Goal: Task Accomplishment & Management: Use online tool/utility

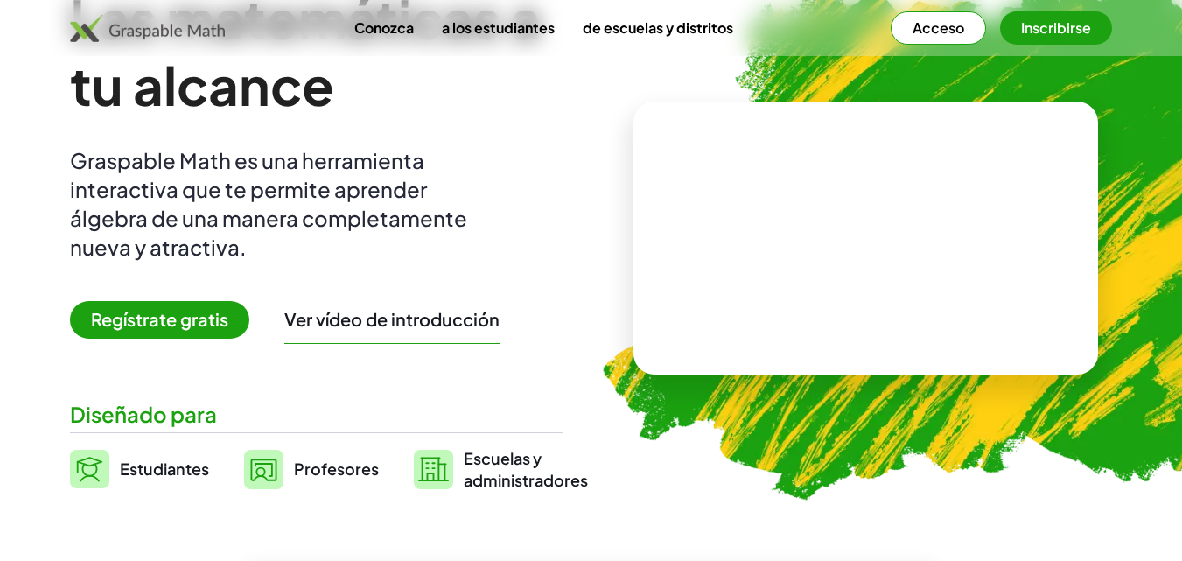
scroll to position [150, 0]
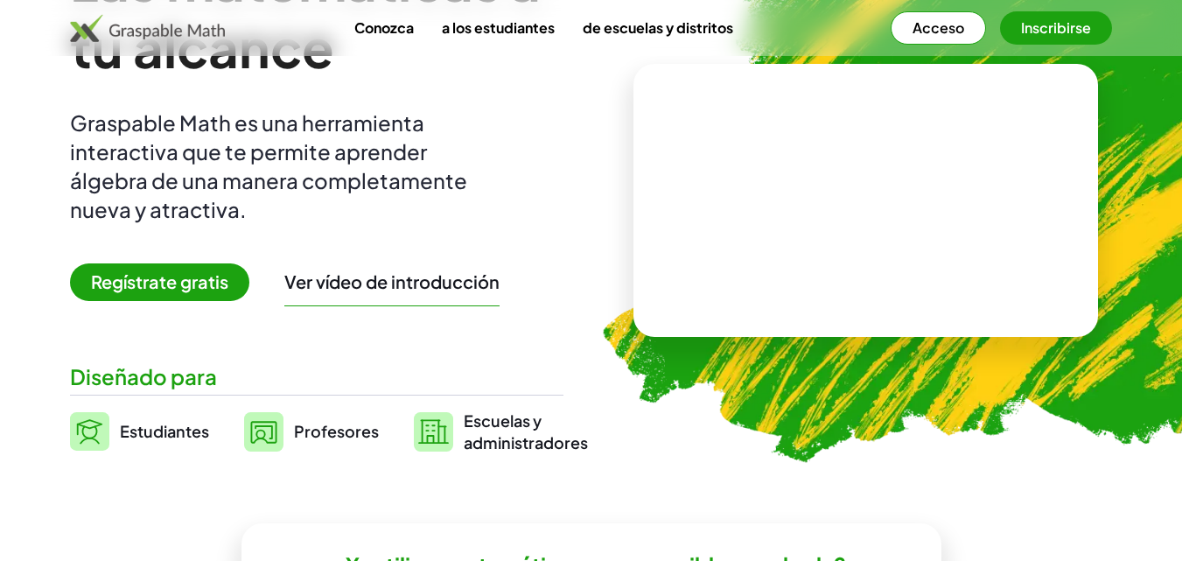
click at [228, 185] on font "Graspable Math es una herramienta interactiva que te permite aprender álgebra d…" at bounding box center [268, 165] width 397 height 113
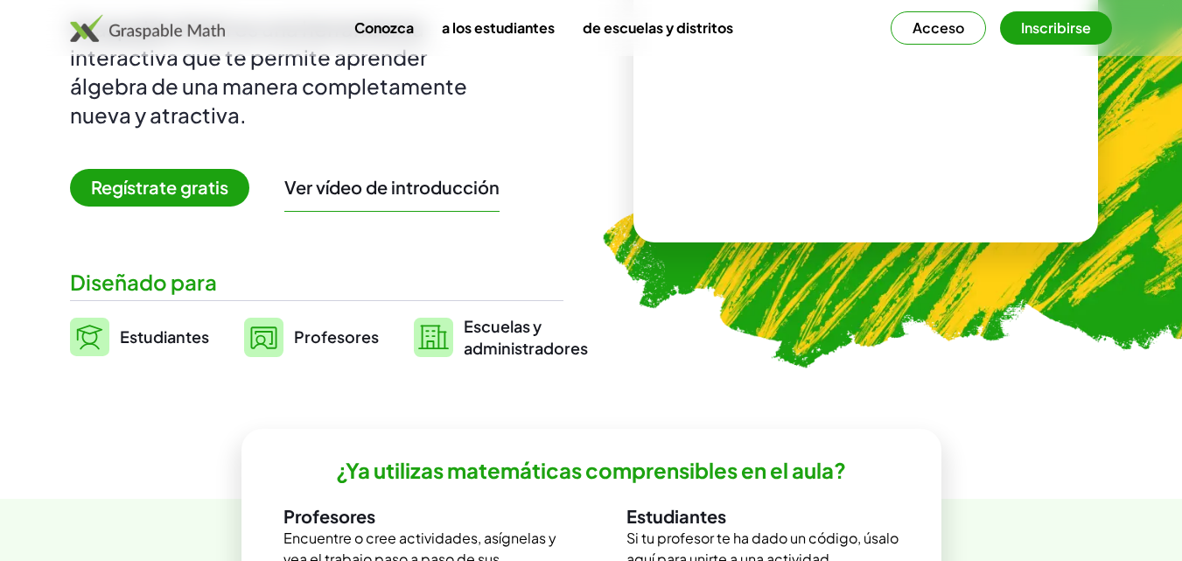
scroll to position [244, 0]
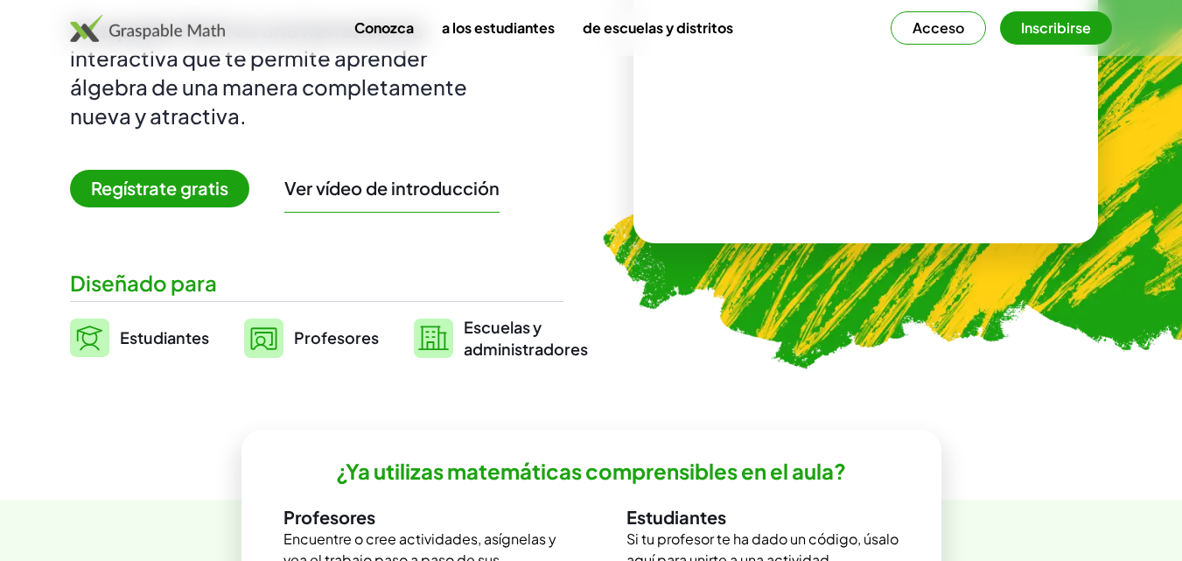
click at [151, 191] on font "Regístrate gratis" at bounding box center [159, 188] width 137 height 22
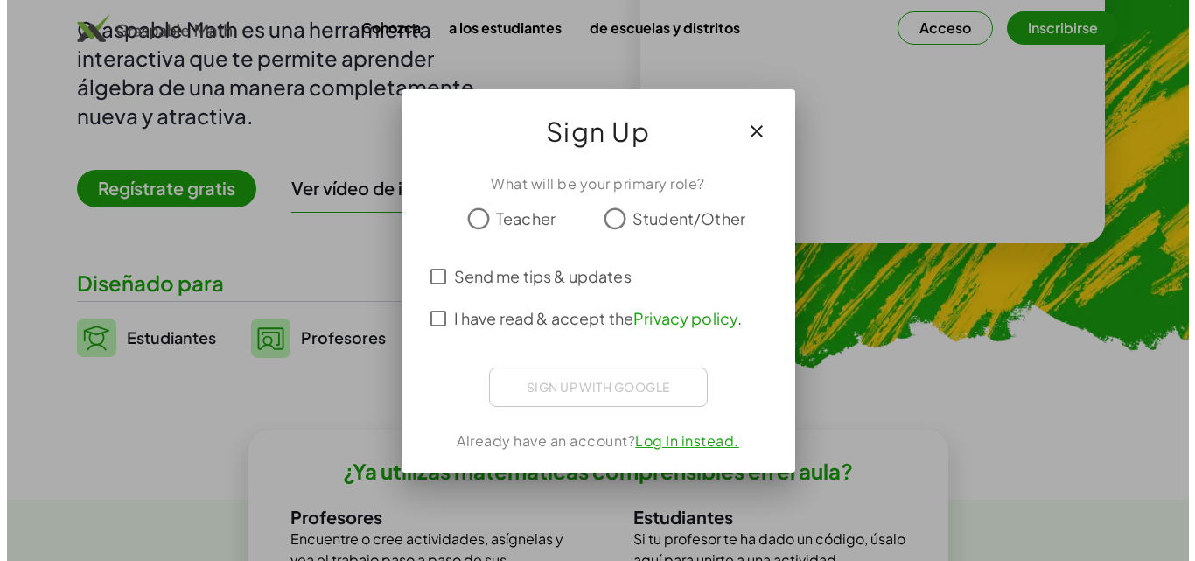
scroll to position [0, 0]
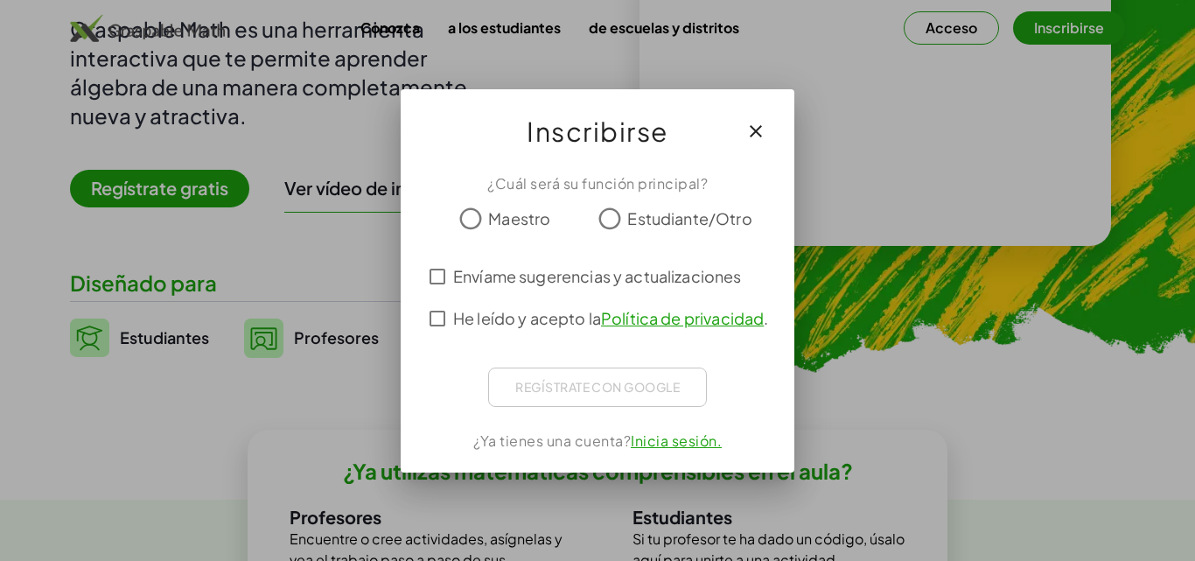
click at [672, 210] on font "Estudiante/Otro" at bounding box center [689, 218] width 124 height 20
click at [570, 386] on div "Regístrate con Google Acceder con Google Acceder con Google. Se abre en una pes…" at bounding box center [597, 386] width 219 height 39
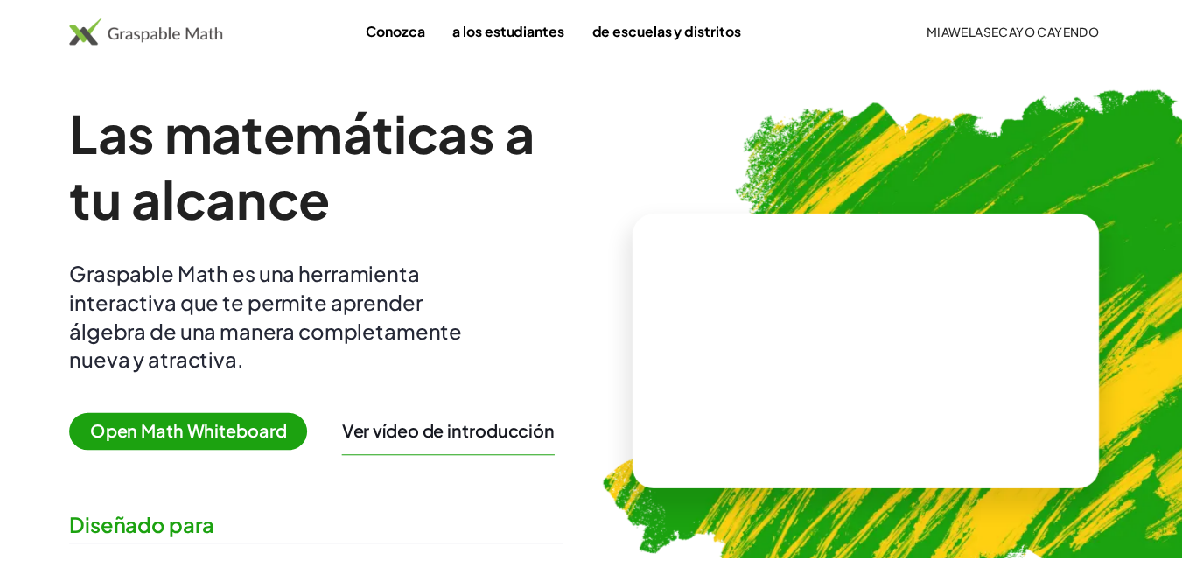
scroll to position [244, 0]
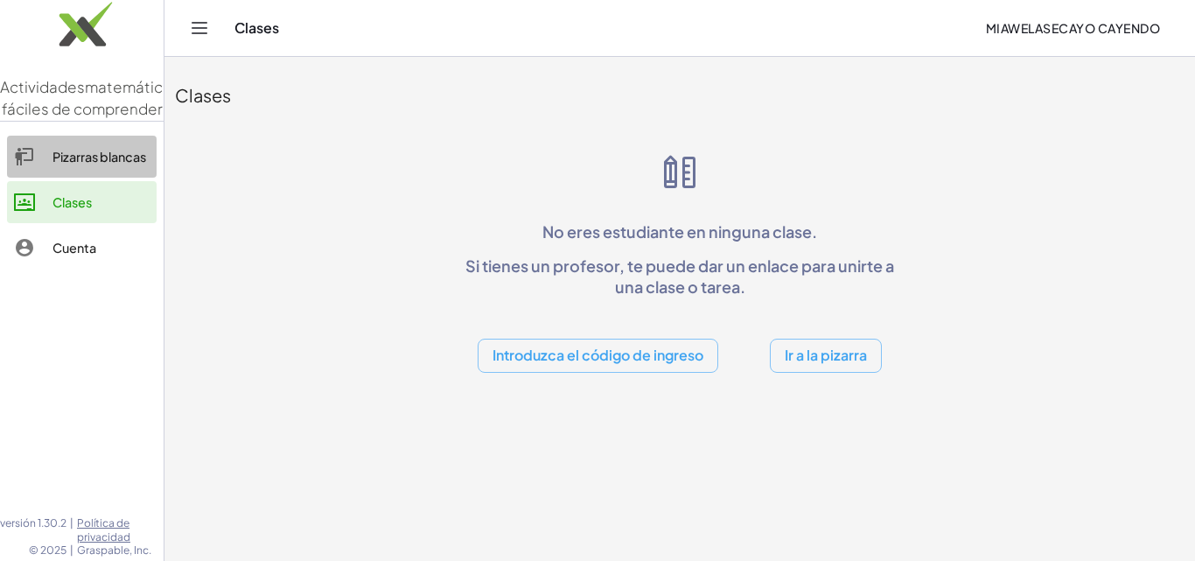
click at [111, 164] on font "Pizarras blancas" at bounding box center [99, 157] width 94 height 16
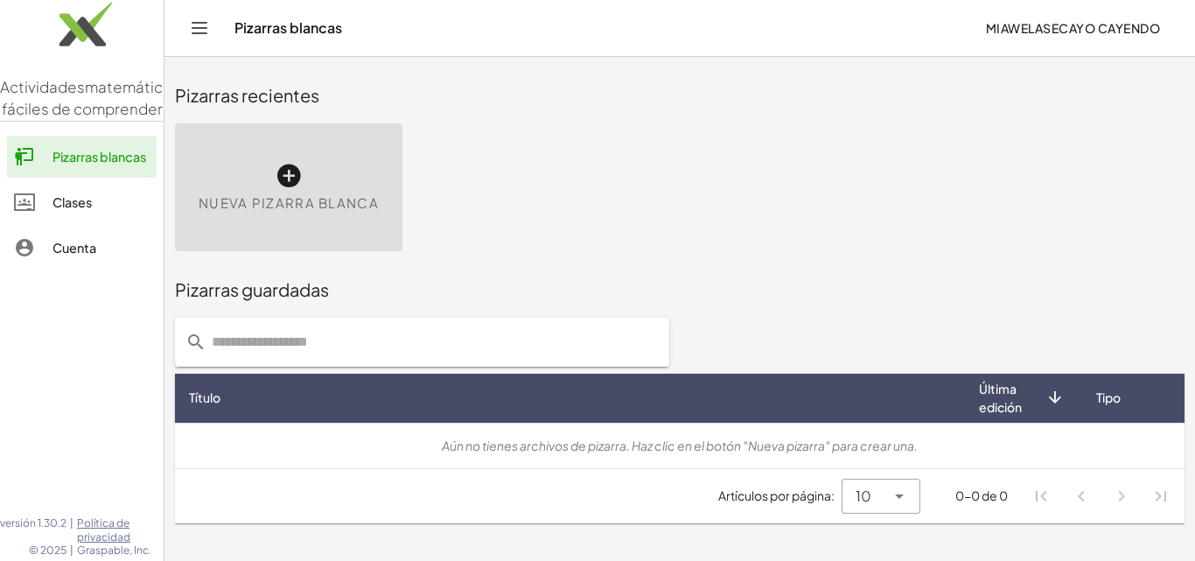
click at [292, 189] on icon at bounding box center [289, 176] width 28 height 28
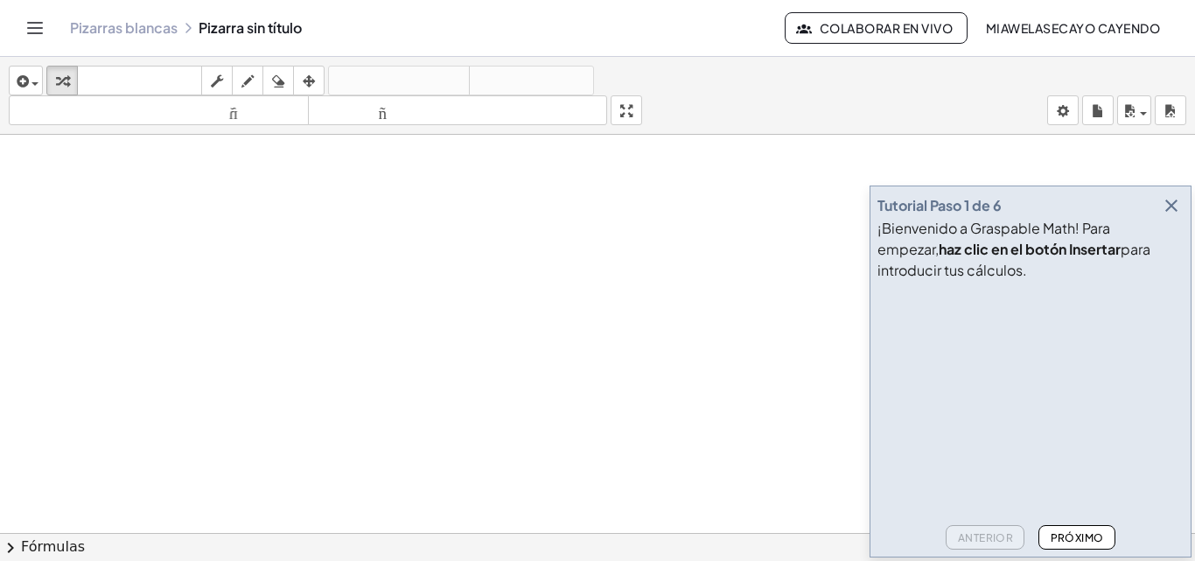
click at [1174, 209] on icon "button" at bounding box center [1171, 205] width 21 height 21
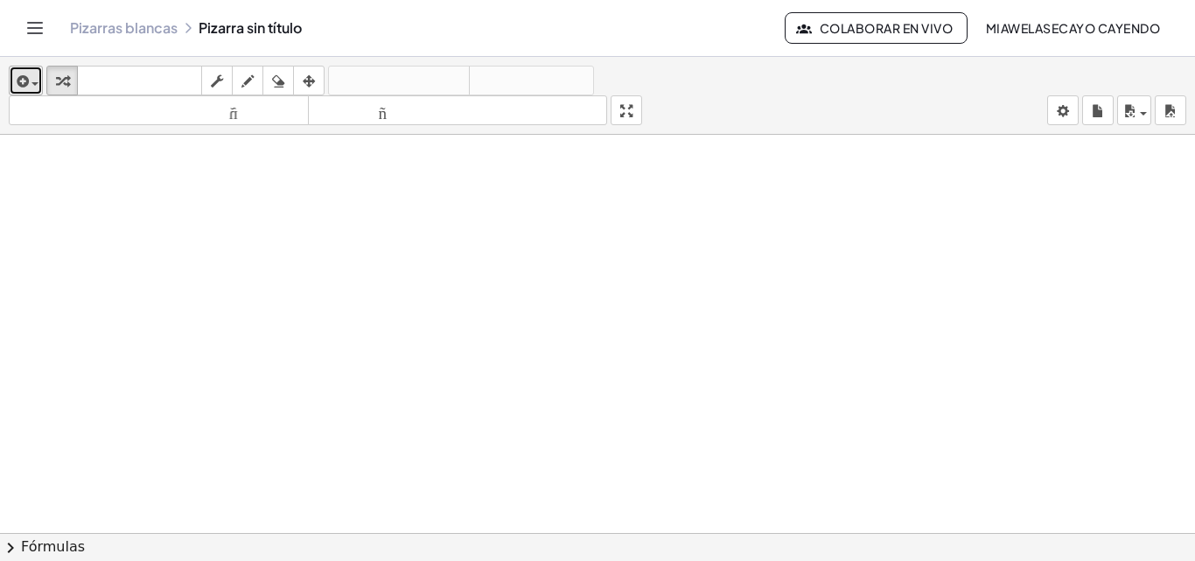
click at [37, 85] on span "button" at bounding box center [34, 83] width 7 height 3
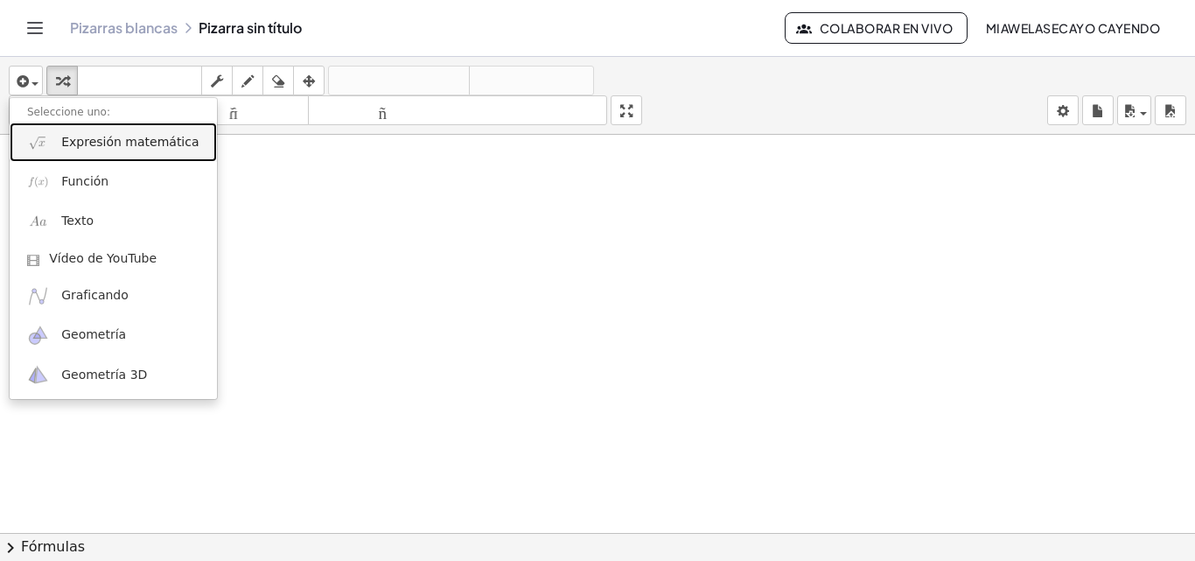
click at [121, 149] on font "Expresión matemática" at bounding box center [129, 142] width 137 height 14
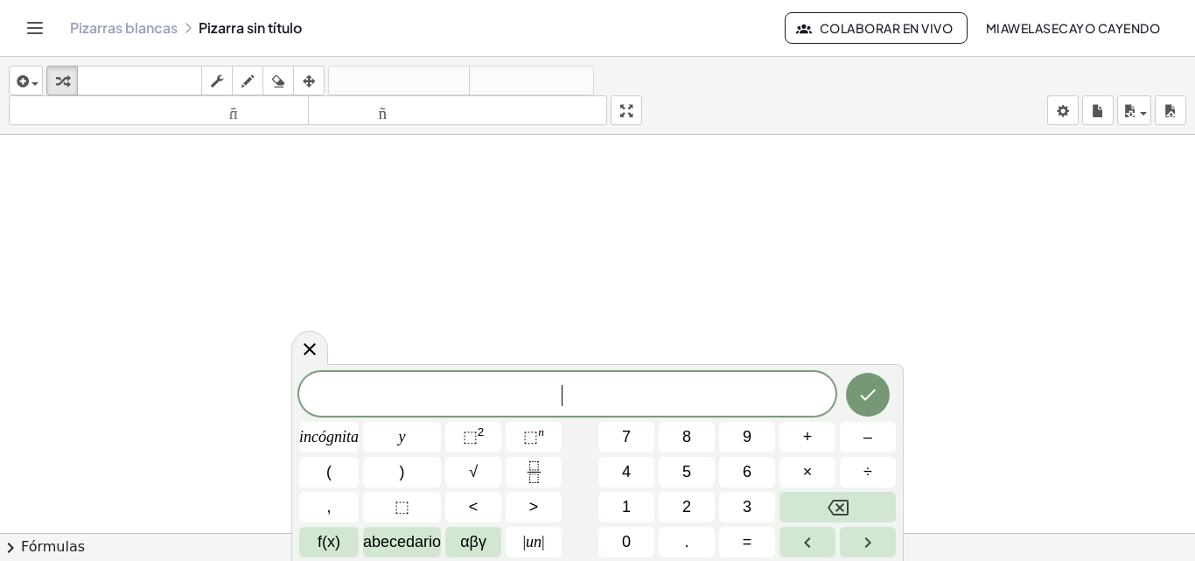
click at [557, 401] on span "​" at bounding box center [567, 395] width 536 height 24
click at [471, 432] on font "⬚" at bounding box center [470, 436] width 15 height 17
click at [5, 90] on div "insertar Seleccione uno: Expresión matemática Función Texto Vídeo de YouTube Gr…" at bounding box center [597, 96] width 1195 height 78
click at [31, 86] on span "button" at bounding box center [30, 83] width 3 height 12
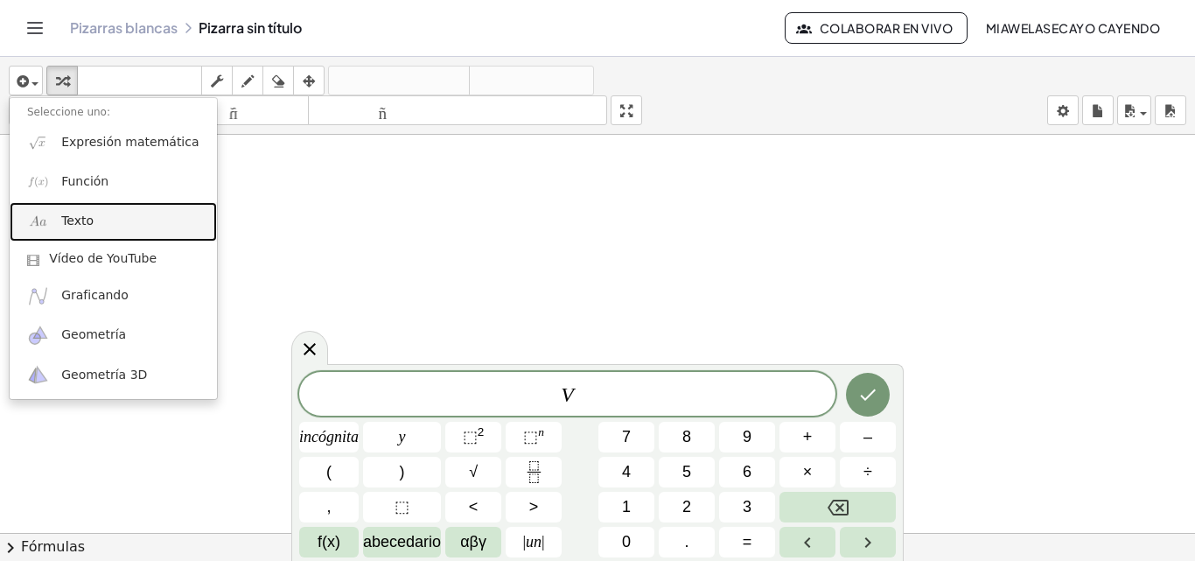
click at [129, 214] on link "Texto" at bounding box center [113, 221] width 207 height 39
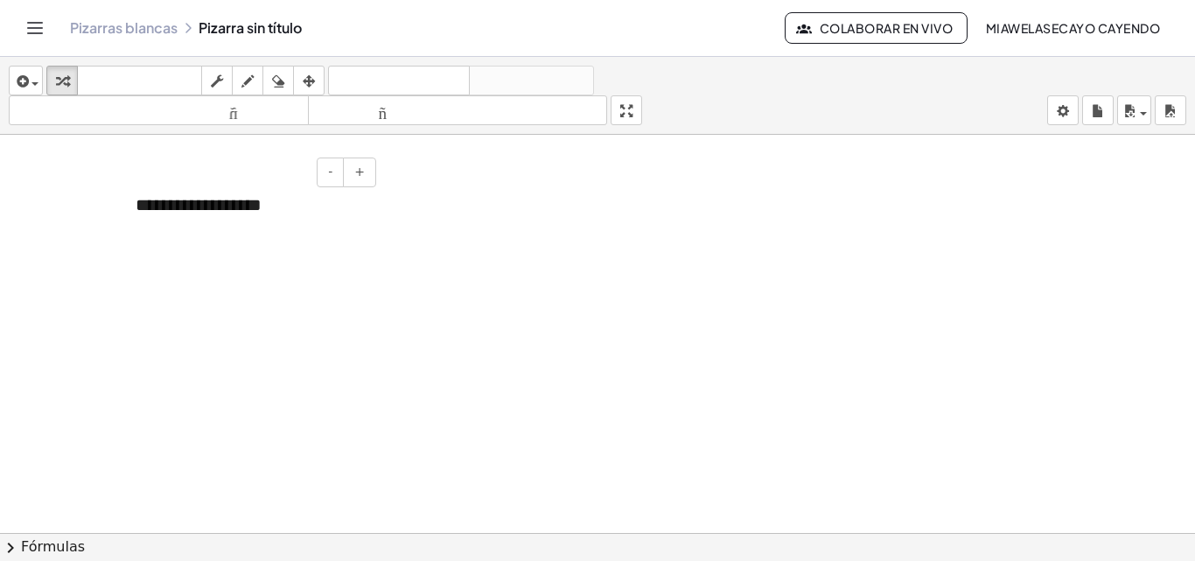
click at [262, 221] on div "**********" at bounding box center [249, 205] width 262 height 60
click at [294, 214] on div "**********" at bounding box center [249, 205] width 262 height 60
click at [31, 80] on span "button" at bounding box center [30, 83] width 3 height 12
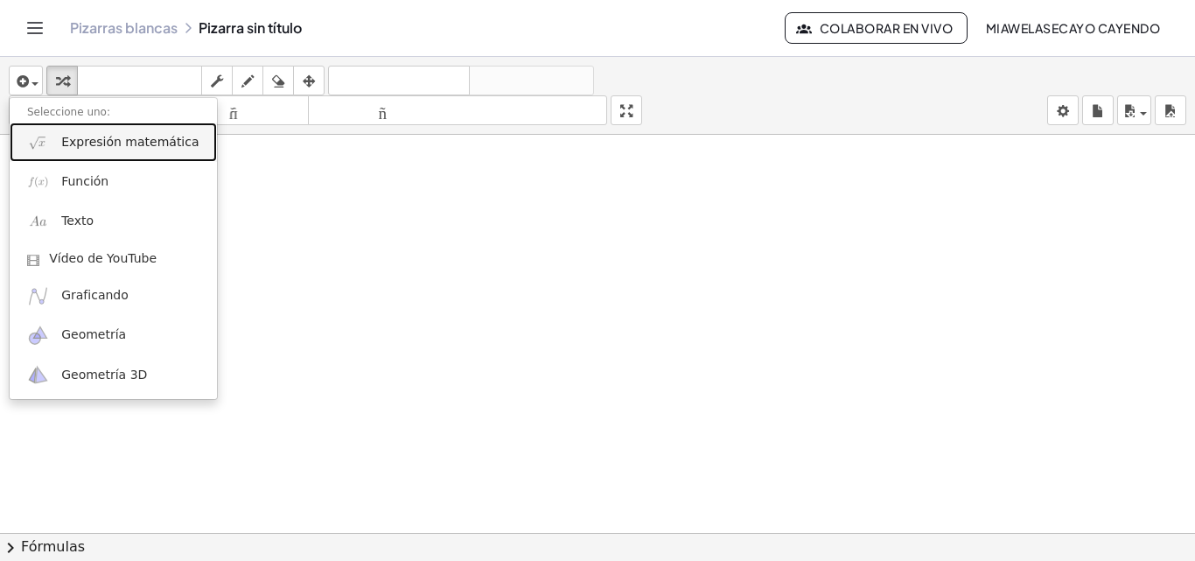
click at [124, 149] on font "Expresión matemática" at bounding box center [129, 142] width 137 height 14
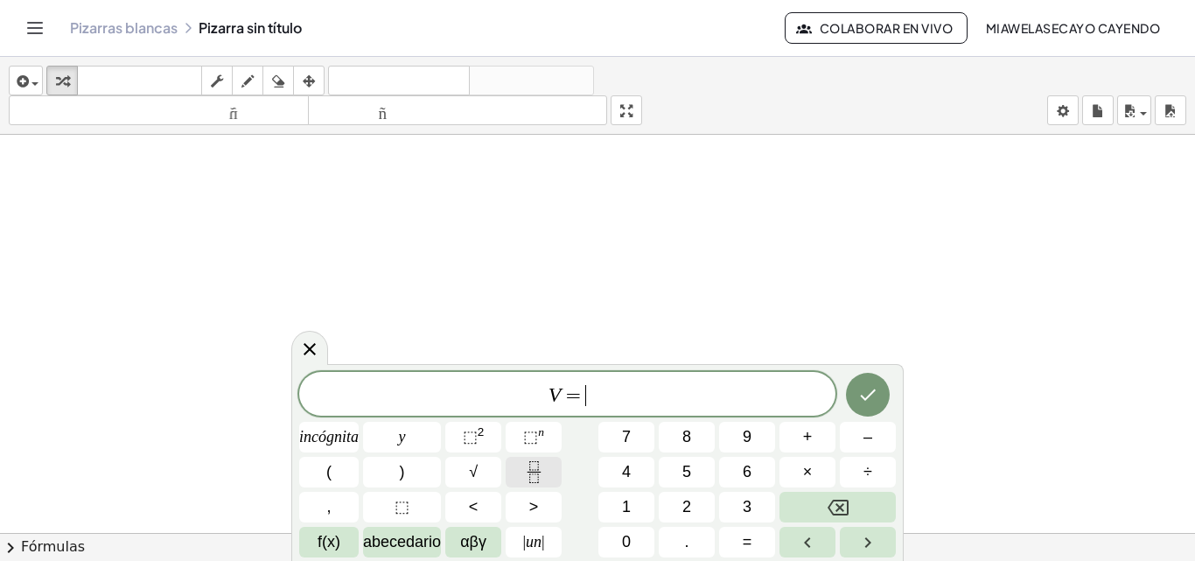
click at [534, 476] on icon "Fracción" at bounding box center [534, 472] width 22 height 22
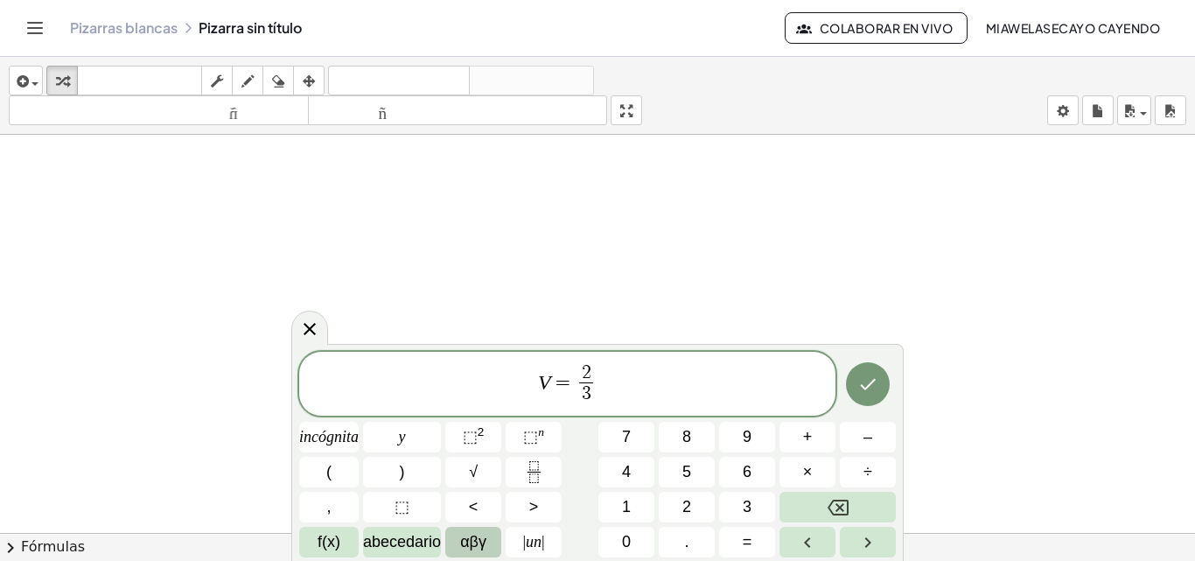
click at [491, 539] on button "αβγ" at bounding box center [473, 542] width 56 height 31
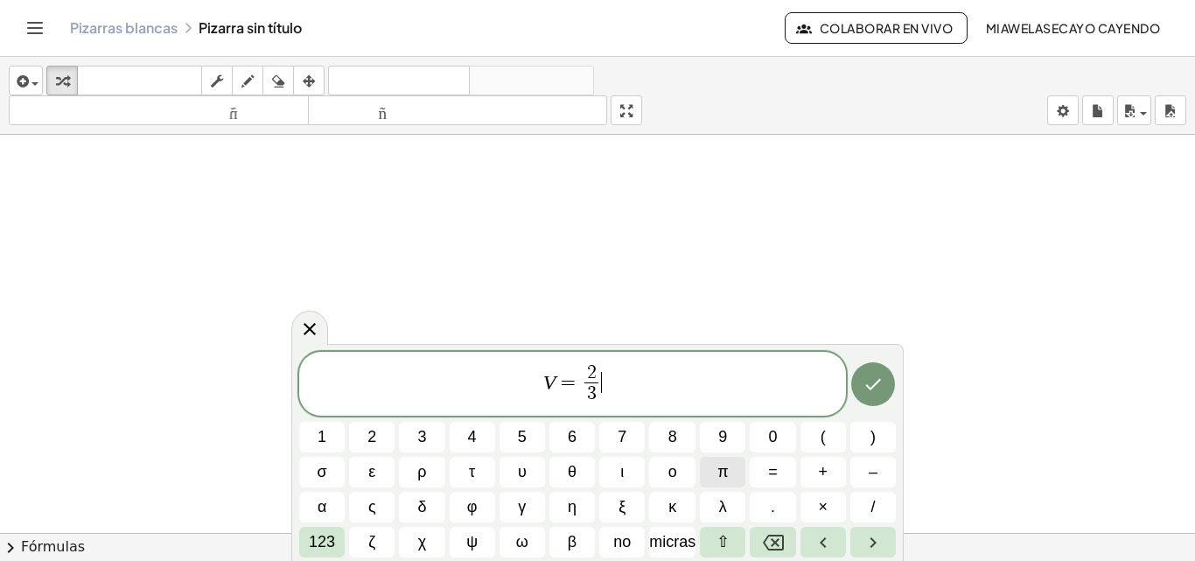
click at [725, 467] on span "π" at bounding box center [722, 472] width 10 height 24
click at [856, 375] on button "Hecho" at bounding box center [873, 384] width 44 height 44
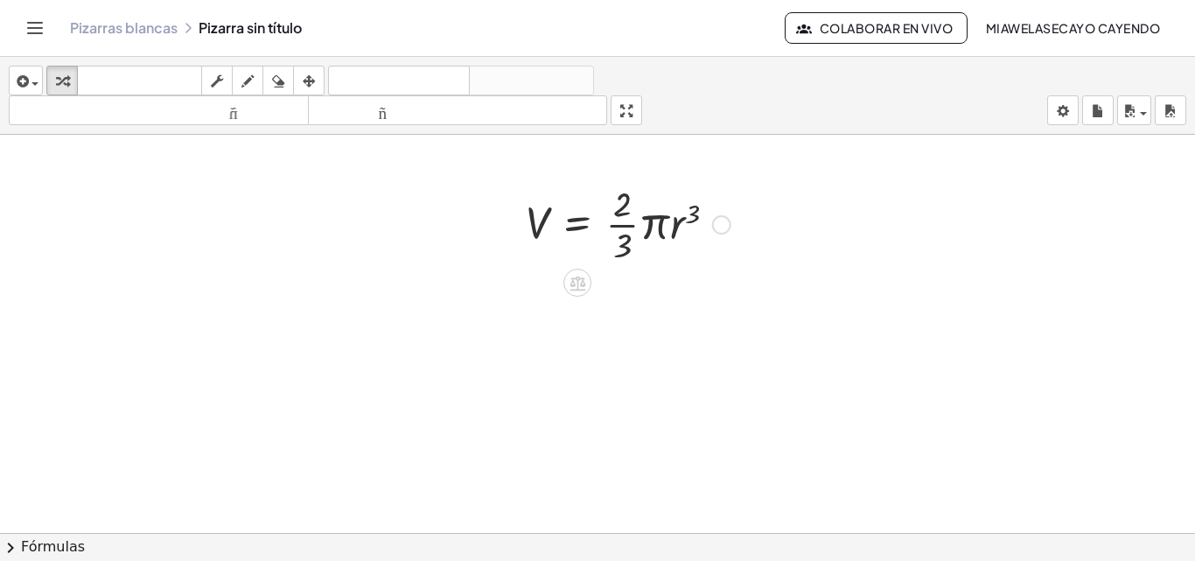
click at [730, 225] on div at bounding box center [721, 224] width 19 height 19
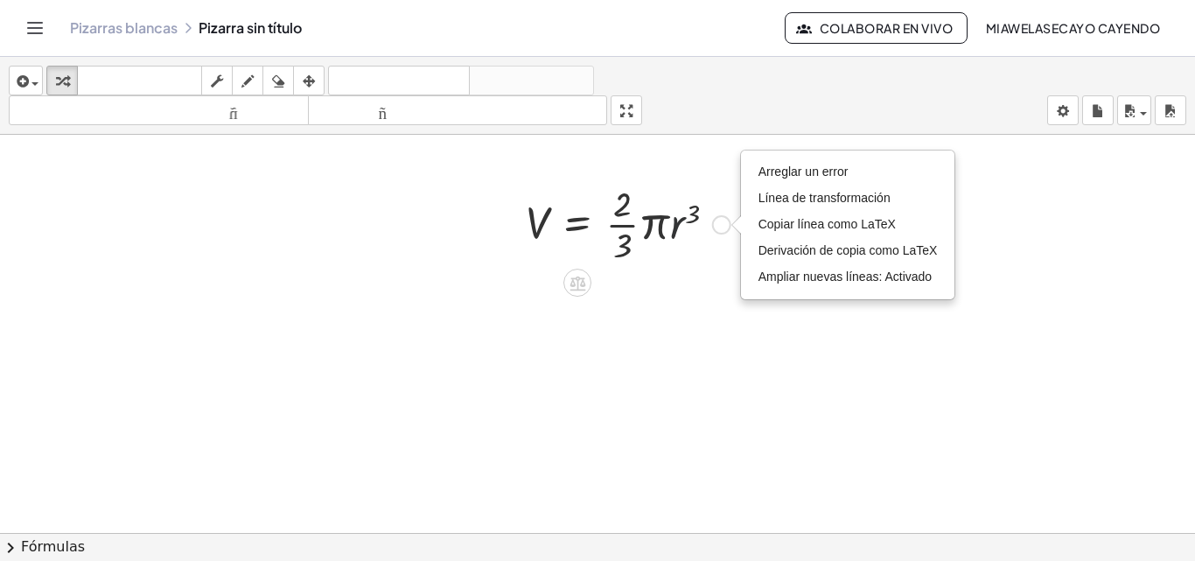
click at [689, 253] on div at bounding box center [628, 222] width 222 height 87
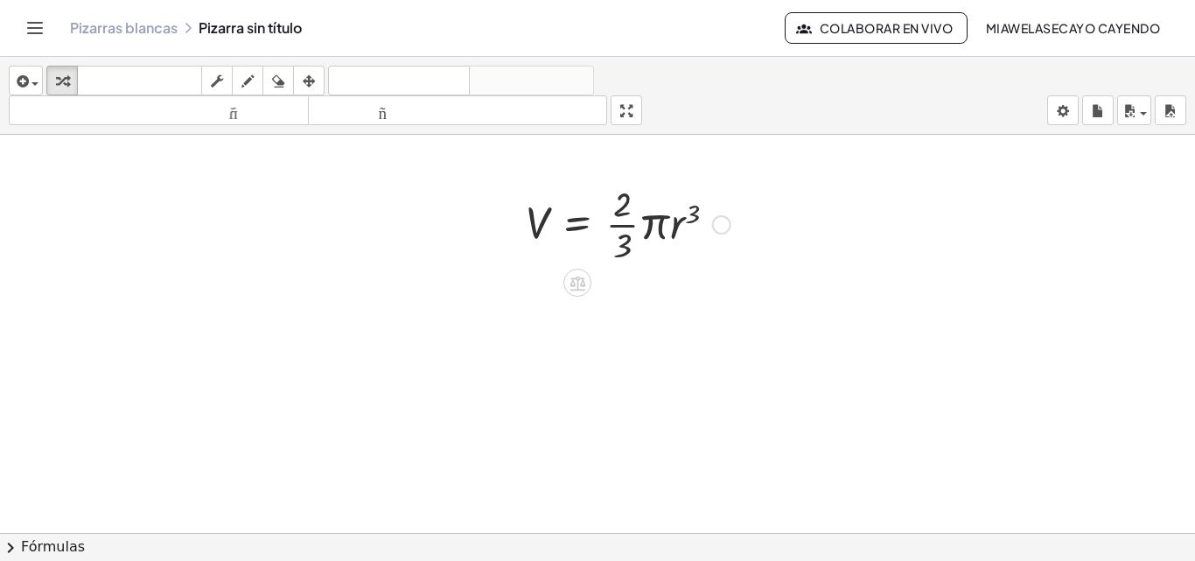
click at [556, 216] on div at bounding box center [628, 222] width 222 height 87
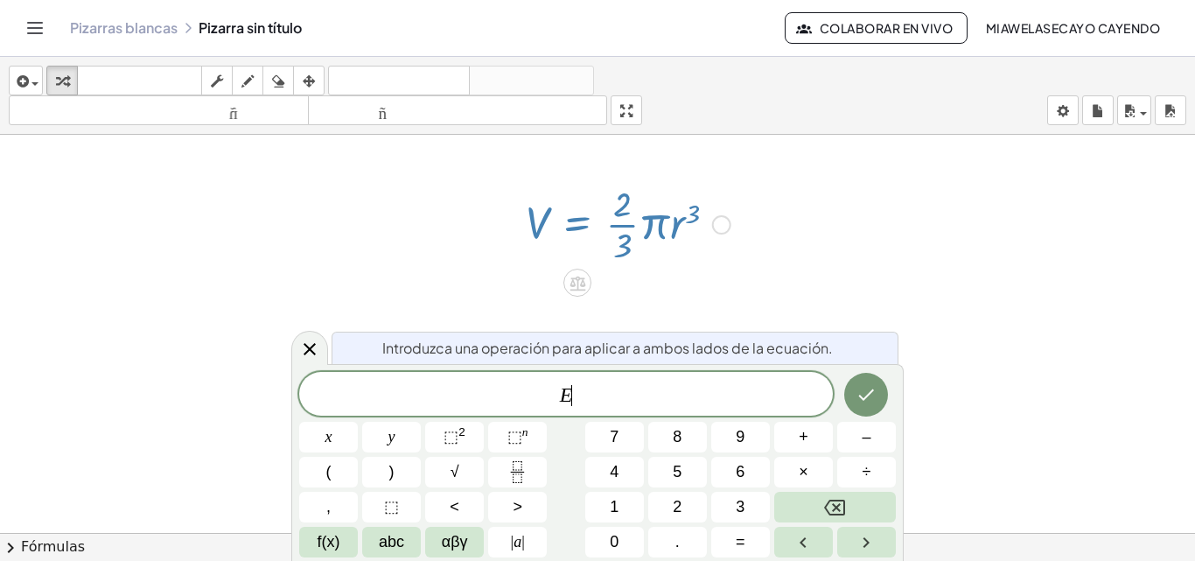
click at [764, 300] on div at bounding box center [597, 545] width 1195 height 821
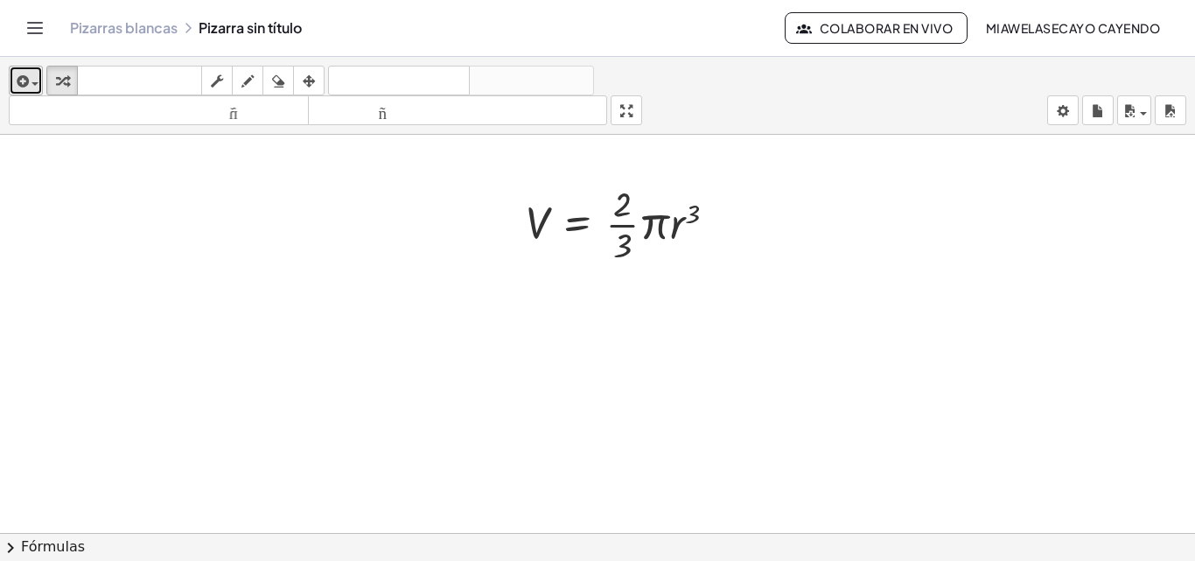
click at [24, 79] on icon "button" at bounding box center [21, 81] width 16 height 21
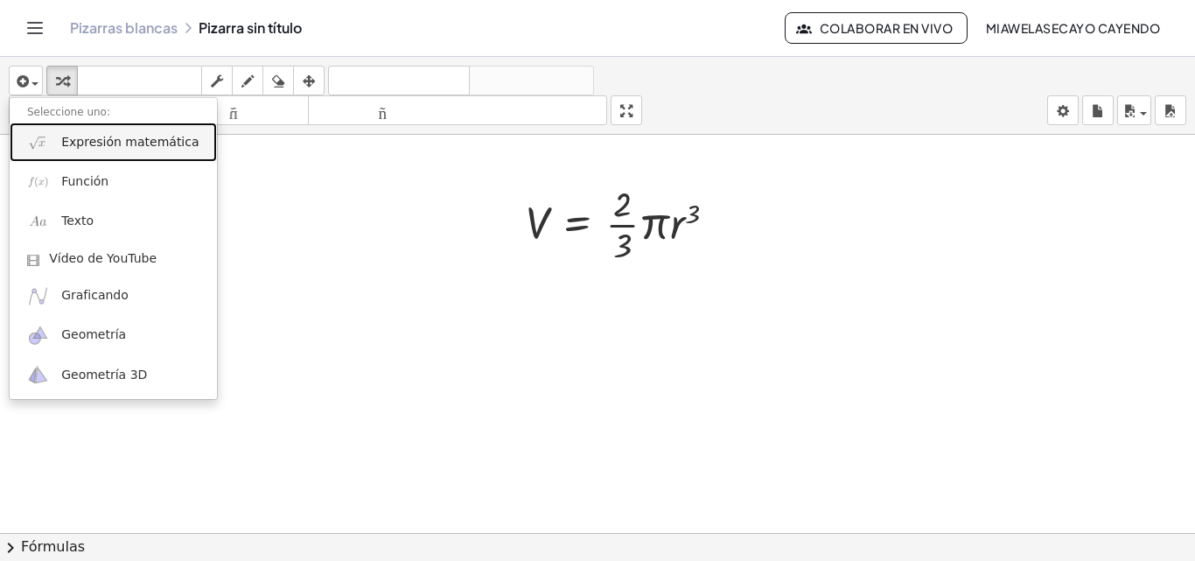
click at [86, 143] on font "Expresión matemática" at bounding box center [129, 142] width 137 height 14
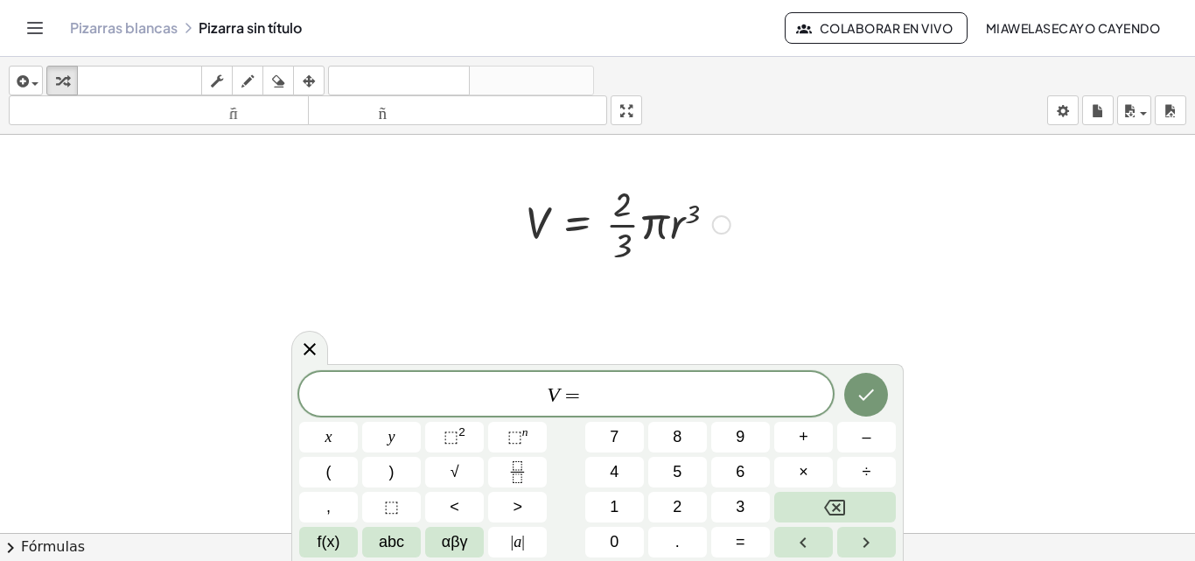
drag, startPoint x: 616, startPoint y: 218, endPoint x: 607, endPoint y: 224, distance: 10.7
click at [607, 224] on div at bounding box center [628, 222] width 222 height 87
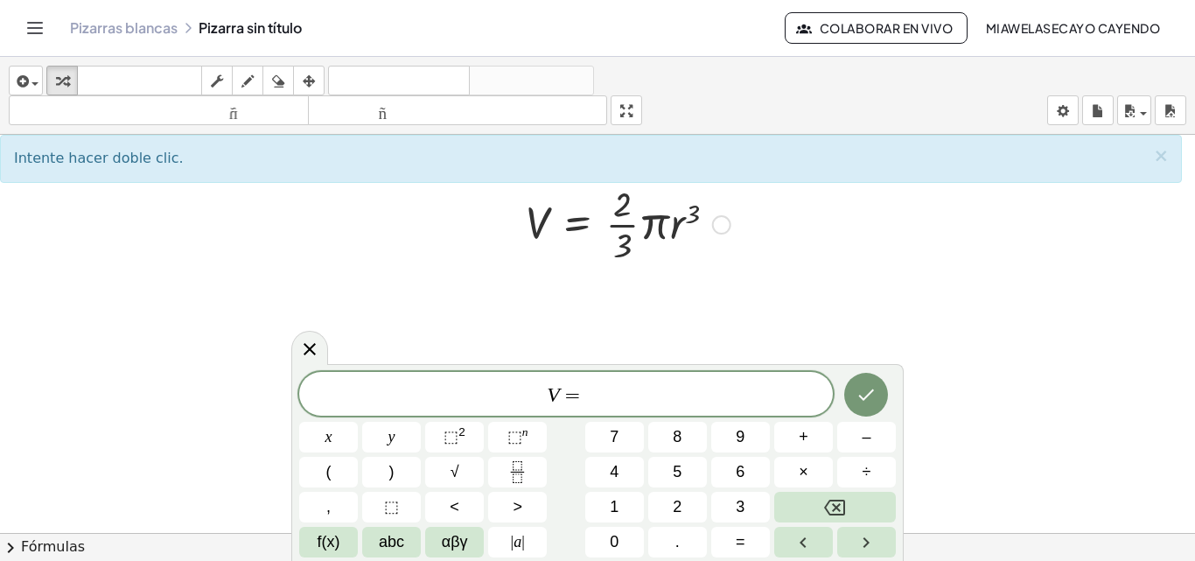
click at [720, 228] on div "Arreglar un error Línea de transformación Copiar línea como LaTeX Derivación de…" at bounding box center [721, 224] width 19 height 19
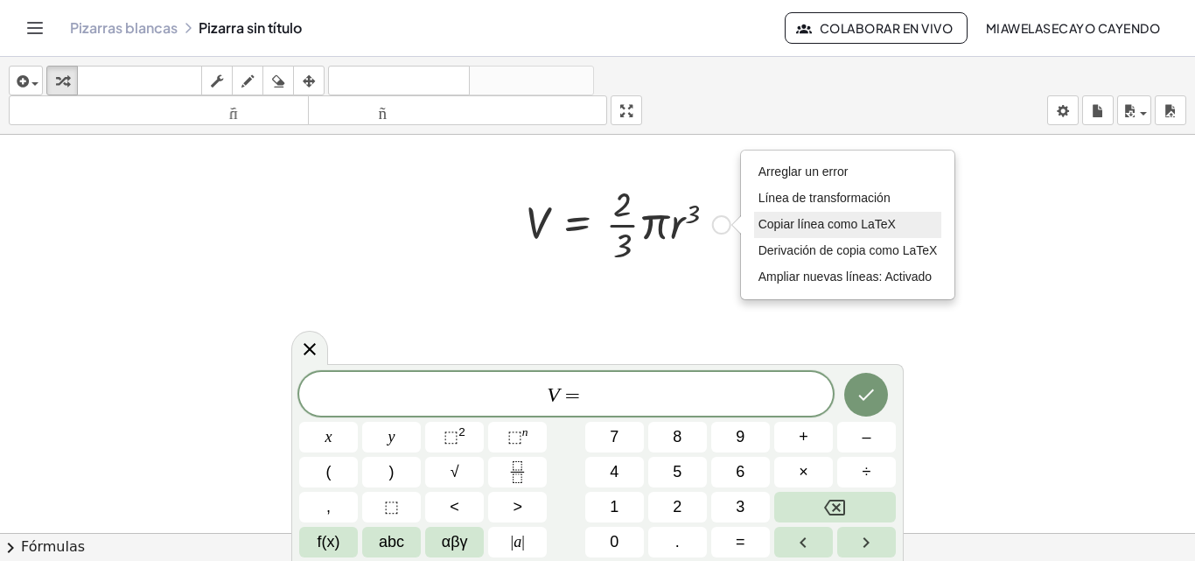
click at [879, 225] on font "Copiar línea como LaTeX" at bounding box center [826, 224] width 137 height 14
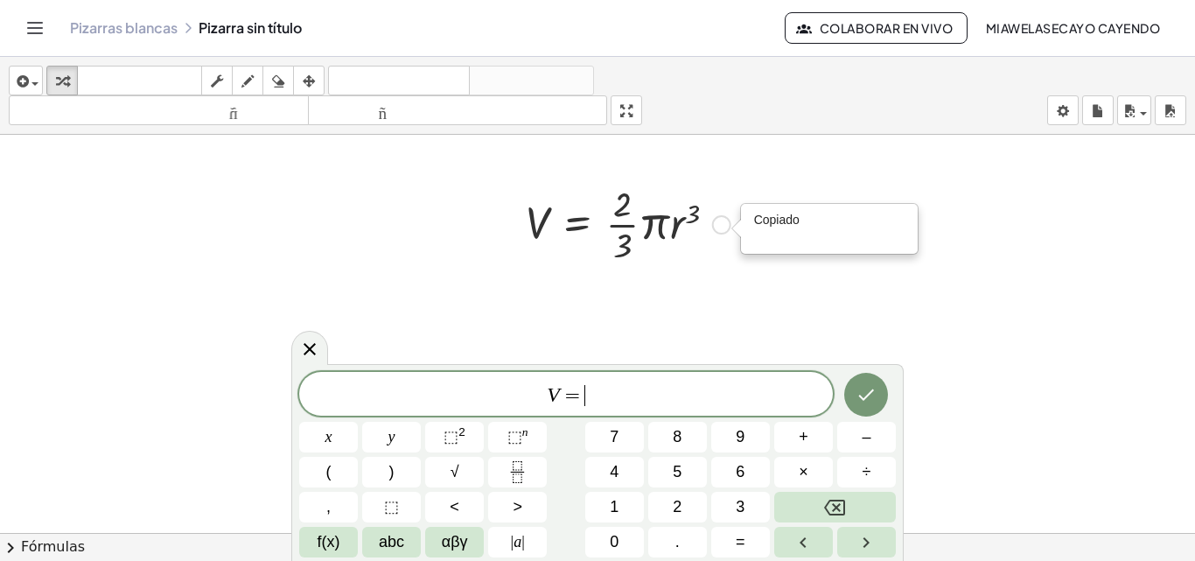
click at [678, 384] on span "V = ​" at bounding box center [566, 395] width 534 height 24
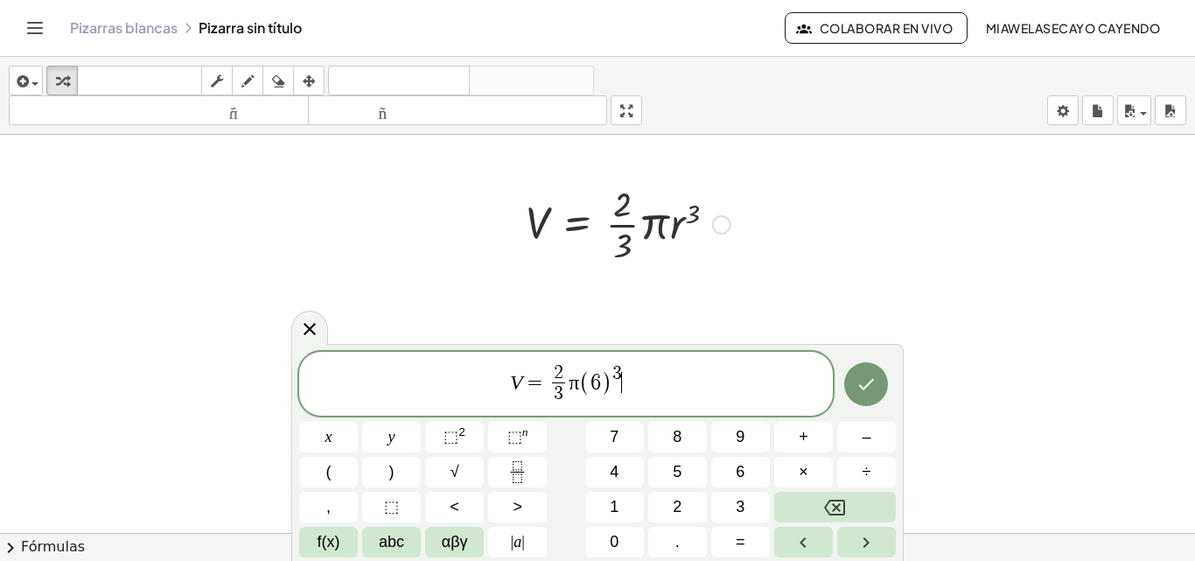
click at [656, 386] on span "V = 2 3 ​ π ( 6 ) 3 ​" at bounding box center [566, 385] width 534 height 46
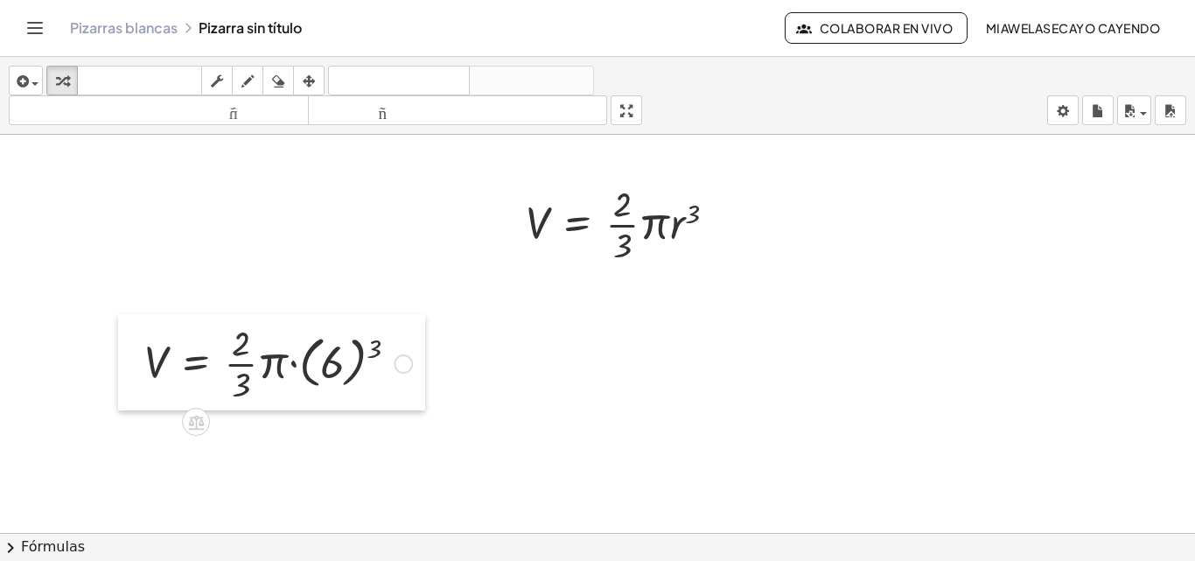
click at [118, 345] on div at bounding box center [131, 362] width 26 height 96
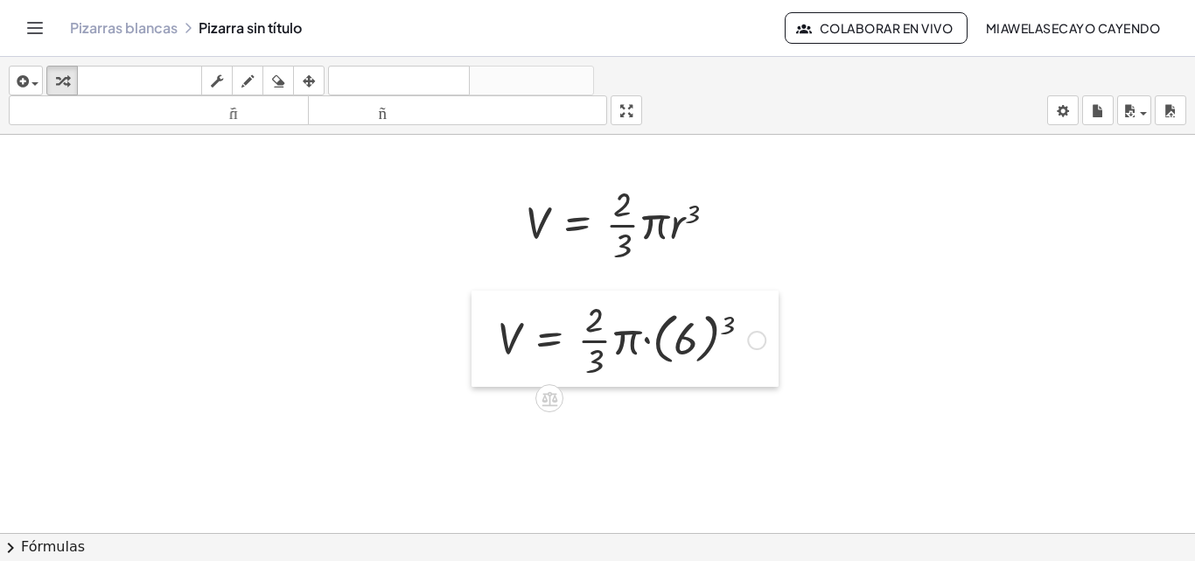
drag, startPoint x: 137, startPoint y: 355, endPoint x: 491, endPoint y: 332, distance: 354.2
click at [491, 332] on div at bounding box center [484, 338] width 26 height 96
click at [765, 342] on div at bounding box center [756, 340] width 19 height 19
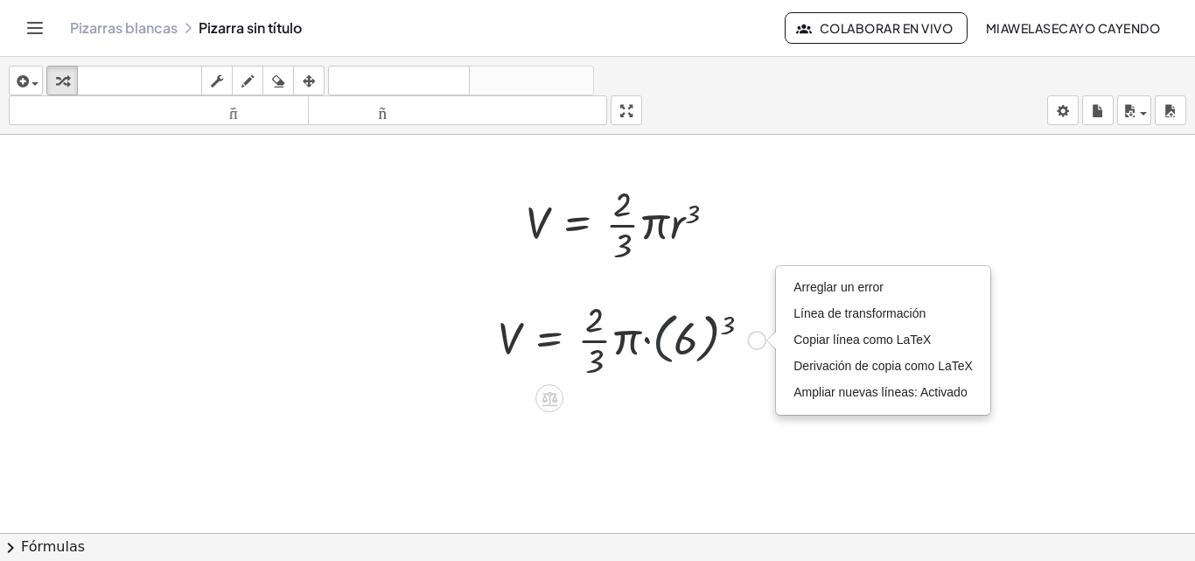
click at [657, 316] on div at bounding box center [631, 338] width 285 height 87
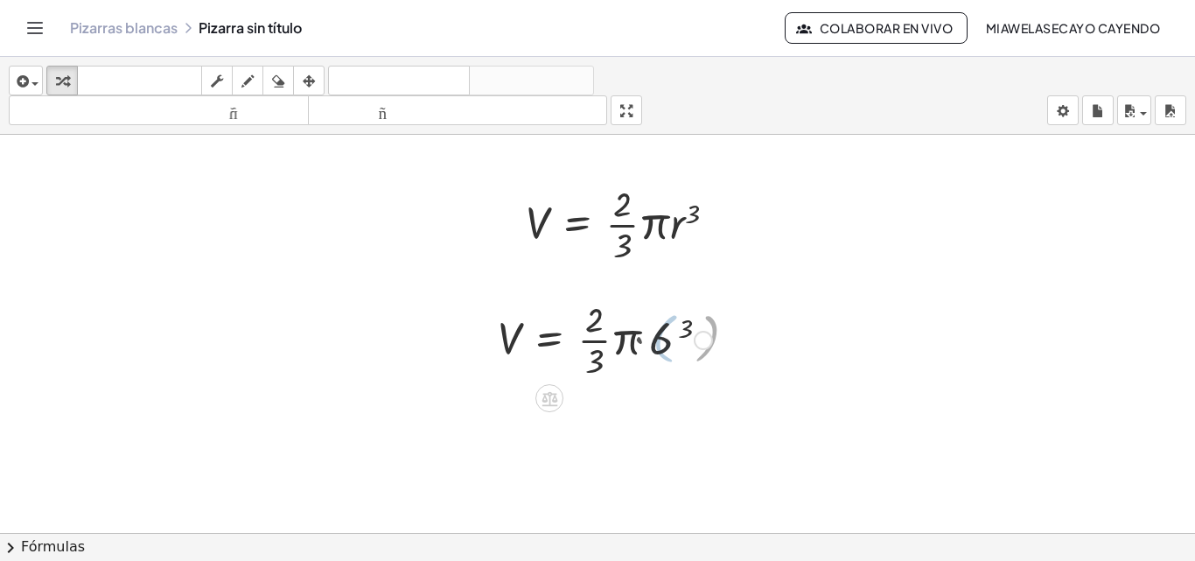
click at [649, 347] on div at bounding box center [605, 338] width 232 height 87
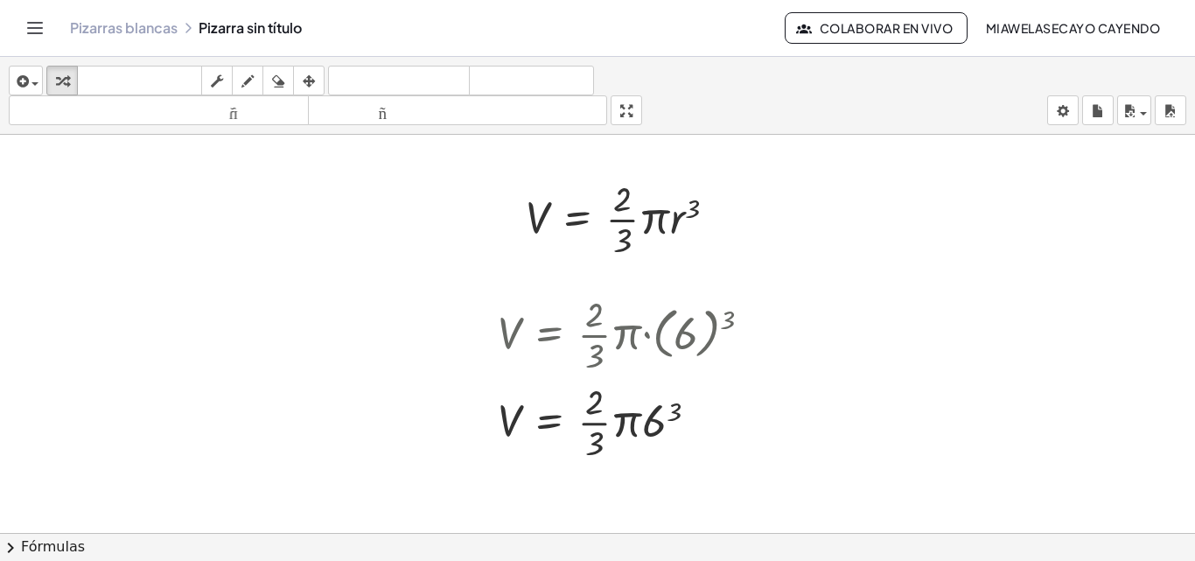
scroll to position [1, 0]
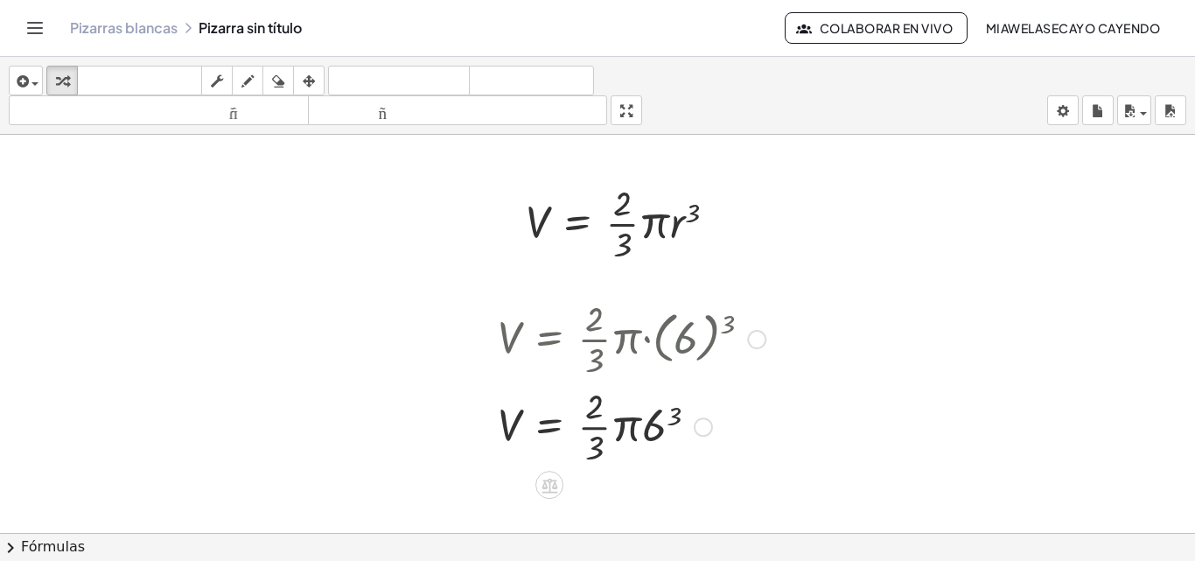
click at [653, 424] on div at bounding box center [631, 424] width 285 height 87
click at [596, 428] on div at bounding box center [631, 424] width 285 height 87
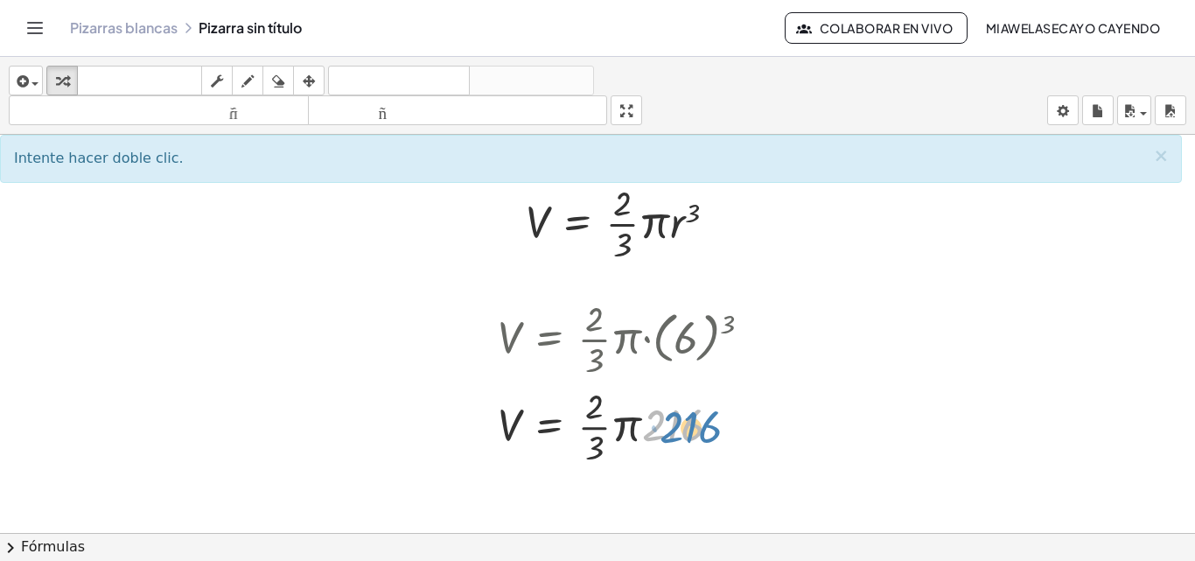
drag, startPoint x: 667, startPoint y: 423, endPoint x: 690, endPoint y: 423, distance: 22.7
click at [690, 423] on div at bounding box center [631, 424] width 285 height 87
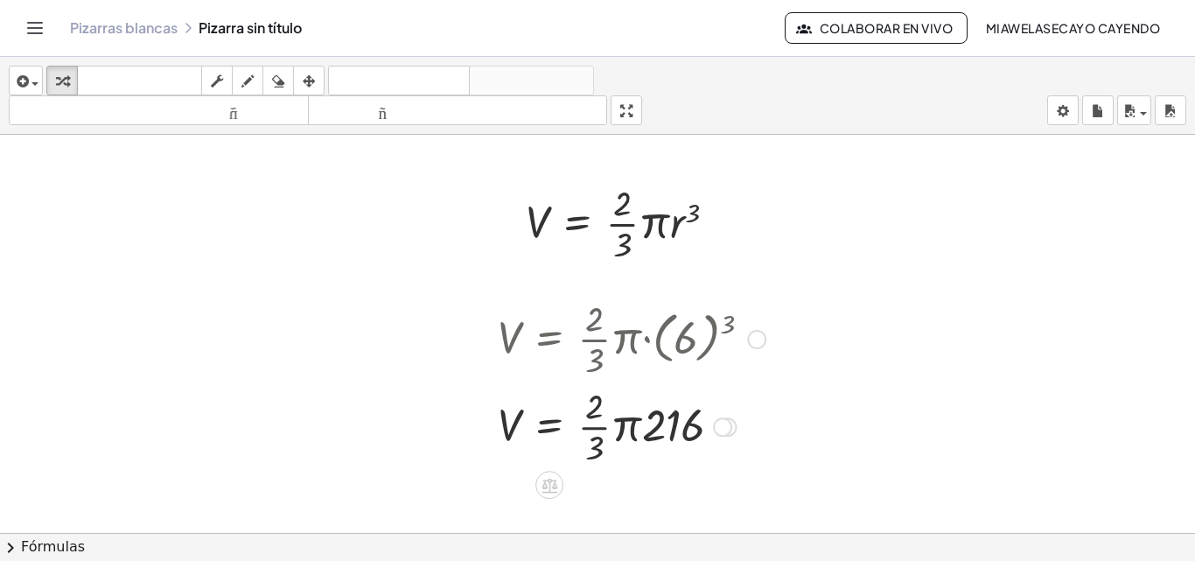
click at [757, 427] on div at bounding box center [631, 424] width 285 height 87
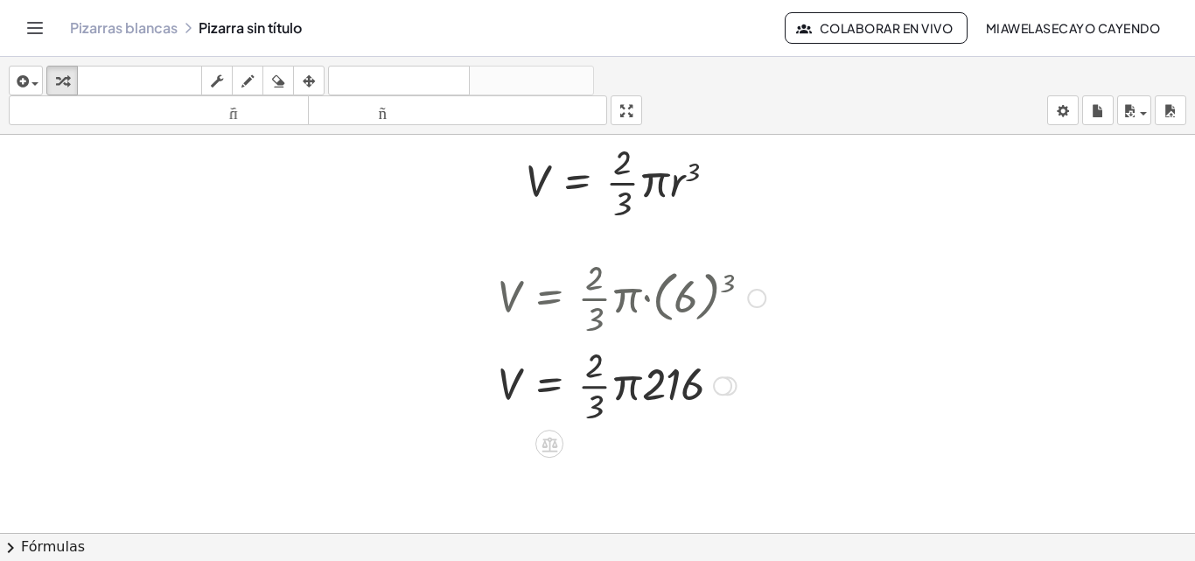
scroll to position [43, 0]
click at [598, 380] on div at bounding box center [631, 382] width 285 height 87
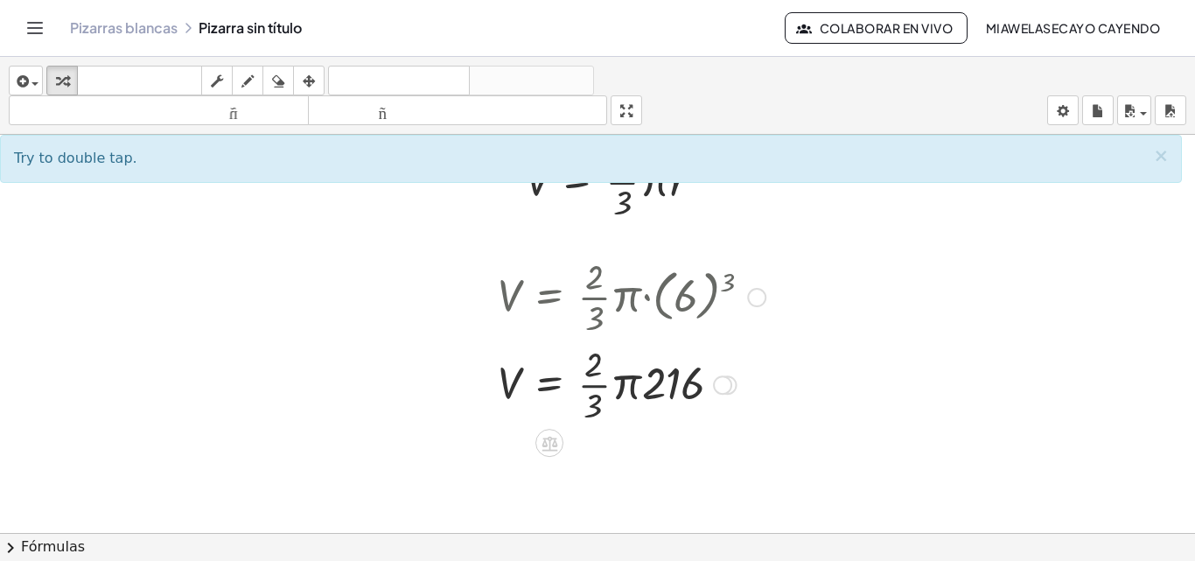
click at [649, 306] on div at bounding box center [631, 295] width 285 height 87
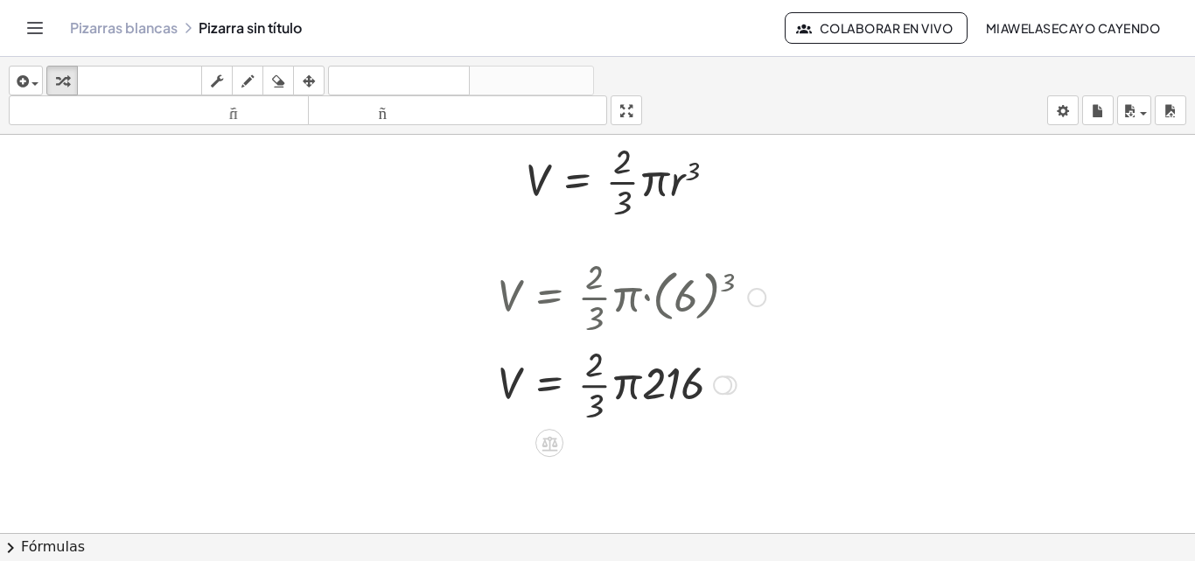
click at [710, 296] on div at bounding box center [631, 295] width 285 height 87
click at [753, 290] on div at bounding box center [756, 297] width 19 height 19
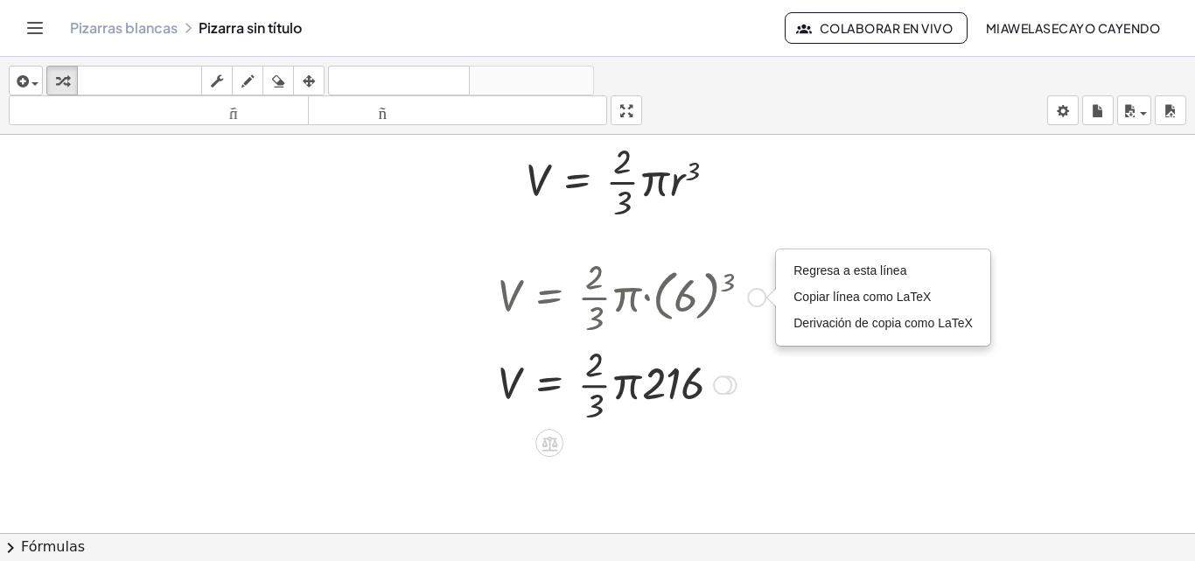
click at [726, 391] on div at bounding box center [722, 384] width 19 height 19
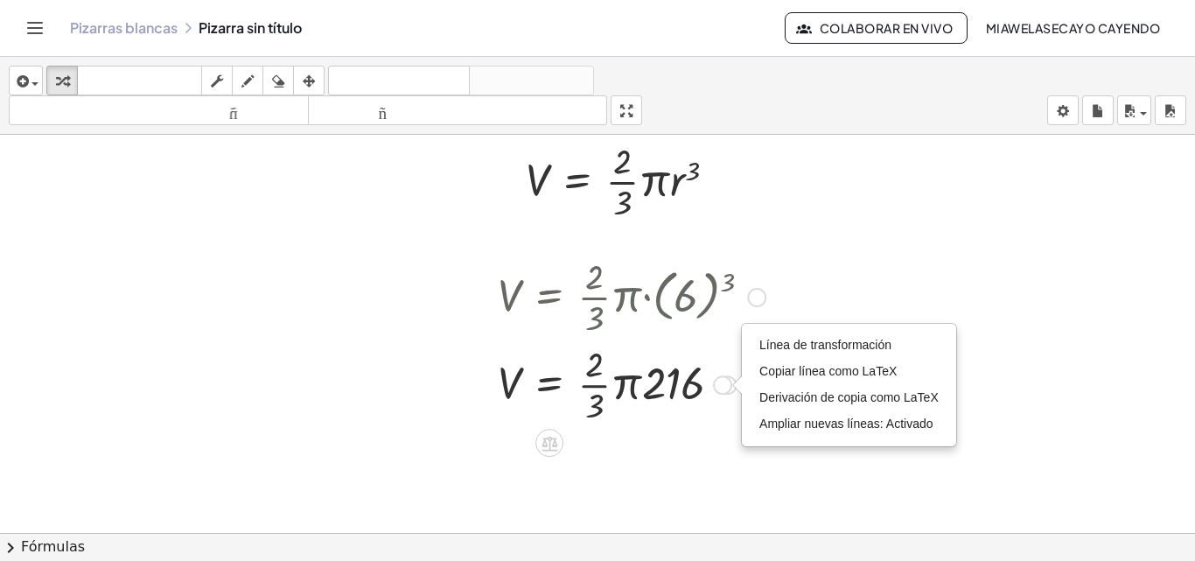
click at [722, 388] on div "Línea de transformación Copiar línea como LaTeX Derivación de copia como LaTeX …" at bounding box center [722, 384] width 19 height 19
click at [873, 381] on li "Copiar línea como LaTeX" at bounding box center [849, 372] width 188 height 26
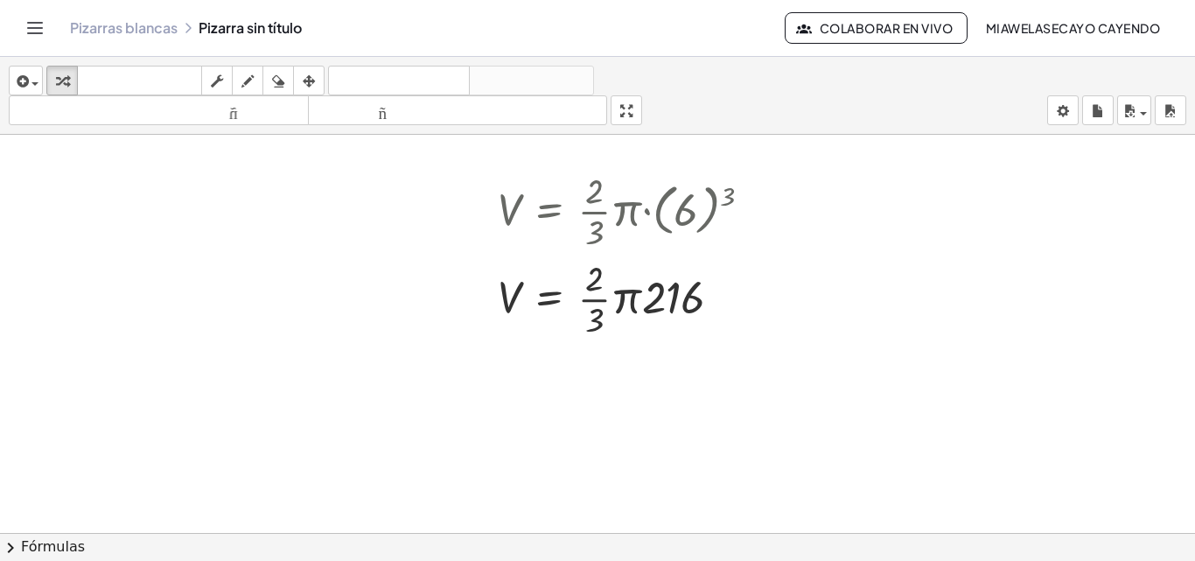
scroll to position [129, 0]
click at [18, 80] on icon "button" at bounding box center [21, 81] width 16 height 21
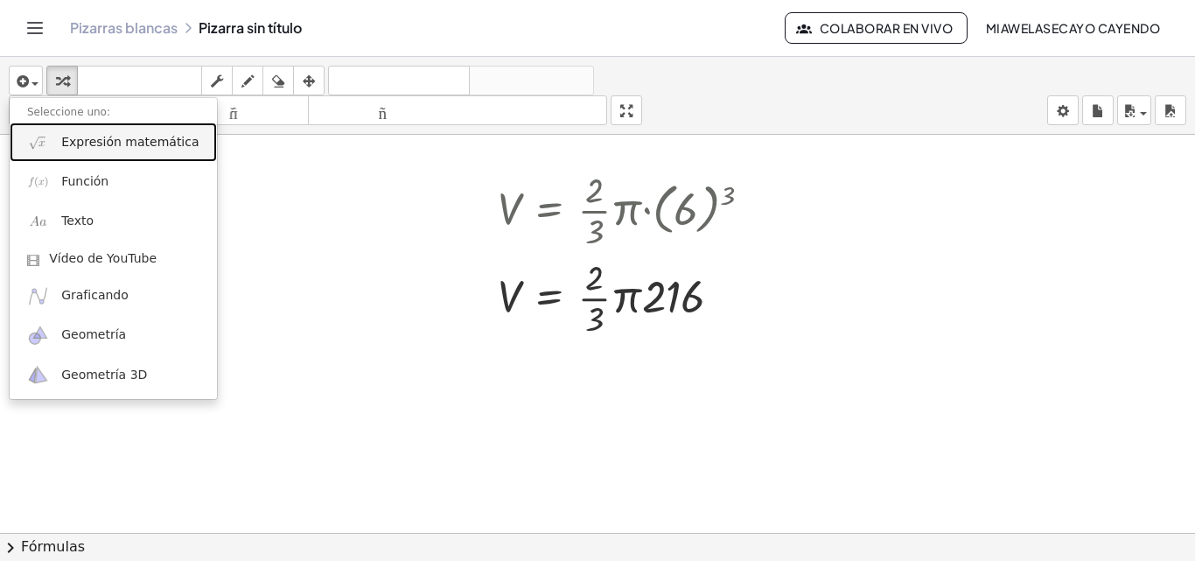
click at [113, 149] on font "Expresión matemática" at bounding box center [129, 142] width 137 height 14
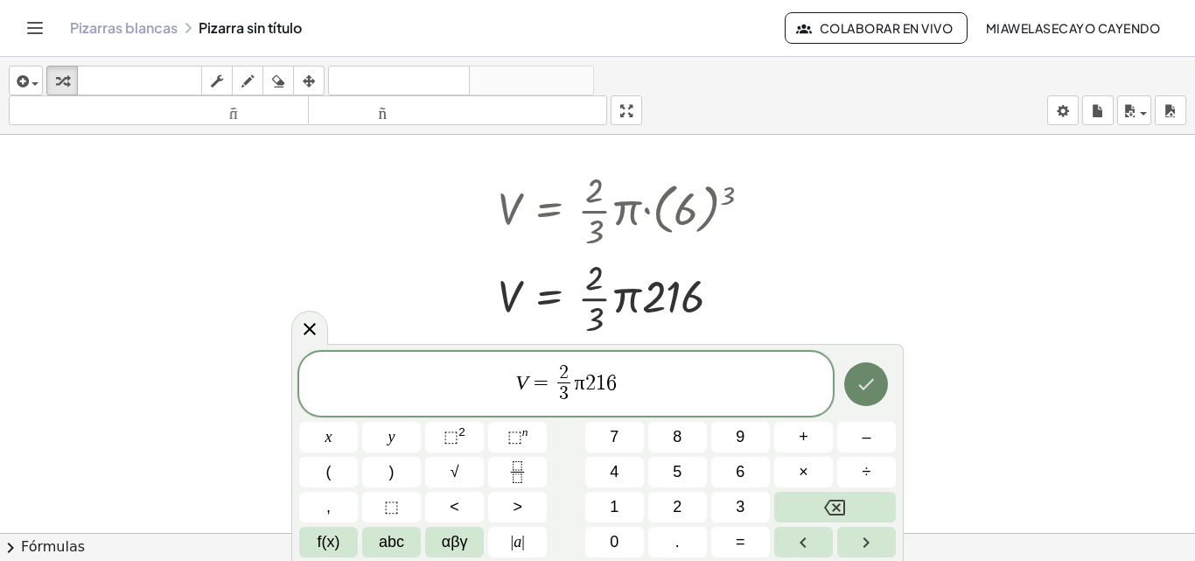
click at [861, 390] on icon "Hecho" at bounding box center [866, 384] width 21 height 21
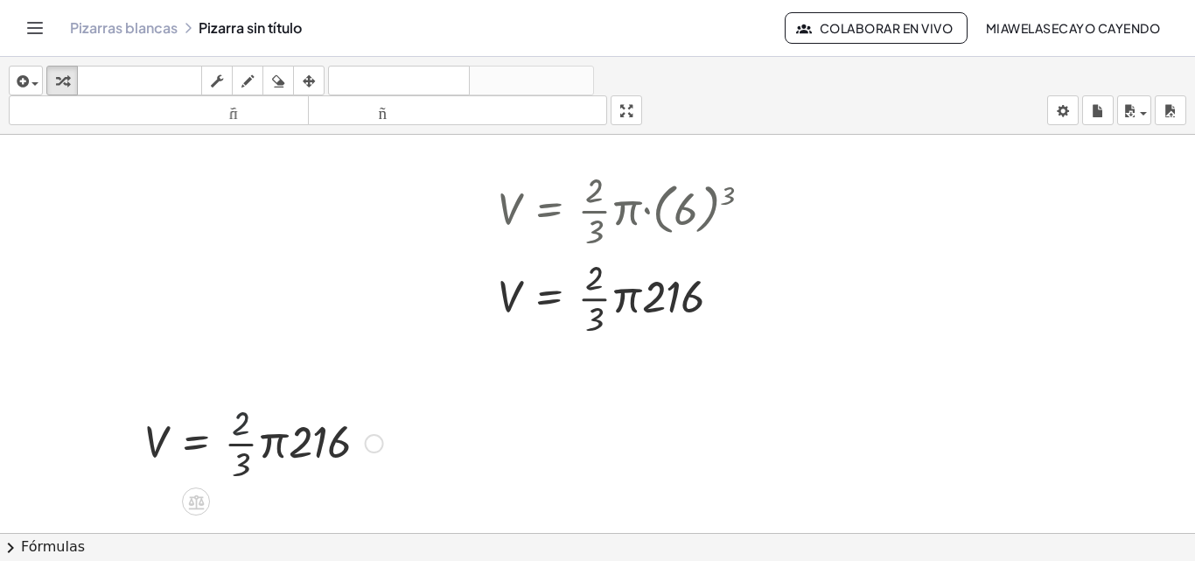
click at [213, 409] on div at bounding box center [264, 441] width 256 height 87
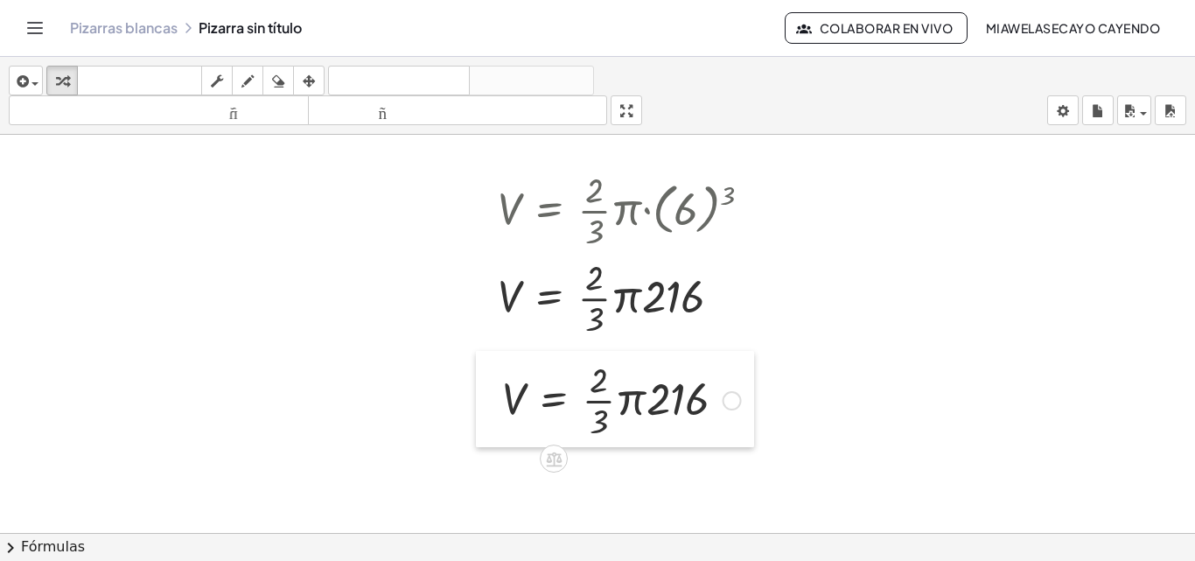
drag, startPoint x: 143, startPoint y: 440, endPoint x: 498, endPoint y: 397, distance: 357.7
click at [498, 397] on div at bounding box center [489, 399] width 26 height 96
click at [722, 395] on div at bounding box center [729, 400] width 19 height 19
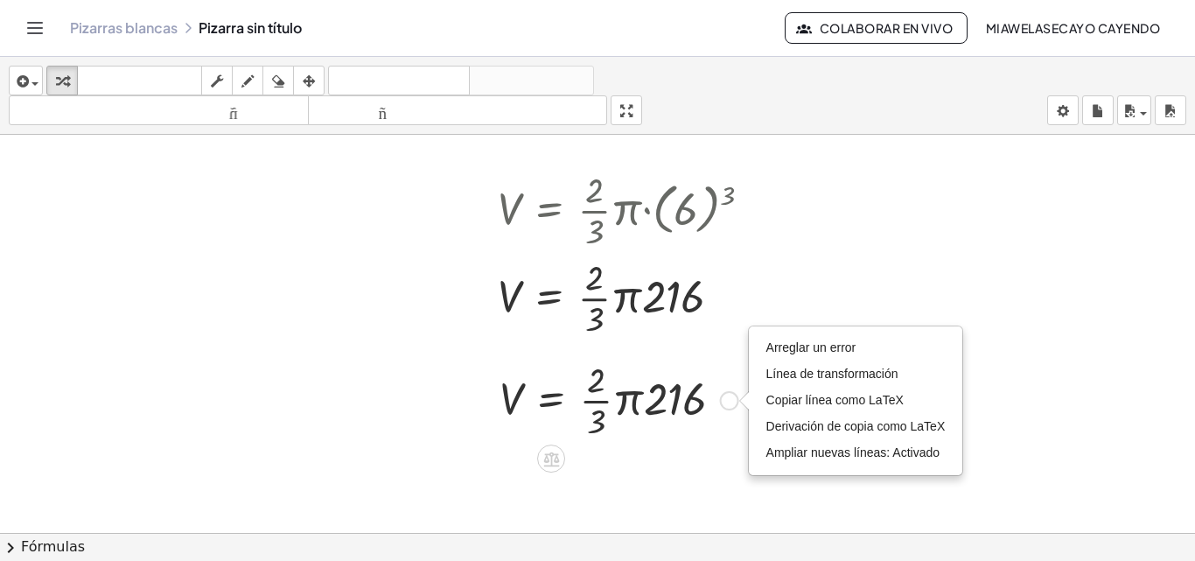
click at [675, 397] on div at bounding box center [619, 398] width 256 height 87
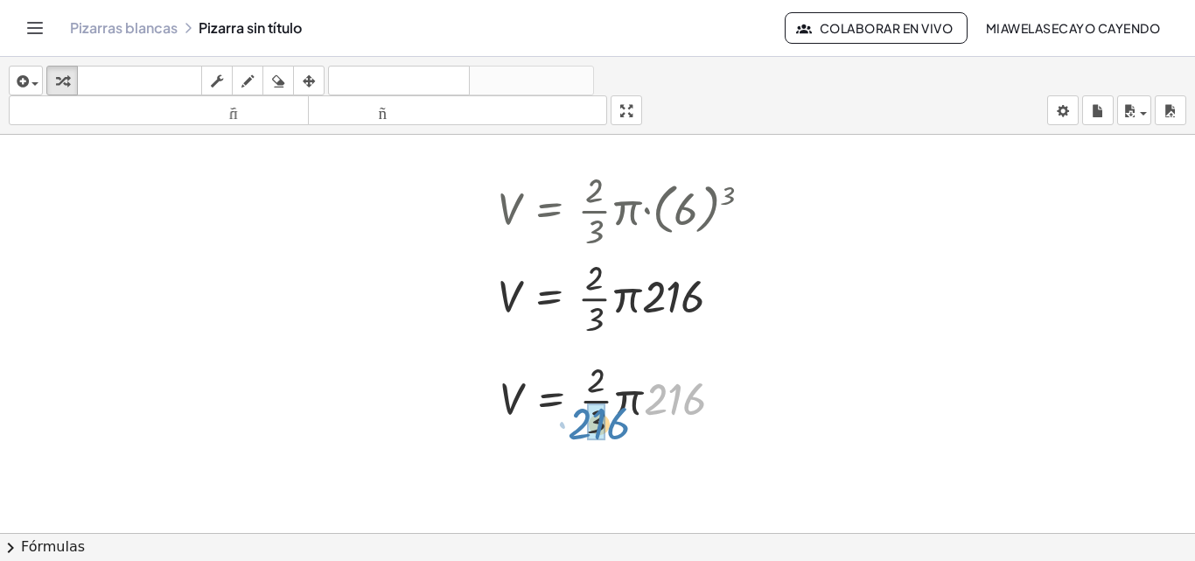
drag, startPoint x: 667, startPoint y: 402, endPoint x: 591, endPoint y: 430, distance: 80.0
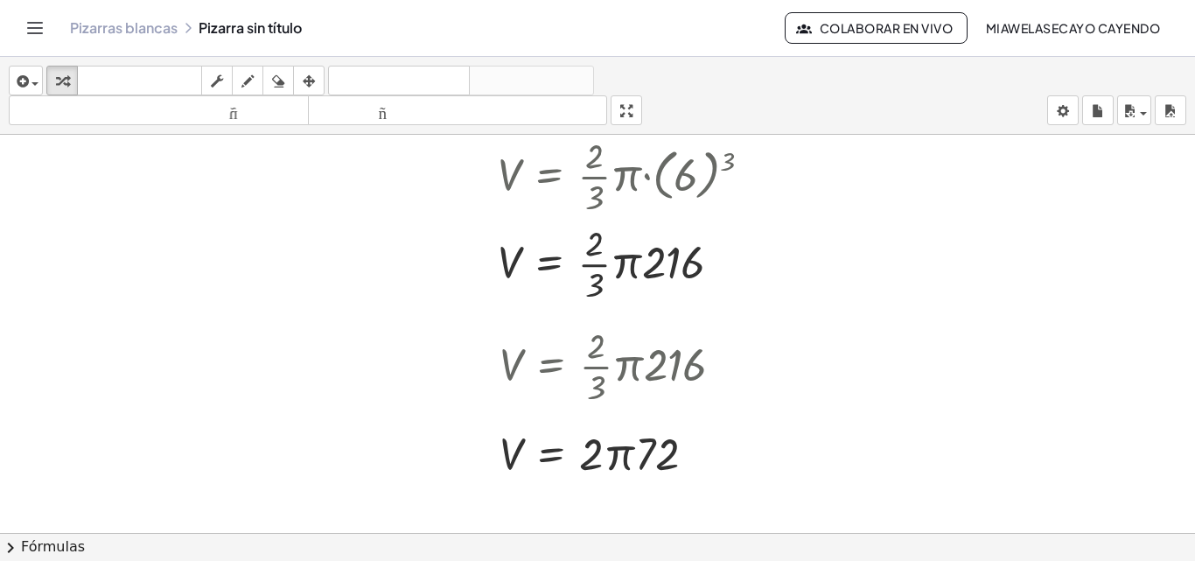
scroll to position [164, 0]
click at [681, 359] on div at bounding box center [619, 363] width 256 height 87
click at [647, 371] on div at bounding box center [619, 363] width 256 height 87
click at [722, 367] on div at bounding box center [729, 365] width 19 height 19
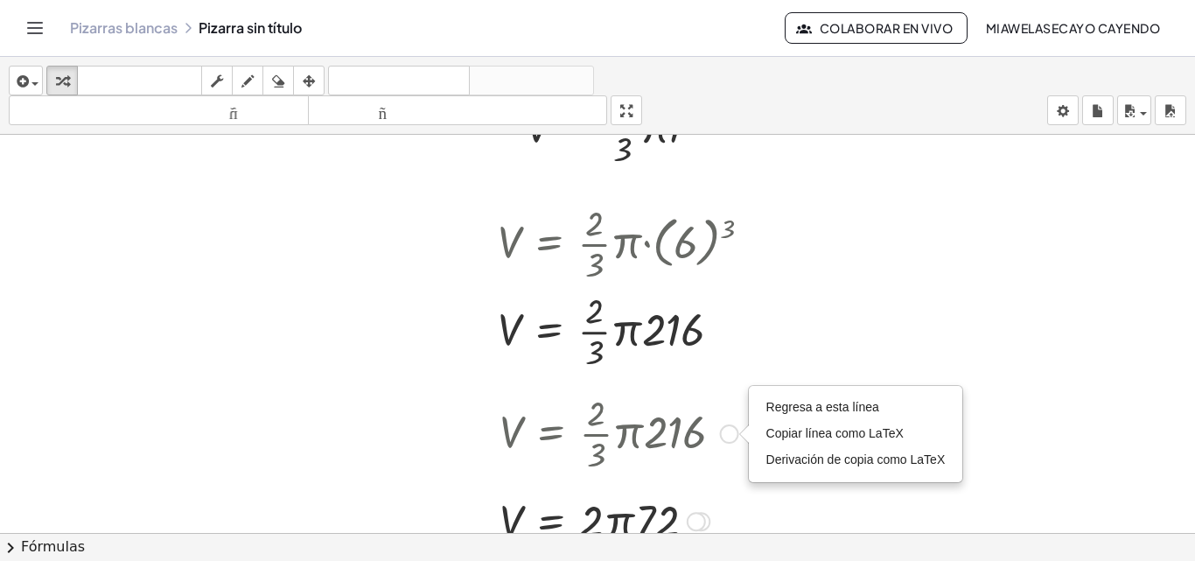
scroll to position [185, 0]
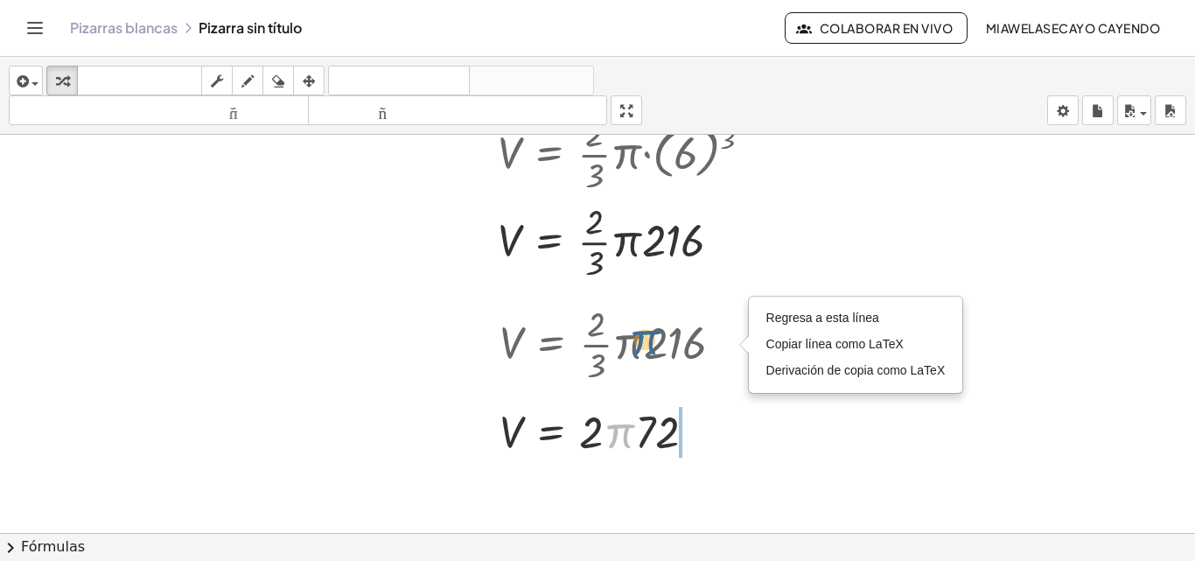
drag, startPoint x: 617, startPoint y: 421, endPoint x: 639, endPoint y: 336, distance: 87.8
click at [534, 396] on div "V = · · 2 · 3 · π · 216 Regresa a esta línea Copiar línea como LaTeX Derivación…" at bounding box center [612, 380] width 278 height 170
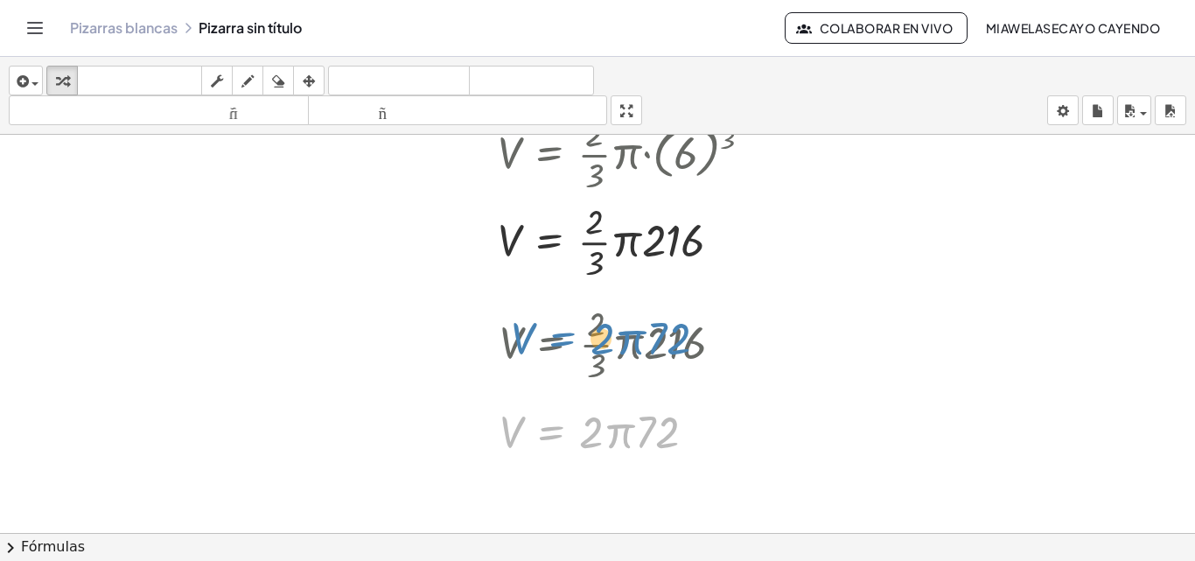
drag, startPoint x: 539, startPoint y: 416, endPoint x: 550, endPoint y: 322, distance: 94.3
click at [551, 345] on div "V = · · 2 · 3 · π · 216 Regresa a esta línea Copiar línea como LaTeX Derivación…" at bounding box center [551, 345] width 0 height 0
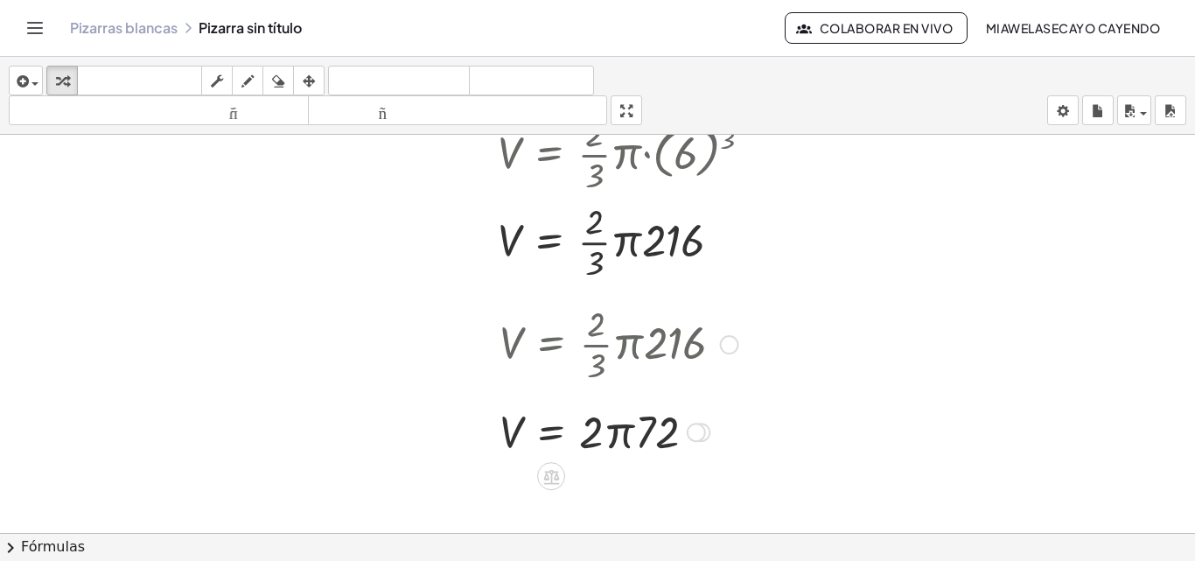
drag, startPoint x: 543, startPoint y: 345, endPoint x: 557, endPoint y: 355, distance: 17.5
click at [557, 355] on div at bounding box center [619, 342] width 256 height 87
drag, startPoint x: 533, startPoint y: 340, endPoint x: 590, endPoint y: 354, distance: 58.6
click at [580, 360] on div at bounding box center [619, 342] width 256 height 87
drag, startPoint x: 711, startPoint y: 332, endPoint x: 723, endPoint y: 346, distance: 18.6
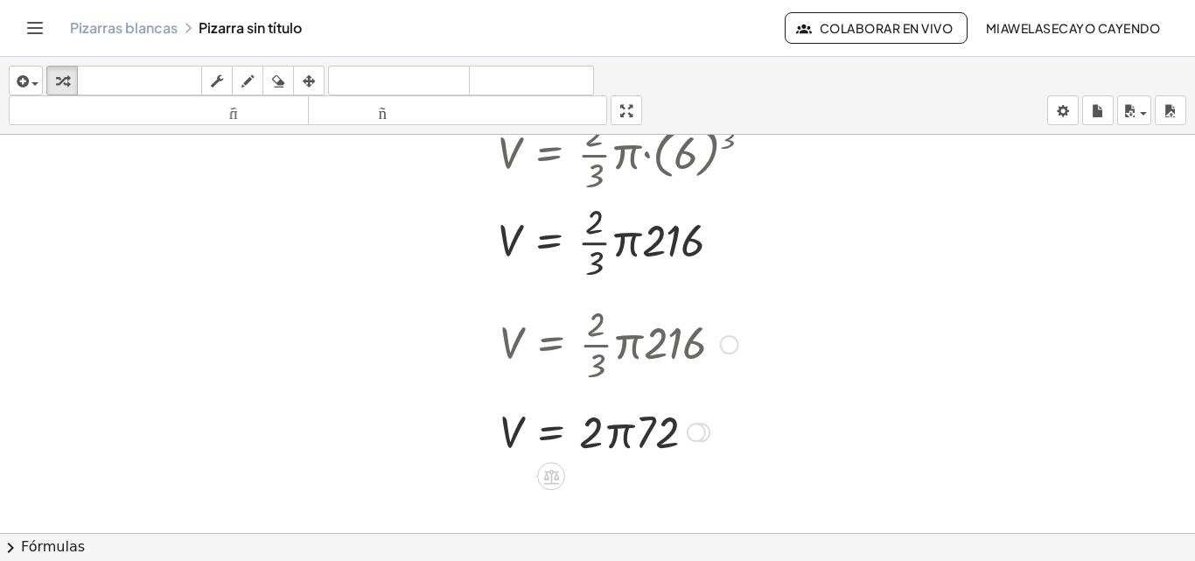
click at [551, 345] on div "V = · · 2 · 3 · π · 216 Regresa a esta línea Copiar línea como LaTeX Derivación…" at bounding box center [551, 345] width 0 height 0
click at [723, 346] on div "Regresa a esta línea Copiar línea como LaTeX Derivación de copia como LaTeX" at bounding box center [729, 344] width 19 height 19
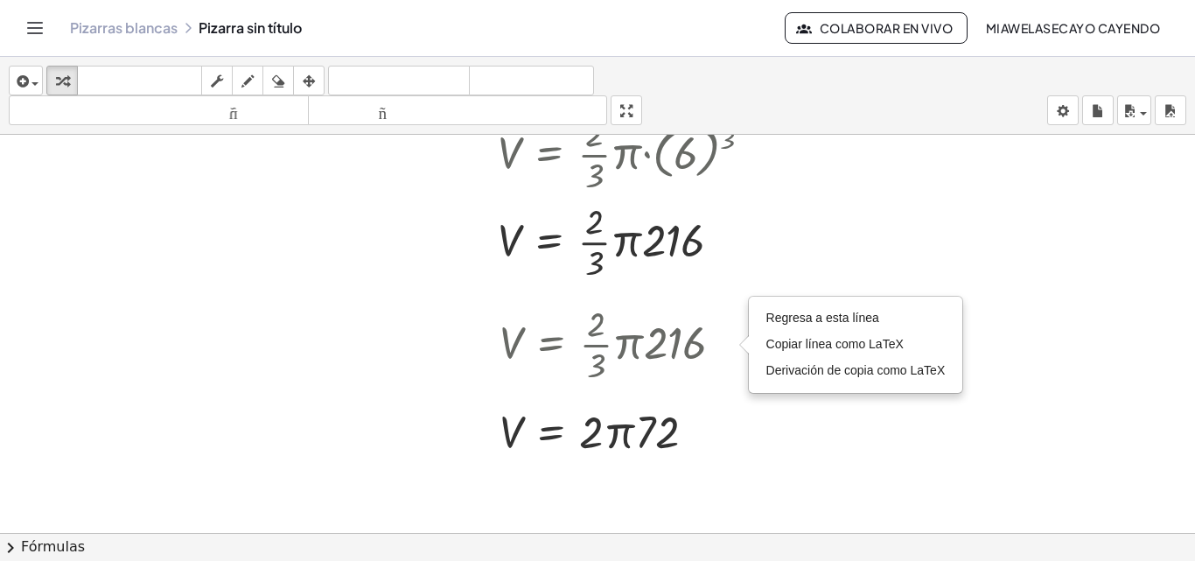
click at [738, 495] on div at bounding box center [597, 359] width 1195 height 821
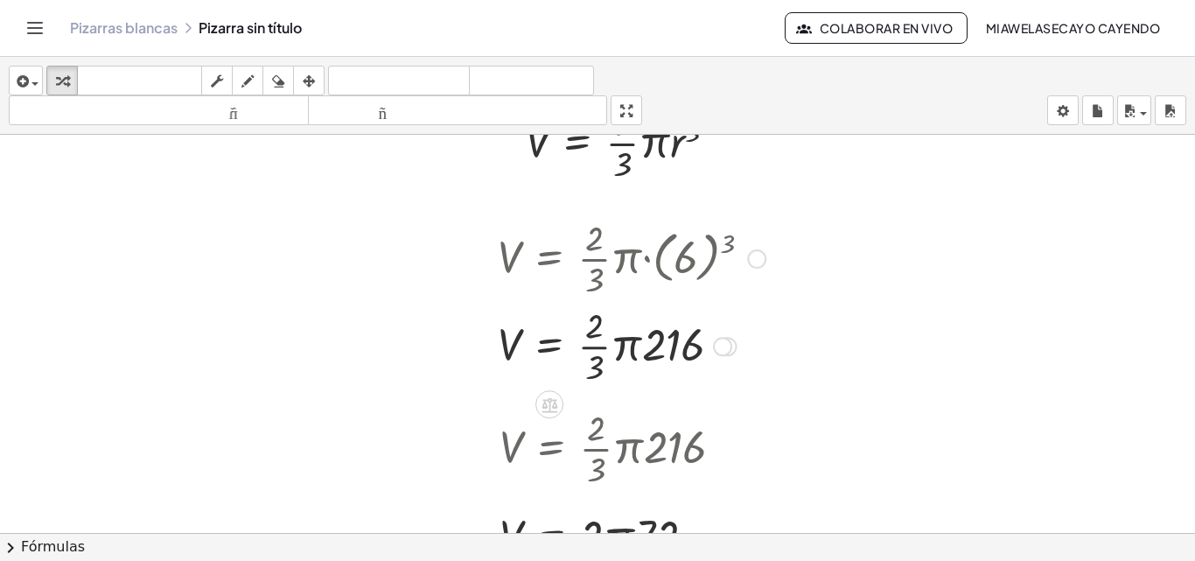
scroll to position [82, 0]
click at [603, 262] on div at bounding box center [631, 256] width 285 height 87
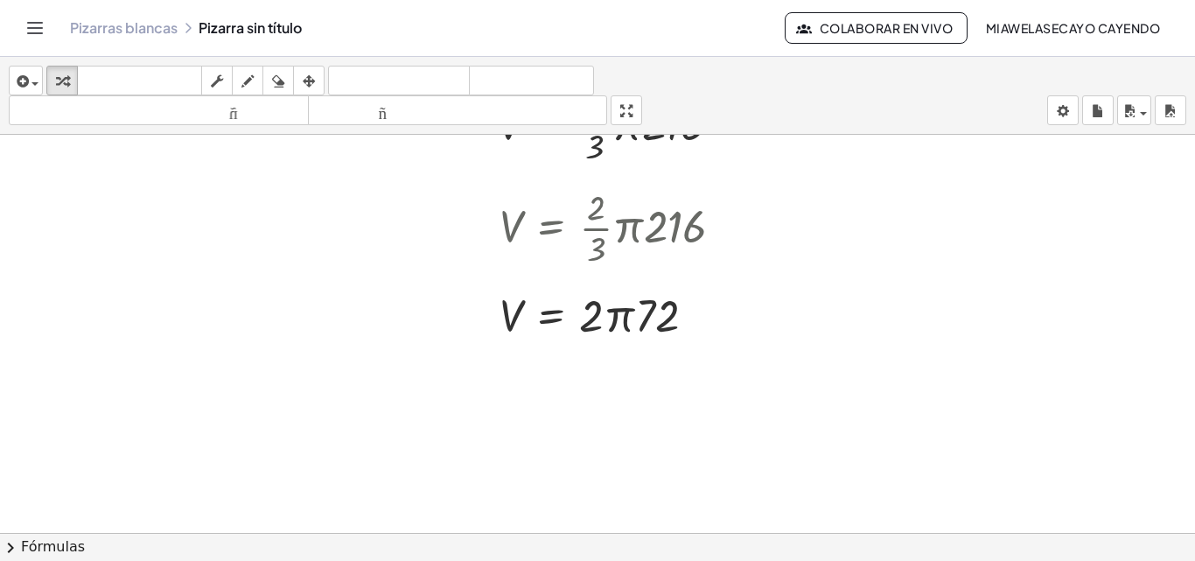
scroll to position [303, 0]
click at [632, 325] on div at bounding box center [619, 312] width 256 height 59
drag, startPoint x: 672, startPoint y: 317, endPoint x: 605, endPoint y: 320, distance: 66.6
click at [605, 320] on div at bounding box center [619, 312] width 256 height 59
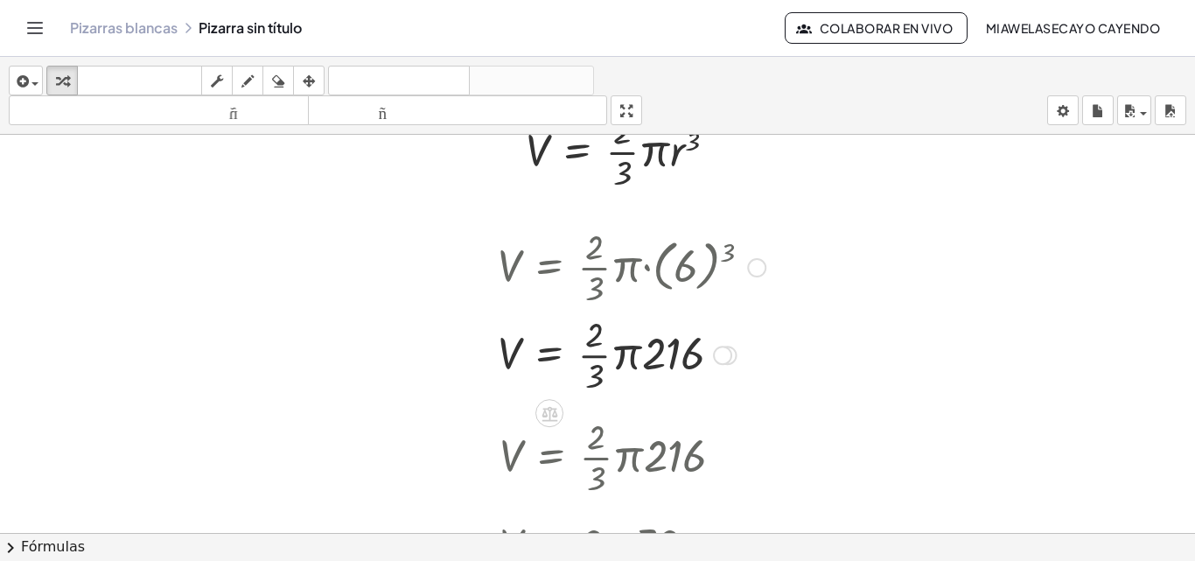
scroll to position [0, 0]
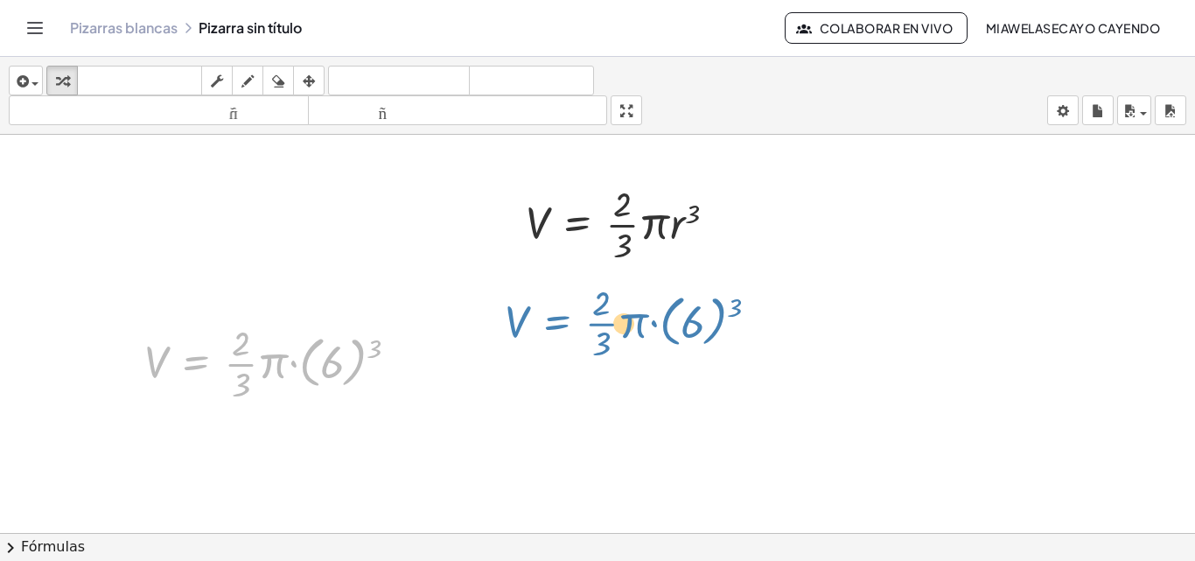
drag, startPoint x: 201, startPoint y: 332, endPoint x: 560, endPoint y: 298, distance: 360.3
click at [560, 298] on div "- + V = · · 2 · 3 · π · r 3 Copiado done V = · · 2 · 3 · π · ( 6 ) 3 V = · · 2 …" at bounding box center [597, 545] width 1195 height 821
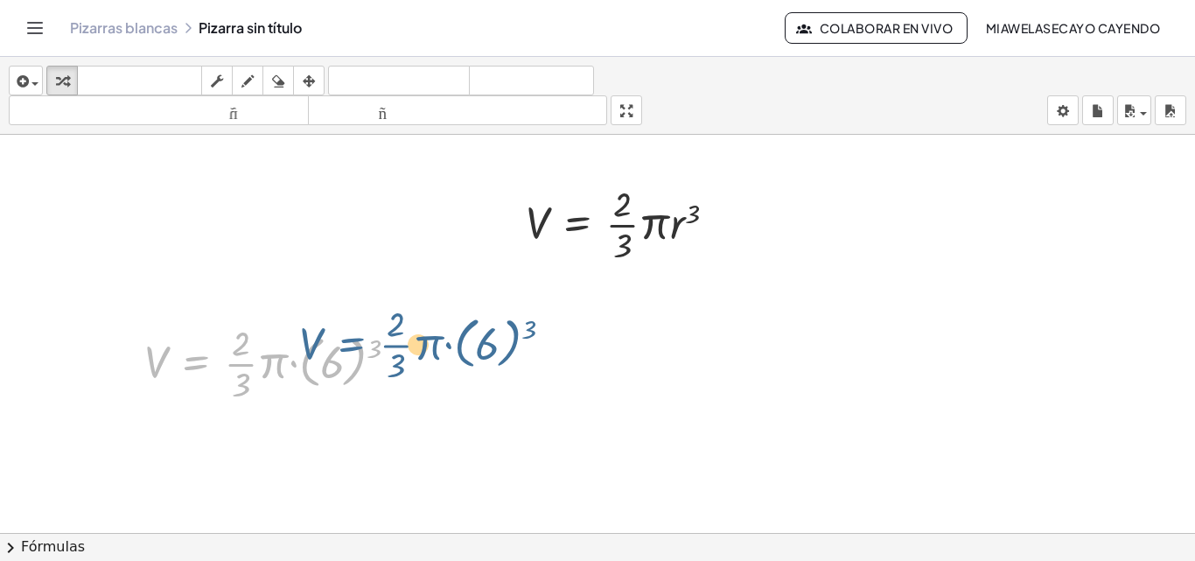
drag, startPoint x: 209, startPoint y: 336, endPoint x: 229, endPoint y: 319, distance: 26.1
click at [229, 319] on div at bounding box center [278, 361] width 285 height 87
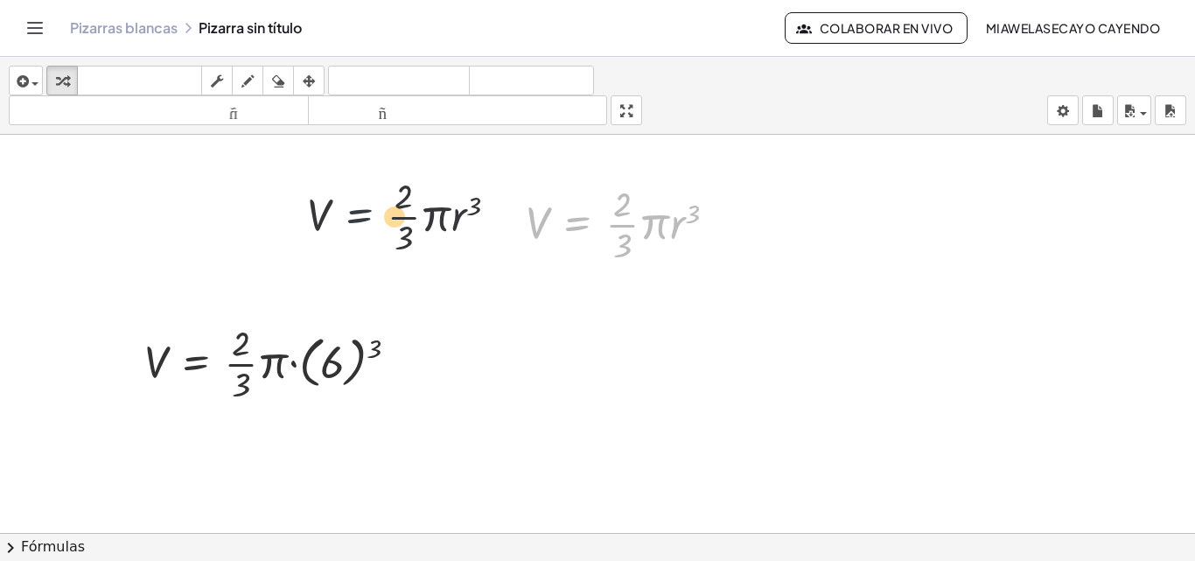
drag, startPoint x: 581, startPoint y: 200, endPoint x: 264, endPoint y: 201, distance: 316.7
click at [264, 201] on div "- + V = · · 2 · 3 · π · r 3 V = · · 2 · 3 · π · r 3 Copiado done V = · · 2 · 3 …" at bounding box center [597, 545] width 1195 height 821
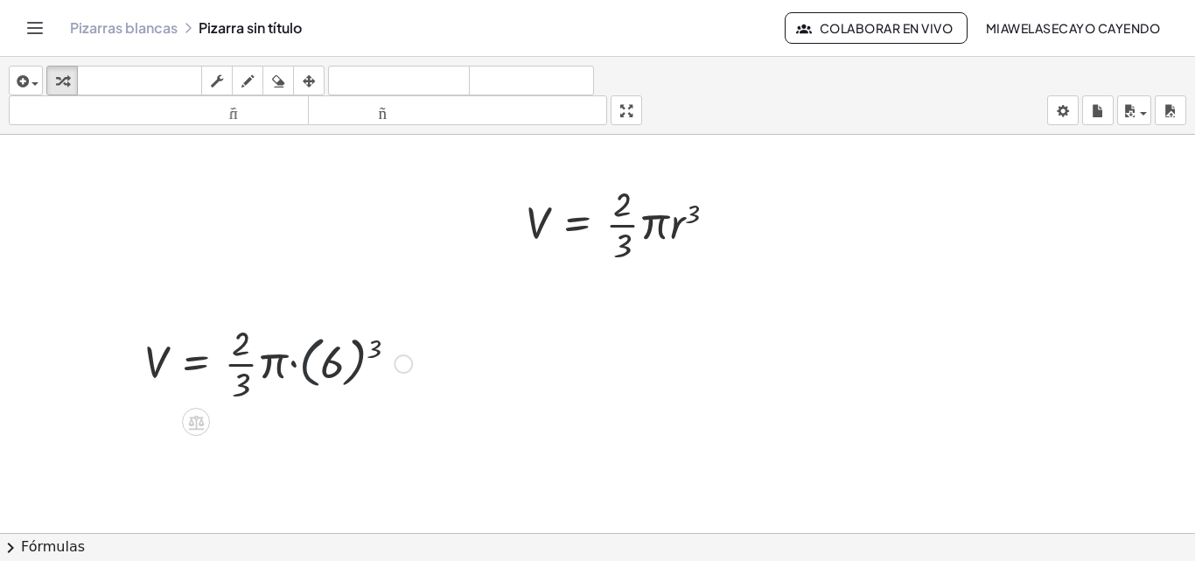
click at [318, 367] on div at bounding box center [278, 361] width 285 height 87
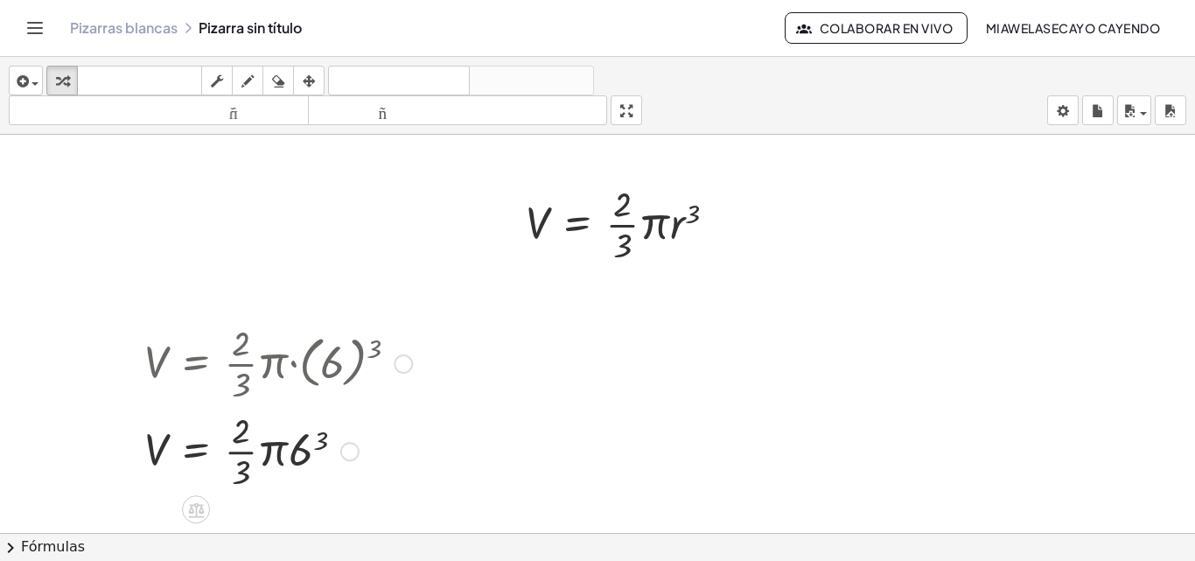
click at [293, 448] on div at bounding box center [278, 449] width 285 height 87
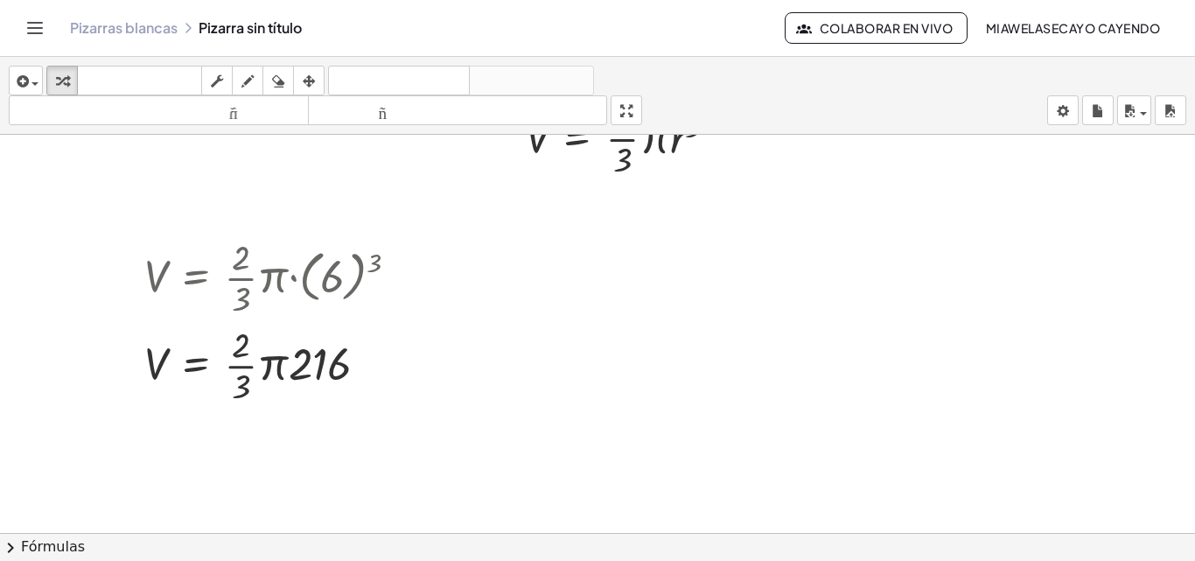
scroll to position [87, 0]
drag, startPoint x: 307, startPoint y: 364, endPoint x: 235, endPoint y: 386, distance: 75.0
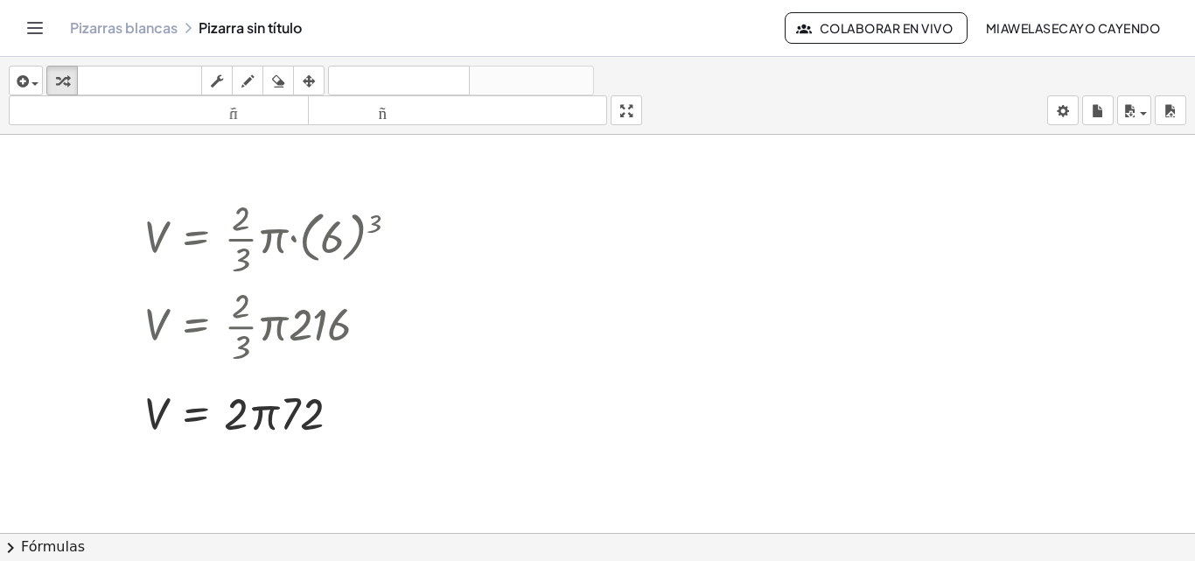
scroll to position [126, 0]
drag, startPoint x: 304, startPoint y: 409, endPoint x: 250, endPoint y: 412, distance: 54.3
click at [250, 412] on div at bounding box center [278, 410] width 285 height 59
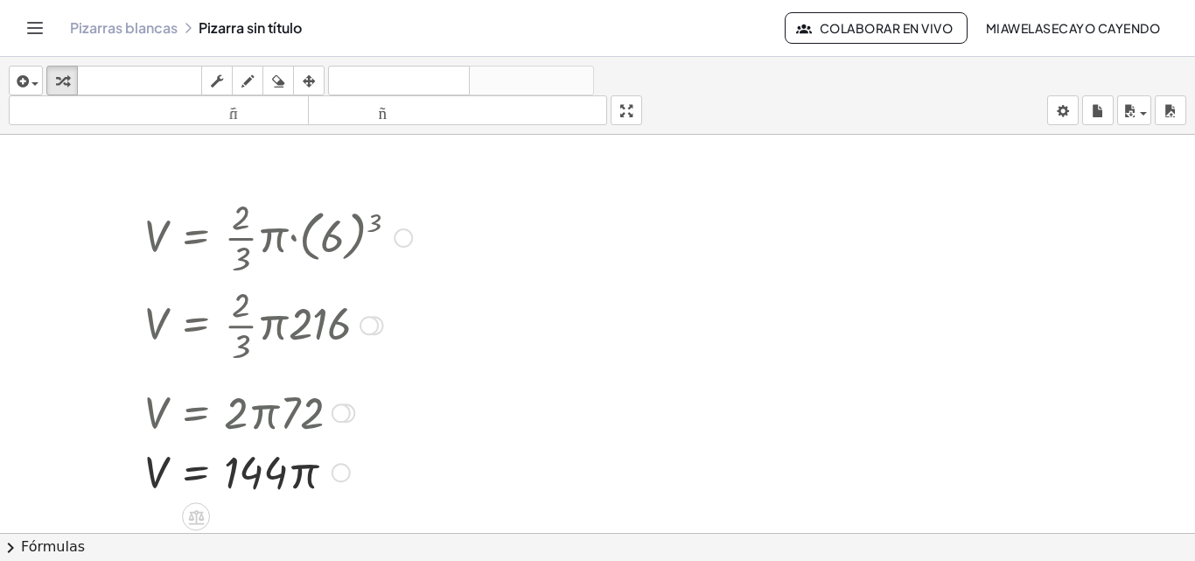
scroll to position [170, 0]
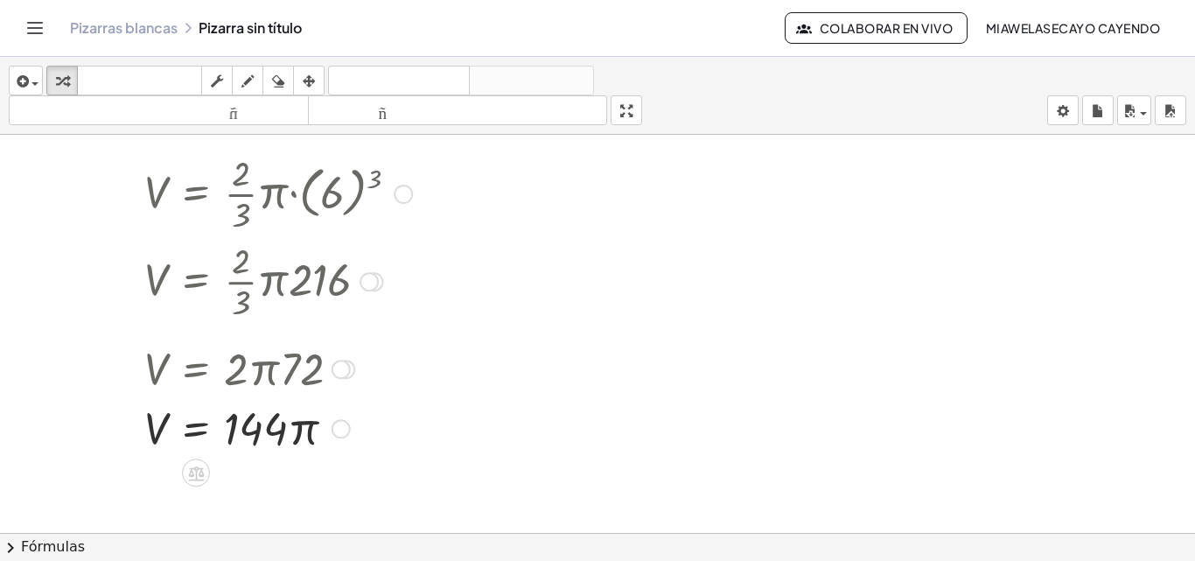
click at [324, 431] on div at bounding box center [278, 426] width 285 height 59
click at [306, 429] on div at bounding box center [278, 426] width 285 height 59
click at [32, 82] on span "button" at bounding box center [34, 83] width 7 height 3
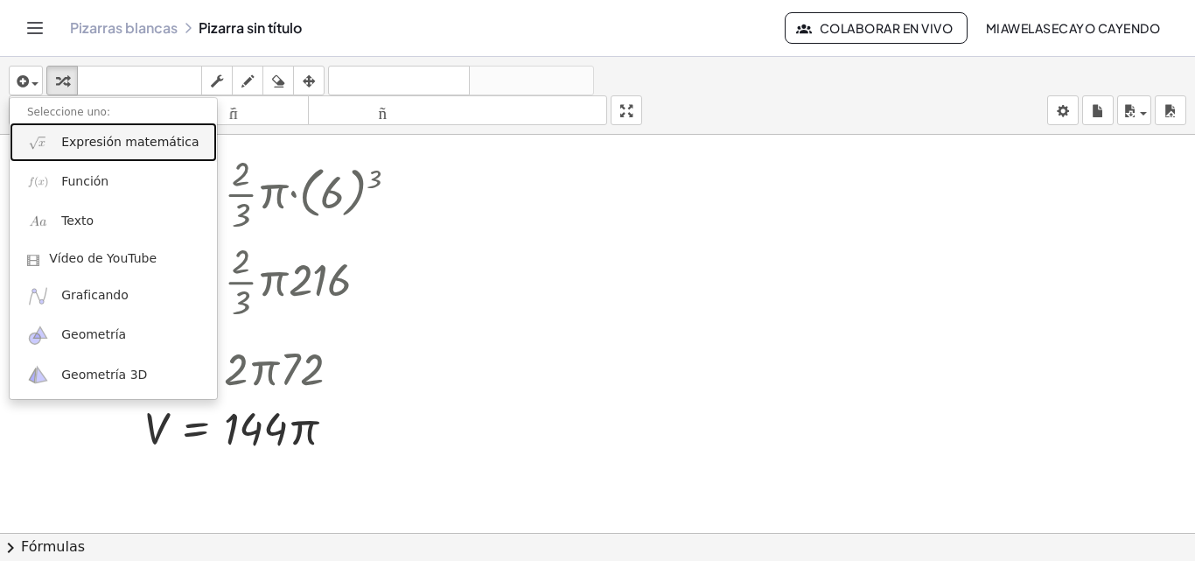
click at [137, 140] on font "Expresión matemática" at bounding box center [129, 142] width 137 height 14
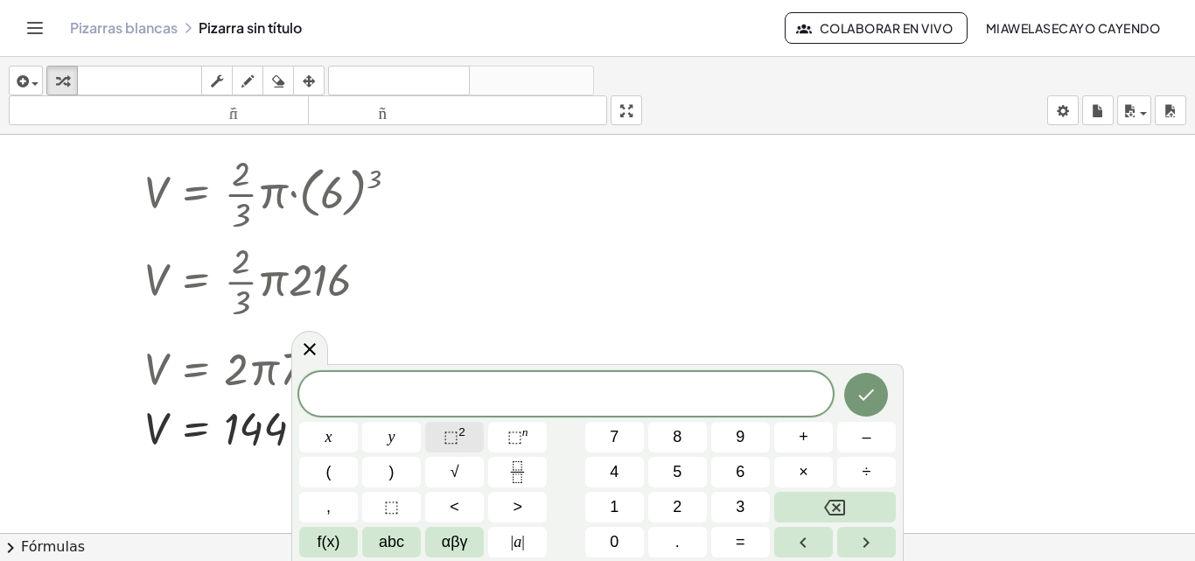
click at [458, 442] on span "⬚ 2" at bounding box center [455, 437] width 22 height 24
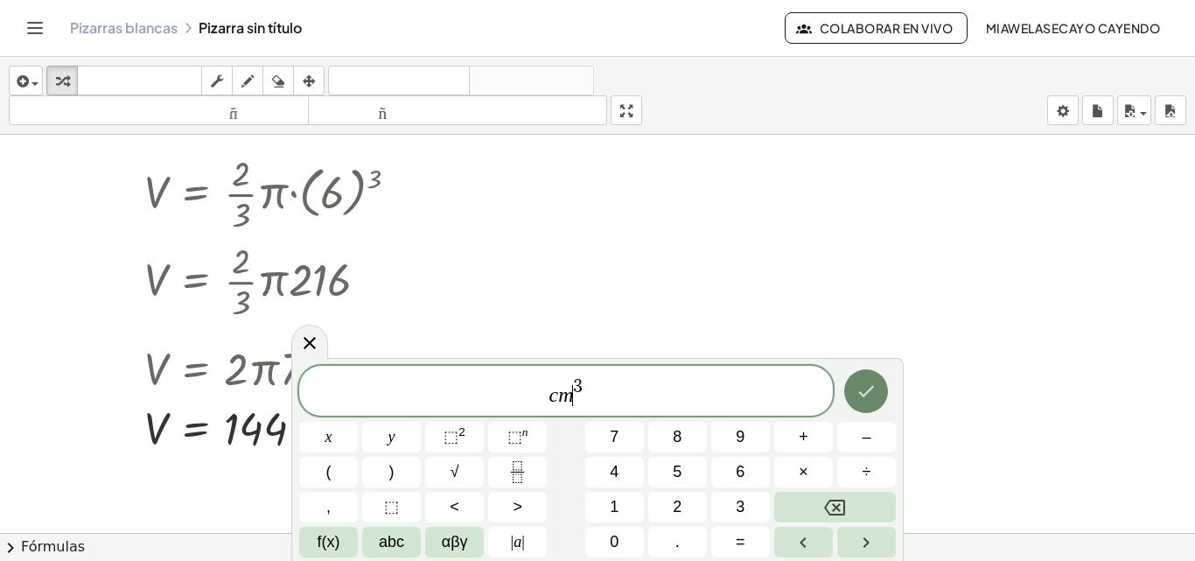
click at [874, 396] on icon "Hecho" at bounding box center [866, 391] width 21 height 21
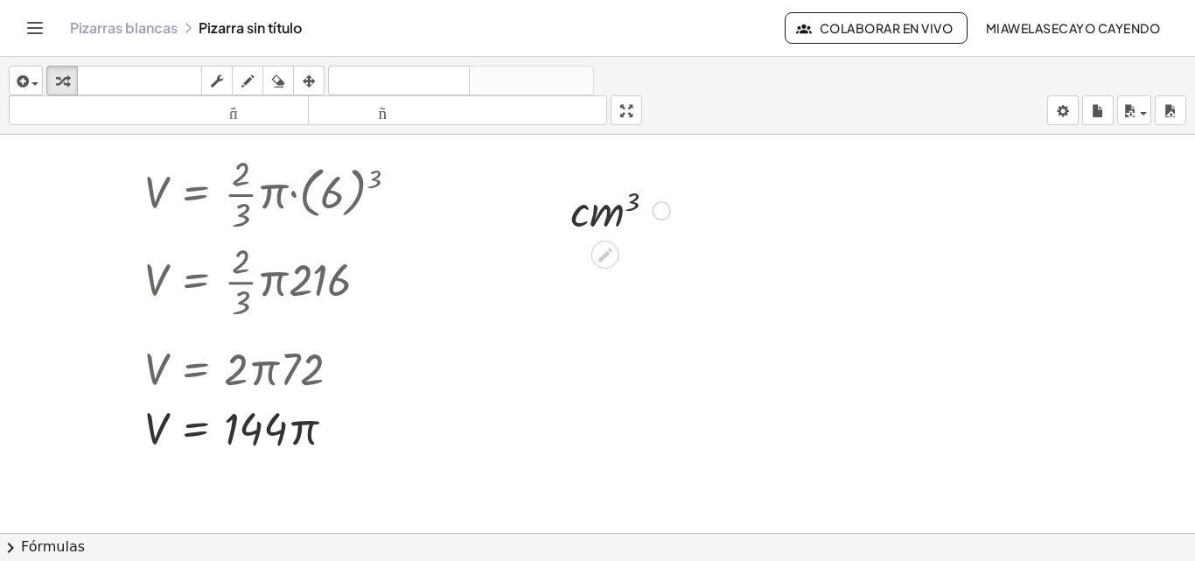
click at [608, 212] on div at bounding box center [620, 208] width 117 height 59
drag, startPoint x: 610, startPoint y: 206, endPoint x: 374, endPoint y: 422, distance: 319.5
drag, startPoint x: 605, startPoint y: 206, endPoint x: 338, endPoint y: 426, distance: 346.2
click at [606, 212] on div at bounding box center [620, 208] width 117 height 59
drag, startPoint x: 626, startPoint y: 200, endPoint x: 646, endPoint y: 212, distance: 22.4
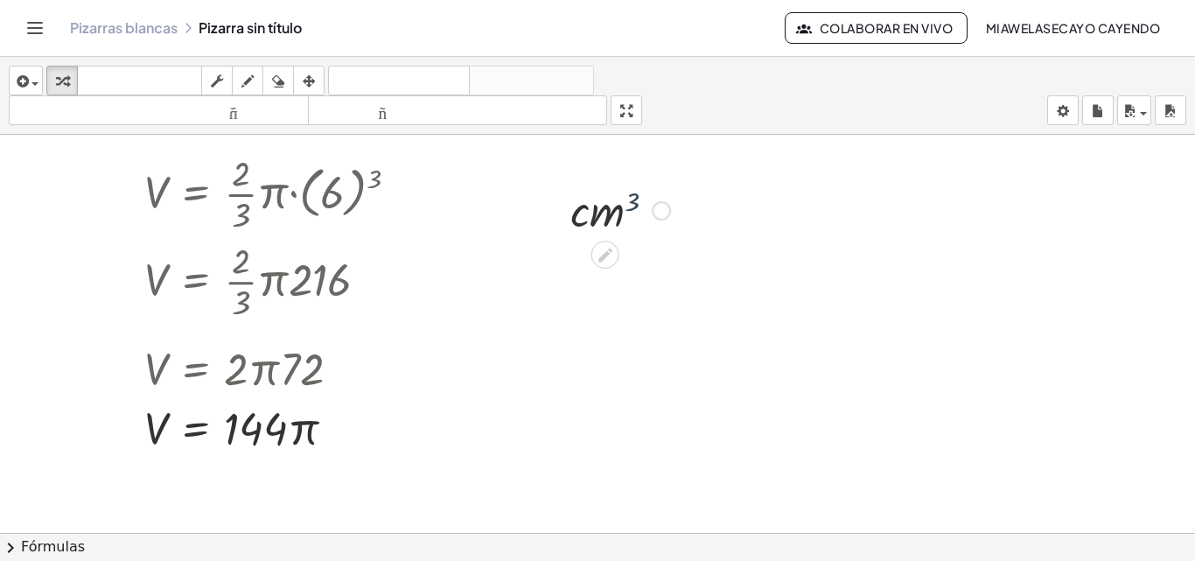
click at [646, 212] on div at bounding box center [620, 208] width 117 height 59
click at [624, 209] on div at bounding box center [620, 208] width 117 height 59
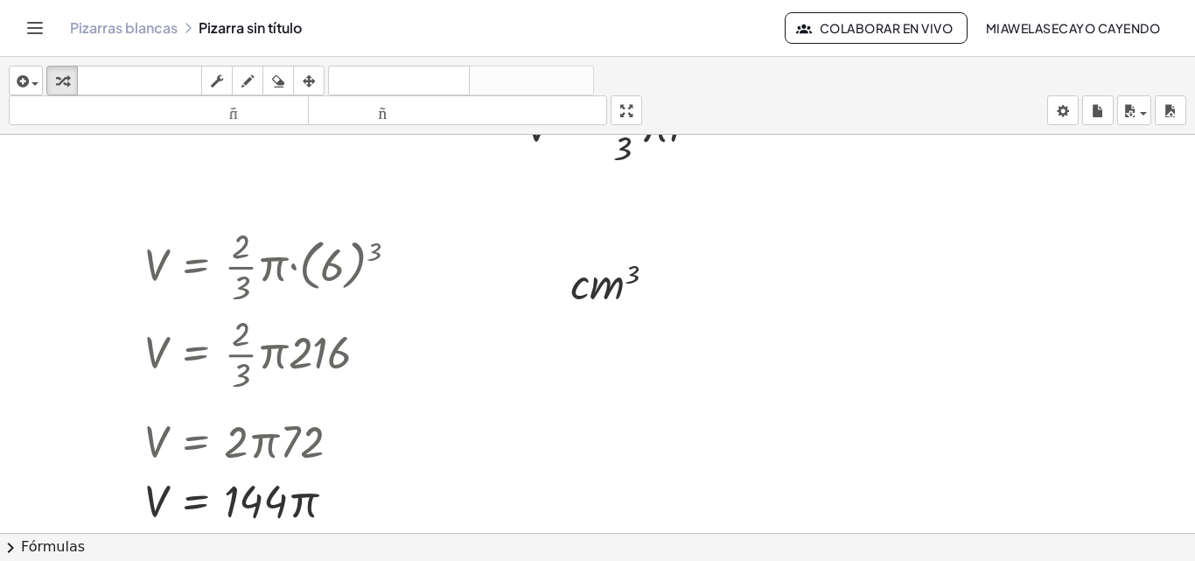
scroll to position [99, 0]
click at [614, 280] on div at bounding box center [620, 279] width 117 height 59
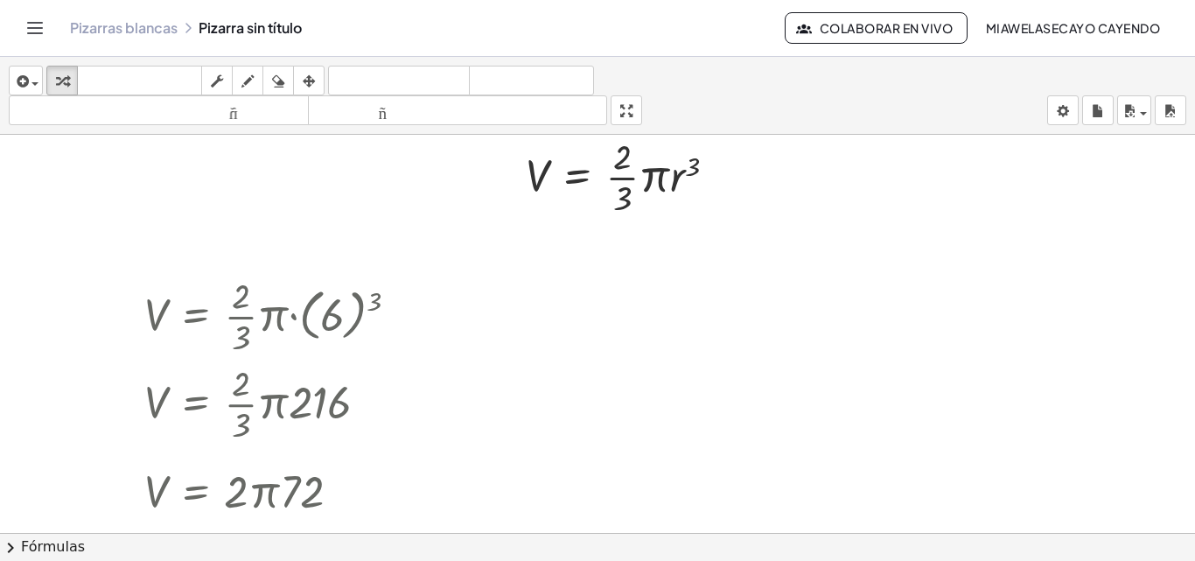
scroll to position [45, 0]
click at [278, 307] on div at bounding box center [278, 316] width 285 height 87
click at [544, 226] on div "V = · · 2 · 3 · π · r 3 Copiado done" at bounding box center [621, 177] width 244 height 96
click at [546, 192] on div at bounding box center [628, 177] width 222 height 87
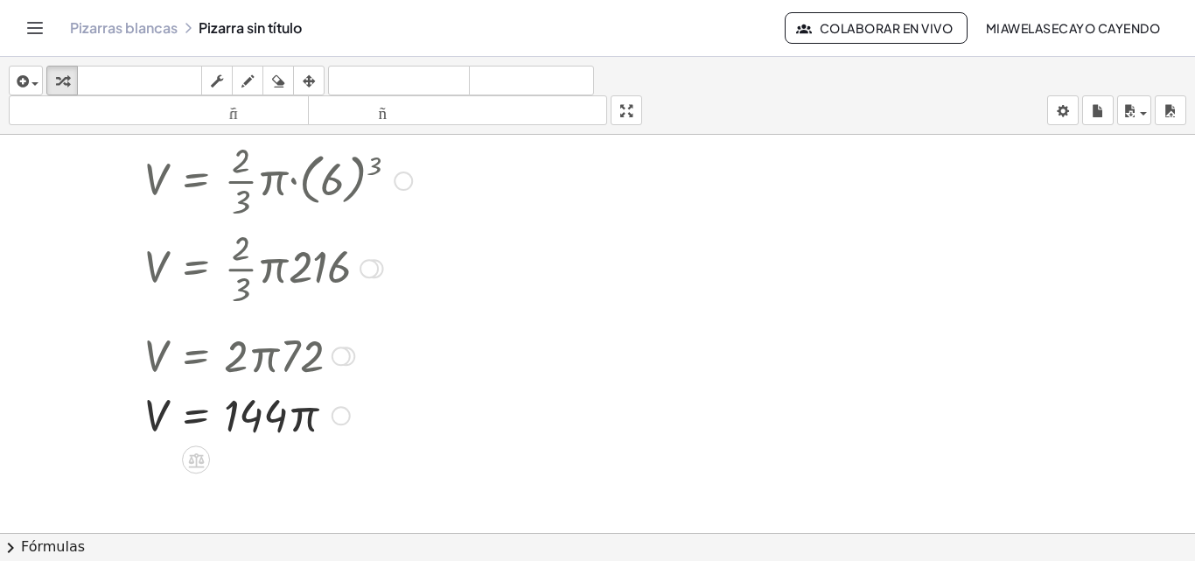
scroll to position [218, 0]
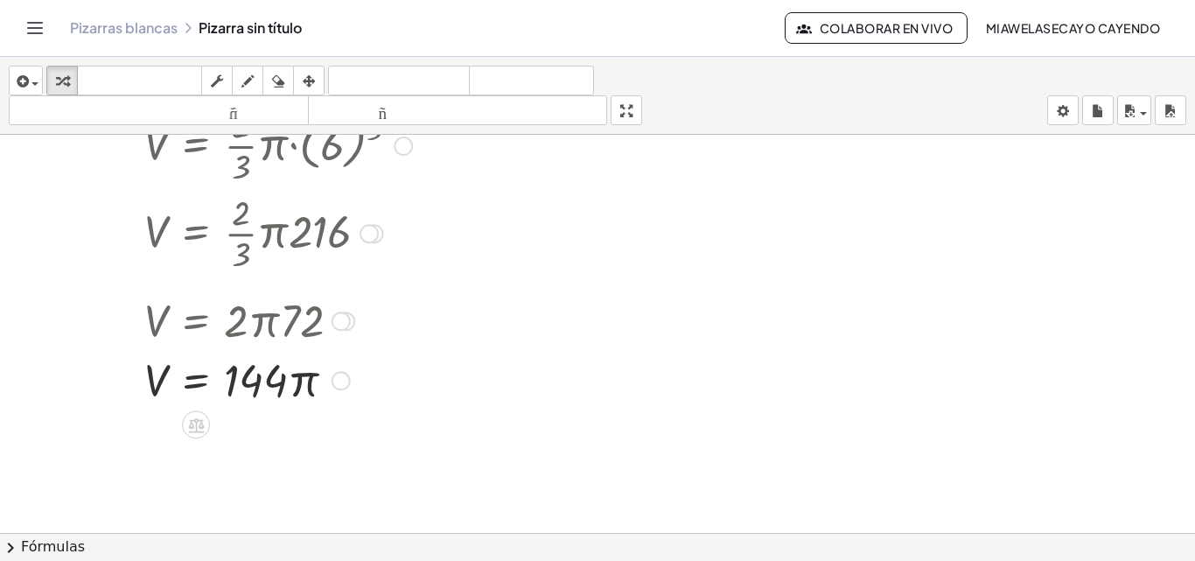
drag, startPoint x: 280, startPoint y: 260, endPoint x: 288, endPoint y: 289, distance: 29.9
click at [196, 146] on div "V = · · 2 · 3 · π · ( 6 ) 3 V = · · 2 · 3 · π · 6 3 V = · · 2 · 3 · π · 216 V =…" at bounding box center [196, 146] width 0 height 0
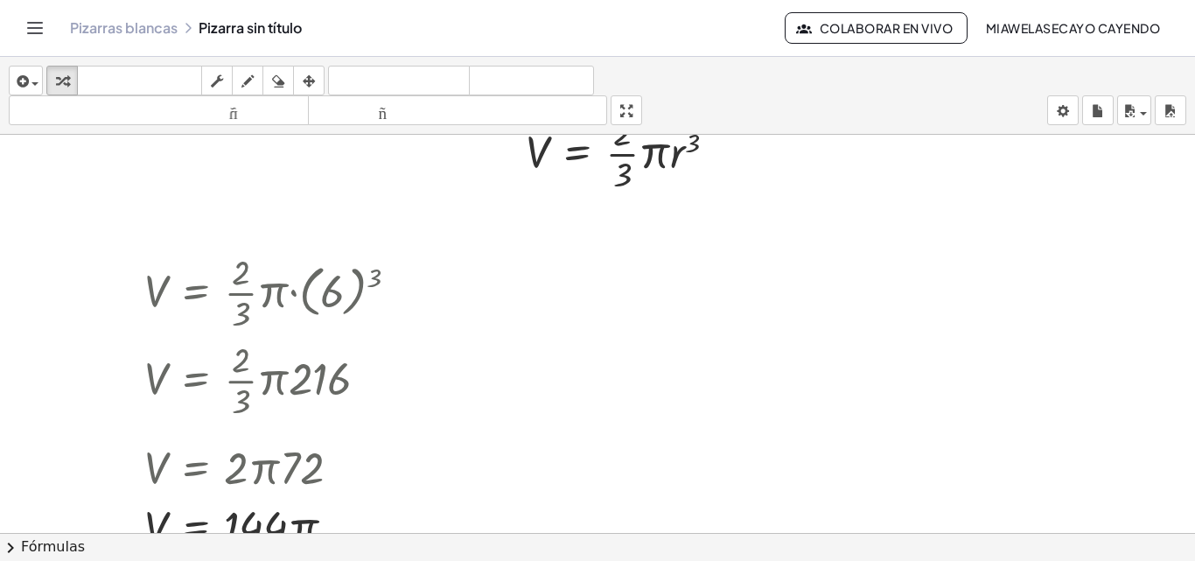
scroll to position [41, 0]
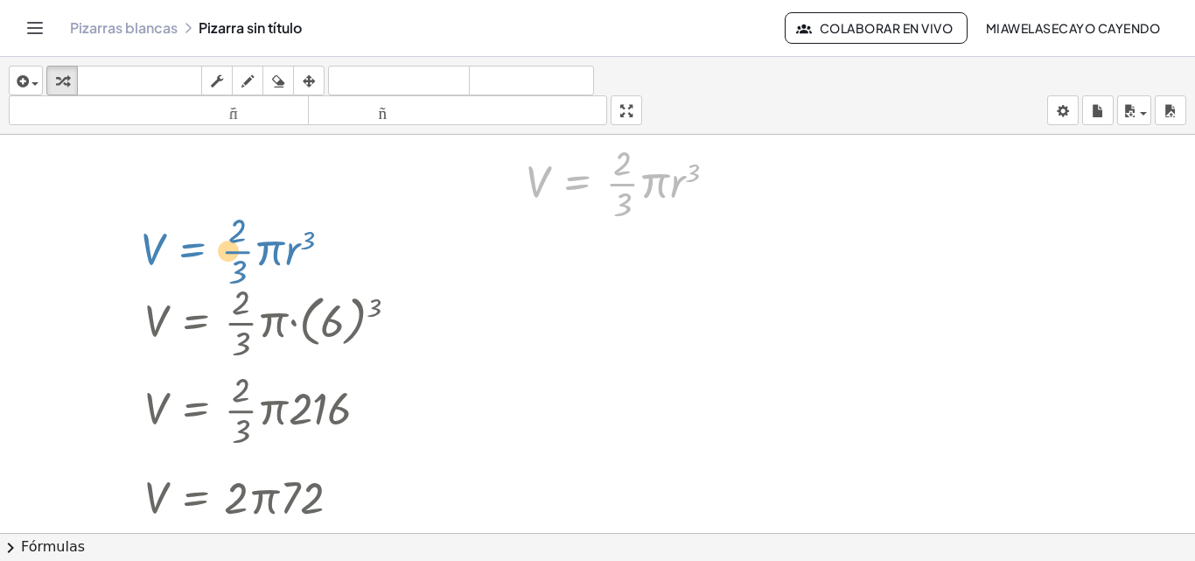
drag, startPoint x: 582, startPoint y: 182, endPoint x: 191, endPoint y: 247, distance: 396.3
click at [191, 247] on div "- + V = · · 2 · 3 · π · r 3 V = · · 2 · 3 · π · r 3 Copiado done V = · · 2 · 3 …" at bounding box center [597, 504] width 1195 height 821
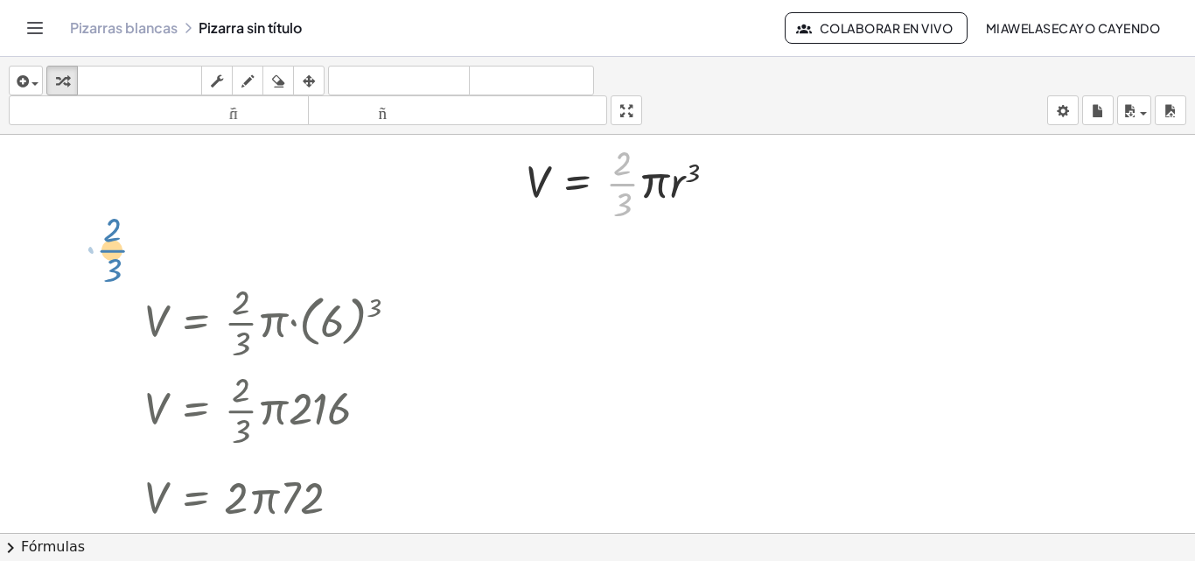
drag, startPoint x: 623, startPoint y: 174, endPoint x: 108, endPoint y: 236, distance: 518.1
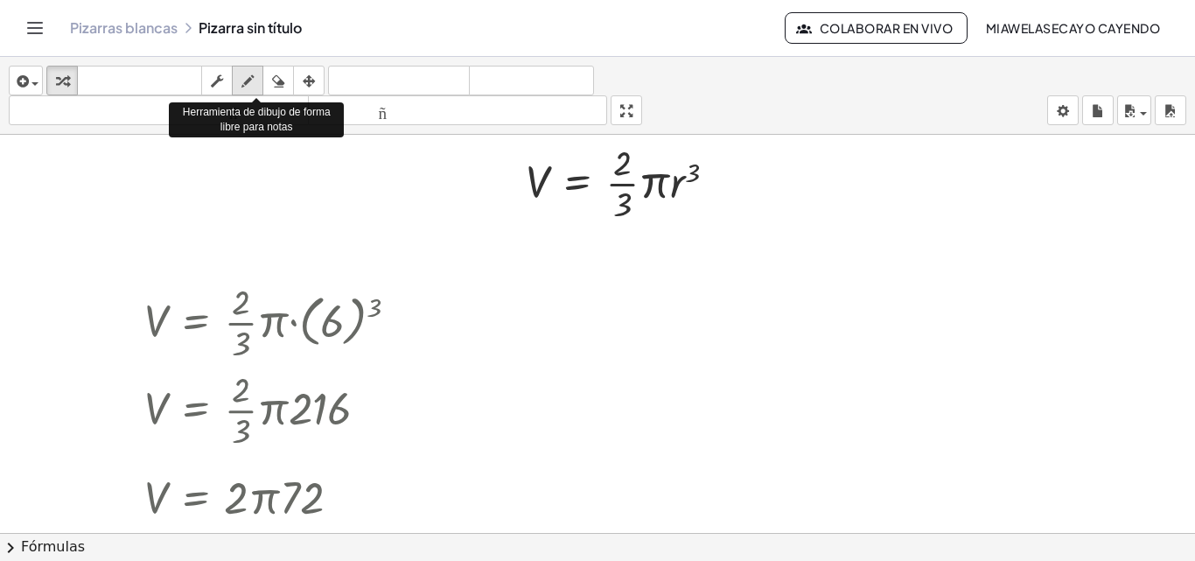
click at [254, 78] on icon "button" at bounding box center [247, 81] width 12 height 21
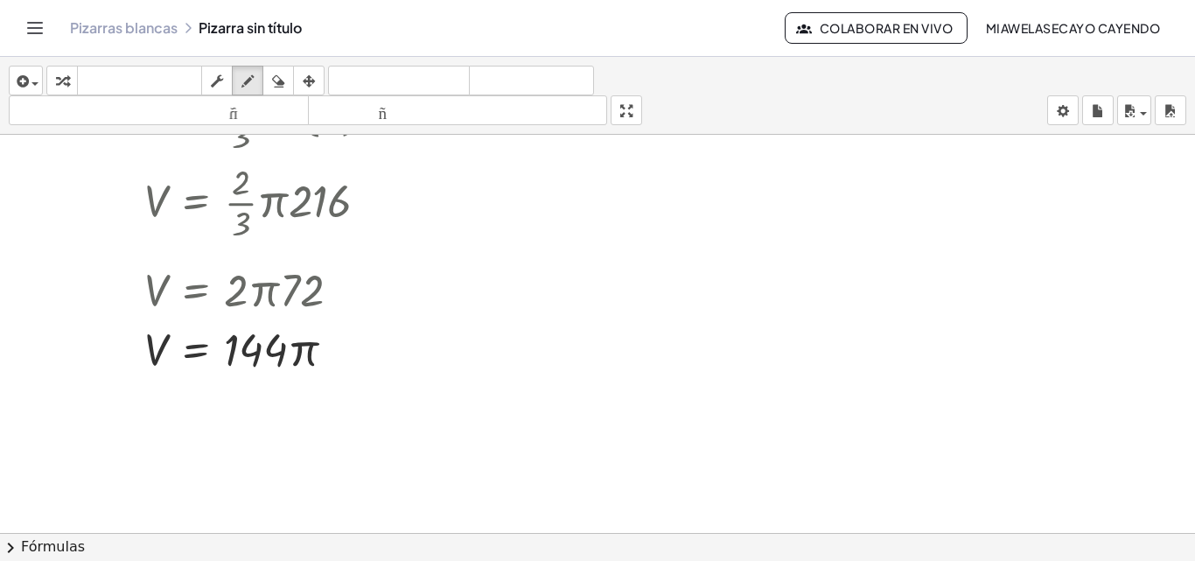
scroll to position [259, 0]
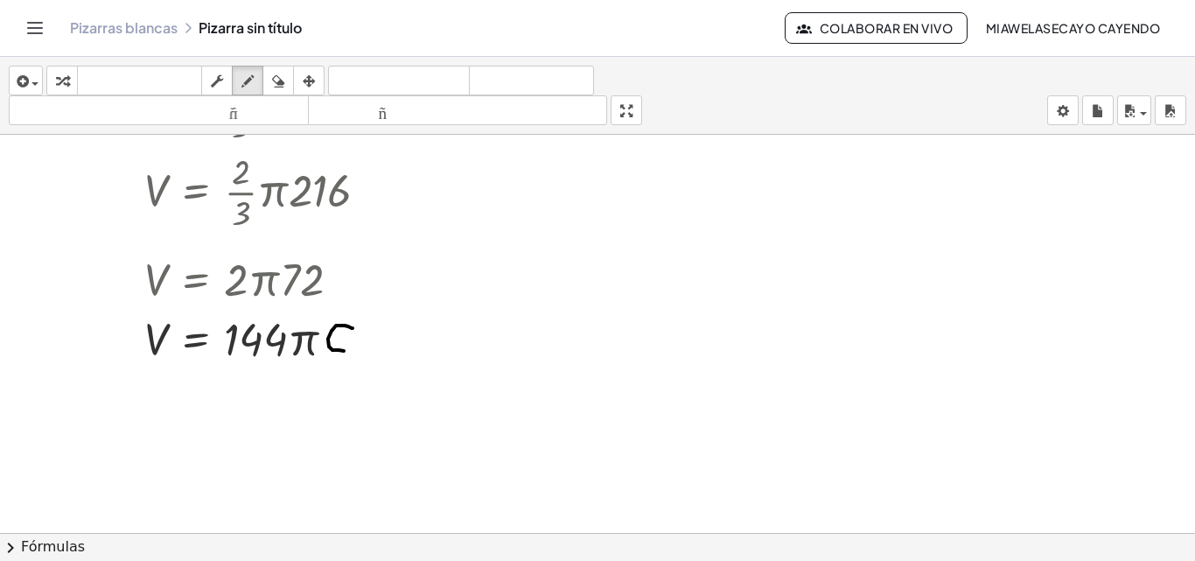
drag, startPoint x: 353, startPoint y: 328, endPoint x: 348, endPoint y: 352, distance: 24.0
click at [348, 352] on div at bounding box center [597, 286] width 1195 height 821
drag, startPoint x: 363, startPoint y: 329, endPoint x: 390, endPoint y: 348, distance: 33.3
click at [390, 348] on div at bounding box center [597, 286] width 1195 height 821
drag, startPoint x: 400, startPoint y: 311, endPoint x: 398, endPoint y: 325, distance: 14.1
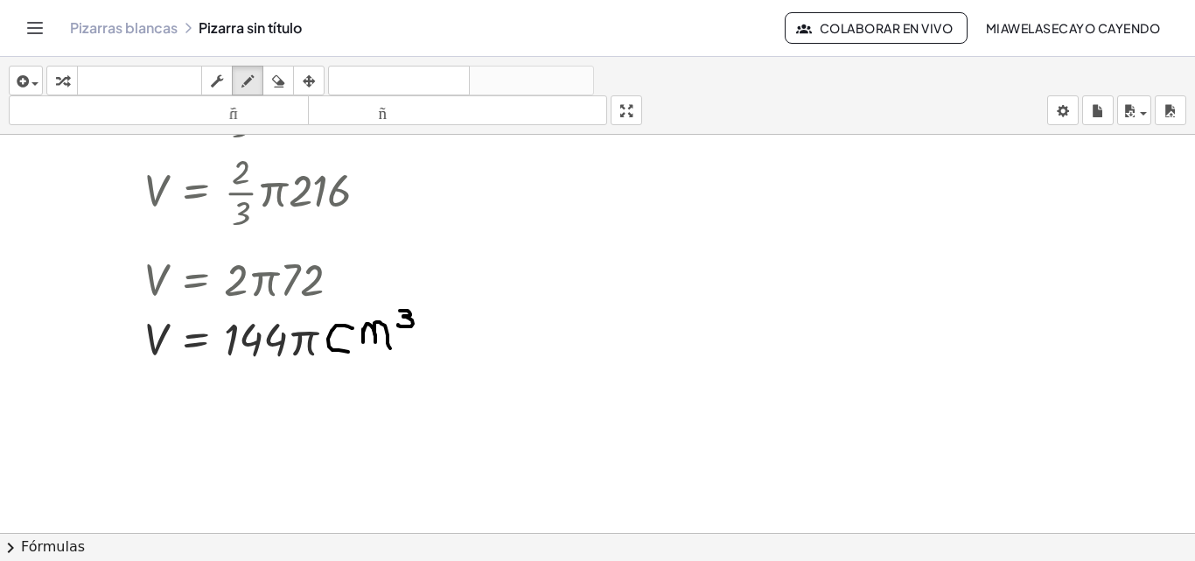
click at [398, 325] on div at bounding box center [597, 286] width 1195 height 821
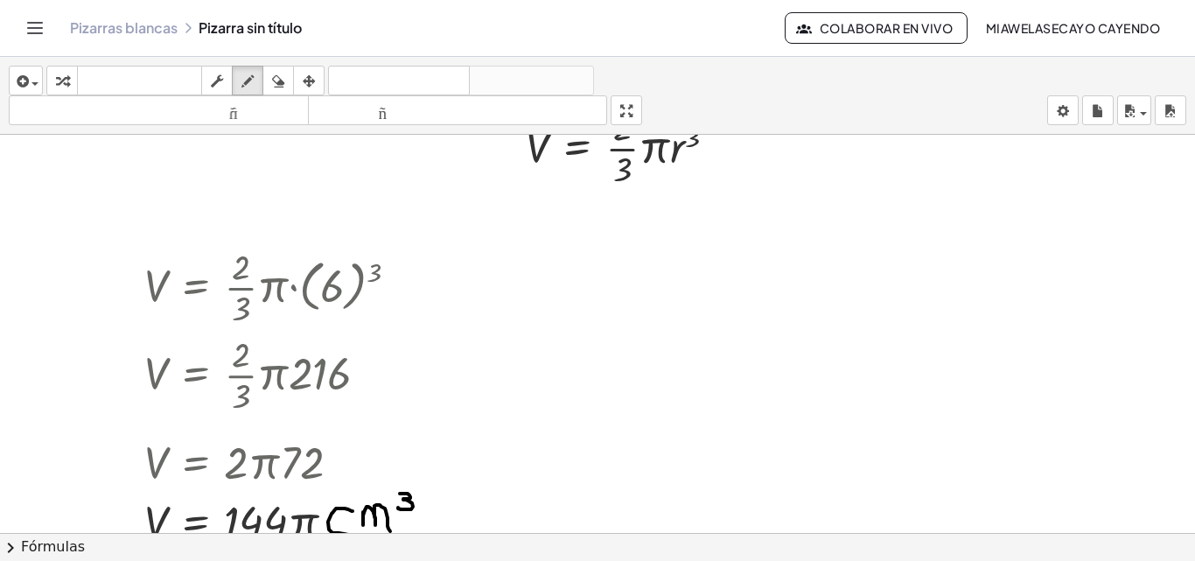
scroll to position [80, 0]
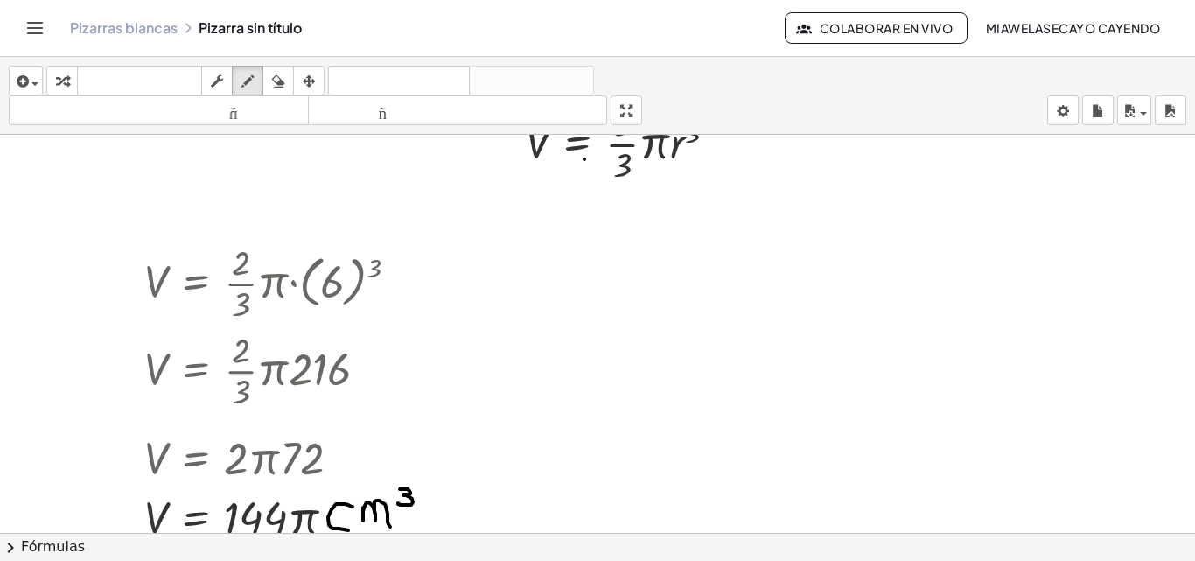
drag, startPoint x: 584, startPoint y: 159, endPoint x: 561, endPoint y: 159, distance: 23.6
click at [561, 159] on div at bounding box center [597, 464] width 1195 height 821
click at [236, 84] on button "dibujar" at bounding box center [247, 81] width 31 height 30
click at [215, 83] on icon "button" at bounding box center [217, 81] width 12 height 21
drag, startPoint x: 606, startPoint y: 155, endPoint x: 525, endPoint y: 157, distance: 81.4
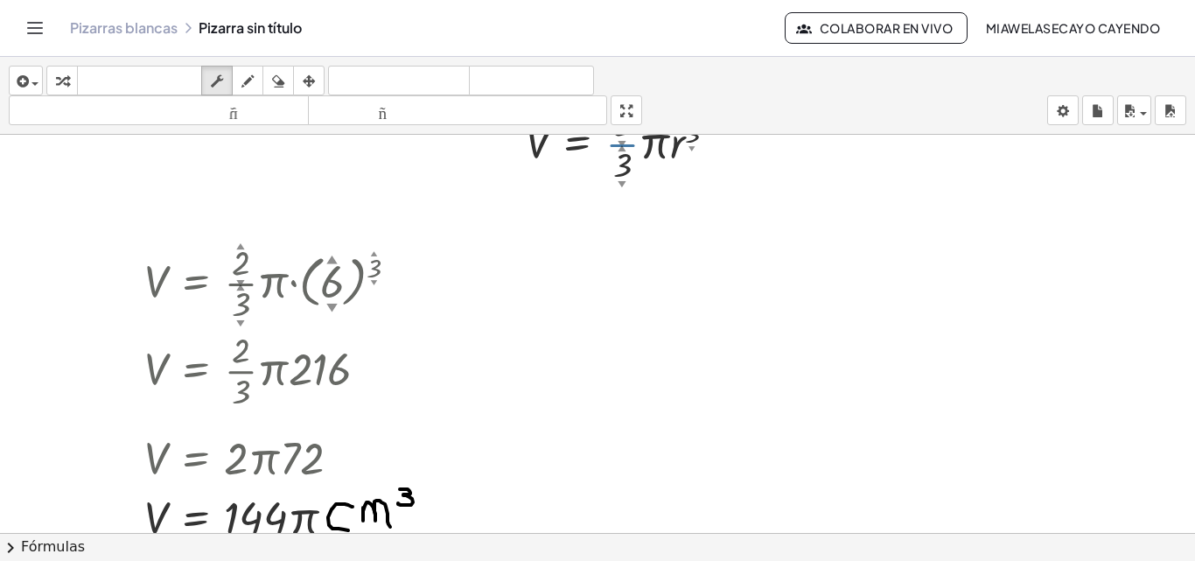
click at [525, 157] on div "V = · · 2 ▲ ▼ · 3 ▲ ▼ · π · r 3 ▲ ▼ Copiado done" at bounding box center [621, 142] width 244 height 96
drag, startPoint x: 559, startPoint y: 147, endPoint x: 527, endPoint y: 152, distance: 32.8
click at [527, 152] on div at bounding box center [628, 142] width 222 height 87
drag, startPoint x: 527, startPoint y: 160, endPoint x: 500, endPoint y: 171, distance: 29.4
click at [500, 171] on div "V = · · 2 ▲ ▼ · 3 ▲ ▼ · π · r 3 ▲ ▼ Copiado done" at bounding box center [621, 142] width 244 height 96
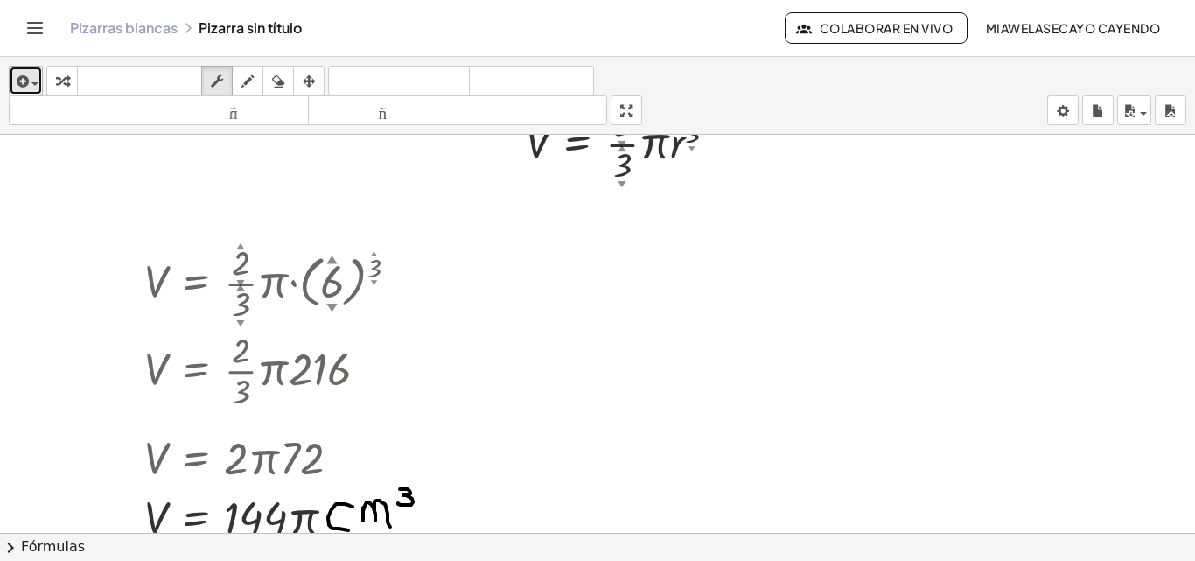
click at [21, 75] on icon "button" at bounding box center [21, 81] width 16 height 21
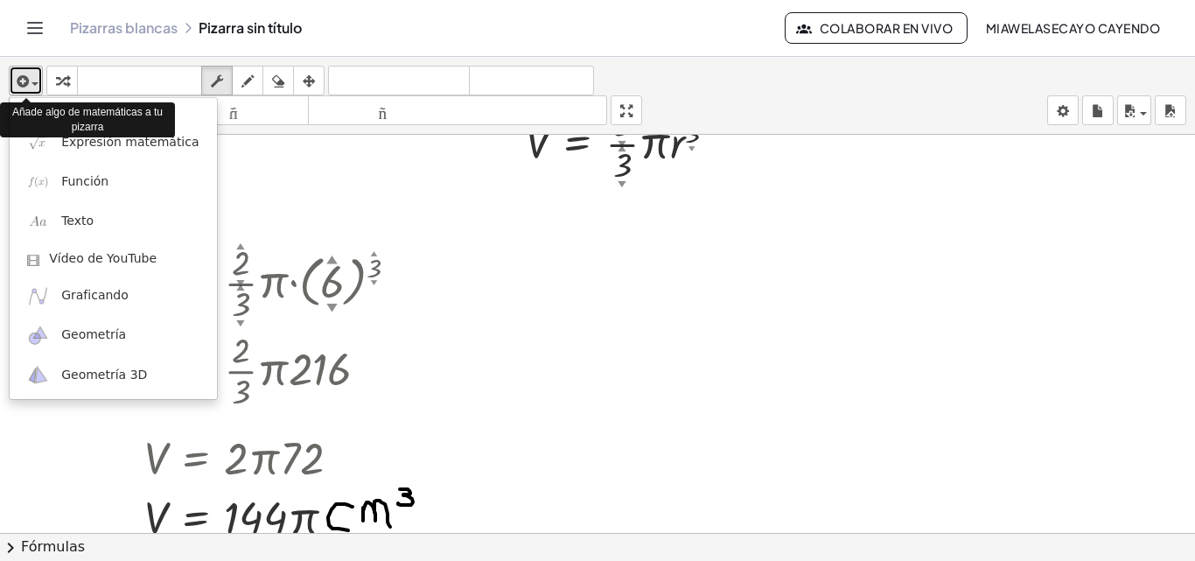
click at [24, 76] on icon "button" at bounding box center [21, 81] width 16 height 21
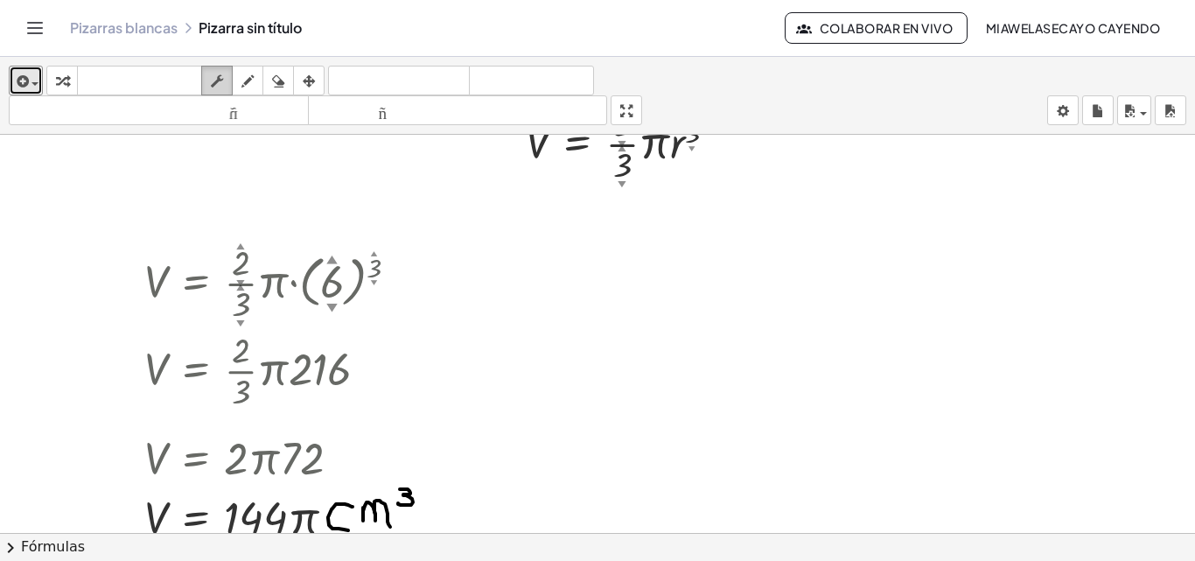
click at [230, 78] on button "fregar" at bounding box center [216, 81] width 31 height 30
click at [307, 81] on icon "button" at bounding box center [309, 81] width 12 height 21
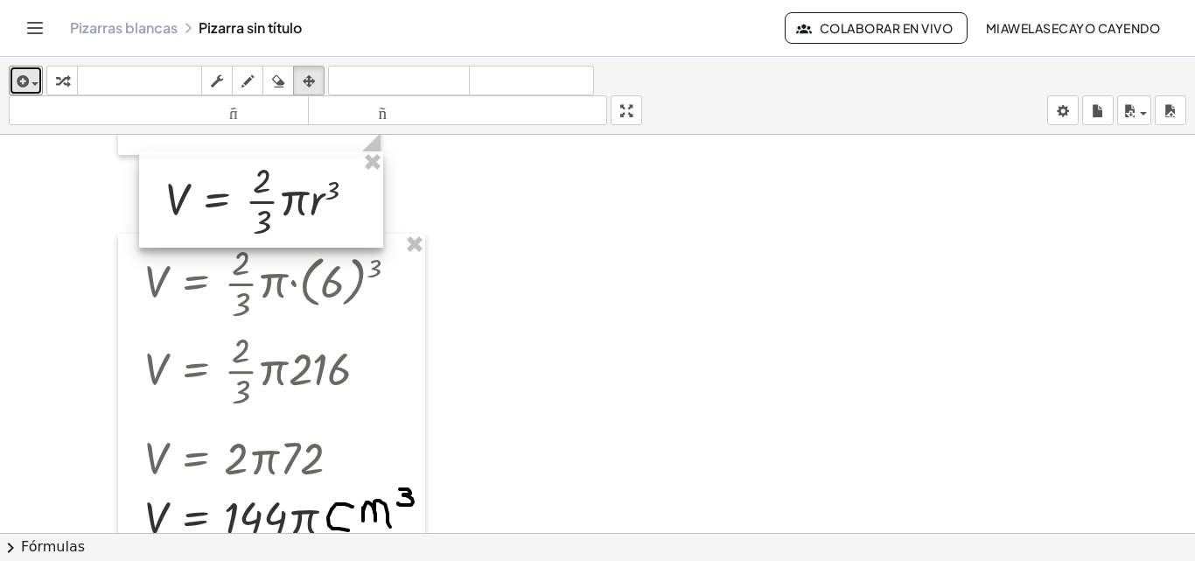
drag, startPoint x: 605, startPoint y: 170, endPoint x: 244, endPoint y: 224, distance: 365.3
click at [244, 224] on div at bounding box center [261, 199] width 244 height 96
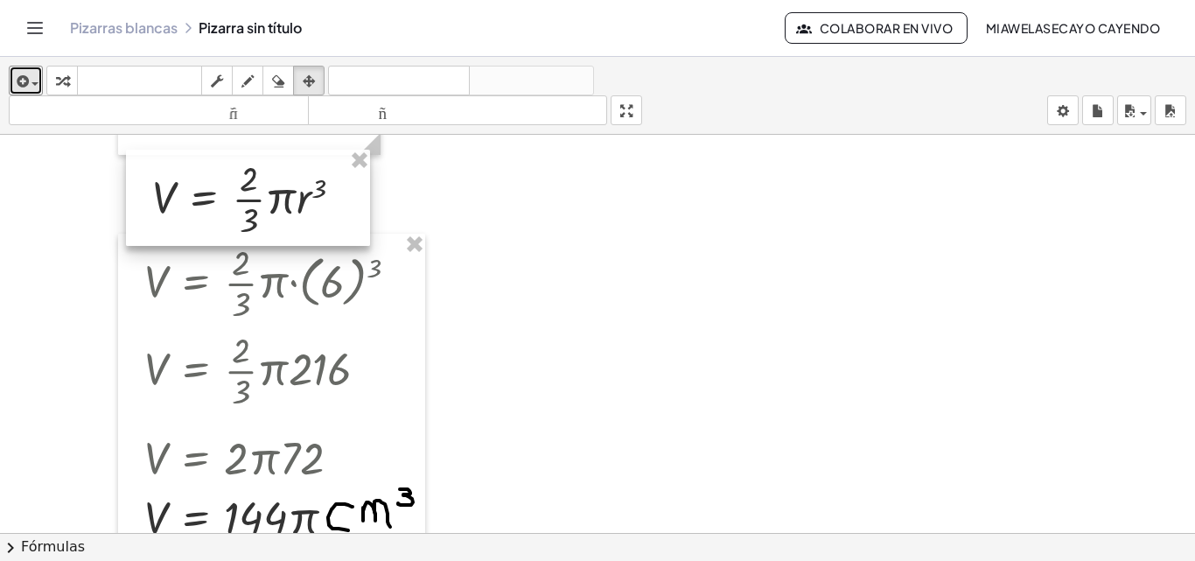
drag, startPoint x: 268, startPoint y: 211, endPoint x: 255, endPoint y: 213, distance: 12.4
click at [255, 213] on div at bounding box center [248, 198] width 244 height 96
click at [606, 304] on div at bounding box center [597, 464] width 1195 height 821
click at [310, 83] on icon "button" at bounding box center [309, 81] width 12 height 21
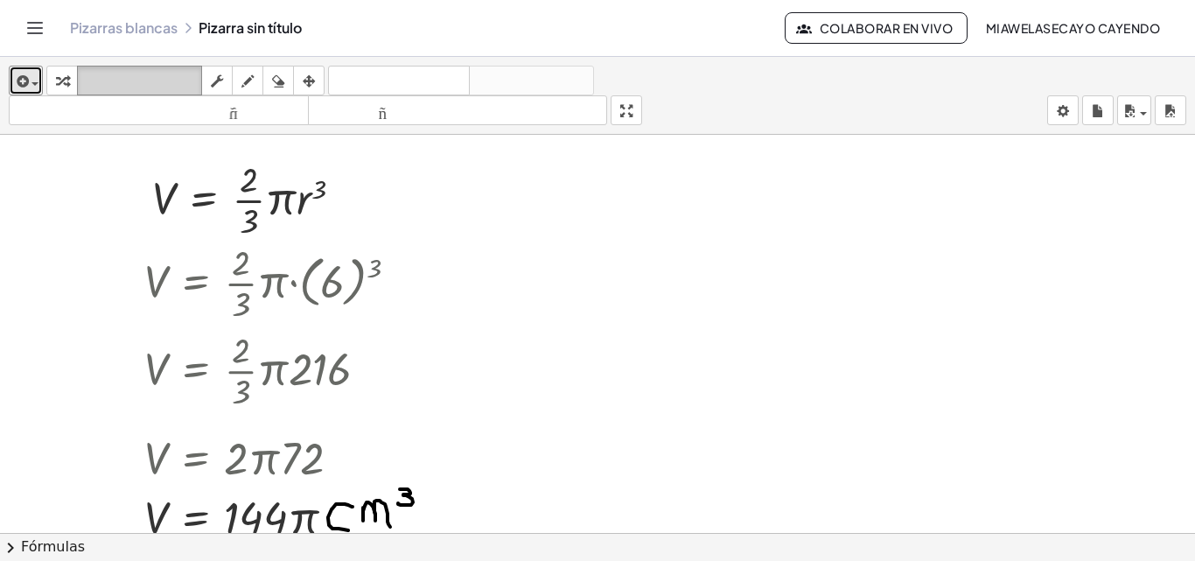
click at [198, 85] on font "teclado" at bounding box center [139, 81] width 116 height 17
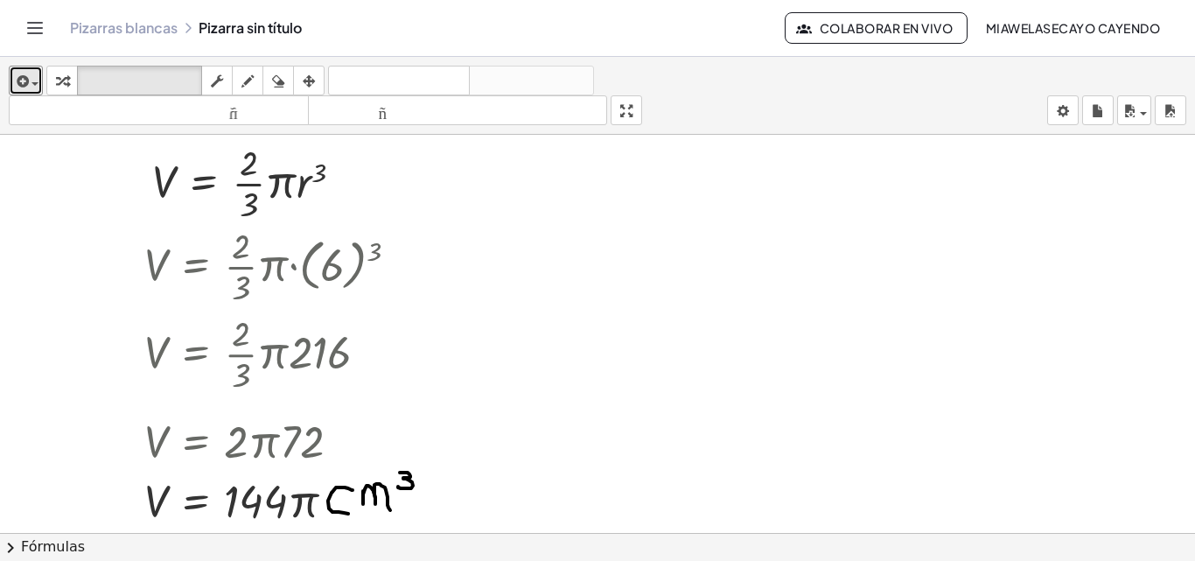
scroll to position [96, 0]
click at [247, 199] on div at bounding box center [249, 205] width 18 height 38
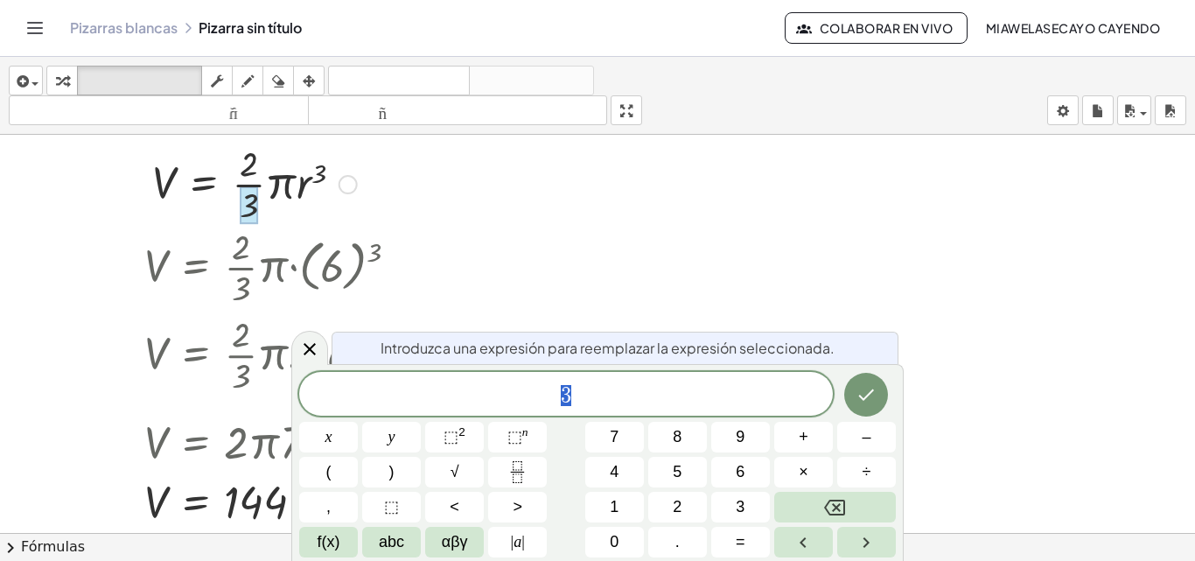
click at [284, 180] on div at bounding box center [254, 182] width 222 height 87
click at [534, 246] on div at bounding box center [597, 448] width 1195 height 821
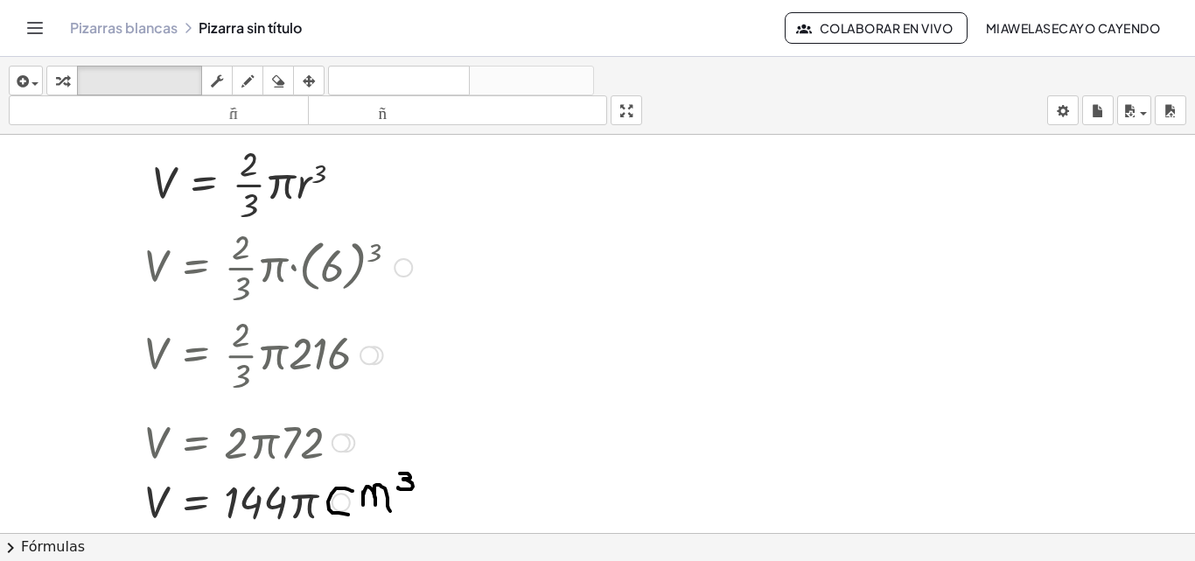
scroll to position [174, 0]
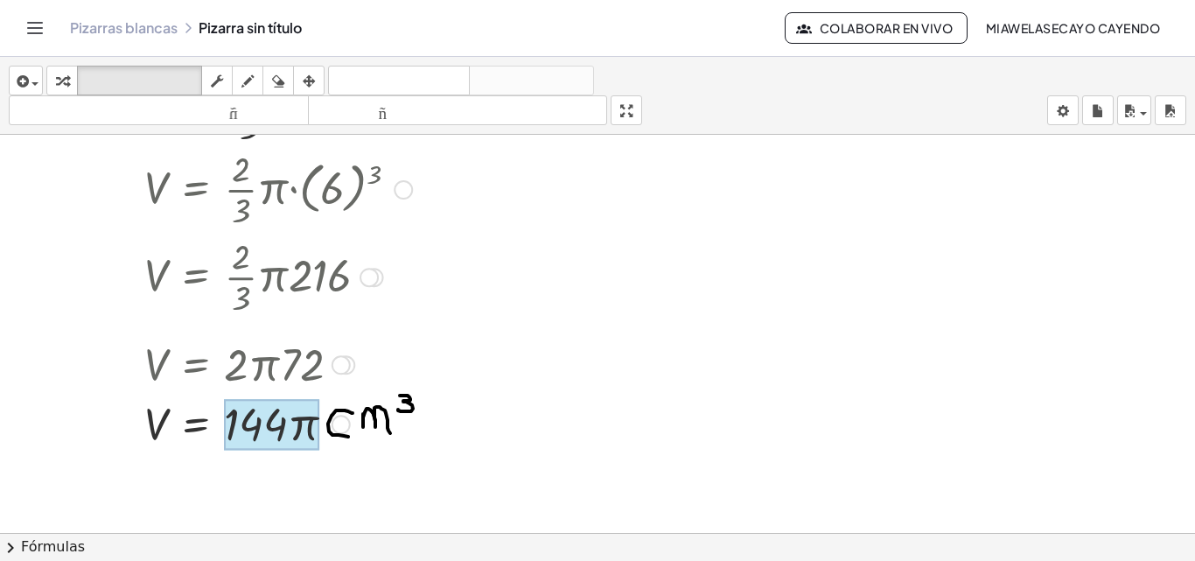
click at [301, 416] on div at bounding box center [271, 424] width 94 height 51
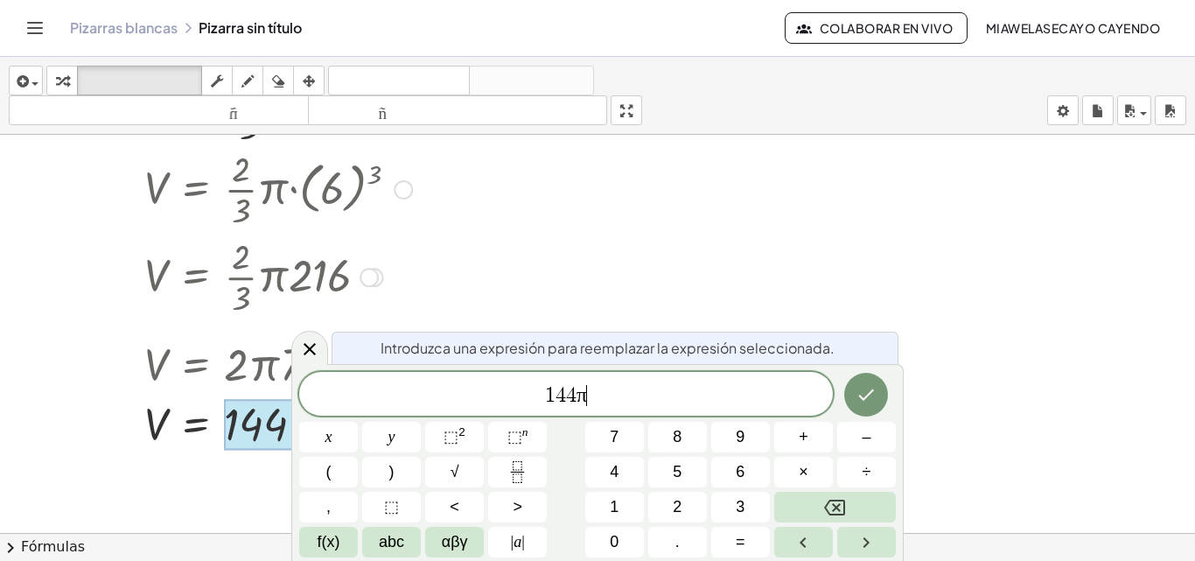
click at [618, 401] on span "1 4 4 π ​" at bounding box center [566, 395] width 534 height 24
click at [791, 296] on div at bounding box center [597, 371] width 1195 height 821
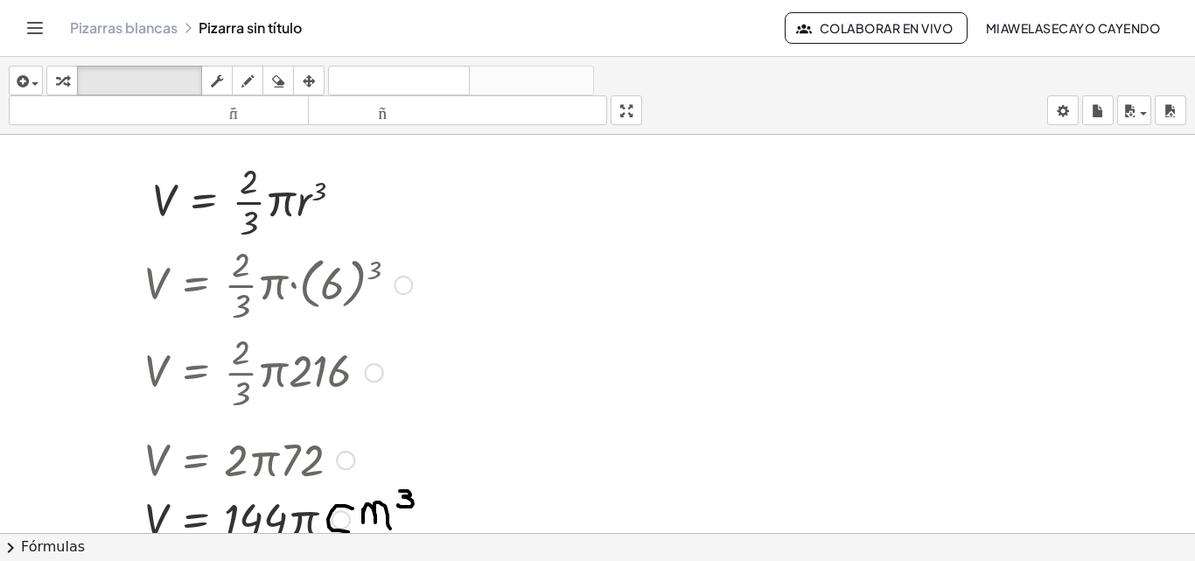
scroll to position [80, 0]
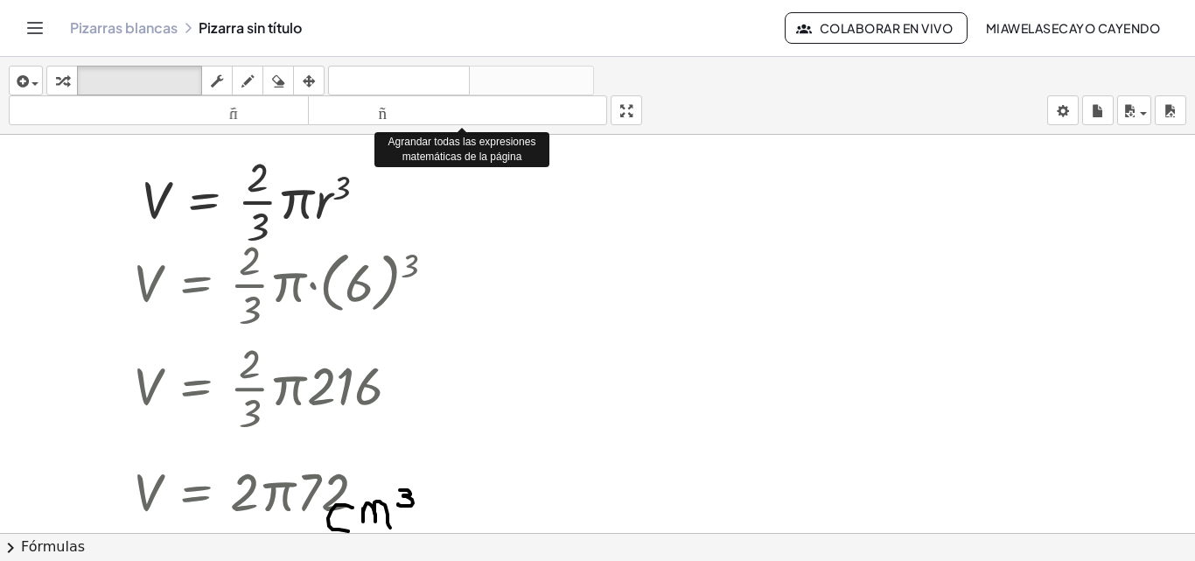
drag, startPoint x: 569, startPoint y: 110, endPoint x: 225, endPoint y: 134, distance: 345.5
click at [417, 111] on font "tamaño_del_formato" at bounding box center [457, 110] width 291 height 17
click at [210, 126] on div "insertar Seleccione uno: Expresión matemática Función Texto Vídeo de YouTube Gr…" at bounding box center [597, 96] width 1195 height 78
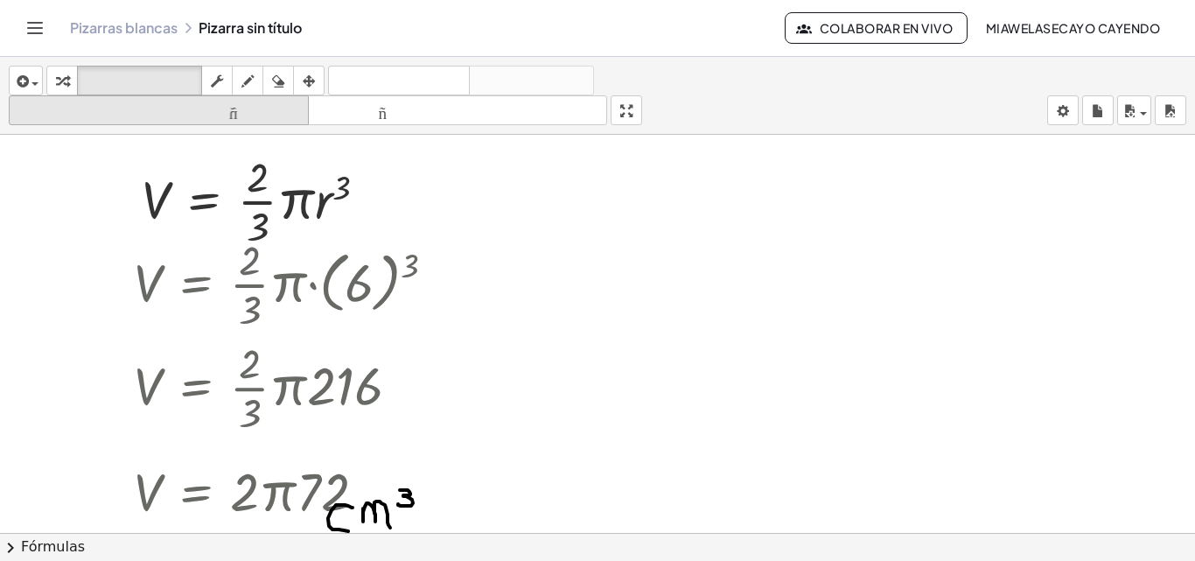
click at [219, 104] on font "tamaño_del_formato" at bounding box center [158, 110] width 291 height 17
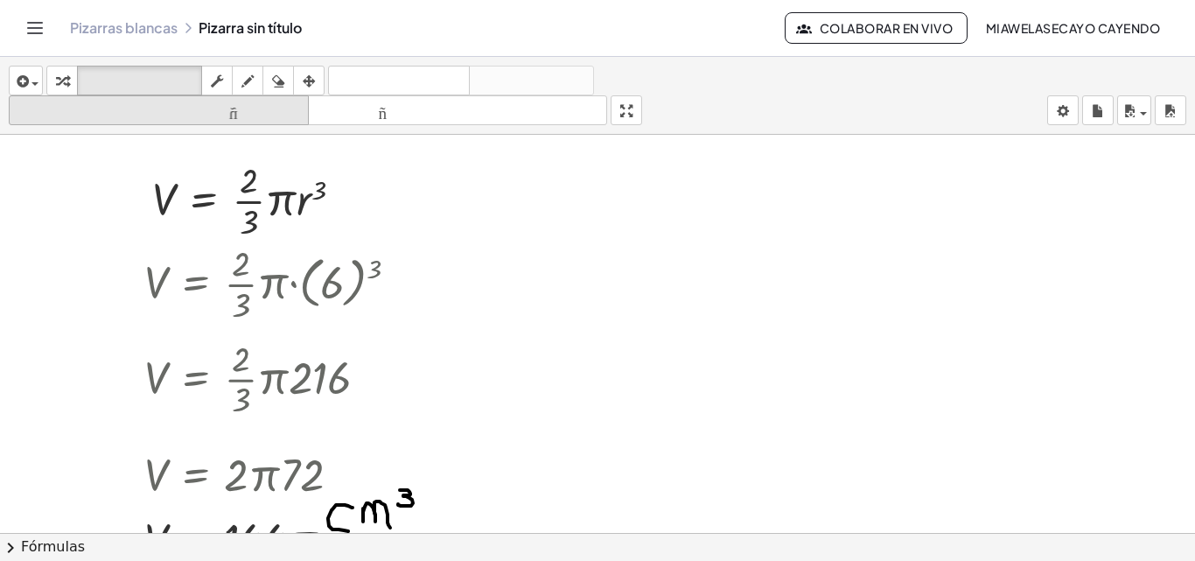
click at [219, 104] on font "tamaño_del_formato" at bounding box center [158, 110] width 291 height 17
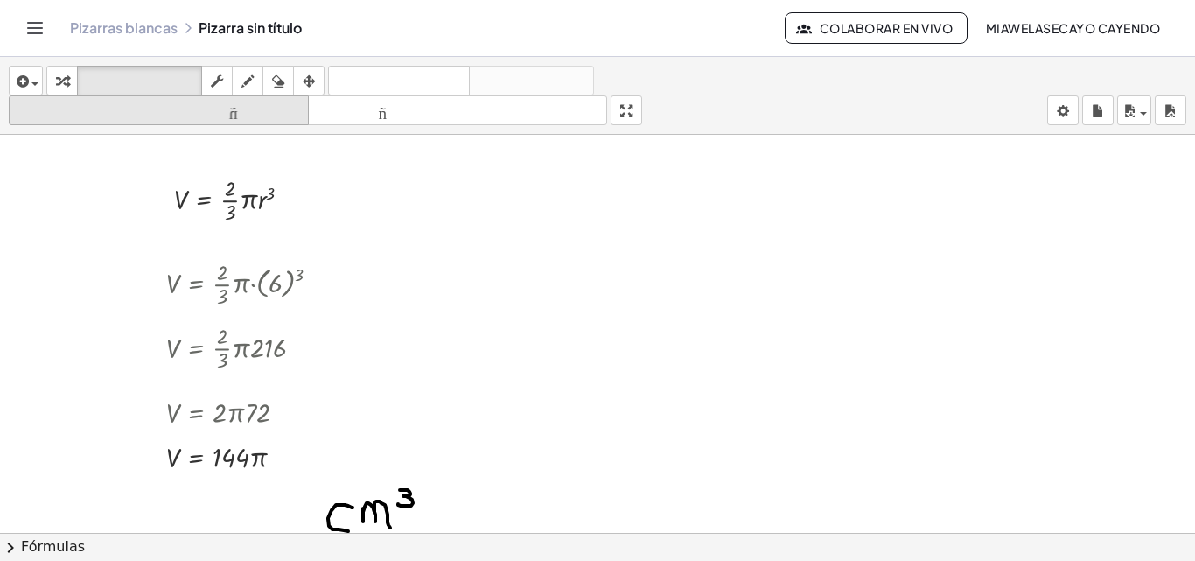
click at [219, 104] on font "tamaño_del_formato" at bounding box center [158, 110] width 291 height 17
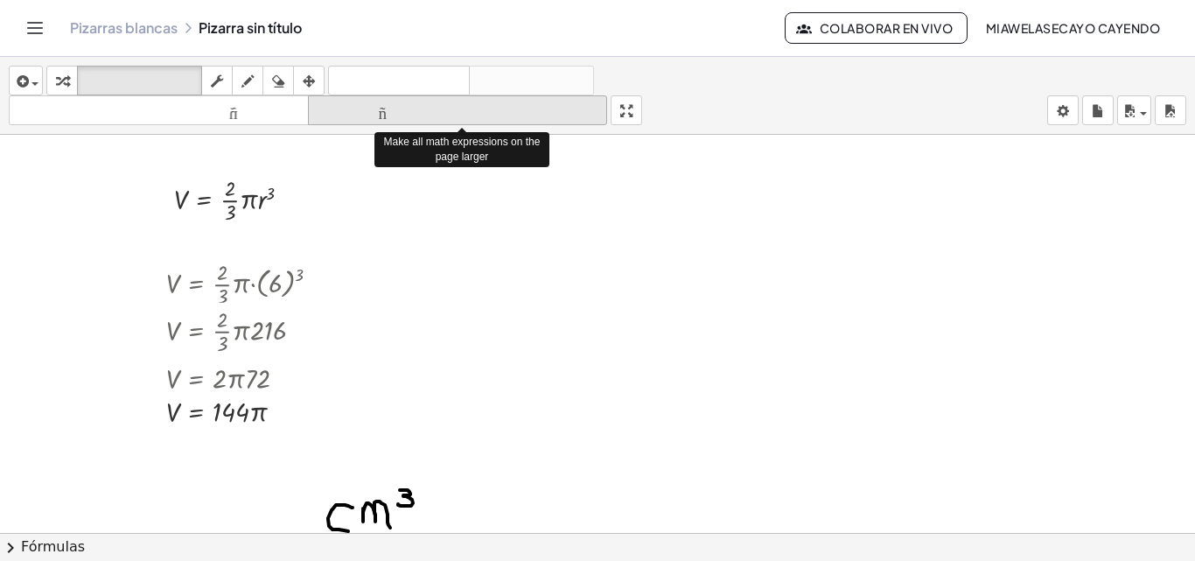
click at [379, 114] on font "tamaño_del_formato" at bounding box center [457, 110] width 291 height 17
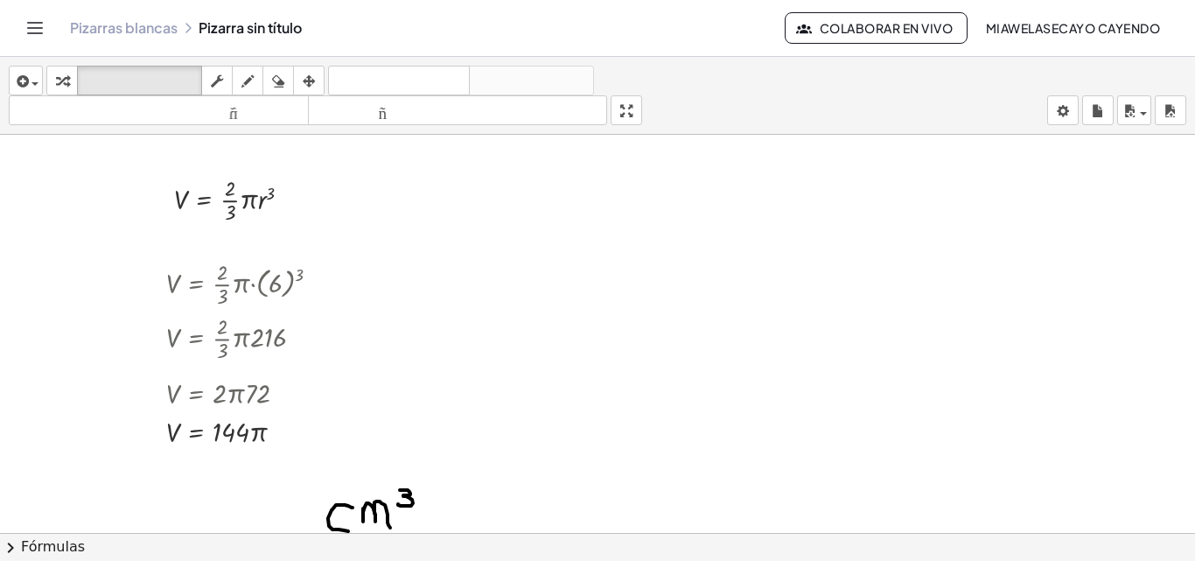
click at [611, 237] on div at bounding box center [597, 465] width 1195 height 821
click at [652, 117] on div "insertar Seleccione uno: Expresión matemática Función Texto Vídeo de YouTube Gr…" at bounding box center [597, 96] width 1195 height 78
drag, startPoint x: 641, startPoint y: 115, endPoint x: 641, endPoint y: 191, distance: 76.1
click at [641, 191] on div "insertar Seleccione uno: Expresión matemática Función Texto Vídeo de YouTube Gr…" at bounding box center [597, 309] width 1195 height 504
click at [35, 80] on div "button" at bounding box center [25, 80] width 25 height 21
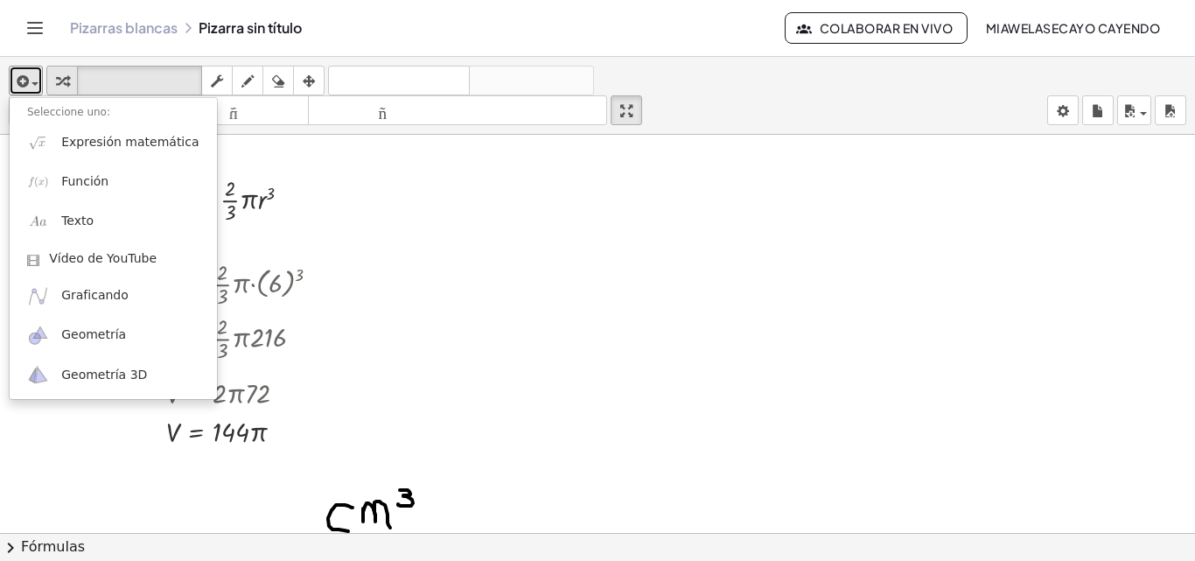
click at [74, 73] on button "transformar" at bounding box center [61, 81] width 31 height 30
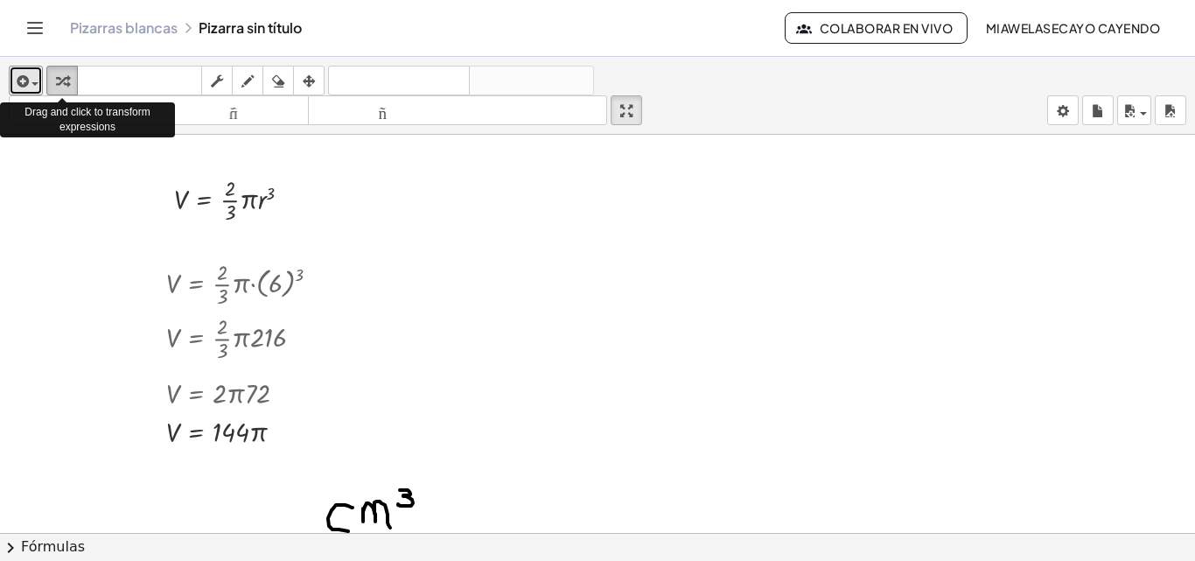
click at [69, 77] on div "button" at bounding box center [62, 80] width 23 height 21
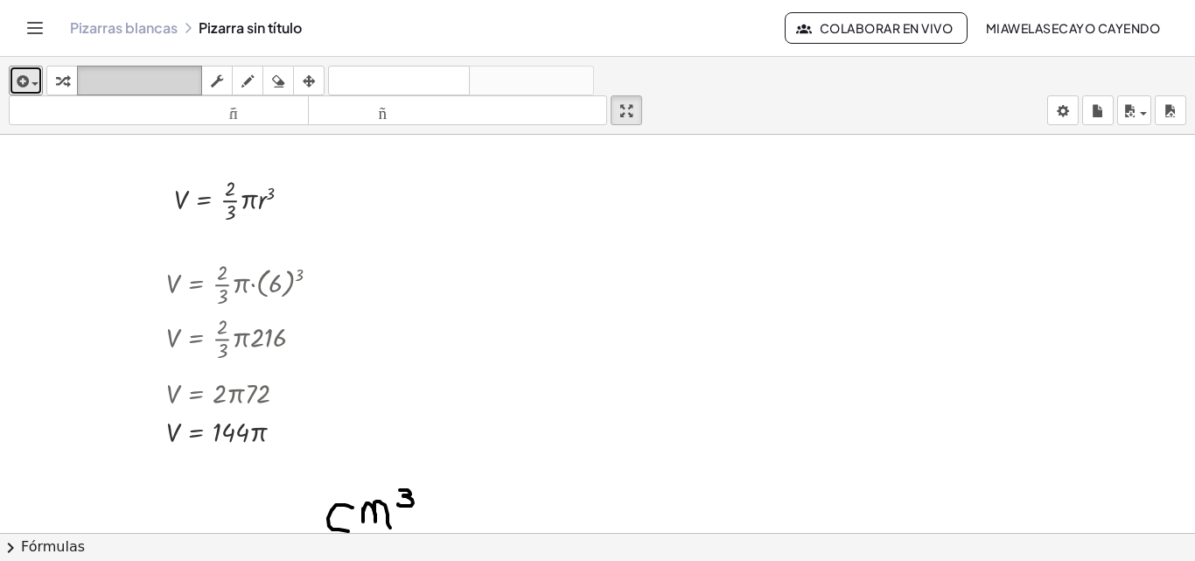
click at [101, 80] on font "teclado" at bounding box center [139, 81] width 116 height 17
click at [1016, 106] on div "insertar Seleccione uno: Expresión matemática Función Texto Vídeo de YouTube Gr…" at bounding box center [597, 96] width 1195 height 78
click at [1050, 115] on body "Actividades matemáticas fáciles de comprender Pizarras blancas Clases Cuenta ve…" at bounding box center [597, 280] width 1195 height 561
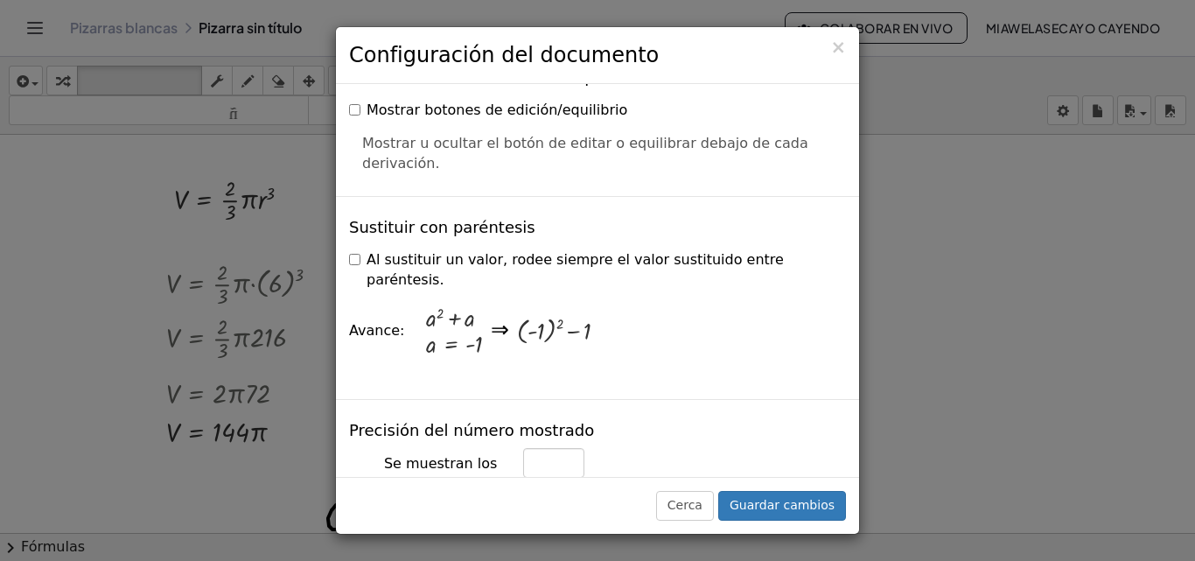
scroll to position [472, 0]
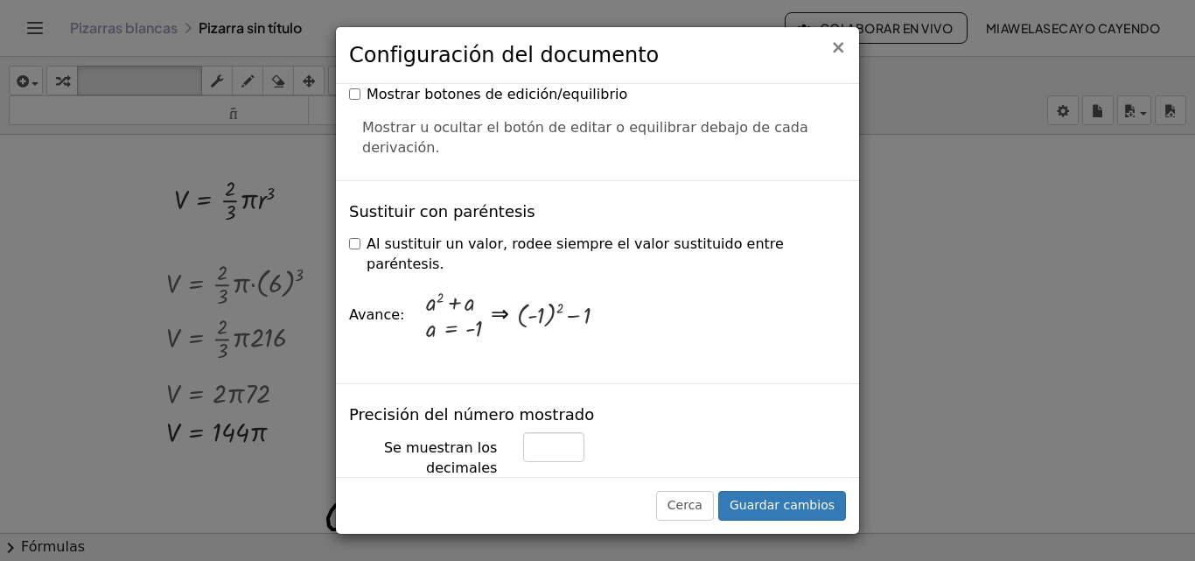
drag, startPoint x: 841, startPoint y: 49, endPoint x: 828, endPoint y: 57, distance: 14.6
click at [828, 57] on div "× Configuración del documento" at bounding box center [597, 55] width 523 height 57
drag, startPoint x: 709, startPoint y: 511, endPoint x: 722, endPoint y: 506, distance: 13.3
click at [714, 506] on button "Cerca" at bounding box center [685, 506] width 58 height 30
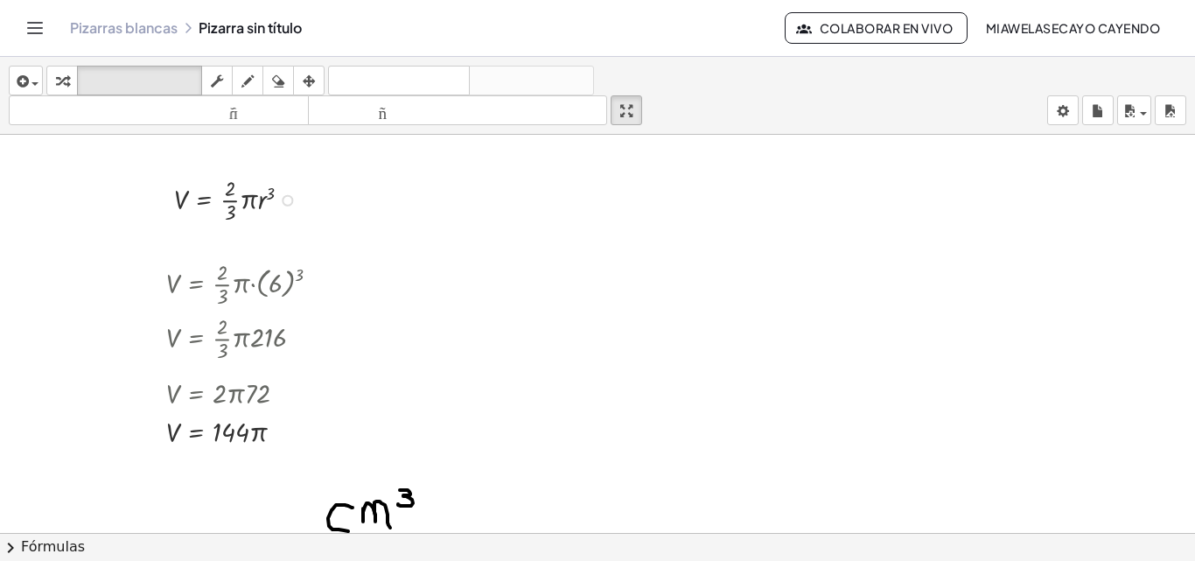
click at [174, 185] on div at bounding box center [239, 198] width 149 height 54
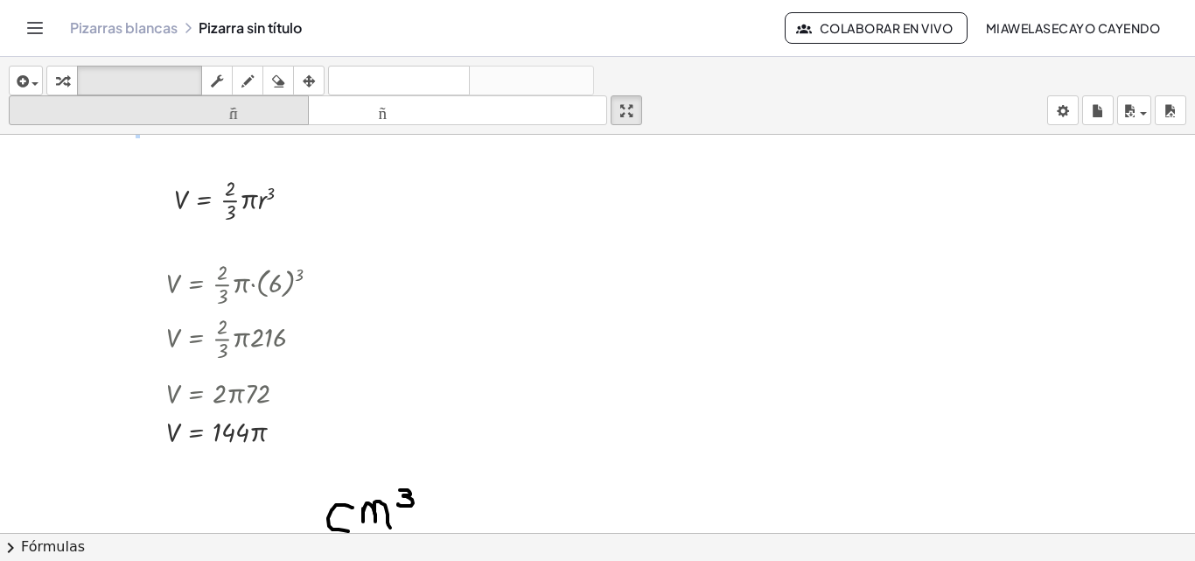
scroll to position [0, 0]
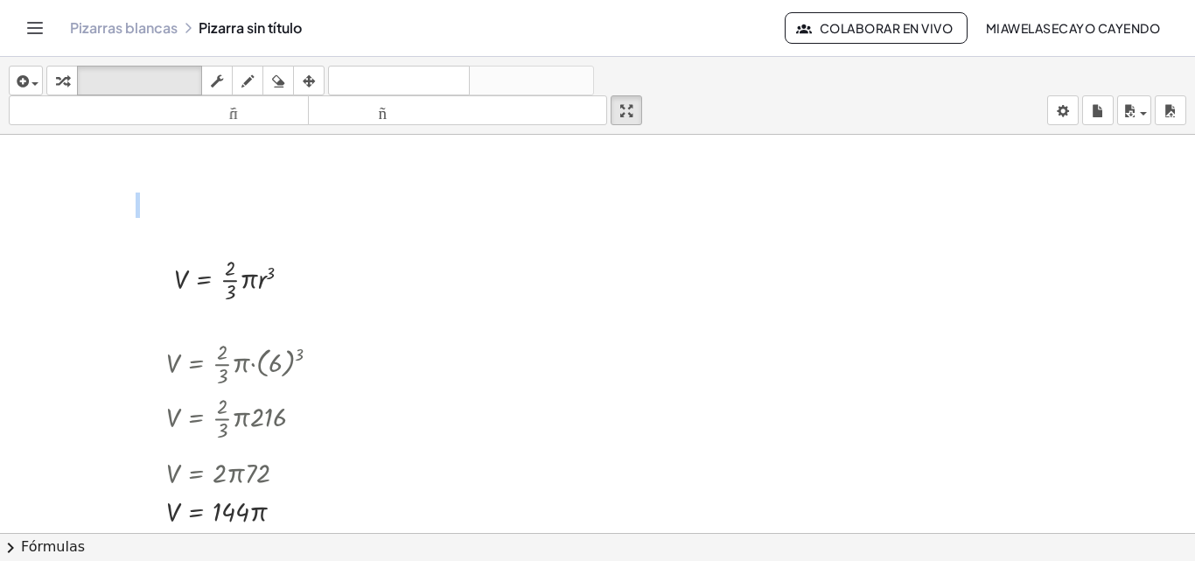
drag, startPoint x: 196, startPoint y: 191, endPoint x: 205, endPoint y: 234, distance: 44.6
click at [226, 283] on div at bounding box center [230, 292] width 10 height 22
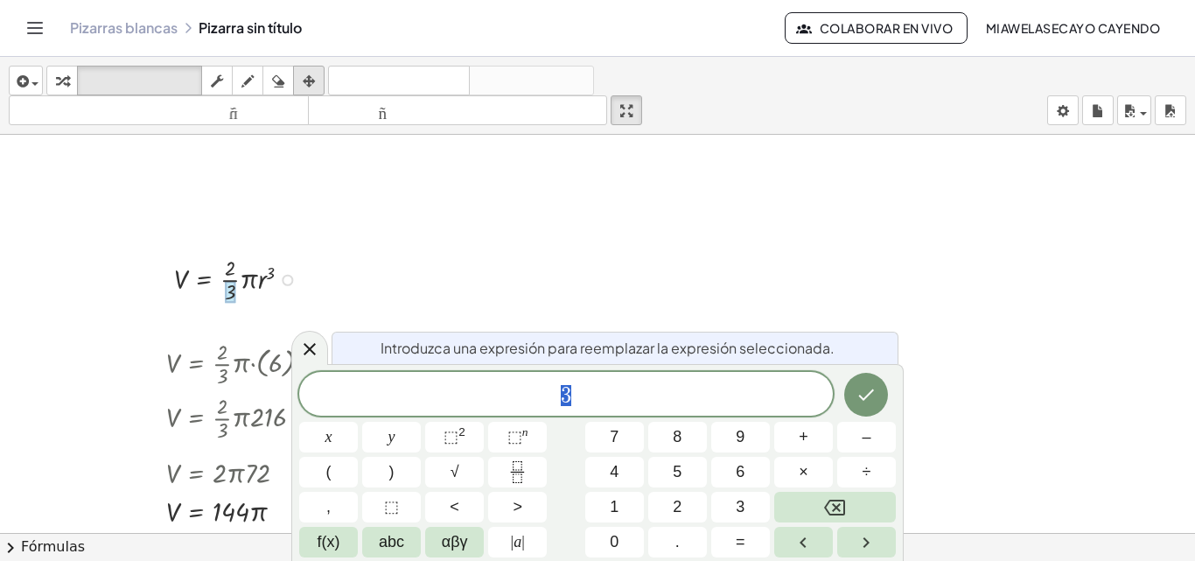
click at [303, 78] on div "button" at bounding box center [308, 80] width 23 height 21
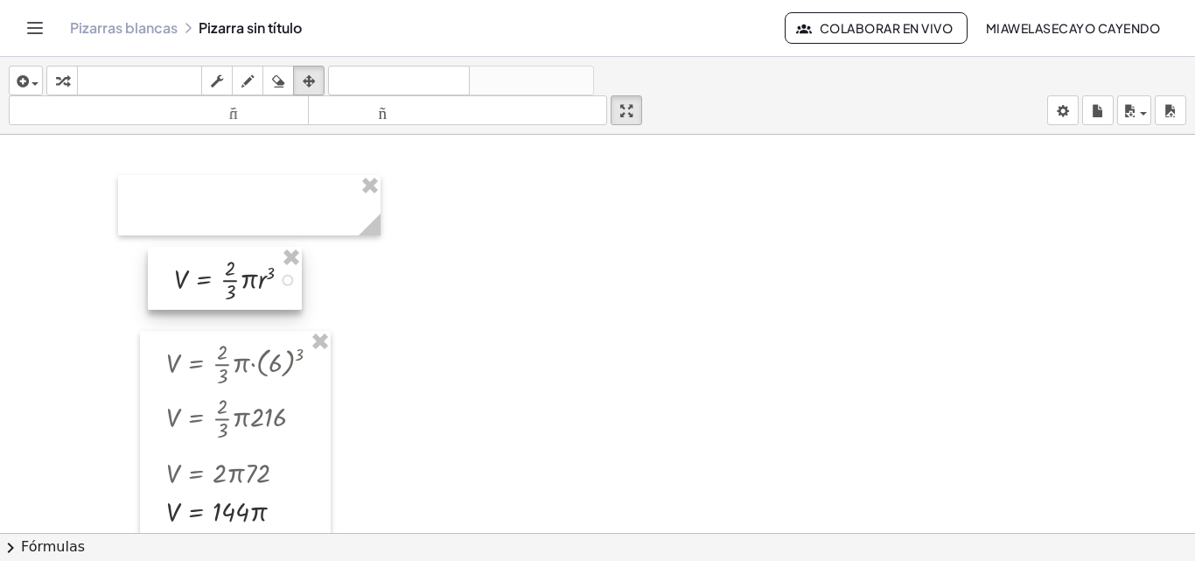
click at [213, 271] on div at bounding box center [225, 278] width 154 height 63
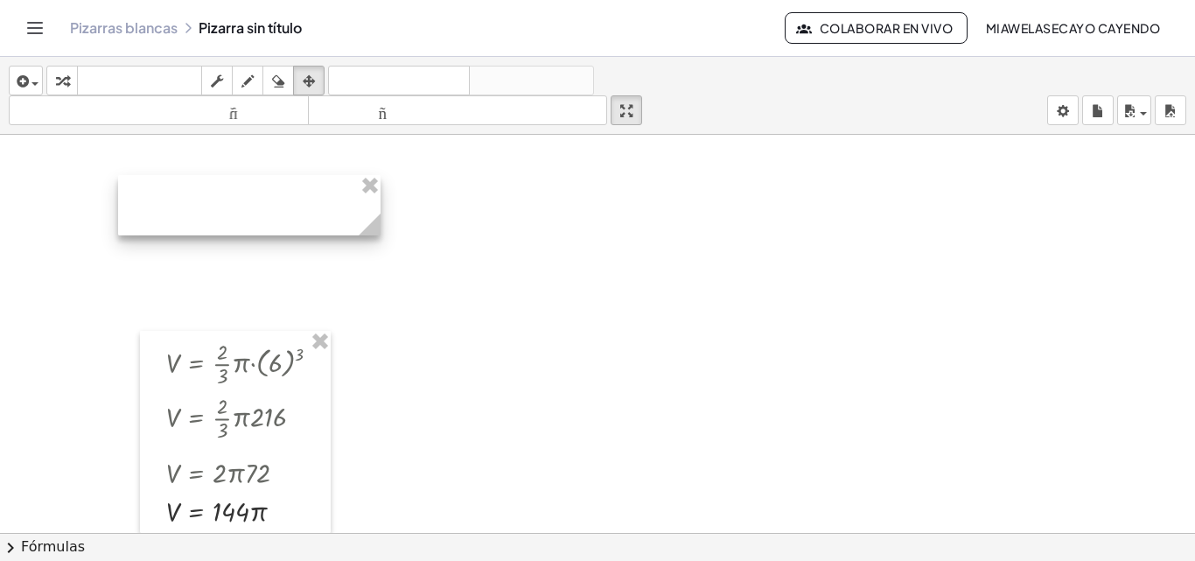
click at [370, 199] on div at bounding box center [249, 205] width 262 height 60
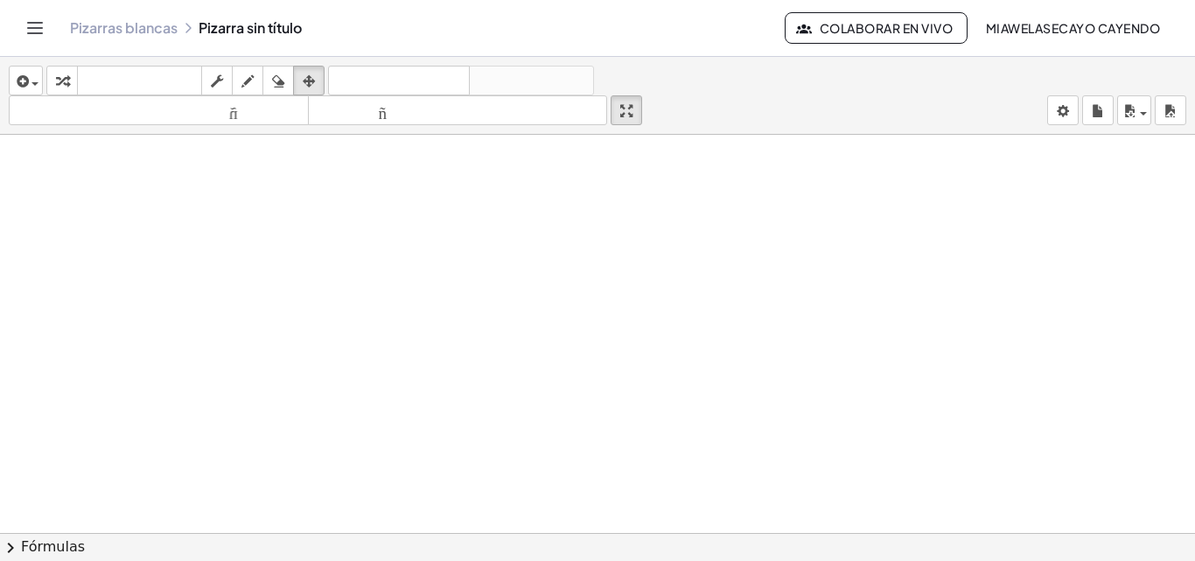
scroll to position [87, 0]
click at [384, 496] on div at bounding box center [597, 457] width 1195 height 821
drag, startPoint x: 369, startPoint y: 474, endPoint x: 391, endPoint y: 528, distance: 58.5
click at [391, 528] on div at bounding box center [597, 457] width 1195 height 821
click at [278, 79] on icon "button" at bounding box center [278, 81] width 12 height 21
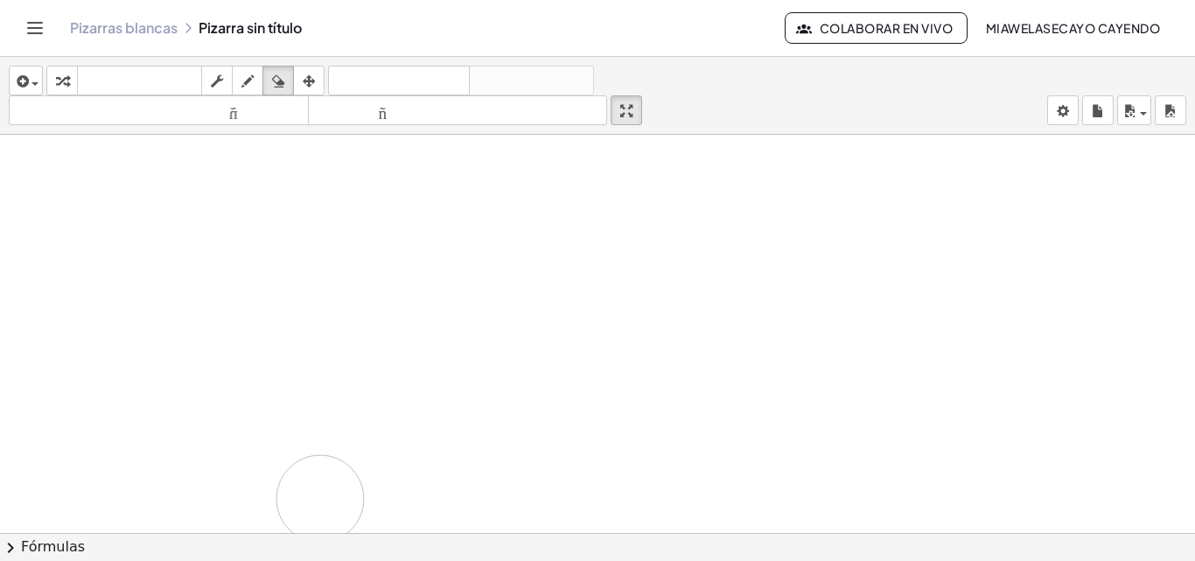
drag, startPoint x: 429, startPoint y: 500, endPoint x: 303, endPoint y: 494, distance: 126.1
click at [303, 494] on div at bounding box center [597, 457] width 1195 height 821
click at [34, 76] on div "button" at bounding box center [25, 80] width 25 height 21
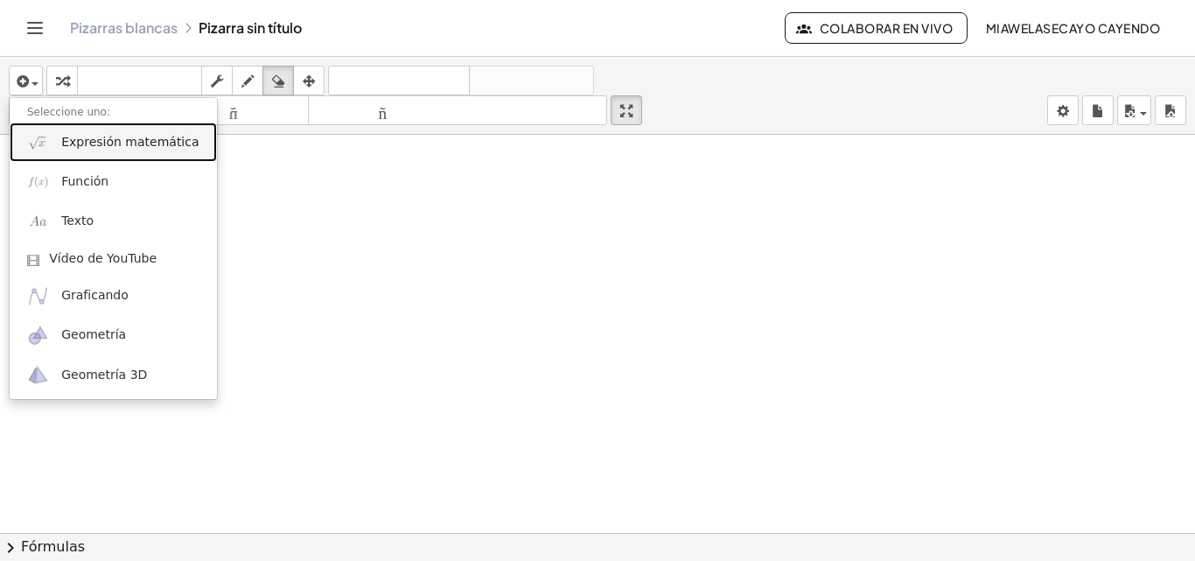
click at [136, 143] on font "Expresión matemática" at bounding box center [129, 142] width 137 height 14
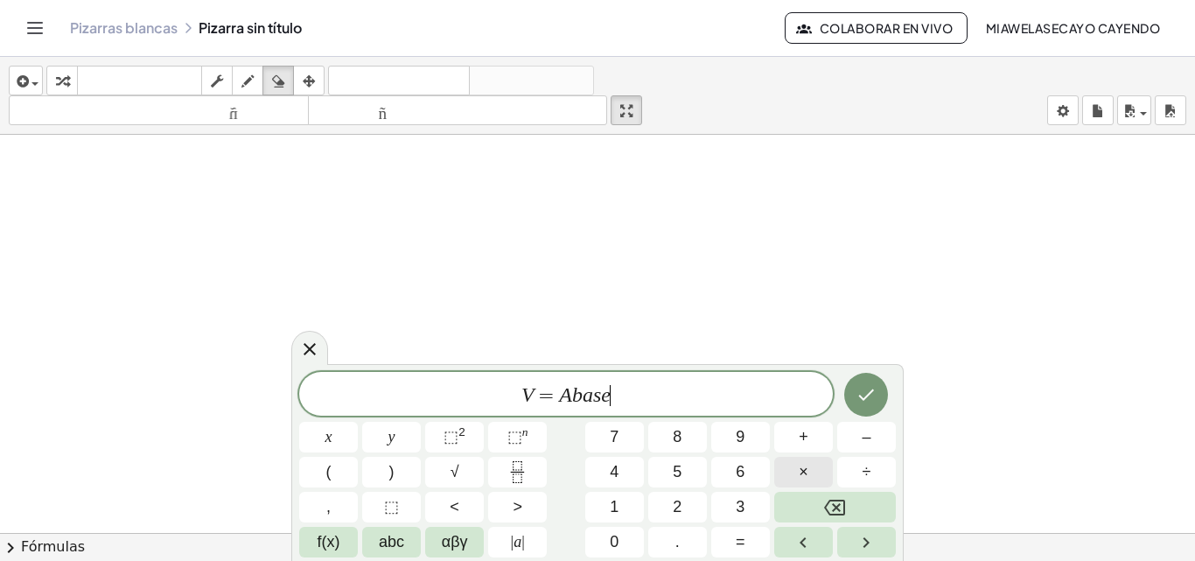
click at [814, 468] on button "×" at bounding box center [803, 472] width 59 height 31
click at [875, 398] on icon "Hecho" at bounding box center [866, 394] width 21 height 21
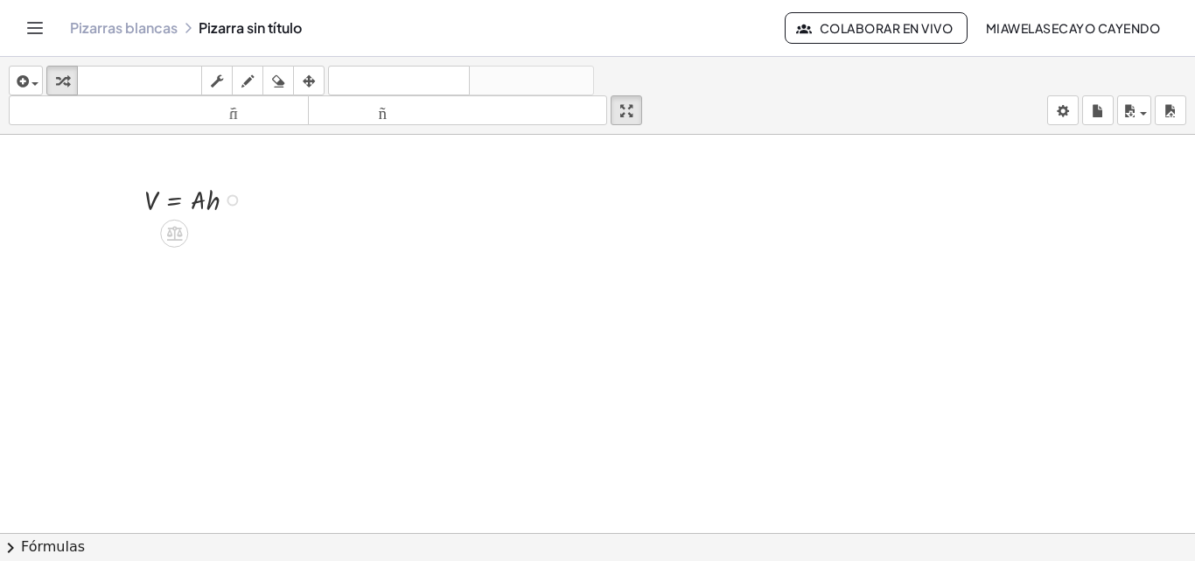
click at [194, 199] on div at bounding box center [197, 198] width 123 height 38
click at [186, 193] on div at bounding box center [197, 198] width 123 height 38
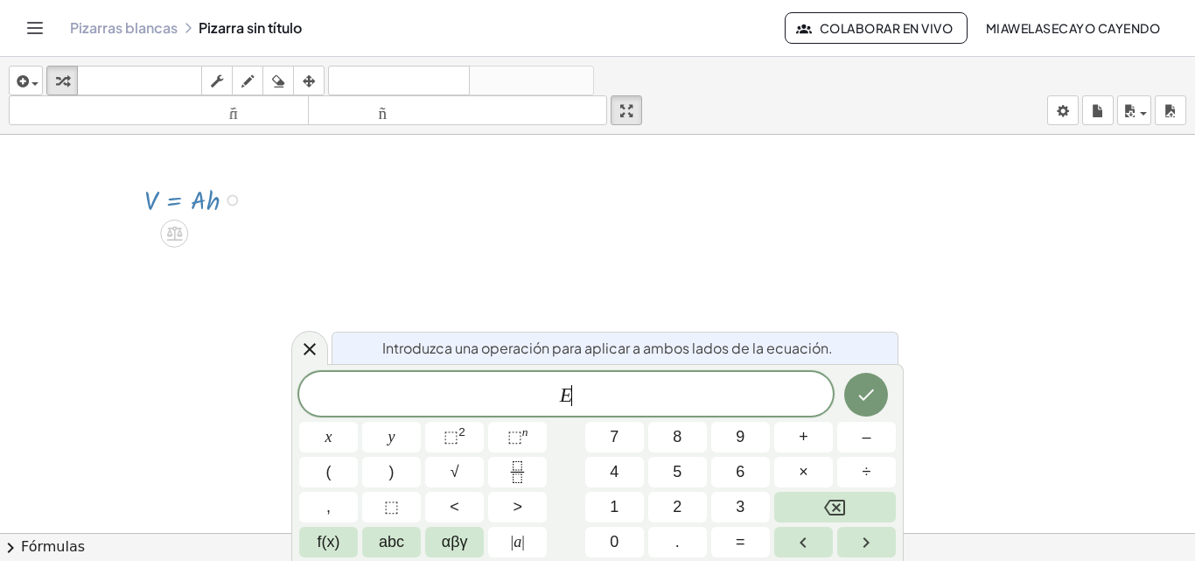
click at [155, 196] on div at bounding box center [197, 198] width 123 height 38
click at [192, 196] on div at bounding box center [197, 198] width 123 height 38
click at [203, 202] on div at bounding box center [197, 198] width 123 height 38
click at [278, 248] on div at bounding box center [597, 457] width 1195 height 821
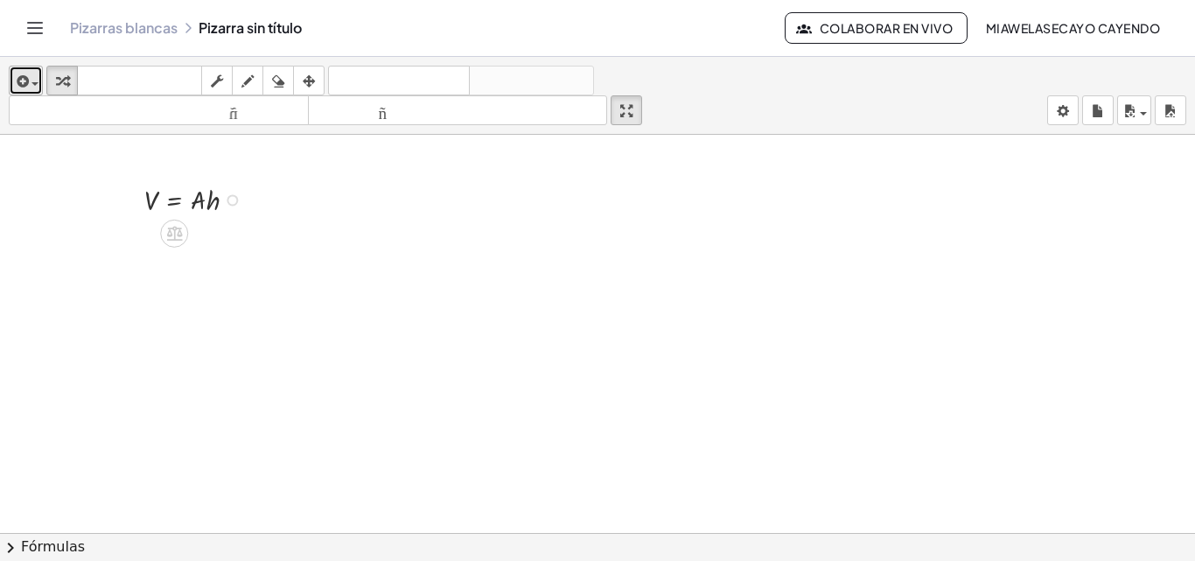
click at [24, 93] on button "insertar" at bounding box center [26, 81] width 34 height 30
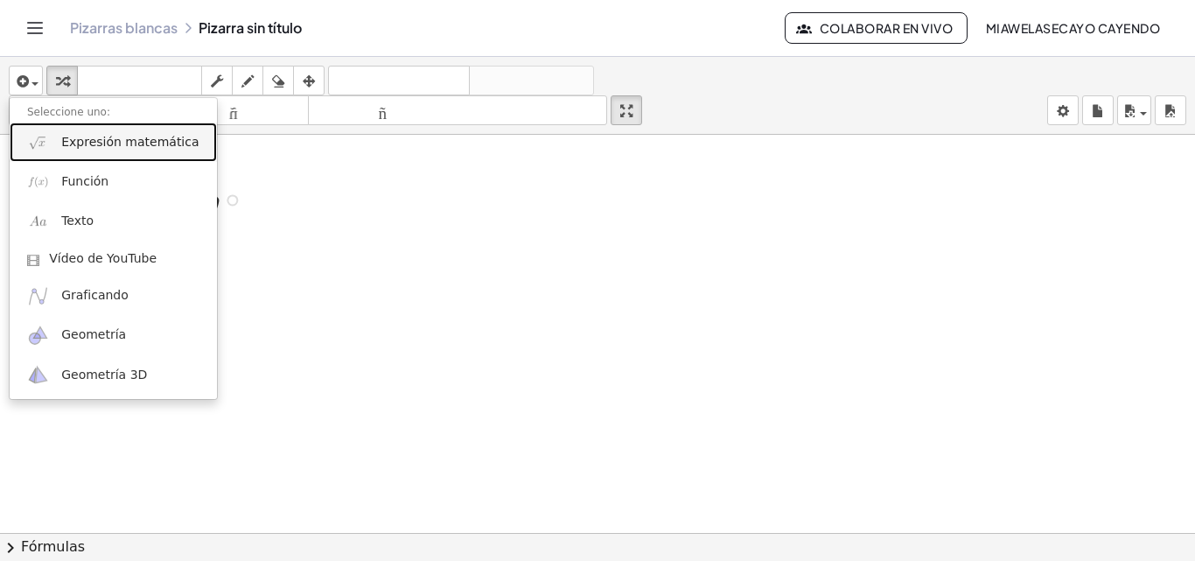
click at [94, 136] on font "Expresión matemática" at bounding box center [129, 142] width 137 height 14
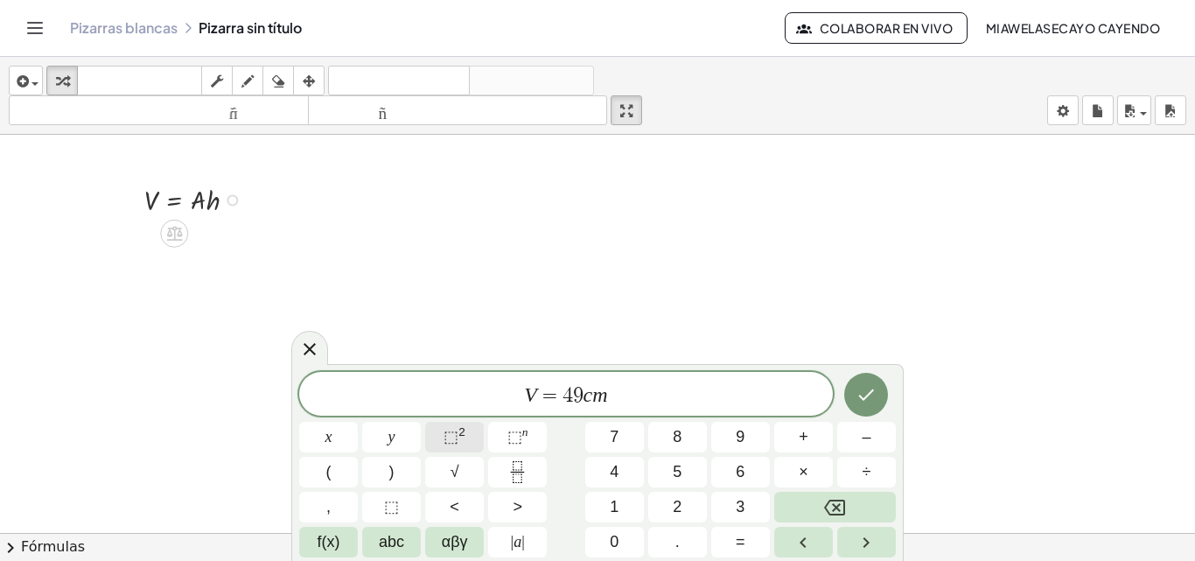
click at [463, 434] on sup "2" at bounding box center [461, 431] width 7 height 13
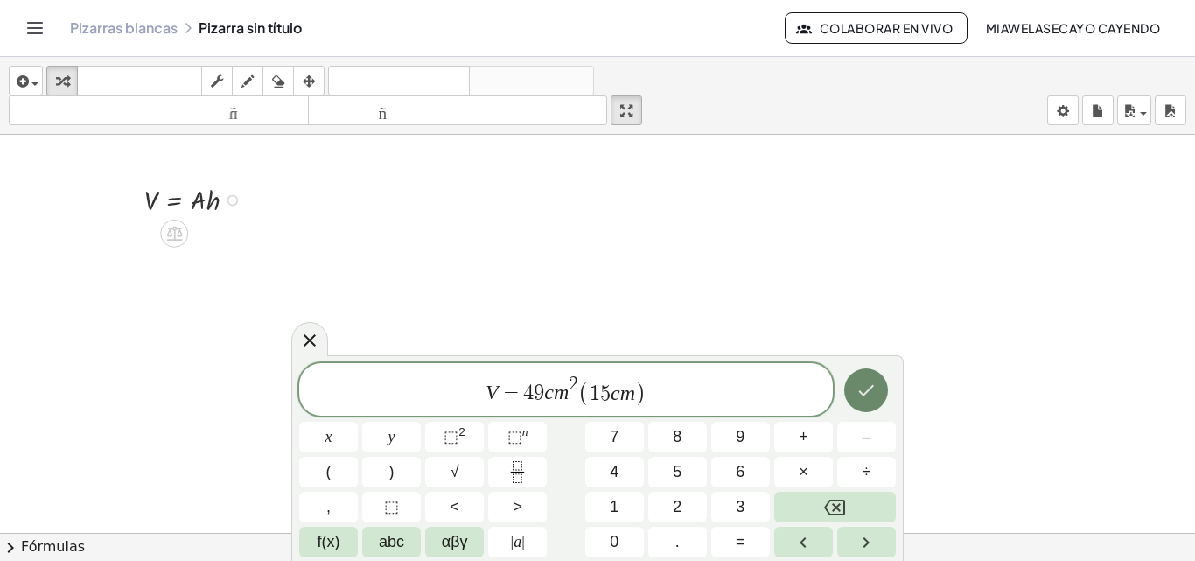
click at [865, 399] on icon "Hecho" at bounding box center [866, 390] width 21 height 21
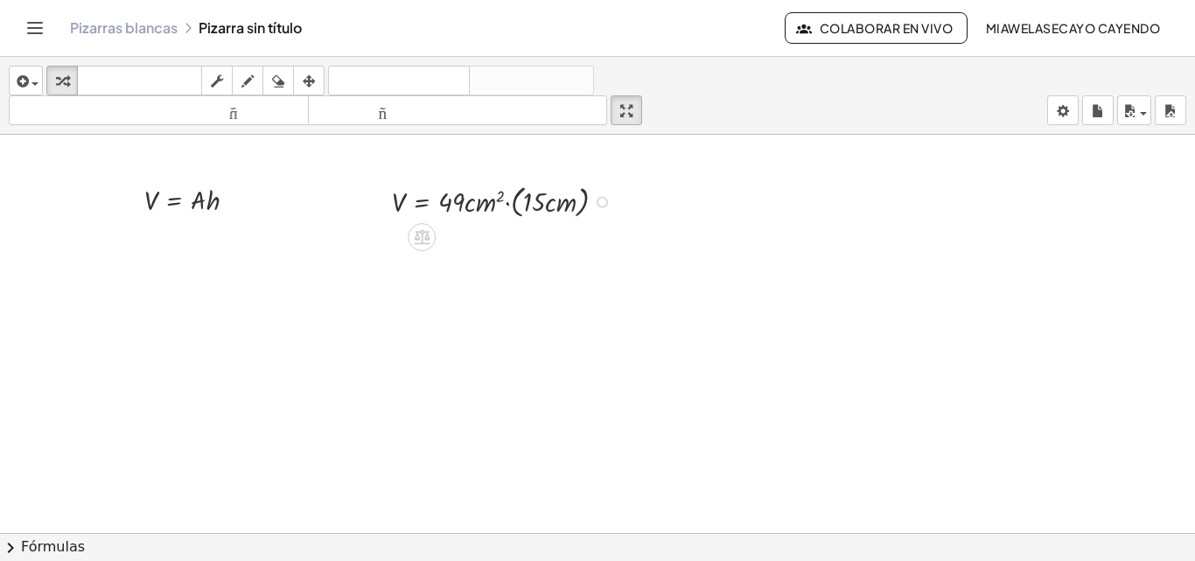
click at [425, 194] on div at bounding box center [506, 200] width 246 height 42
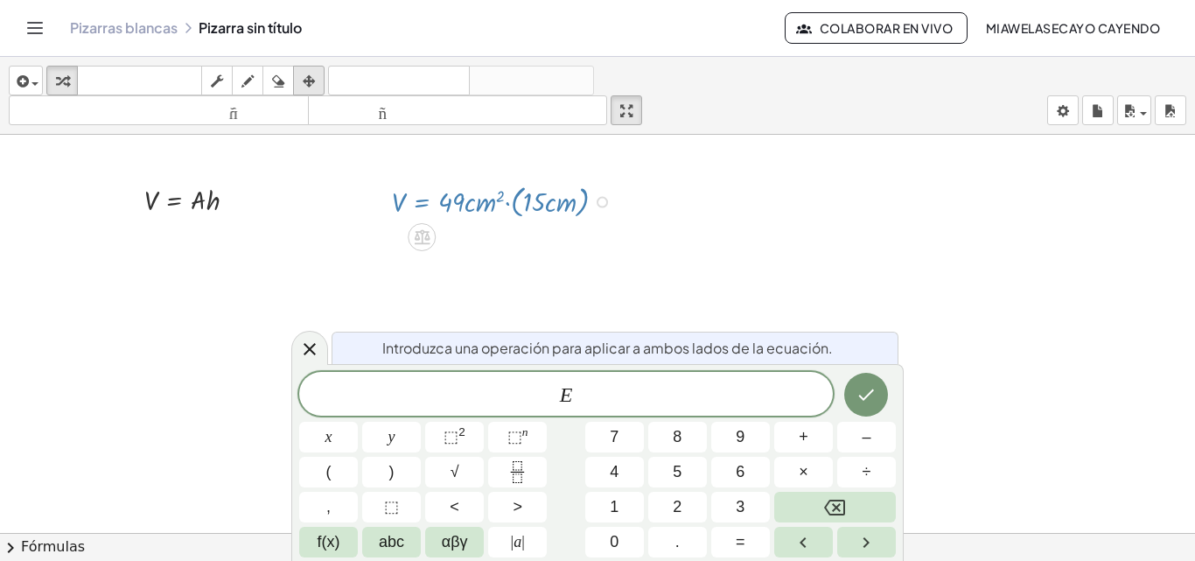
click at [312, 76] on icon "button" at bounding box center [309, 81] width 12 height 21
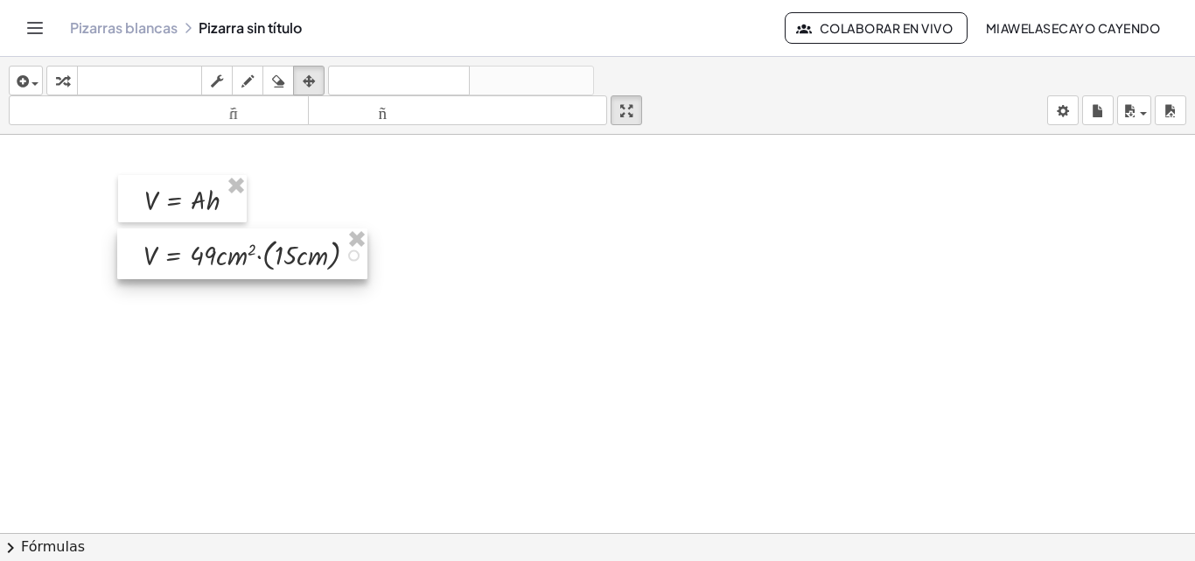
drag, startPoint x: 519, startPoint y: 180, endPoint x: 270, endPoint y: 234, distance: 254.3
click at [270, 234] on div at bounding box center [242, 253] width 250 height 51
click at [409, 307] on div at bounding box center [597, 457] width 1195 height 821
click at [409, 242] on div at bounding box center [597, 457] width 1195 height 821
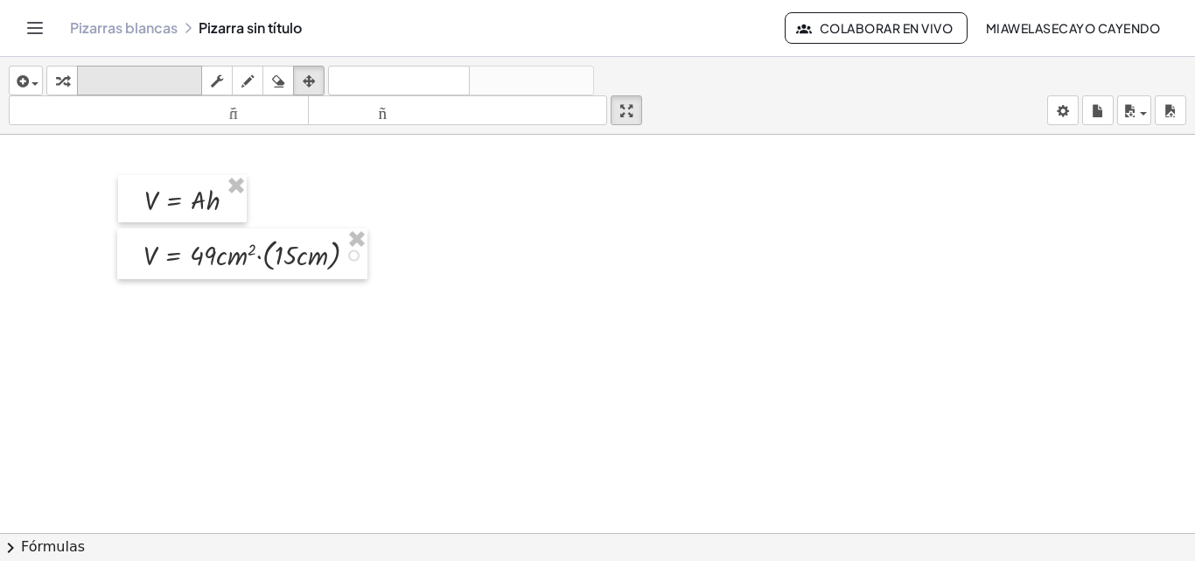
click at [143, 79] on font "teclado" at bounding box center [139, 81] width 116 height 17
drag, startPoint x: 279, startPoint y: 252, endPoint x: 208, endPoint y: 255, distance: 70.9
click at [283, 251] on div at bounding box center [286, 256] width 23 height 30
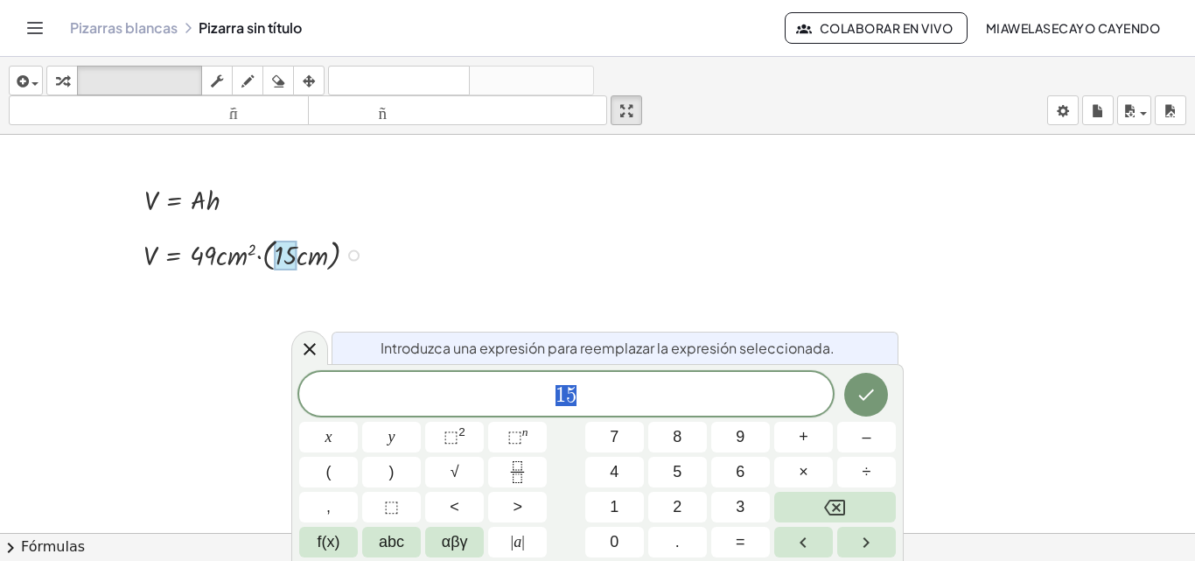
click at [357, 255] on div at bounding box center [353, 255] width 11 height 11
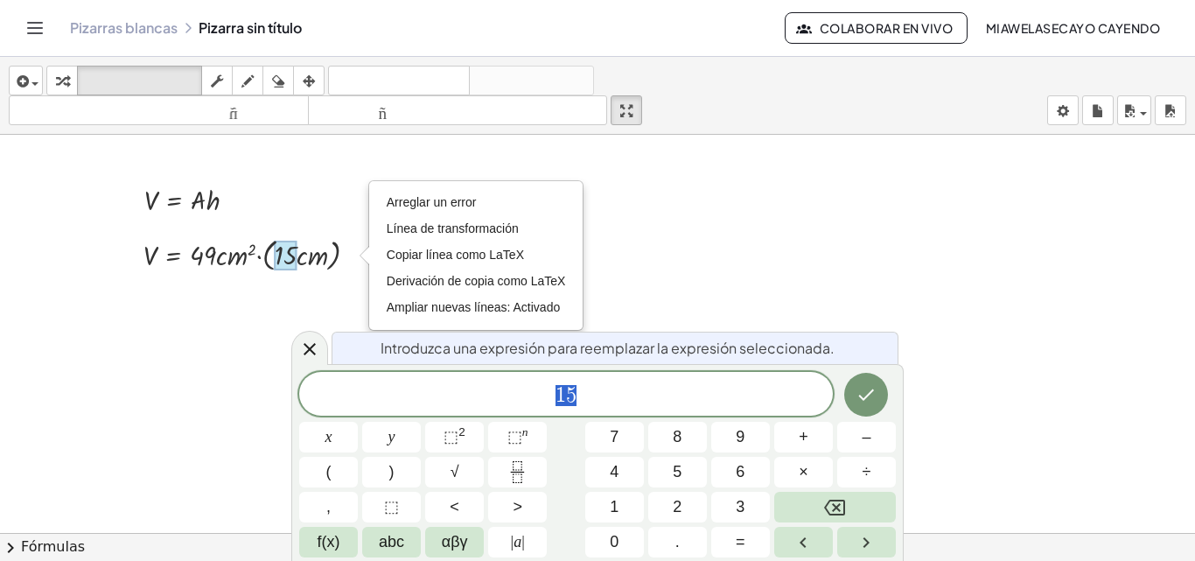
click at [799, 291] on div at bounding box center [597, 457] width 1195 height 821
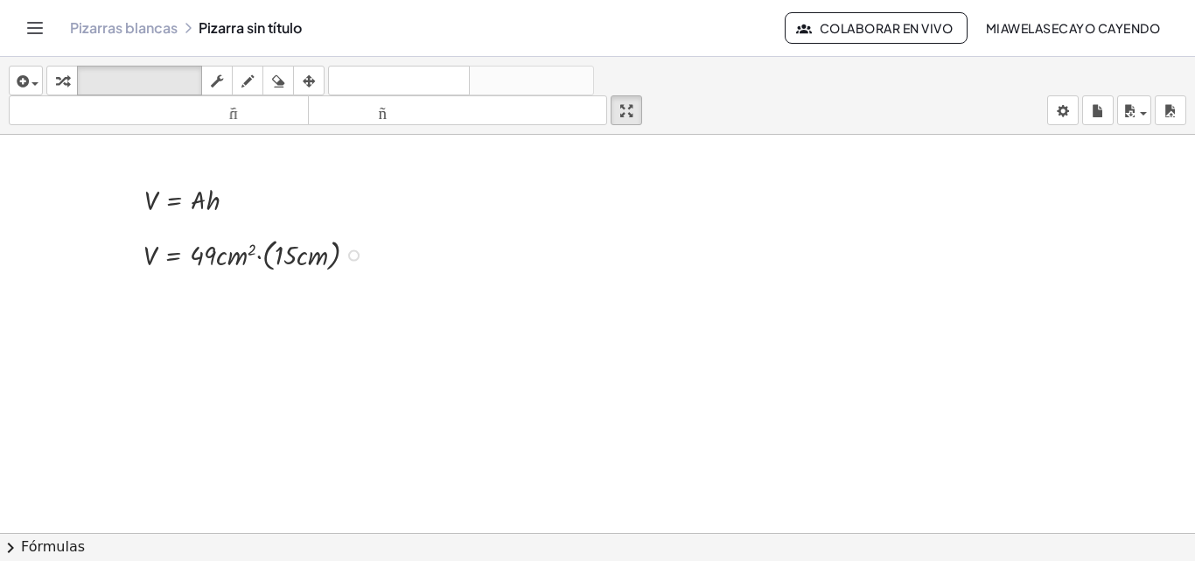
drag, startPoint x: 300, startPoint y: 252, endPoint x: 274, endPoint y: 241, distance: 28.6
click at [147, 70] on div "teclado" at bounding box center [139, 80] width 116 height 21
click at [63, 79] on icon "button" at bounding box center [62, 81] width 12 height 21
drag, startPoint x: 292, startPoint y: 253, endPoint x: 214, endPoint y: 255, distance: 77.9
click at [214, 255] on div at bounding box center [258, 254] width 246 height 42
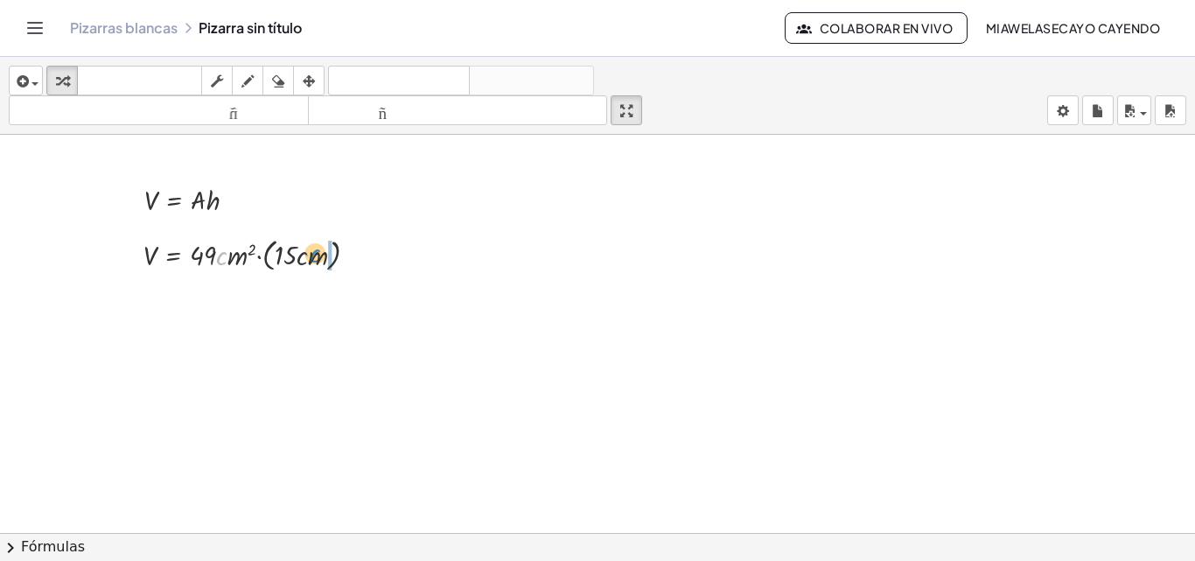
drag, startPoint x: 227, startPoint y: 254, endPoint x: 319, endPoint y: 252, distance: 91.9
click at [319, 252] on div at bounding box center [258, 254] width 246 height 42
click at [59, 82] on icon "button" at bounding box center [62, 81] width 12 height 21
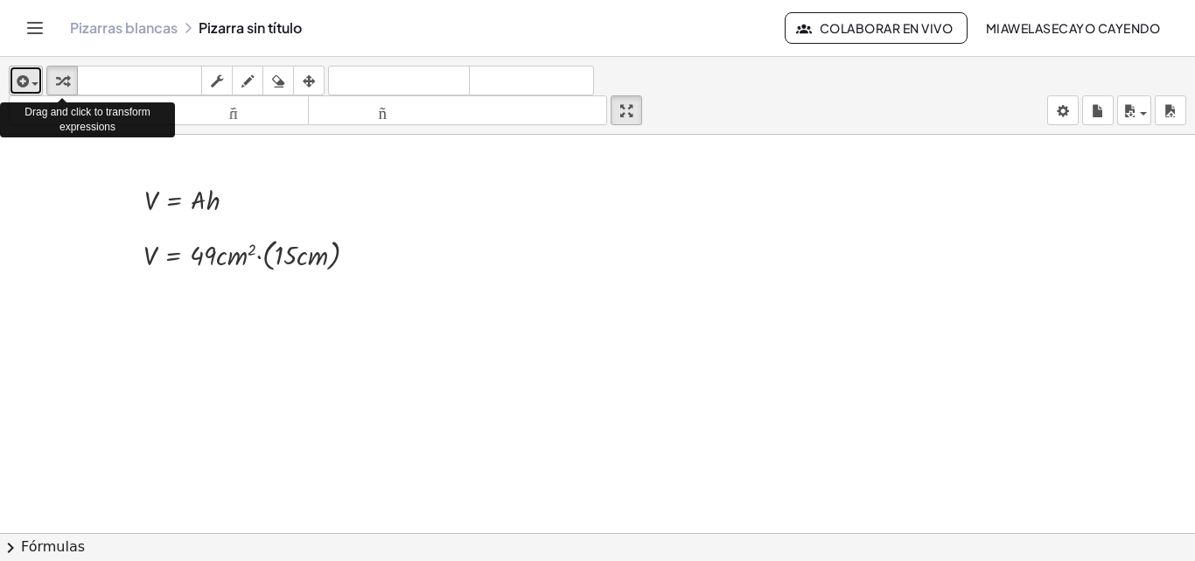
click at [34, 84] on span "button" at bounding box center [34, 83] width 7 height 3
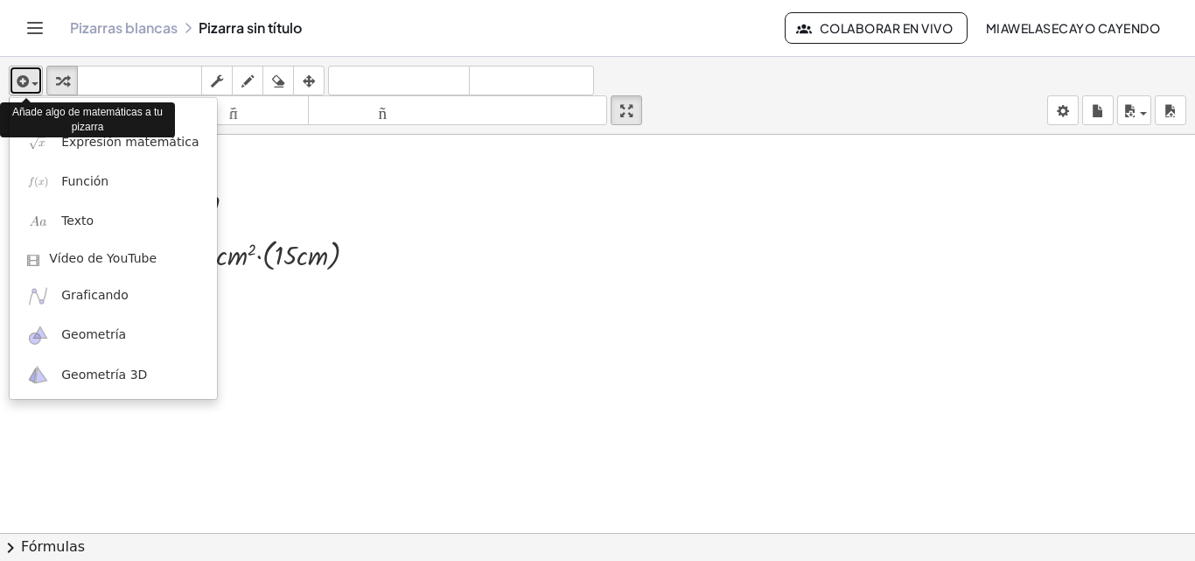
click at [32, 81] on div "button" at bounding box center [25, 80] width 25 height 21
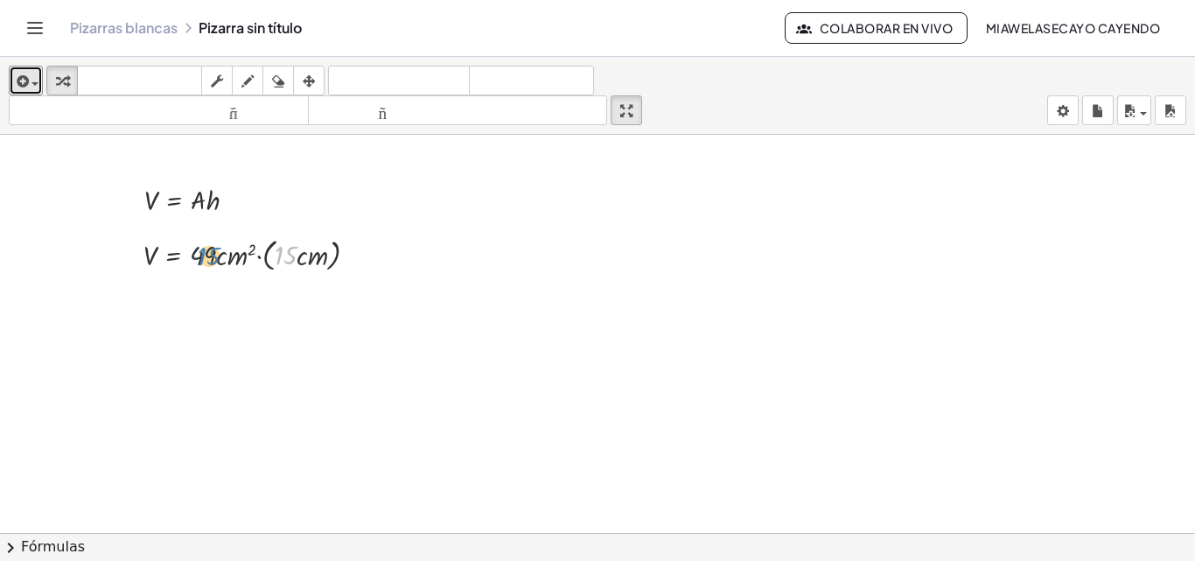
drag, startPoint x: 285, startPoint y: 252, endPoint x: 210, endPoint y: 252, distance: 75.2
click at [210, 252] on div at bounding box center [258, 254] width 246 height 42
drag, startPoint x: 205, startPoint y: 255, endPoint x: 283, endPoint y: 256, distance: 78.7
click at [283, 256] on div at bounding box center [258, 254] width 246 height 42
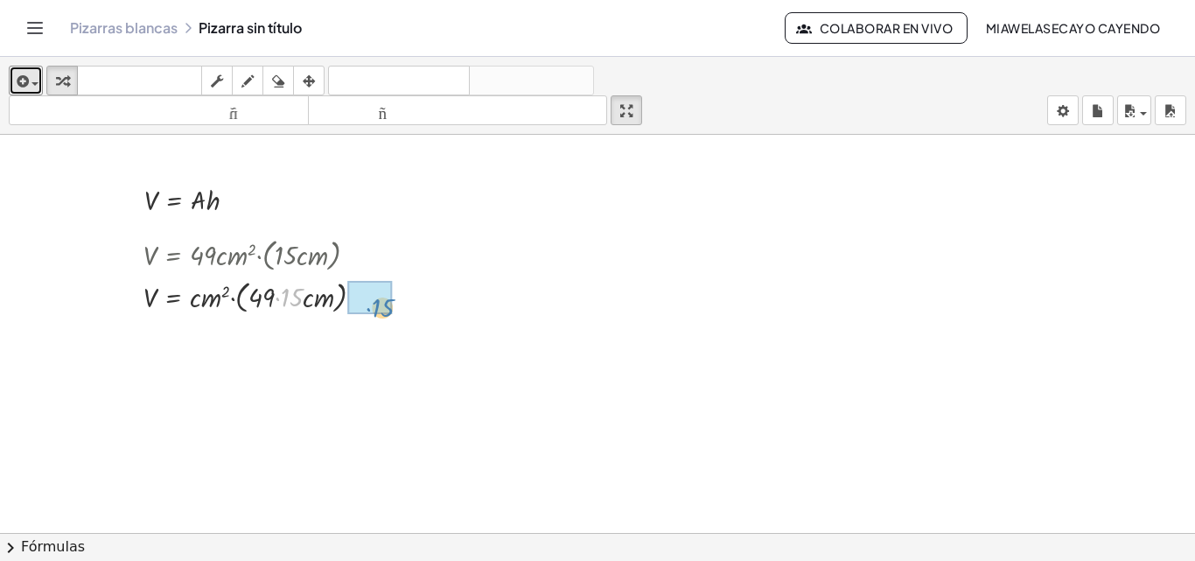
drag, startPoint x: 283, startPoint y: 256, endPoint x: 394, endPoint y: 283, distance: 113.3
click at [394, 283] on div "V = · A · h V = · 49 · c · m 2 · ( · 15 · c · m ) · 15 V = · 49 · c · m 2 · ( ·…" at bounding box center [597, 457] width 1195 height 821
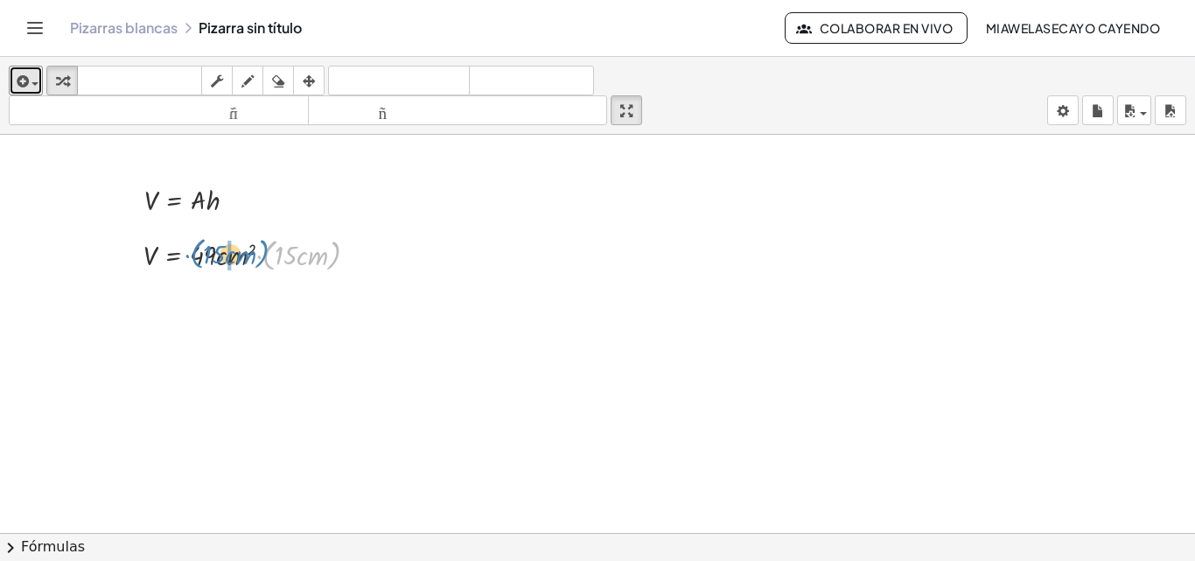
drag, startPoint x: 268, startPoint y: 246, endPoint x: 193, endPoint y: 245, distance: 74.4
click at [193, 245] on div at bounding box center [258, 254] width 246 height 42
click at [346, 230] on div "V = · 49 · c · m 2 · ( · 15 · c · m )" at bounding box center [242, 253] width 250 height 51
click at [706, 219] on div at bounding box center [597, 457] width 1195 height 821
click at [223, 83] on icon "button" at bounding box center [217, 81] width 12 height 21
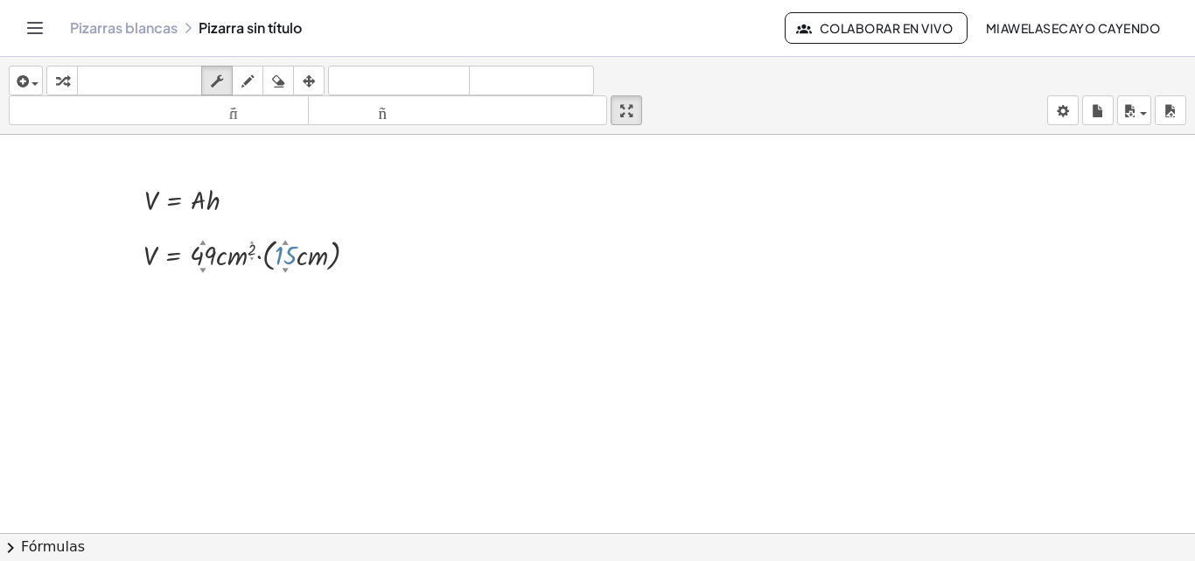
drag, startPoint x: 287, startPoint y: 254, endPoint x: 208, endPoint y: 253, distance: 78.7
click at [208, 253] on div at bounding box center [258, 254] width 246 height 42
click at [279, 254] on div at bounding box center [258, 254] width 246 height 42
drag, startPoint x: 283, startPoint y: 254, endPoint x: 292, endPoint y: 303, distance: 49.9
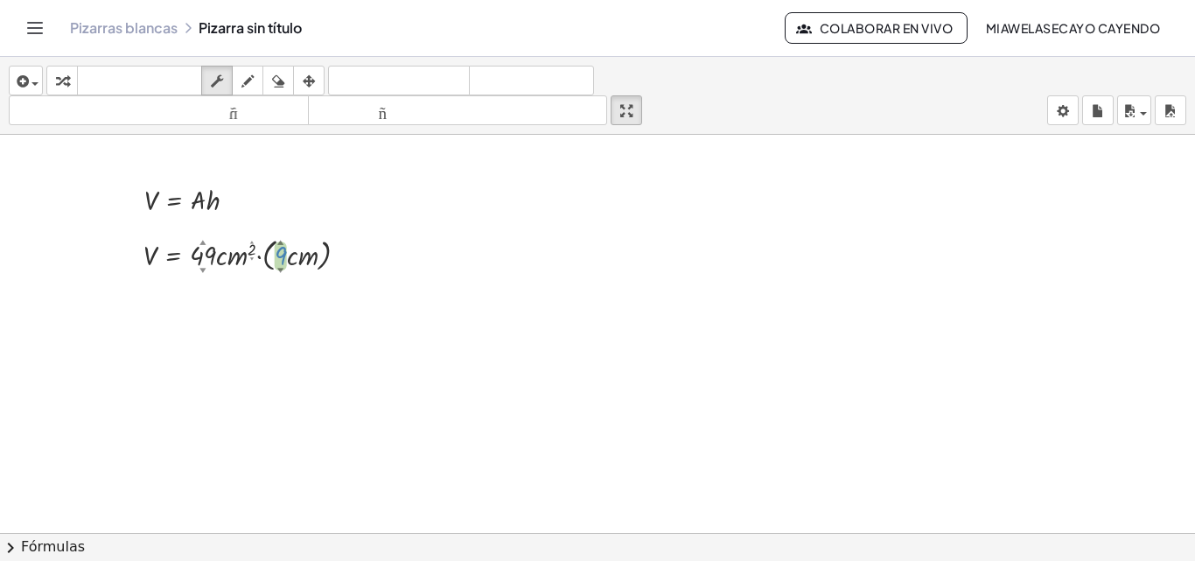
click at [292, 303] on div "V = · A · h V = · 49 ▲ ▼ · c · m 2 ▲ ▼ · ( · 9 ▲ ▼ · c · m )" at bounding box center [597, 457] width 1195 height 821
click at [314, 181] on div at bounding box center [597, 457] width 1195 height 821
click at [227, 83] on div "button" at bounding box center [217, 80] width 23 height 21
click at [78, 80] on button "transformar" at bounding box center [61, 81] width 31 height 30
click at [136, 80] on font "teclado" at bounding box center [139, 81] width 116 height 17
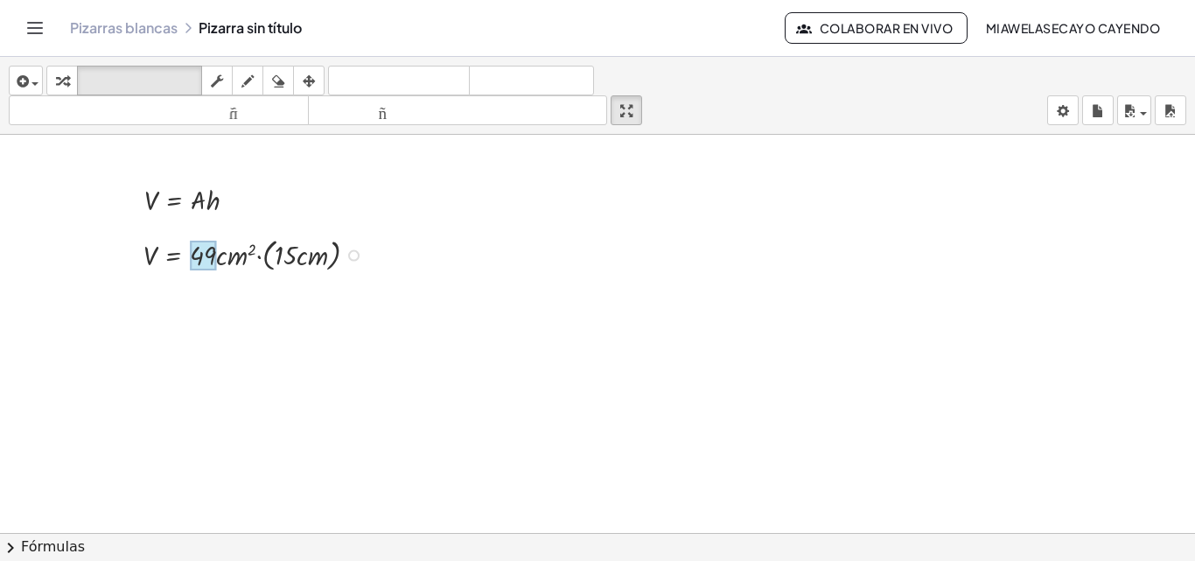
drag, startPoint x: 290, startPoint y: 260, endPoint x: 216, endPoint y: 241, distance: 76.6
click at [206, 250] on div at bounding box center [203, 256] width 26 height 30
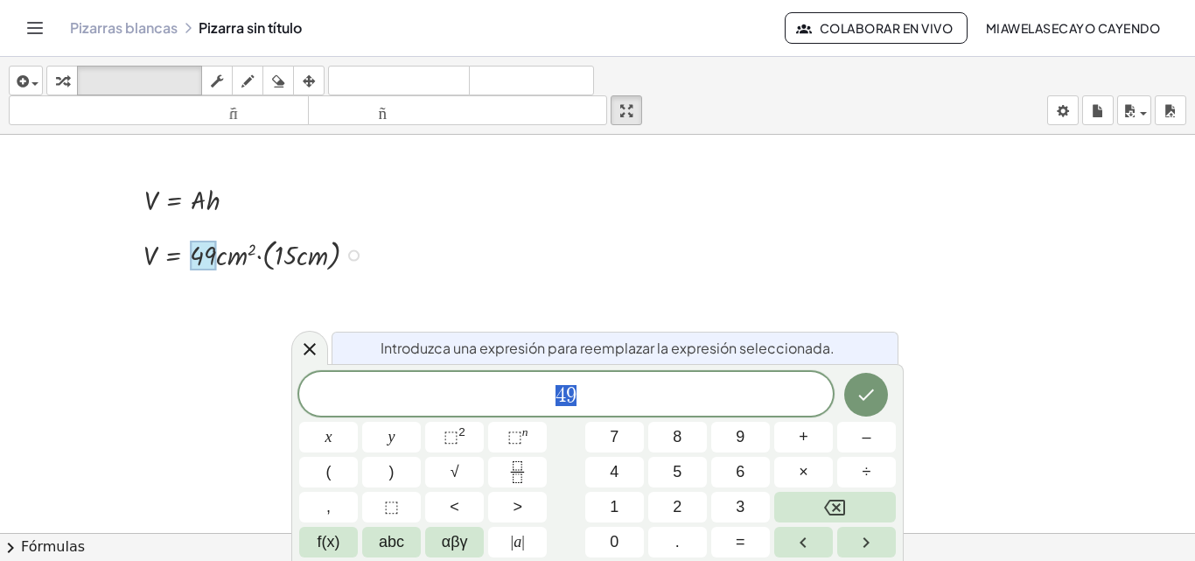
click at [807, 290] on div at bounding box center [597, 457] width 1195 height 821
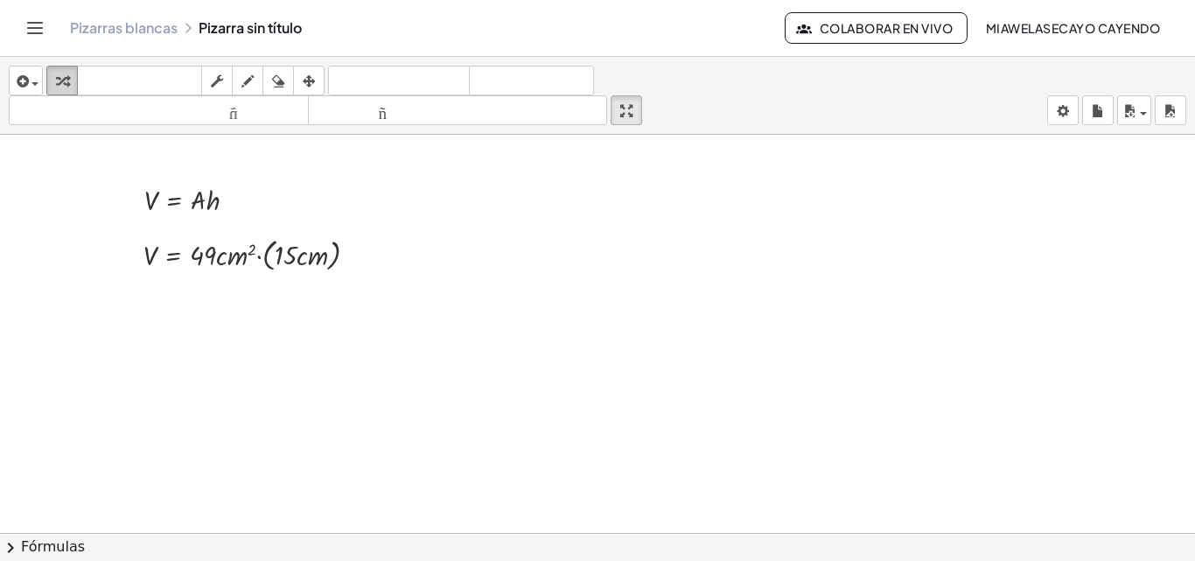
click at [66, 73] on icon "button" at bounding box center [62, 81] width 12 height 21
click at [146, 205] on div at bounding box center [197, 198] width 123 height 38
click at [178, 192] on div at bounding box center [197, 198] width 123 height 38
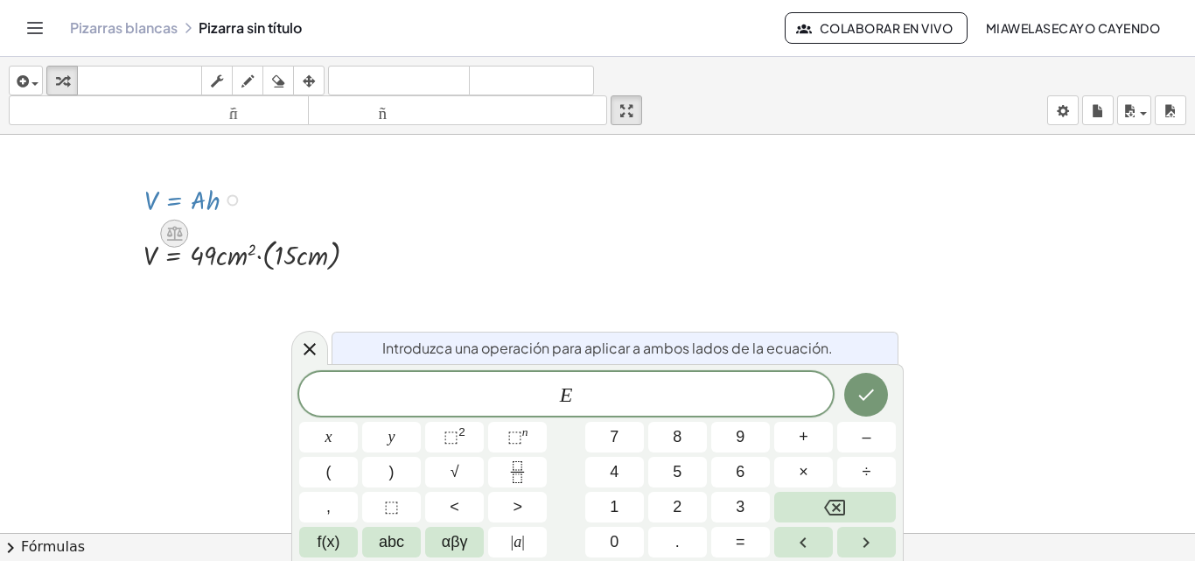
click at [171, 227] on icon at bounding box center [174, 233] width 18 height 18
click at [950, 364] on div at bounding box center [597, 457] width 1195 height 821
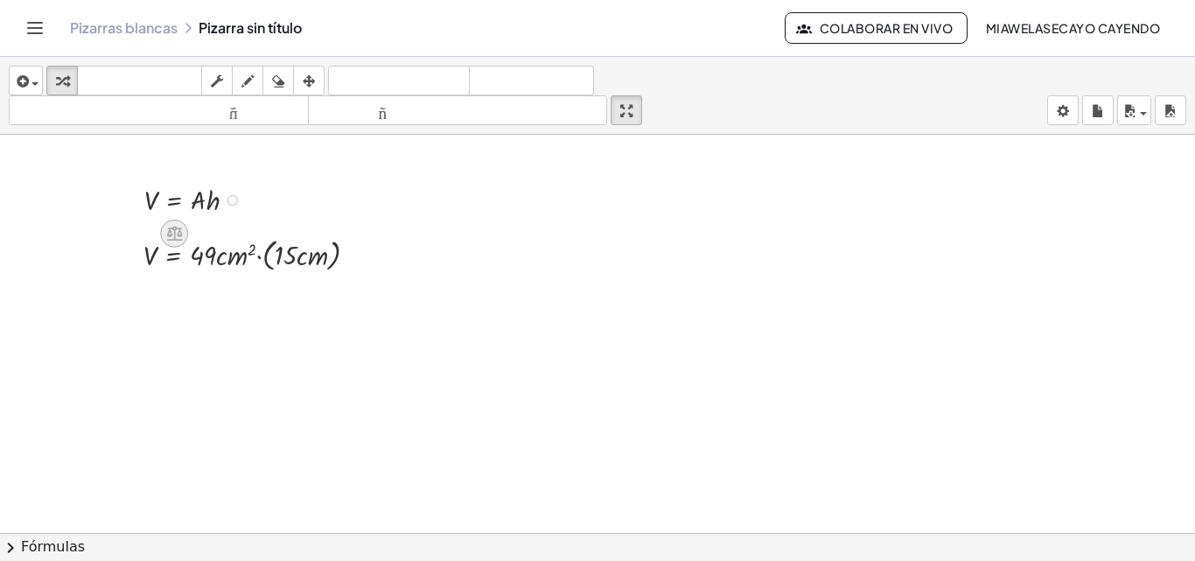
click at [175, 227] on icon at bounding box center [174, 234] width 16 height 15
click at [147, 236] on div "−" at bounding box center [139, 234] width 28 height 28
click at [150, 199] on div at bounding box center [197, 198] width 214 height 38
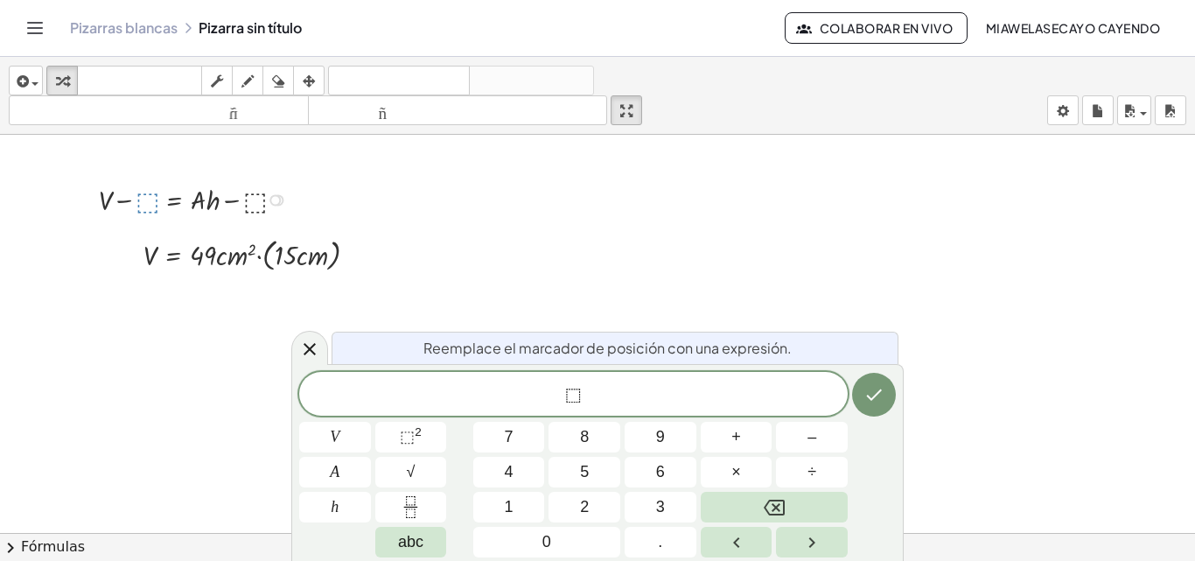
click at [884, 342] on div "Reemplace el marcador de posición con una expresión." at bounding box center [615, 348] width 567 height 32
click at [957, 325] on div at bounding box center [597, 457] width 1195 height 821
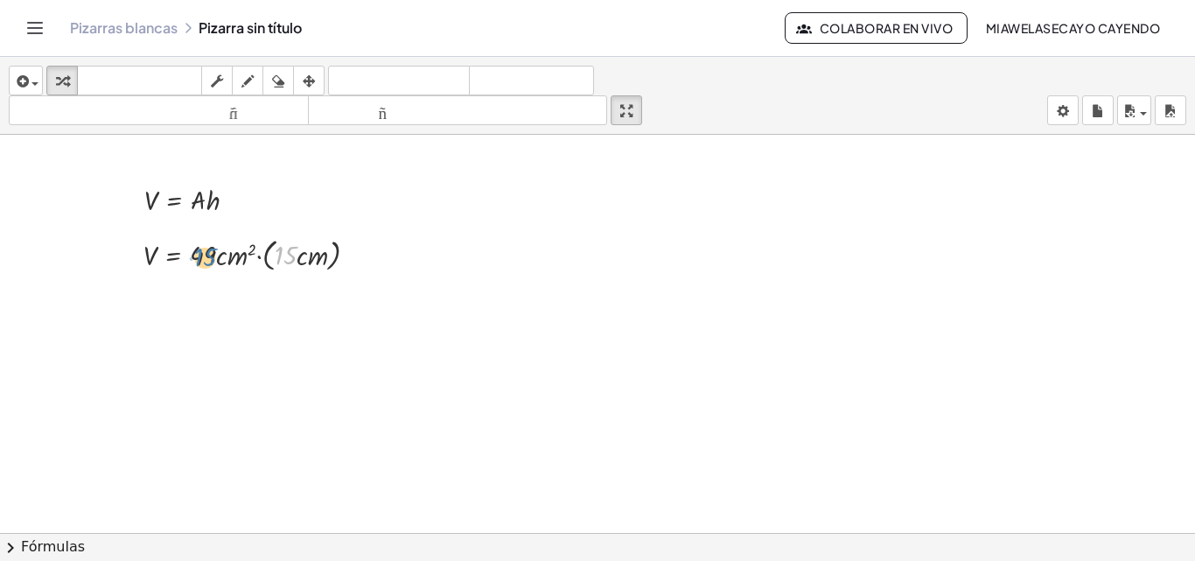
drag, startPoint x: 286, startPoint y: 252, endPoint x: 204, endPoint y: 254, distance: 82.2
click at [204, 254] on div at bounding box center [258, 254] width 246 height 42
drag, startPoint x: 210, startPoint y: 247, endPoint x: 292, endPoint y: 247, distance: 82.2
click at [292, 247] on div at bounding box center [258, 254] width 246 height 42
drag, startPoint x: 283, startPoint y: 291, endPoint x: 256, endPoint y: 293, distance: 27.2
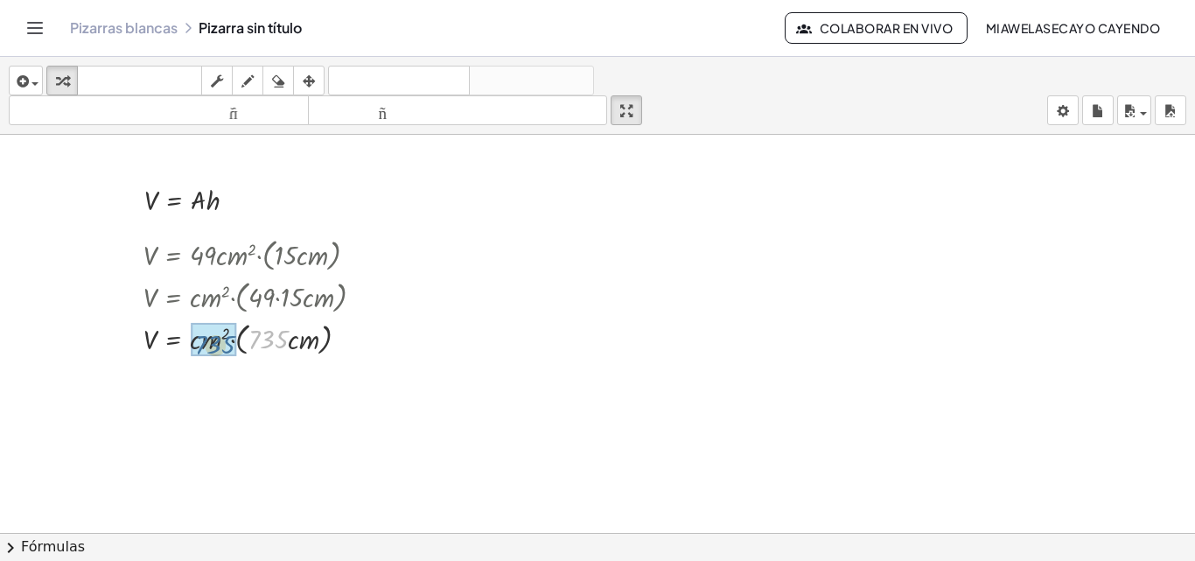
drag, startPoint x: 271, startPoint y: 332, endPoint x: 217, endPoint y: 335, distance: 54.3
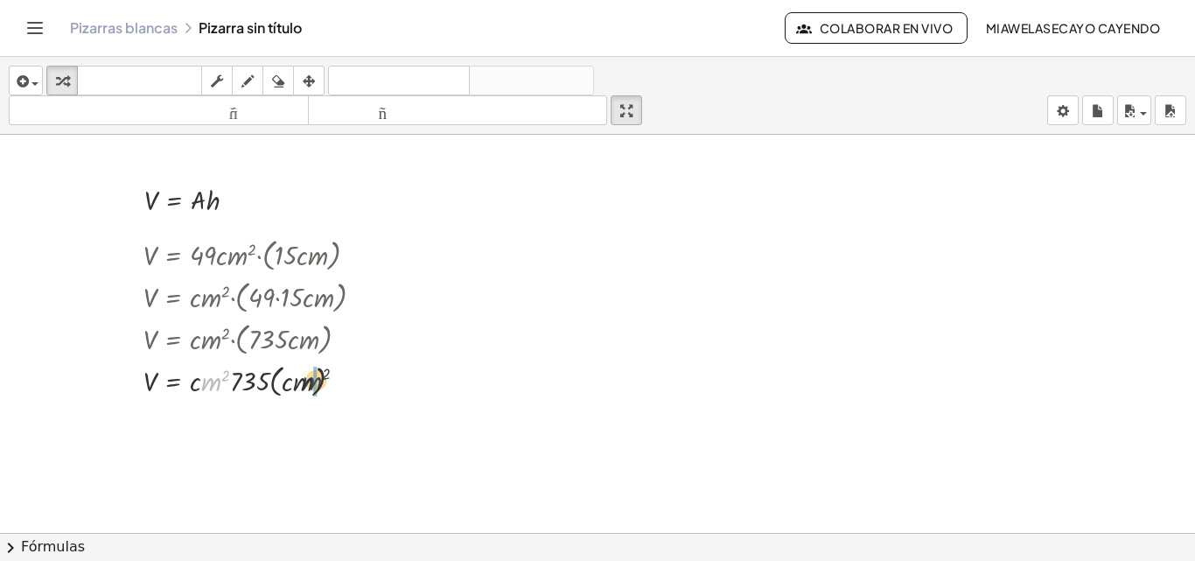
drag, startPoint x: 252, startPoint y: 375, endPoint x: 332, endPoint y: 381, distance: 79.8
click at [332, 381] on div at bounding box center [261, 380] width 252 height 42
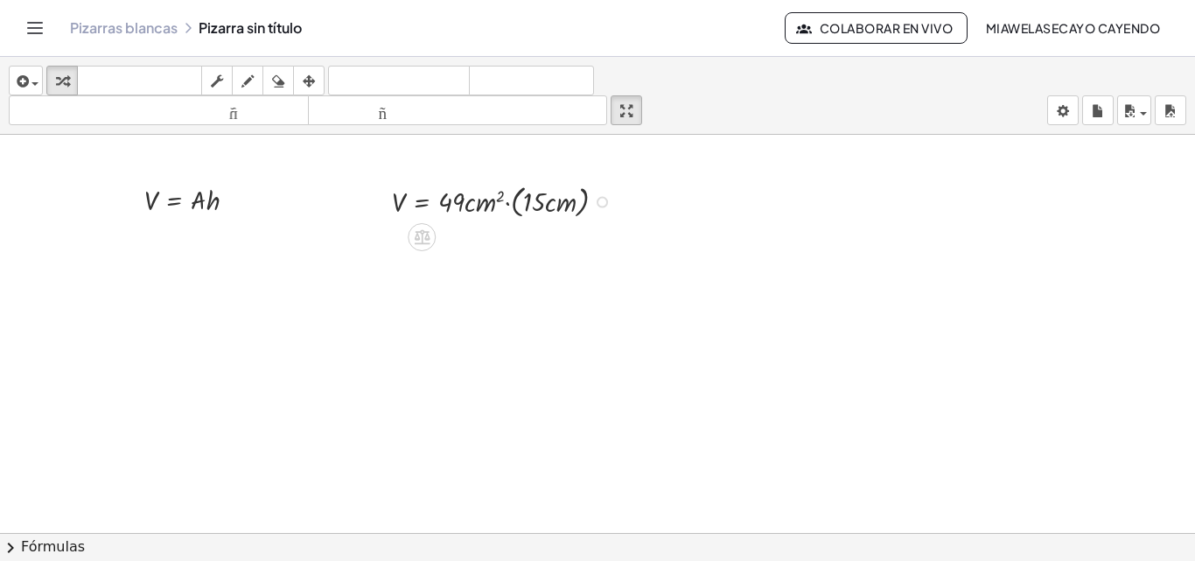
click at [472, 191] on div at bounding box center [506, 200] width 246 height 42
click at [537, 194] on div at bounding box center [506, 200] width 246 height 42
click at [466, 177] on div "V = · 49 · c · m 2 · ( · 15 · c · m )" at bounding box center [491, 200] width 250 height 51
click at [305, 79] on icon "button" at bounding box center [309, 81] width 12 height 21
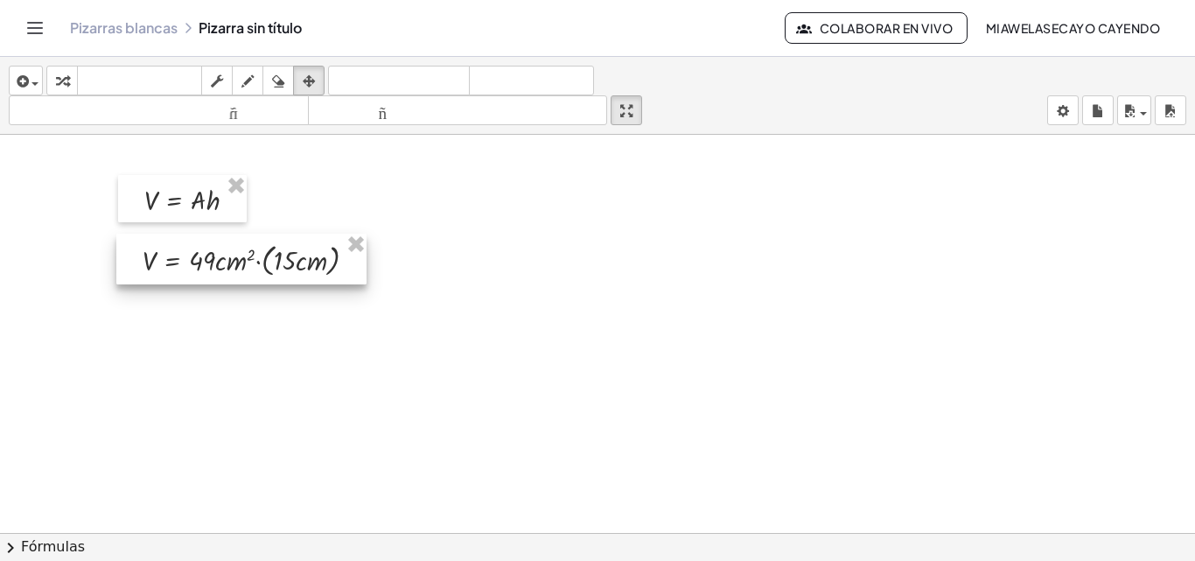
drag, startPoint x: 454, startPoint y: 177, endPoint x: 205, endPoint y: 236, distance: 256.3
click at [205, 236] on div at bounding box center [241, 259] width 250 height 51
click at [279, 270] on div at bounding box center [241, 259] width 250 height 51
click at [337, 258] on div at bounding box center [241, 259] width 250 height 51
click at [325, 253] on div at bounding box center [241, 259] width 250 height 51
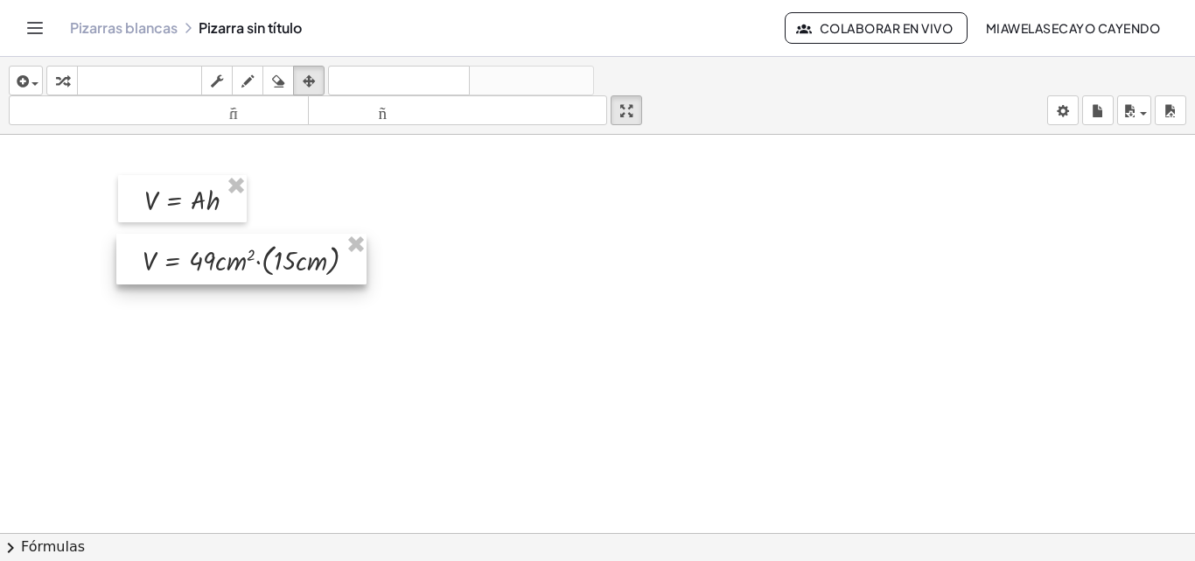
click at [305, 264] on div at bounding box center [241, 259] width 250 height 51
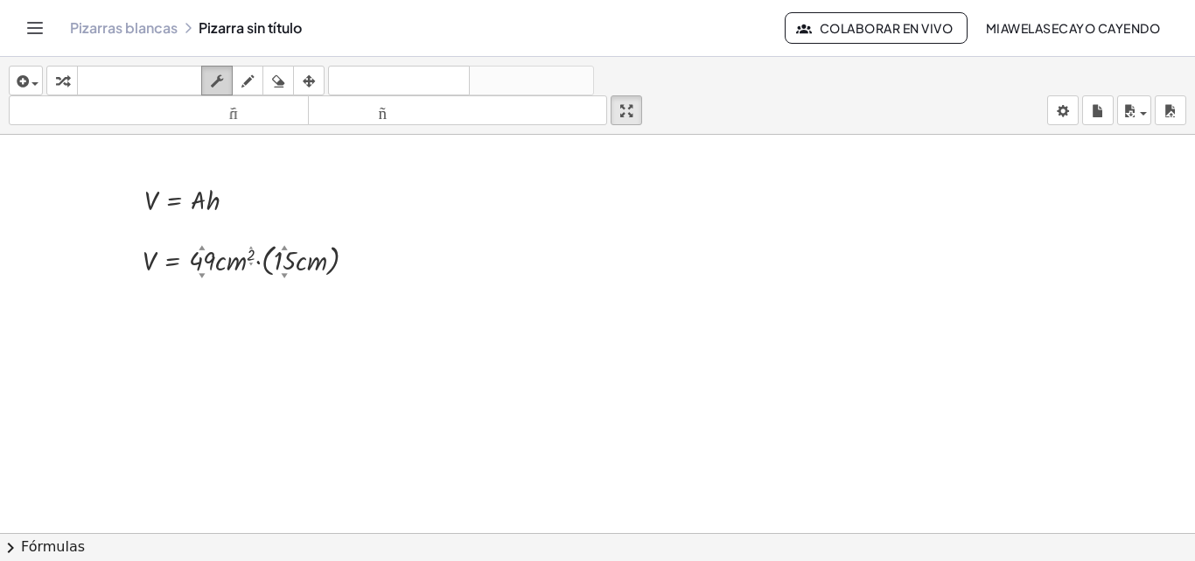
click at [223, 86] on icon "button" at bounding box center [217, 81] width 12 height 21
click at [298, 257] on div at bounding box center [257, 259] width 246 height 42
click at [62, 74] on icon "button" at bounding box center [62, 81] width 12 height 21
click at [287, 255] on div at bounding box center [257, 259] width 246 height 42
drag, startPoint x: 284, startPoint y: 255, endPoint x: 204, endPoint y: 255, distance: 80.5
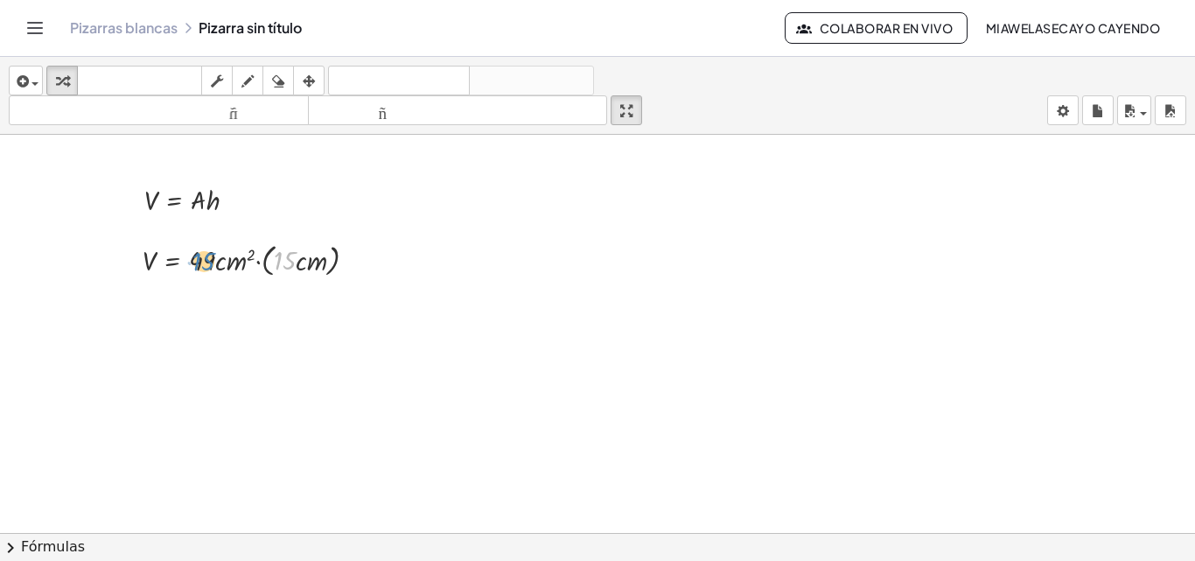
click at [204, 255] on div at bounding box center [257, 259] width 246 height 42
click at [203, 254] on div at bounding box center [257, 259] width 246 height 42
click at [308, 255] on div at bounding box center [257, 259] width 246 height 42
click at [321, 262] on div at bounding box center [257, 259] width 246 height 42
click at [357, 256] on div at bounding box center [352, 260] width 11 height 11
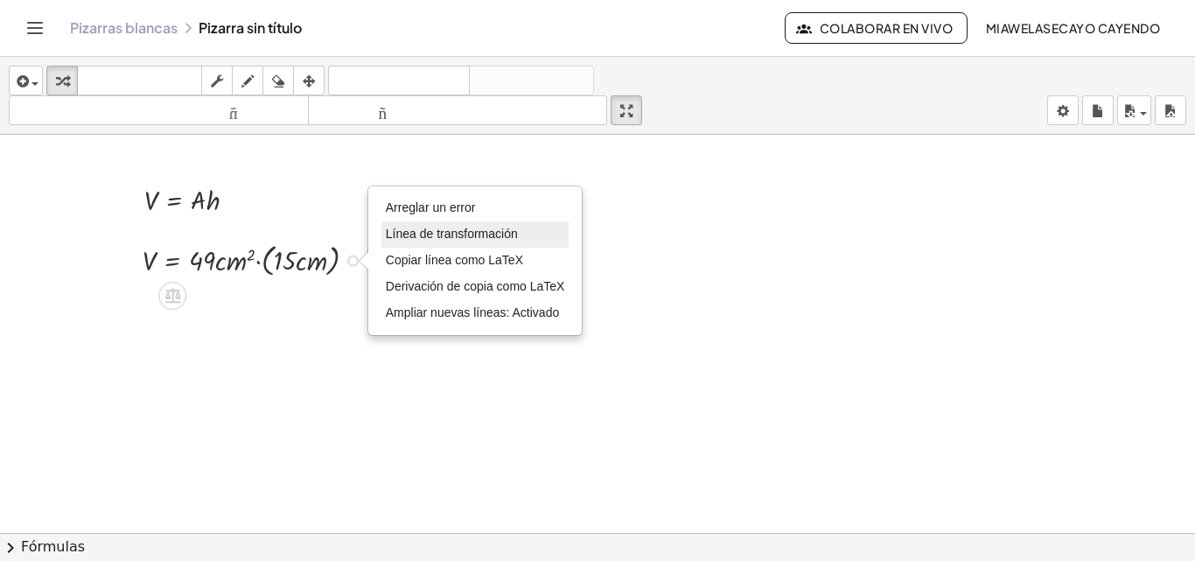
click at [525, 238] on li "Línea de transformación" at bounding box center [475, 234] width 188 height 26
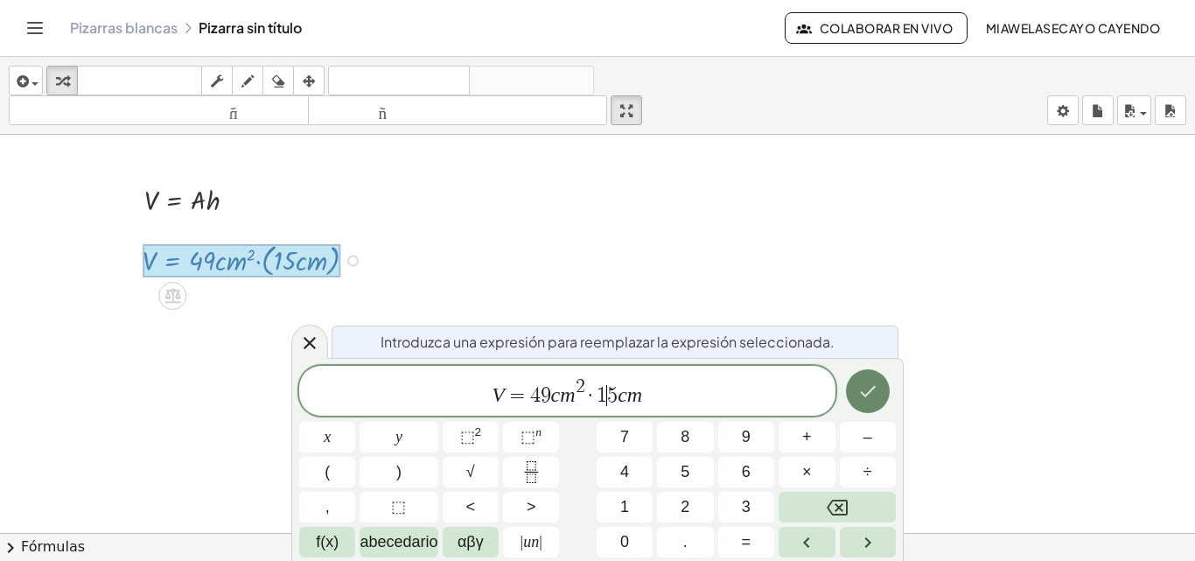
click at [858, 388] on icon "Hecho" at bounding box center [867, 391] width 21 height 21
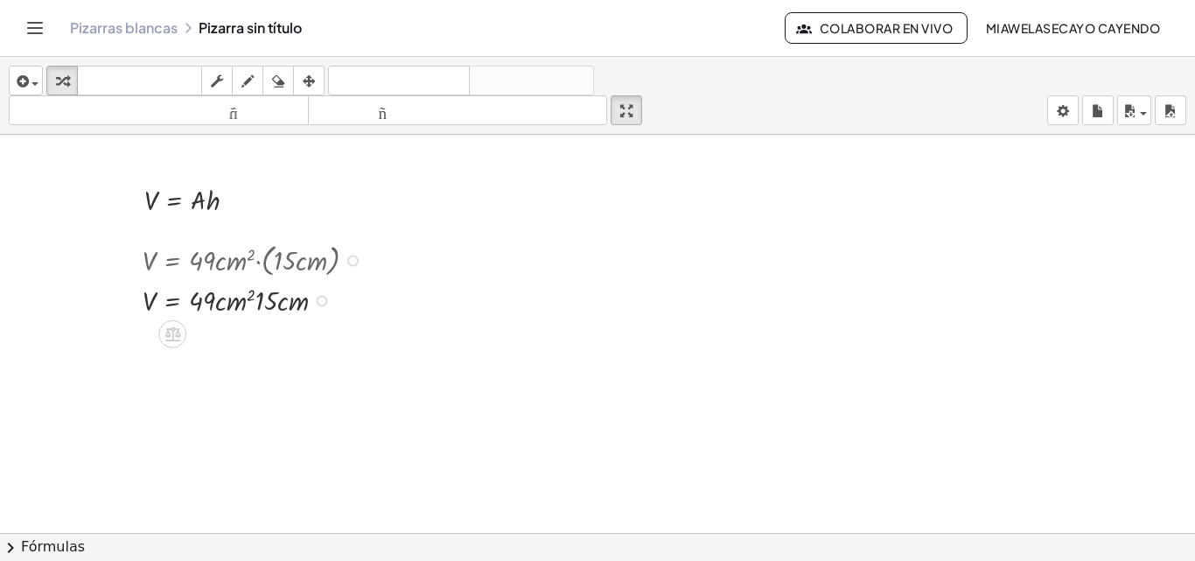
click at [311, 259] on div at bounding box center [257, 259] width 246 height 42
drag, startPoint x: 269, startPoint y: 297, endPoint x: 214, endPoint y: 298, distance: 55.1
drag, startPoint x: 286, startPoint y: 337, endPoint x: 249, endPoint y: 337, distance: 36.7
click at [276, 374] on div at bounding box center [257, 375] width 246 height 38
click at [286, 373] on div at bounding box center [257, 375] width 246 height 38
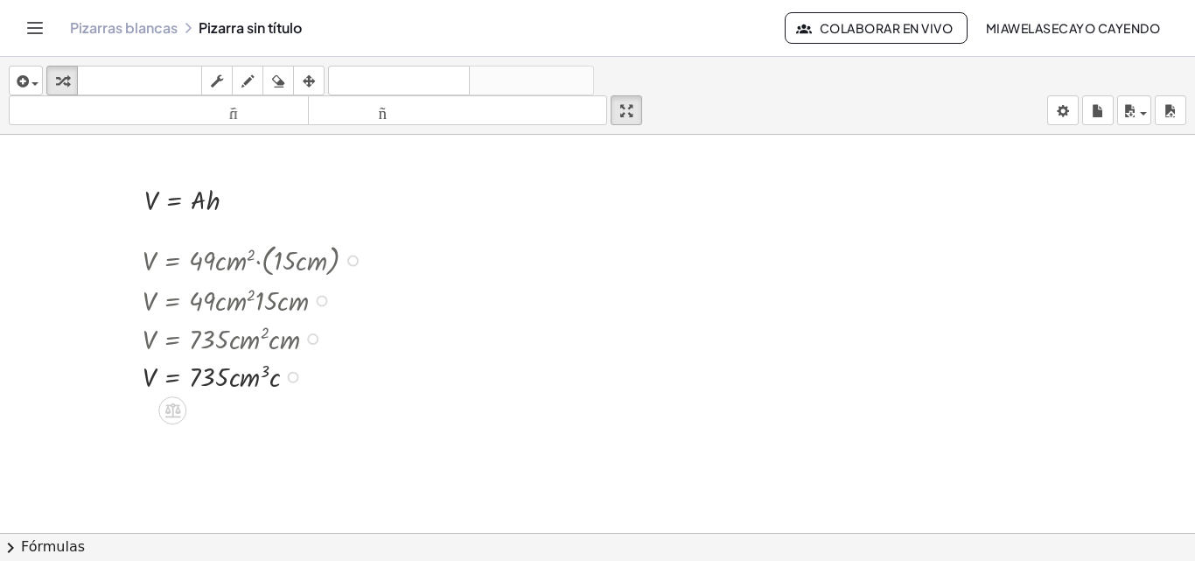
click at [288, 374] on div "Arreglar un error Línea de transformación Copiar línea como LaTeX Derivación de…" at bounding box center [293, 377] width 11 height 11
click at [278, 375] on div at bounding box center [257, 375] width 246 height 38
click at [210, 75] on div "button" at bounding box center [217, 80] width 23 height 21
click at [273, 390] on div at bounding box center [257, 375] width 246 height 38
click at [274, 378] on div at bounding box center [257, 375] width 246 height 38
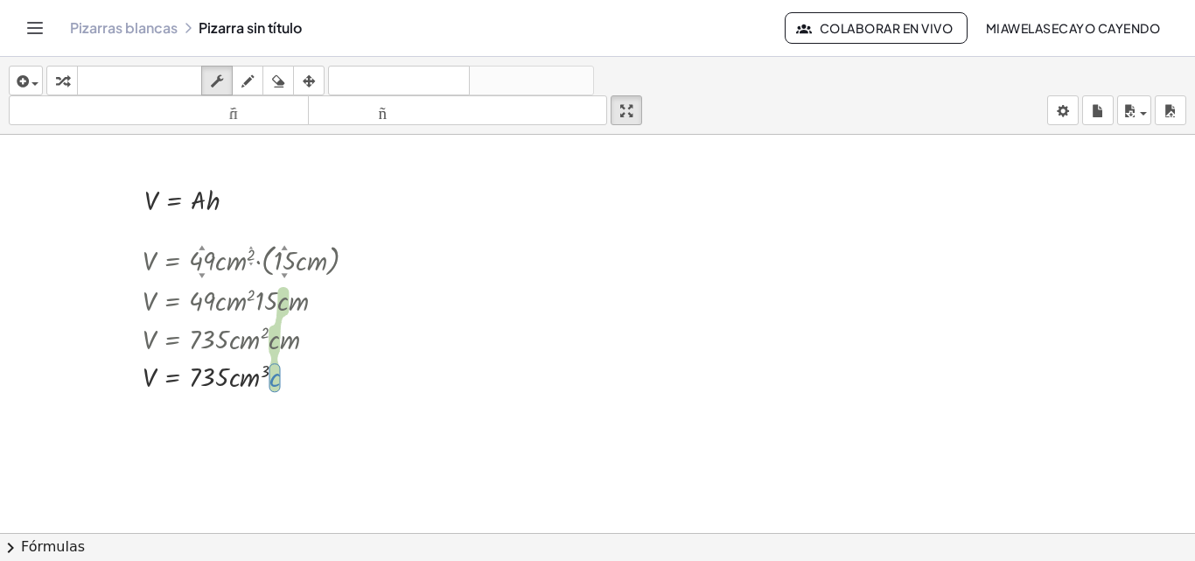
drag, startPoint x: 277, startPoint y: 374, endPoint x: 276, endPoint y: 337, distance: 37.7
click at [172, 261] on div "V = · 49 ▲ ▼ · c · m 2 ▲ ▼ · ( · 15 ▲ ▼ · c · m ) V = · 49 · c · m 2 · 15 · c ·…" at bounding box center [172, 261] width 0 height 0
click at [276, 342] on div at bounding box center [257, 337] width 246 height 38
click at [72, 85] on div "button" at bounding box center [62, 80] width 23 height 21
click at [146, 69] on button "teclado teclado" at bounding box center [139, 81] width 125 height 30
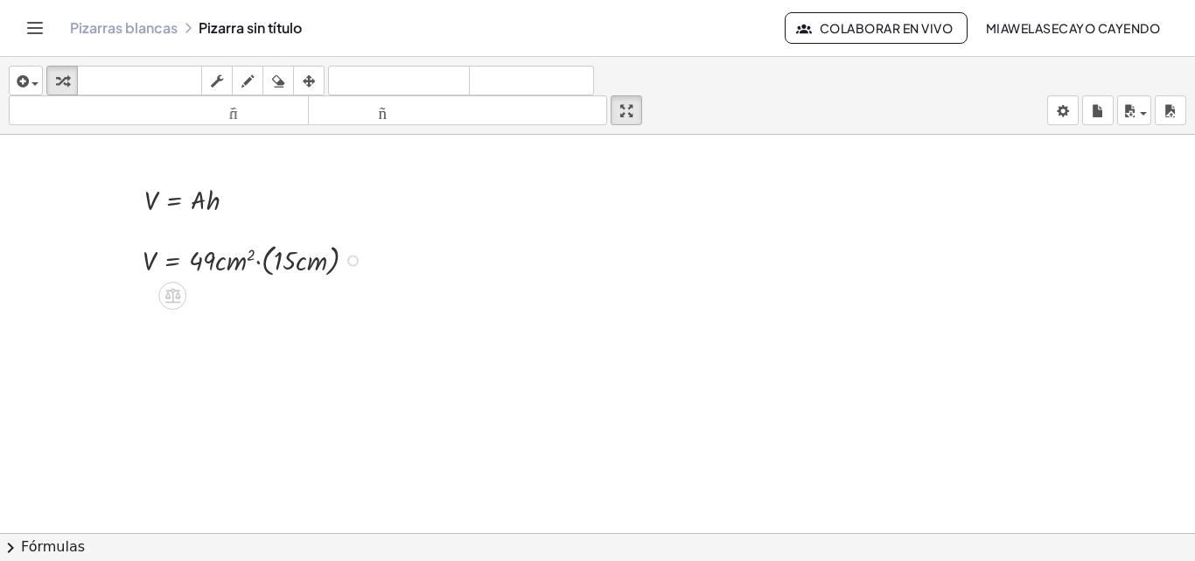
click at [354, 260] on div at bounding box center [352, 260] width 11 height 11
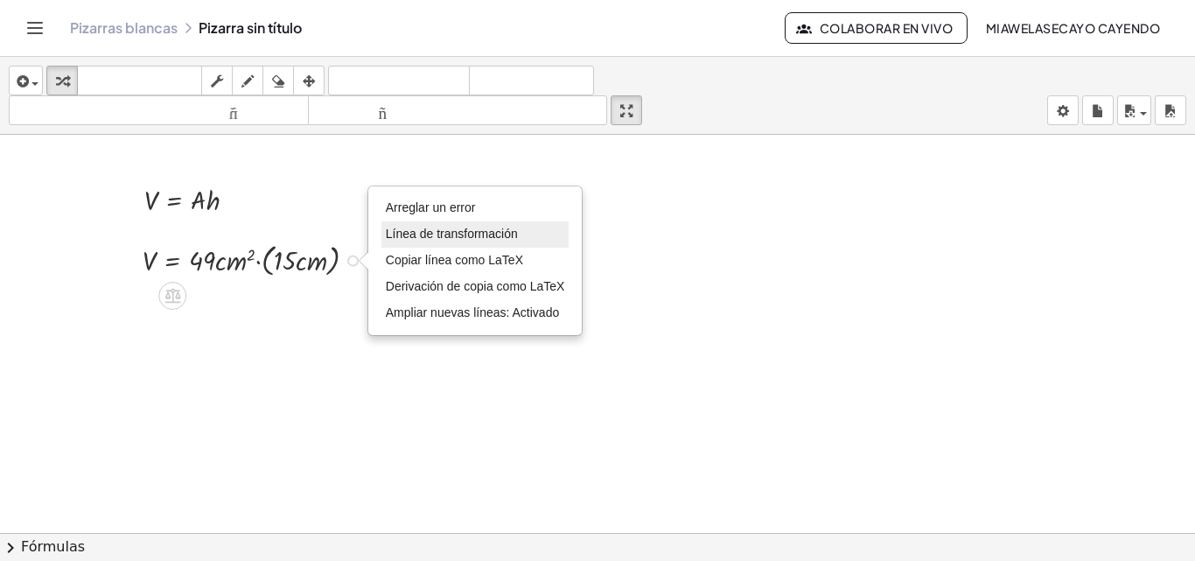
click at [514, 238] on font "Línea de transformación" at bounding box center [452, 234] width 132 height 14
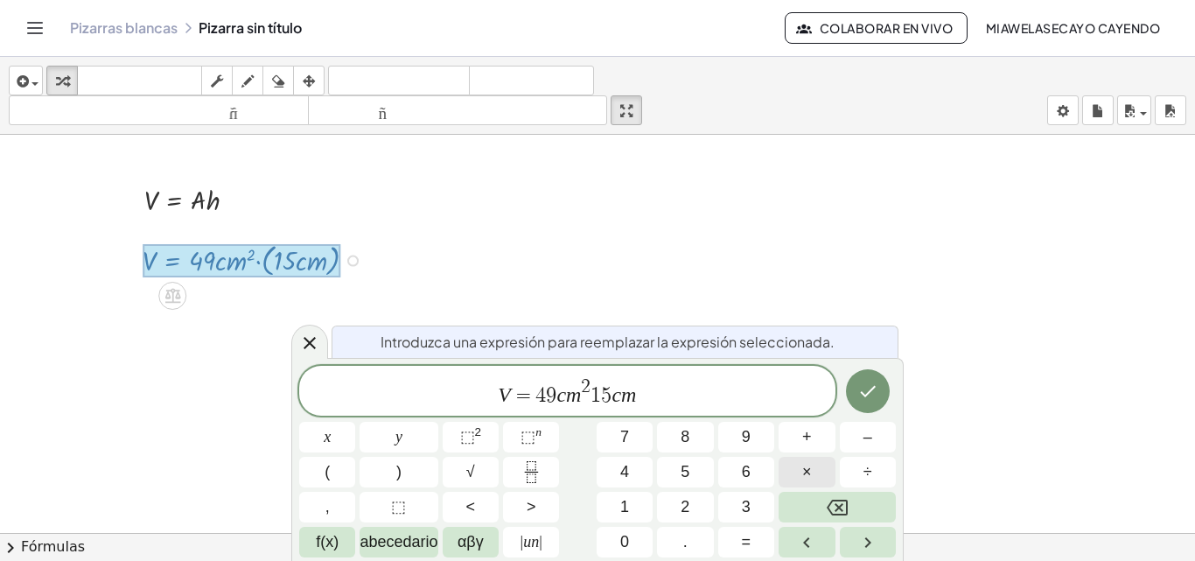
click at [811, 470] on span "×" at bounding box center [807, 472] width 10 height 24
click at [863, 381] on icon "Hecho" at bounding box center [867, 391] width 21 height 21
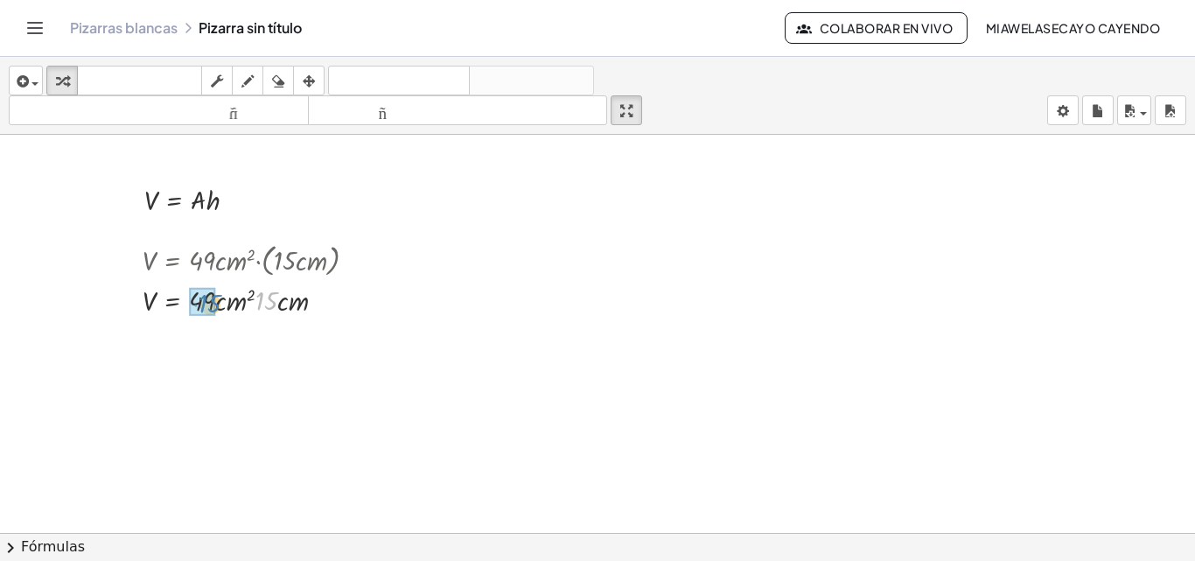
drag, startPoint x: 265, startPoint y: 302, endPoint x: 208, endPoint y: 304, distance: 56.9
drag, startPoint x: 273, startPoint y: 256, endPoint x: 192, endPoint y: 261, distance: 80.6
click at [192, 261] on div at bounding box center [257, 259] width 246 height 42
drag, startPoint x: 278, startPoint y: 260, endPoint x: 200, endPoint y: 256, distance: 77.9
click at [200, 256] on div at bounding box center [257, 259] width 246 height 42
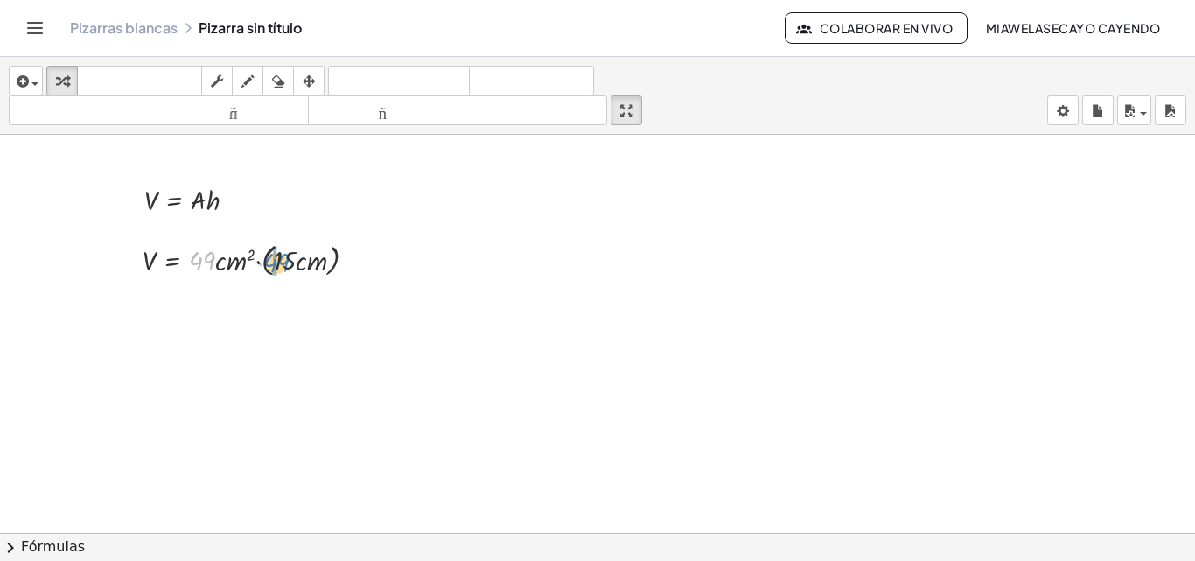
drag, startPoint x: 198, startPoint y: 254, endPoint x: 273, endPoint y: 255, distance: 75.3
click at [292, 255] on div at bounding box center [260, 259] width 252 height 42
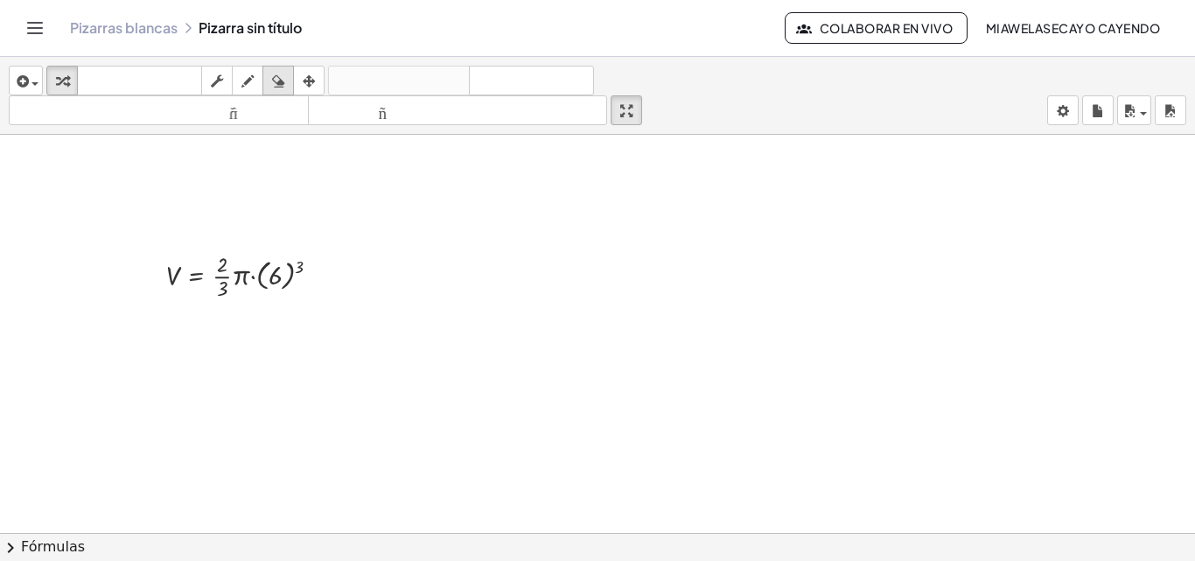
click at [280, 80] on icon "button" at bounding box center [278, 81] width 12 height 21
drag, startPoint x: 318, startPoint y: 276, endPoint x: 224, endPoint y: 270, distance: 93.7
click at [142, 262] on div at bounding box center [597, 457] width 1195 height 821
click at [17, 82] on icon "button" at bounding box center [21, 81] width 16 height 21
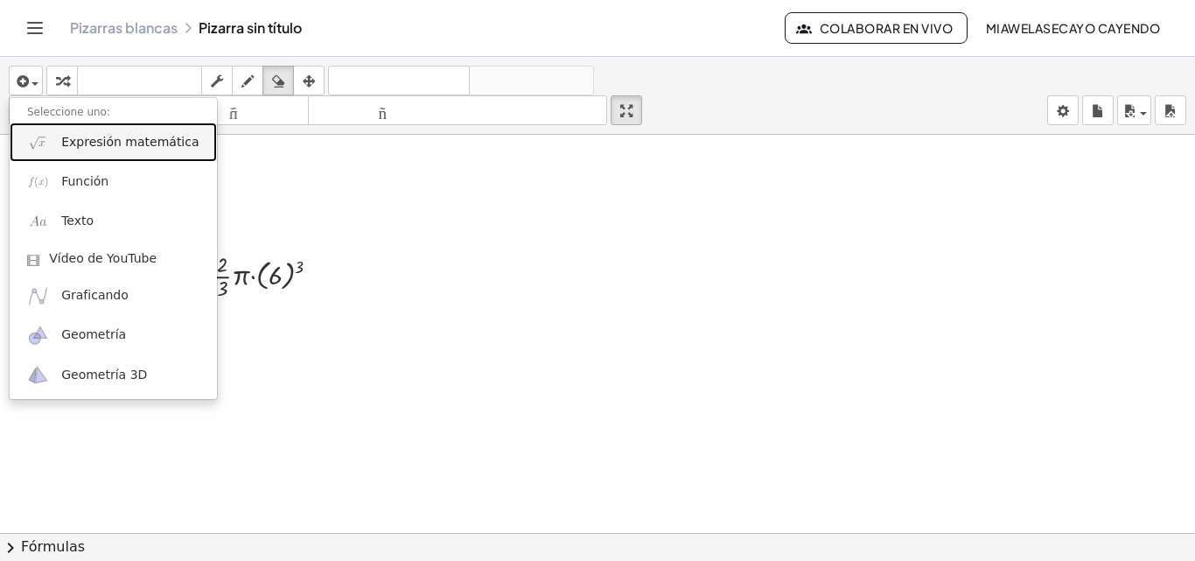
click at [132, 149] on font "Expresión matemática" at bounding box center [129, 142] width 137 height 14
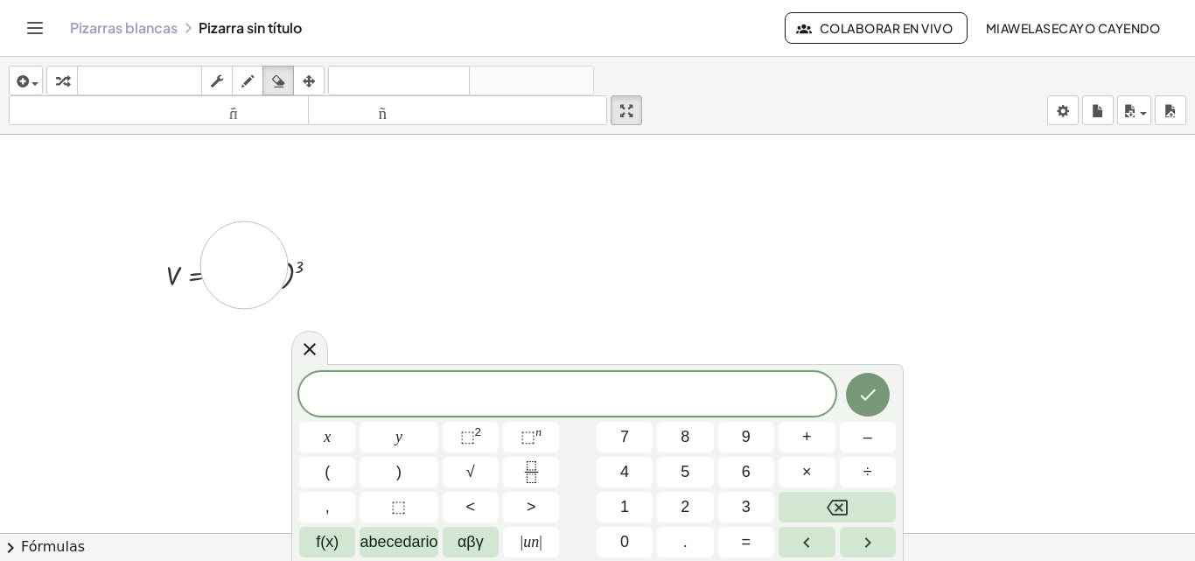
click at [244, 265] on div at bounding box center [597, 457] width 1195 height 821
drag, startPoint x: 297, startPoint y: 276, endPoint x: 136, endPoint y: 277, distance: 161.8
click at [136, 277] on div at bounding box center [597, 457] width 1195 height 821
click at [325, 289] on div at bounding box center [597, 457] width 1195 height 821
click at [797, 296] on div at bounding box center [597, 457] width 1195 height 821
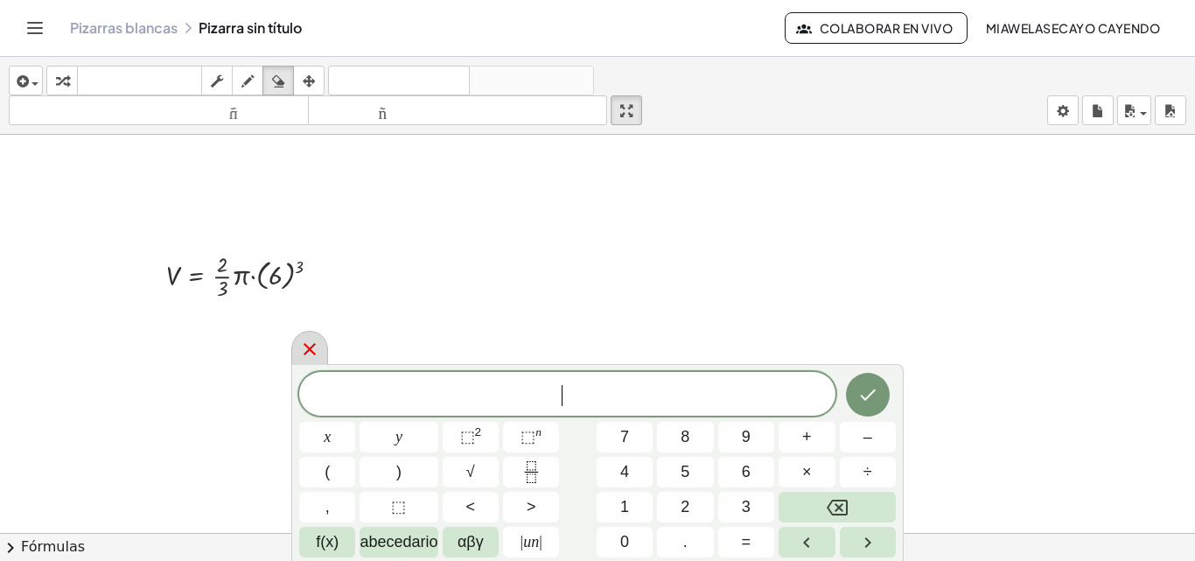
click at [296, 346] on div at bounding box center [309, 348] width 37 height 34
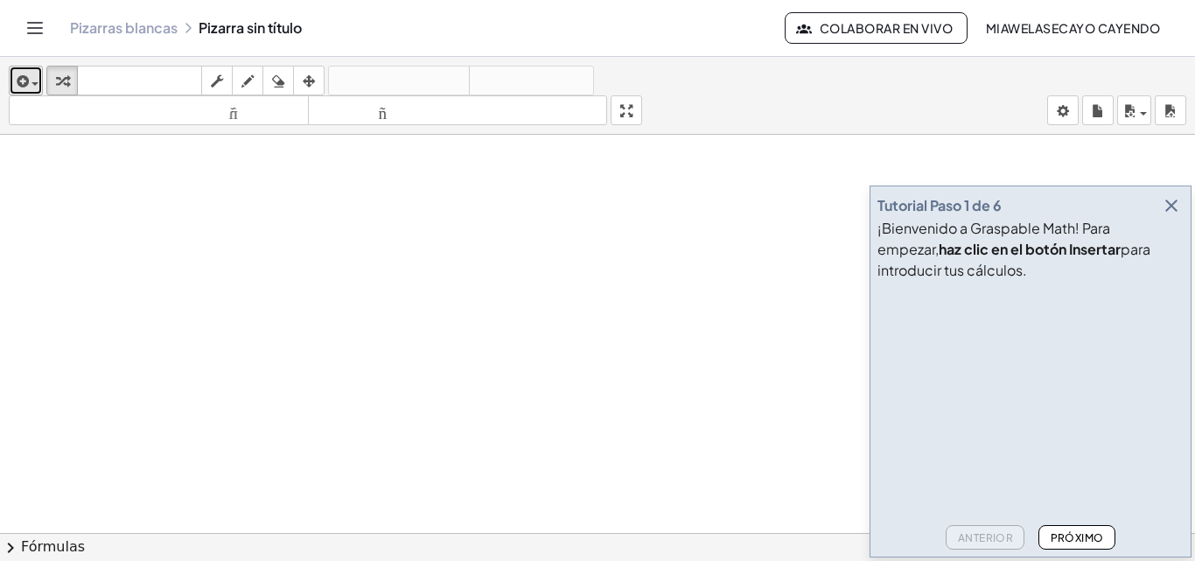
click at [39, 87] on button "insertar" at bounding box center [26, 81] width 34 height 30
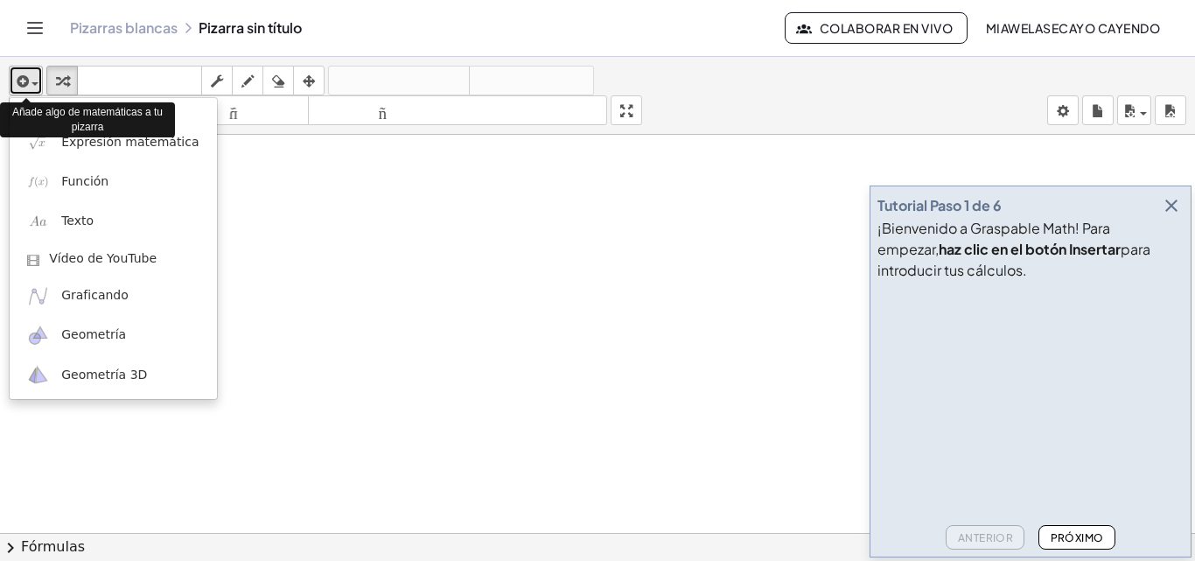
click at [38, 86] on div "button" at bounding box center [25, 80] width 25 height 21
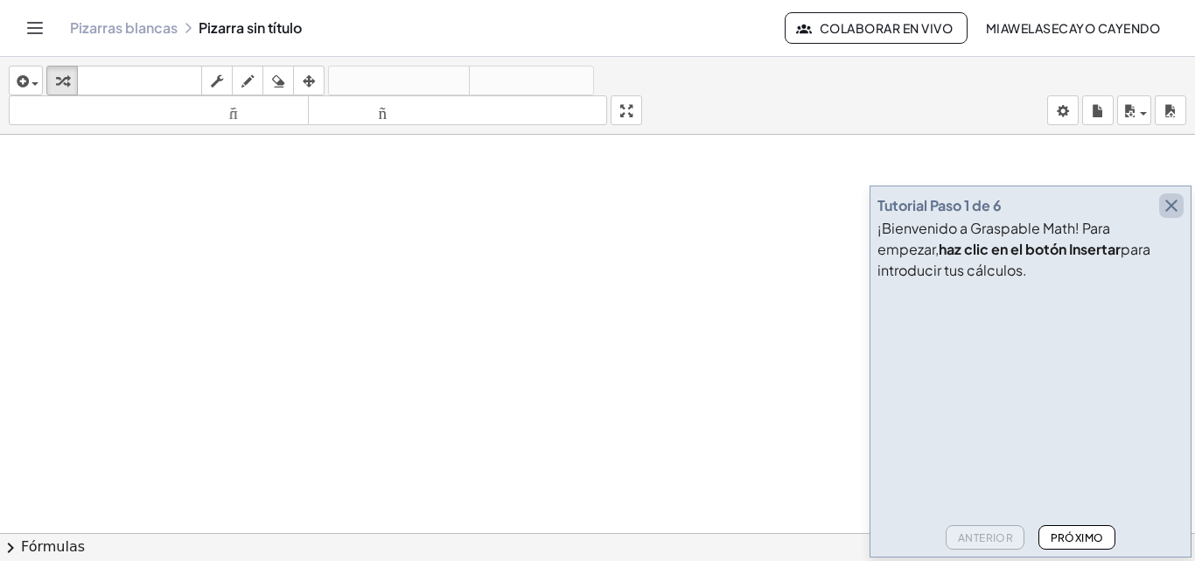
click at [1176, 207] on icon "button" at bounding box center [1171, 205] width 21 height 21
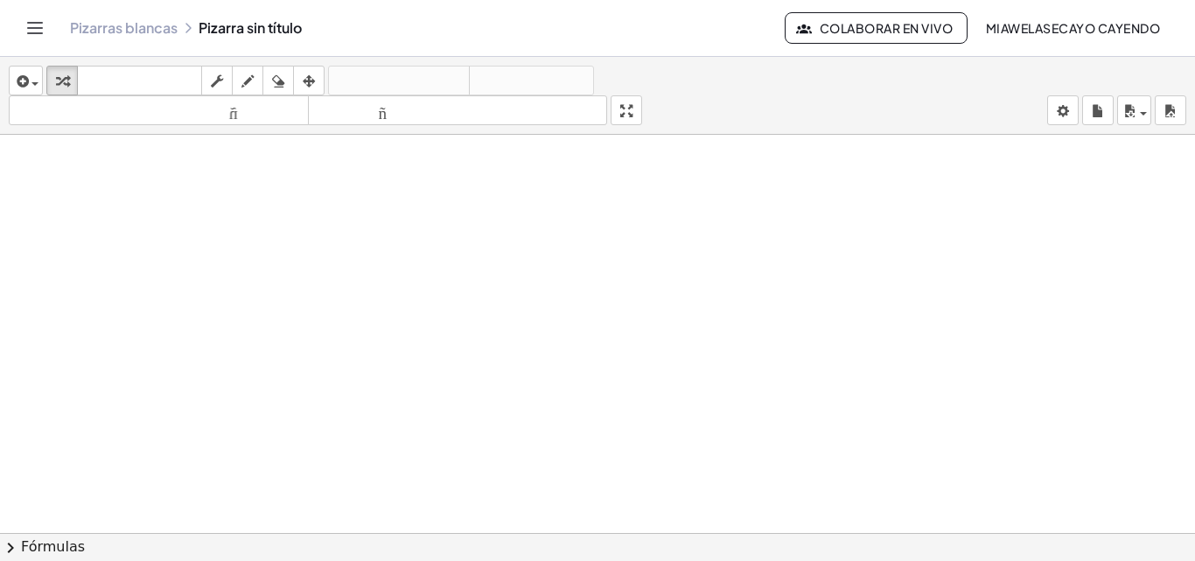
click at [44, 63] on div "insertar Seleccione uno: Expresión matemática Función Texto Vídeo de YouTube Gr…" at bounding box center [597, 96] width 1195 height 78
click at [39, 80] on button "insertar" at bounding box center [26, 81] width 34 height 30
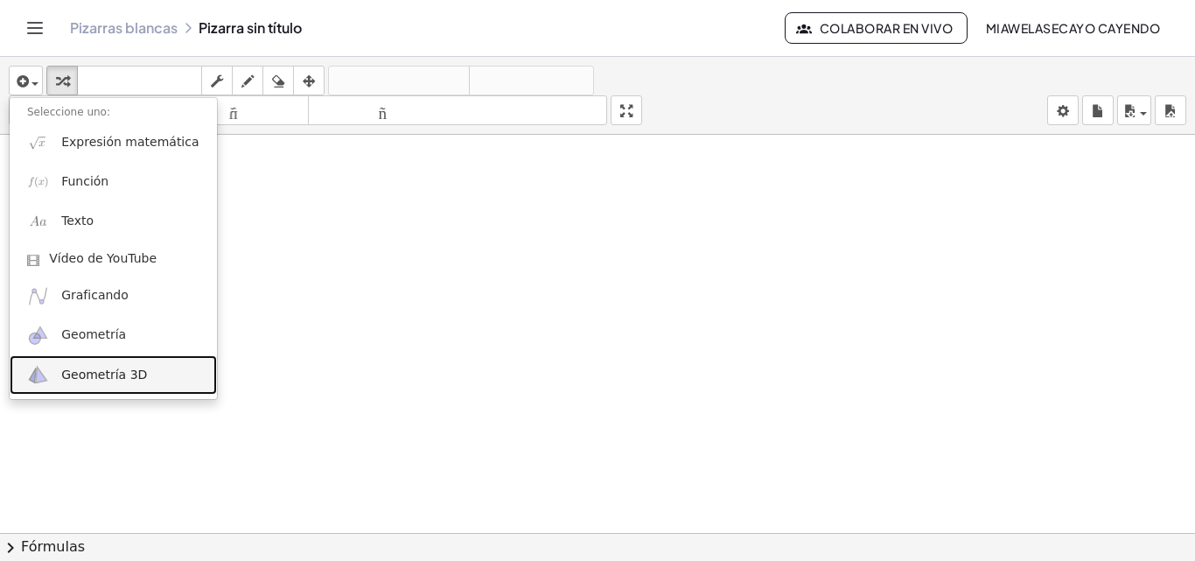
click at [121, 376] on font "Geometría 3D" at bounding box center [104, 374] width 86 height 14
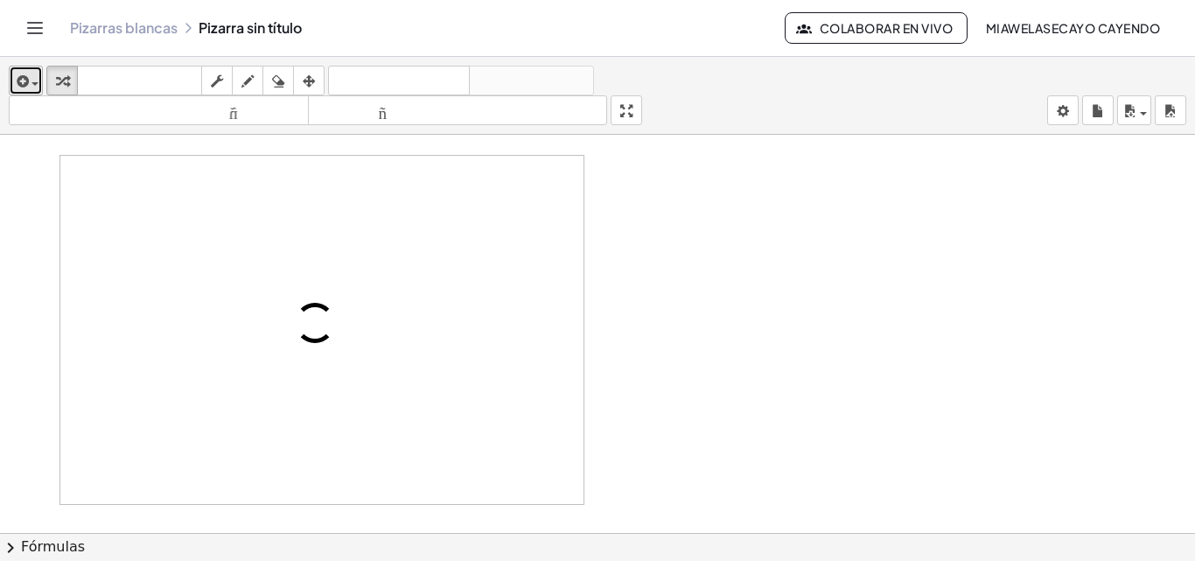
click at [25, 81] on icon "button" at bounding box center [21, 81] width 16 height 21
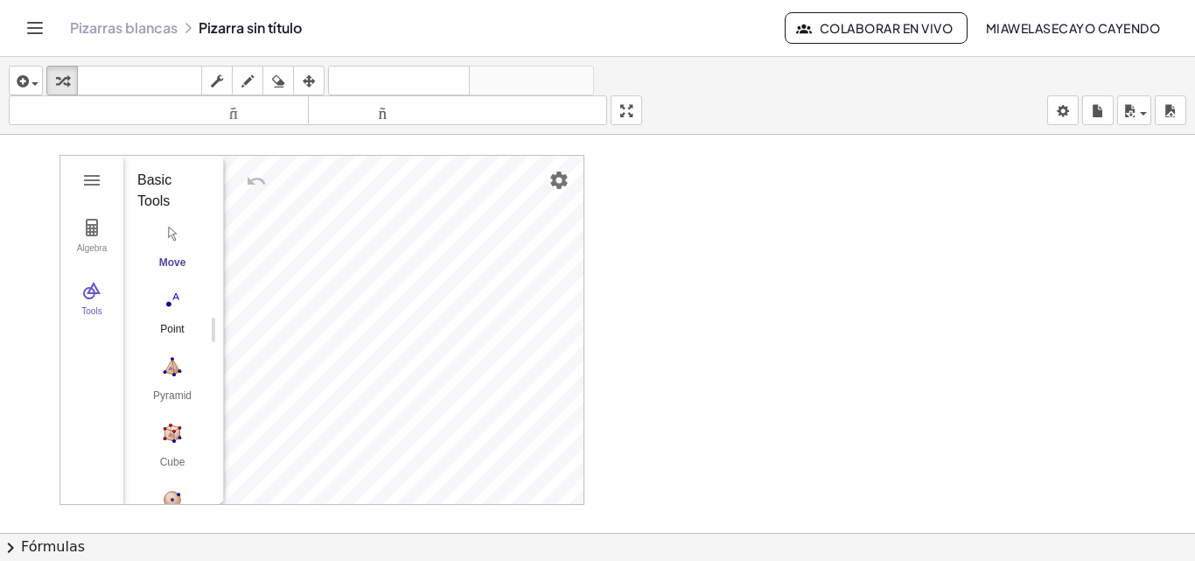
scroll to position [0, 13]
click at [557, 178] on img "Settings" at bounding box center [558, 180] width 21 height 21
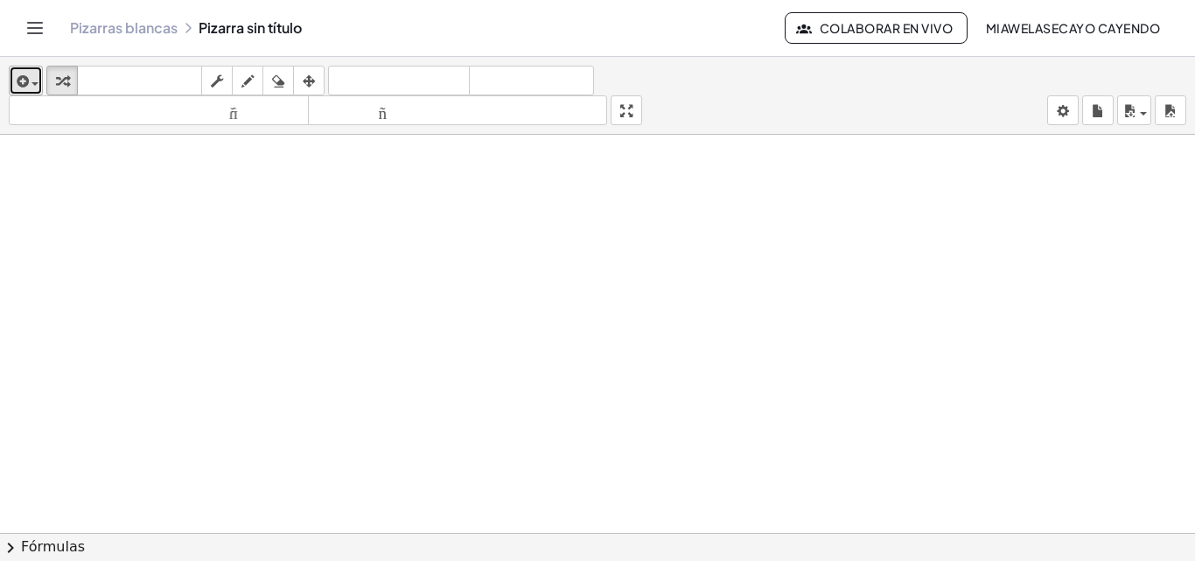
click at [31, 82] on span "button" at bounding box center [30, 83] width 3 height 12
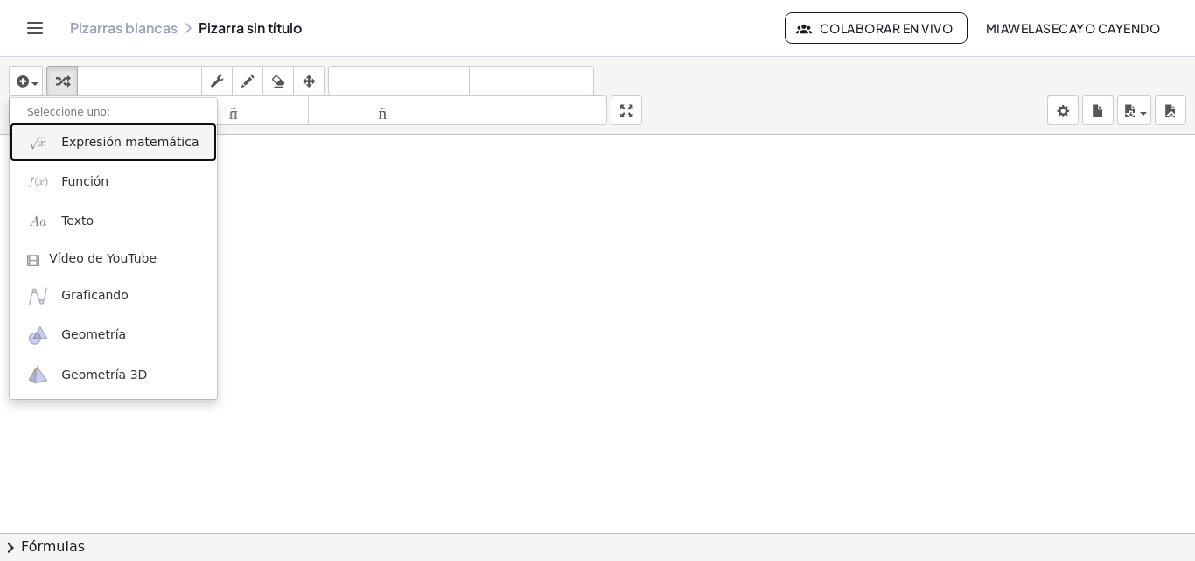
click at [90, 143] on font "Expresión matemática" at bounding box center [129, 142] width 137 height 14
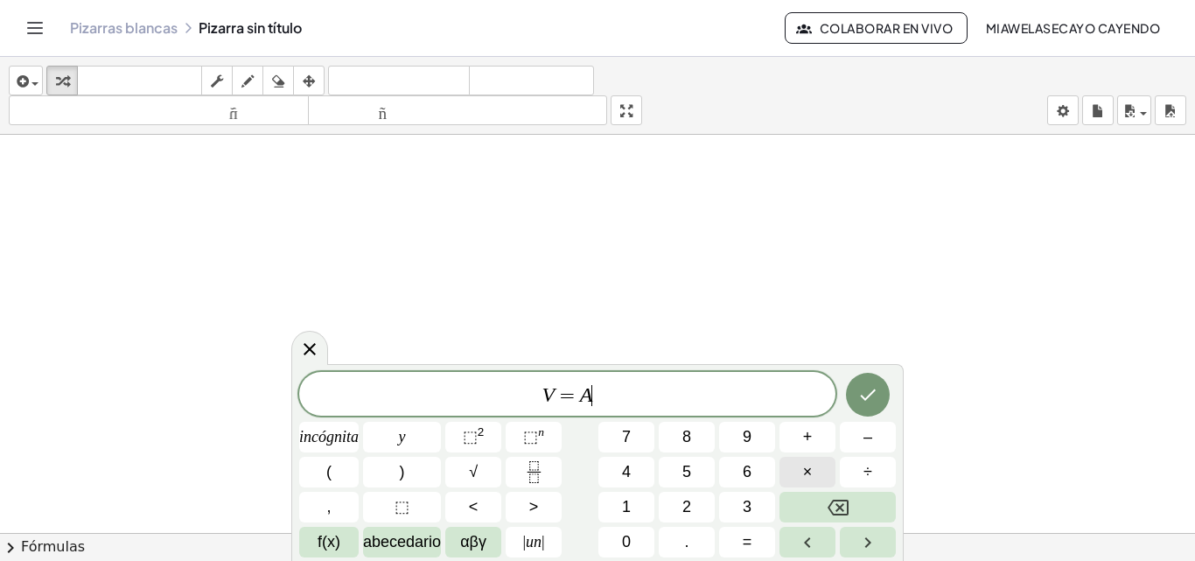
click at [813, 465] on button "×" at bounding box center [807, 472] width 56 height 31
click at [876, 394] on icon "Hecho" at bounding box center [867, 394] width 21 height 21
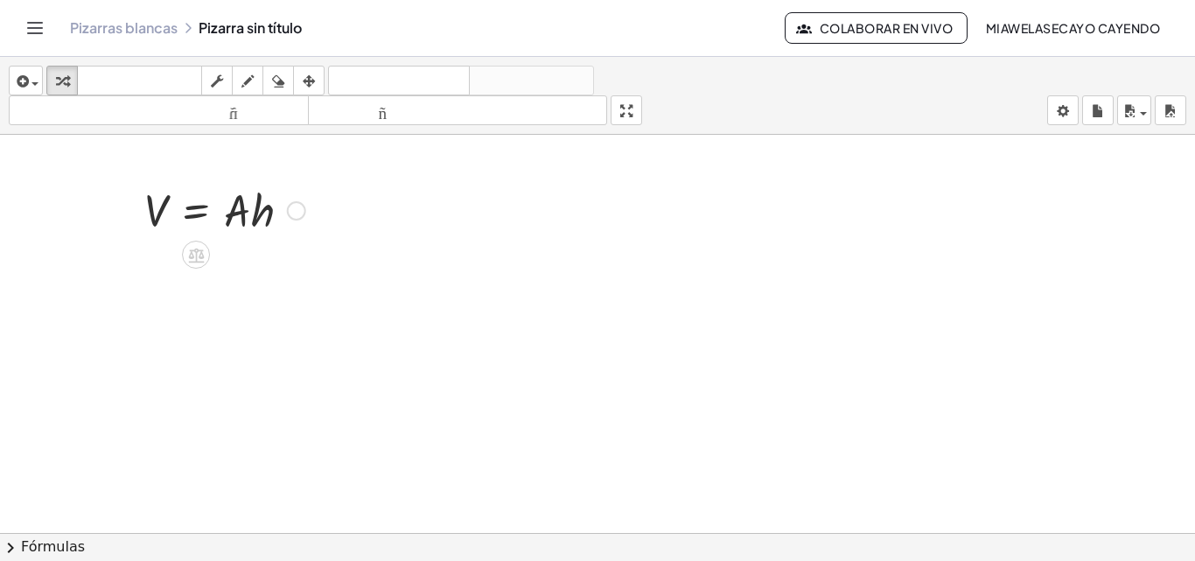
click at [245, 215] on div at bounding box center [225, 208] width 178 height 59
click at [30, 82] on span "button" at bounding box center [30, 83] width 3 height 12
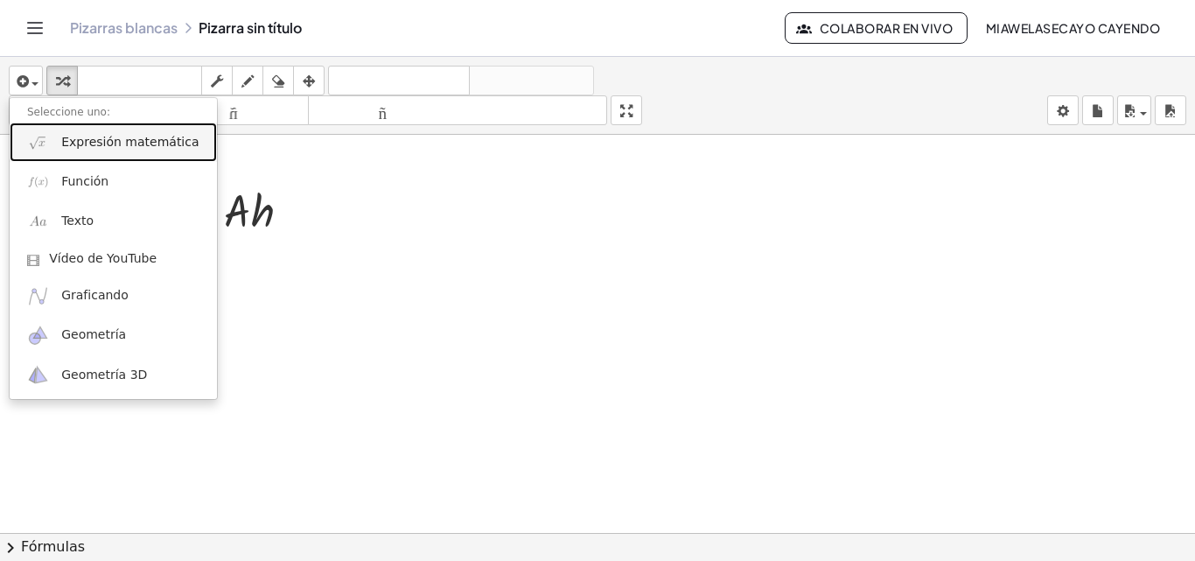
click at [89, 144] on font "Expresión matemática" at bounding box center [129, 142] width 137 height 14
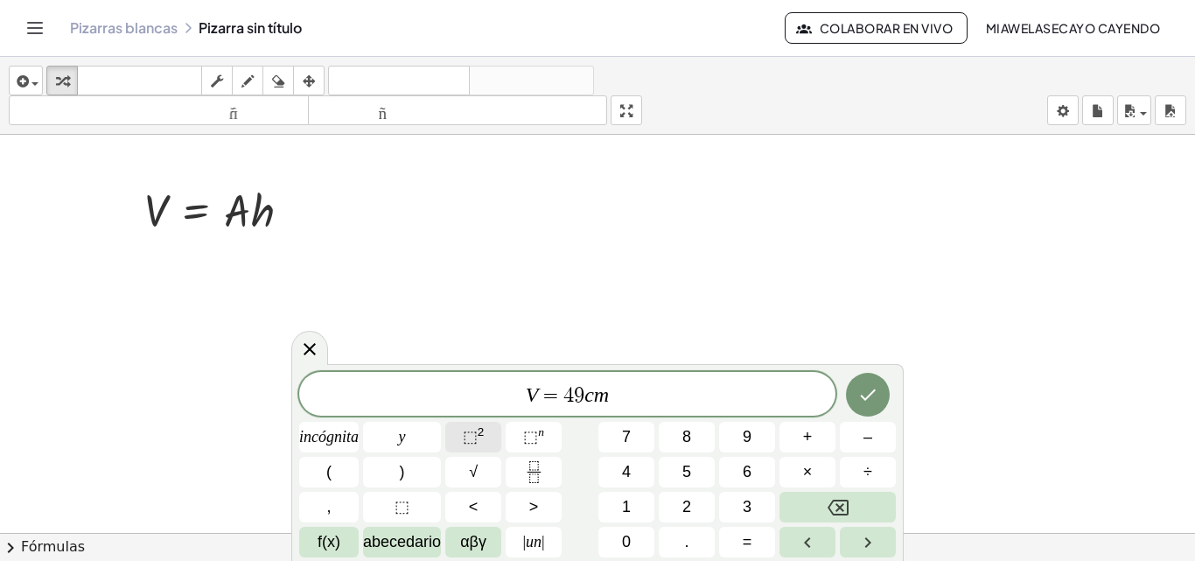
click at [480, 440] on span "⬚ 2" at bounding box center [474, 437] width 22 height 24
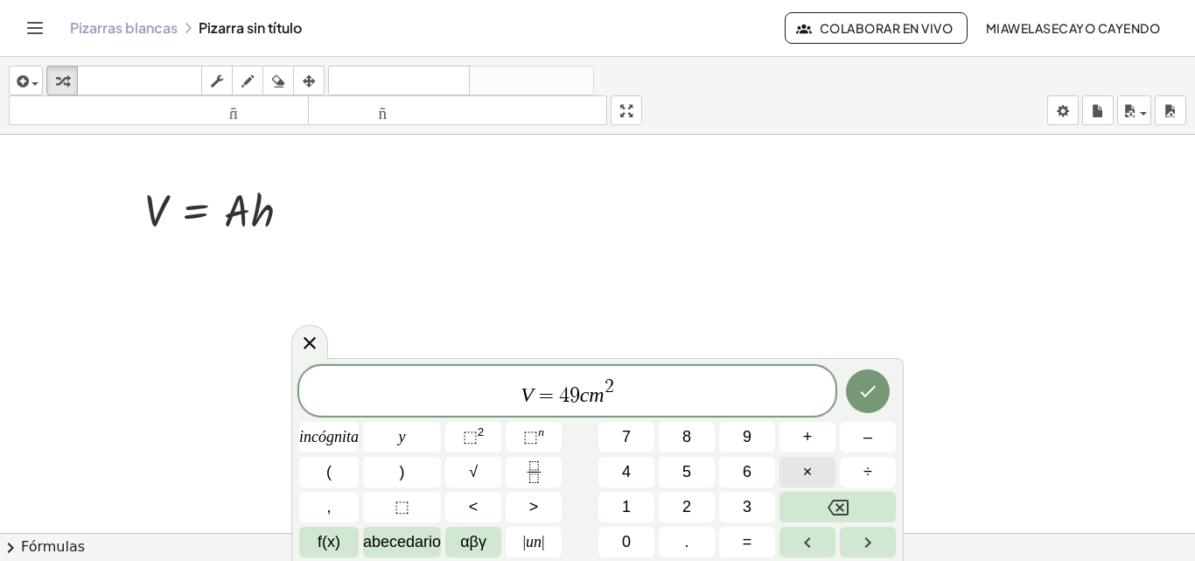
click at [826, 468] on button "×" at bounding box center [807, 472] width 56 height 31
click at [874, 395] on icon "Hecho" at bounding box center [867, 391] width 21 height 21
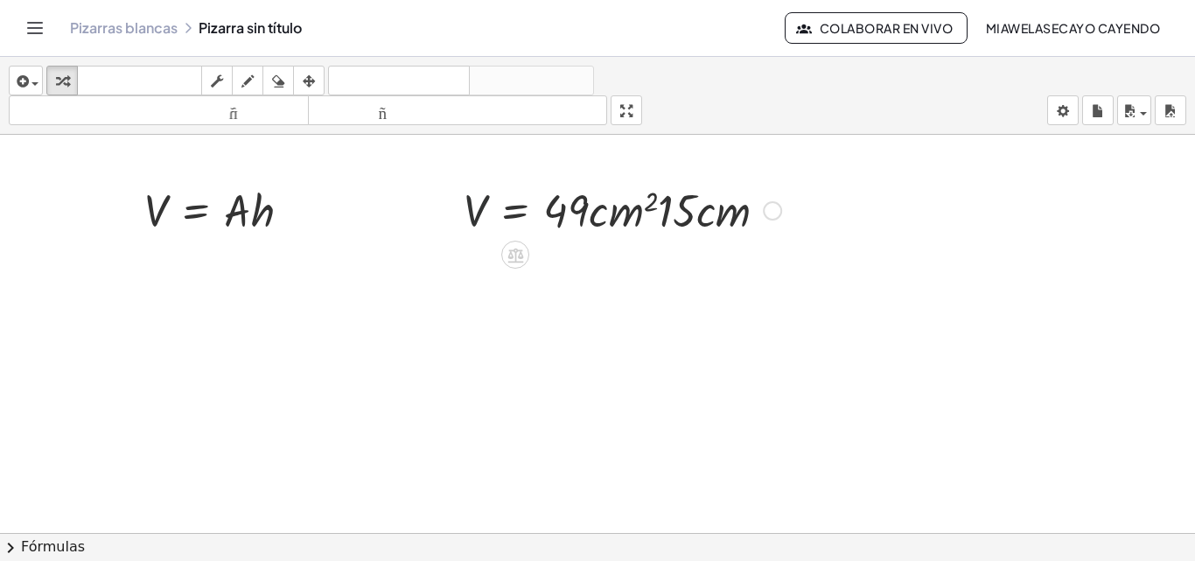
click at [472, 217] on div at bounding box center [622, 208] width 335 height 59
drag, startPoint x: 688, startPoint y: 217, endPoint x: 576, endPoint y: 218, distance: 112.0
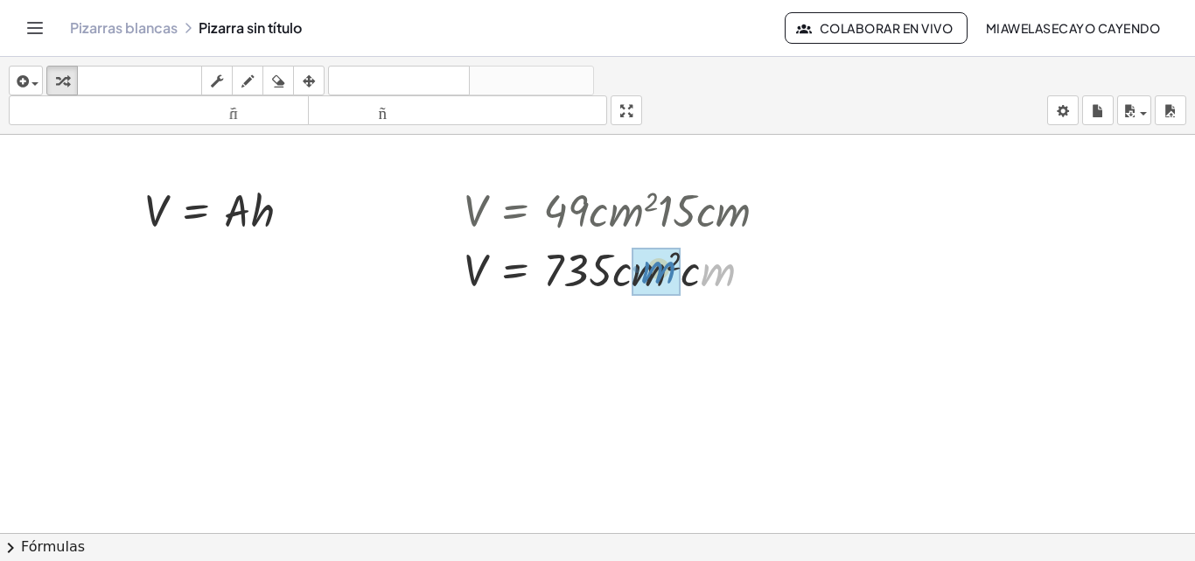
drag, startPoint x: 709, startPoint y: 278, endPoint x: 650, endPoint y: 276, distance: 58.7
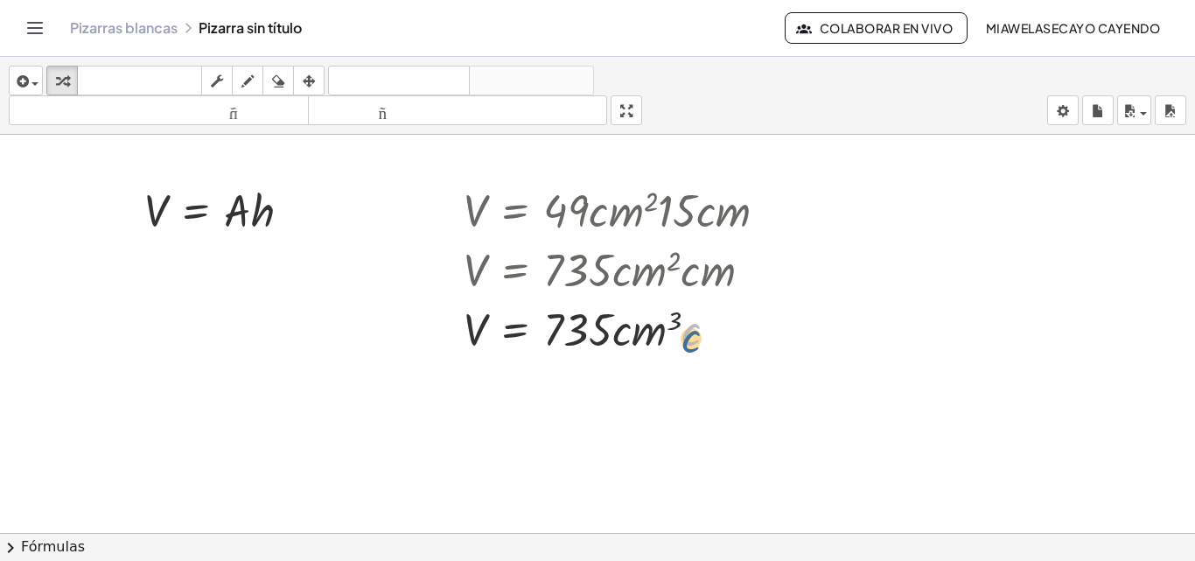
click at [693, 342] on div at bounding box center [622, 327] width 335 height 59
click at [690, 327] on div at bounding box center [622, 327] width 335 height 59
drag, startPoint x: 689, startPoint y: 329, endPoint x: 632, endPoint y: 348, distance: 60.9
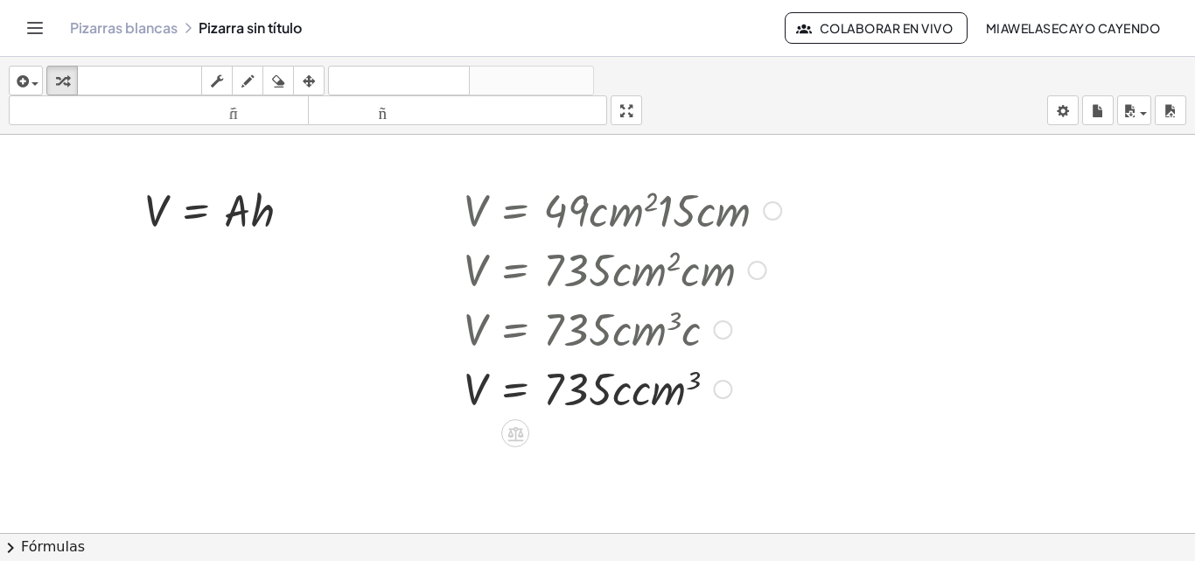
click at [642, 334] on div at bounding box center [622, 327] width 335 height 59
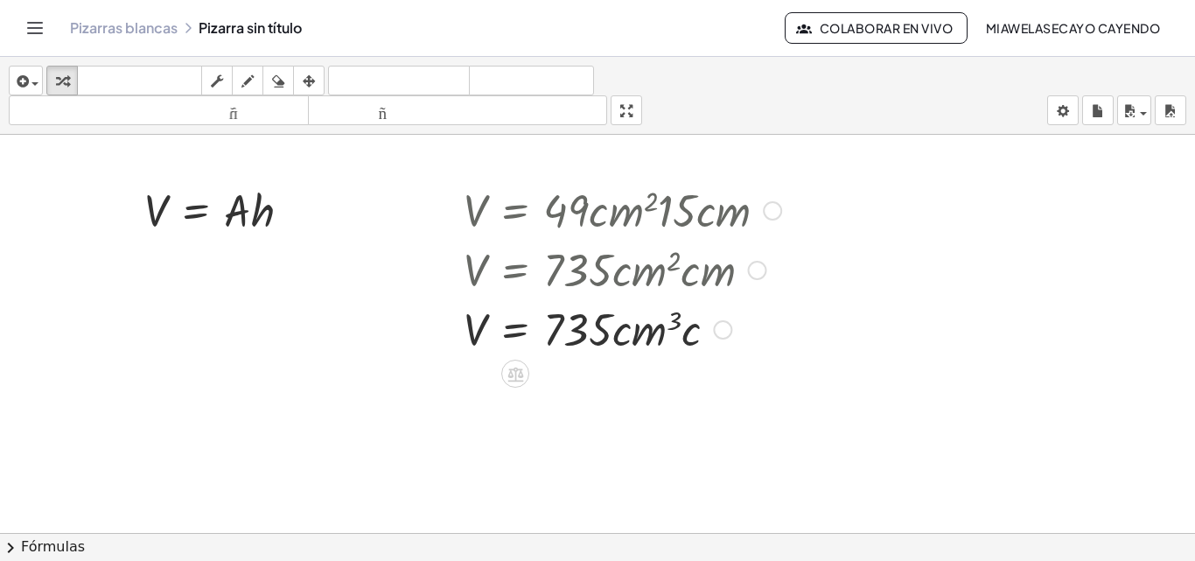
click at [690, 339] on div at bounding box center [622, 327] width 335 height 59
click at [716, 333] on div at bounding box center [722, 329] width 19 height 19
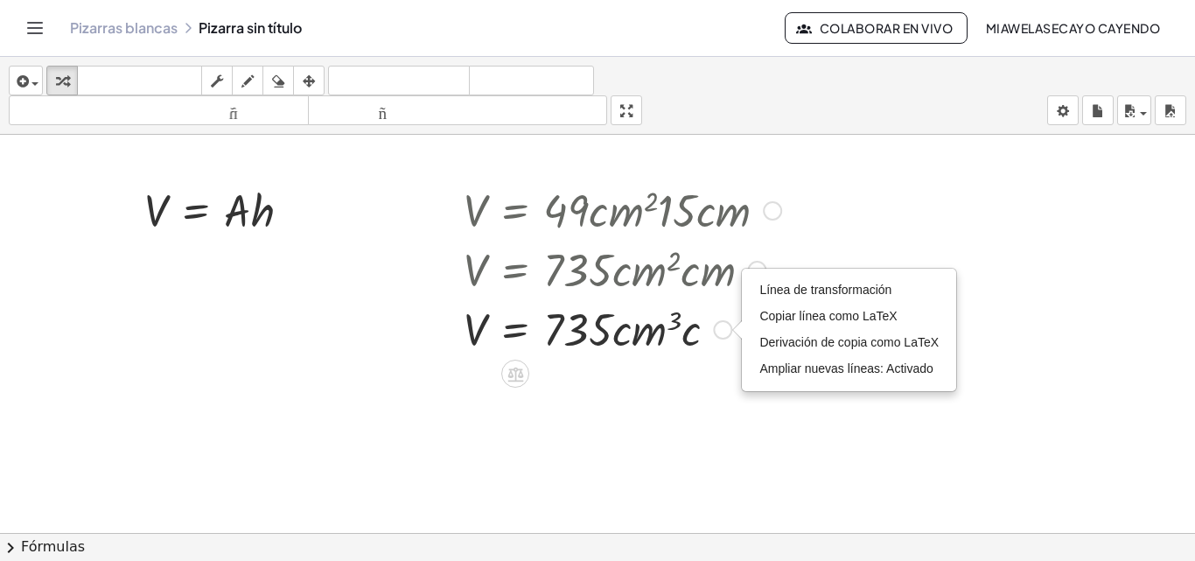
drag, startPoint x: 801, startPoint y: 368, endPoint x: 565, endPoint y: 300, distance: 245.8
click at [589, 314] on div "V = · 49 · c · m 2 · 15 · c · m V = · 735 · c · m 2 · c · m V = · 735 · c · m 3…" at bounding box center [615, 268] width 357 height 187
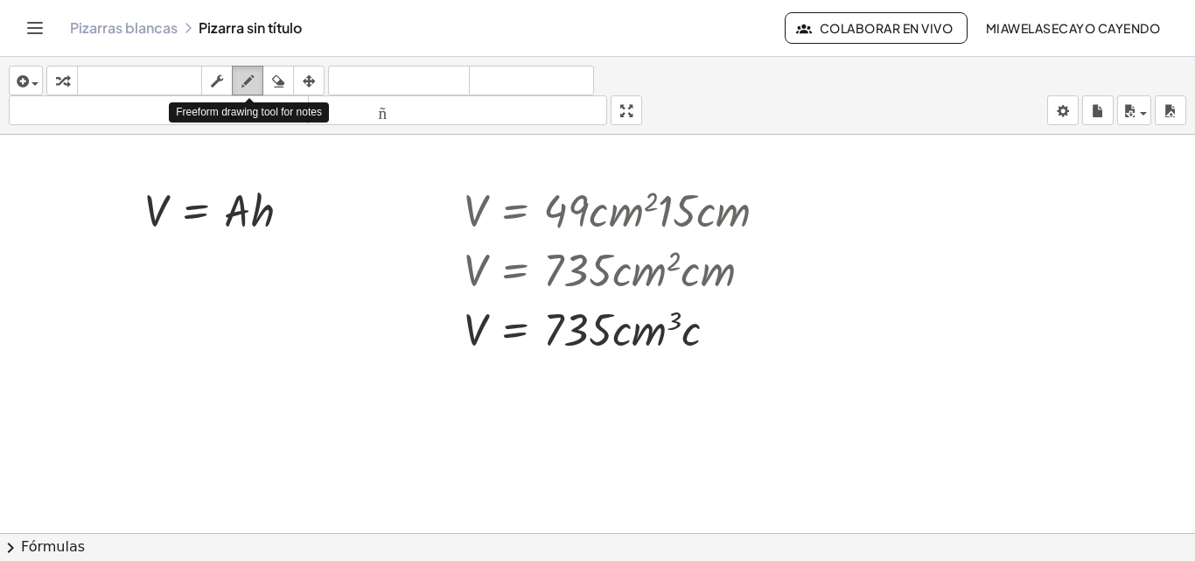
click at [233, 79] on button "dibujar" at bounding box center [247, 81] width 31 height 30
click at [215, 77] on icon "button" at bounding box center [217, 81] width 12 height 21
click at [693, 328] on div at bounding box center [622, 327] width 335 height 59
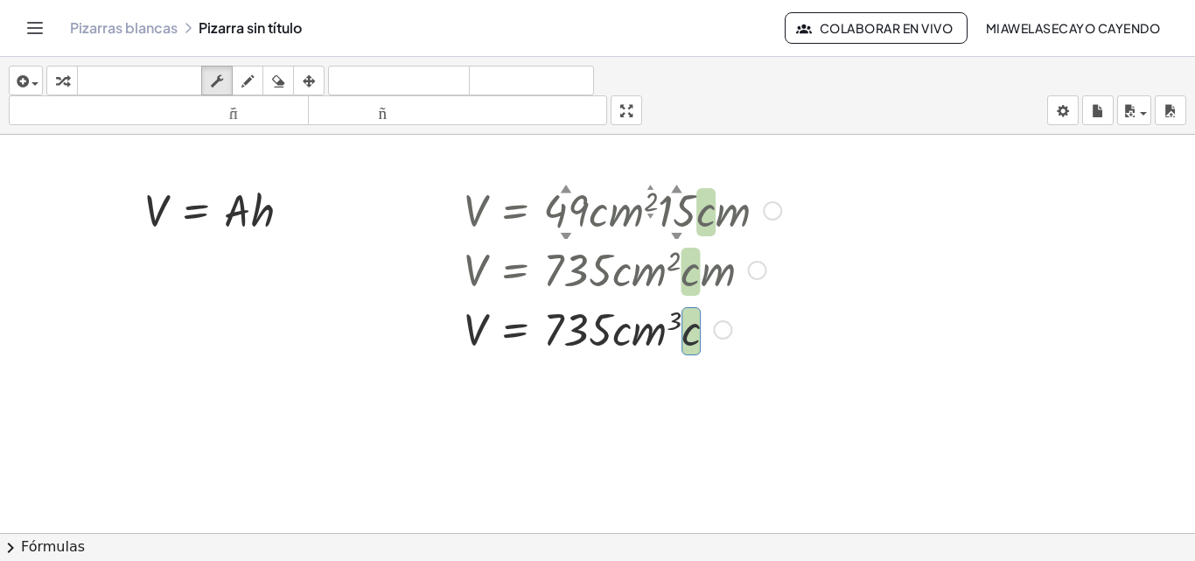
click at [723, 329] on div "Línea de transformación Copiar línea como LaTeX Derivación de copia como LaTeX …" at bounding box center [722, 329] width 19 height 19
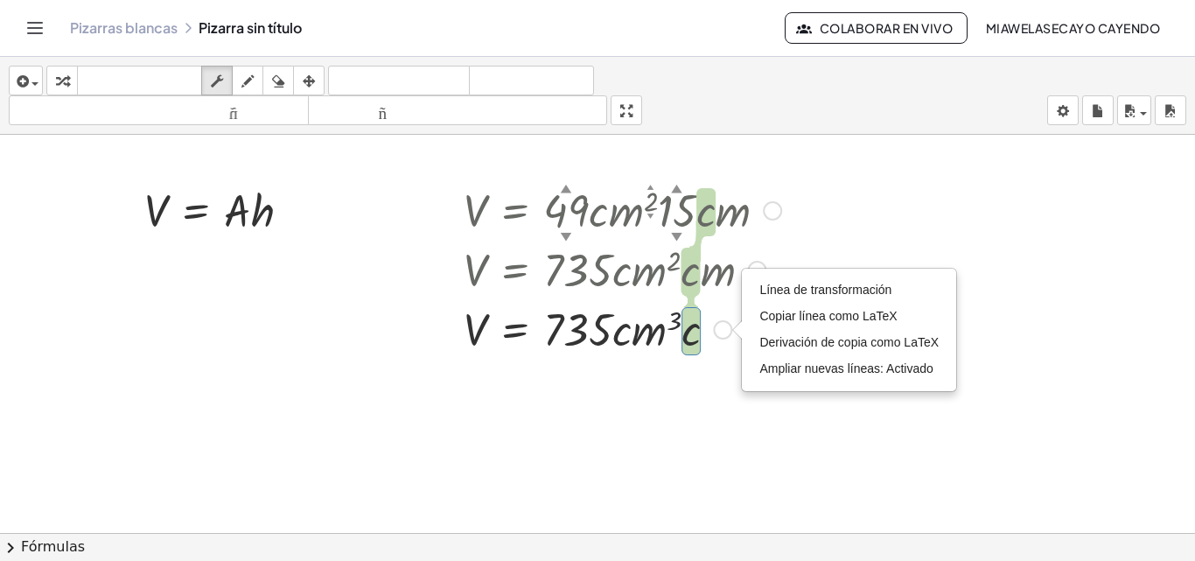
click at [714, 338] on div at bounding box center [622, 327] width 335 height 59
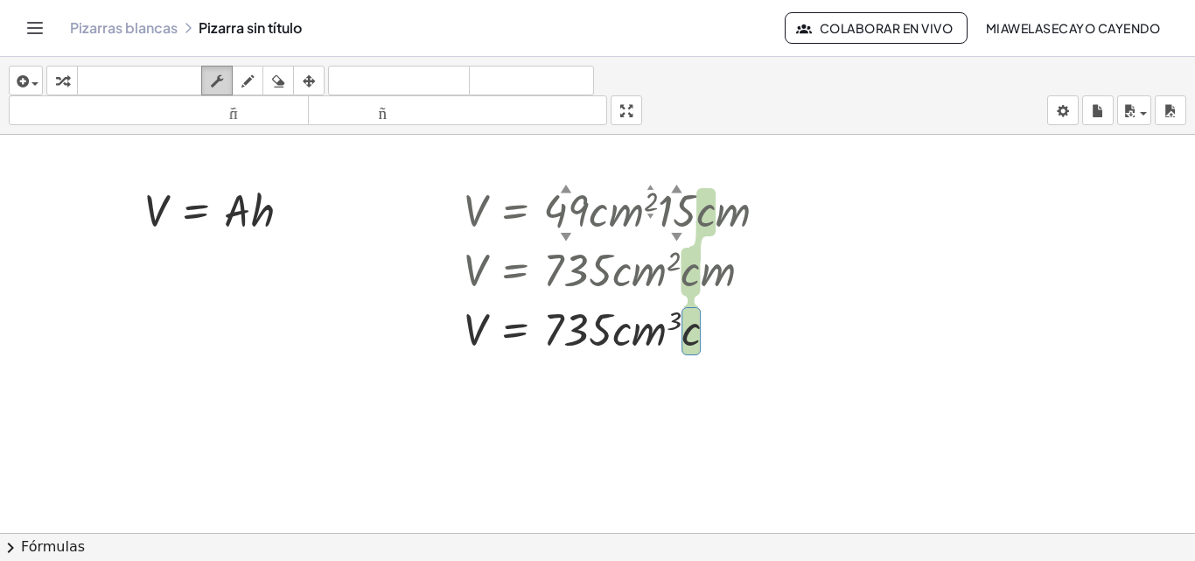
click at [217, 77] on icon "button" at bounding box center [217, 81] width 12 height 21
click at [73, 87] on div "button" at bounding box center [62, 80] width 23 height 21
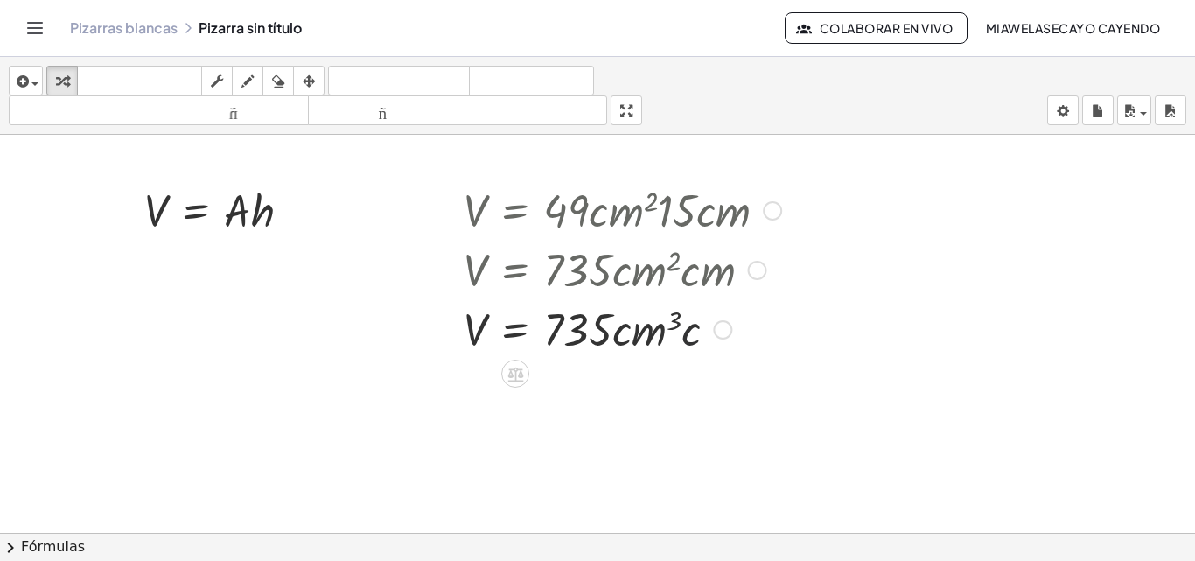
click at [683, 324] on div at bounding box center [622, 327] width 335 height 59
click at [690, 332] on div at bounding box center [622, 327] width 335 height 59
click at [739, 317] on div at bounding box center [622, 327] width 335 height 59
click at [716, 332] on div "Línea de transformación Copiar línea como LaTeX Derivación de copia como LaTeX …" at bounding box center [722, 329] width 19 height 19
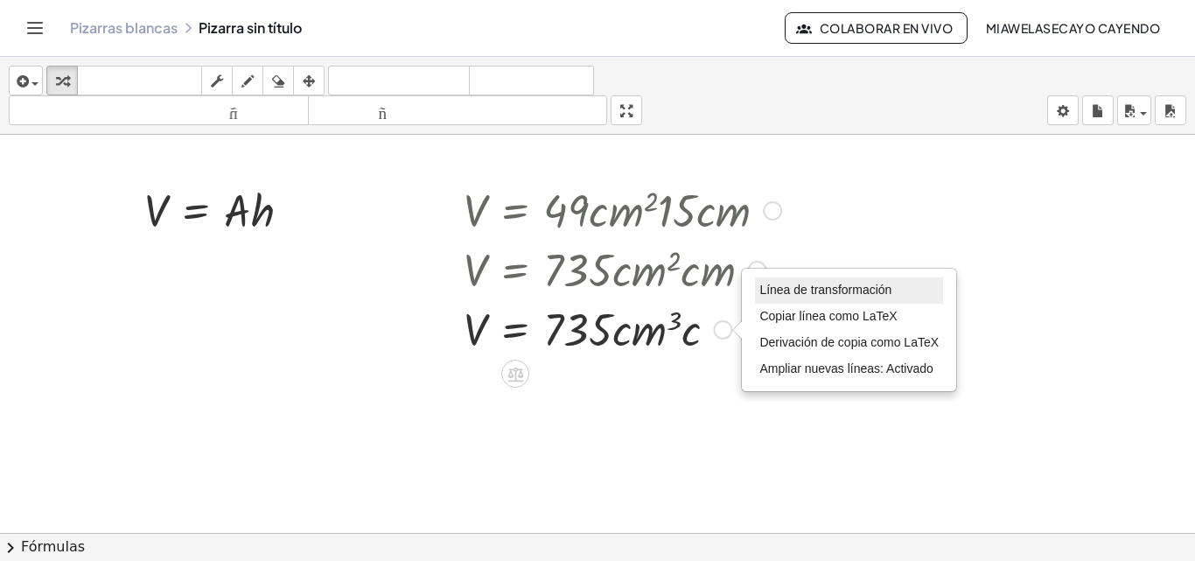
click at [821, 297] on li "Línea de transformación" at bounding box center [849, 290] width 188 height 26
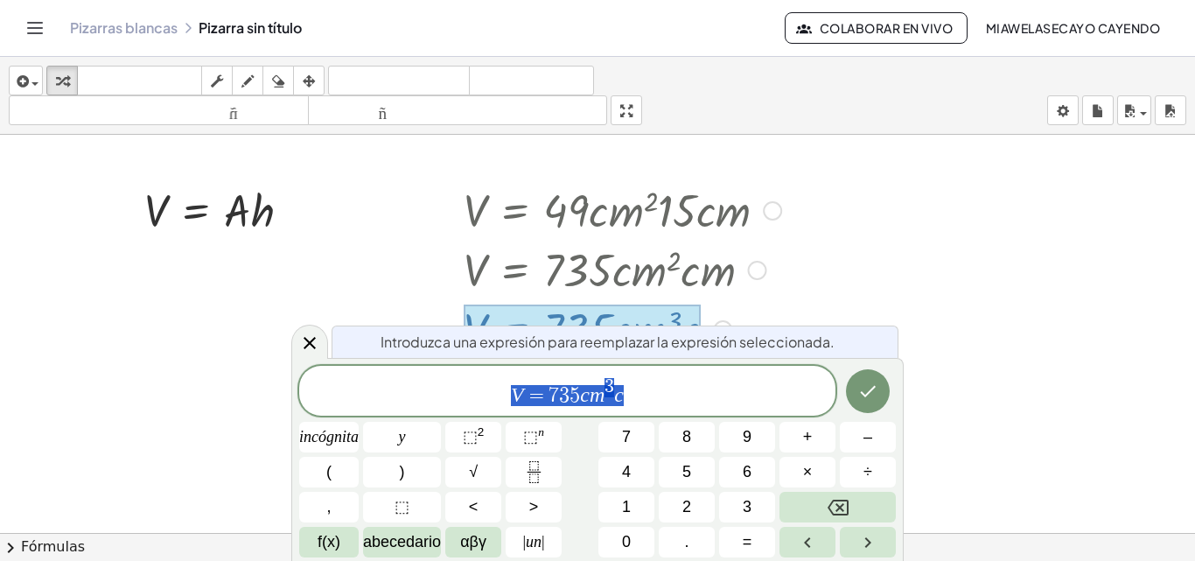
click at [653, 394] on span "V = 7 3 5 c m 3 c" at bounding box center [567, 391] width 536 height 31
click at [880, 402] on button "Hecho" at bounding box center [868, 391] width 44 height 44
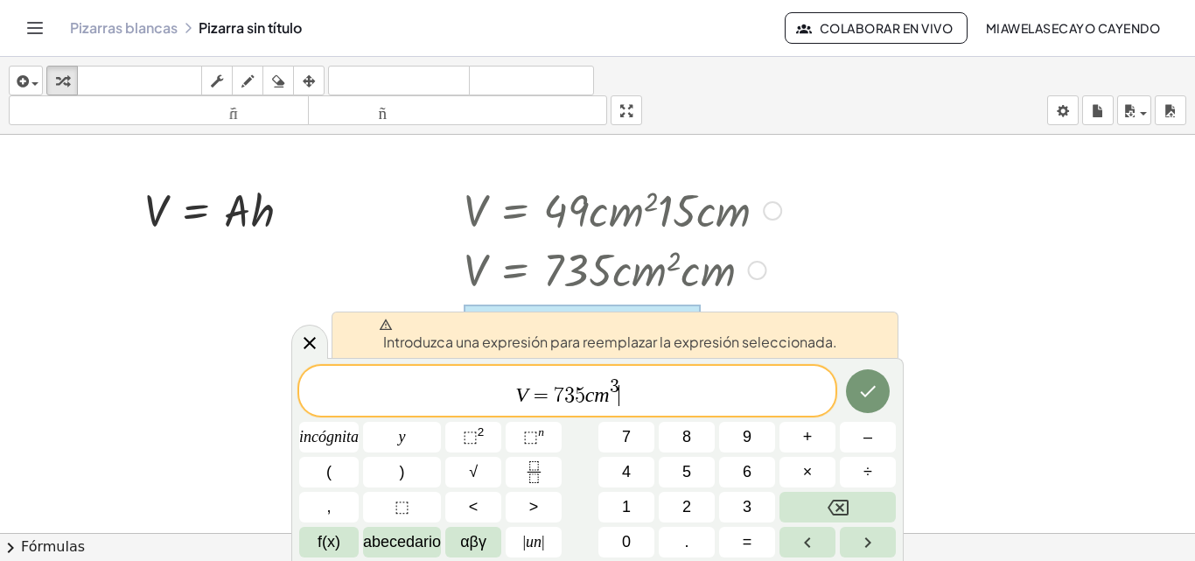
click at [749, 388] on span "V = 7 3 5 c m 3 ​" at bounding box center [567, 391] width 536 height 31
click at [310, 330] on div at bounding box center [309, 342] width 37 height 34
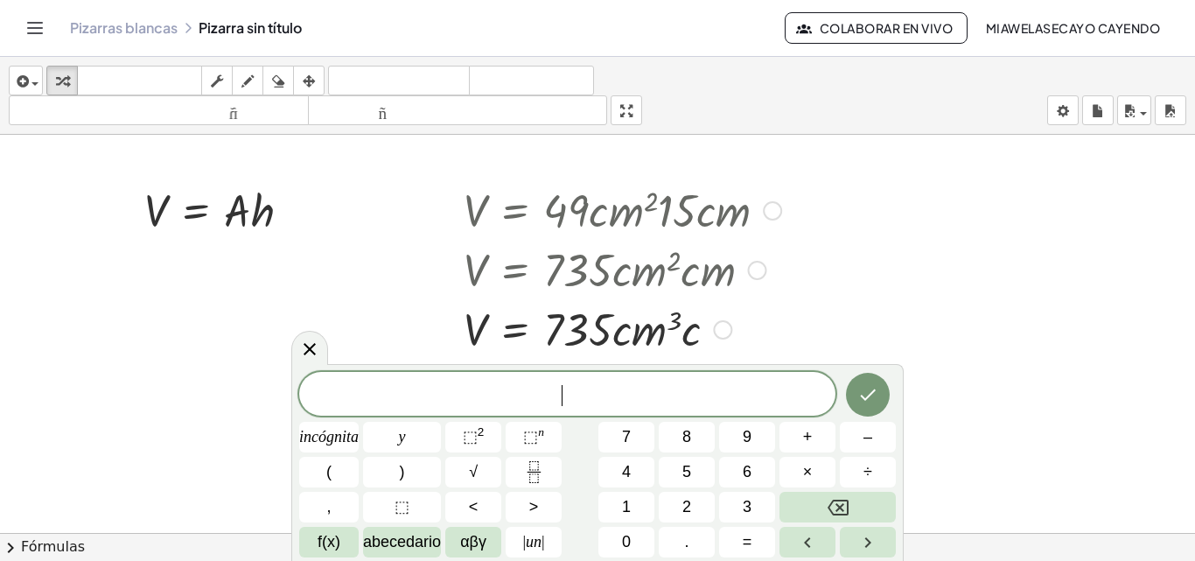
click at [695, 332] on div at bounding box center [622, 327] width 335 height 59
click at [304, 353] on icon at bounding box center [309, 349] width 21 height 21
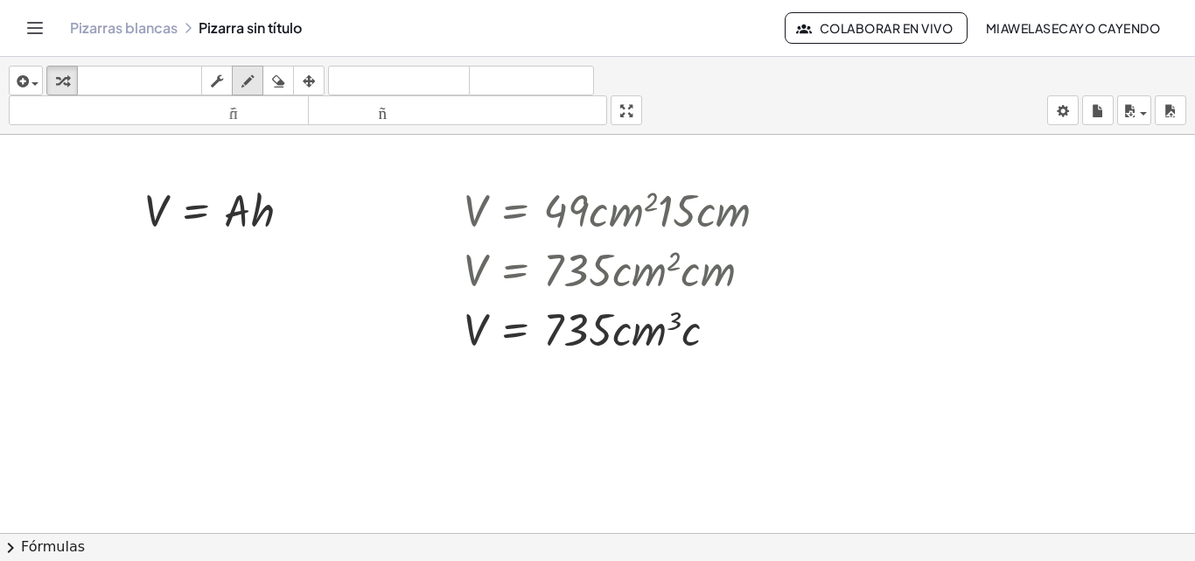
click at [262, 87] on button "dibujar" at bounding box center [247, 81] width 31 height 30
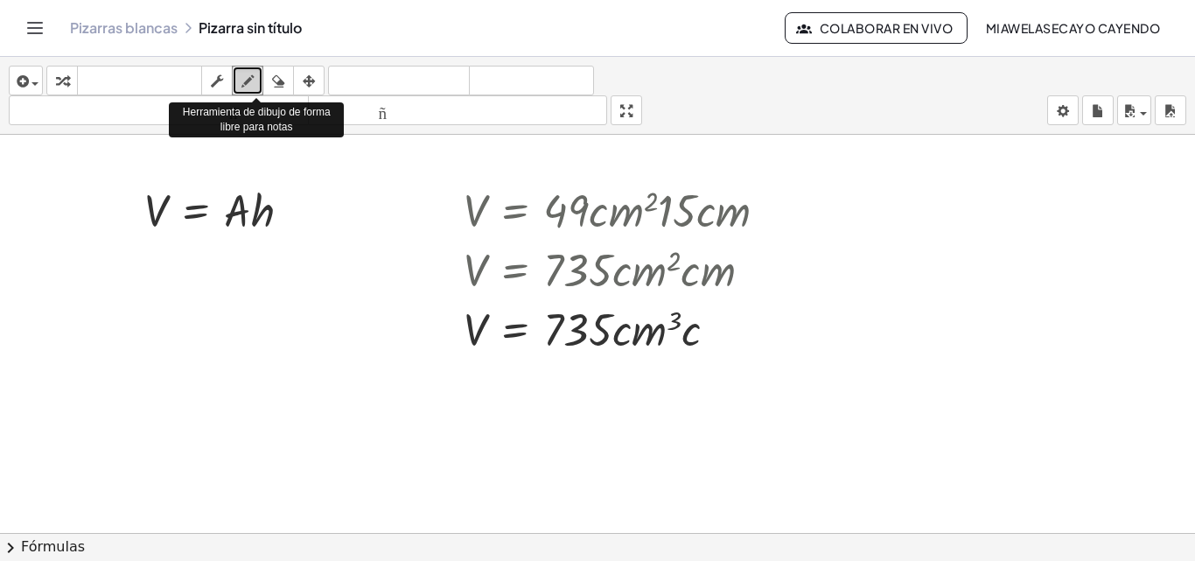
click at [254, 85] on icon "button" at bounding box center [247, 81] width 12 height 21
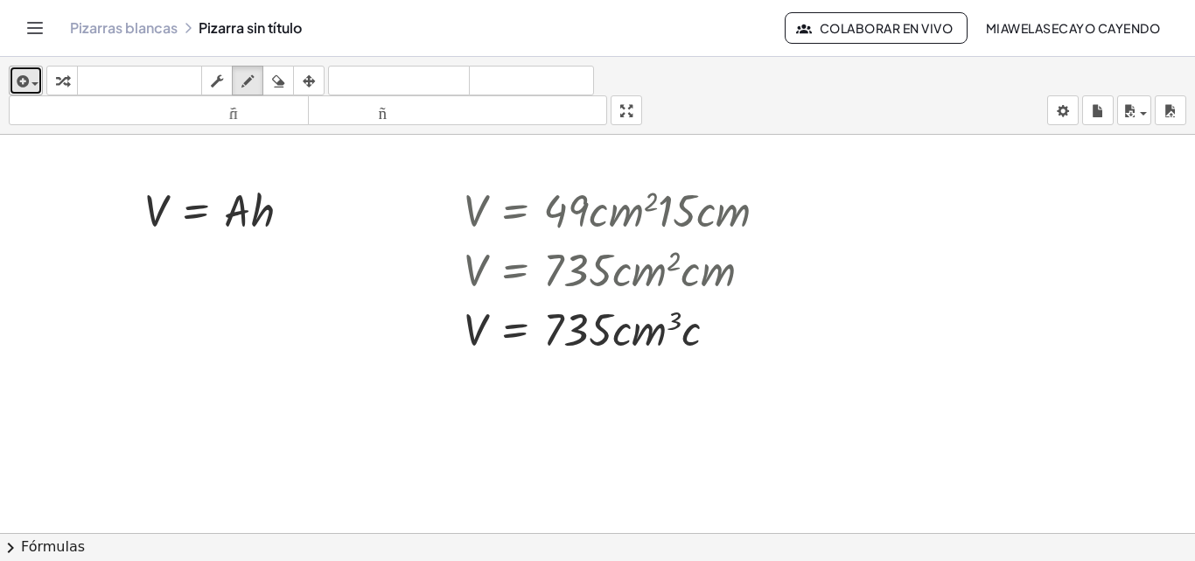
click at [20, 80] on icon "button" at bounding box center [21, 81] width 16 height 21
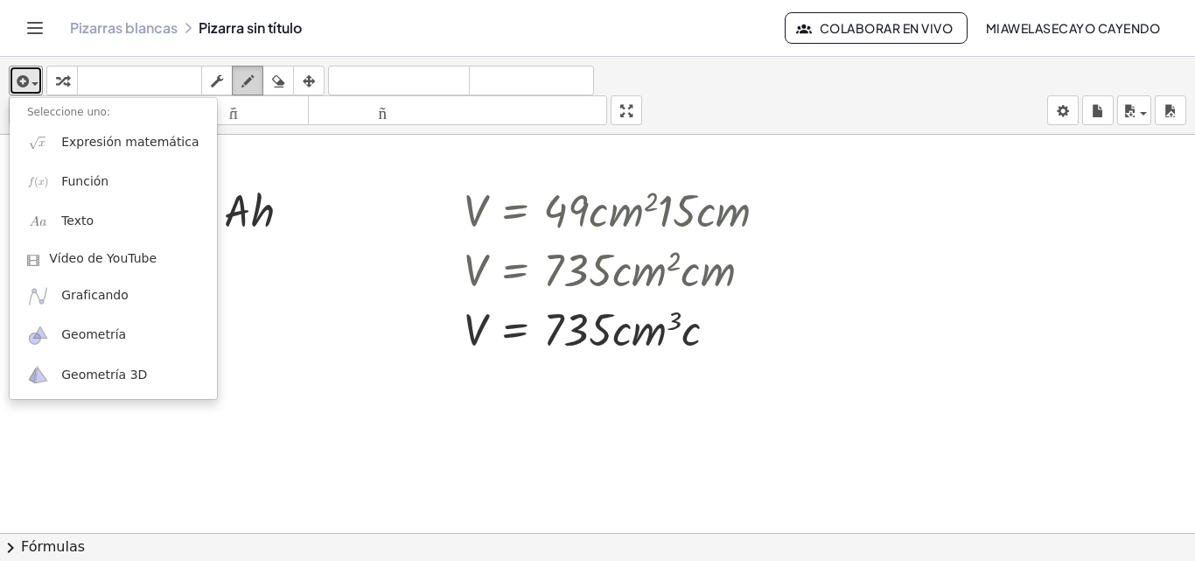
click at [247, 76] on icon "button" at bounding box center [247, 81] width 12 height 21
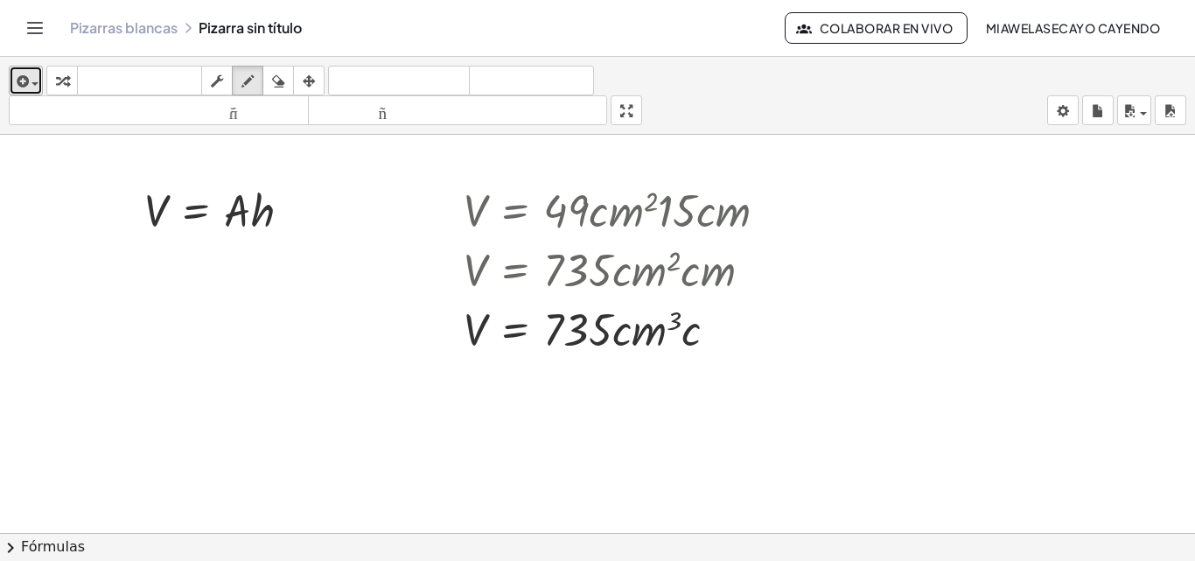
click at [27, 75] on icon "button" at bounding box center [21, 81] width 16 height 21
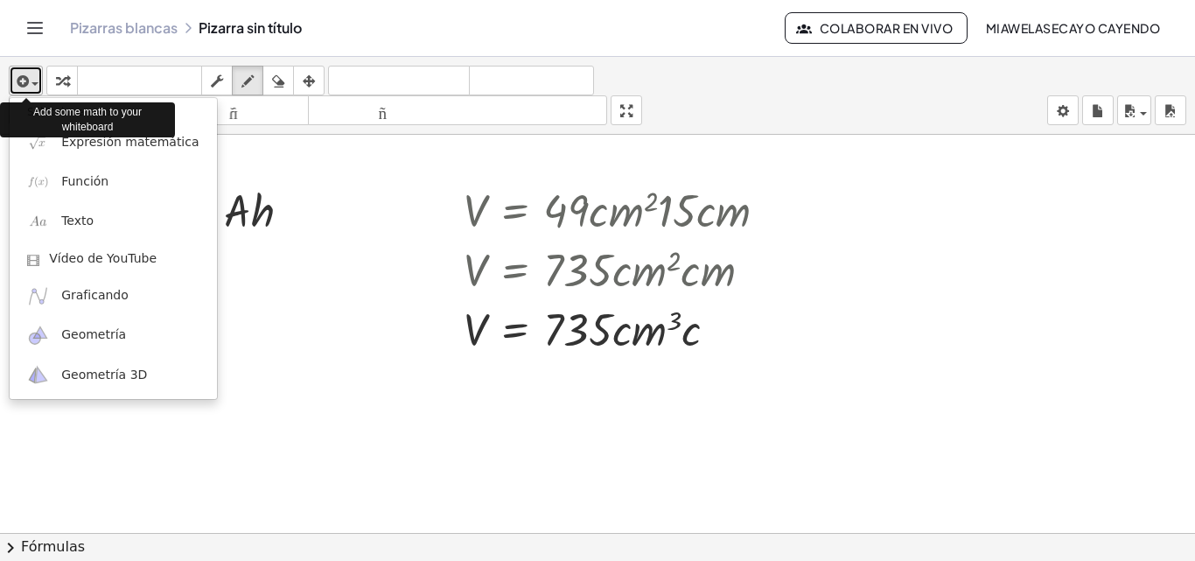
click at [27, 75] on icon "button" at bounding box center [21, 81] width 16 height 21
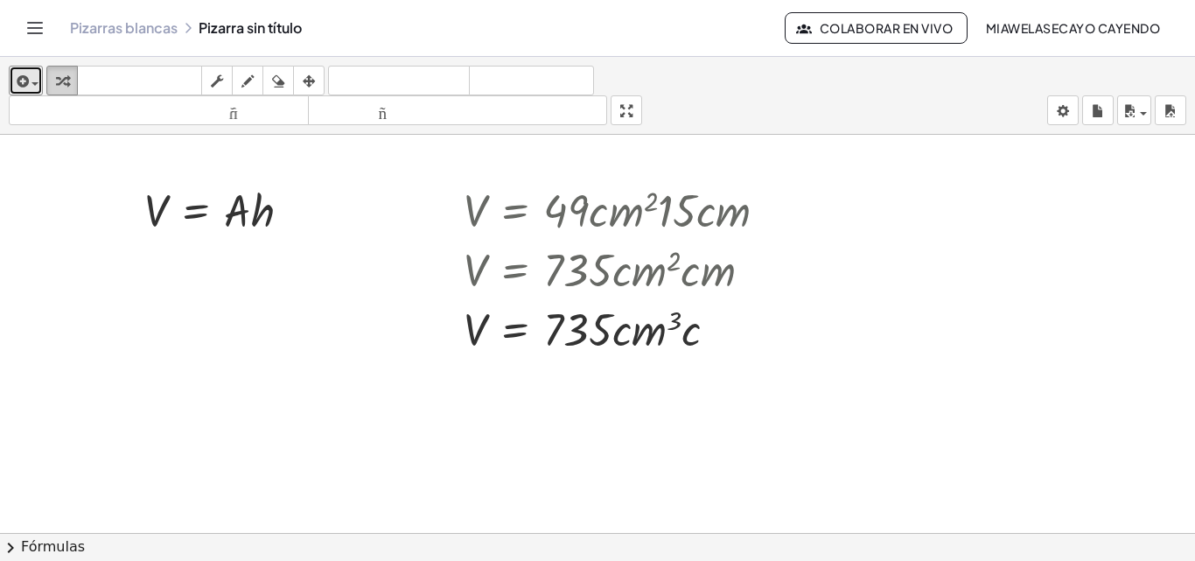
click at [61, 70] on div "button" at bounding box center [62, 80] width 23 height 21
drag, startPoint x: 688, startPoint y: 328, endPoint x: 615, endPoint y: 331, distance: 73.5
click at [643, 324] on div at bounding box center [622, 327] width 335 height 59
click at [629, 322] on div at bounding box center [622, 327] width 335 height 59
drag, startPoint x: 688, startPoint y: 342, endPoint x: 794, endPoint y: 406, distance: 123.6
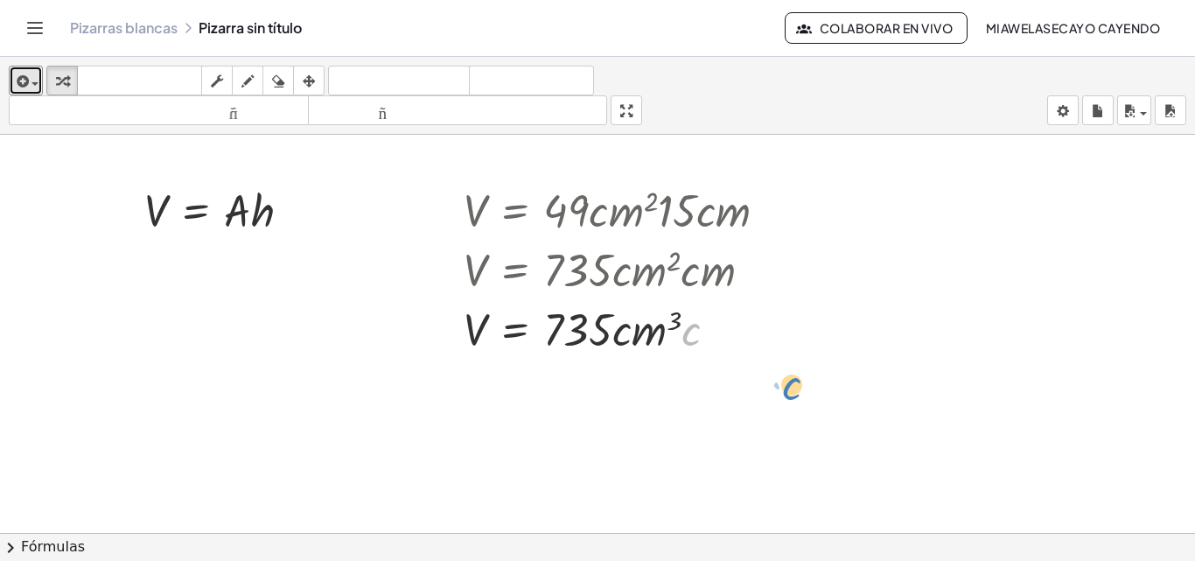
click at [309, 77] on icon "button" at bounding box center [309, 81] width 12 height 21
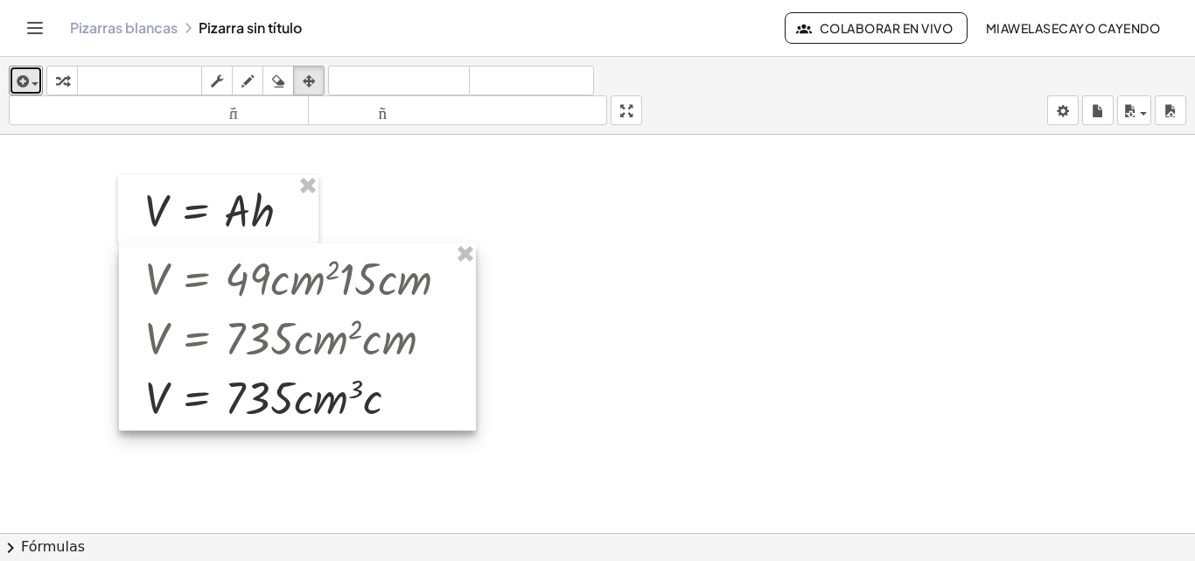
drag, startPoint x: 649, startPoint y: 203, endPoint x: 330, endPoint y: 273, distance: 326.9
click at [330, 273] on div at bounding box center [297, 336] width 357 height 187
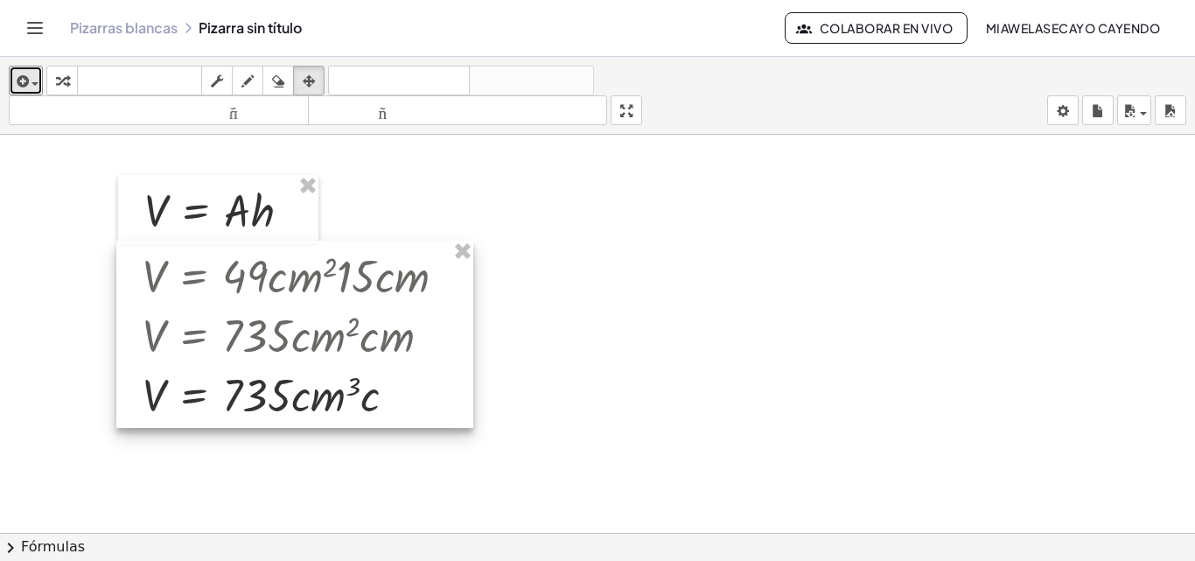
click at [398, 345] on div at bounding box center [294, 334] width 357 height 187
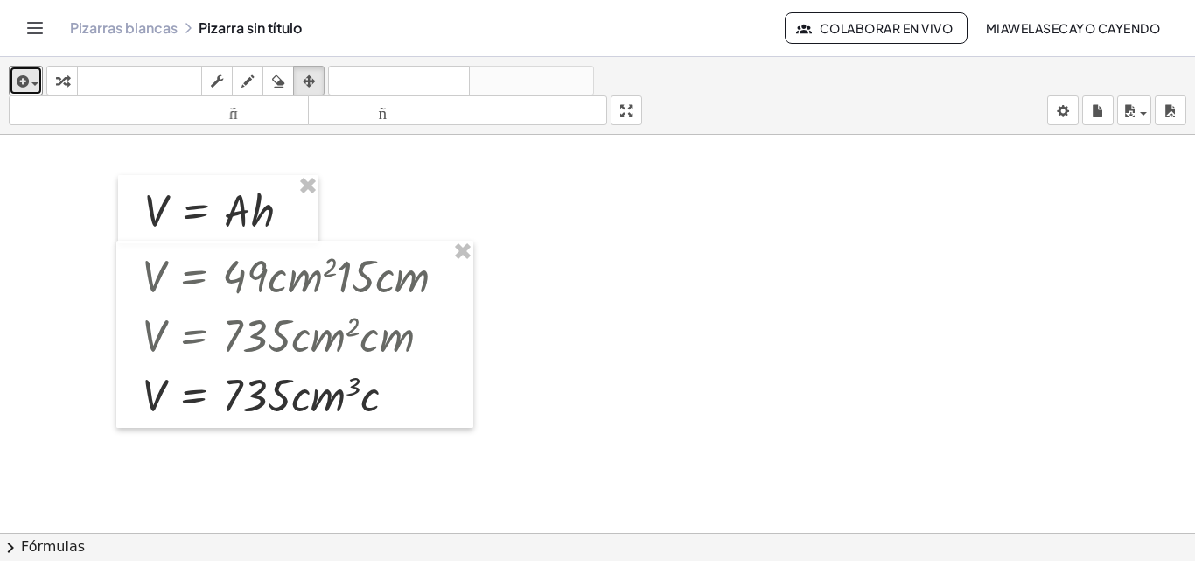
click at [217, 82] on icon "button" at bounding box center [217, 81] width 12 height 21
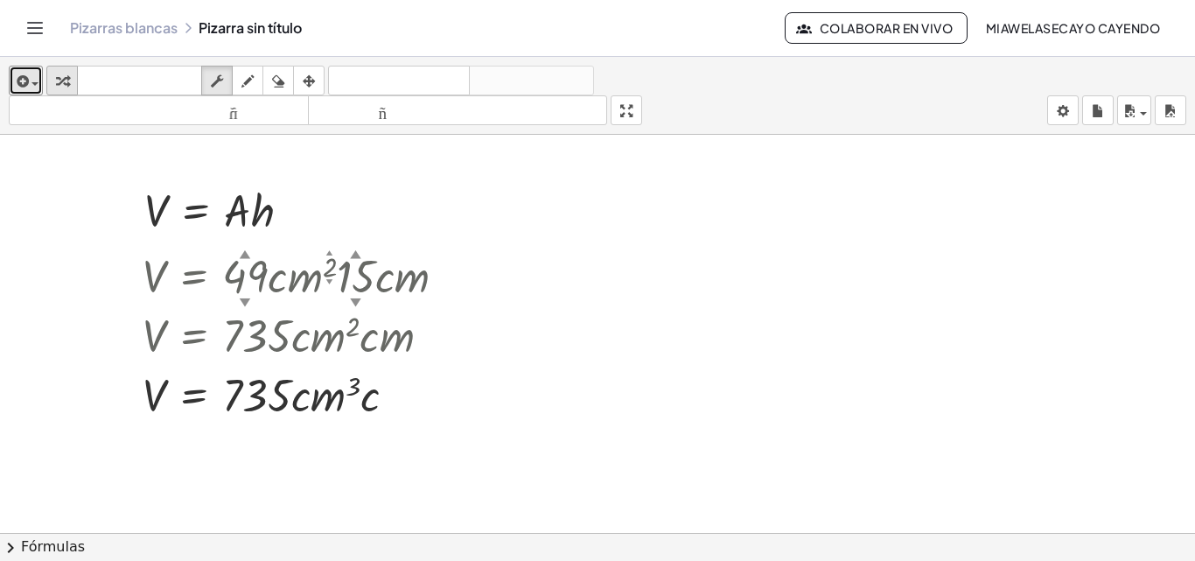
click at [65, 87] on icon "button" at bounding box center [62, 81] width 12 height 21
drag, startPoint x: 385, startPoint y: 329, endPoint x: 349, endPoint y: 336, distance: 36.5
click at [353, 335] on div at bounding box center [301, 333] width 335 height 59
click at [364, 397] on div at bounding box center [304, 393] width 340 height 59
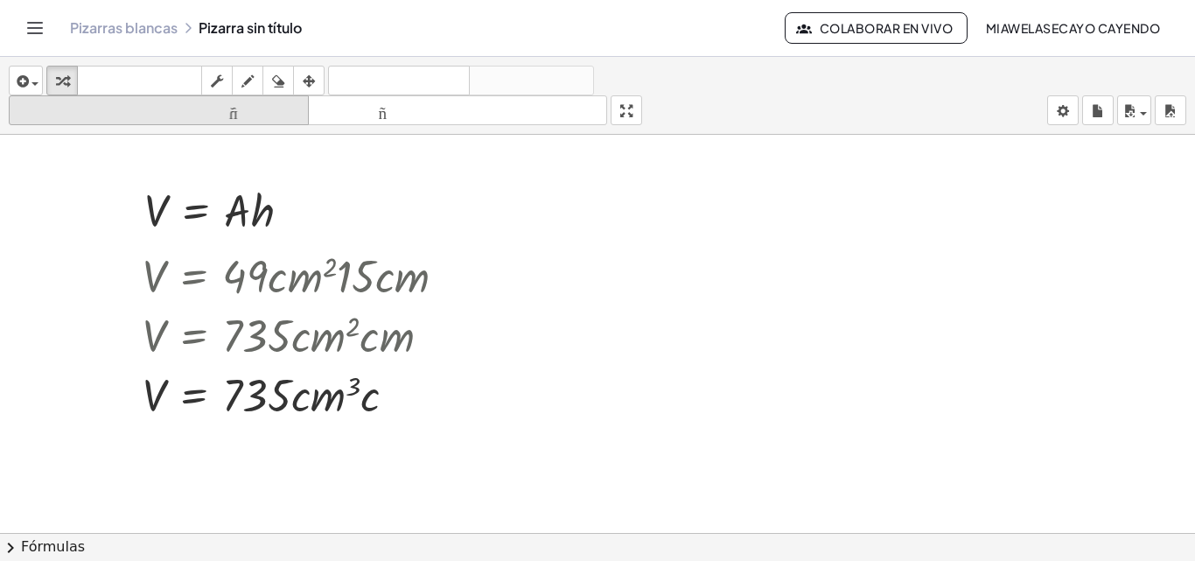
click at [234, 101] on icon "tamaño_del_formato" at bounding box center [158, 111] width 291 height 21
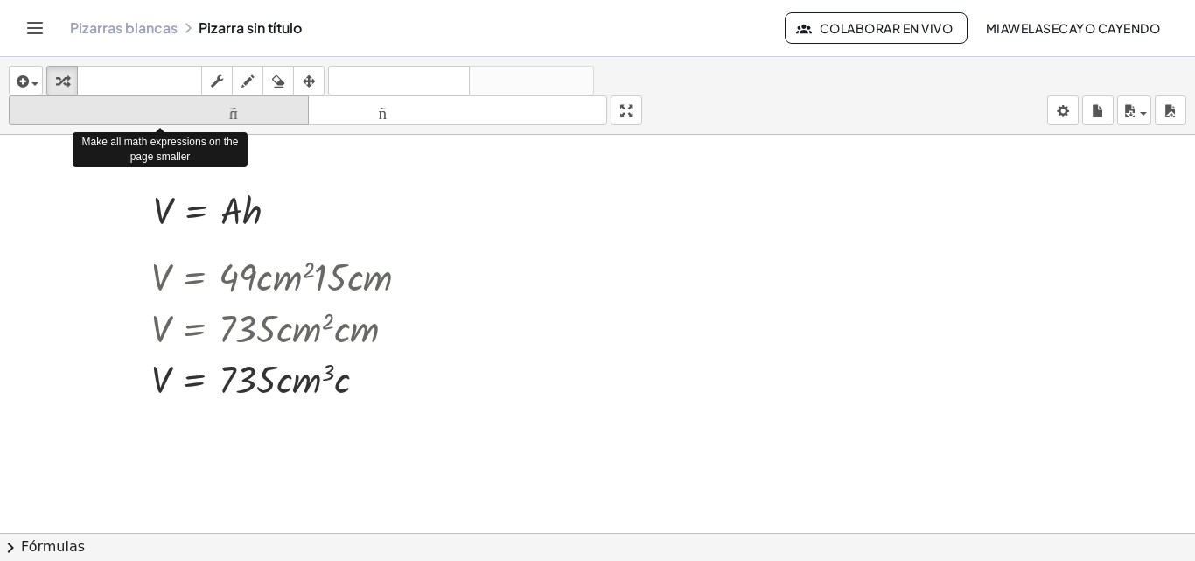
click at [234, 101] on icon "tamaño_del_formato" at bounding box center [158, 111] width 291 height 21
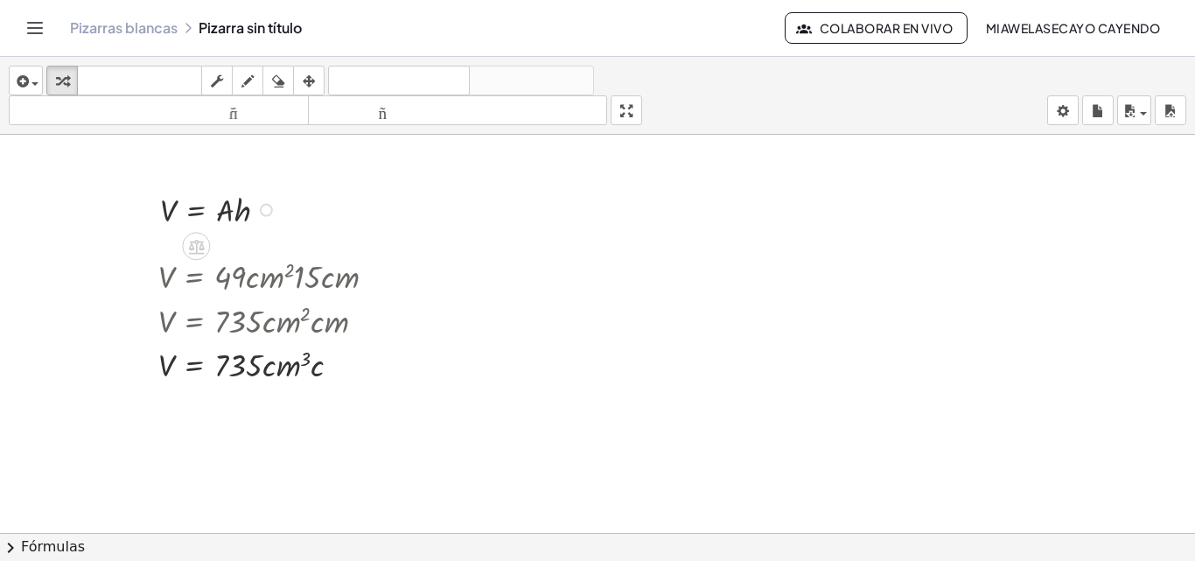
click at [182, 197] on div at bounding box center [220, 208] width 139 height 45
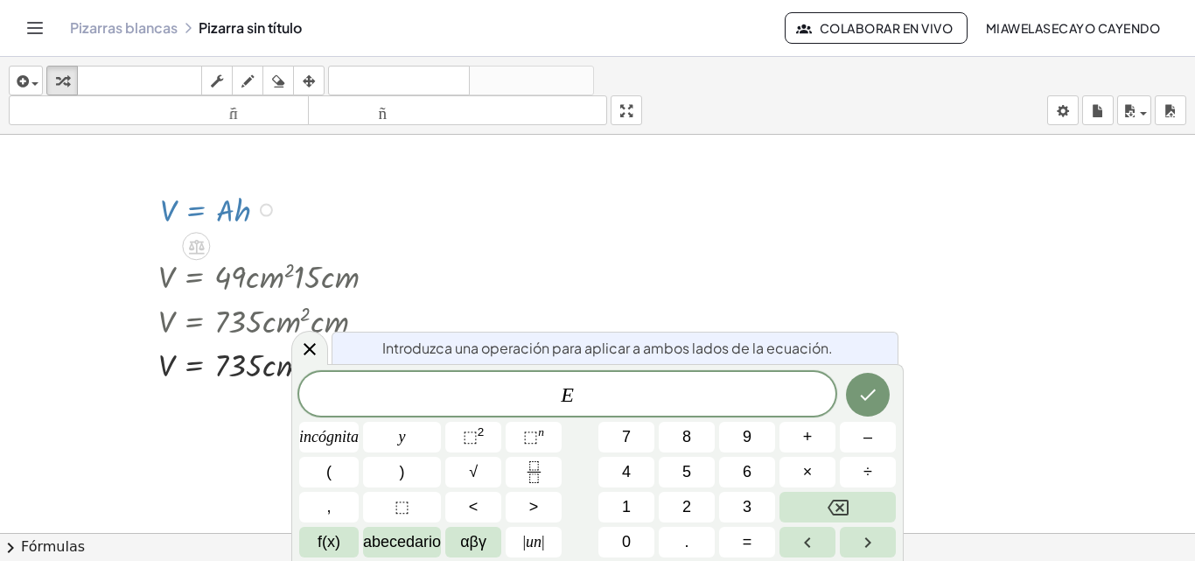
click at [350, 250] on div "V = · 49 · c · m 2 · 15 · c · m V = · 735 · c · m 2 · c · m V = · 735 · c · m 3…" at bounding box center [261, 319] width 259 height 142
click at [48, 79] on button "transformar" at bounding box center [61, 81] width 31 height 30
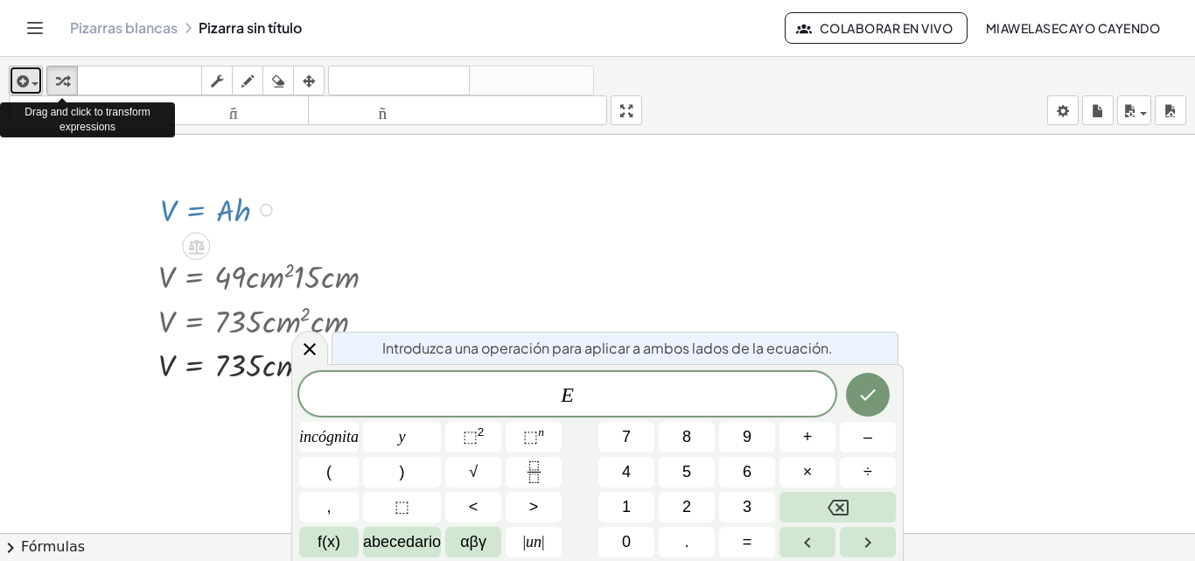
click at [20, 83] on icon "button" at bounding box center [21, 81] width 16 height 21
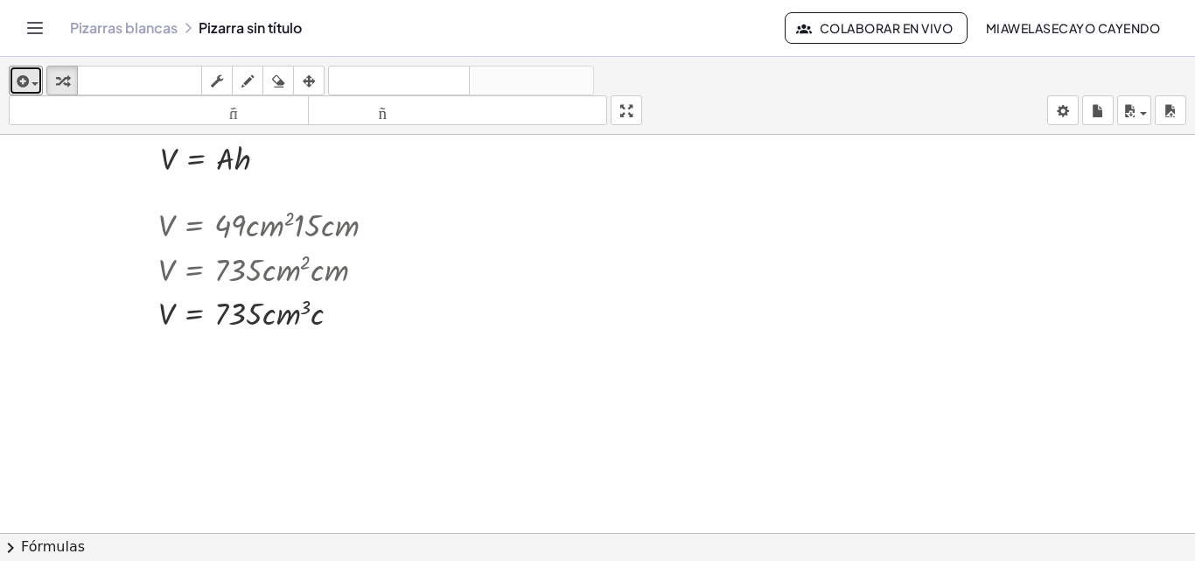
scroll to position [0, 0]
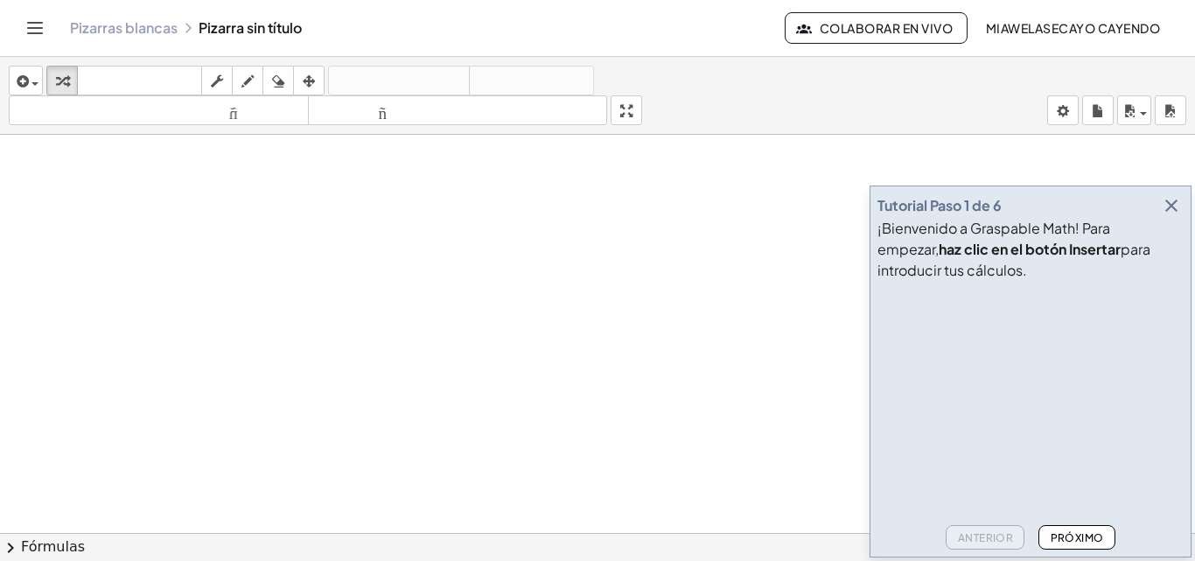
click at [1175, 234] on div "¡Bienvenido a Graspable Math! Para empezar, haz clic en el botón Insertar para …" at bounding box center [1030, 249] width 306 height 63
click at [1178, 200] on icon "button" at bounding box center [1171, 205] width 21 height 21
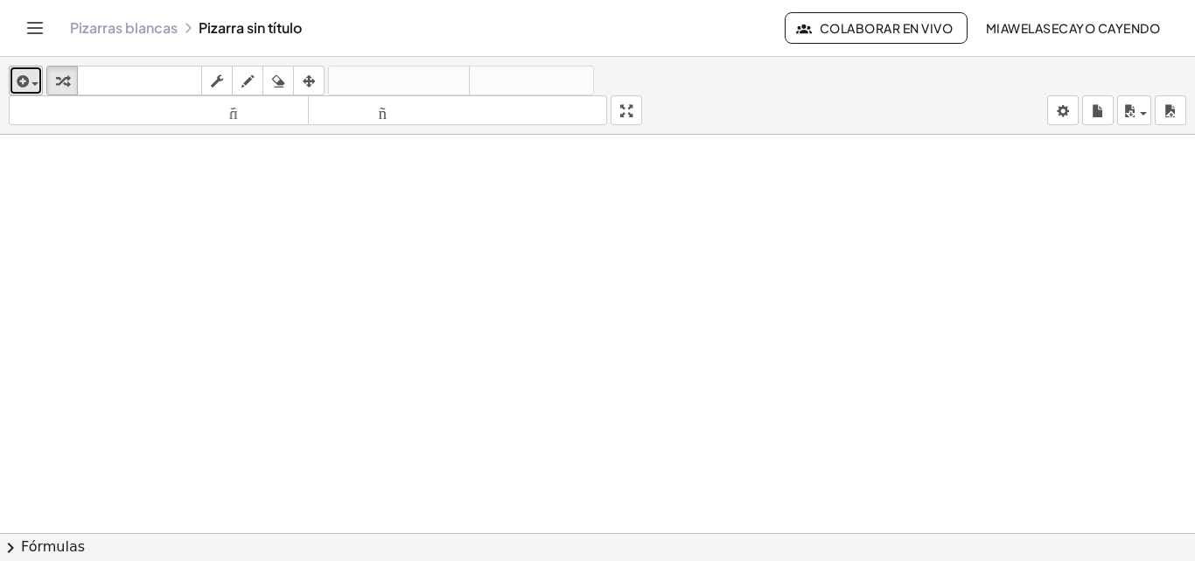
click at [39, 72] on button "insertar" at bounding box center [26, 81] width 34 height 30
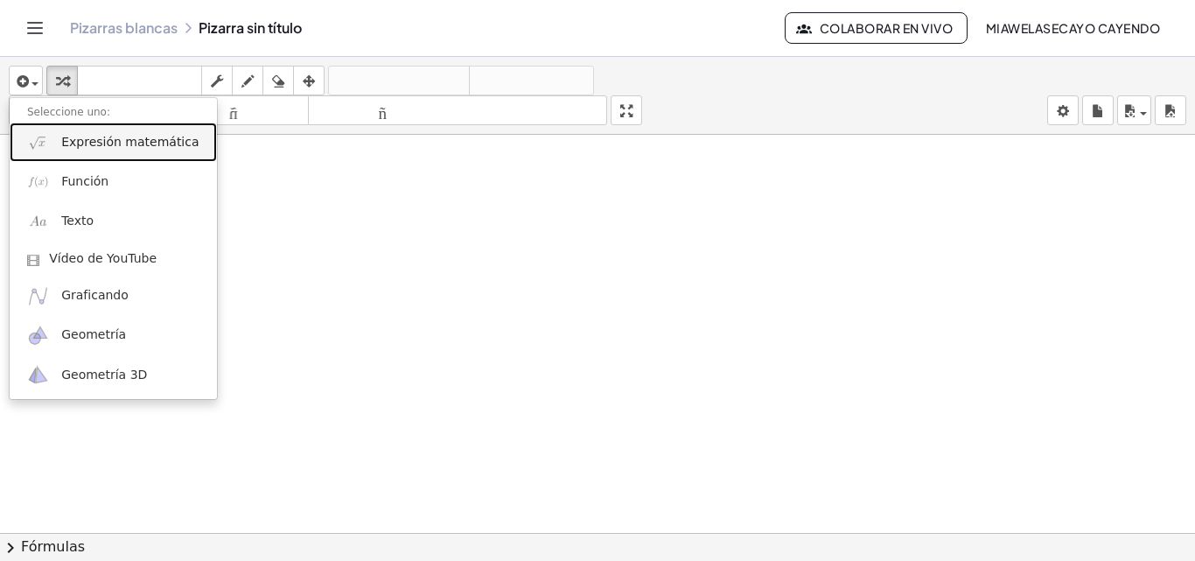
click at [75, 142] on font "Expresión matemática" at bounding box center [129, 142] width 137 height 14
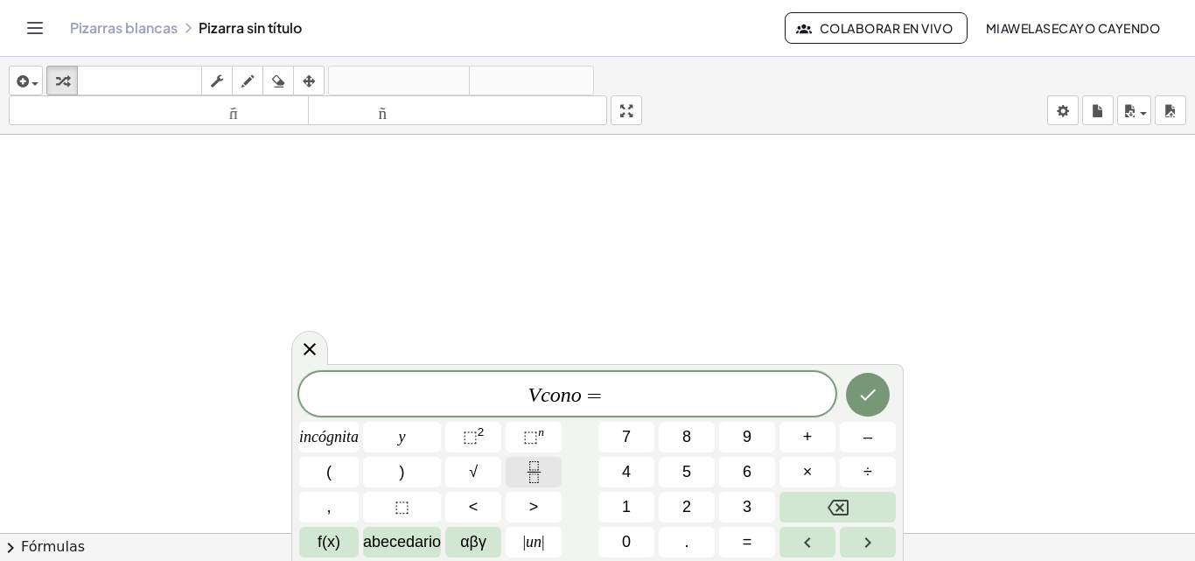
click at [527, 471] on rect "Fracción" at bounding box center [533, 471] width 13 height 1
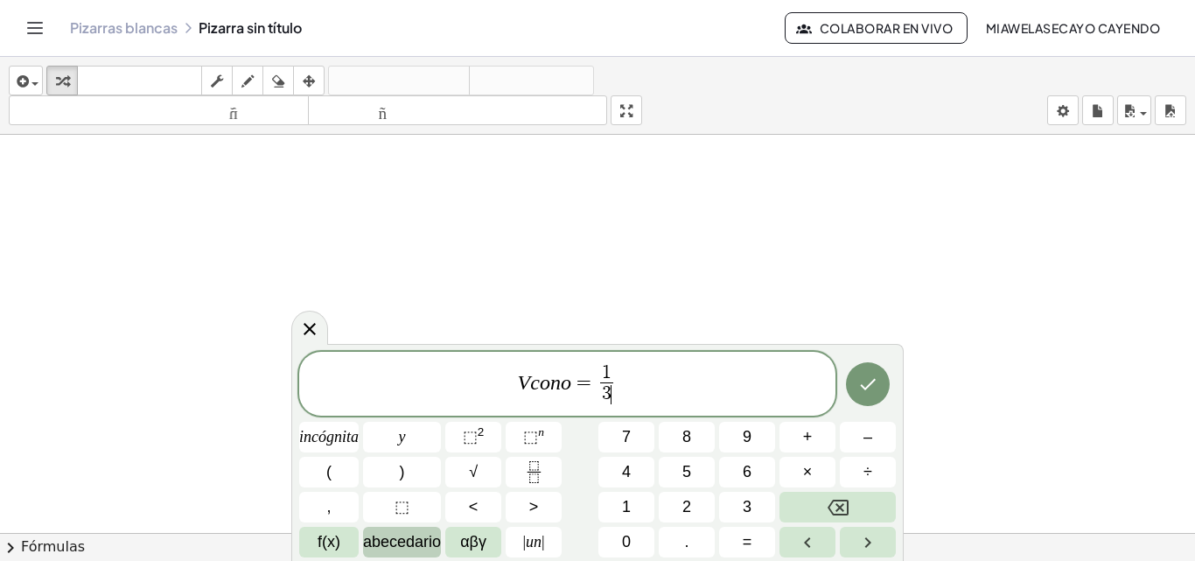
click at [441, 549] on font "abecedario" at bounding box center [402, 541] width 78 height 17
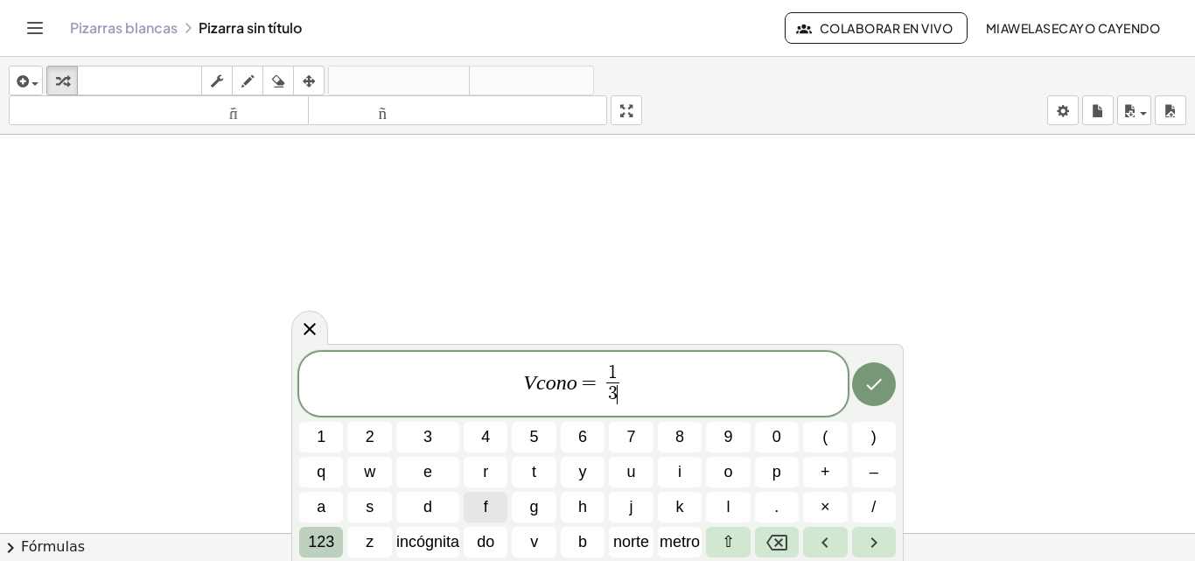
click at [336, 537] on button "123" at bounding box center [321, 542] width 44 height 31
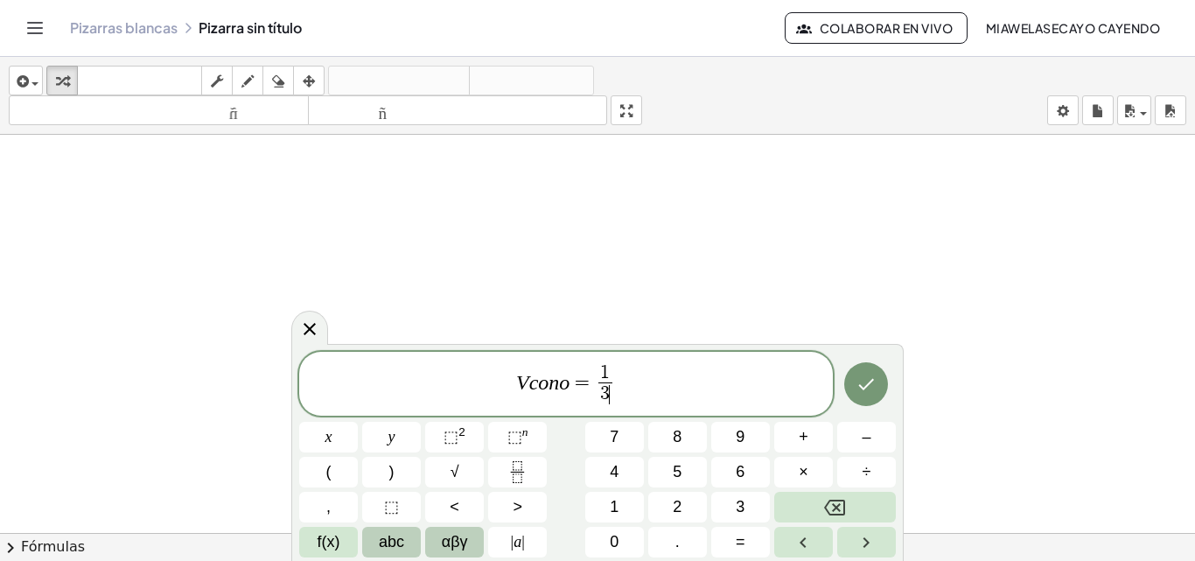
click at [450, 543] on span "αβγ" at bounding box center [455, 542] width 26 height 24
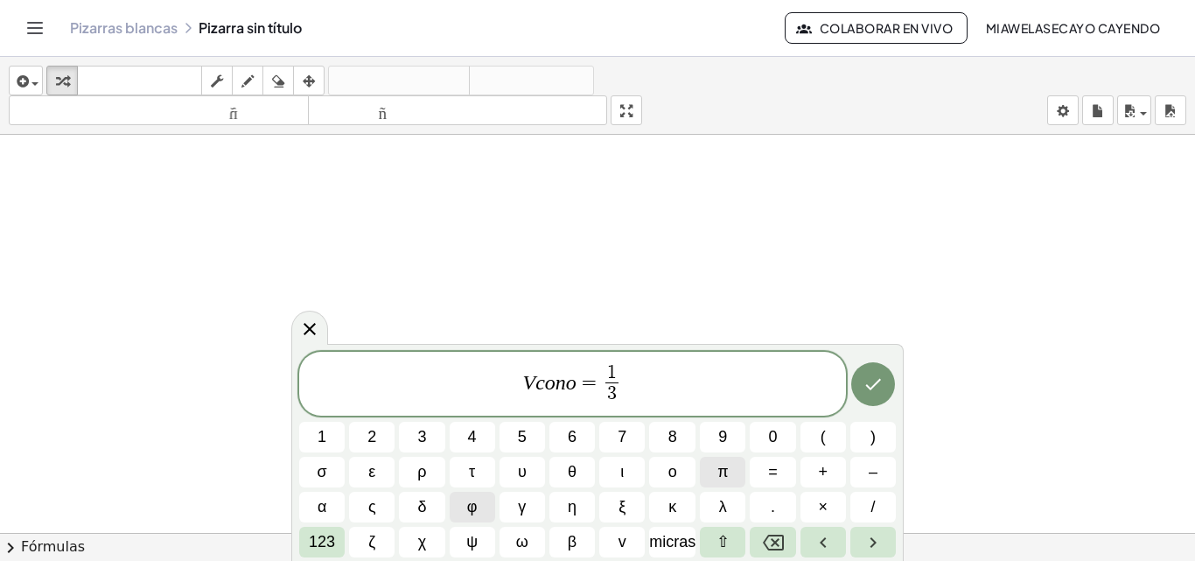
click at [726, 472] on span "π" at bounding box center [722, 472] width 10 height 24
click at [726, 471] on span "π" at bounding box center [722, 472] width 10 height 24
click at [328, 538] on font "123" at bounding box center [322, 541] width 26 height 17
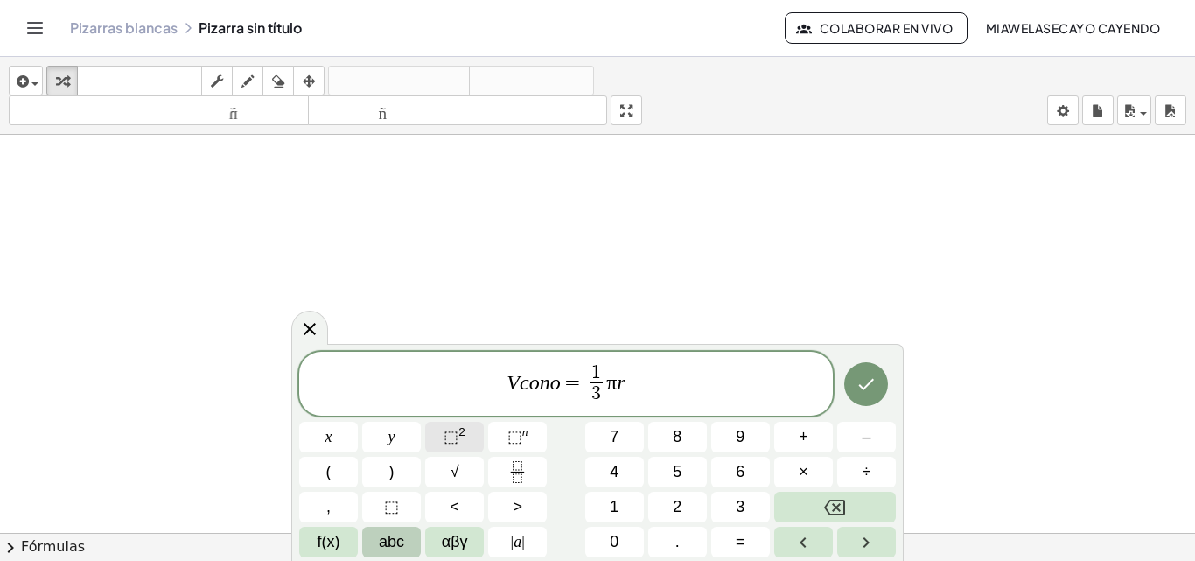
click at [458, 430] on sup "2" at bounding box center [461, 431] width 7 height 13
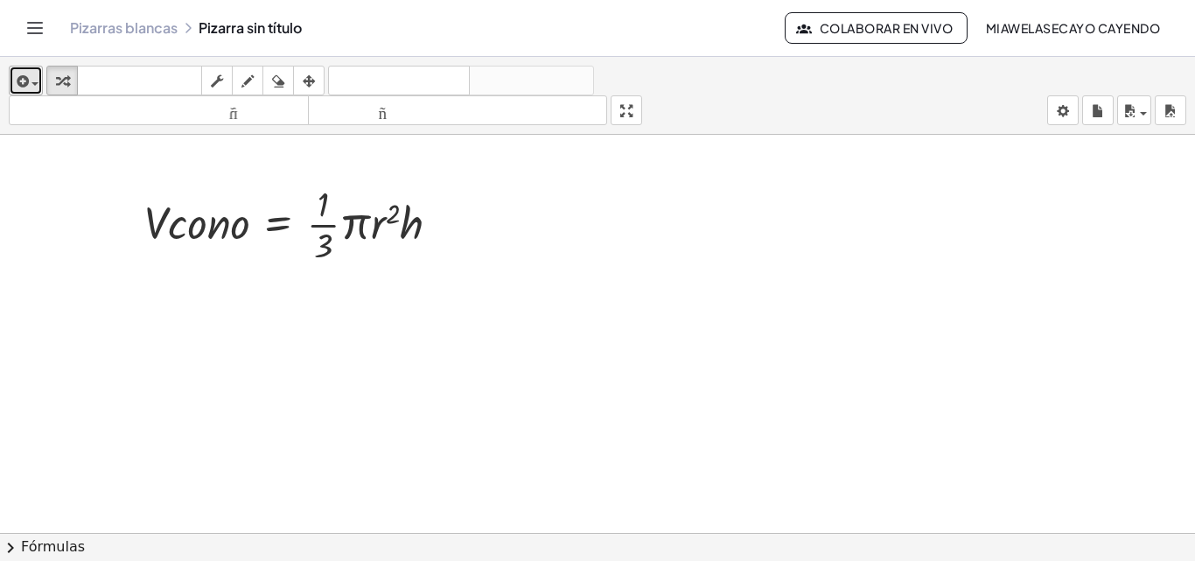
click at [30, 89] on div "button" at bounding box center [25, 80] width 25 height 21
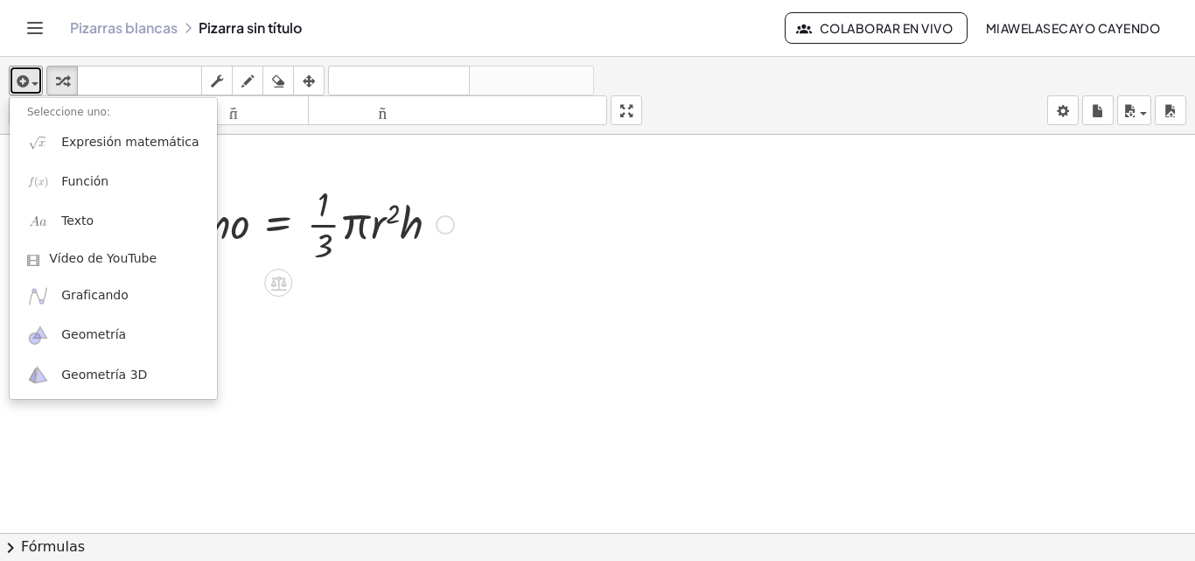
click at [344, 258] on div at bounding box center [299, 222] width 327 height 87
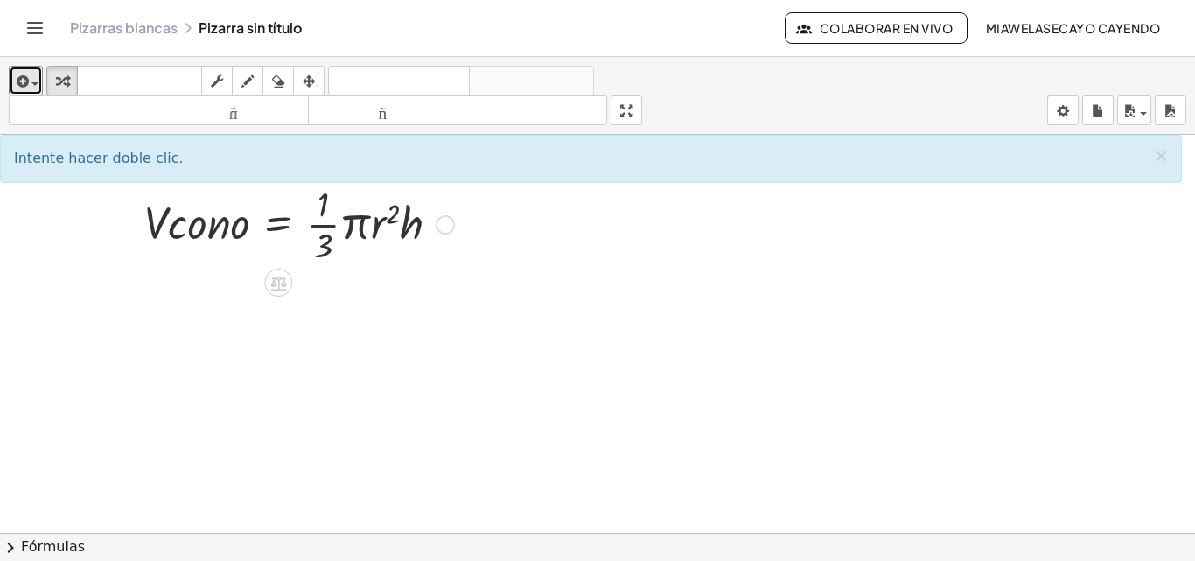
click at [321, 228] on div at bounding box center [299, 222] width 327 height 87
click at [442, 223] on div at bounding box center [445, 224] width 19 height 19
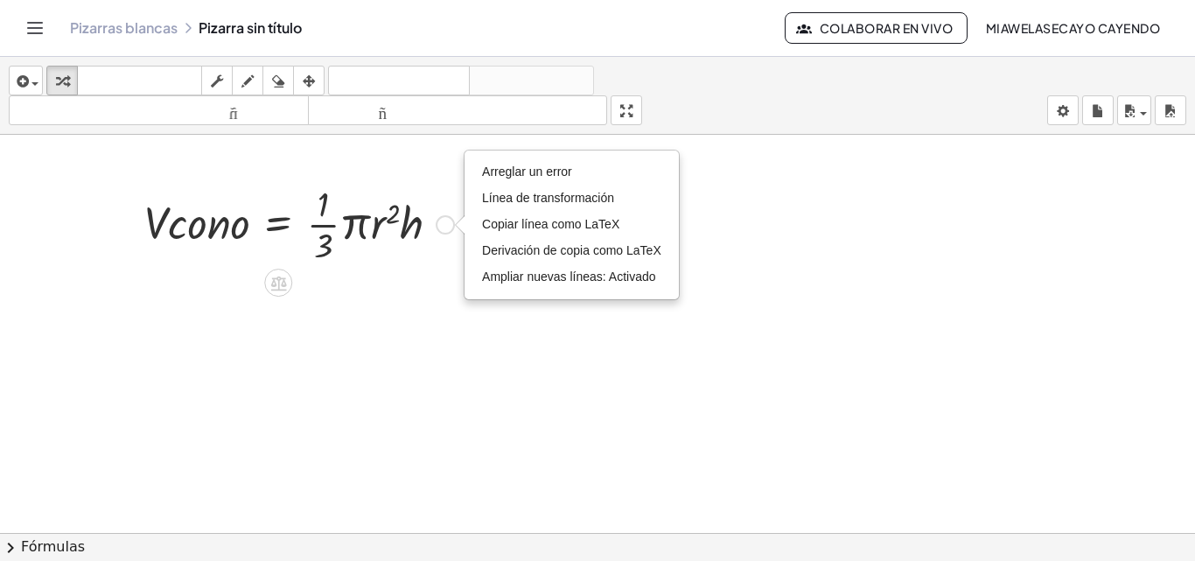
drag, startPoint x: 626, startPoint y: 227, endPoint x: 352, endPoint y: 175, distance: 279.6
click at [409, 182] on div "· V · c · o · n · o = · · 1 · 3 · π · r 2 · h Arreglar un error Línea de transf…" at bounding box center [292, 223] width 349 height 96
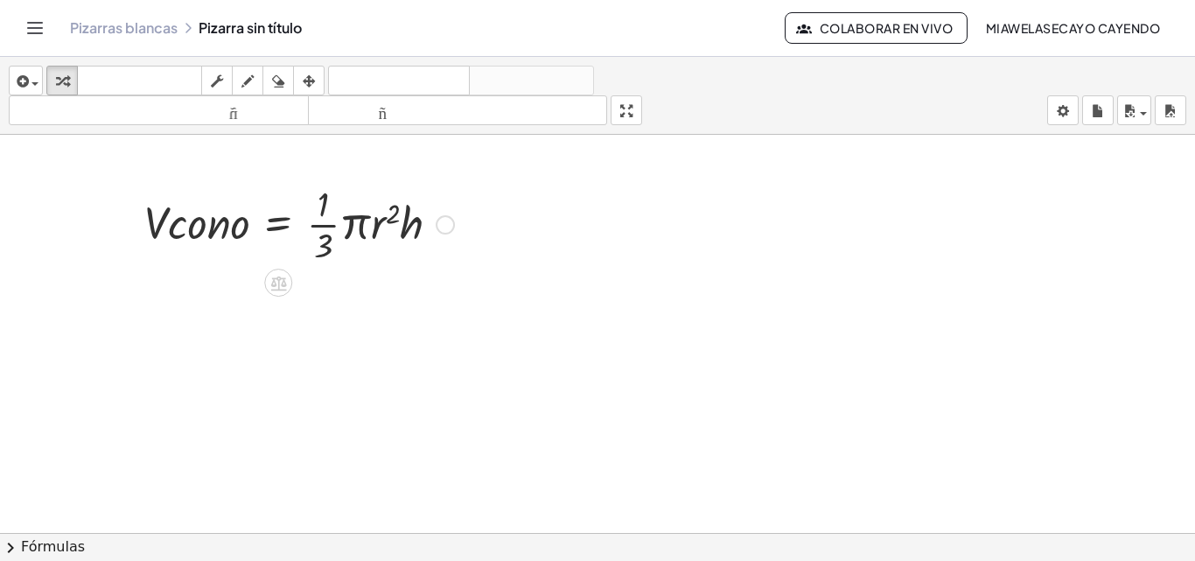
click at [446, 220] on div "Arreglar un error Línea de transformación Copiar línea como LaTeX Derivación de…" at bounding box center [445, 224] width 19 height 19
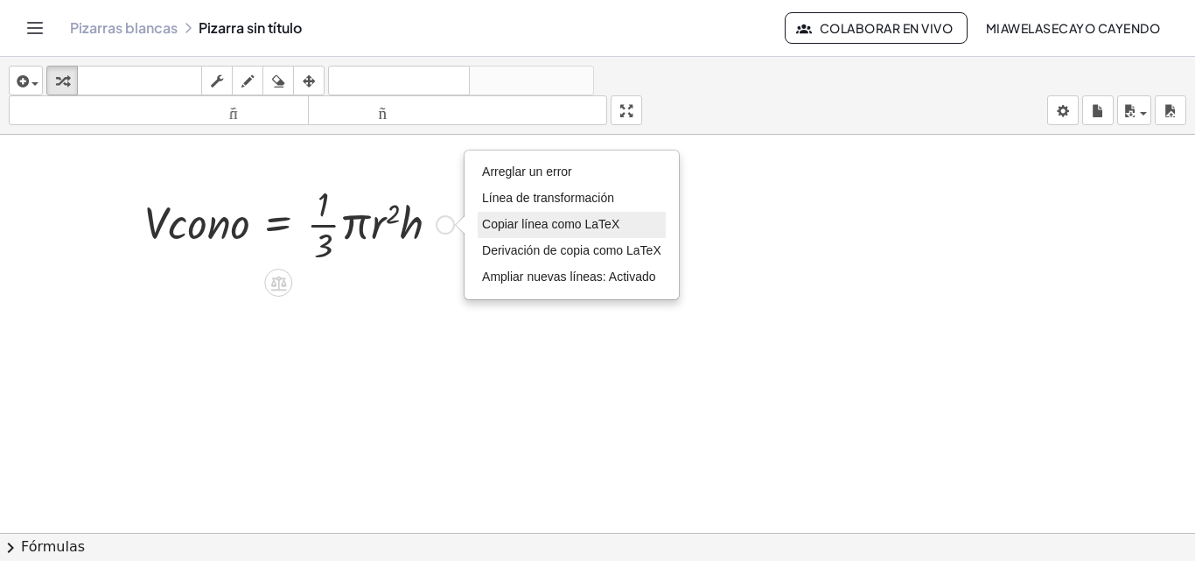
click at [539, 228] on font "Copiar línea como LaTeX" at bounding box center [550, 224] width 137 height 14
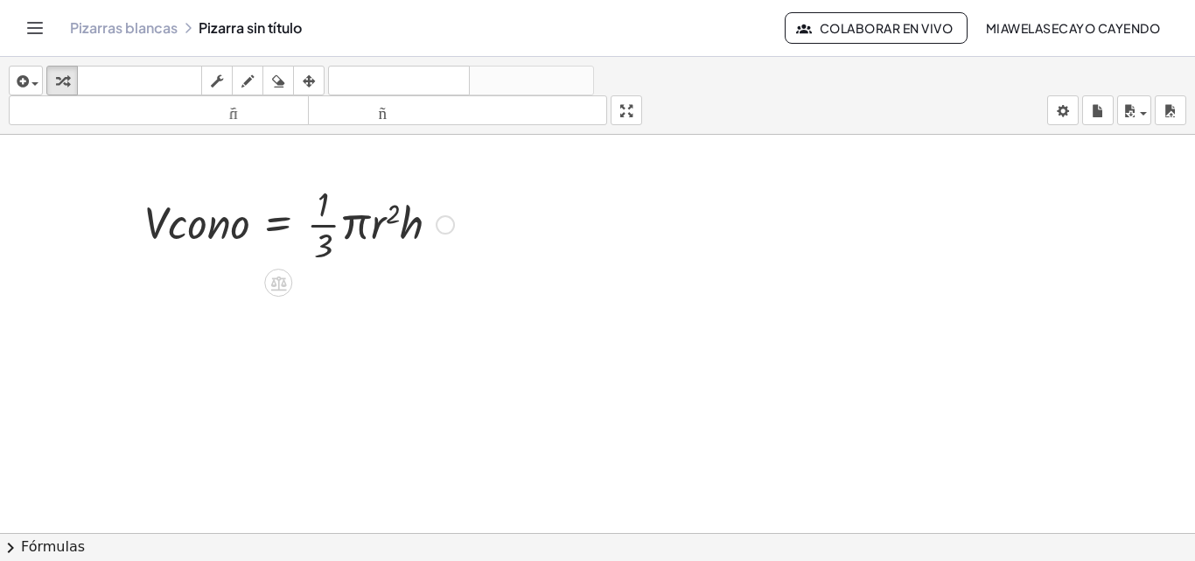
drag, startPoint x: 337, startPoint y: 268, endPoint x: 271, endPoint y: 400, distance: 147.5
click at [25, 87] on icon "button" at bounding box center [21, 81] width 16 height 21
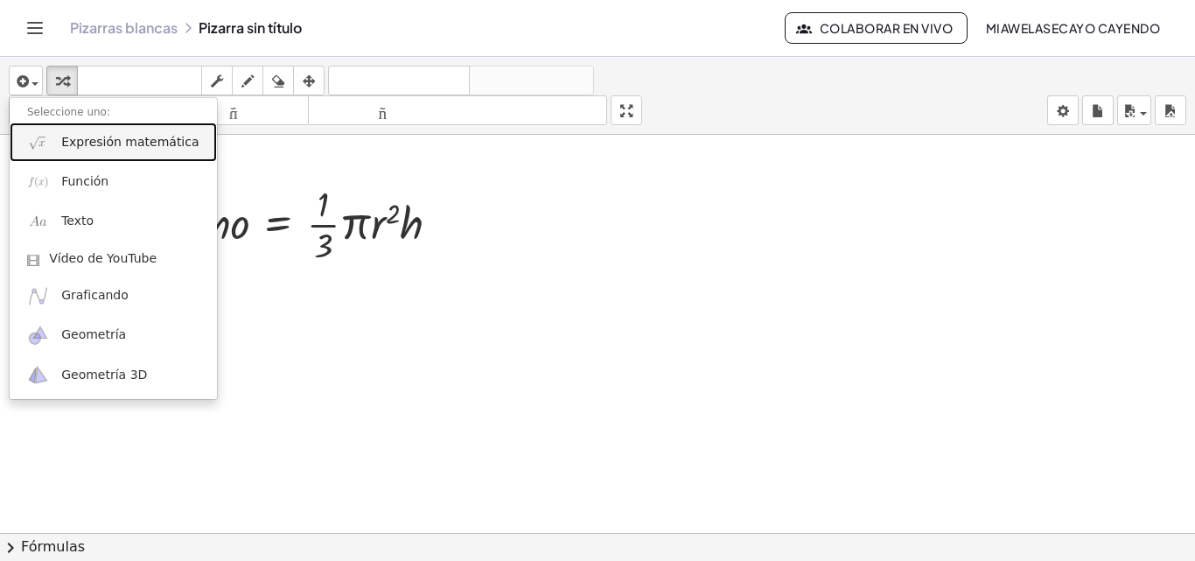
click at [94, 144] on font "Expresión matemática" at bounding box center [129, 142] width 137 height 14
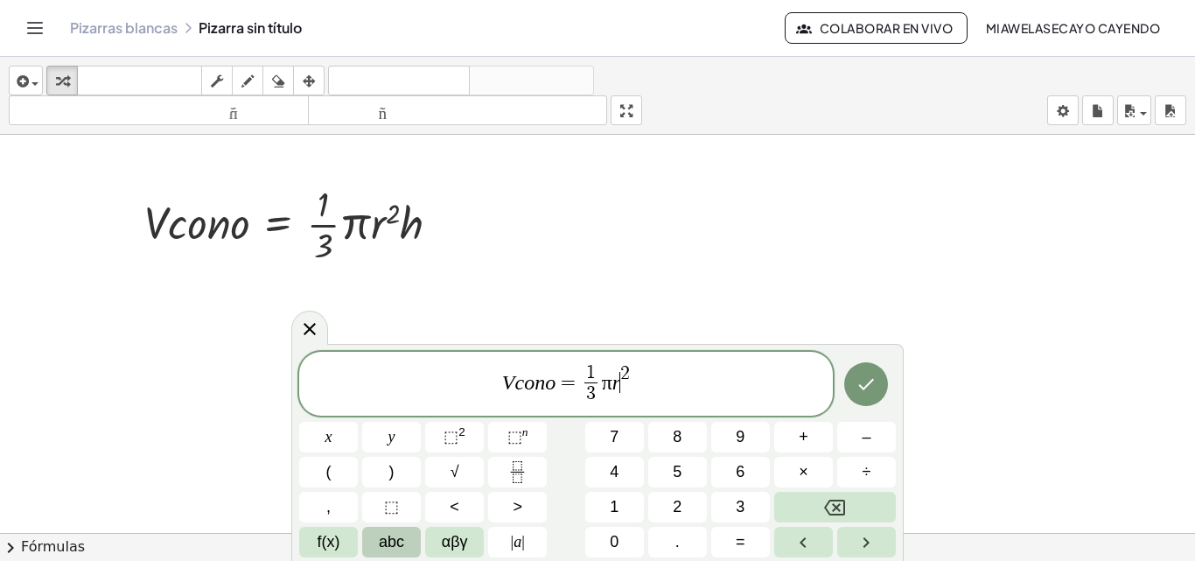
click at [618, 399] on span "V c o n o = 1 3 ​ π r ​ 2" at bounding box center [566, 385] width 534 height 46
click at [802, 473] on span "×" at bounding box center [804, 472] width 10 height 24
click at [866, 387] on icon "Hecho" at bounding box center [867, 384] width 16 height 11
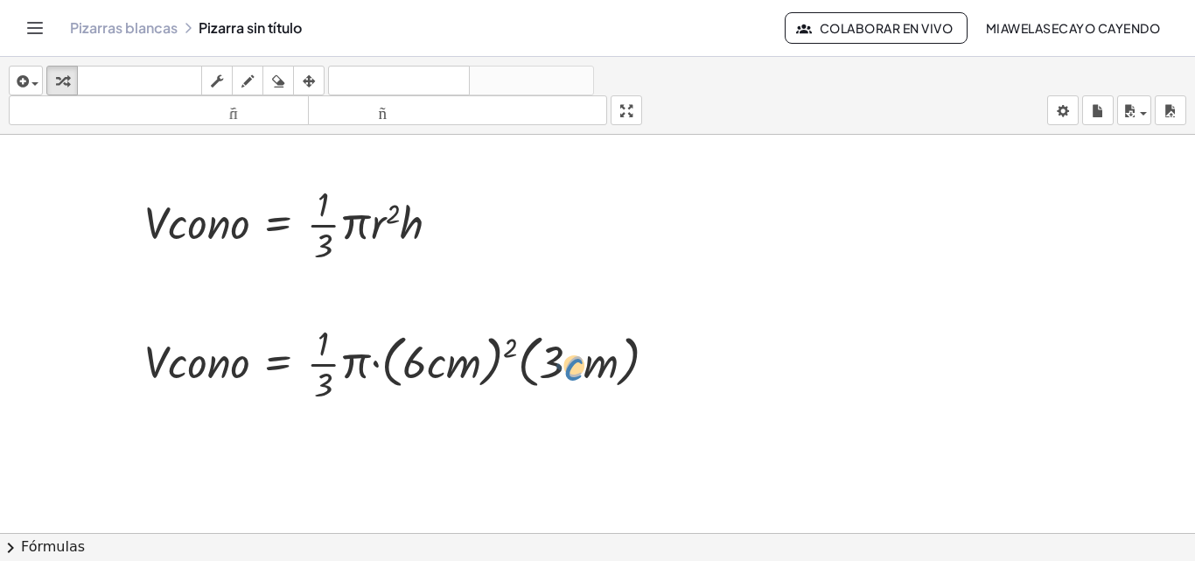
click at [578, 368] on div at bounding box center [408, 361] width 544 height 87
click at [548, 363] on div at bounding box center [408, 361] width 544 height 87
click at [426, 362] on div at bounding box center [408, 361] width 544 height 87
click at [421, 361] on div at bounding box center [408, 361] width 544 height 87
click at [410, 364] on div at bounding box center [408, 361] width 544 height 87
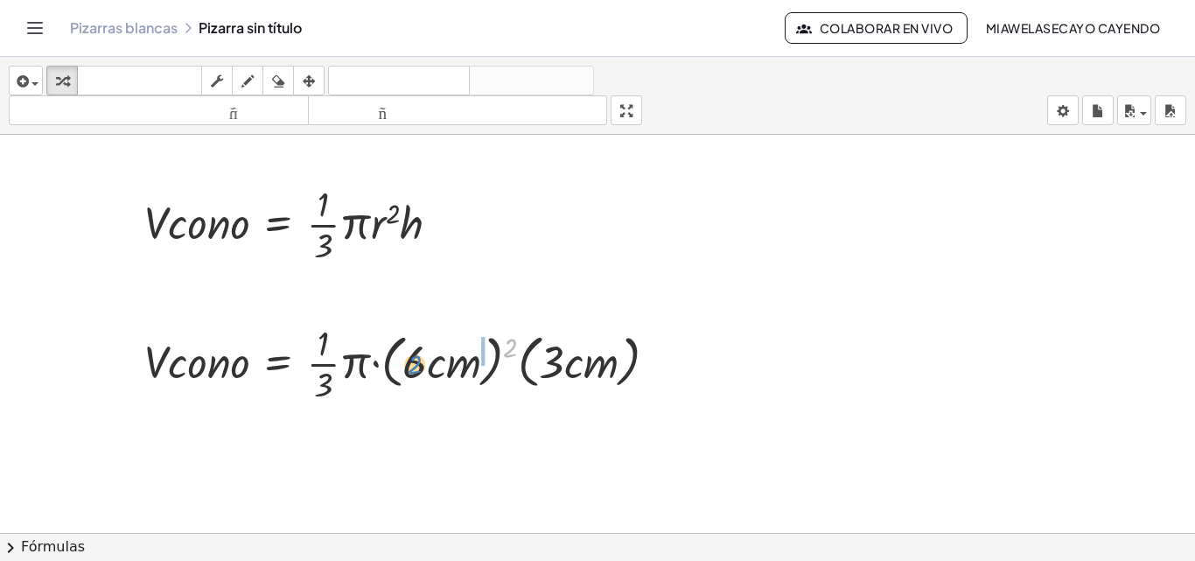
drag, startPoint x: 508, startPoint y: 343, endPoint x: 414, endPoint y: 357, distance: 95.5
click at [414, 357] on div at bounding box center [408, 361] width 544 height 87
drag, startPoint x: 411, startPoint y: 361, endPoint x: 507, endPoint y: 344, distance: 97.8
click at [507, 344] on div at bounding box center [408, 361] width 544 height 87
drag, startPoint x: 511, startPoint y: 344, endPoint x: 419, endPoint y: 359, distance: 93.0
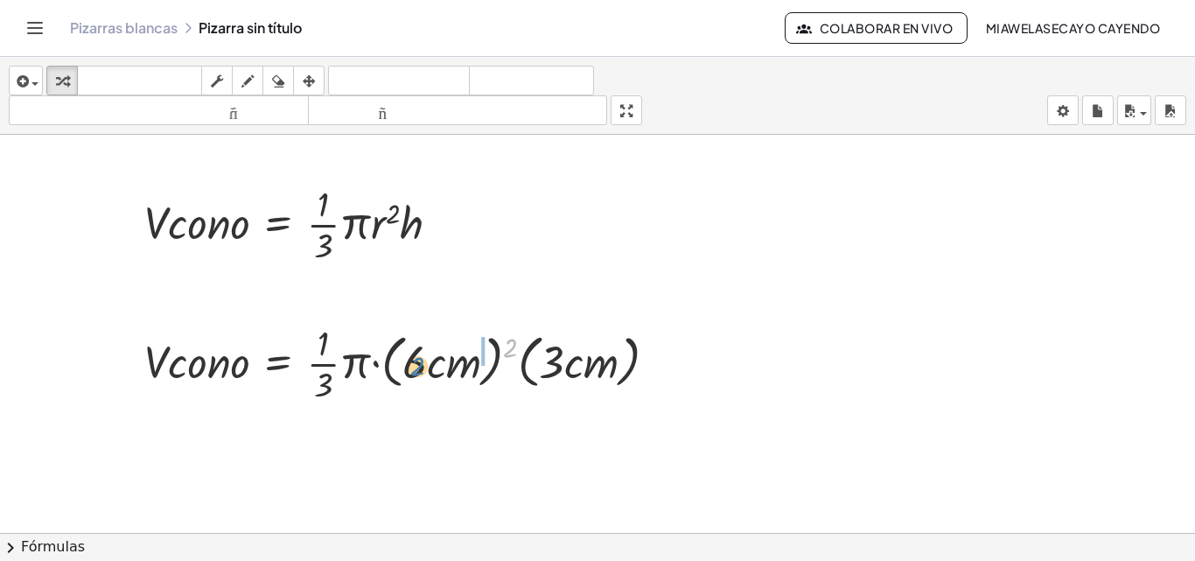
click at [416, 360] on div at bounding box center [408, 361] width 544 height 87
drag, startPoint x: 507, startPoint y: 341, endPoint x: 506, endPoint y: 353, distance: 12.4
click at [506, 353] on div at bounding box center [408, 361] width 544 height 87
click at [424, 366] on div at bounding box center [408, 361] width 544 height 87
click at [414, 356] on div at bounding box center [408, 361] width 544 height 87
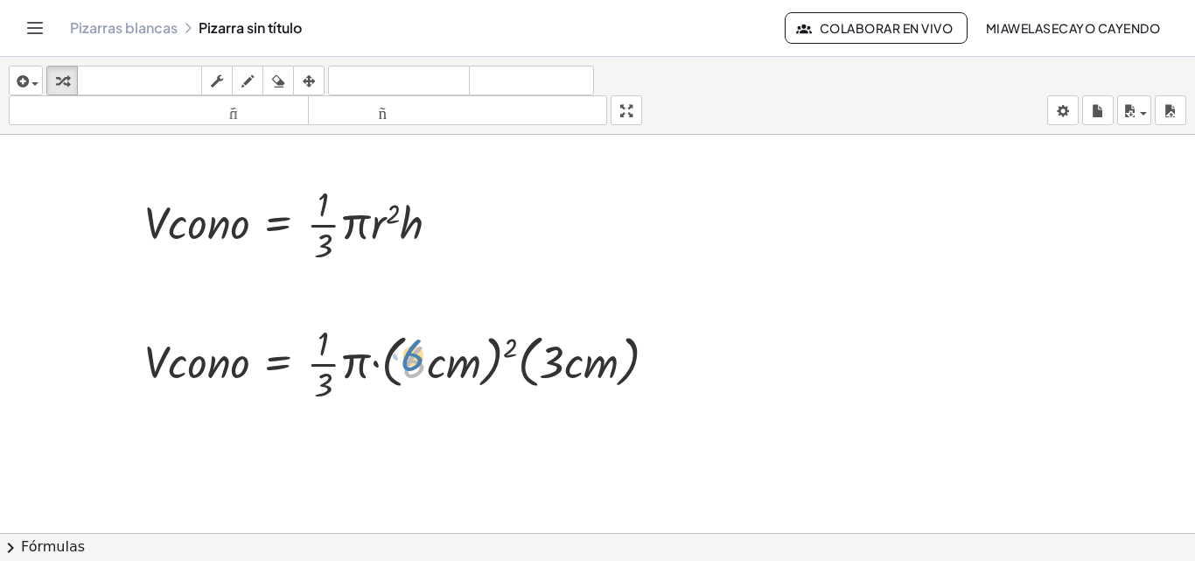
click at [411, 353] on div at bounding box center [408, 361] width 544 height 87
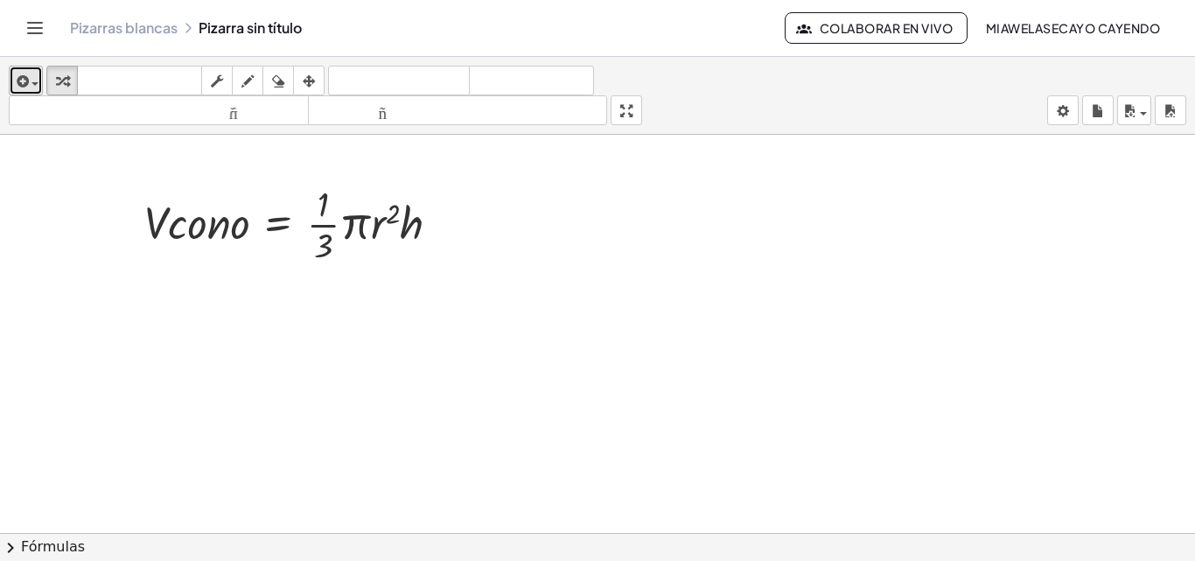
click at [36, 77] on div "button" at bounding box center [25, 80] width 25 height 21
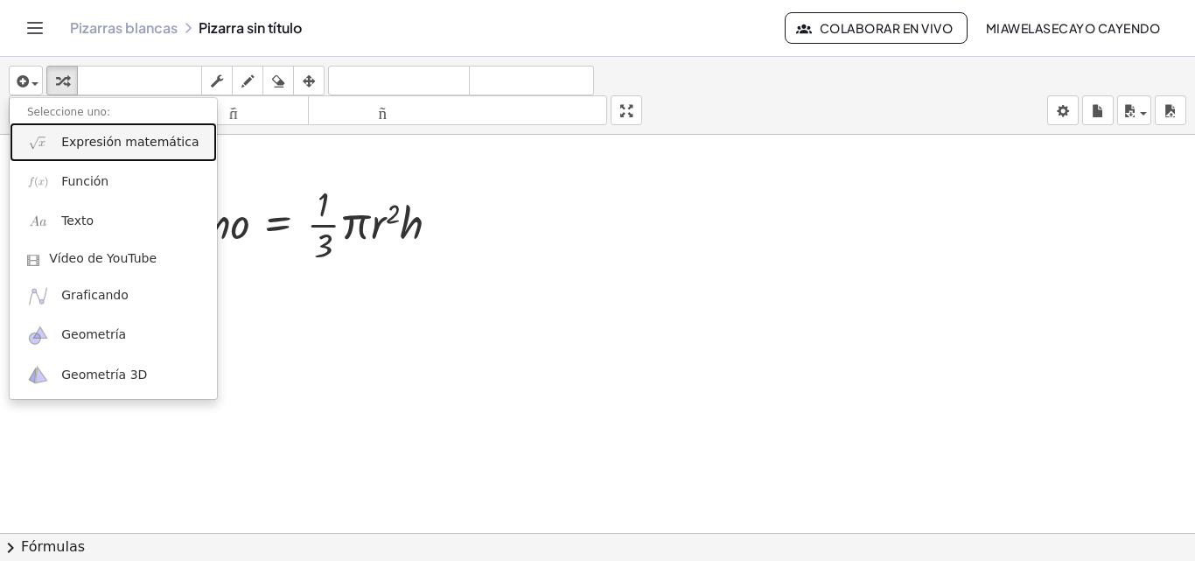
click at [103, 144] on font "Expresión matemática" at bounding box center [129, 142] width 137 height 14
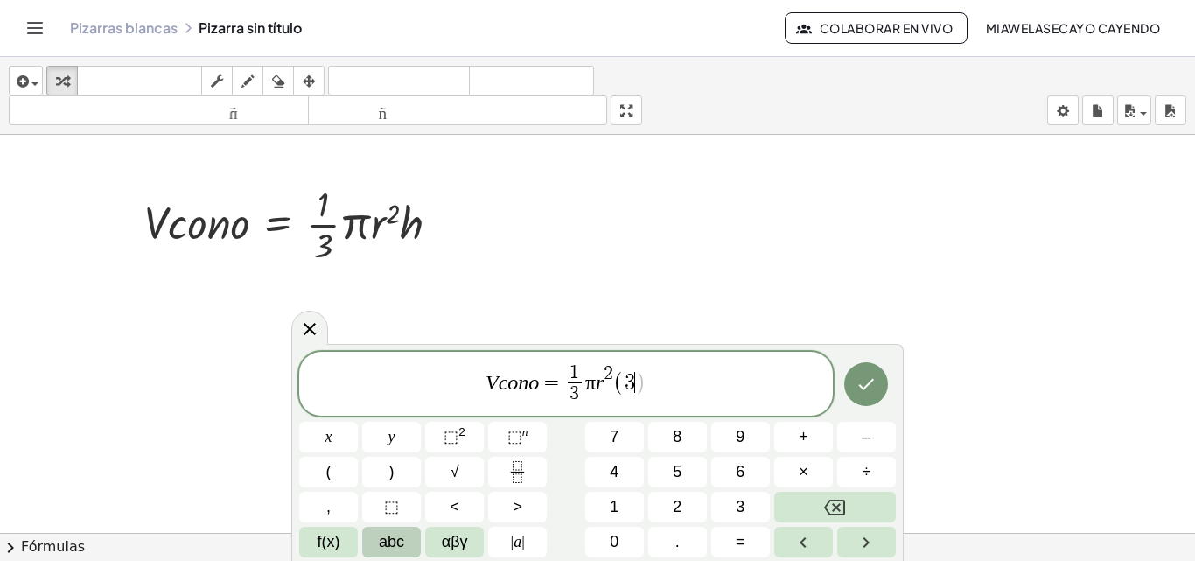
click at [394, 541] on span "abc" at bounding box center [391, 542] width 25 height 24
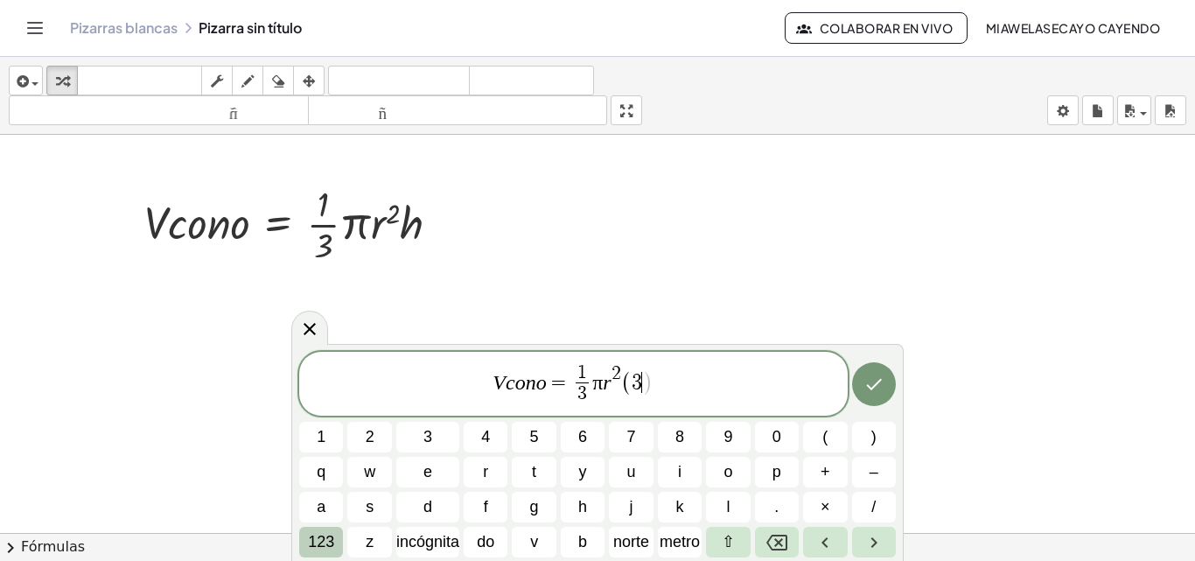
click at [329, 542] on font "123" at bounding box center [321, 541] width 26 height 17
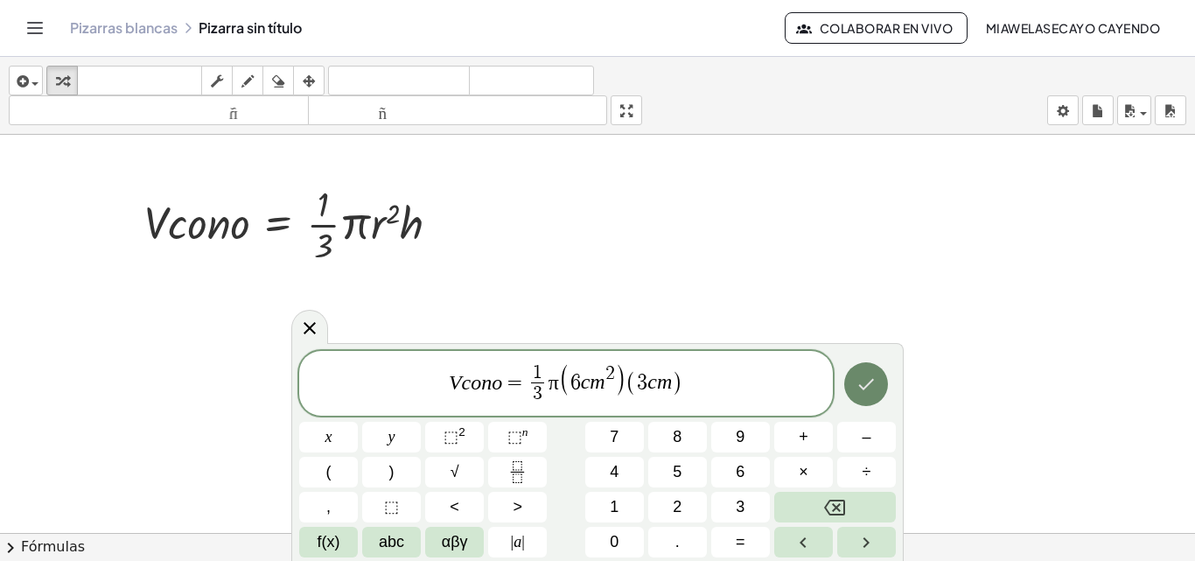
click at [863, 378] on icon "Hecho" at bounding box center [866, 384] width 21 height 21
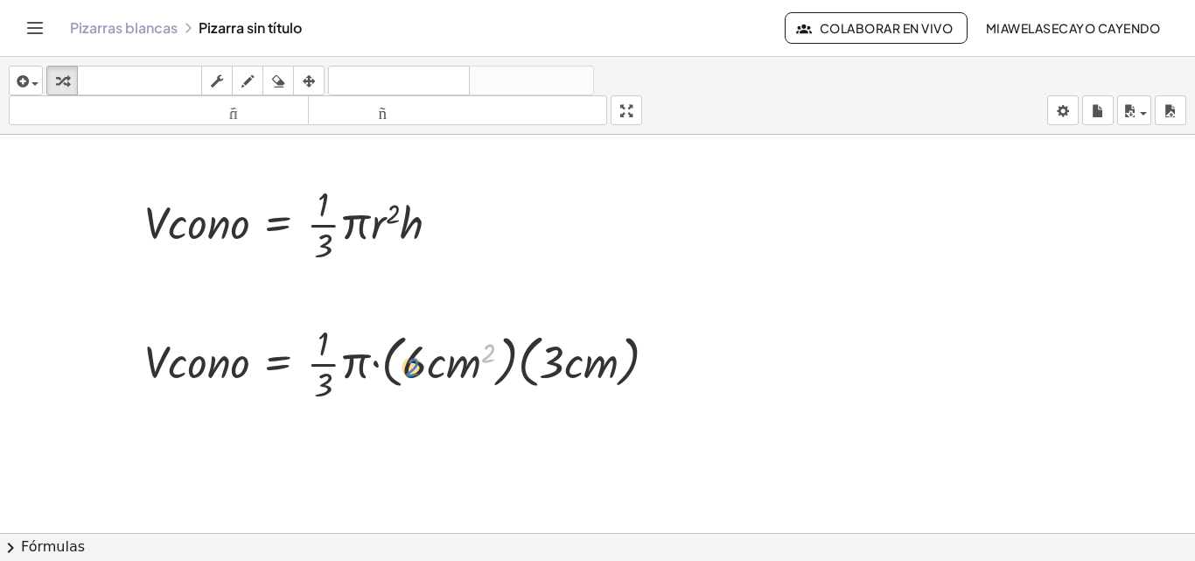
drag, startPoint x: 492, startPoint y: 346, endPoint x: 415, endPoint y: 354, distance: 77.4
click at [415, 354] on div at bounding box center [408, 361] width 544 height 87
click at [413, 358] on div at bounding box center [408, 361] width 544 height 87
click at [414, 364] on div at bounding box center [408, 361] width 544 height 87
click at [414, 368] on div at bounding box center [408, 361] width 544 height 87
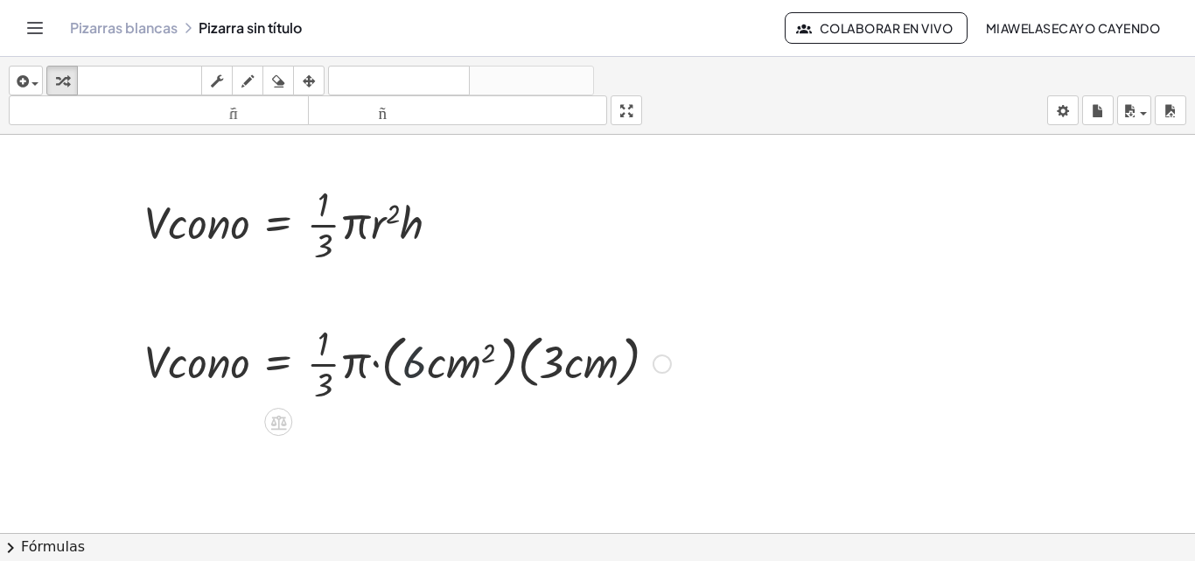
click at [415, 368] on div at bounding box center [408, 361] width 544 height 87
drag, startPoint x: 415, startPoint y: 368, endPoint x: 67, endPoint y: 80, distance: 451.0
click at [67, 80] on icon "button" at bounding box center [62, 81] width 12 height 21
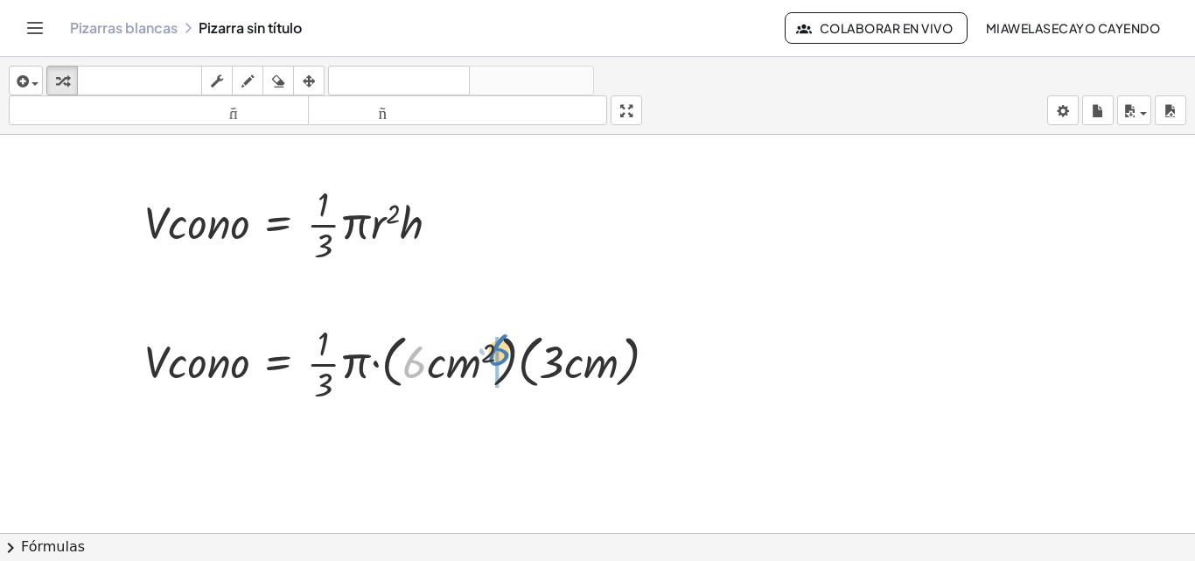
drag, startPoint x: 407, startPoint y: 360, endPoint x: 485, endPoint y: 350, distance: 79.3
click at [485, 350] on div at bounding box center [408, 361] width 544 height 87
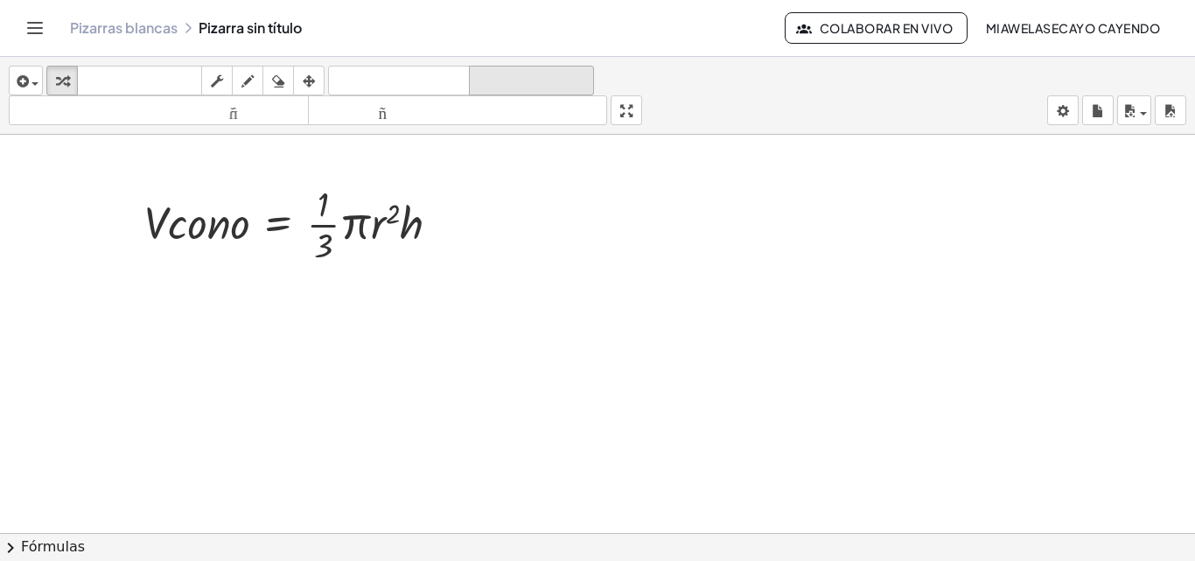
click at [517, 87] on font "rehacer" at bounding box center [531, 81] width 116 height 17
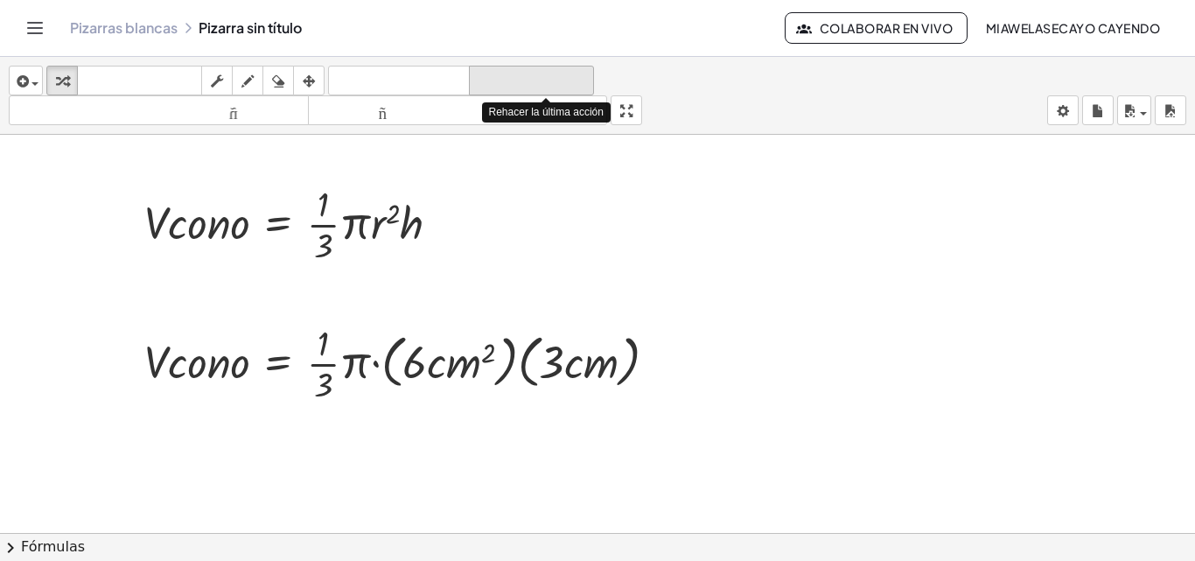
click at [497, 85] on font "rehacer" at bounding box center [531, 81] width 116 height 17
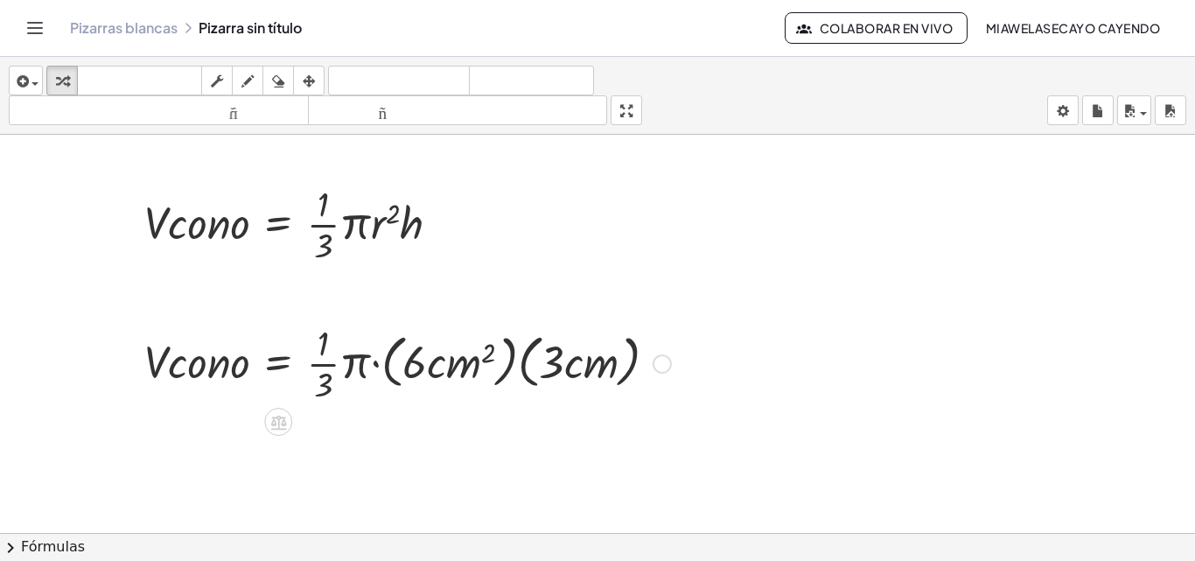
click at [511, 375] on div at bounding box center [408, 361] width 544 height 87
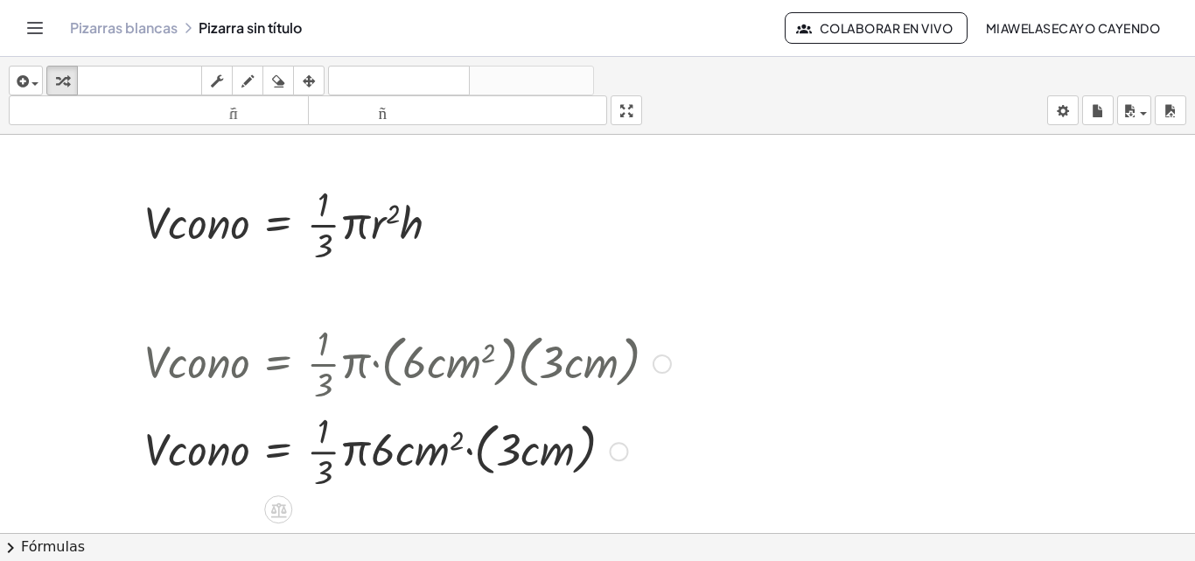
click at [437, 453] on div at bounding box center [408, 449] width 544 height 87
click at [478, 440] on div at bounding box center [408, 449] width 544 height 87
click at [507, 445] on div at bounding box center [408, 449] width 544 height 87
click at [443, 453] on div at bounding box center [408, 449] width 544 height 87
click at [494, 447] on div at bounding box center [408, 449] width 544 height 87
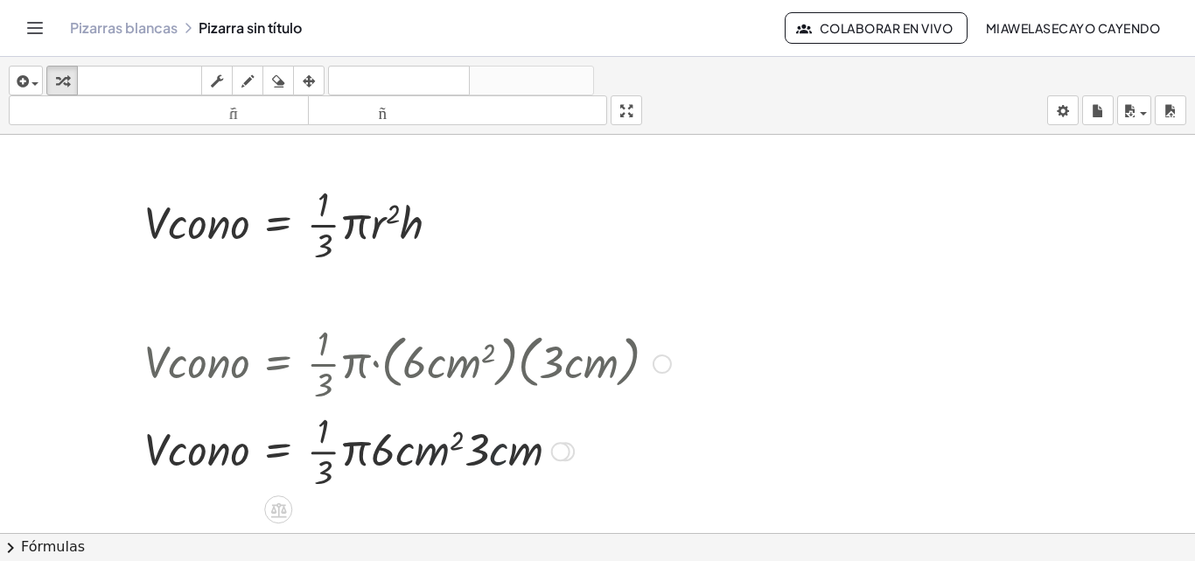
click at [458, 448] on div at bounding box center [408, 449] width 544 height 87
click at [422, 444] on div at bounding box center [408, 449] width 544 height 87
click at [364, 446] on div at bounding box center [408, 449] width 544 height 87
click at [395, 452] on div at bounding box center [410, 449] width 548 height 87
click at [389, 451] on div at bounding box center [410, 449] width 548 height 87
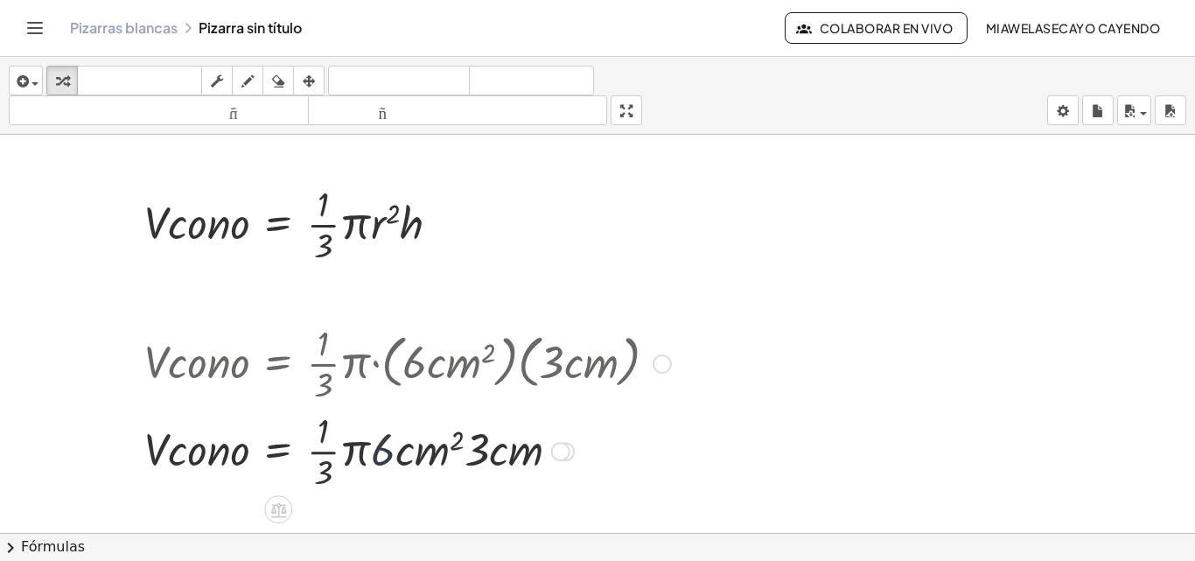
click at [423, 451] on div at bounding box center [410, 449] width 548 height 87
click at [454, 439] on div at bounding box center [410, 449] width 548 height 87
click at [389, 454] on div at bounding box center [410, 449] width 548 height 87
drag, startPoint x: 456, startPoint y: 438, endPoint x: 381, endPoint y: 451, distance: 76.4
click at [381, 451] on div at bounding box center [410, 449] width 548 height 87
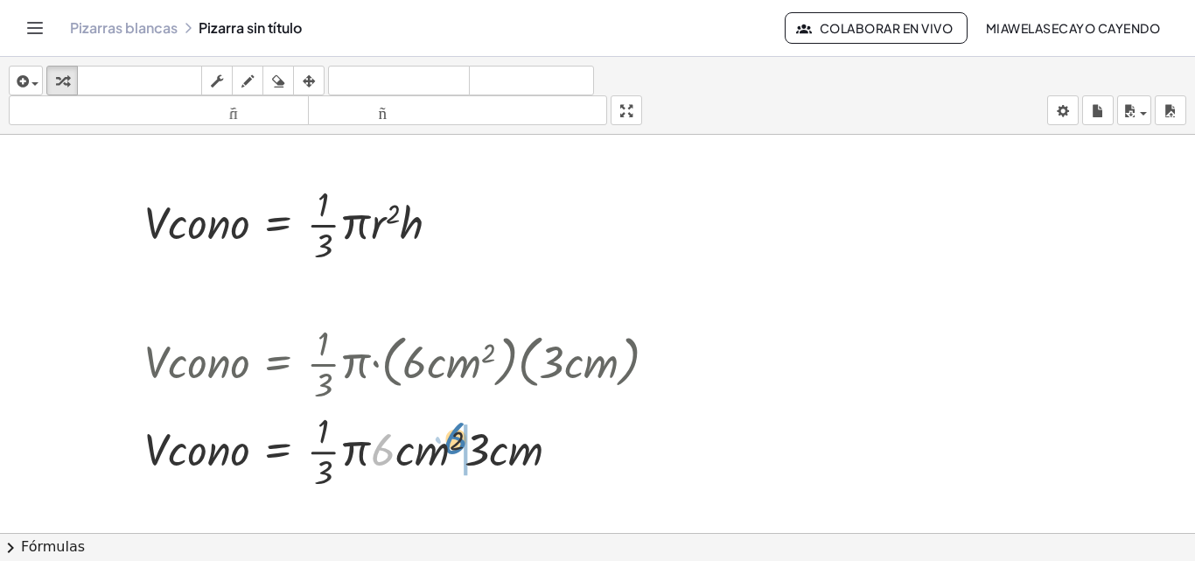
drag, startPoint x: 381, startPoint y: 451, endPoint x: 453, endPoint y: 439, distance: 73.5
click at [453, 439] on div at bounding box center [410, 449] width 548 height 87
drag, startPoint x: 441, startPoint y: 451, endPoint x: 430, endPoint y: 437, distance: 18.0
click at [430, 437] on div at bounding box center [408, 449] width 544 height 87
drag, startPoint x: 430, startPoint y: 432, endPoint x: 453, endPoint y: 445, distance: 27.0
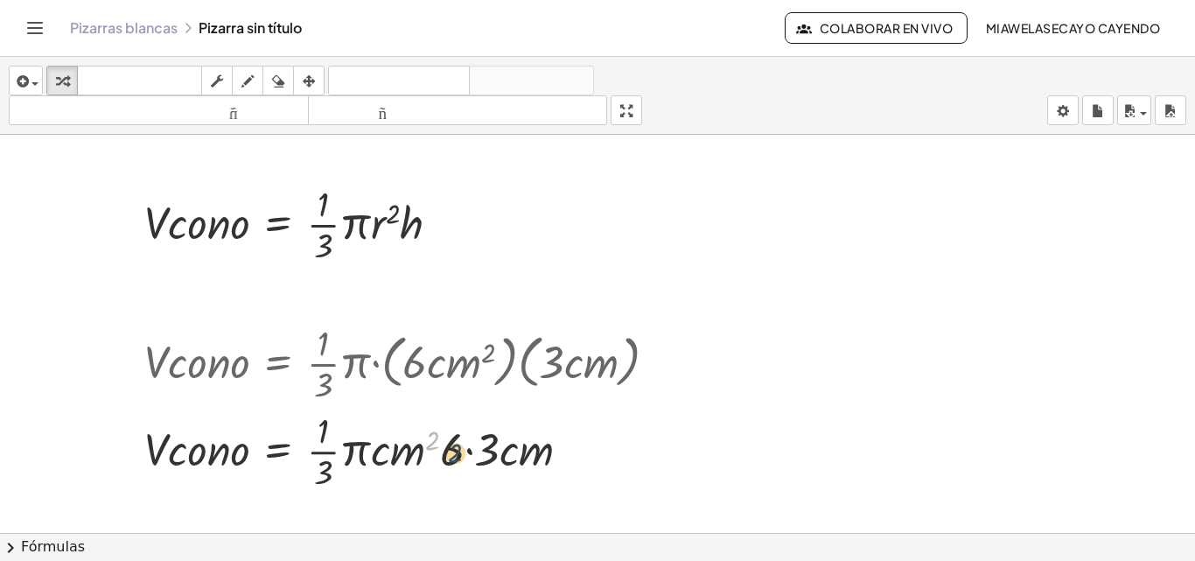
click at [453, 445] on div at bounding box center [408, 449] width 544 height 87
click at [395, 448] on div at bounding box center [403, 449] width 534 height 87
click at [499, 450] on div at bounding box center [403, 449] width 534 height 87
click at [483, 447] on div at bounding box center [403, 449] width 534 height 87
click at [359, 440] on div at bounding box center [403, 449] width 534 height 87
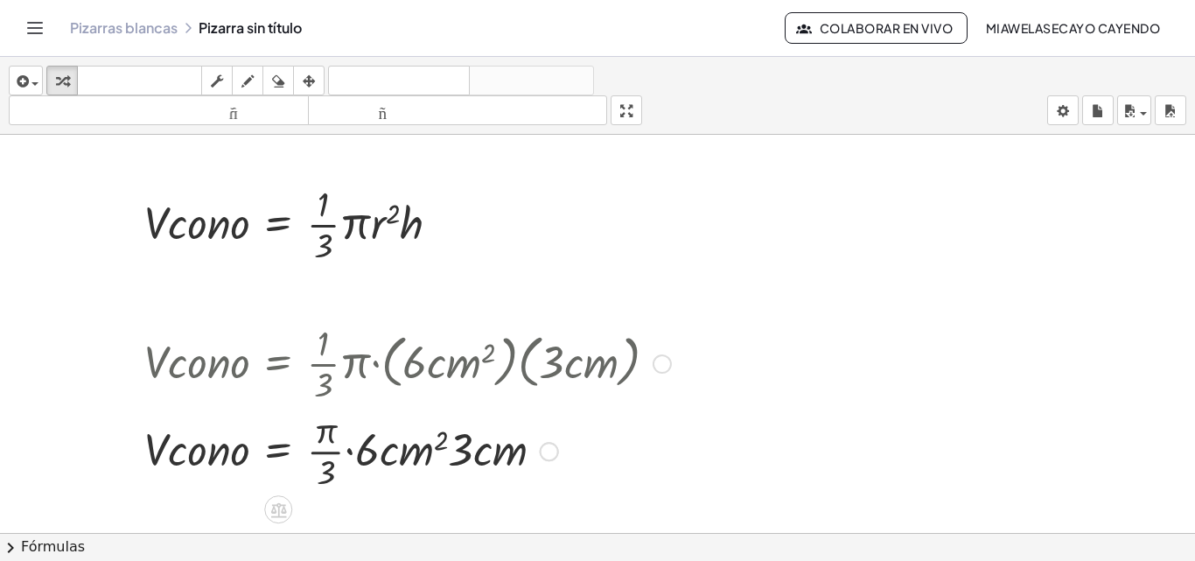
click at [327, 470] on div at bounding box center [408, 449] width 544 height 87
click at [370, 443] on div at bounding box center [408, 449] width 544 height 87
click at [402, 447] on div at bounding box center [408, 449] width 544 height 87
click at [437, 459] on div at bounding box center [408, 449] width 544 height 87
click at [397, 449] on div at bounding box center [408, 449] width 544 height 87
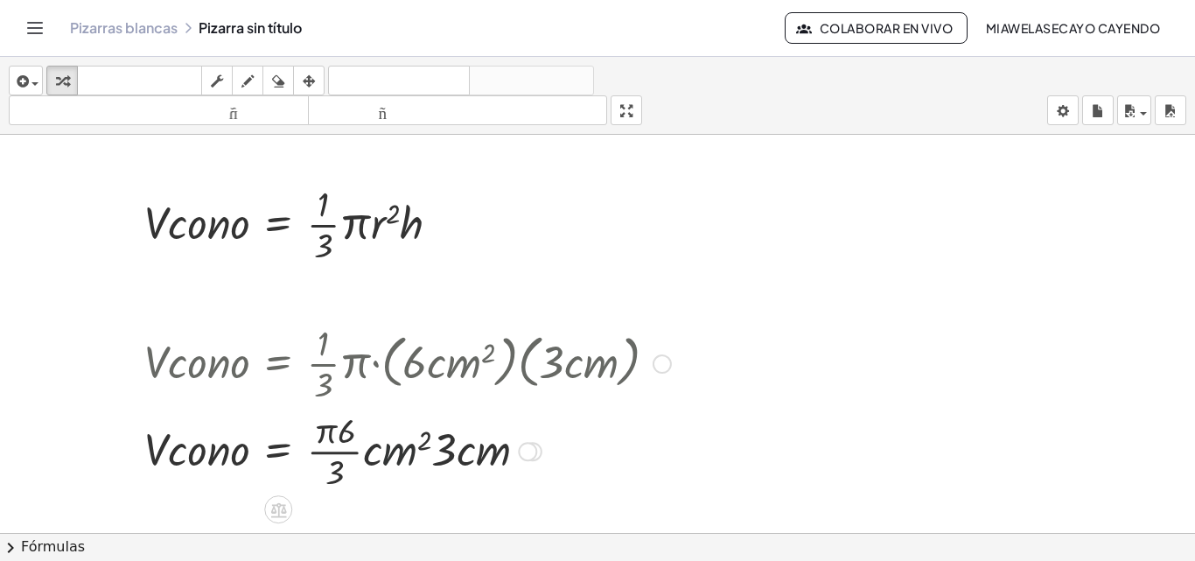
click at [417, 442] on div at bounding box center [408, 449] width 544 height 87
click at [416, 433] on div at bounding box center [408, 449] width 544 height 87
click at [429, 438] on div at bounding box center [408, 449] width 544 height 87
drag, startPoint x: 417, startPoint y: 440, endPoint x: 359, endPoint y: 430, distance: 59.5
click at [359, 430] on div at bounding box center [408, 449] width 544 height 87
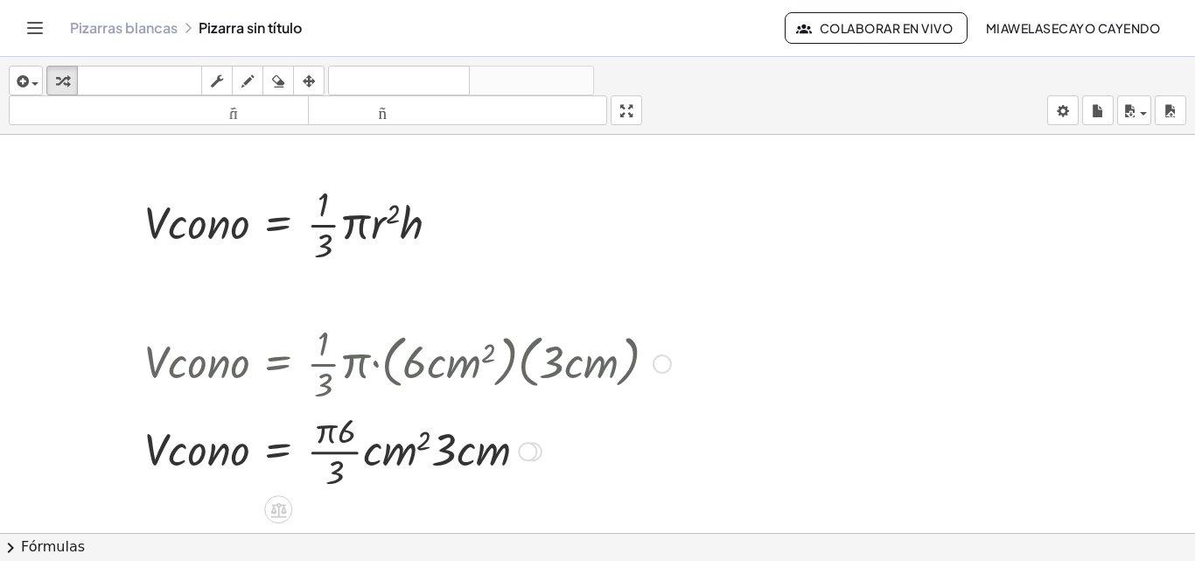
click at [384, 448] on div at bounding box center [408, 449] width 544 height 87
click at [343, 454] on div at bounding box center [408, 449] width 544 height 87
click at [337, 458] on div at bounding box center [408, 449] width 544 height 87
click at [340, 439] on div at bounding box center [408, 449] width 544 height 87
click at [346, 423] on div at bounding box center [408, 449] width 544 height 87
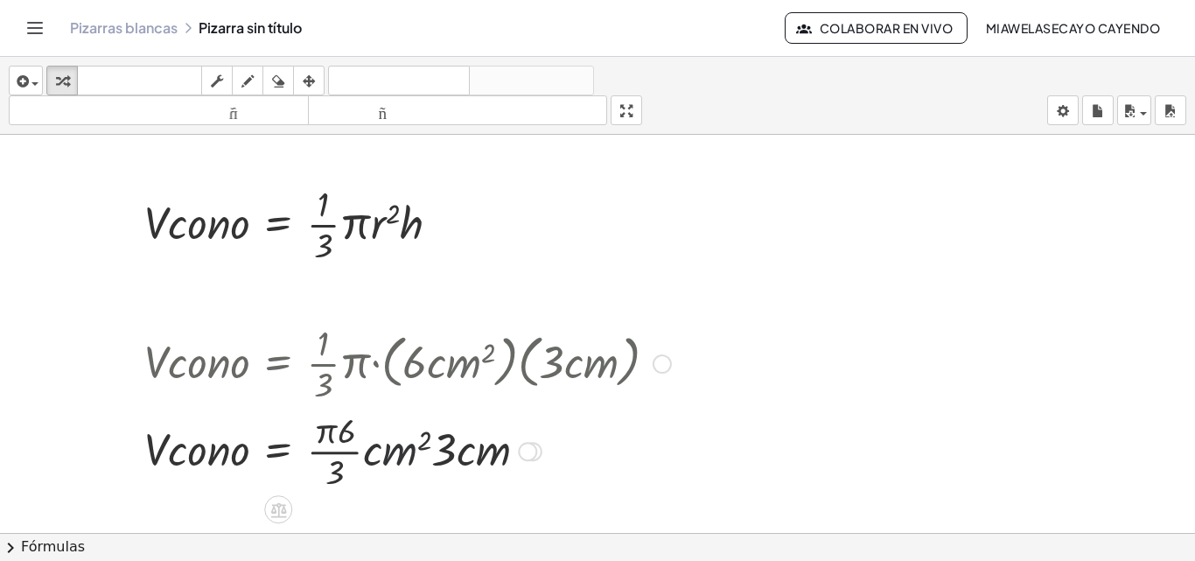
click at [407, 436] on div at bounding box center [408, 449] width 544 height 87
click at [489, 437] on div at bounding box center [408, 449] width 544 height 87
click at [525, 459] on div at bounding box center [527, 451] width 19 height 19
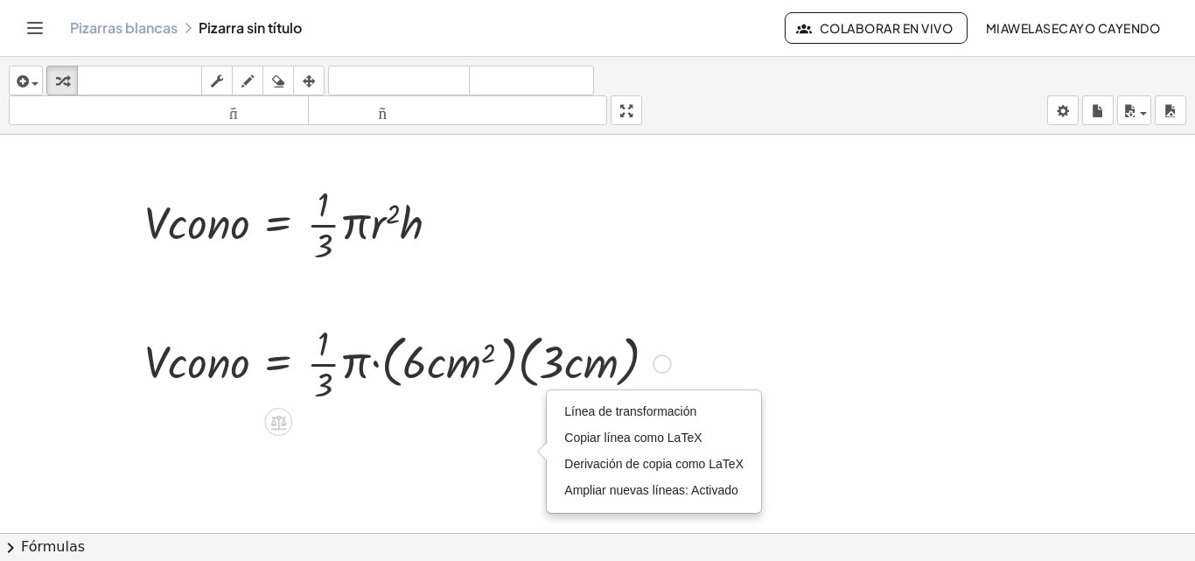
click at [613, 345] on div at bounding box center [408, 361] width 544 height 87
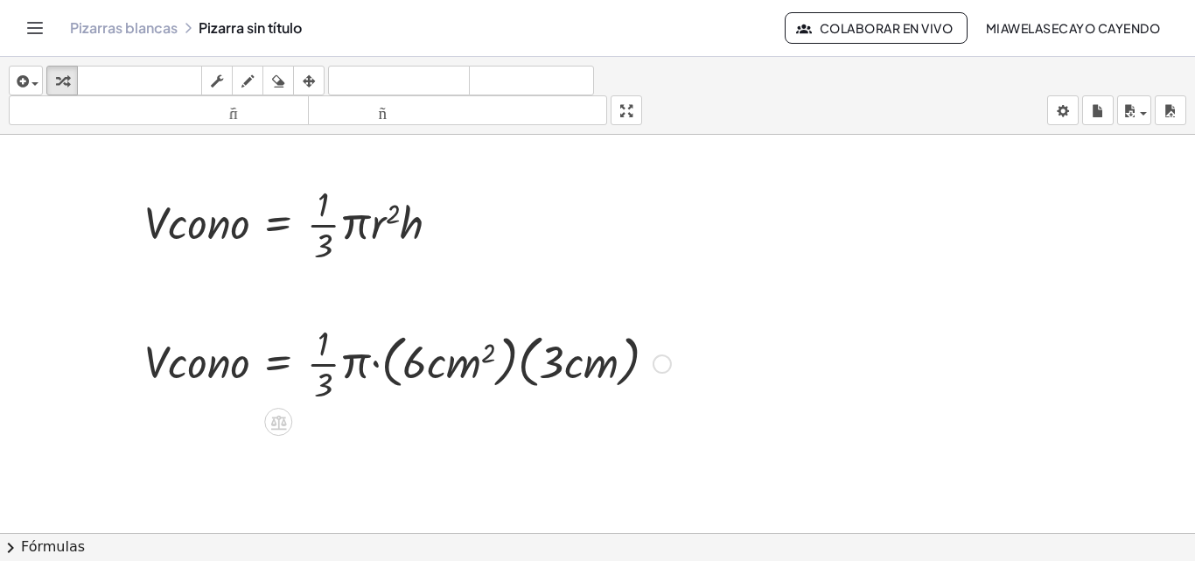
click at [655, 360] on div at bounding box center [662, 363] width 19 height 19
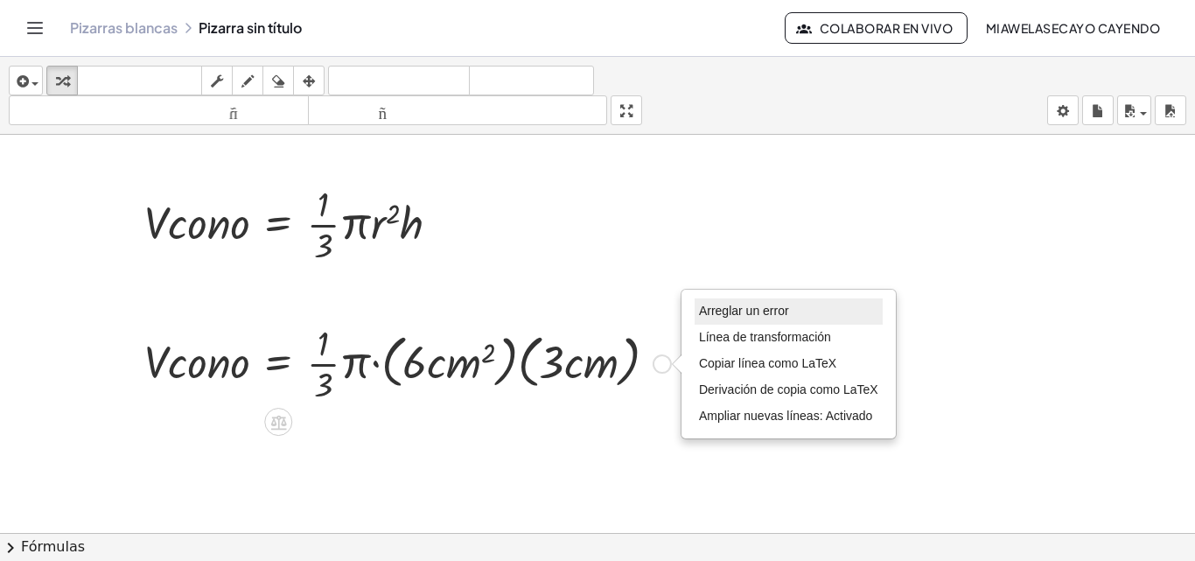
click at [726, 318] on font "Arreglar un error" at bounding box center [744, 311] width 90 height 14
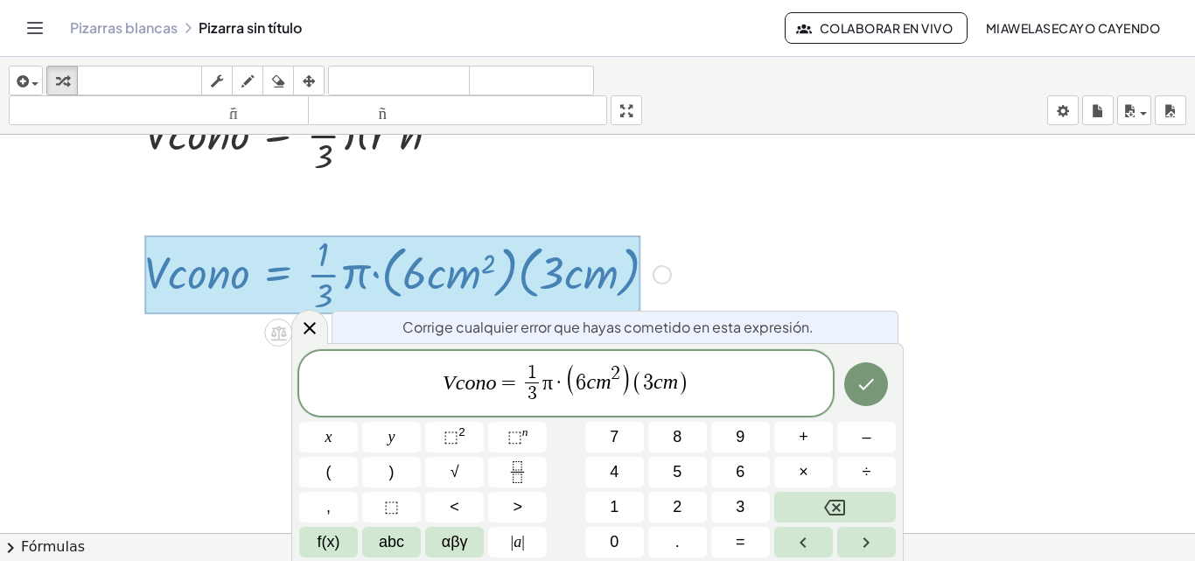
scroll to position [90, 0]
click at [607, 377] on var "m" at bounding box center [603, 381] width 15 height 23
click at [452, 437] on span "⬚" at bounding box center [451, 436] width 15 height 17
drag, startPoint x: 725, startPoint y: 361, endPoint x: 852, endPoint y: 381, distance: 128.4
click at [852, 381] on div "V c o n o = 1 3 ​ π · ( 6 c m ) 2 ( 3 c m ) ​ x y ⬚ 2 ⬚ n 7 8 9 + – ( ) √ 4 5 6…" at bounding box center [597, 455] width 597 height 206
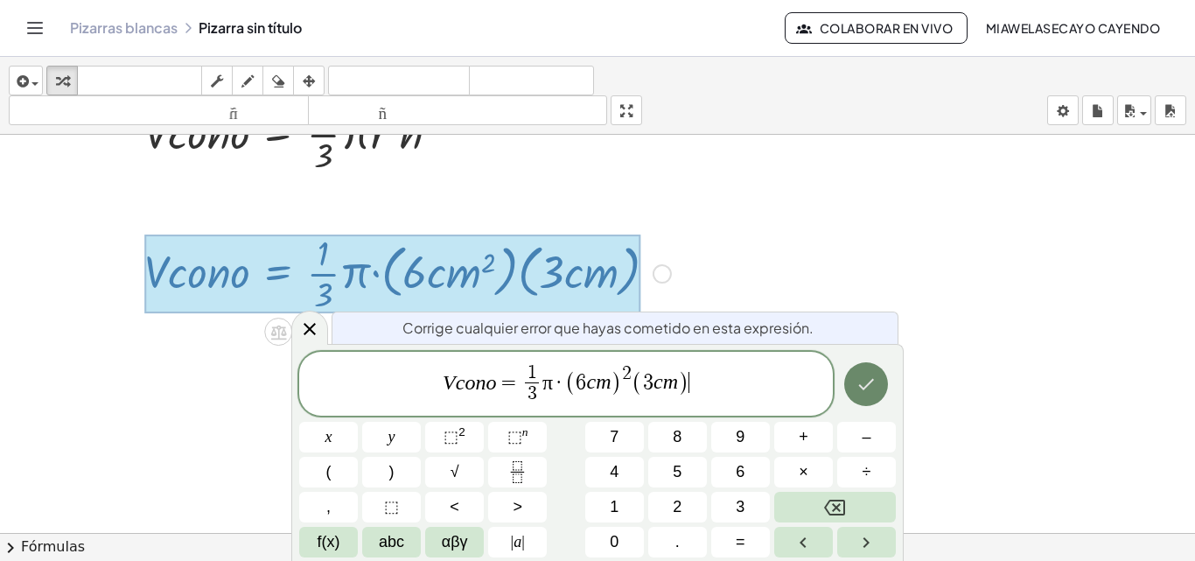
click at [863, 382] on icon "Hecho" at bounding box center [866, 384] width 21 height 21
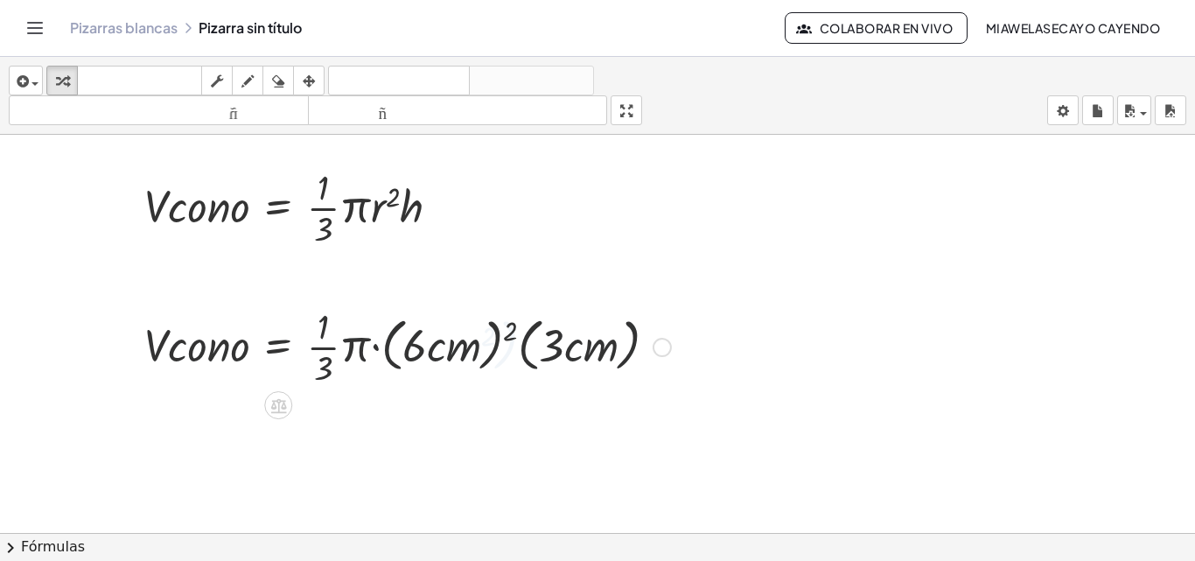
scroll to position [0, 0]
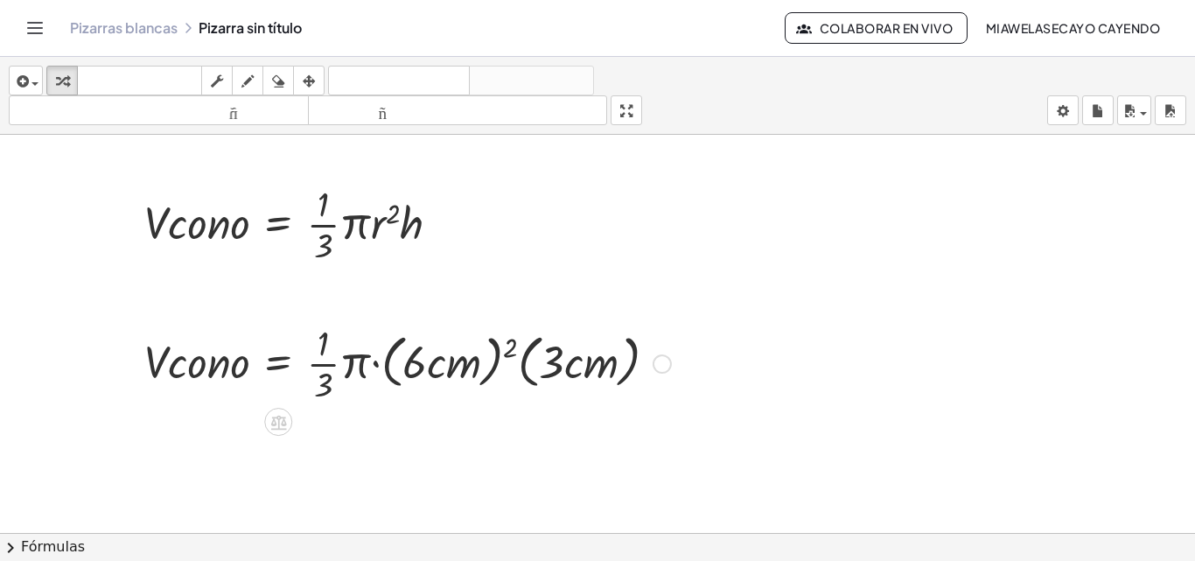
click at [498, 343] on div at bounding box center [408, 361] width 544 height 87
click at [452, 379] on div at bounding box center [408, 361] width 544 height 87
drag, startPoint x: 440, startPoint y: 348, endPoint x: 477, endPoint y: 365, distance: 40.3
click at [477, 365] on div at bounding box center [408, 361] width 544 height 87
drag, startPoint x: 413, startPoint y: 360, endPoint x: 402, endPoint y: 367, distance: 12.2
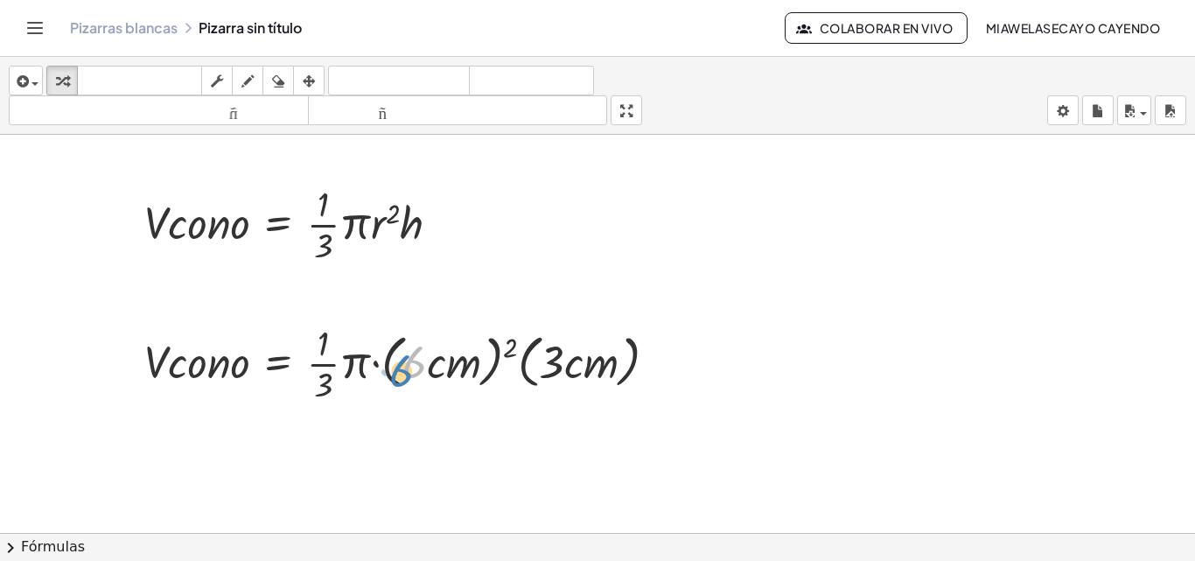
click at [402, 367] on div at bounding box center [408, 361] width 544 height 87
click at [507, 345] on div at bounding box center [408, 361] width 544 height 87
click at [508, 349] on div at bounding box center [408, 361] width 544 height 87
click at [451, 360] on div at bounding box center [408, 361] width 544 height 87
click at [387, 368] on div at bounding box center [408, 361] width 544 height 87
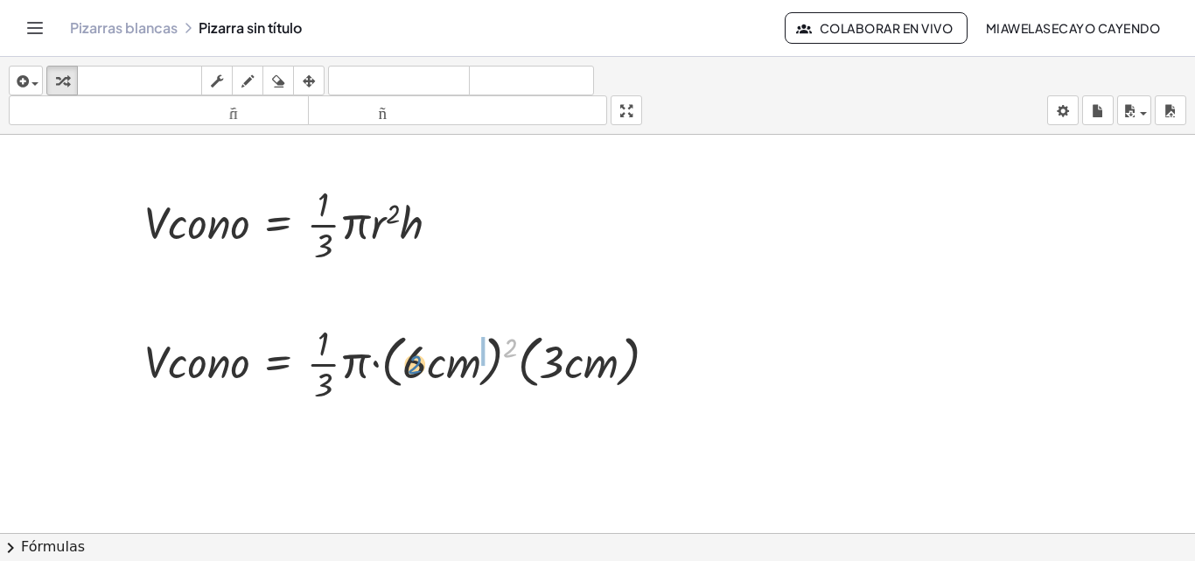
drag, startPoint x: 509, startPoint y: 345, endPoint x: 412, endPoint y: 361, distance: 98.5
click at [412, 361] on div at bounding box center [408, 361] width 544 height 87
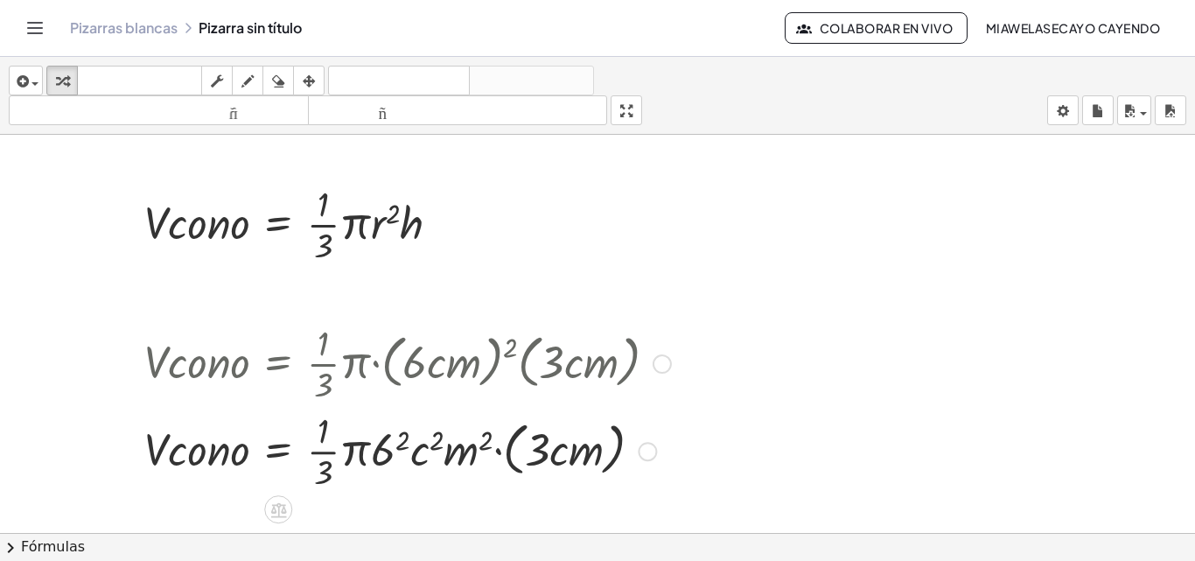
click at [394, 440] on div at bounding box center [408, 449] width 544 height 87
click at [435, 445] on div at bounding box center [408, 449] width 544 height 87
click at [471, 448] on div at bounding box center [408, 449] width 544 height 87
drag, startPoint x: 447, startPoint y: 438, endPoint x: 442, endPoint y: 455, distance: 17.4
click at [442, 455] on div at bounding box center [408, 449] width 544 height 87
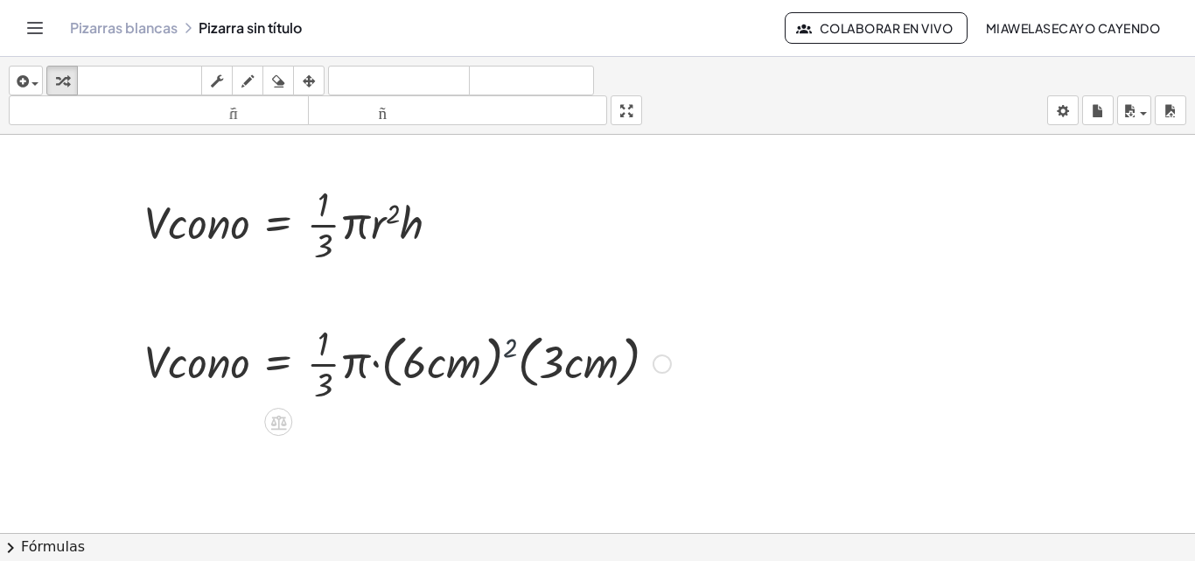
click at [512, 347] on div at bounding box center [408, 361] width 544 height 87
drag, startPoint x: 410, startPoint y: 364, endPoint x: 426, endPoint y: 353, distance: 19.4
click at [426, 353] on div at bounding box center [408, 361] width 544 height 87
click at [416, 356] on div at bounding box center [408, 361] width 544 height 87
drag, startPoint x: 422, startPoint y: 343, endPoint x: 431, endPoint y: 353, distance: 14.2
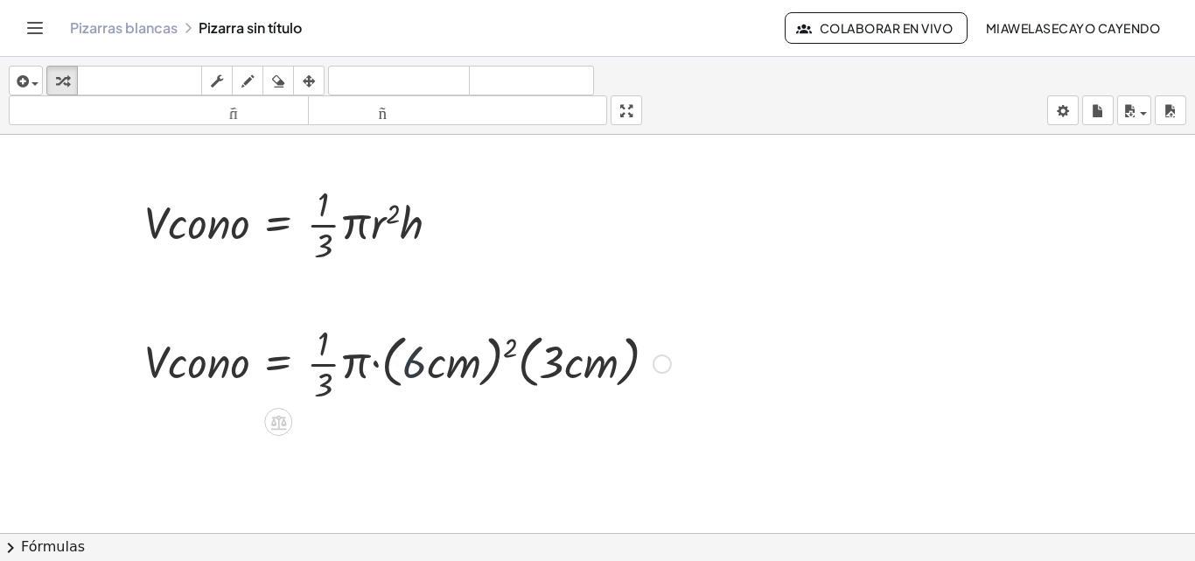
click at [426, 345] on div at bounding box center [408, 361] width 544 height 87
click at [429, 359] on div at bounding box center [408, 361] width 544 height 87
click at [496, 328] on div at bounding box center [408, 361] width 544 height 87
click at [394, 368] on div at bounding box center [408, 361] width 544 height 87
click at [666, 362] on div at bounding box center [662, 363] width 19 height 19
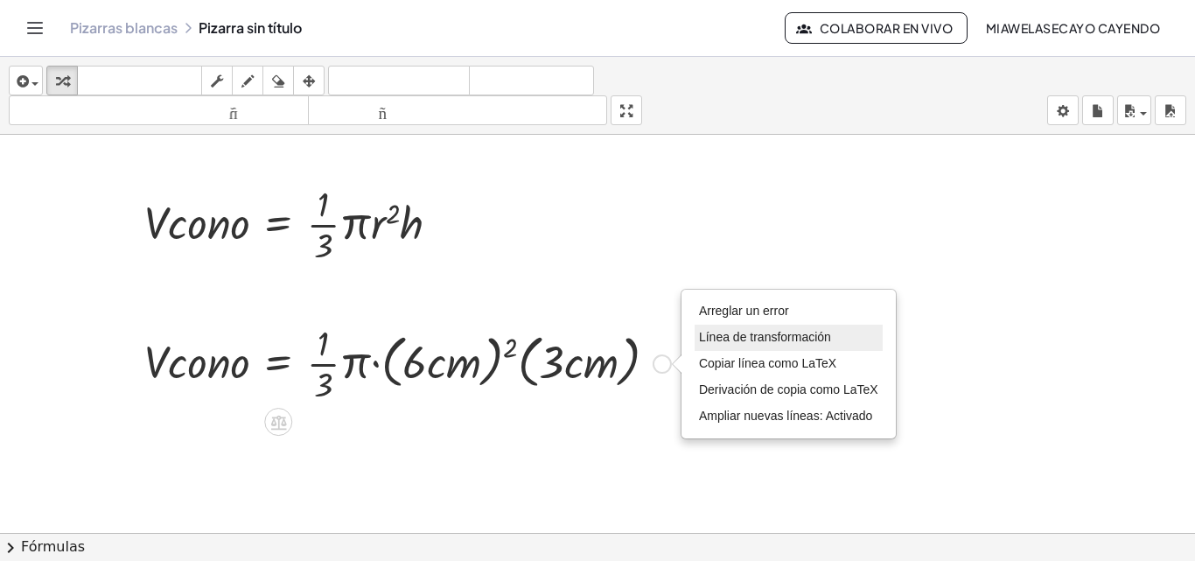
click at [816, 337] on font "Línea de transformación" at bounding box center [765, 337] width 132 height 14
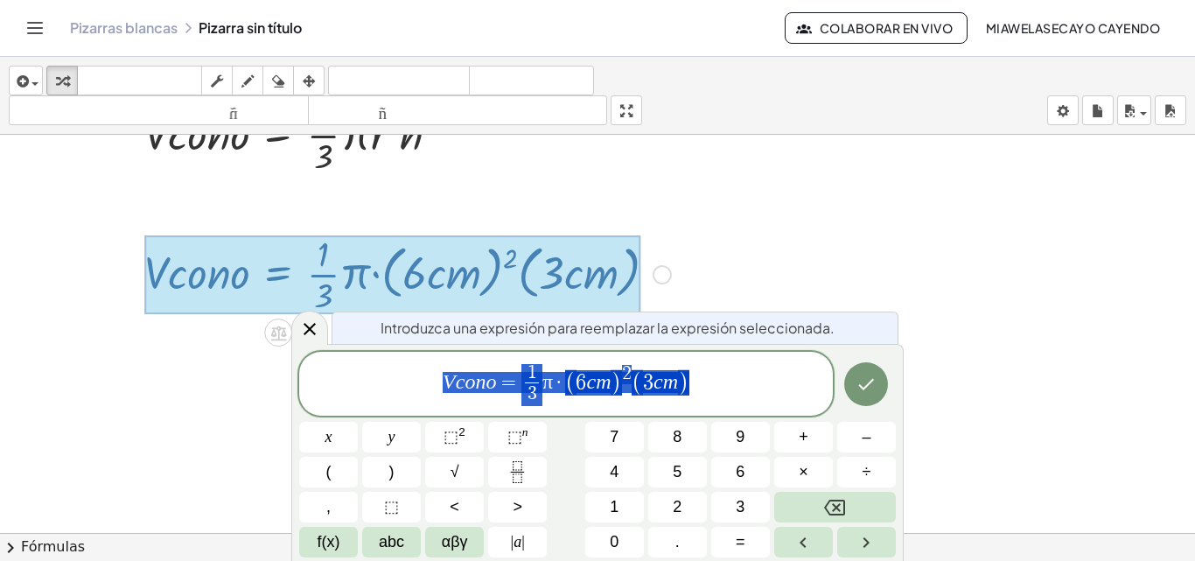
scroll to position [90, 0]
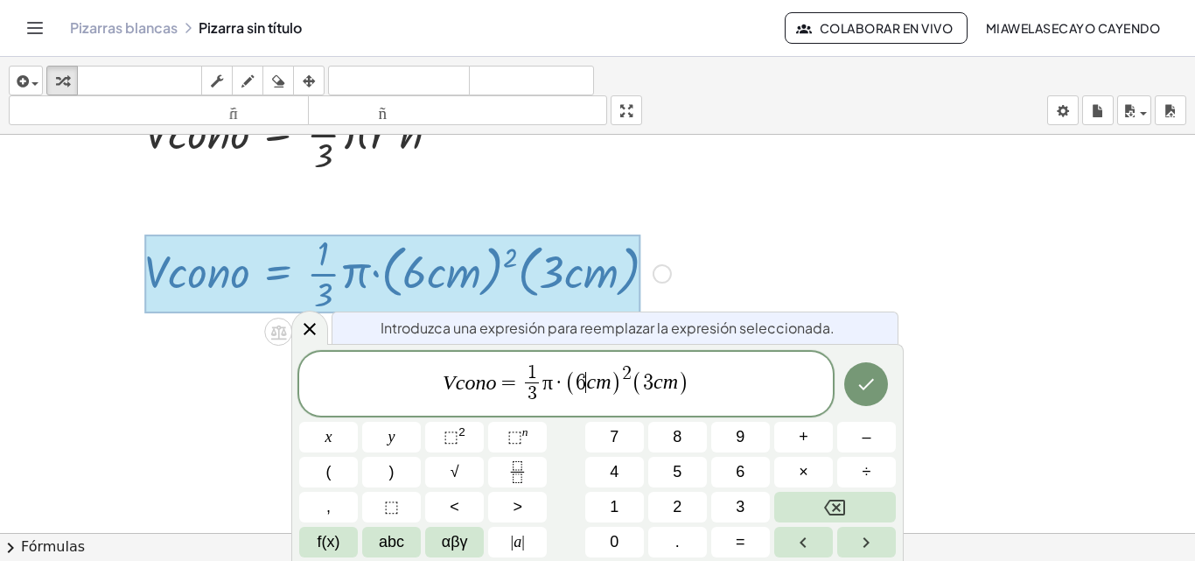
click at [584, 381] on span "6" at bounding box center [581, 382] width 10 height 21
click at [865, 387] on icon "Hecho" at bounding box center [867, 384] width 16 height 11
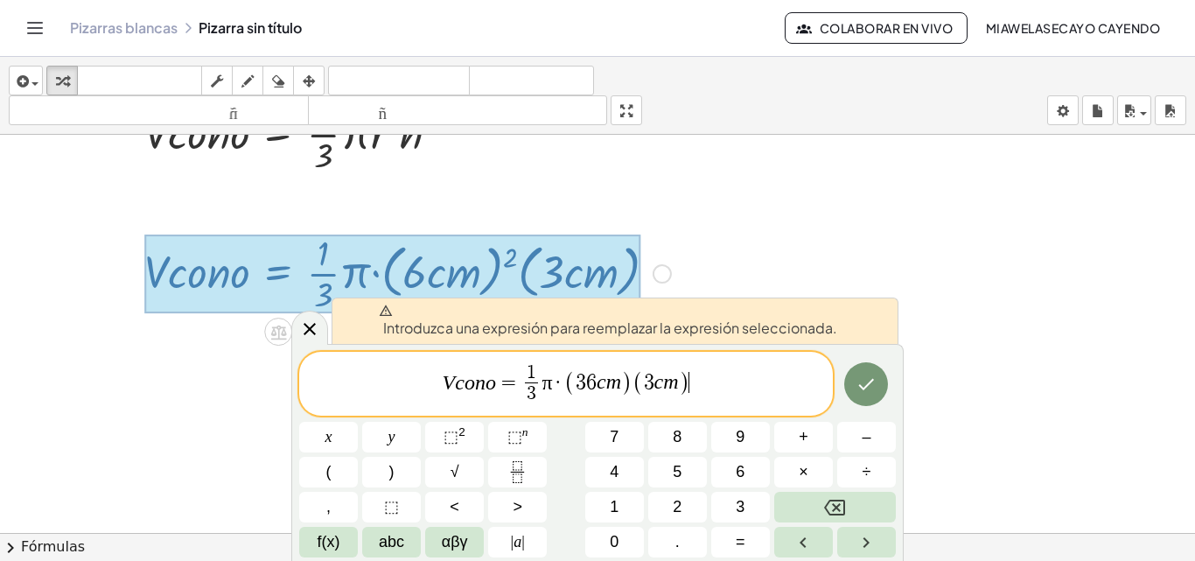
click at [747, 393] on span "V c o n o = 1 3 ​ π · ( 3 6 c m ) ( 3 c m ) ​" at bounding box center [566, 385] width 534 height 46
click at [545, 325] on font "Introduzca una expresión para reemplazar la expresión seleccionada." at bounding box center [610, 327] width 454 height 18
click at [595, 397] on span "V c o n o = 1 3 ​ π · ( 3 6 ​ c m ) ( 3 c m )" at bounding box center [566, 385] width 534 height 46
click at [616, 310] on span at bounding box center [608, 311] width 458 height 14
click at [611, 269] on div at bounding box center [392, 273] width 496 height 79
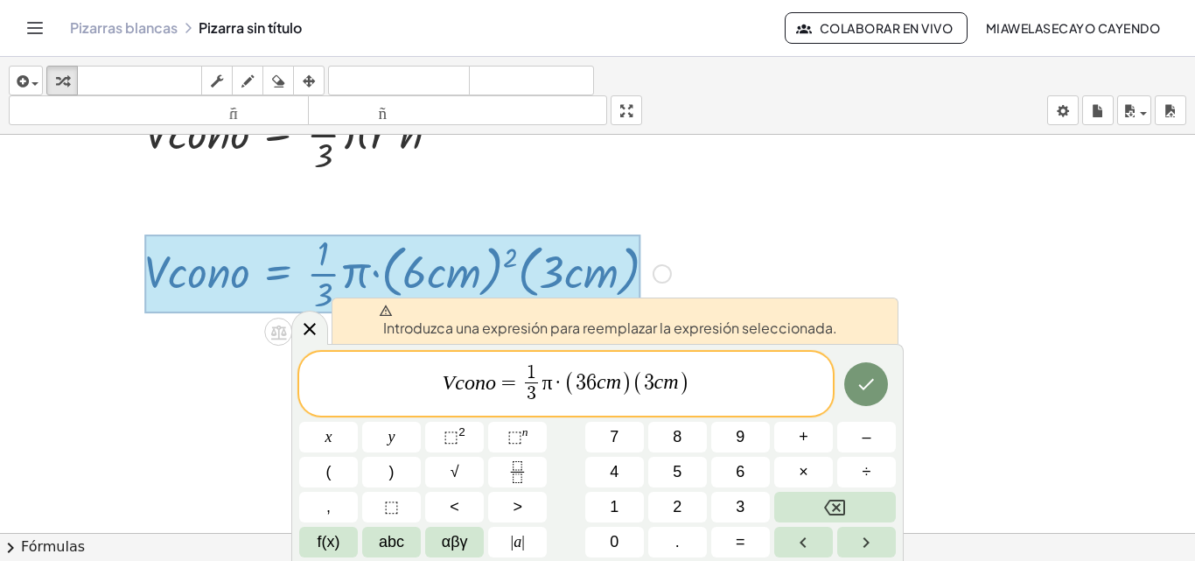
drag, startPoint x: 618, startPoint y: 393, endPoint x: 642, endPoint y: 395, distance: 23.7
click at [737, 395] on span "V c o n o = 1 3 ​ π · ( 3 6 c m ) ( 3 c m ) ​" at bounding box center [566, 385] width 534 height 46
click at [869, 374] on icon "Hecho" at bounding box center [866, 384] width 21 height 21
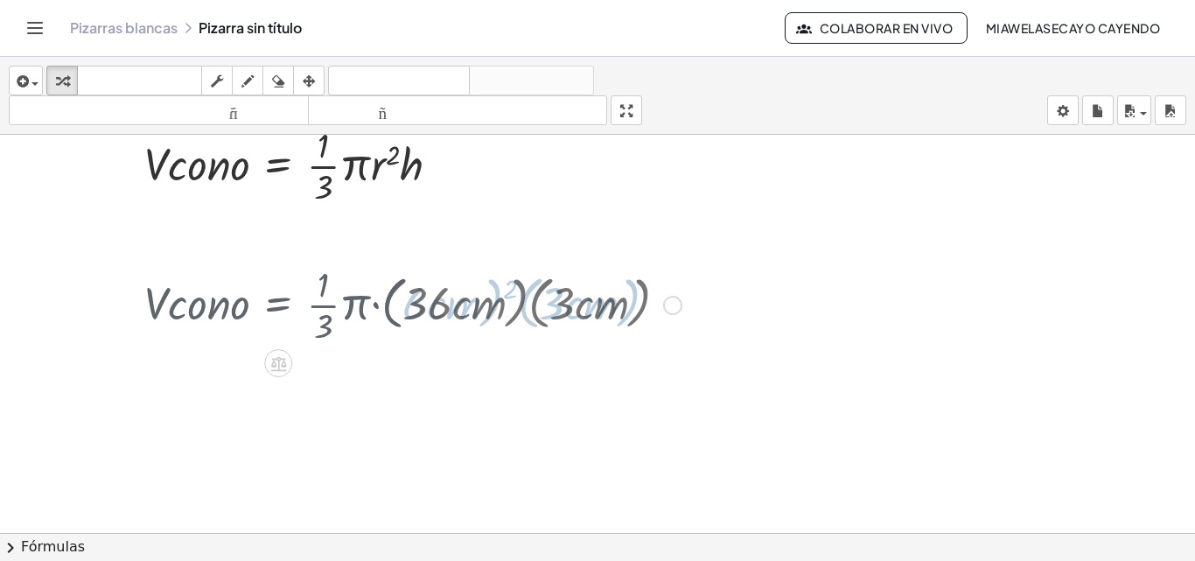
scroll to position [9, 0]
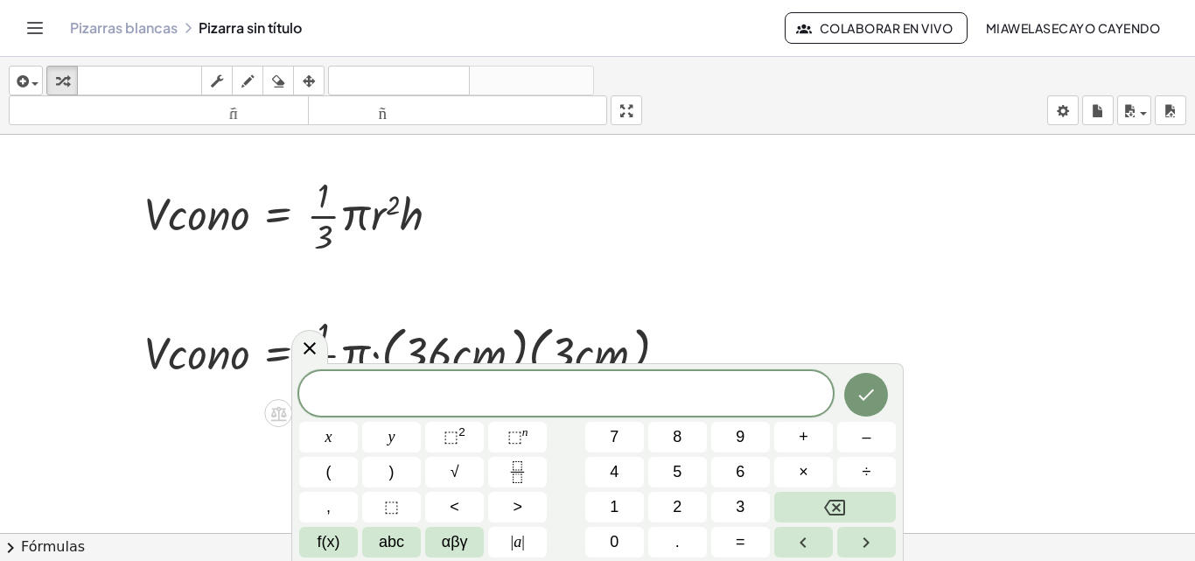
scroll to position [0, 0]
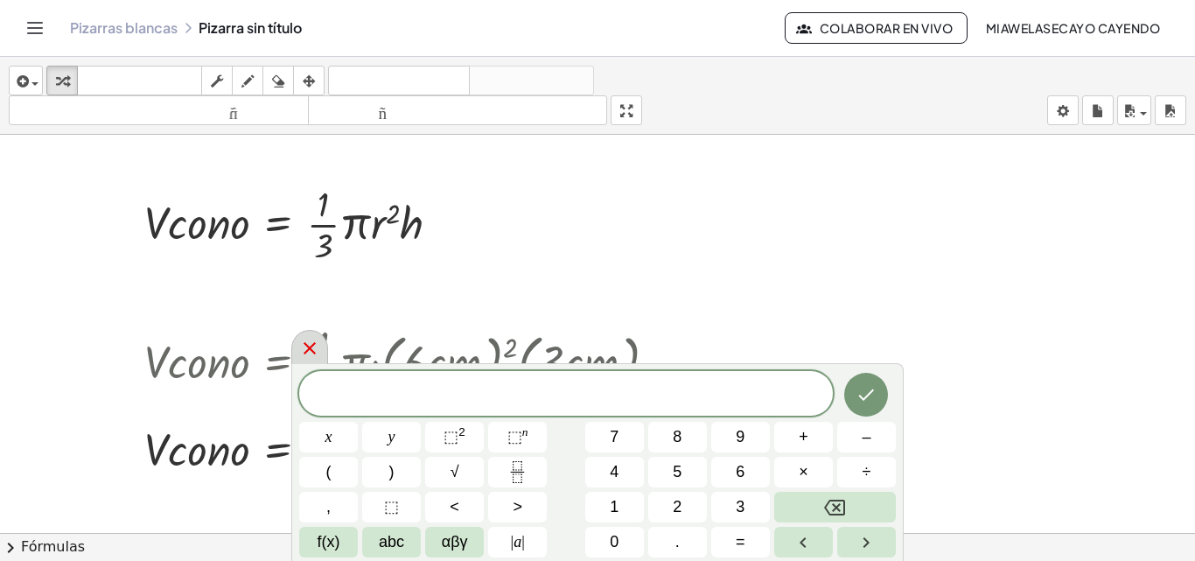
click at [304, 341] on icon at bounding box center [309, 348] width 21 height 21
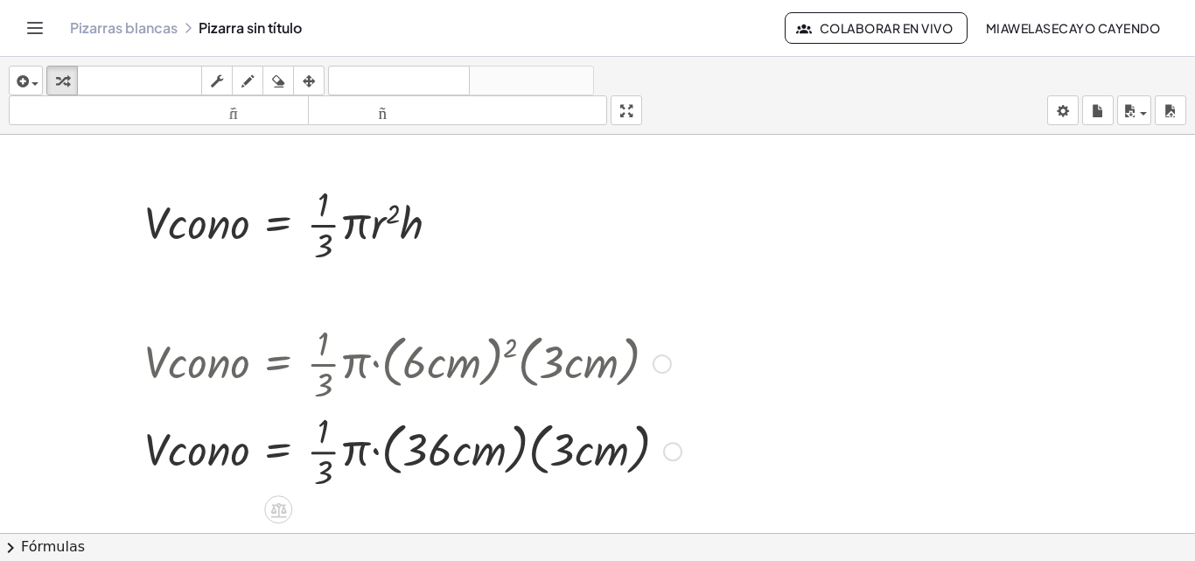
scroll to position [42, 0]
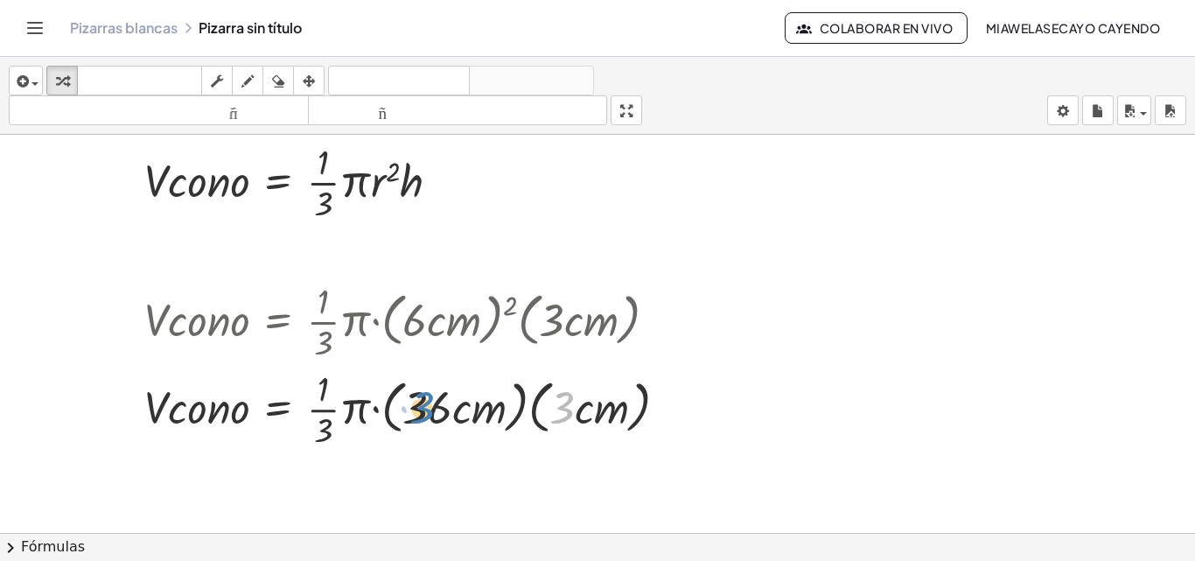
drag, startPoint x: 557, startPoint y: 403, endPoint x: 423, endPoint y: 403, distance: 134.7
click at [423, 403] on div at bounding box center [413, 407] width 555 height 87
click at [444, 406] on div at bounding box center [413, 407] width 555 height 87
click at [591, 409] on div at bounding box center [413, 407] width 555 height 87
click at [552, 406] on div at bounding box center [413, 407] width 555 height 87
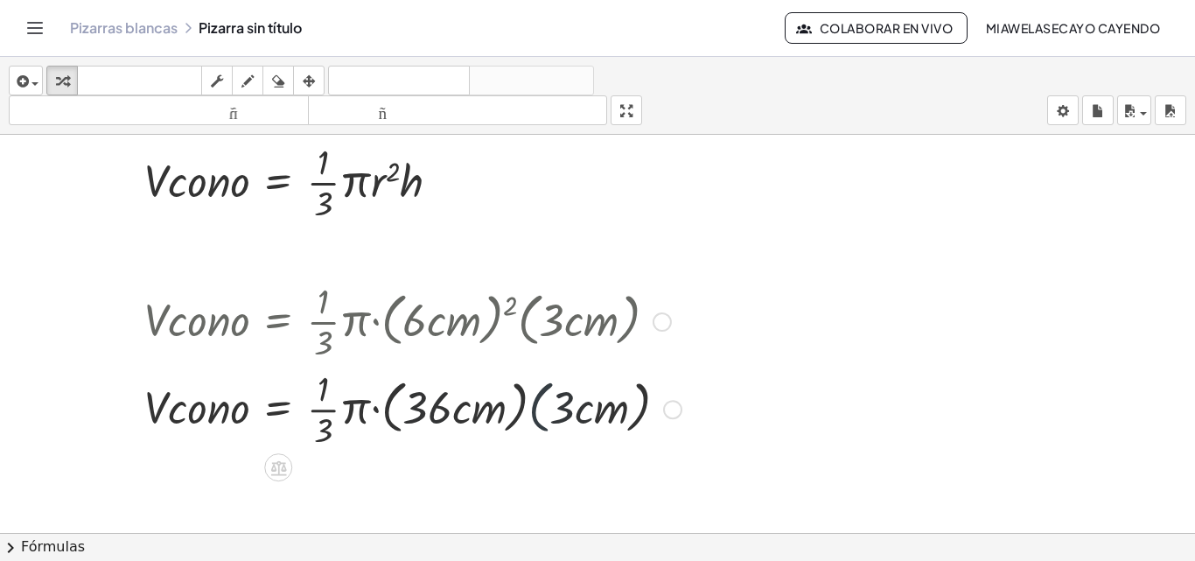
drag, startPoint x: 530, startPoint y: 409, endPoint x: 504, endPoint y: 407, distance: 26.3
click at [504, 407] on div at bounding box center [413, 407] width 555 height 87
drag, startPoint x: 561, startPoint y: 407, endPoint x: 529, endPoint y: 406, distance: 31.5
drag, startPoint x: 529, startPoint y: 406, endPoint x: 545, endPoint y: 406, distance: 15.7
click at [545, 406] on div at bounding box center [413, 407] width 555 height 87
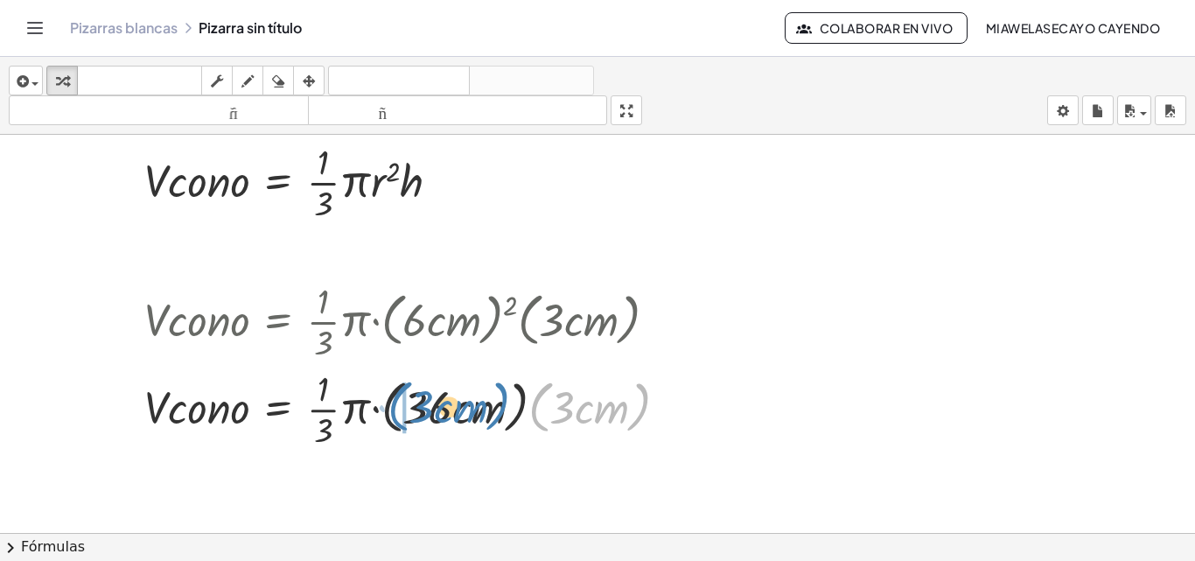
drag, startPoint x: 539, startPoint y: 414, endPoint x: 398, endPoint y: 413, distance: 140.8
click at [398, 413] on div at bounding box center [413, 407] width 555 height 87
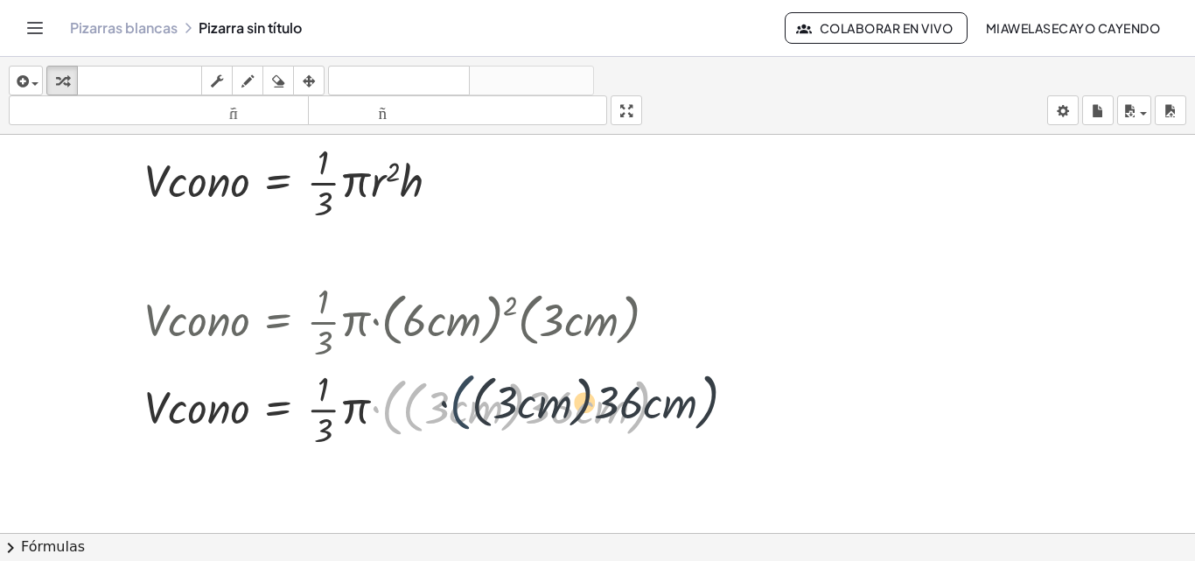
drag, startPoint x: 390, startPoint y: 411, endPoint x: 478, endPoint y: 403, distance: 87.8
click at [472, 404] on div at bounding box center [413, 407] width 555 height 87
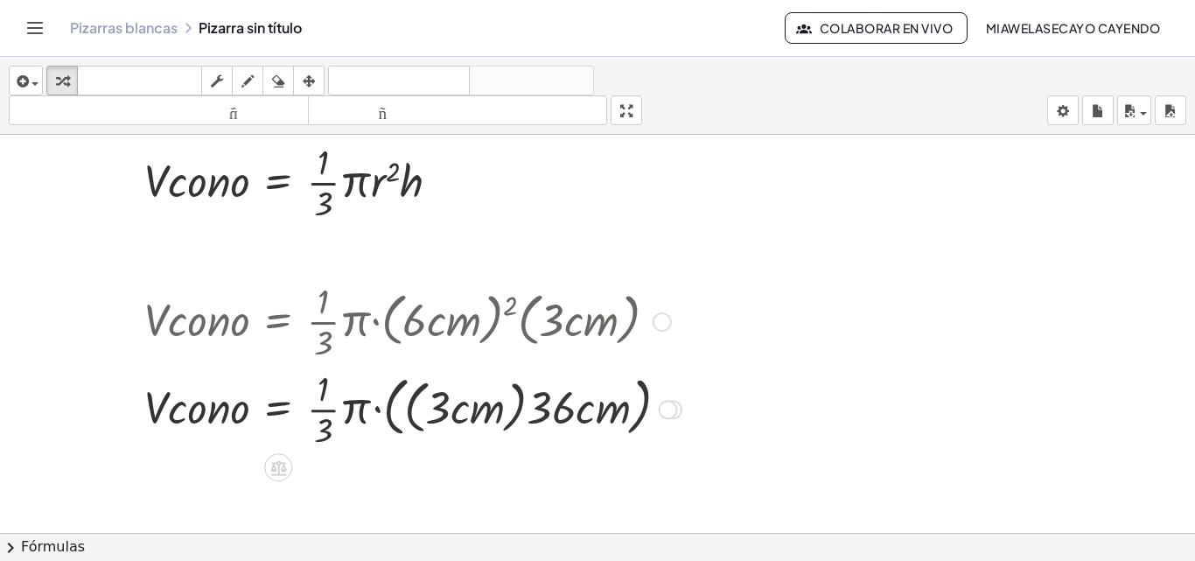
click at [505, 403] on div at bounding box center [413, 407] width 555 height 87
click at [484, 412] on div at bounding box center [408, 407] width 544 height 87
click at [529, 400] on div at bounding box center [408, 407] width 544 height 87
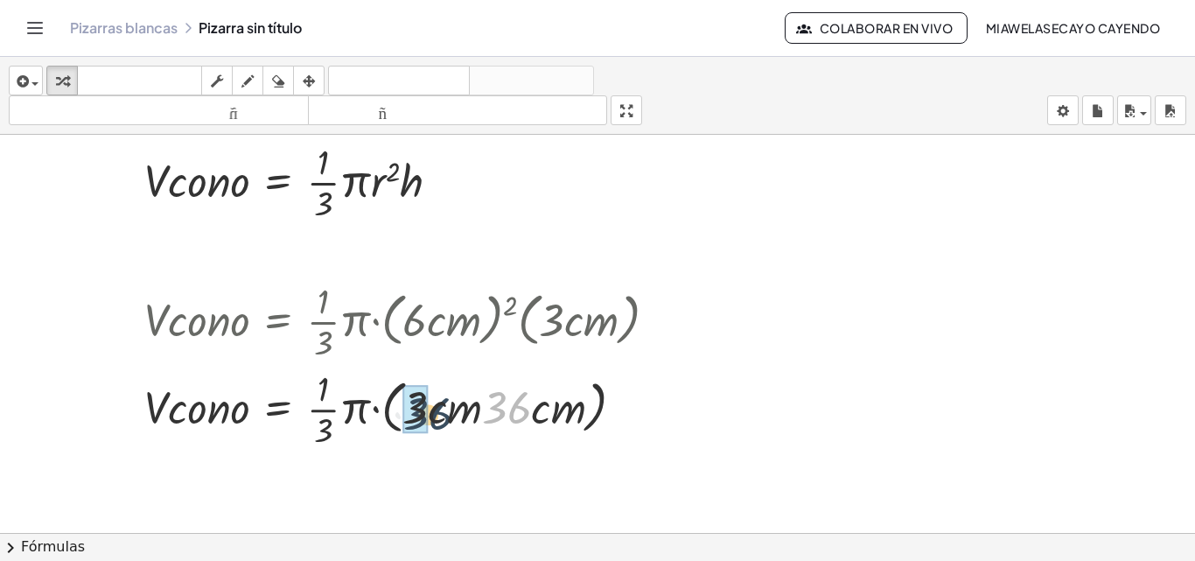
drag, startPoint x: 522, startPoint y: 400, endPoint x: 430, endPoint y: 402, distance: 92.8
drag, startPoint x: 545, startPoint y: 408, endPoint x: 554, endPoint y: 409, distance: 8.8
click at [554, 409] on div at bounding box center [408, 407] width 544 height 87
click at [612, 412] on div at bounding box center [613, 409] width 19 height 19
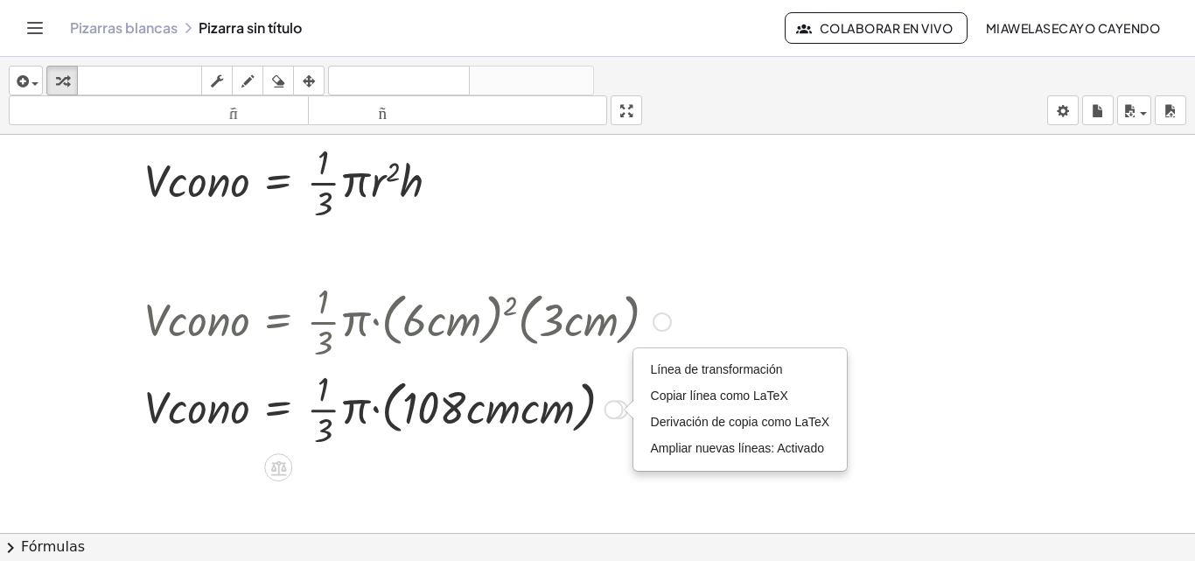
click at [614, 409] on div "Línea de transformación Copiar línea como LaTeX Derivación de copia como LaTeX …" at bounding box center [613, 409] width 19 height 19
click at [501, 402] on div at bounding box center [413, 407] width 555 height 87
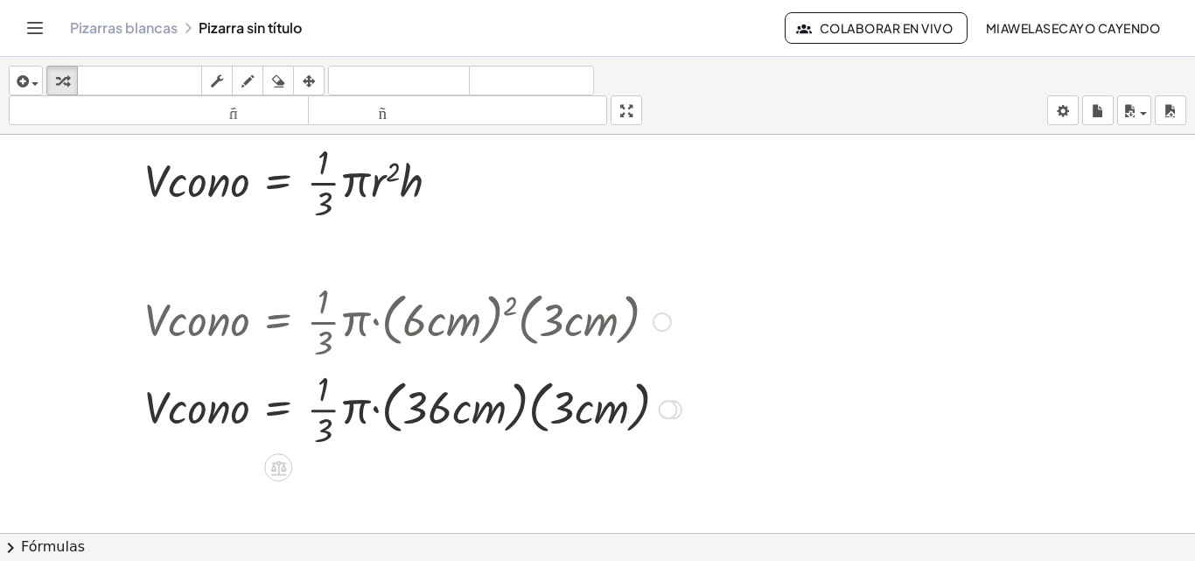
click at [660, 397] on div at bounding box center [413, 407] width 555 height 87
click at [538, 403] on div at bounding box center [408, 407] width 544 height 87
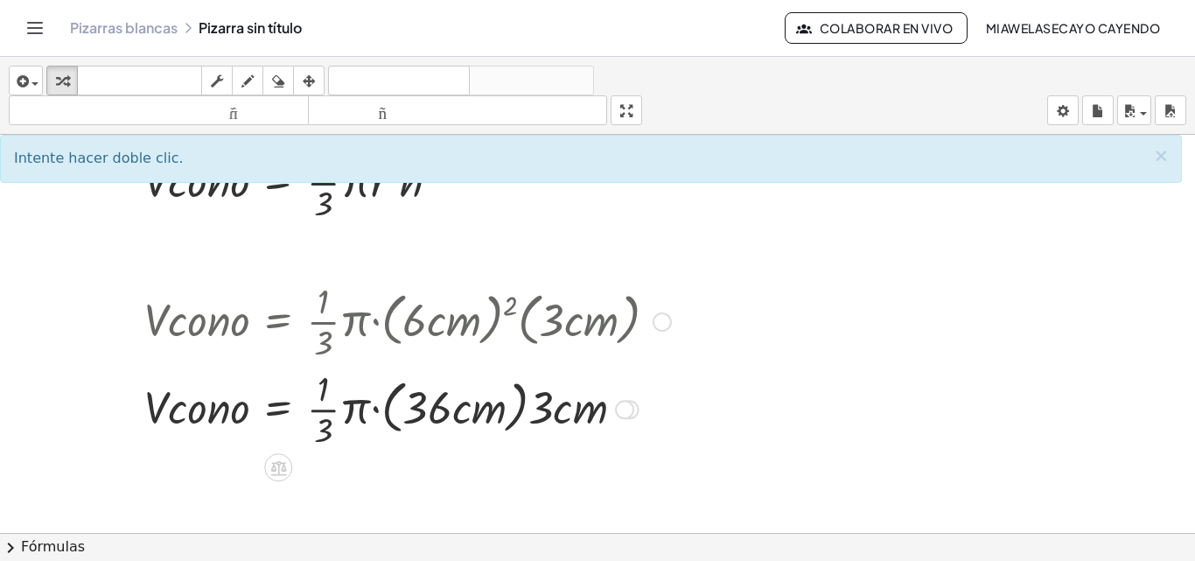
click at [426, 404] on div at bounding box center [408, 407] width 544 height 87
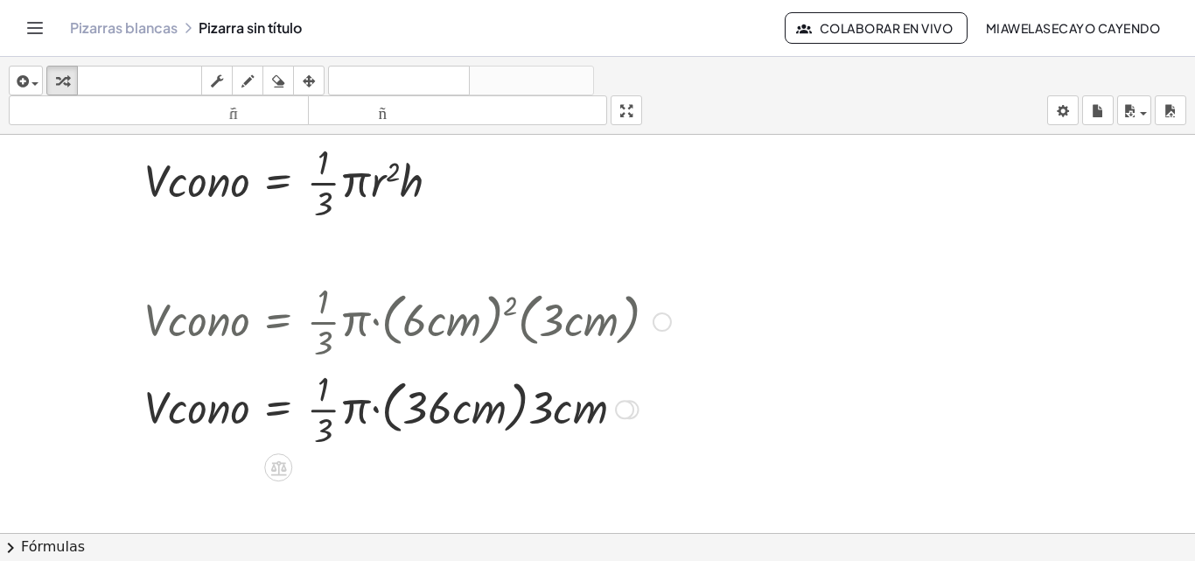
click at [407, 405] on div at bounding box center [408, 407] width 544 height 87
drag, startPoint x: 536, startPoint y: 404, endPoint x: 549, endPoint y: 413, distance: 15.8
click at [560, 409] on div at bounding box center [408, 407] width 544 height 87
click at [621, 408] on div at bounding box center [624, 409] width 19 height 19
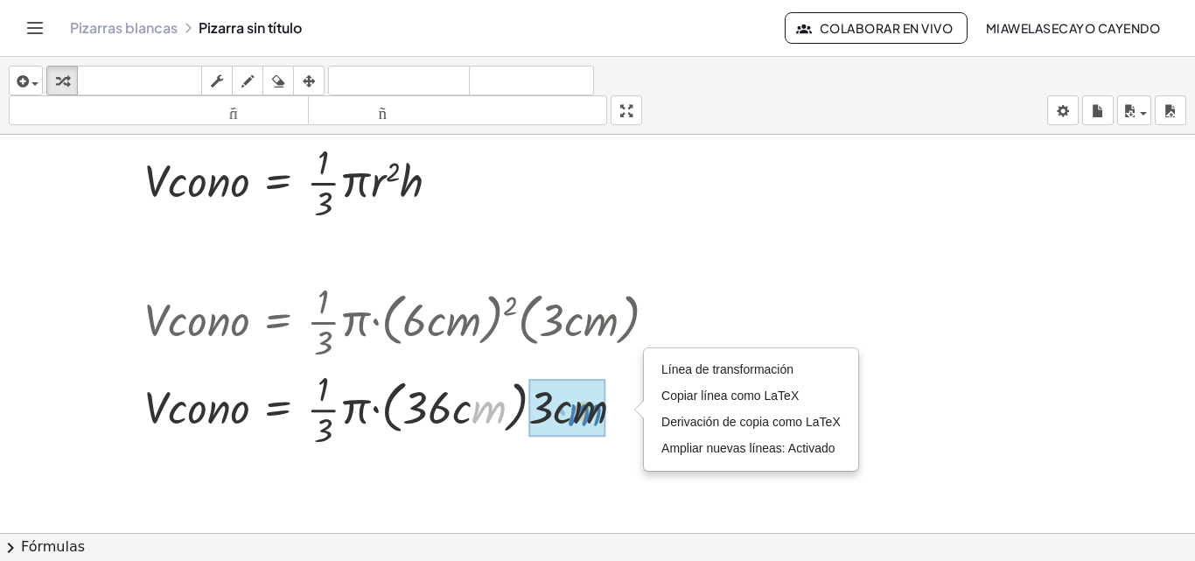
drag, startPoint x: 485, startPoint y: 398, endPoint x: 583, endPoint y: 400, distance: 98.0
drag, startPoint x: 586, startPoint y: 409, endPoint x: 516, endPoint y: 409, distance: 70.0
drag, startPoint x: 579, startPoint y: 407, endPoint x: 508, endPoint y: 405, distance: 70.9
click at [506, 409] on div at bounding box center [408, 407] width 544 height 87
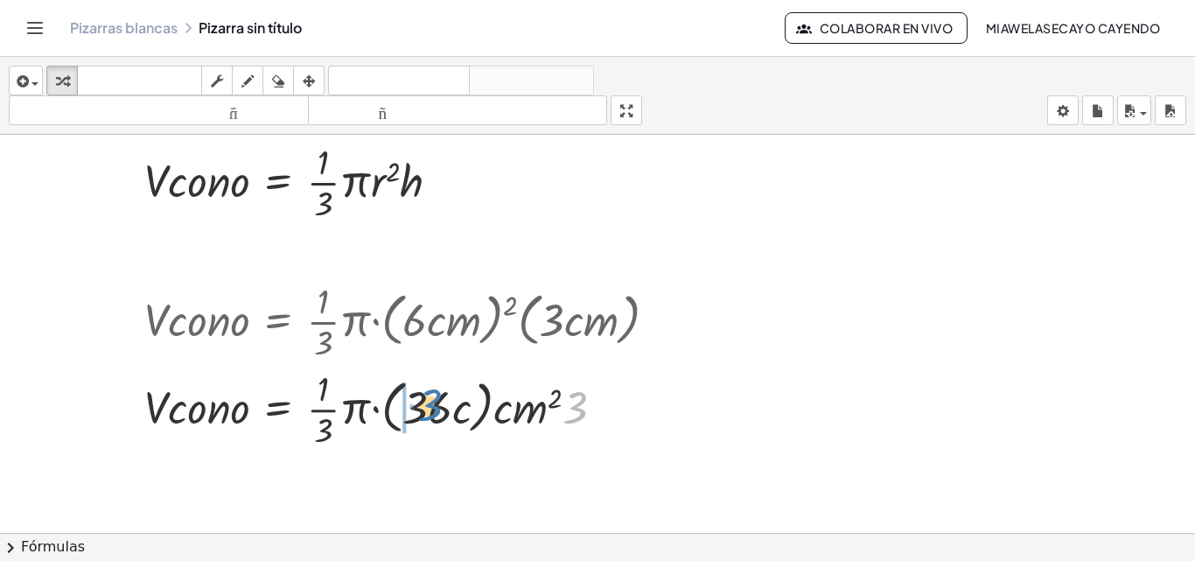
drag, startPoint x: 579, startPoint y: 407, endPoint x: 433, endPoint y: 406, distance: 146.1
click at [433, 406] on div at bounding box center [408, 407] width 544 height 87
drag, startPoint x: 569, startPoint y: 416, endPoint x: 410, endPoint y: 417, distance: 158.3
click at [410, 417] on div at bounding box center [403, 407] width 534 height 87
drag, startPoint x: 468, startPoint y: 411, endPoint x: 424, endPoint y: 409, distance: 43.8
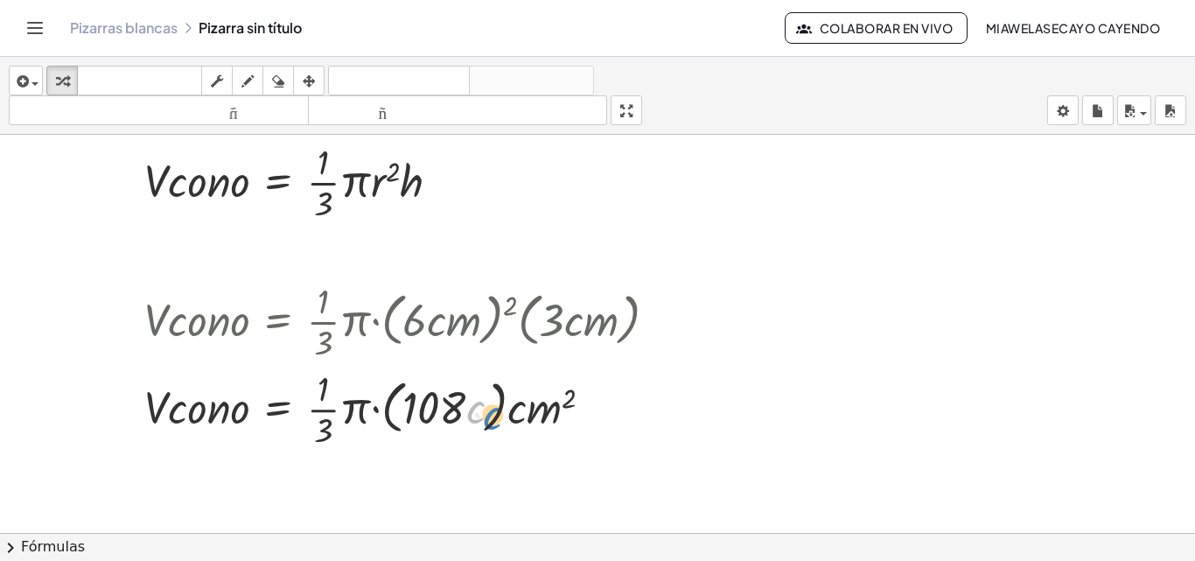
drag, startPoint x: 472, startPoint y: 410, endPoint x: 492, endPoint y: 416, distance: 21.0
click at [492, 416] on div at bounding box center [408, 407] width 544 height 87
click at [597, 405] on div at bounding box center [592, 409] width 19 height 19
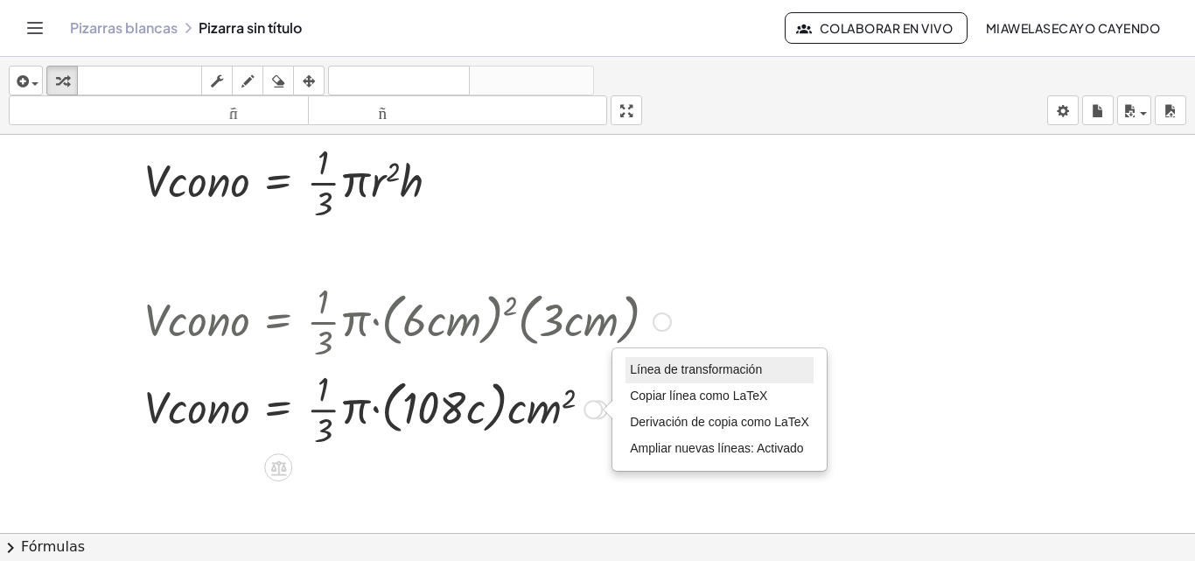
click at [758, 374] on font "Línea de transformación" at bounding box center [696, 369] width 132 height 14
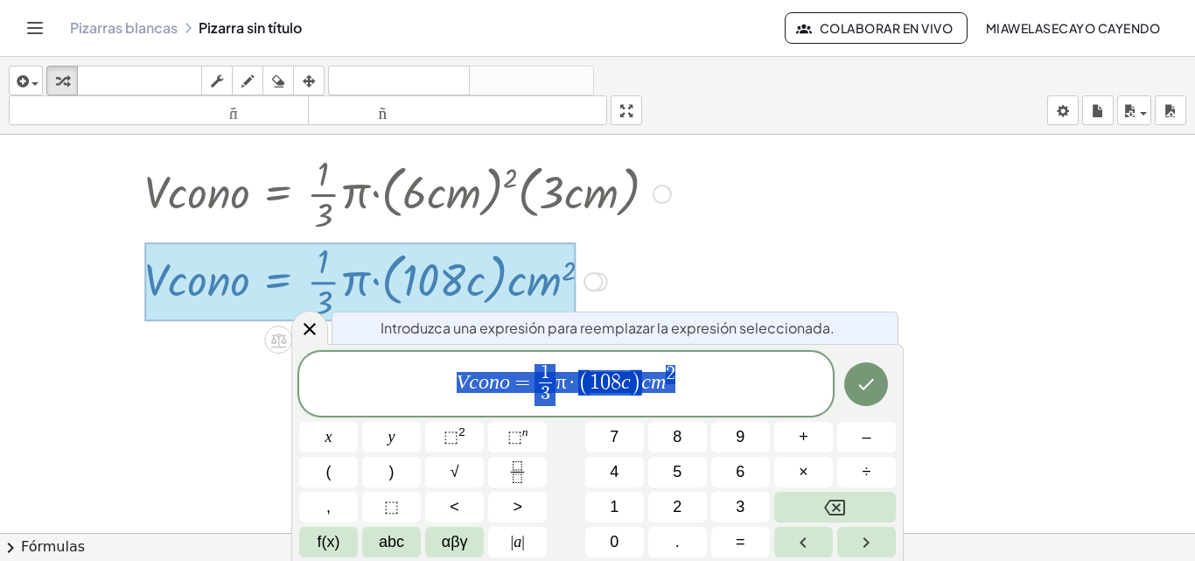
scroll to position [171, 0]
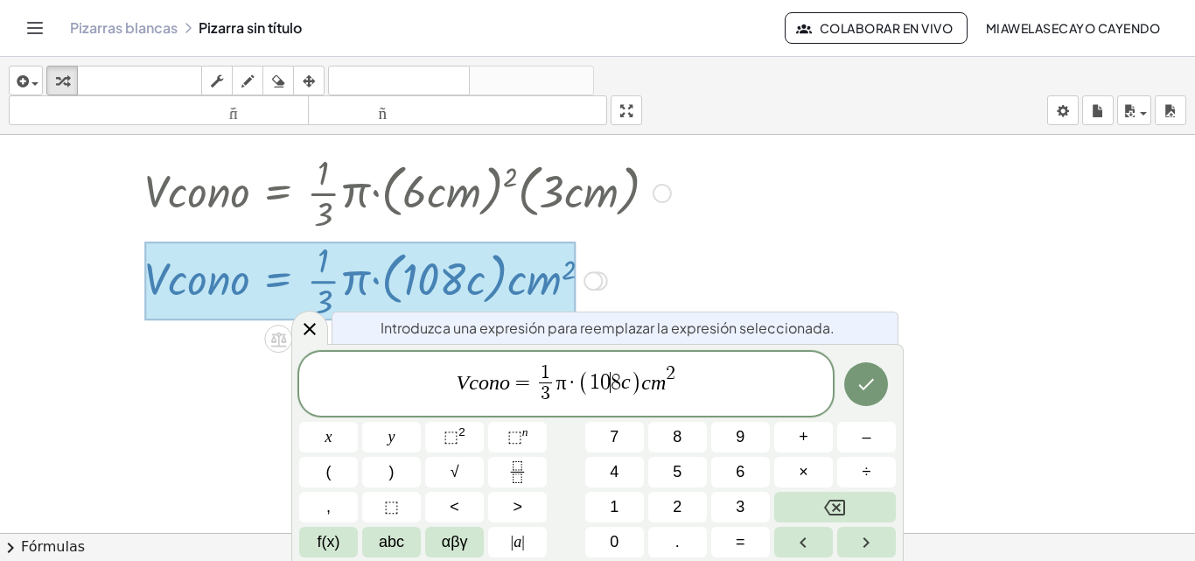
click at [608, 395] on span "V c o n o = 1 3 ​ π · ( 1 0 ​ 8 c ) c m 2" at bounding box center [566, 385] width 534 height 46
click at [458, 541] on span "αβγ" at bounding box center [455, 542] width 26 height 24
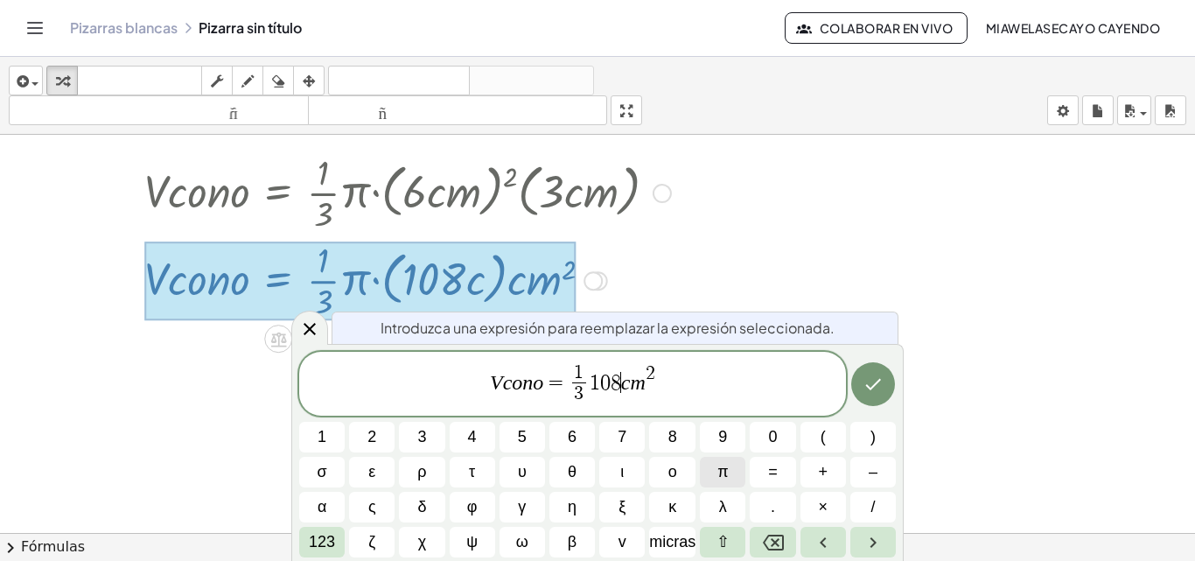
click at [732, 475] on button "π" at bounding box center [722, 472] width 45 height 31
click at [871, 388] on icon "Hecho" at bounding box center [873, 384] width 16 height 11
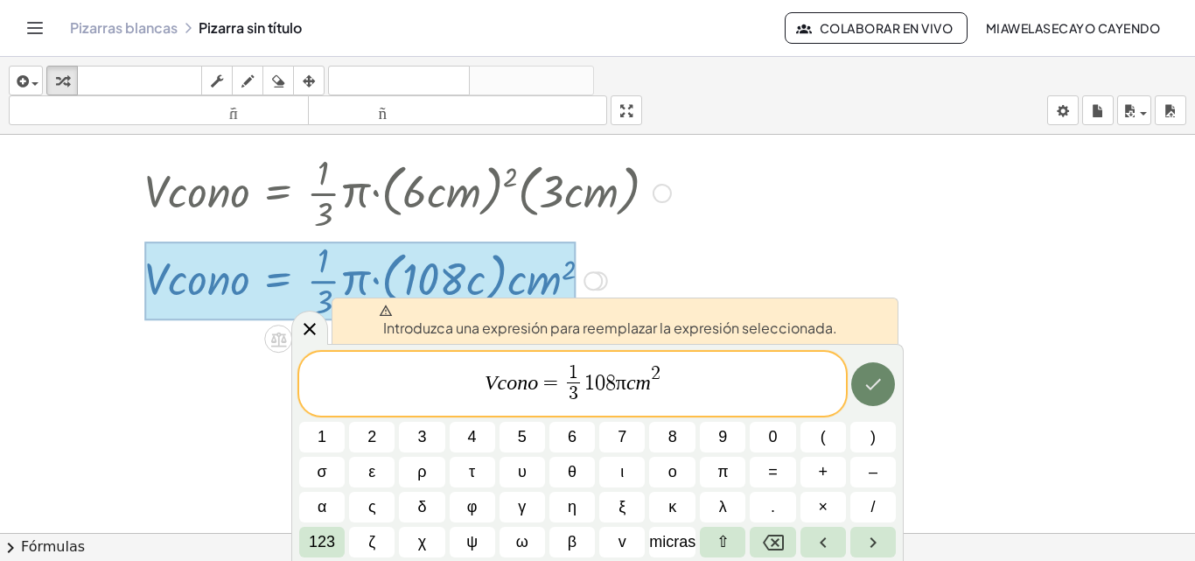
click at [871, 388] on icon "Hecho" at bounding box center [873, 384] width 16 height 11
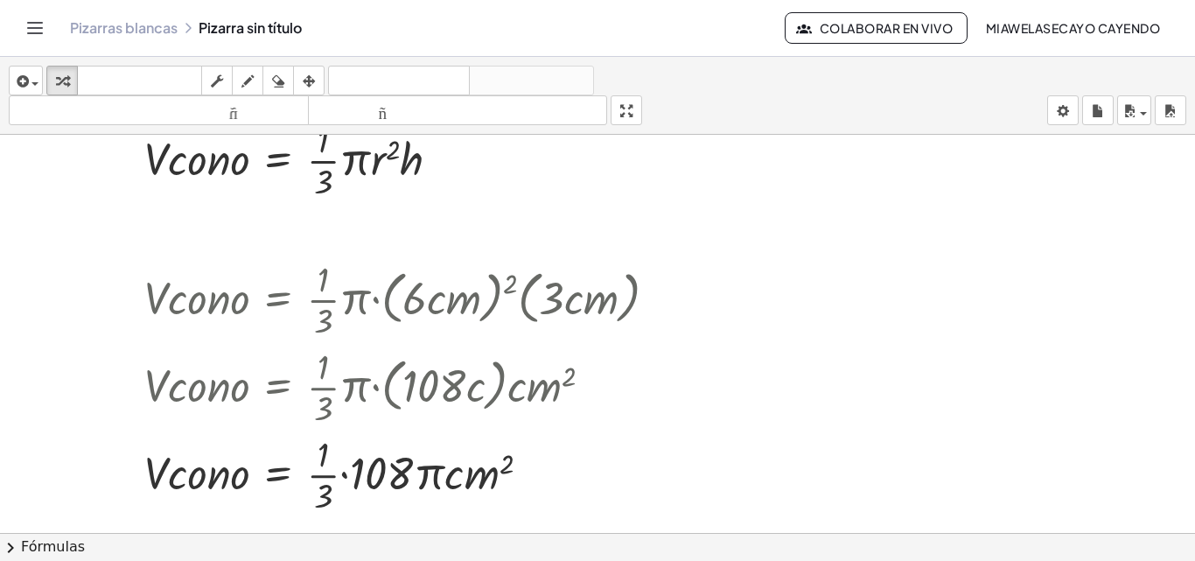
scroll to position [71, 0]
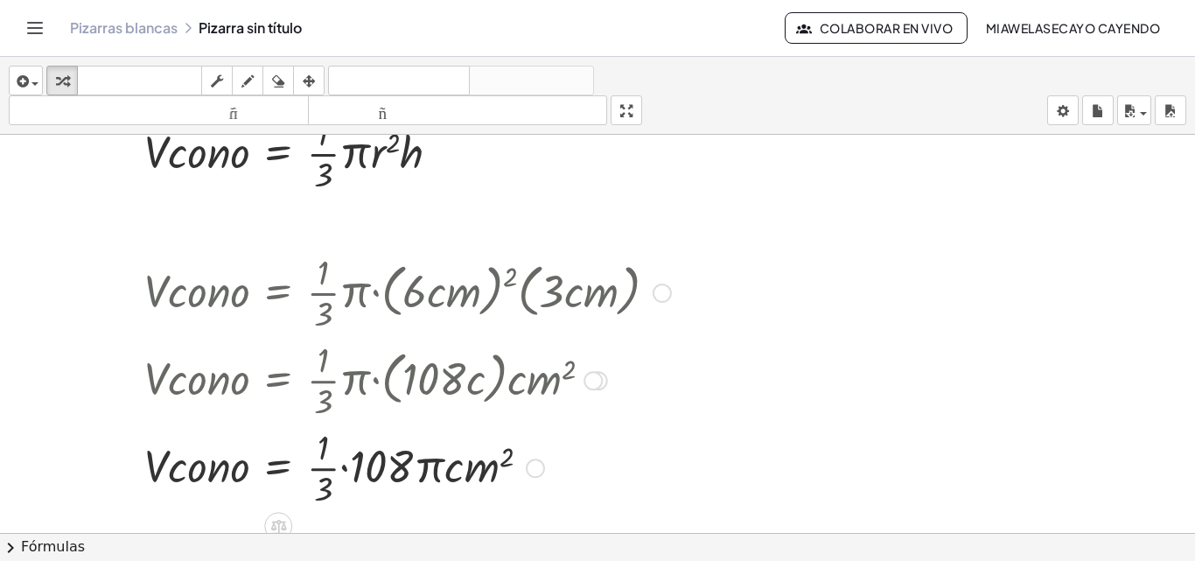
click at [477, 388] on div at bounding box center [439, 378] width 607 height 87
drag, startPoint x: 492, startPoint y: 371, endPoint x: 474, endPoint y: 381, distance: 20.0
click at [474, 381] on div at bounding box center [439, 378] width 607 height 87
click at [599, 377] on div at bounding box center [592, 380] width 19 height 19
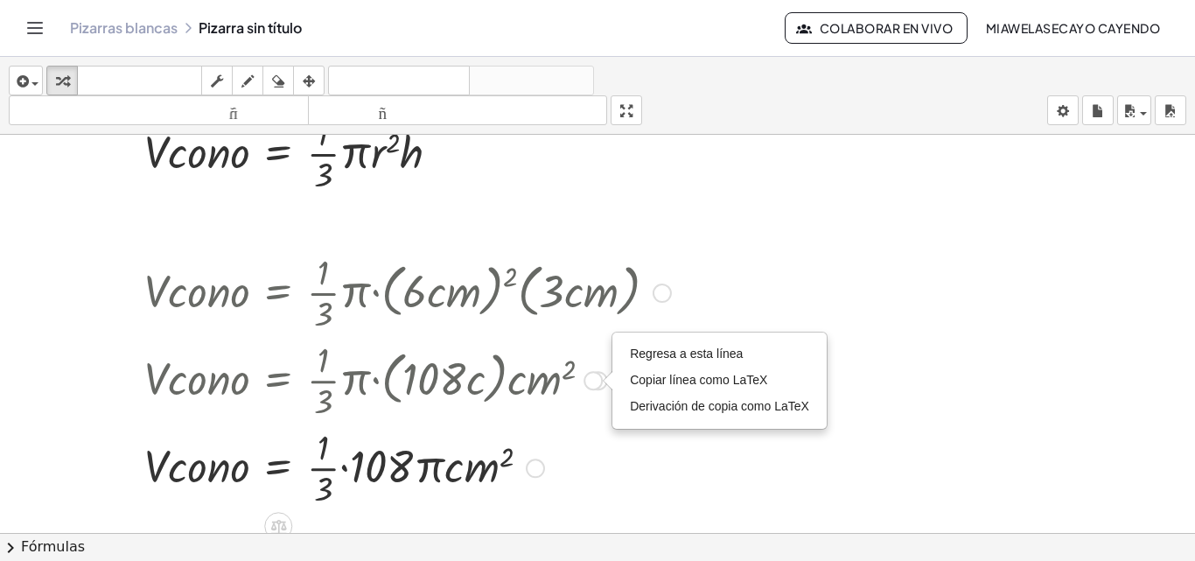
click at [470, 395] on div at bounding box center [408, 378] width 544 height 87
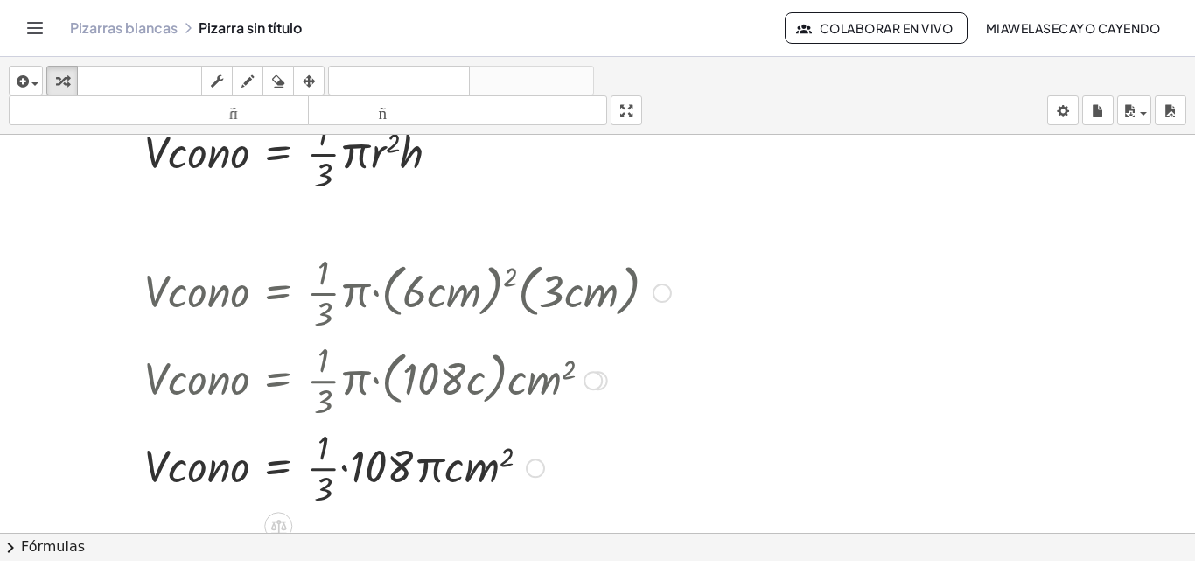
click at [534, 375] on div at bounding box center [408, 378] width 544 height 87
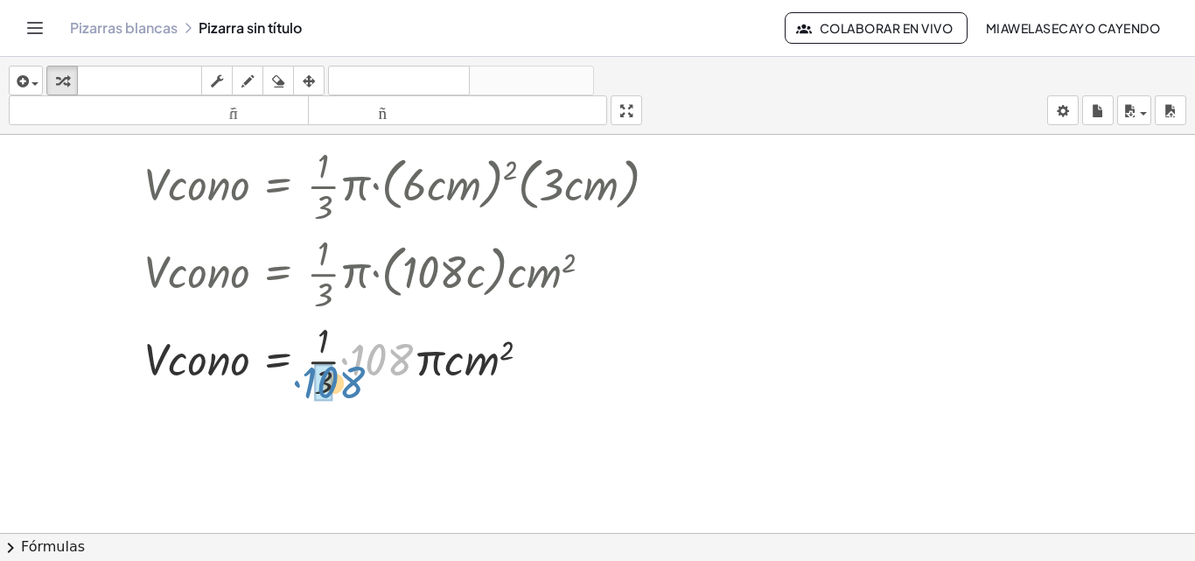
drag, startPoint x: 381, startPoint y: 356, endPoint x: 332, endPoint y: 378, distance: 52.8
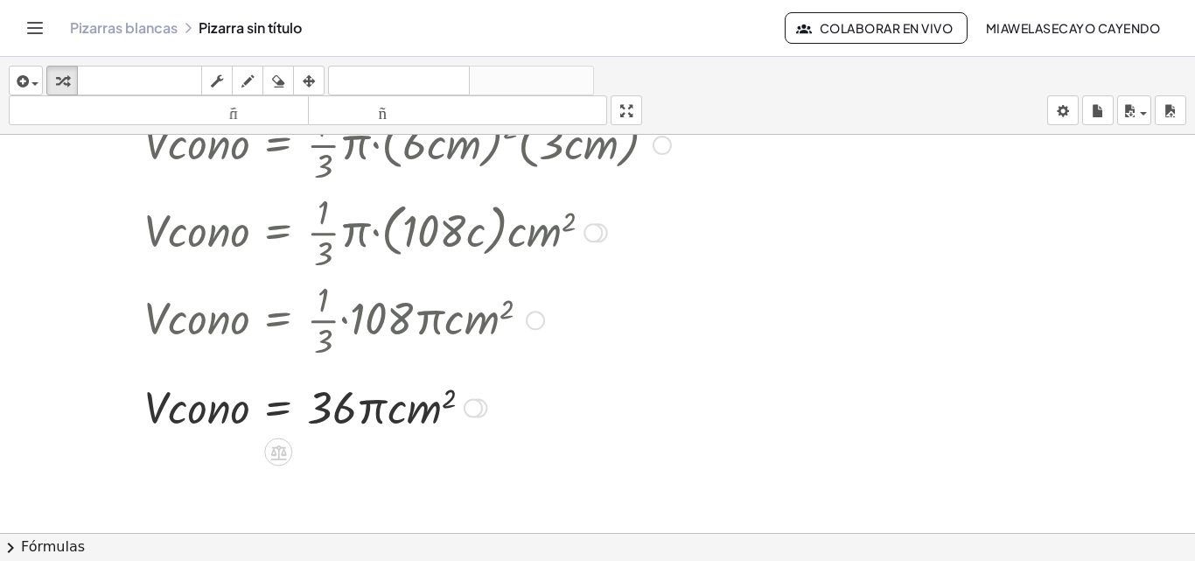
scroll to position [221, 0]
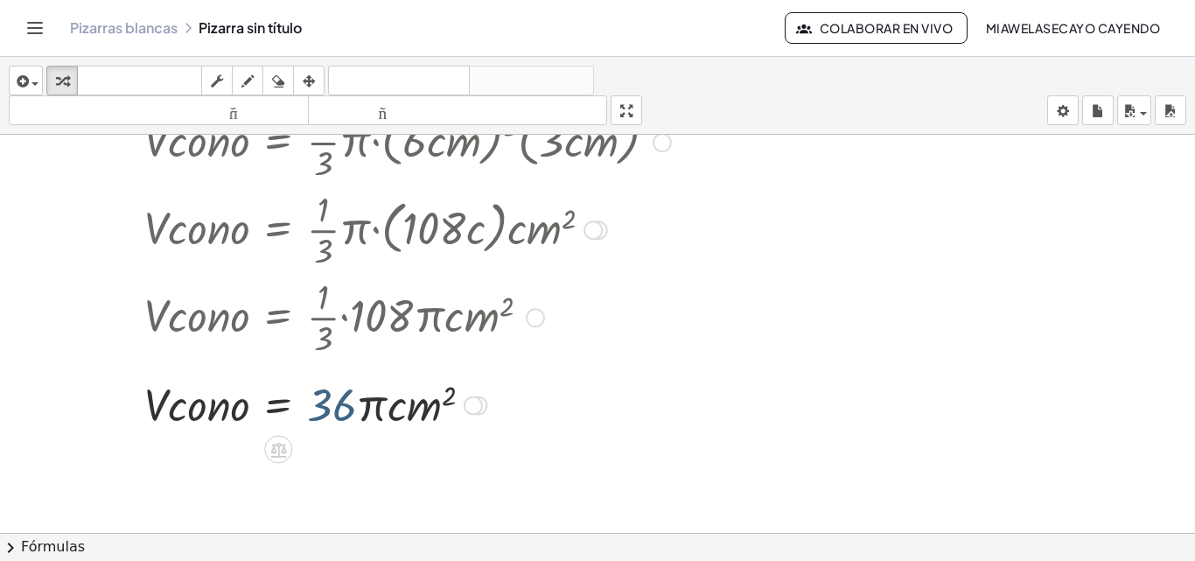
click at [326, 404] on div at bounding box center [408, 403] width 544 height 59
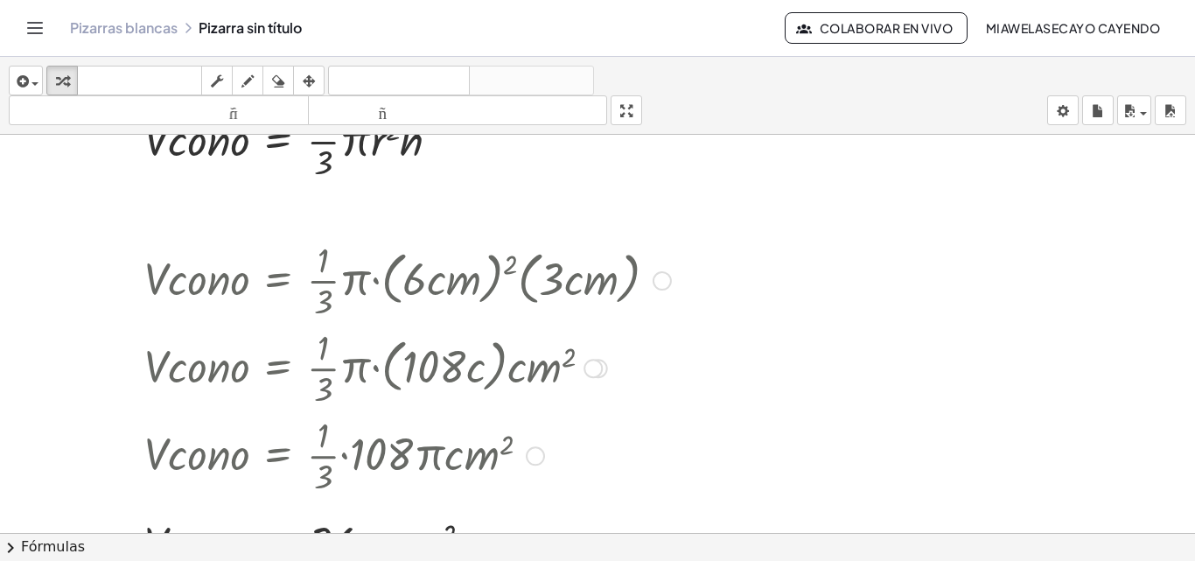
scroll to position [82, 0]
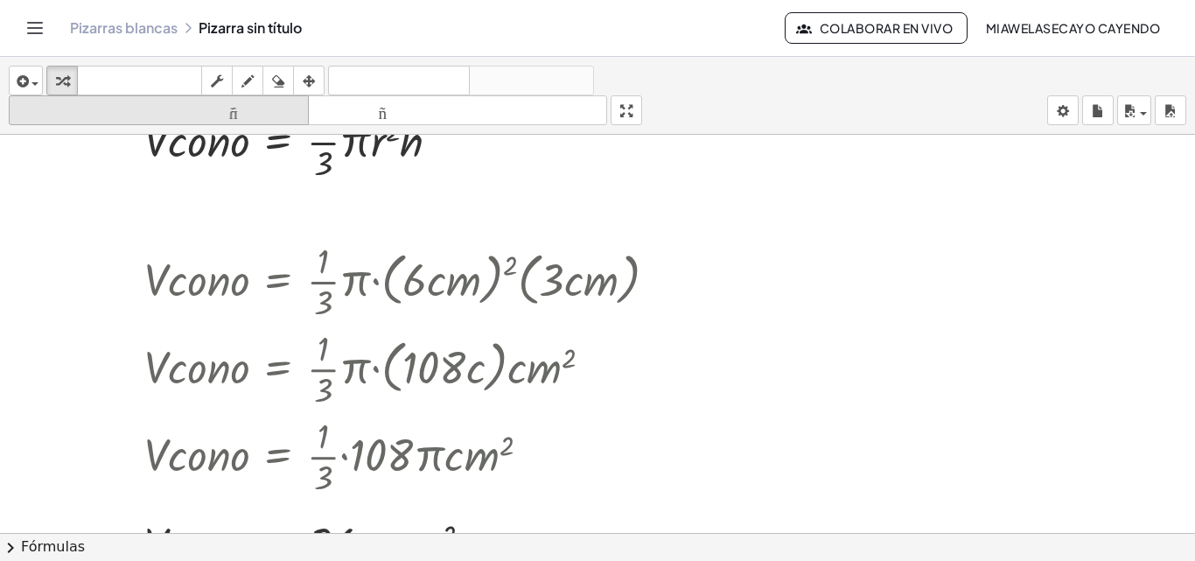
click at [231, 110] on font "tamaño_del_formato" at bounding box center [158, 110] width 291 height 17
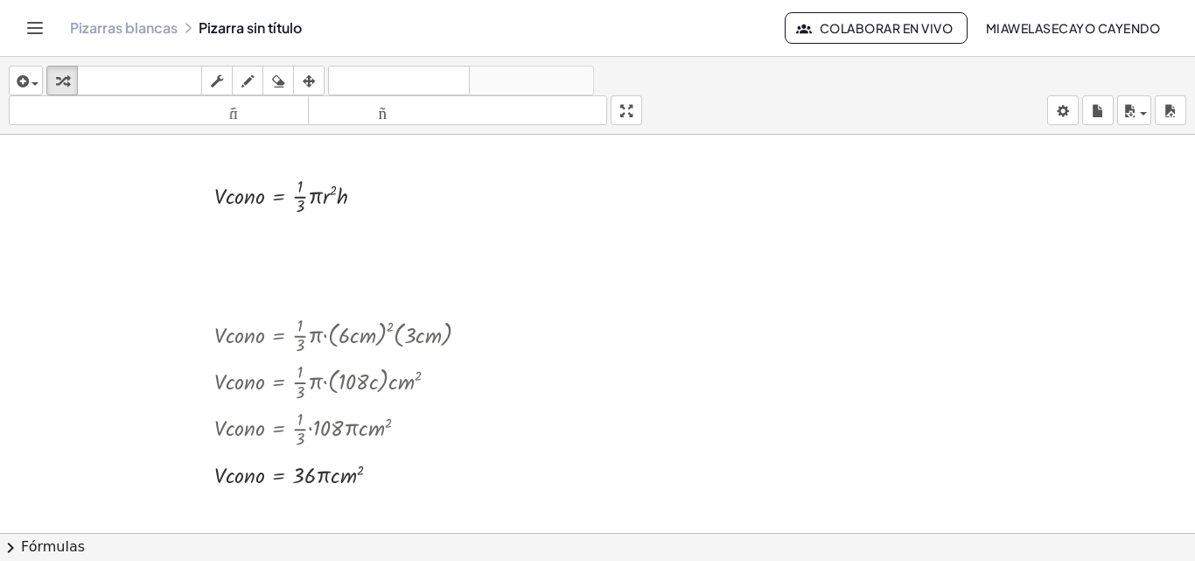
scroll to position [17, 0]
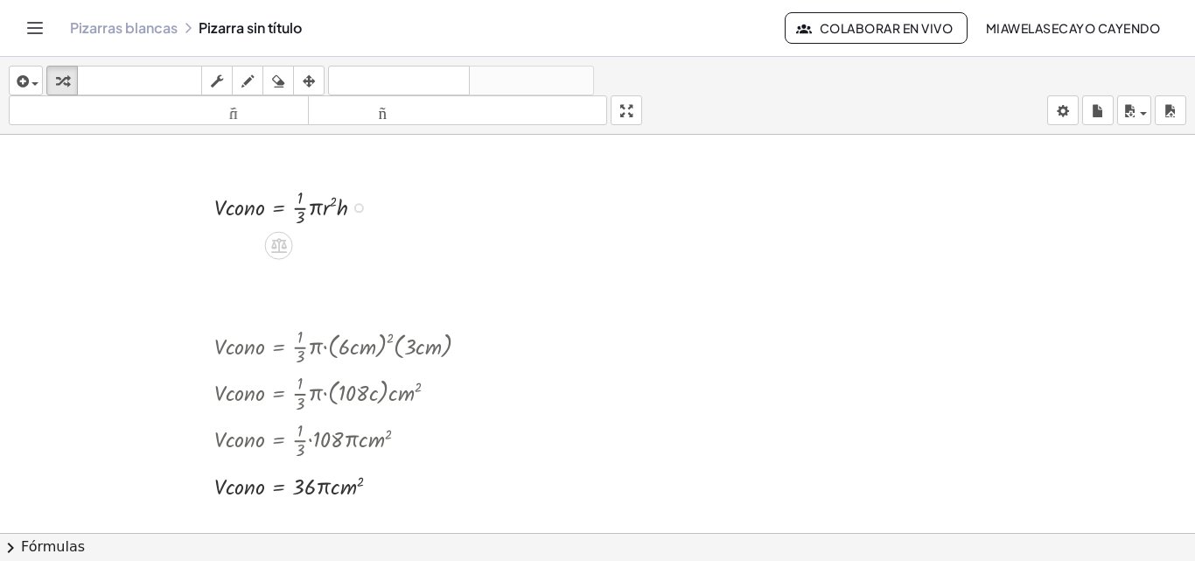
click at [287, 204] on div at bounding box center [297, 206] width 182 height 46
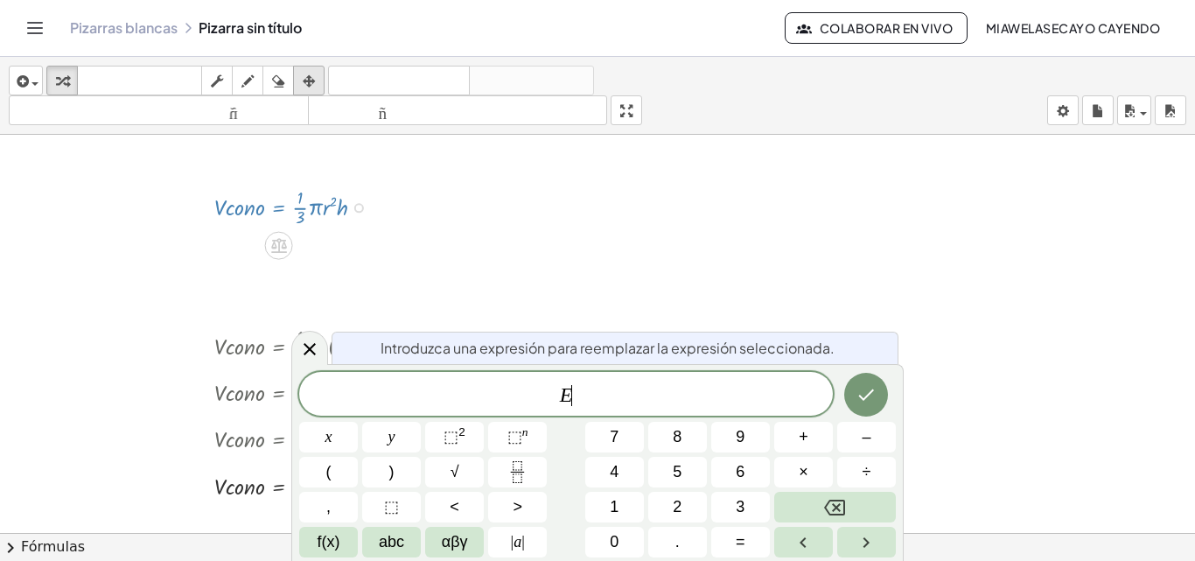
click at [318, 73] on div "button" at bounding box center [308, 80] width 23 height 21
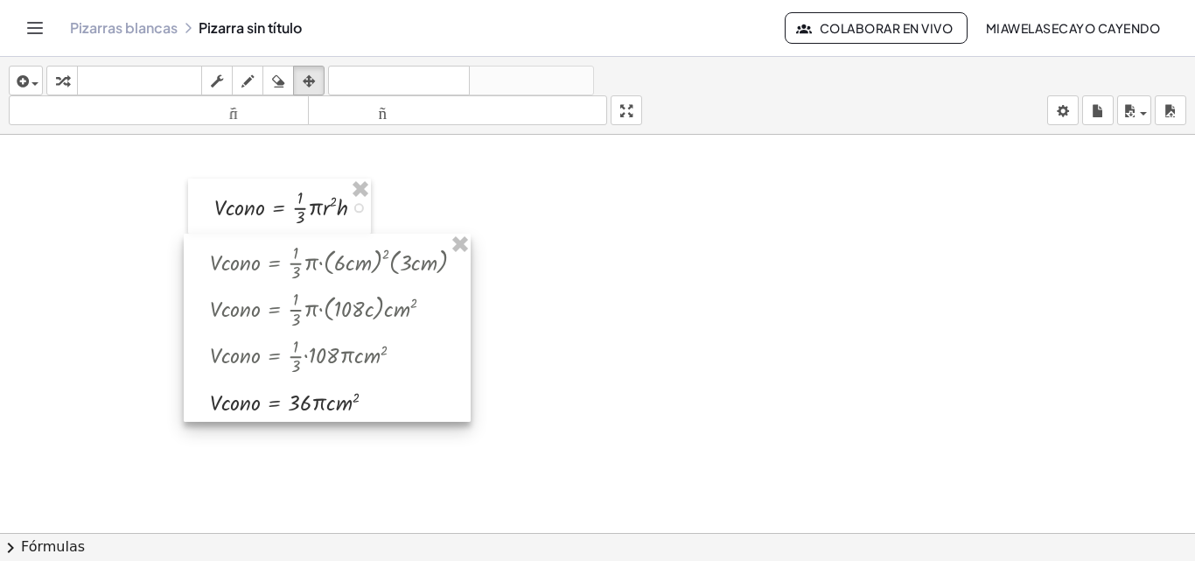
drag, startPoint x: 346, startPoint y: 341, endPoint x: 341, endPoint y: 257, distance: 84.1
click at [341, 257] on div at bounding box center [327, 328] width 287 height 188
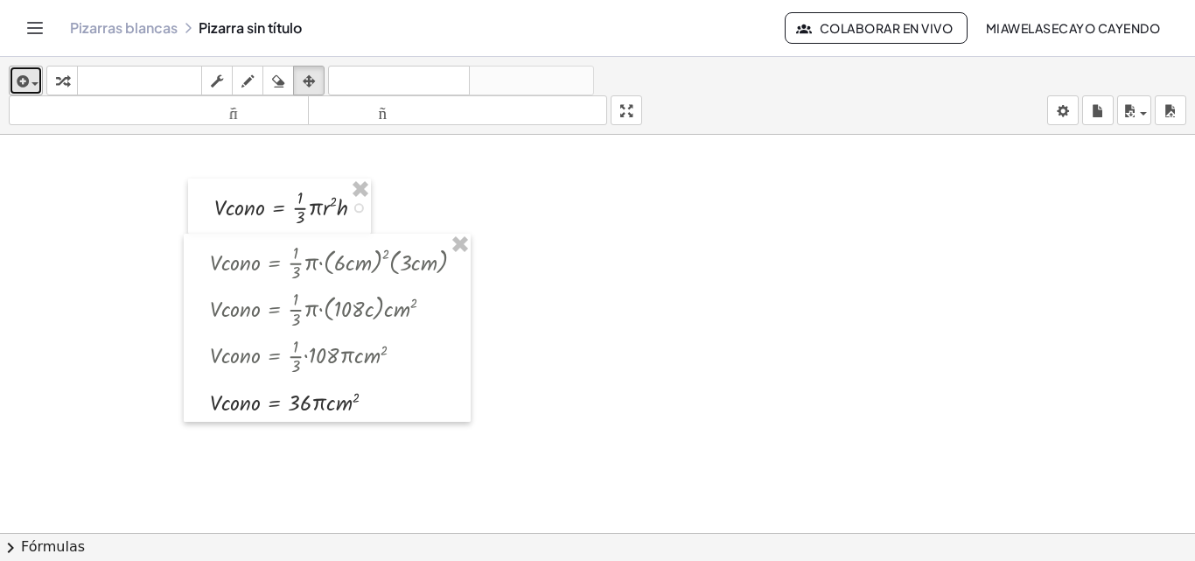
click at [24, 78] on icon "button" at bounding box center [21, 81] width 16 height 21
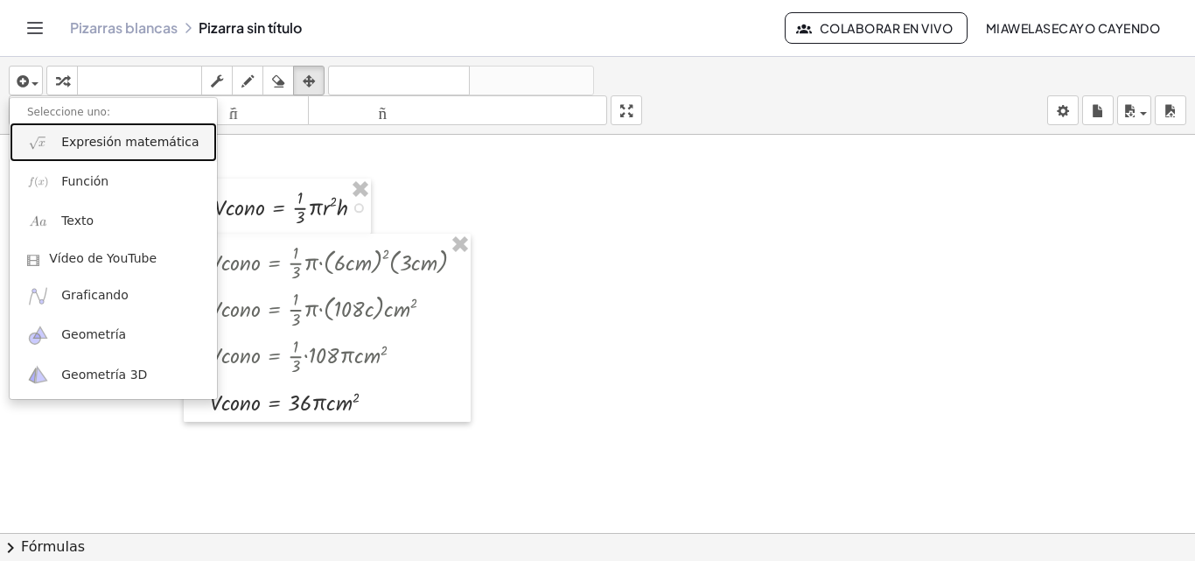
click at [99, 147] on font "Expresión matemática" at bounding box center [129, 142] width 137 height 14
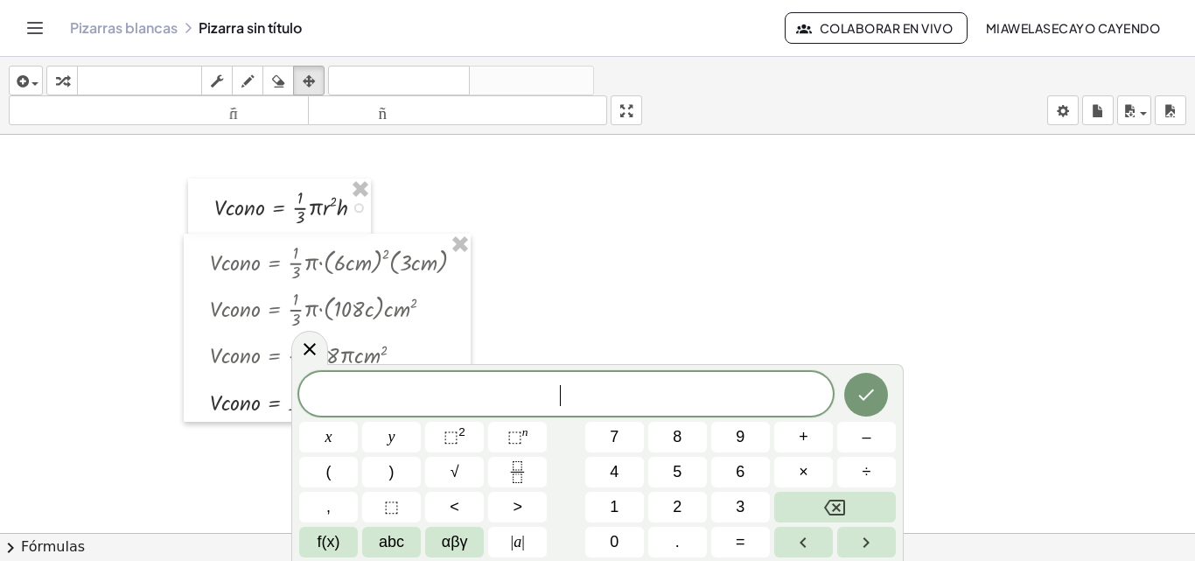
click at [587, 390] on span "​" at bounding box center [566, 395] width 534 height 24
click at [448, 538] on span "αβγ" at bounding box center [455, 542] width 26 height 24
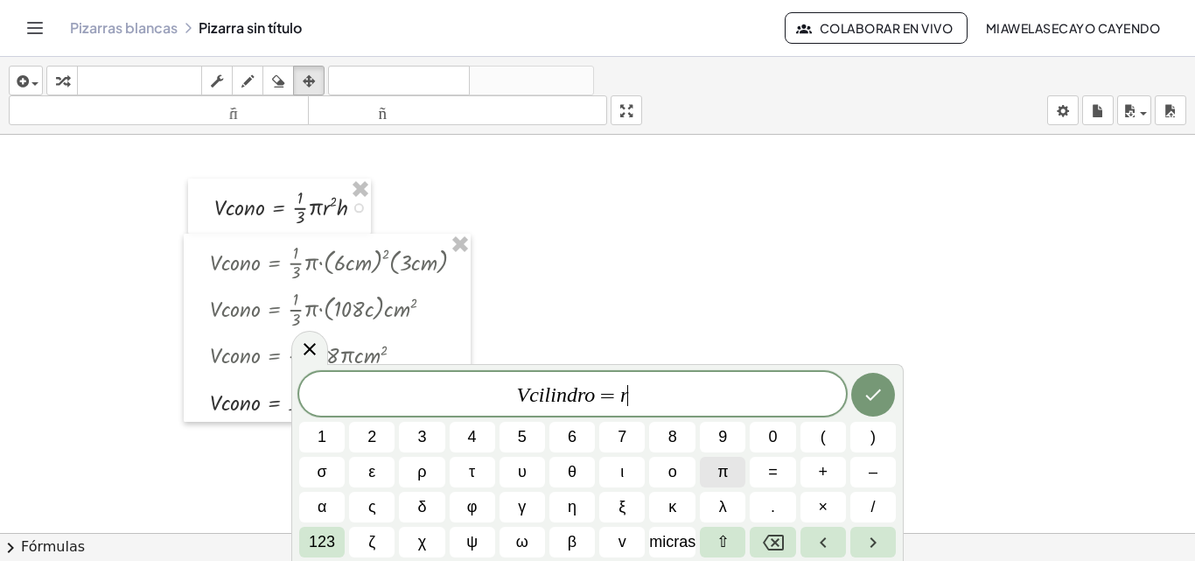
click at [728, 474] on span "π" at bounding box center [722, 472] width 10 height 24
click at [332, 540] on font "123" at bounding box center [322, 541] width 26 height 17
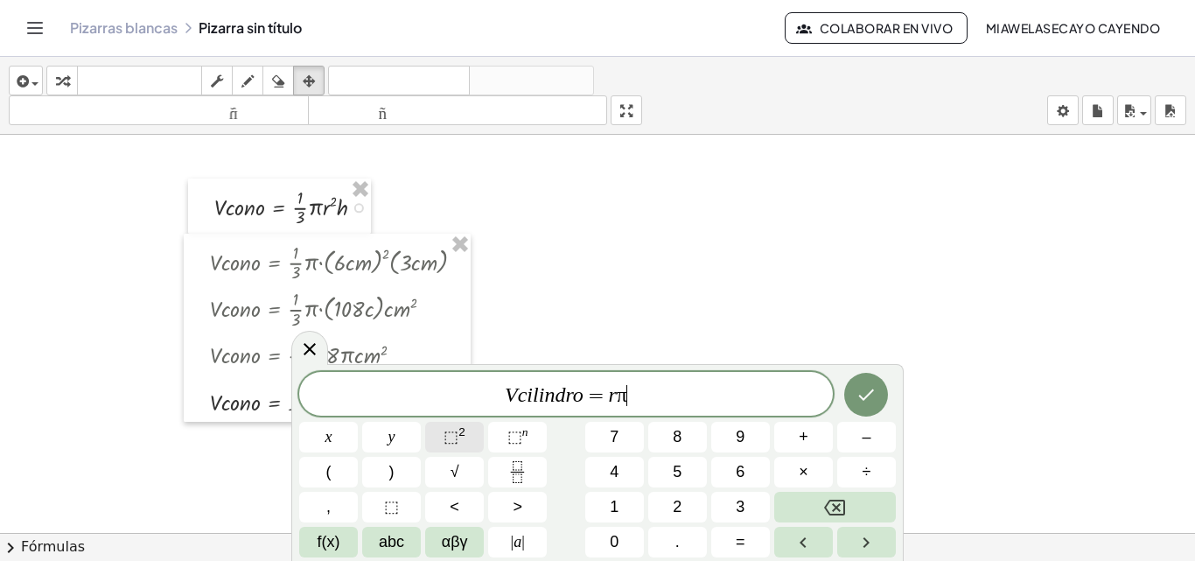
click at [465, 429] on button "⬚ 2" at bounding box center [454, 437] width 59 height 31
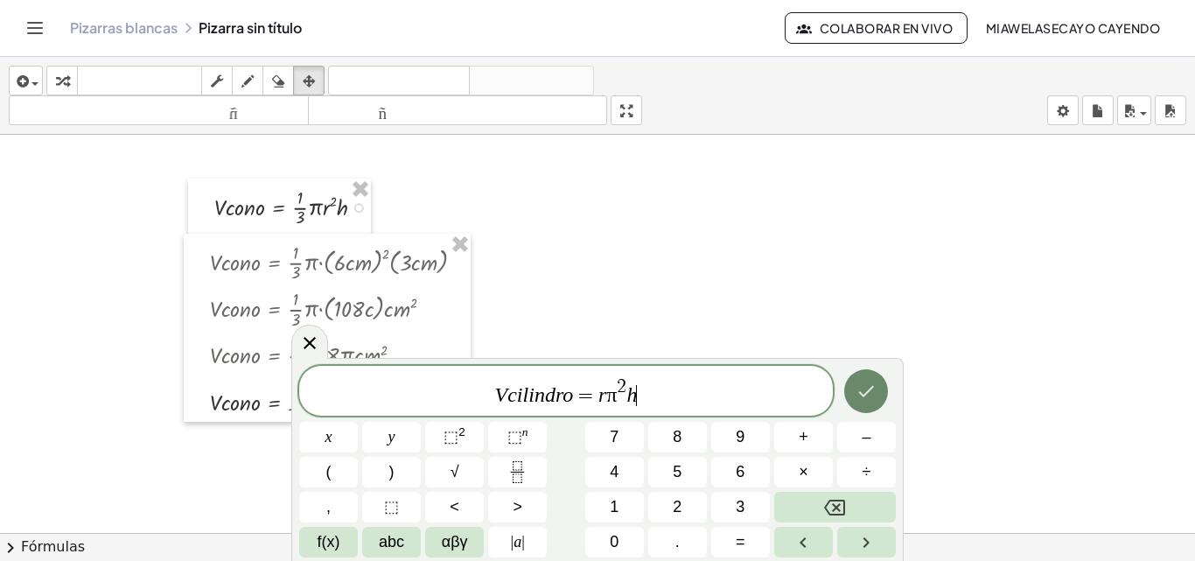
click at [885, 393] on button "Hecho" at bounding box center [866, 391] width 44 height 44
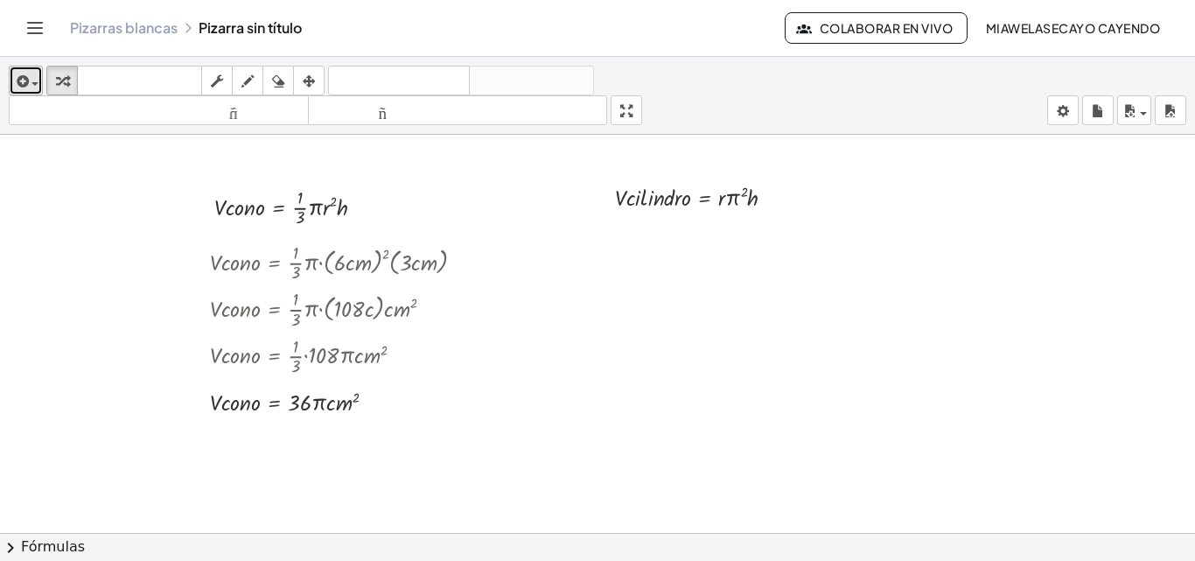
click at [35, 70] on div "button" at bounding box center [25, 80] width 25 height 21
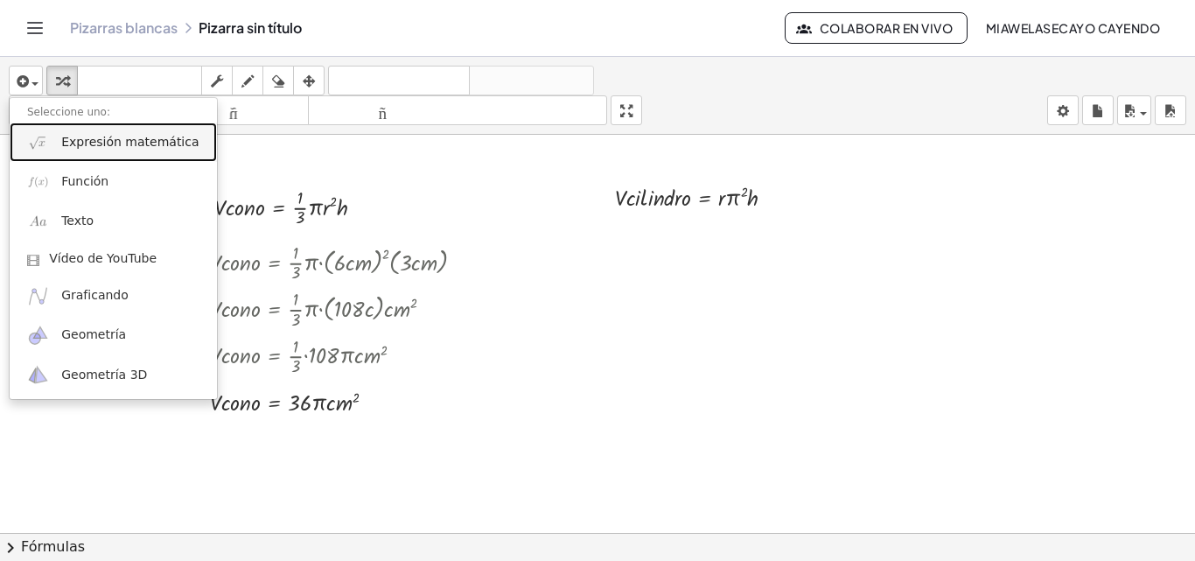
click at [133, 144] on font "Expresión matemática" at bounding box center [129, 142] width 137 height 14
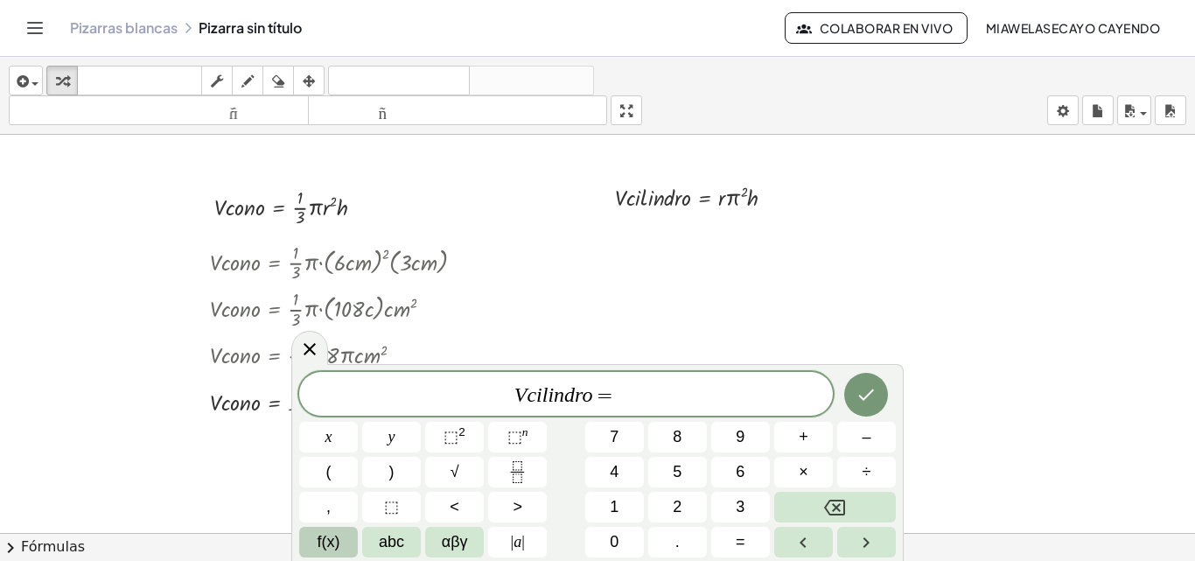
click at [335, 537] on span "f(x)" at bounding box center [329, 542] width 23 height 24
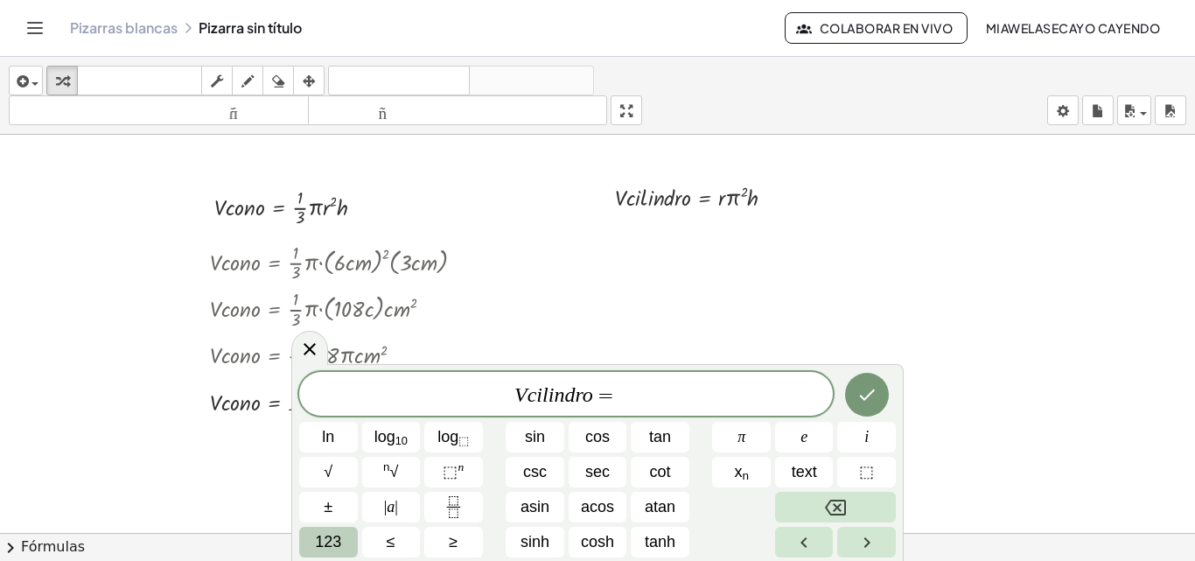
click at [335, 536] on span "123" at bounding box center [328, 542] width 26 height 24
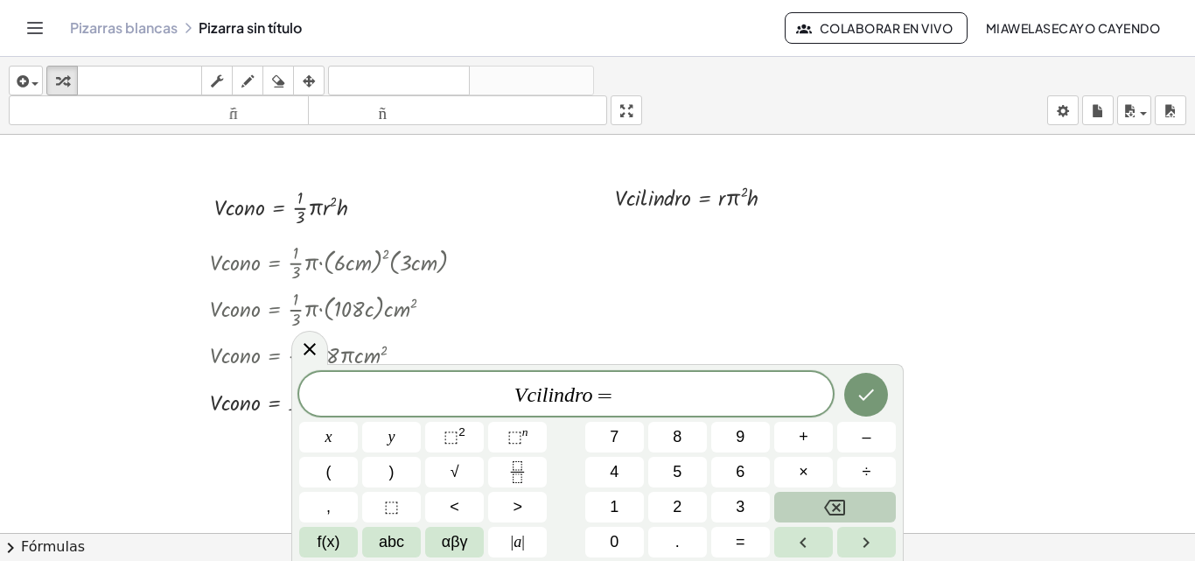
click at [335, 536] on span "f(x)" at bounding box center [329, 542] width 23 height 24
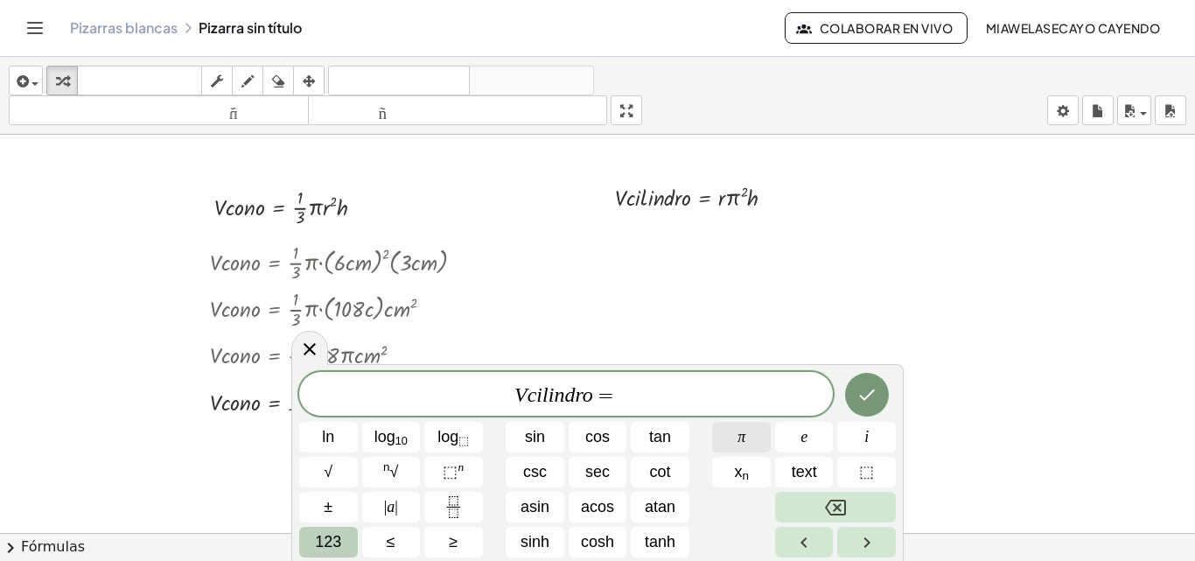
click at [741, 439] on span "π" at bounding box center [741, 437] width 8 height 24
click at [332, 548] on span "123" at bounding box center [328, 542] width 26 height 24
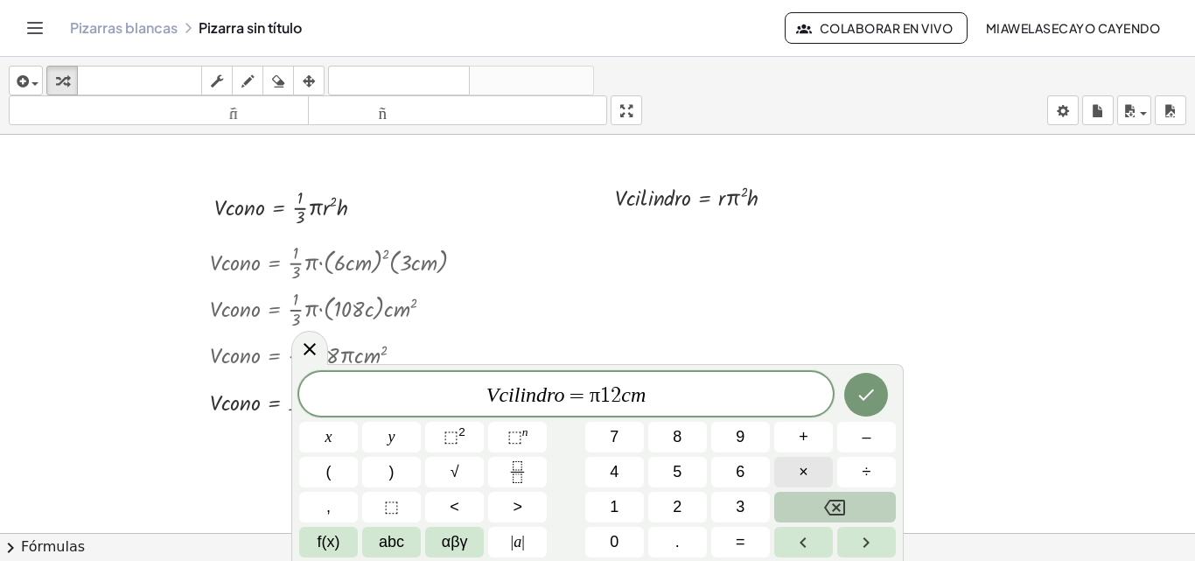
click at [807, 470] on span "×" at bounding box center [804, 472] width 10 height 24
click at [467, 438] on button "⬚ 2" at bounding box center [454, 437] width 59 height 31
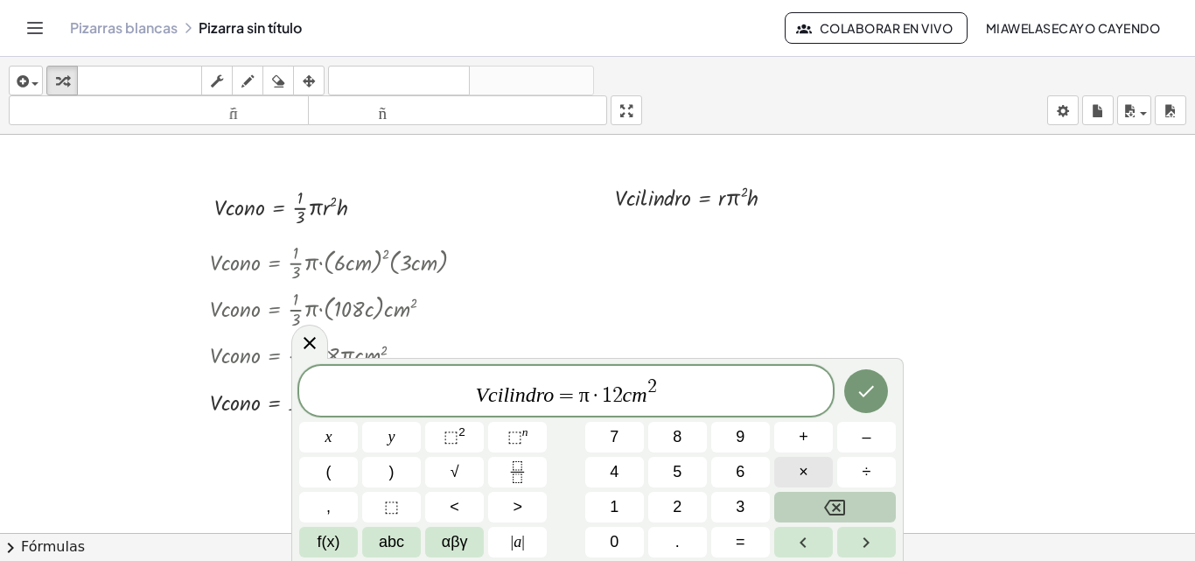
click at [813, 480] on button "×" at bounding box center [803, 472] width 59 height 31
click at [871, 389] on icon "Done" at bounding box center [867, 391] width 16 height 11
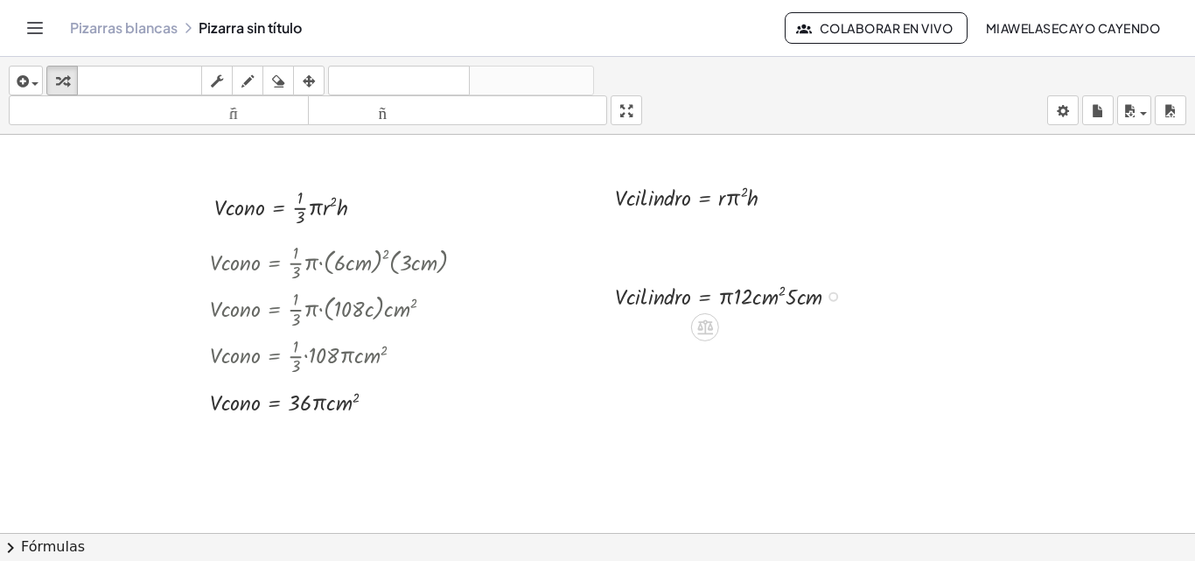
click at [739, 295] on div at bounding box center [733, 294] width 255 height 33
click at [734, 295] on div at bounding box center [733, 294] width 255 height 33
click at [832, 295] on div at bounding box center [833, 297] width 10 height 10
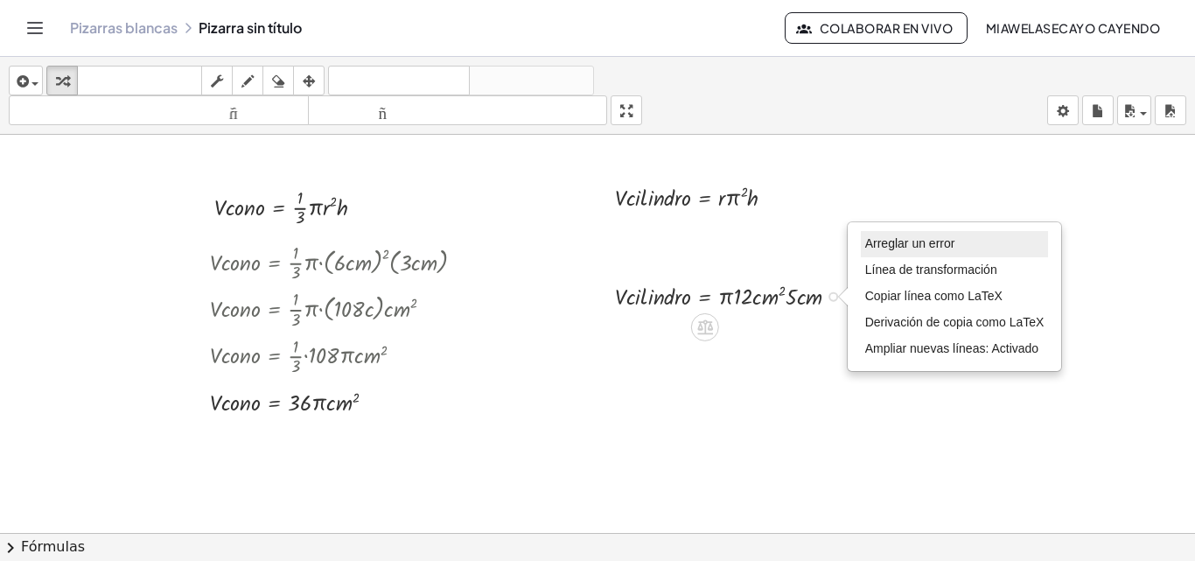
click at [919, 242] on font "Arreglar un error" at bounding box center [910, 243] width 90 height 14
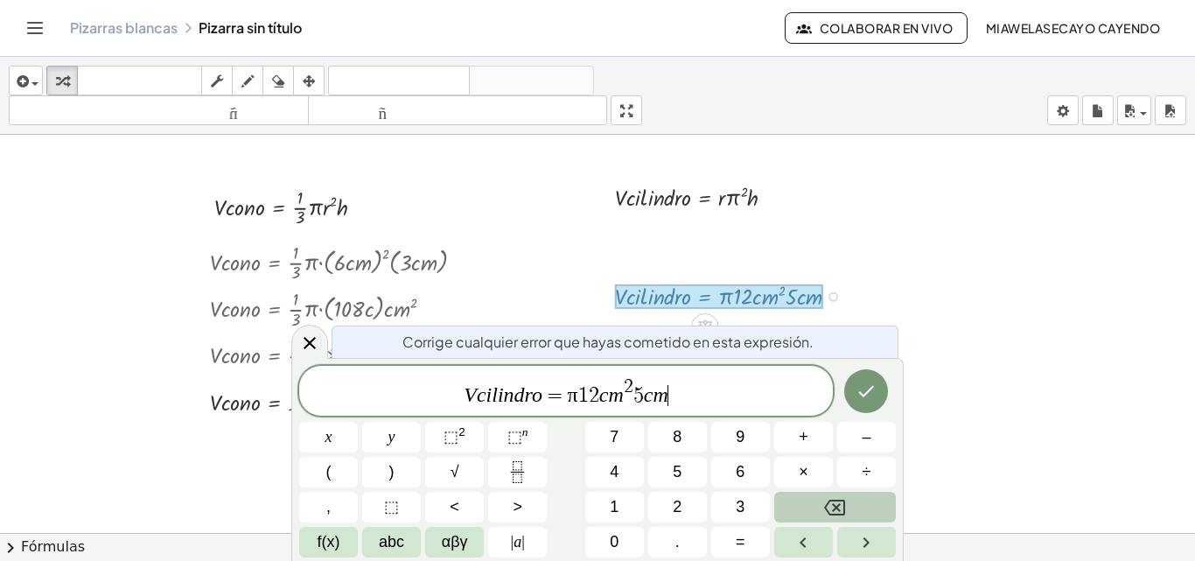
click at [583, 395] on span "1" at bounding box center [583, 395] width 10 height 21
click at [788, 466] on button "×" at bounding box center [803, 472] width 59 height 31
click at [464, 438] on span "⬚ 2" at bounding box center [455, 437] width 22 height 24
click at [863, 391] on icon "Hecho" at bounding box center [866, 390] width 21 height 21
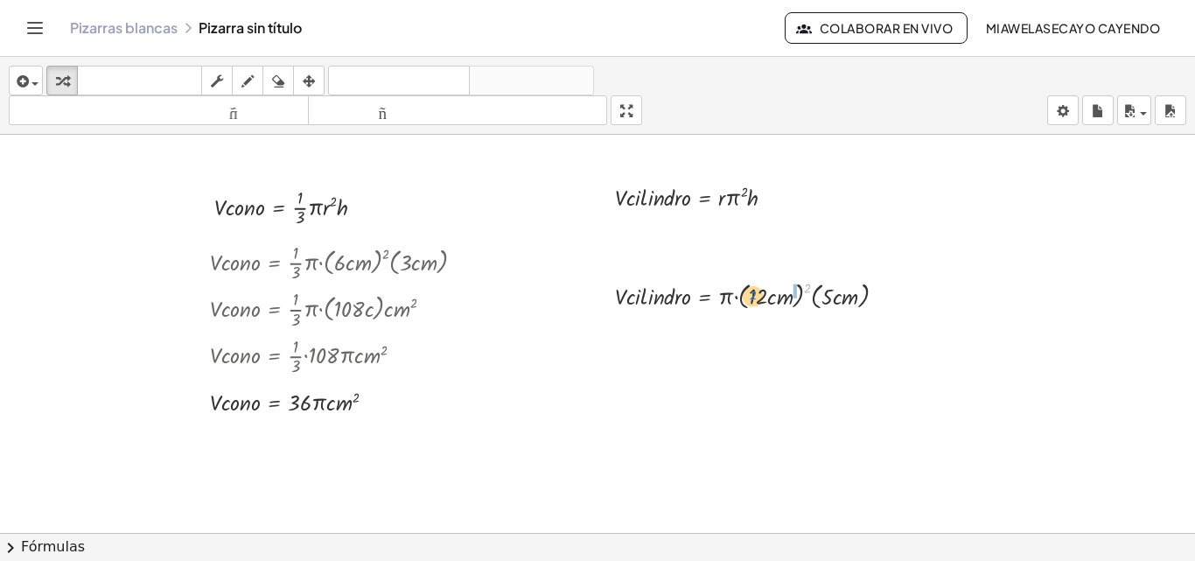
drag, startPoint x: 807, startPoint y: 288, endPoint x: 758, endPoint y: 293, distance: 49.3
click at [756, 295] on div at bounding box center [757, 294] width 303 height 36
drag, startPoint x: 752, startPoint y: 290, endPoint x: 800, endPoint y: 283, distance: 48.6
click at [800, 283] on div at bounding box center [757, 294] width 303 height 36
drag, startPoint x: 804, startPoint y: 284, endPoint x: 786, endPoint y: 288, distance: 17.8
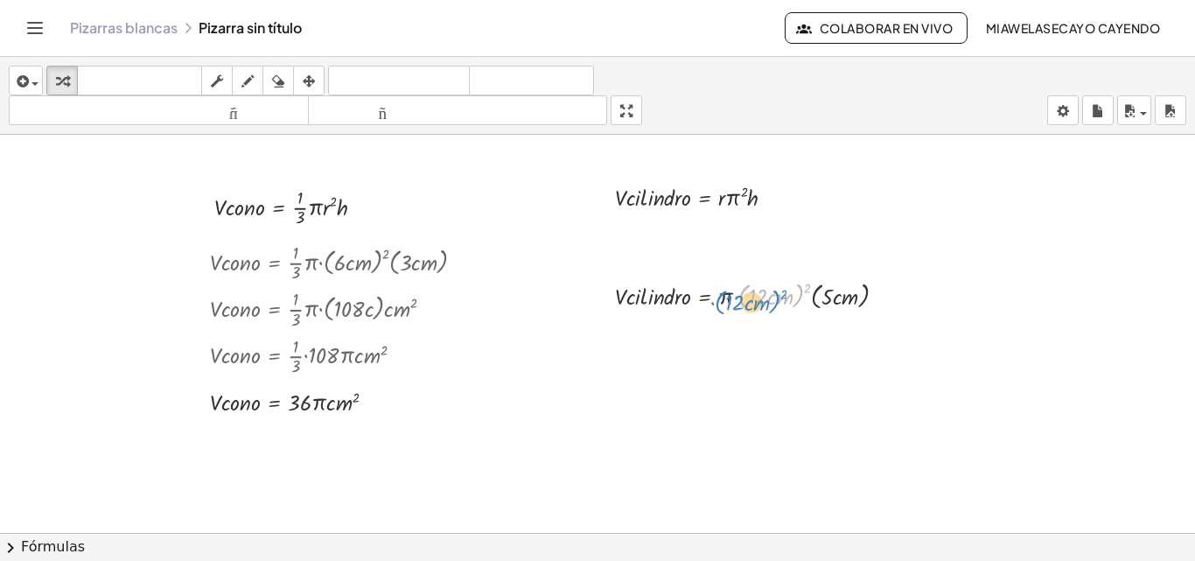
click at [785, 289] on div at bounding box center [757, 294] width 303 height 36
click at [774, 290] on div at bounding box center [757, 294] width 303 height 36
click at [766, 298] on div at bounding box center [757, 294] width 303 height 36
drag, startPoint x: 766, startPoint y: 286, endPoint x: 779, endPoint y: 297, distance: 16.7
click at [779, 297] on div at bounding box center [757, 294] width 303 height 36
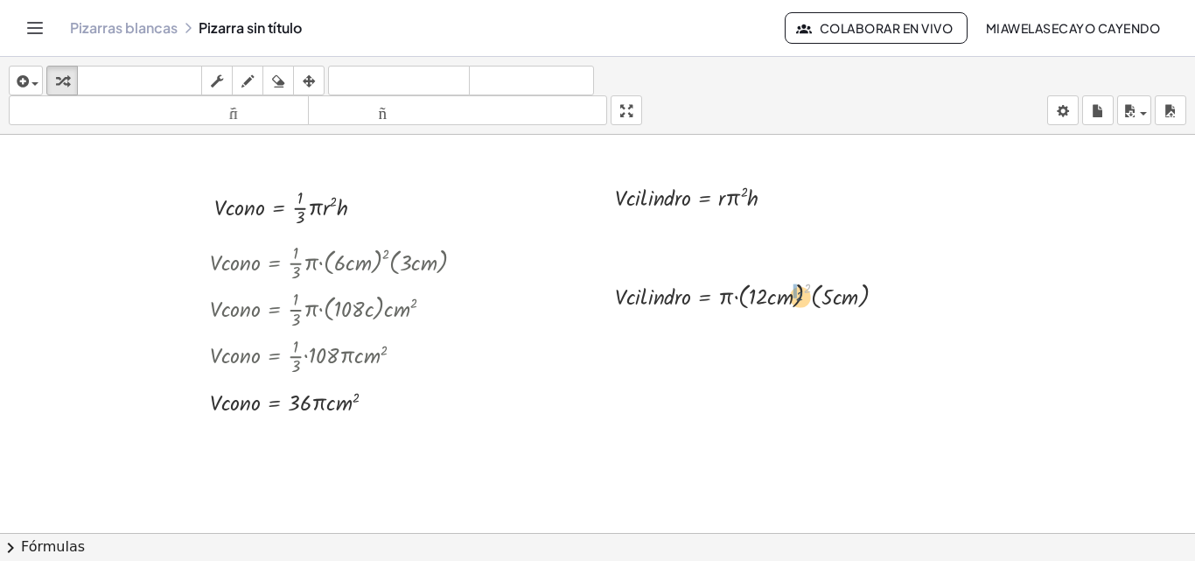
drag, startPoint x: 806, startPoint y: 285, endPoint x: 789, endPoint y: 297, distance: 20.1
click at [789, 297] on div at bounding box center [757, 294] width 303 height 36
click at [781, 295] on div at bounding box center [754, 294] width 296 height 36
click at [788, 293] on div at bounding box center [757, 294] width 303 height 36
click at [777, 324] on div at bounding box center [757, 330] width 303 height 36
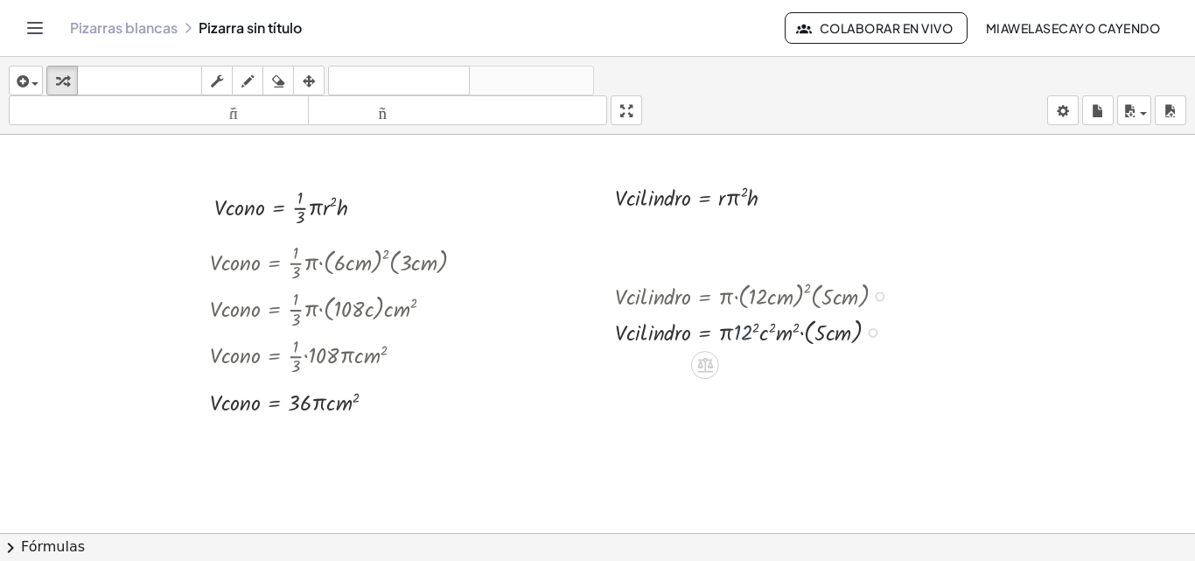
drag, startPoint x: 748, startPoint y: 331, endPoint x: 738, endPoint y: 332, distance: 9.8
click at [738, 332] on div at bounding box center [757, 330] width 303 height 36
click at [748, 293] on div at bounding box center [757, 294] width 303 height 36
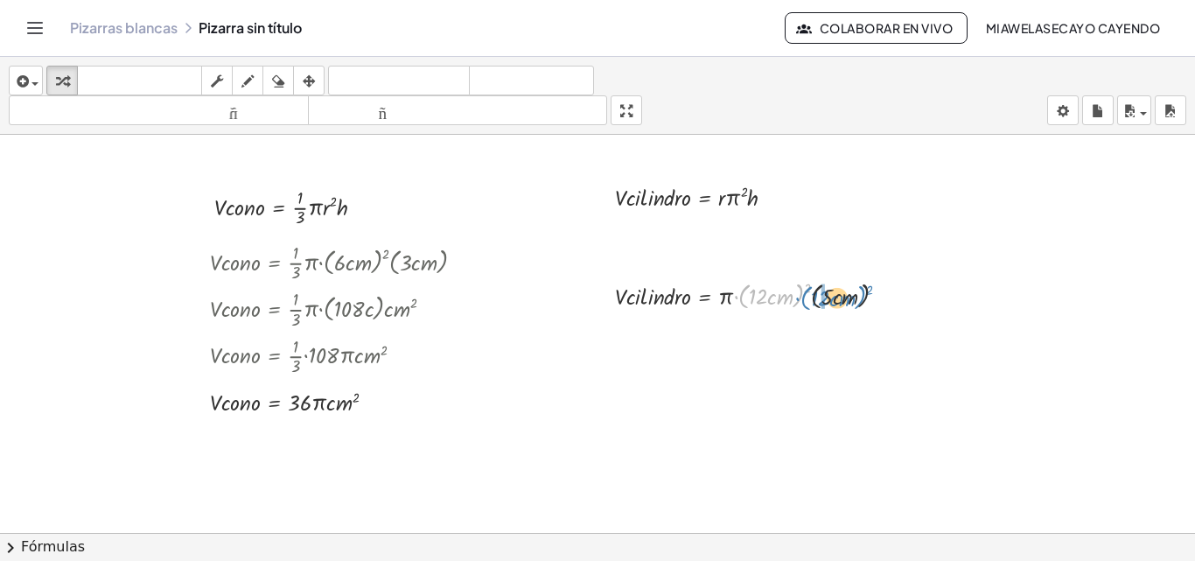
drag, startPoint x: 742, startPoint y: 289, endPoint x: 803, endPoint y: 290, distance: 61.3
click at [803, 290] on div at bounding box center [757, 294] width 303 height 36
click at [776, 292] on div at bounding box center [757, 294] width 303 height 36
click at [875, 296] on div at bounding box center [880, 296] width 10 height 10
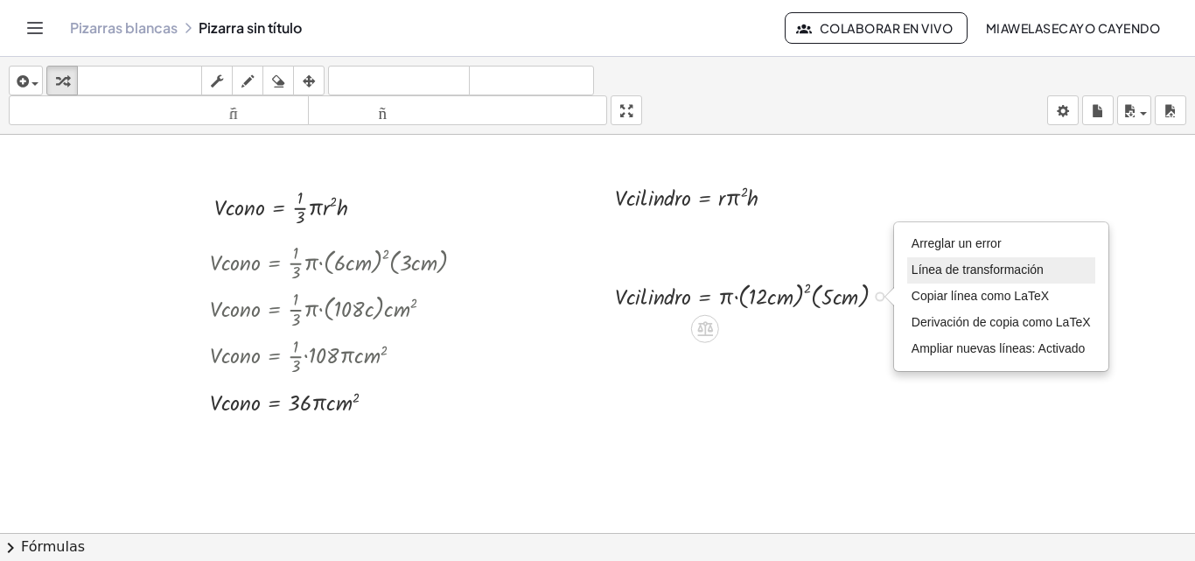
click at [1043, 276] on font "Línea de transformación" at bounding box center [978, 269] width 132 height 14
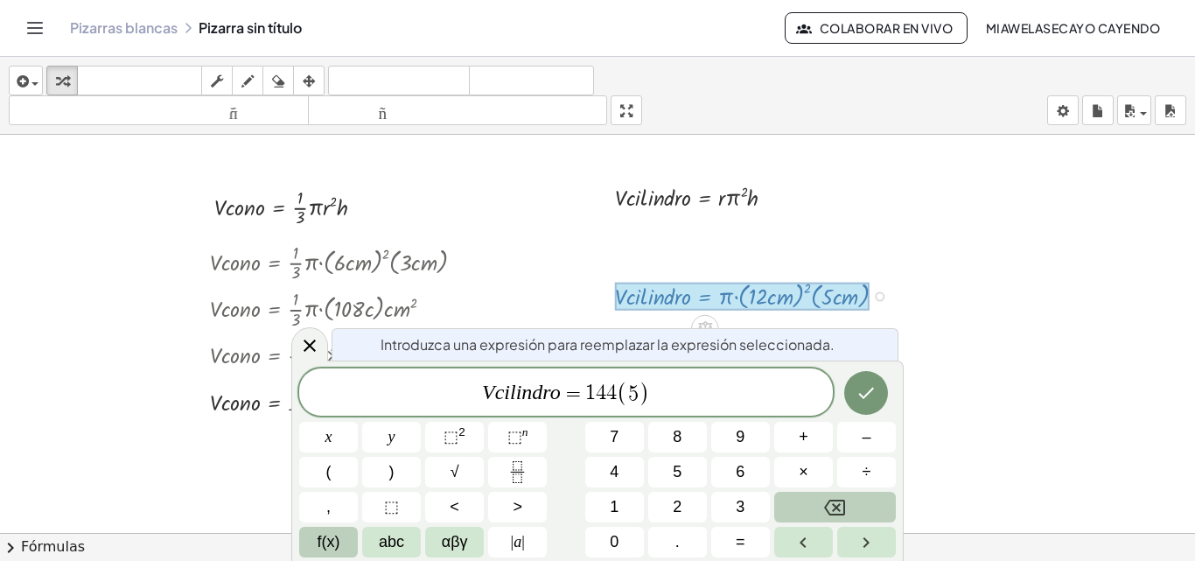
click at [338, 541] on span "f(x)" at bounding box center [329, 542] width 23 height 24
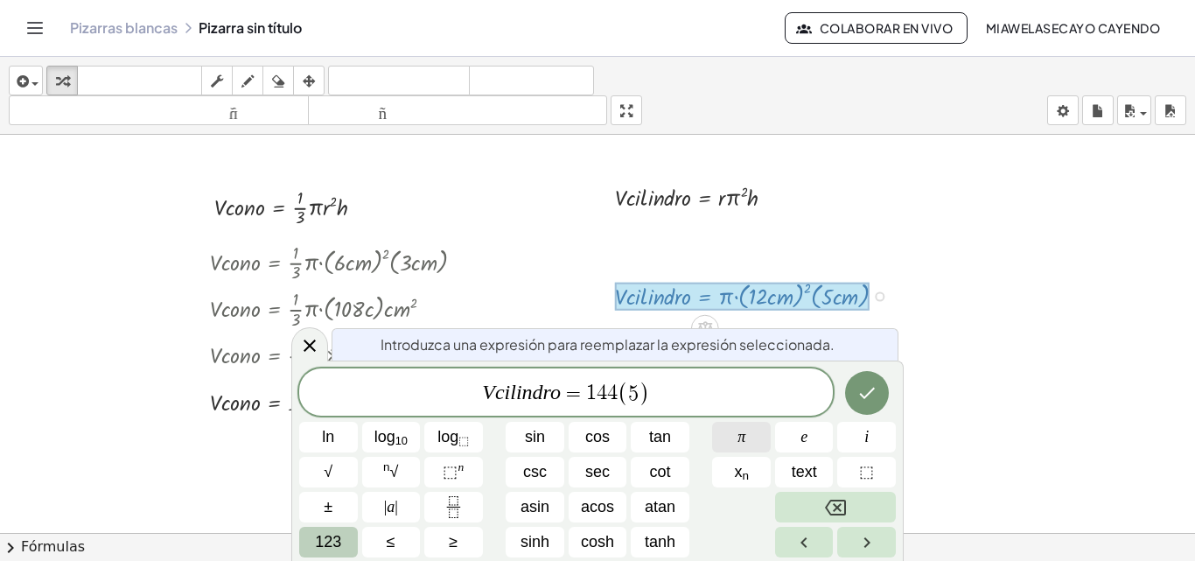
click at [744, 439] on span "π" at bounding box center [741, 437] width 8 height 24
click at [337, 540] on span "123" at bounding box center [328, 542] width 26 height 24
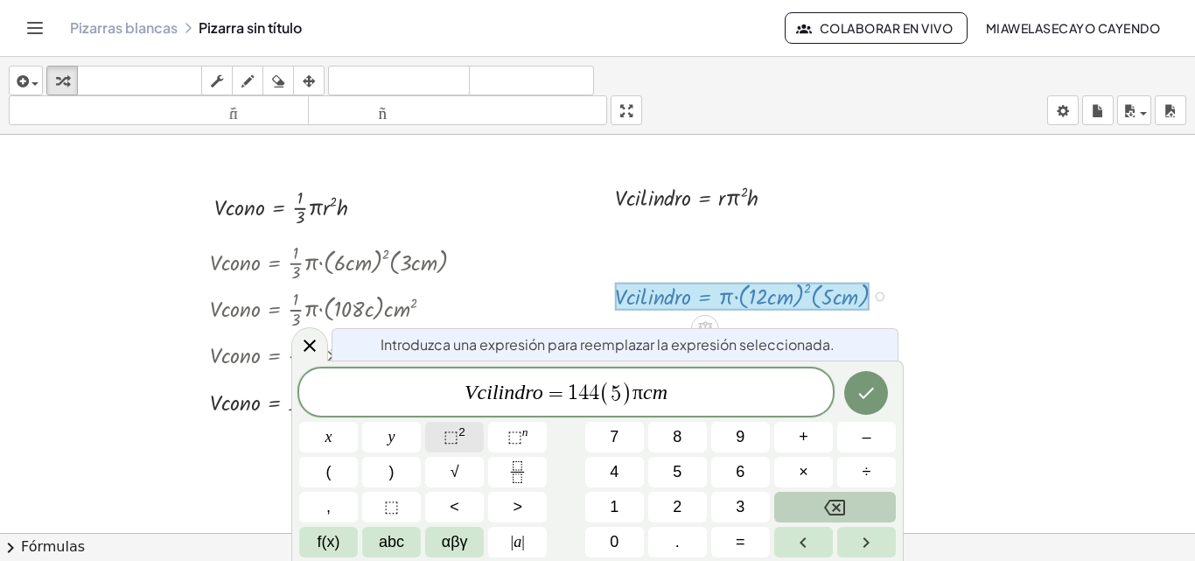
click at [467, 433] on button "⬚ 2" at bounding box center [454, 437] width 59 height 31
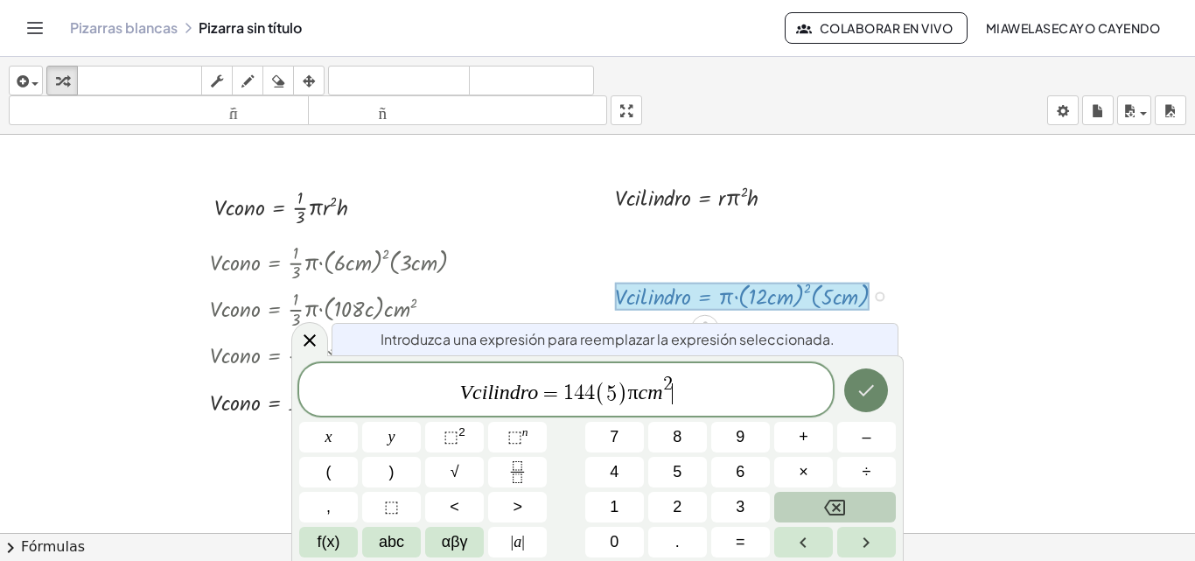
click at [870, 386] on icon "Done" at bounding box center [866, 390] width 21 height 21
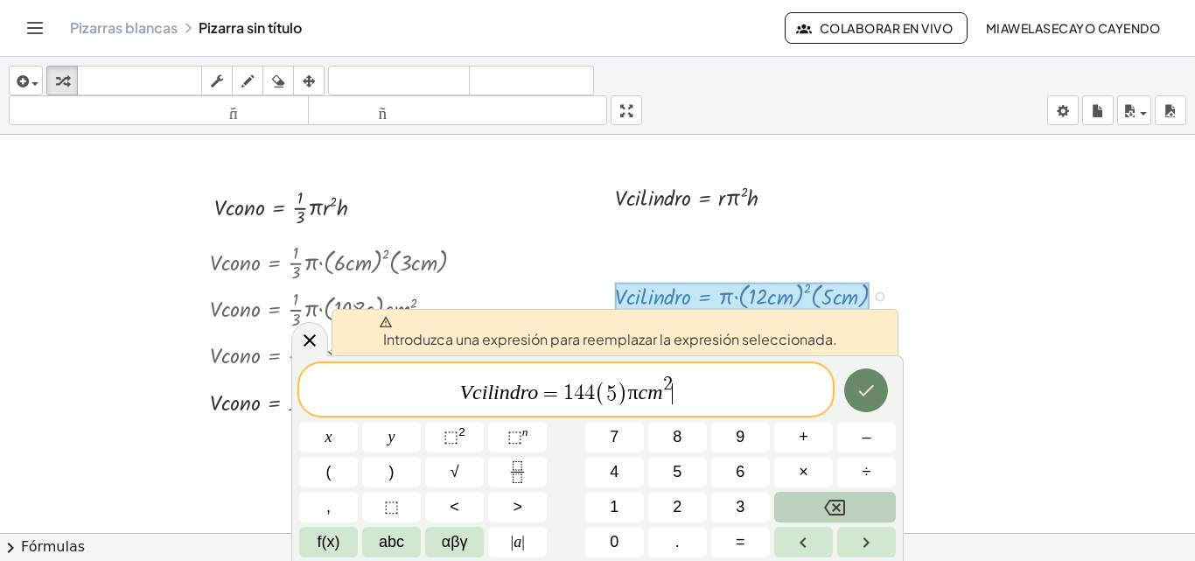
click at [870, 386] on icon "Done" at bounding box center [866, 390] width 21 height 21
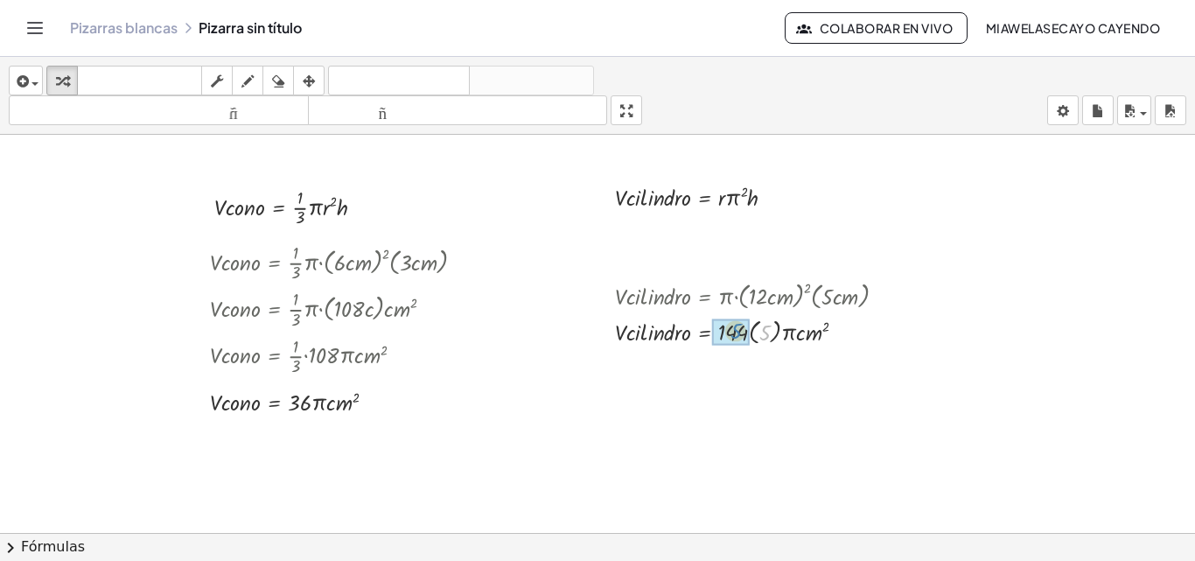
drag, startPoint x: 765, startPoint y: 333, endPoint x: 734, endPoint y: 332, distance: 30.7
drag, startPoint x: 729, startPoint y: 360, endPoint x: 754, endPoint y: 360, distance: 25.4
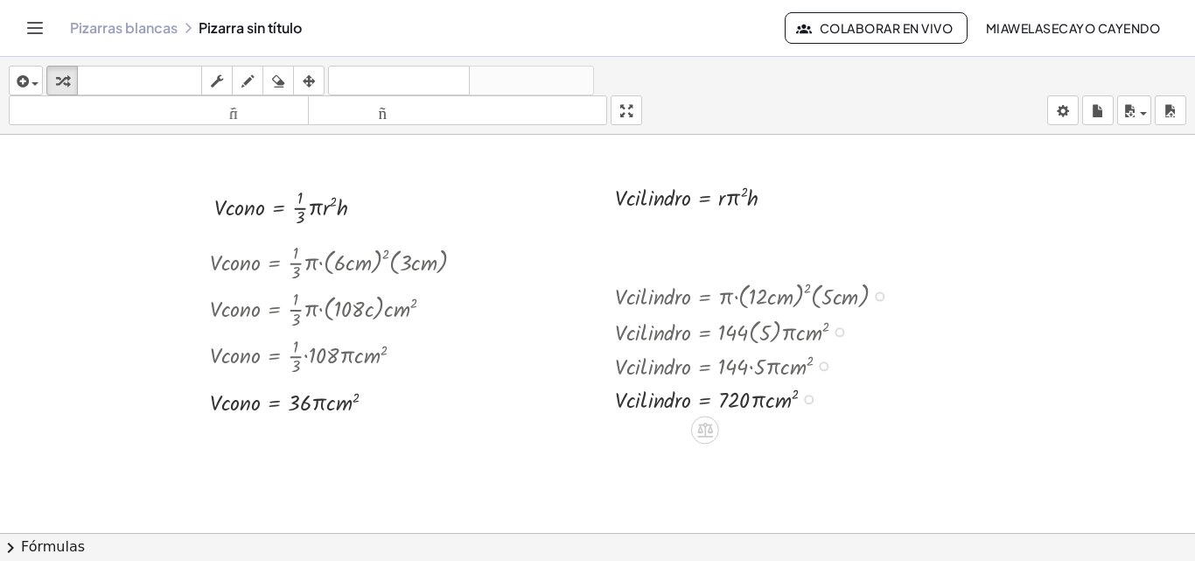
click at [868, 418] on div "· V · c · [GEOGRAPHIC_DATA] · [GEOGRAPHIC_DATA] · i · n · d · r · [GEOGRAPHIC_D…" at bounding box center [740, 345] width 303 height 146
click at [765, 325] on div at bounding box center [765, 329] width 318 height 35
click at [870, 402] on div at bounding box center [757, 397] width 303 height 33
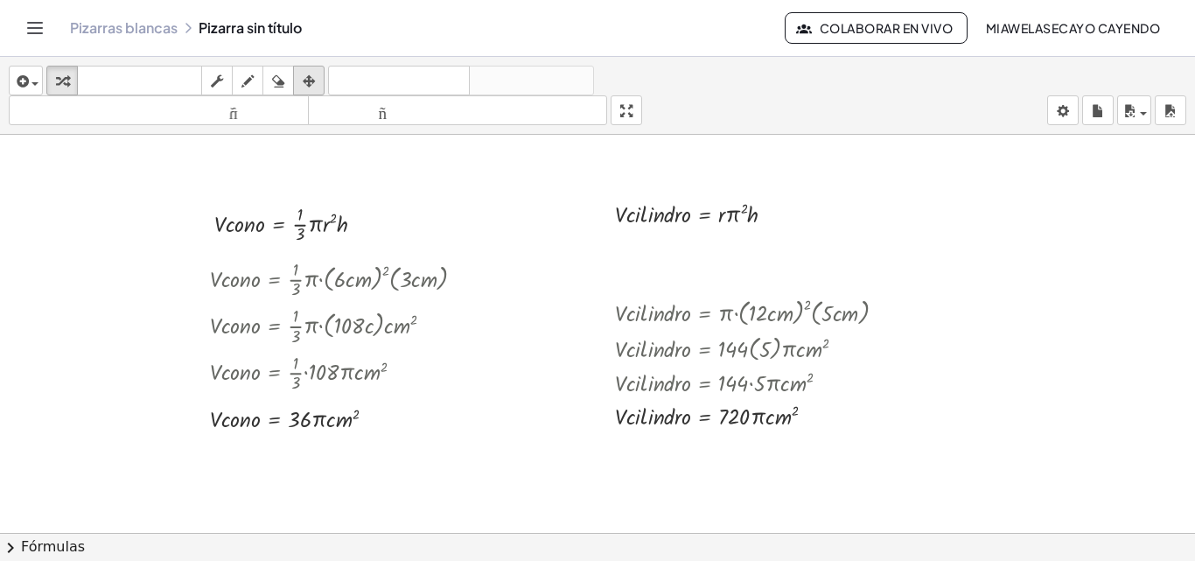
click at [312, 75] on icon "button" at bounding box center [309, 81] width 12 height 21
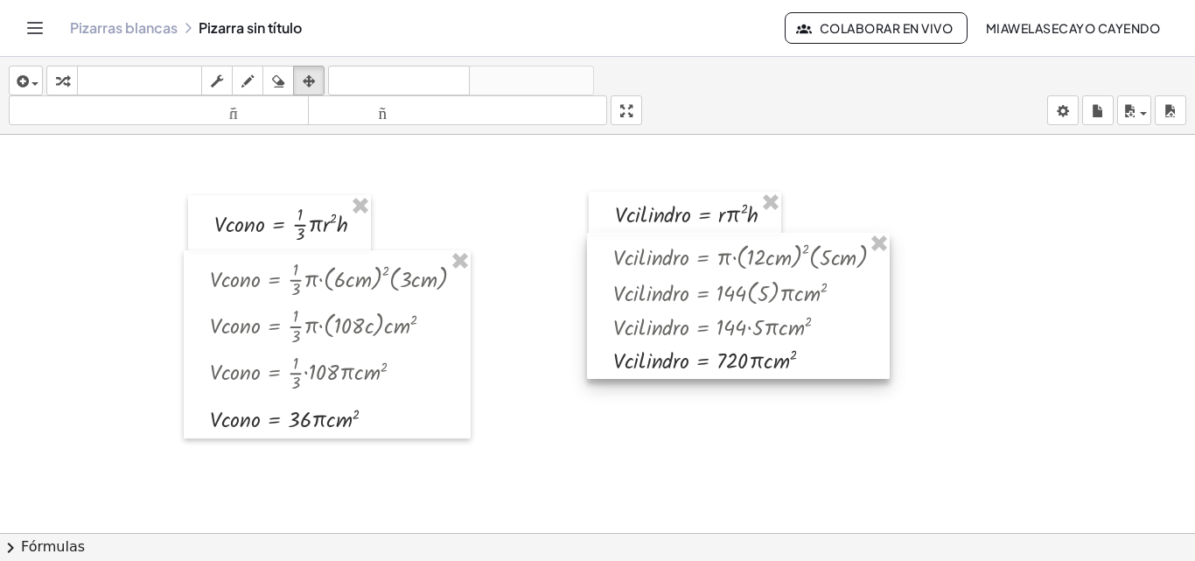
drag, startPoint x: 809, startPoint y: 368, endPoint x: 807, endPoint y: 312, distance: 56.0
click at [807, 312] on div at bounding box center [738, 306] width 303 height 146
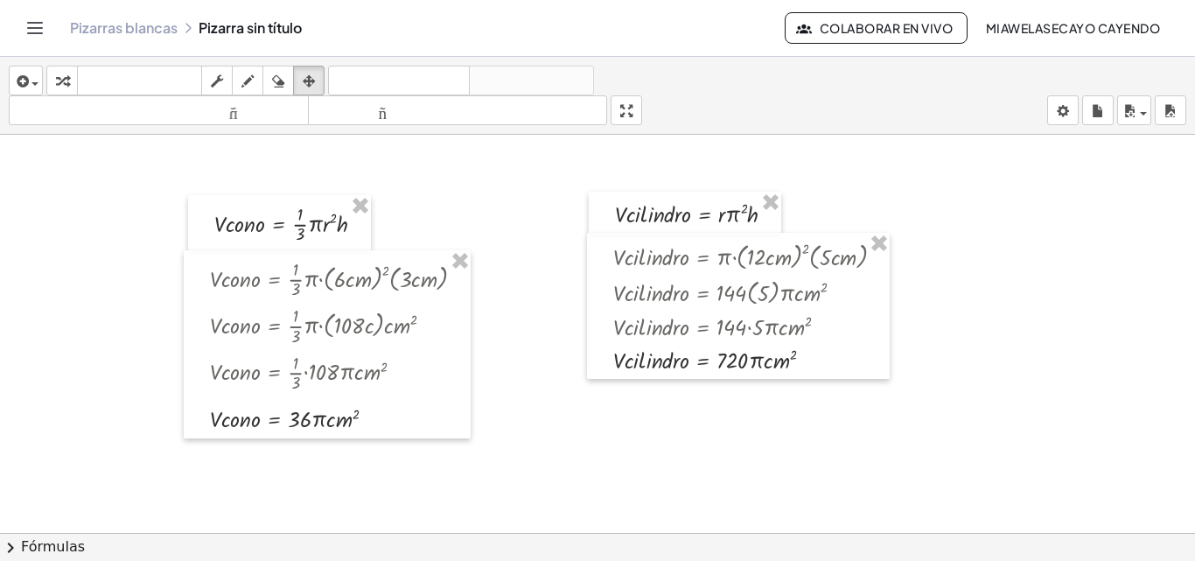
click at [33, 80] on div "button" at bounding box center [25, 80] width 25 height 21
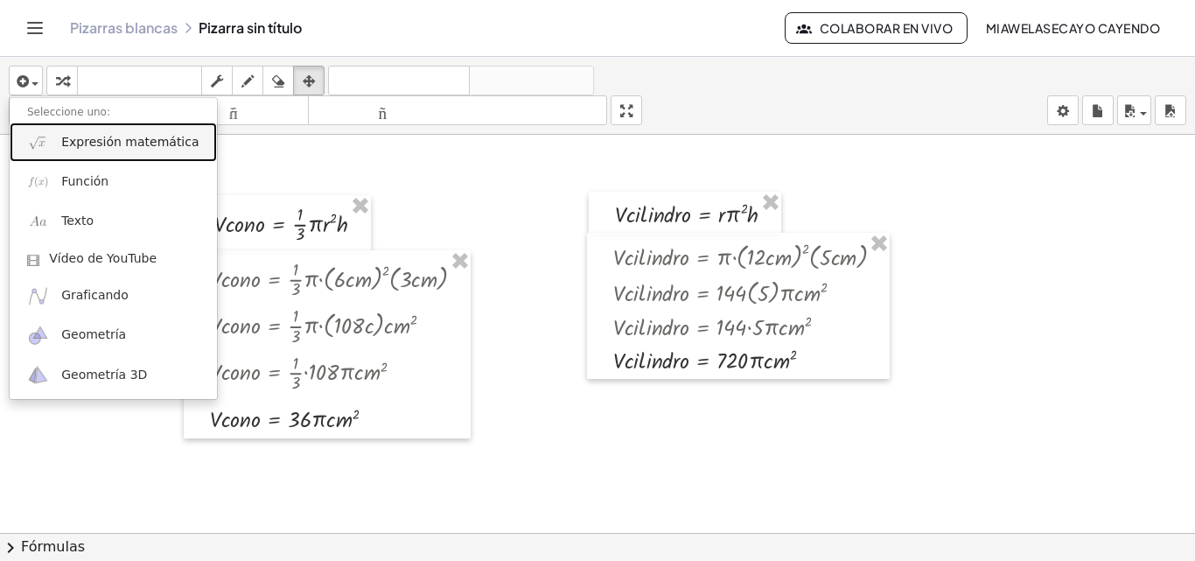
click at [84, 149] on font "Expresión matemática" at bounding box center [129, 142] width 137 height 14
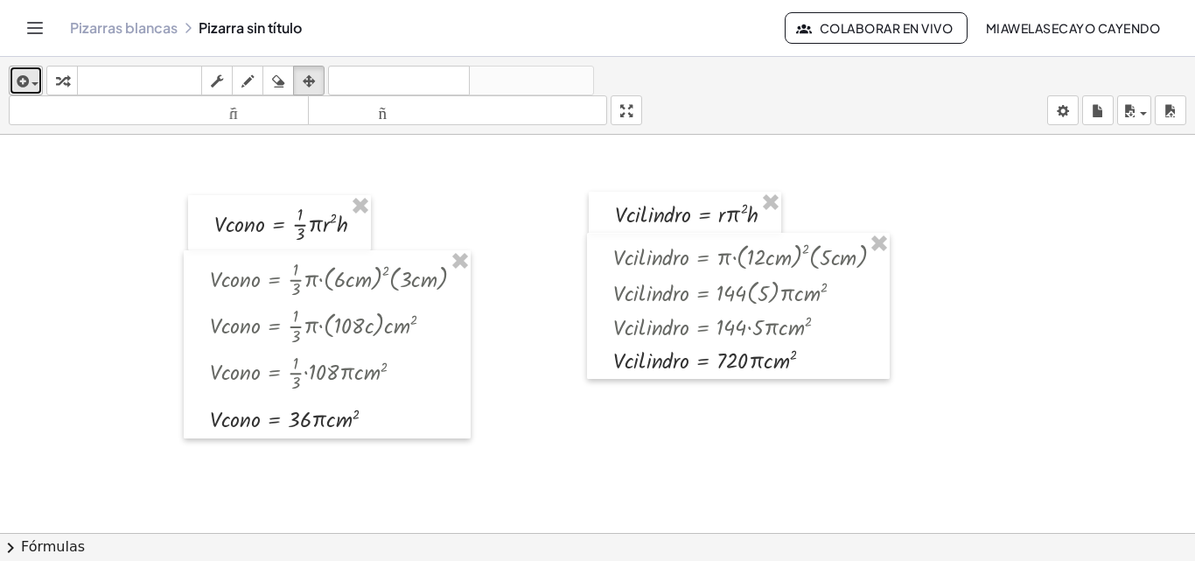
click at [28, 74] on icon "button" at bounding box center [21, 81] width 16 height 21
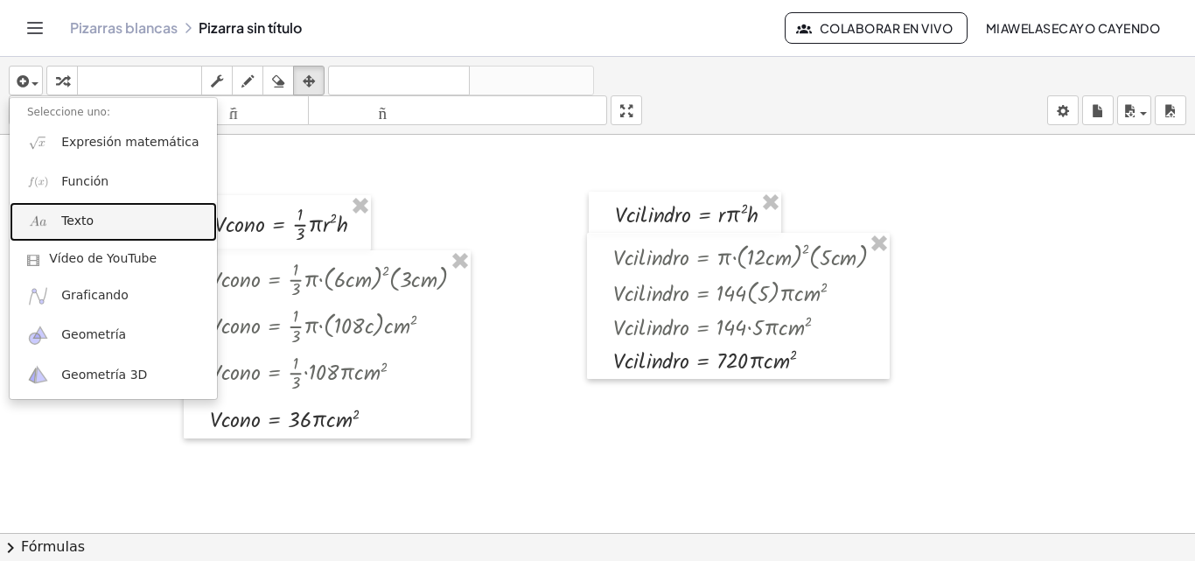
click at [114, 204] on link "Texto" at bounding box center [113, 221] width 207 height 39
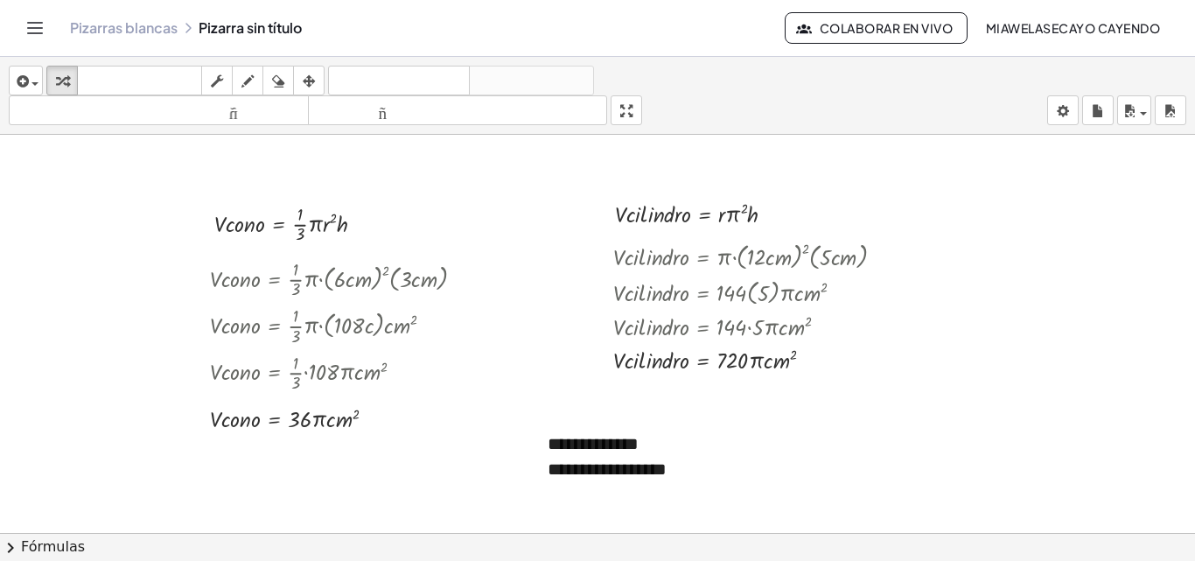
click at [621, 451] on font "**********" at bounding box center [593, 443] width 91 height 17
click at [607, 416] on div "- +" at bounding box center [657, 411] width 262 height 30
click at [586, 435] on font "**********" at bounding box center [593, 443] width 91 height 17
click at [311, 73] on icon "button" at bounding box center [309, 81] width 12 height 21
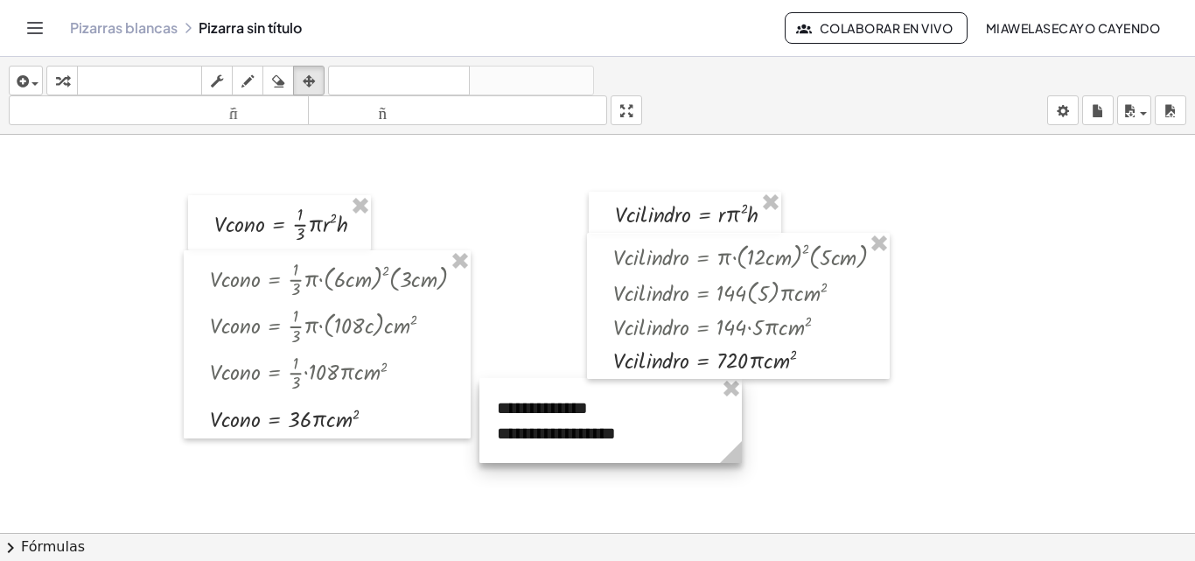
drag, startPoint x: 648, startPoint y: 447, endPoint x: 597, endPoint y: 411, distance: 62.1
click at [597, 411] on div at bounding box center [610, 420] width 262 height 85
click at [25, 79] on icon "button" at bounding box center [21, 81] width 16 height 21
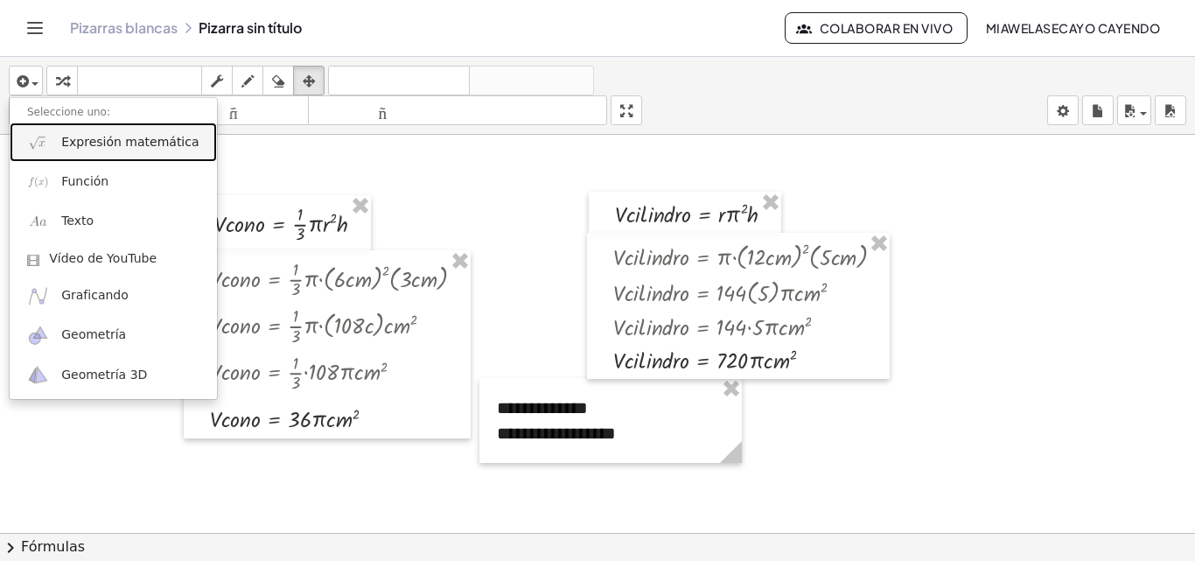
click at [110, 149] on font "Expresión matemática" at bounding box center [129, 142] width 137 height 14
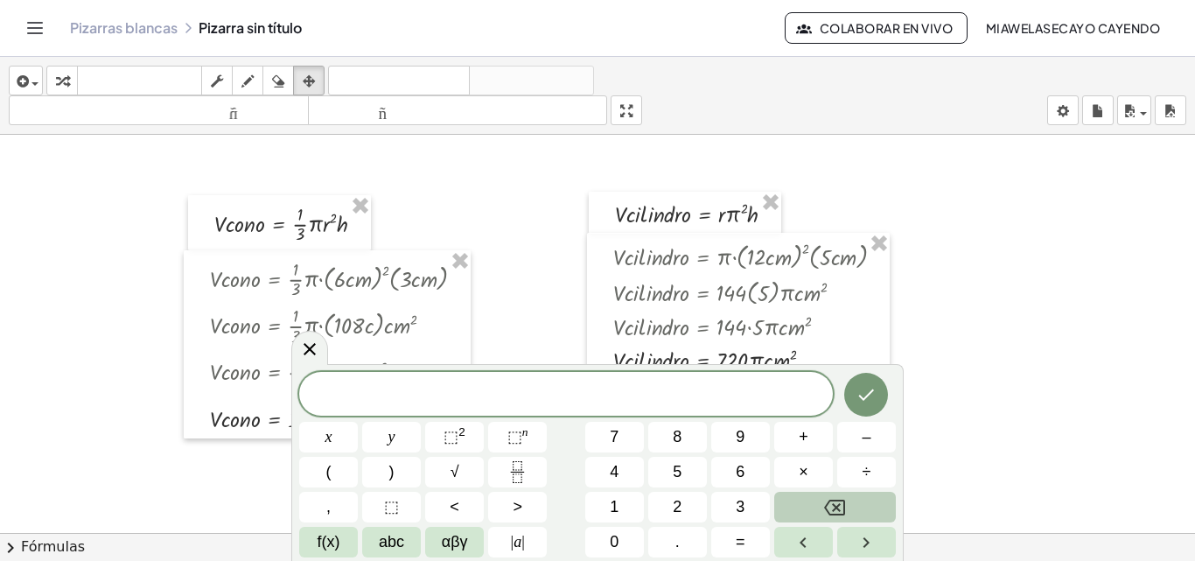
click at [590, 402] on span "​" at bounding box center [566, 395] width 534 height 24
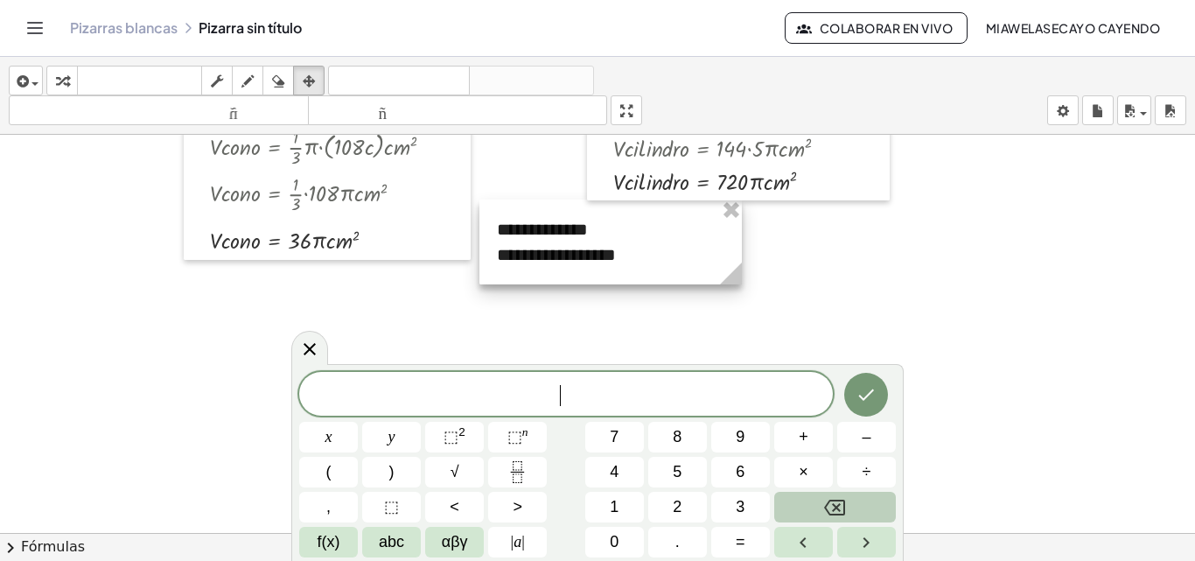
scroll to position [192, 0]
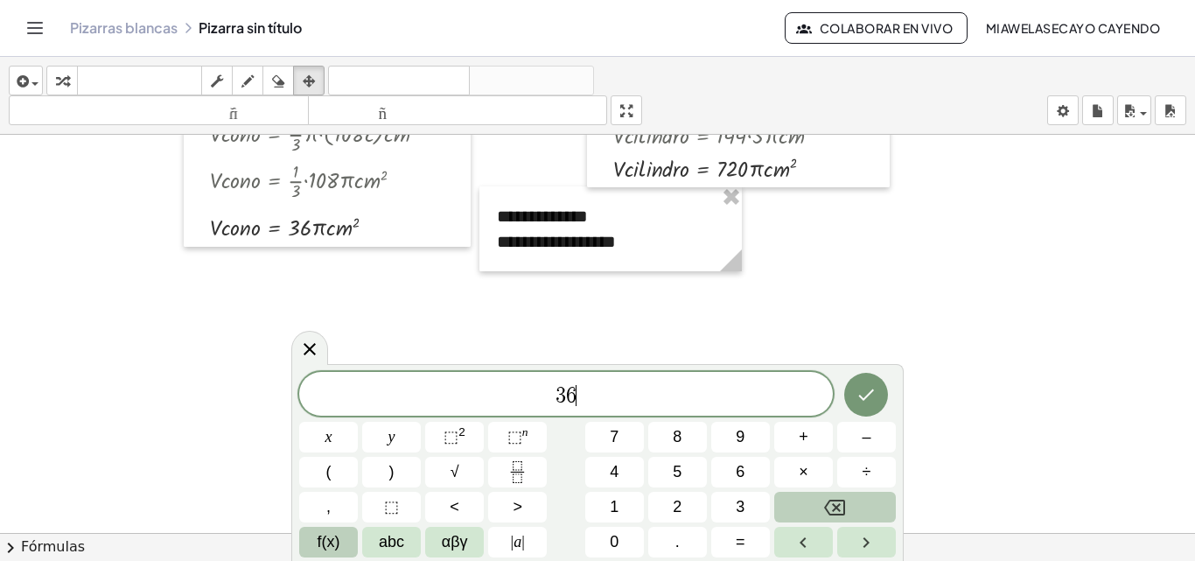
click at [330, 534] on span "f(x)" at bounding box center [329, 542] width 23 height 24
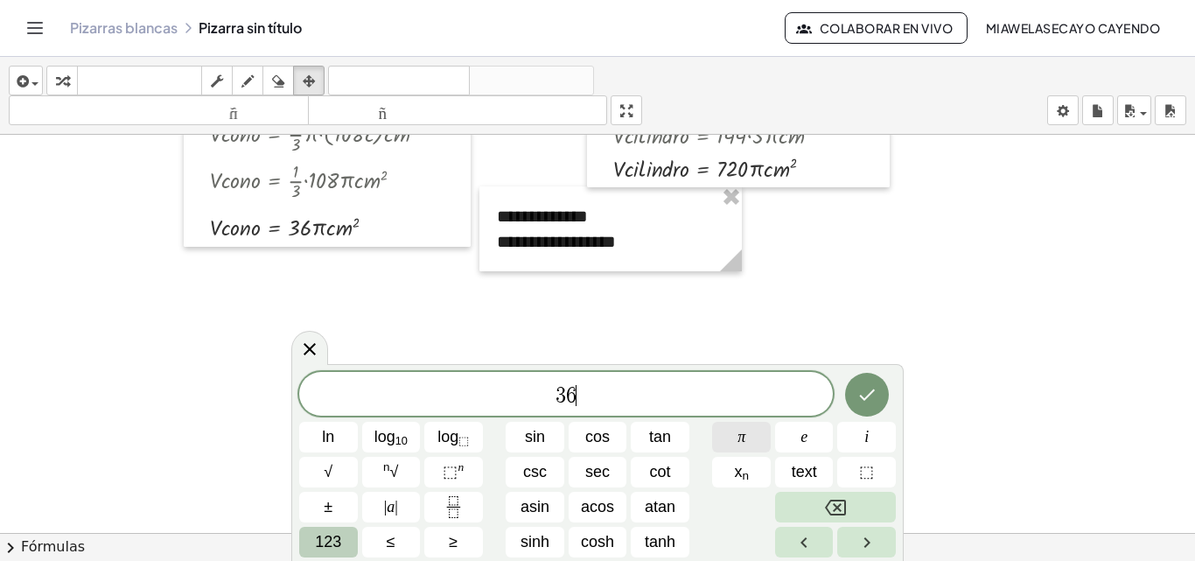
click at [746, 442] on button "π" at bounding box center [741, 437] width 59 height 31
click at [337, 531] on span "123" at bounding box center [328, 542] width 26 height 24
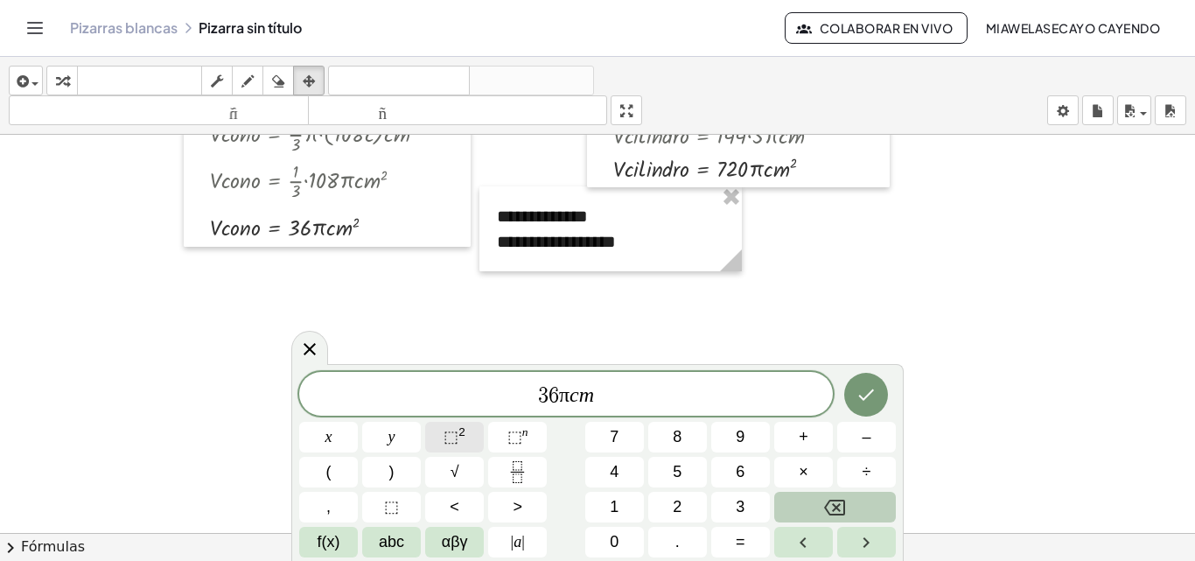
click at [458, 434] on sup "2" at bounding box center [461, 431] width 7 height 13
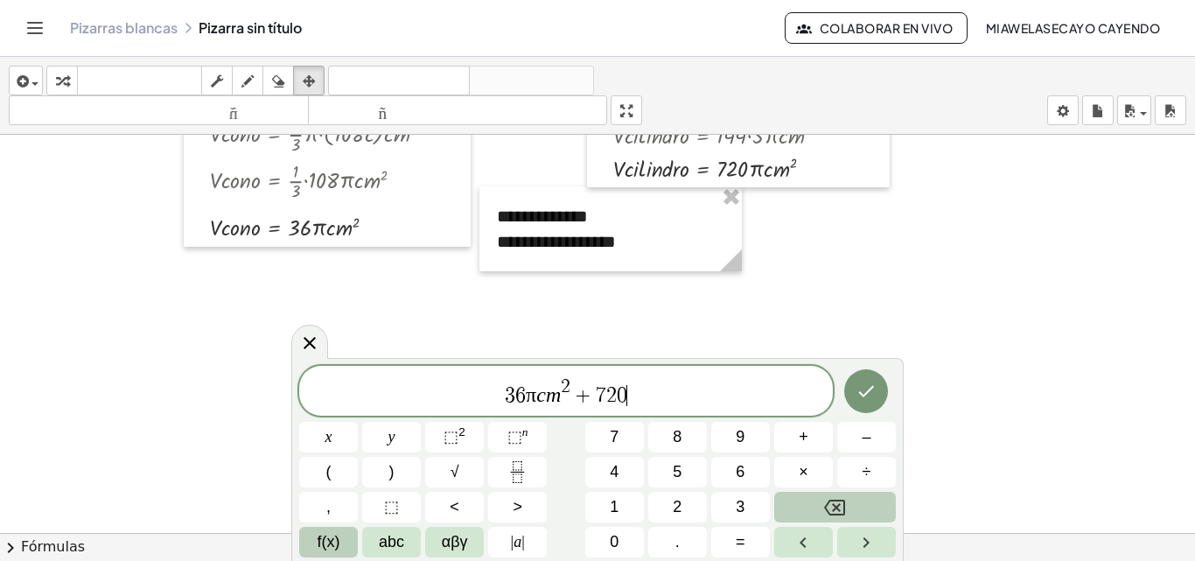
click at [333, 535] on span "f(x)" at bounding box center [329, 542] width 23 height 24
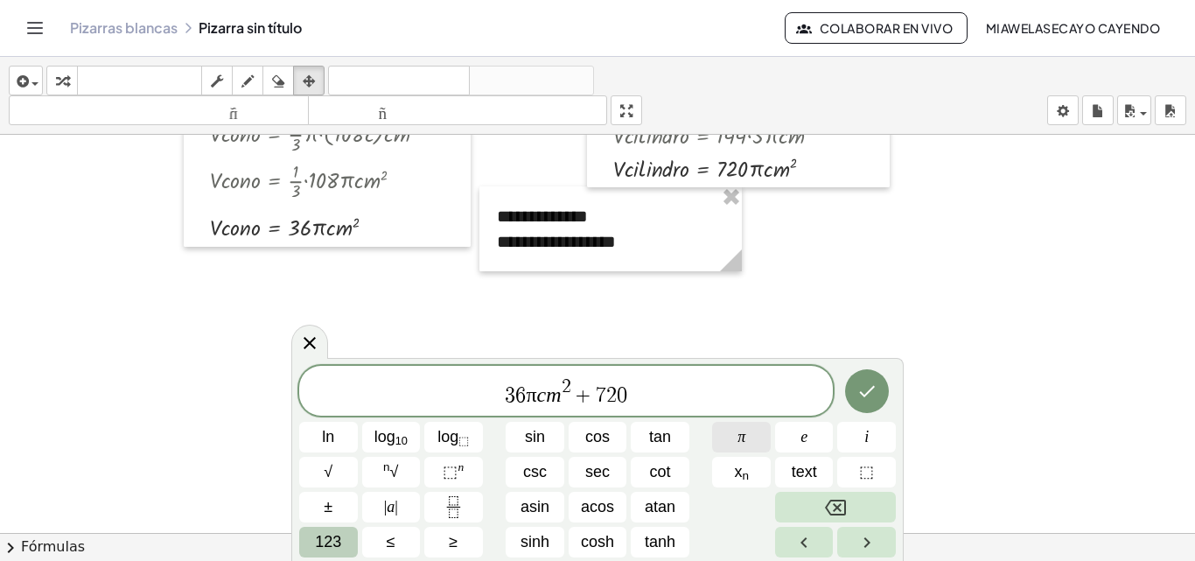
click at [757, 438] on button "π" at bounding box center [741, 437] width 59 height 31
click at [342, 532] on button "123" at bounding box center [328, 542] width 59 height 31
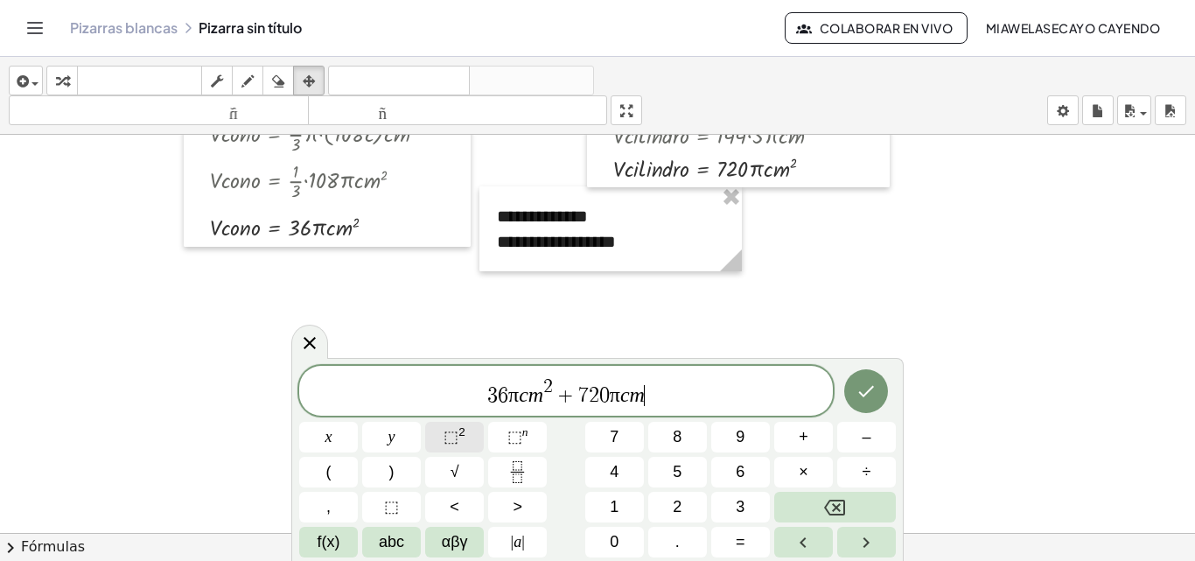
click at [461, 434] on sup "2" at bounding box center [461, 431] width 7 height 13
click at [877, 390] on icon "Done" at bounding box center [866, 391] width 21 height 21
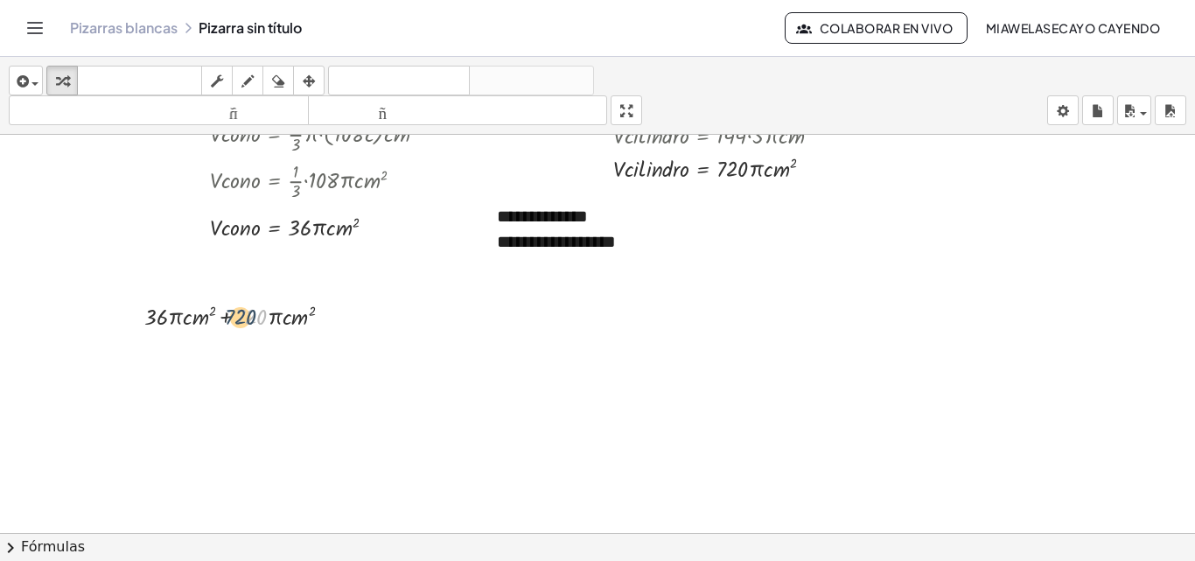
drag, startPoint x: 262, startPoint y: 317, endPoint x: 253, endPoint y: 317, distance: 9.6
click at [253, 317] on div at bounding box center [245, 314] width 219 height 33
drag, startPoint x: 259, startPoint y: 318, endPoint x: 271, endPoint y: 315, distance: 12.5
click at [253, 318] on div at bounding box center [245, 314] width 219 height 33
drag, startPoint x: 148, startPoint y: 315, endPoint x: 240, endPoint y: 313, distance: 91.9
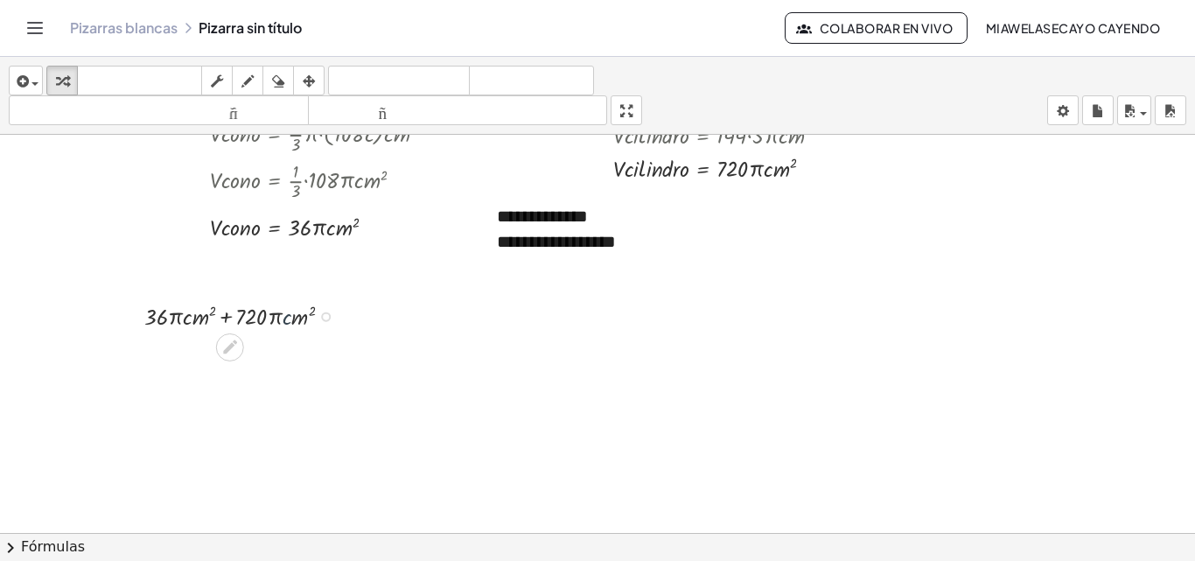
drag, startPoint x: 291, startPoint y: 317, endPoint x: 279, endPoint y: 318, distance: 12.3
click at [281, 318] on div at bounding box center [245, 314] width 219 height 33
drag, startPoint x: 237, startPoint y: 318, endPoint x: 248, endPoint y: 319, distance: 11.5
click at [248, 319] on div at bounding box center [245, 314] width 219 height 33
drag, startPoint x: 292, startPoint y: 317, endPoint x: 202, endPoint y: 323, distance: 90.3
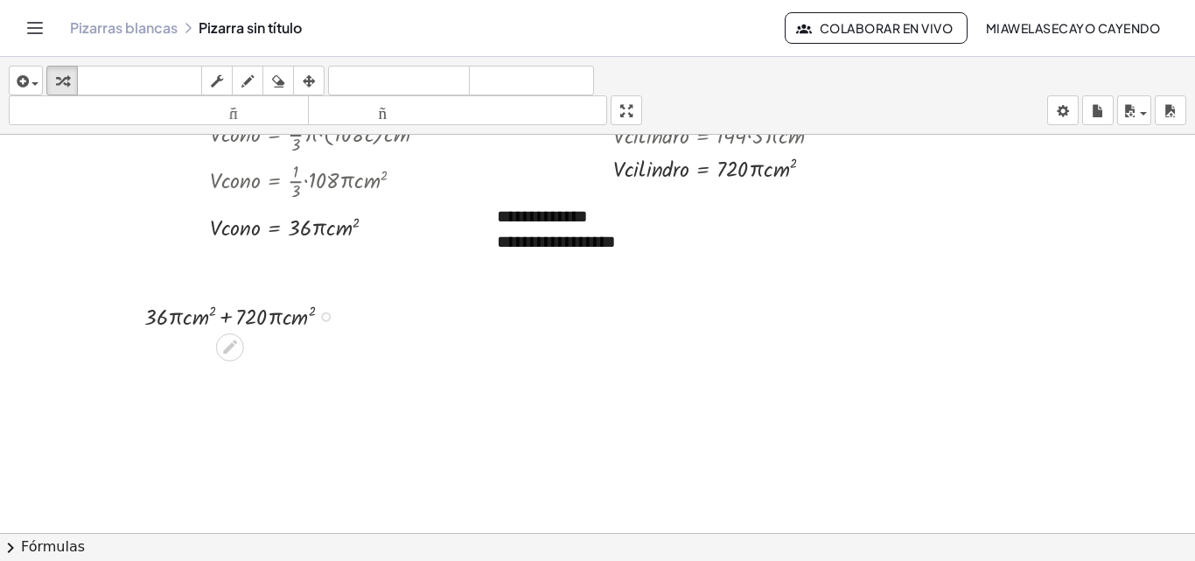
click at [150, 318] on div at bounding box center [245, 314] width 219 height 33
click at [323, 316] on div at bounding box center [326, 317] width 10 height 10
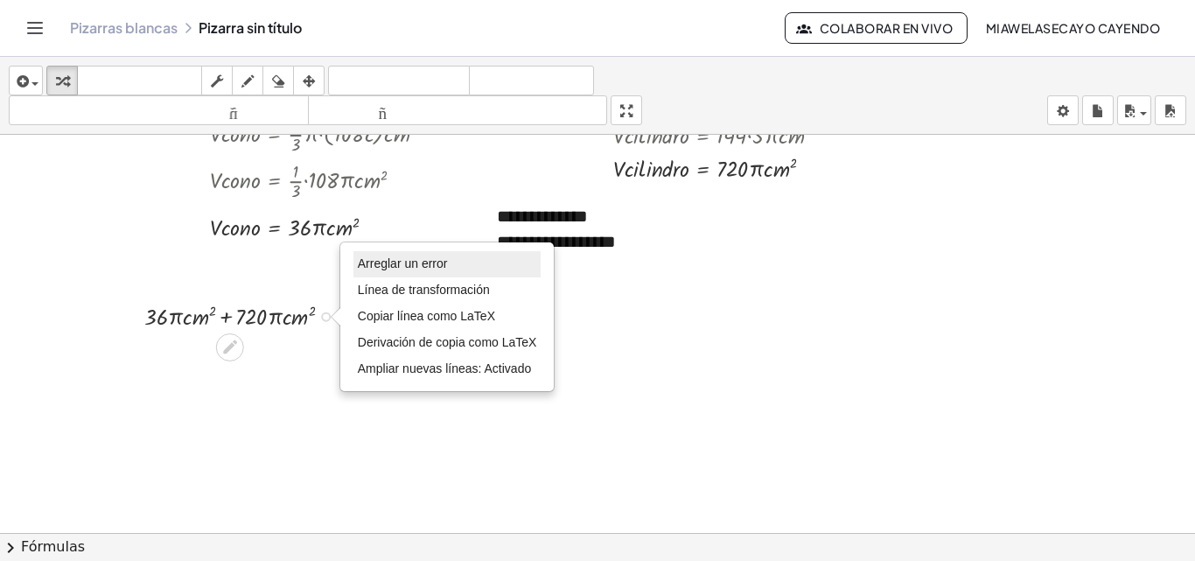
click at [400, 266] on font "Arreglar un error" at bounding box center [403, 263] width 90 height 14
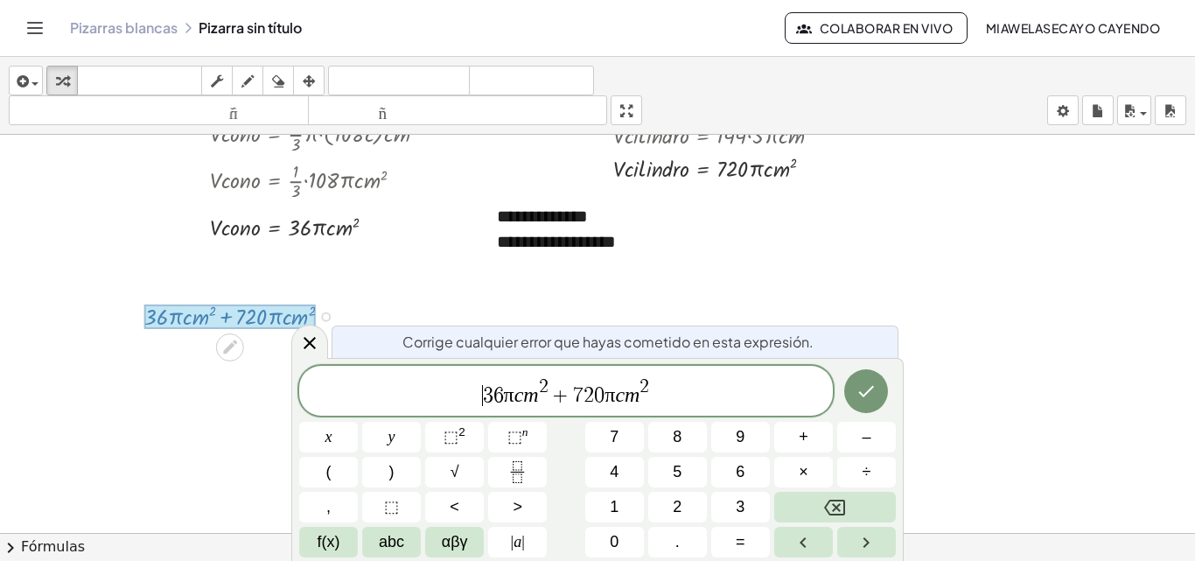
click at [462, 380] on span "​ 3 6 π c m 2 + 7 2 0 π c m 2" at bounding box center [566, 391] width 534 height 31
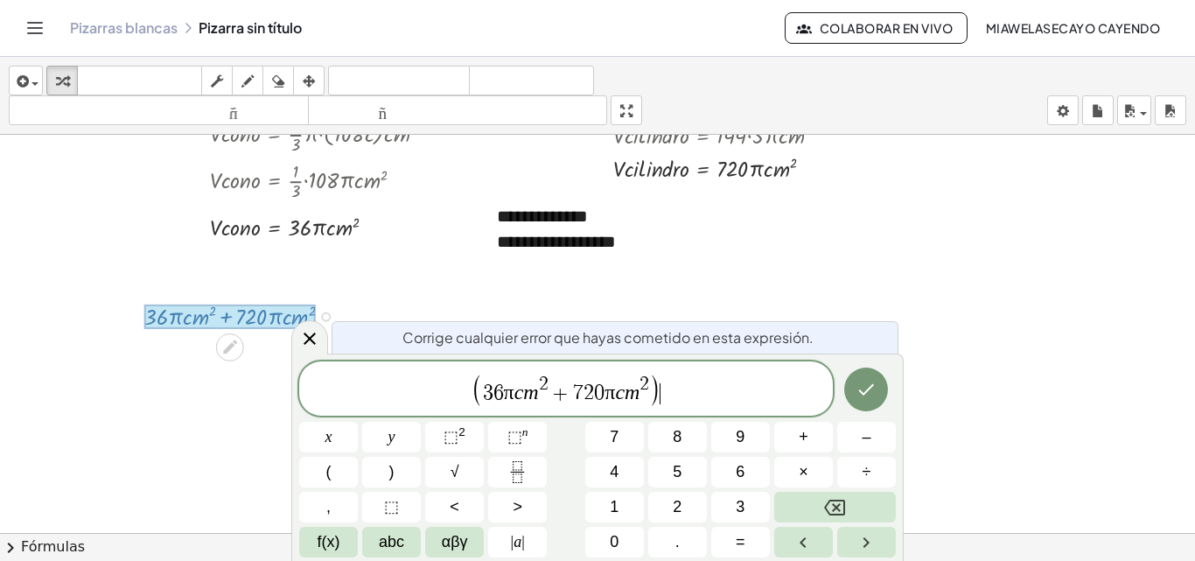
click at [902, 388] on div "Corrige cualquier error que hayas cometido en esta expresión. ( 3 6 π c m 2 + 7…" at bounding box center [597, 456] width 612 height 207
click at [858, 393] on icon "Hecho" at bounding box center [866, 389] width 21 height 21
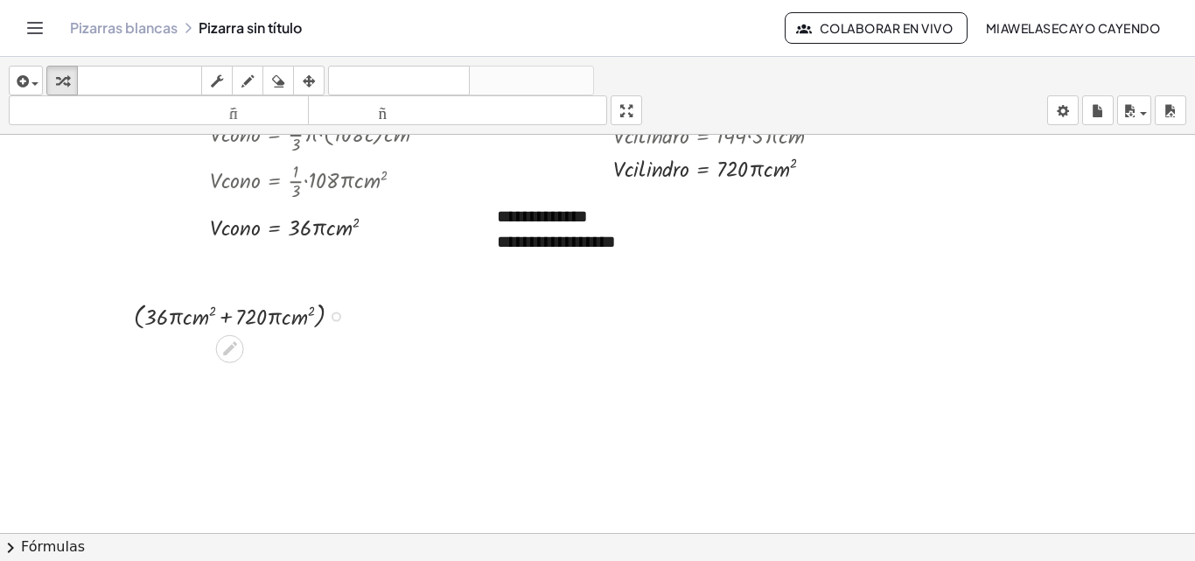
click at [233, 316] on div at bounding box center [245, 315] width 240 height 36
click at [307, 77] on icon "button" at bounding box center [309, 81] width 12 height 21
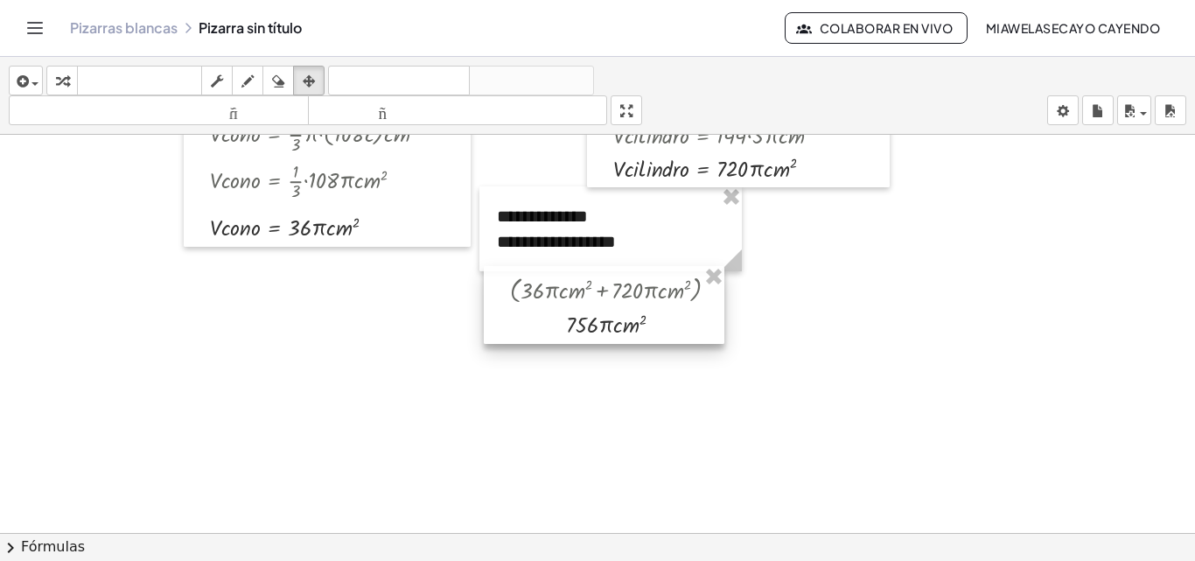
drag, startPoint x: 208, startPoint y: 323, endPoint x: 583, endPoint y: 297, distance: 376.1
click at [583, 297] on div at bounding box center [604, 305] width 241 height 78
click at [773, 359] on div at bounding box center [597, 410] width 1195 height 934
click at [19, 79] on icon "button" at bounding box center [21, 81] width 16 height 21
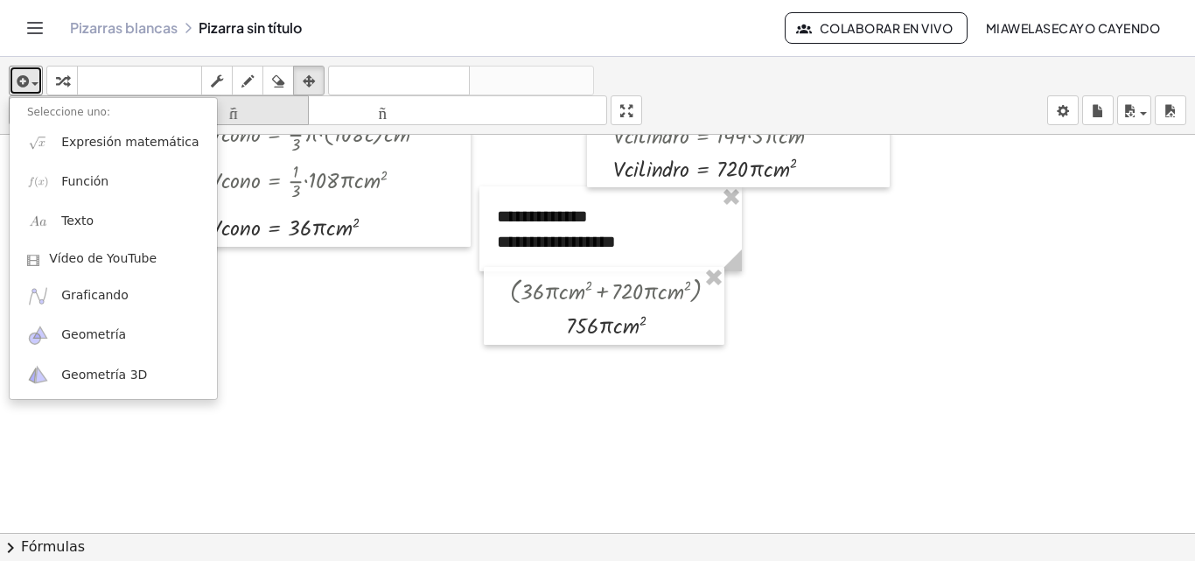
click at [62, 72] on icon "button" at bounding box center [62, 81] width 12 height 21
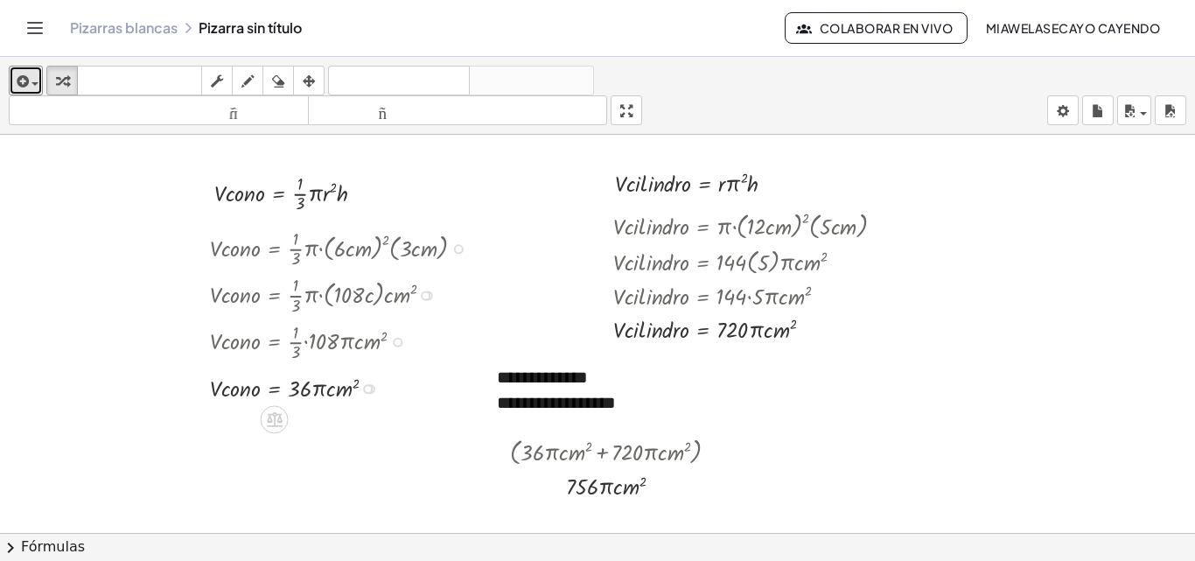
scroll to position [29, 0]
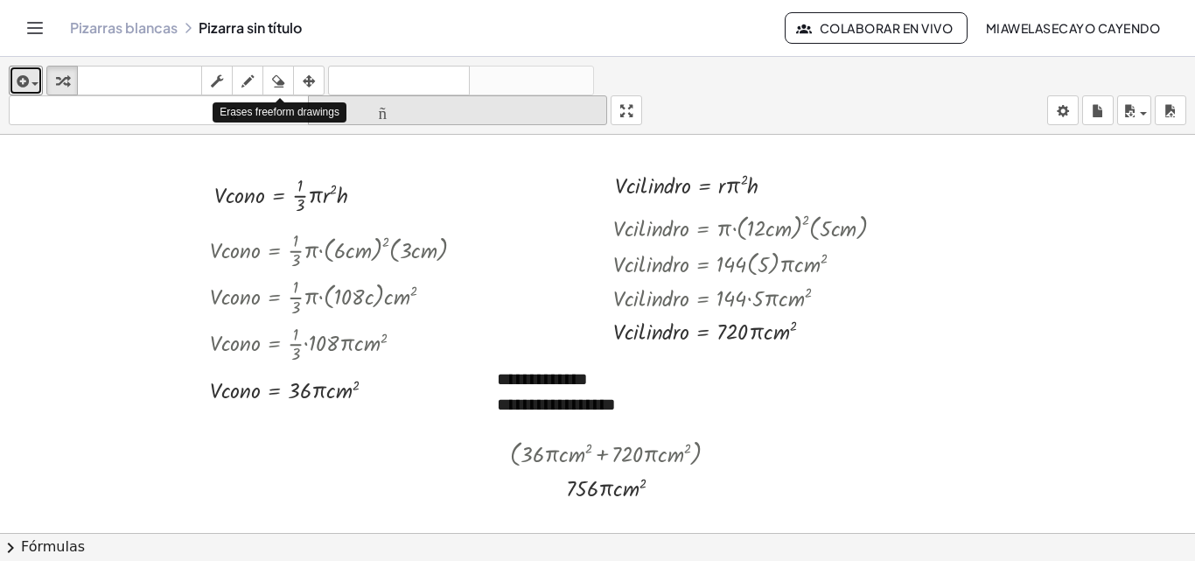
click at [310, 79] on icon "button" at bounding box center [309, 81] width 12 height 21
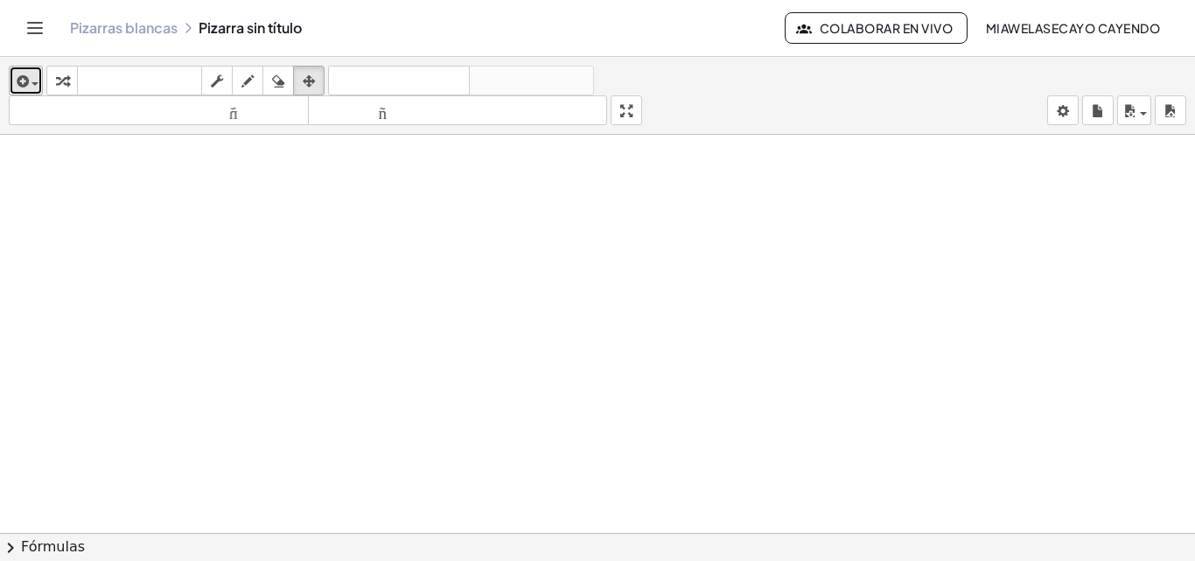
click at [31, 84] on span "button" at bounding box center [30, 83] width 3 height 12
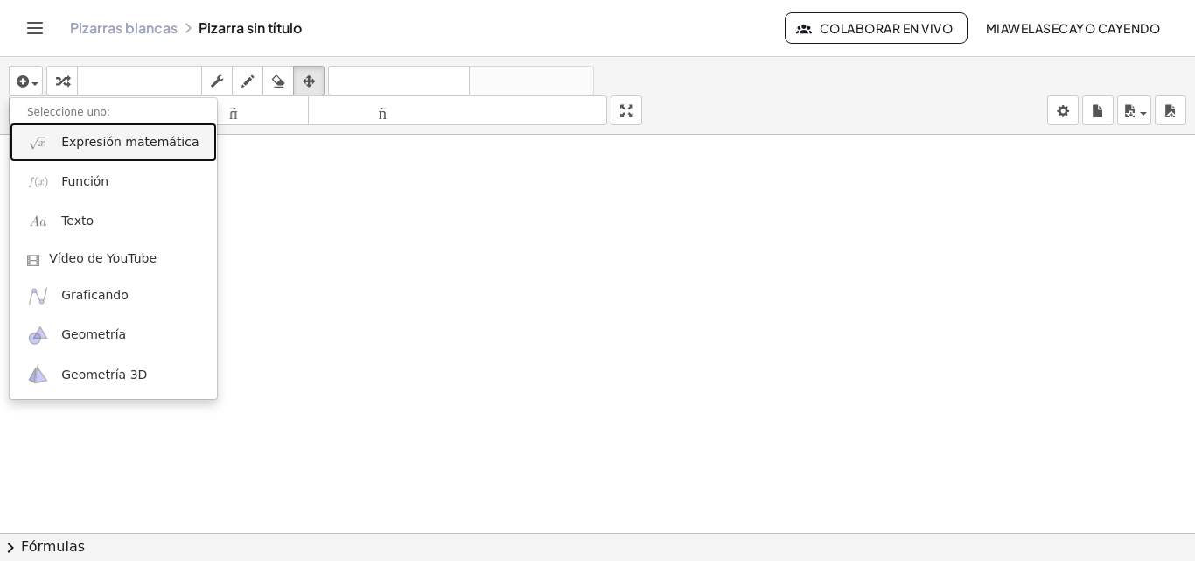
click at [102, 138] on font "Expresión matemática" at bounding box center [129, 142] width 137 height 14
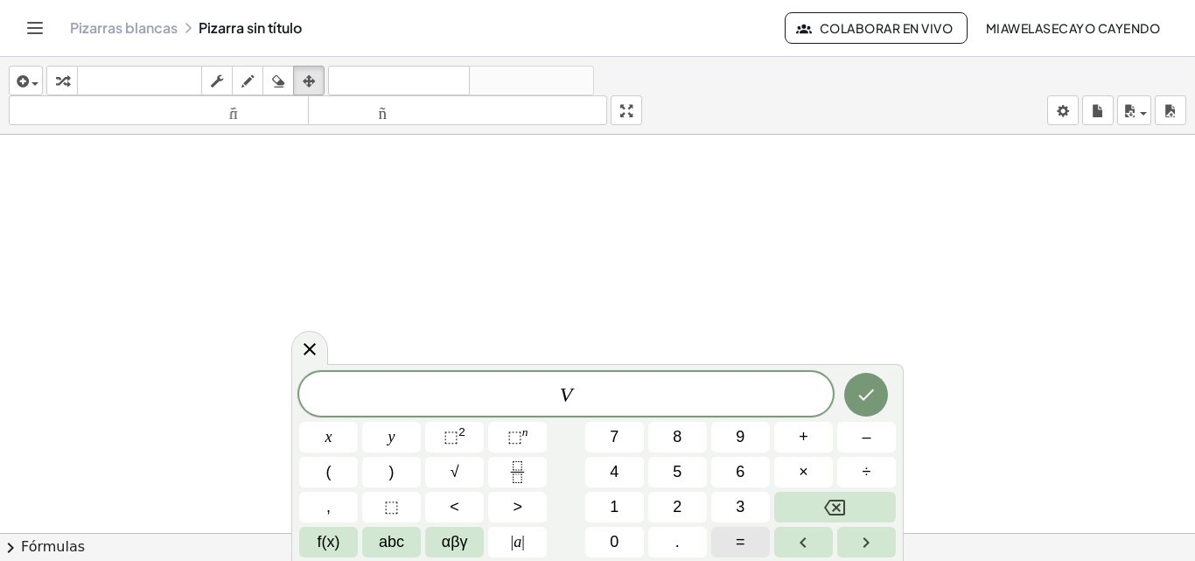
click at [740, 542] on span "=" at bounding box center [741, 542] width 10 height 24
click at [501, 471] on button "Fraction" at bounding box center [517, 472] width 59 height 31
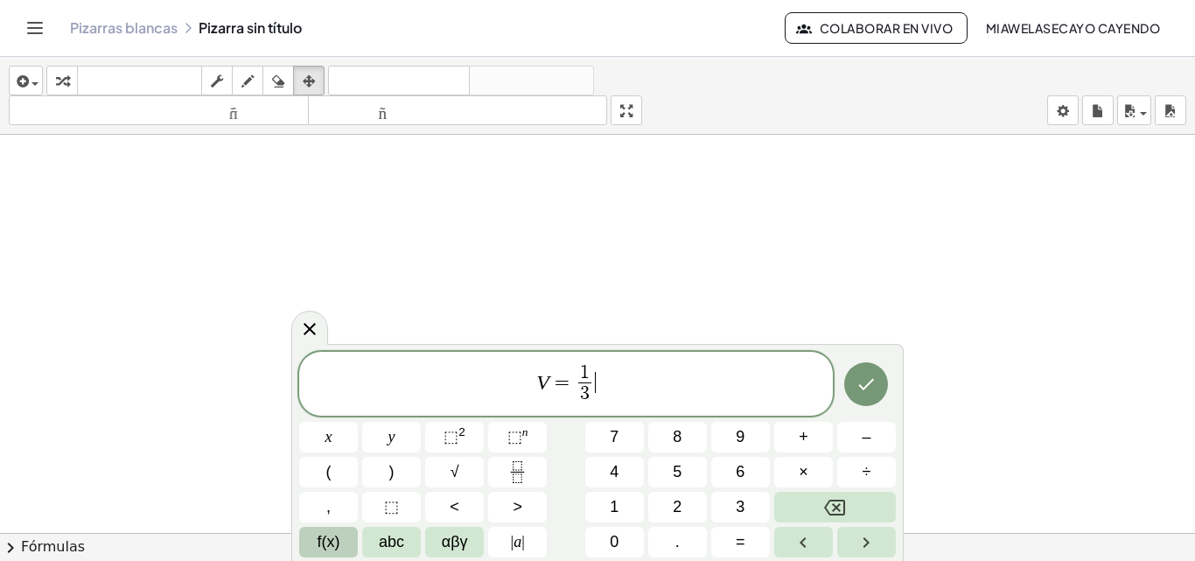
click at [335, 541] on span "f(x)" at bounding box center [329, 542] width 23 height 24
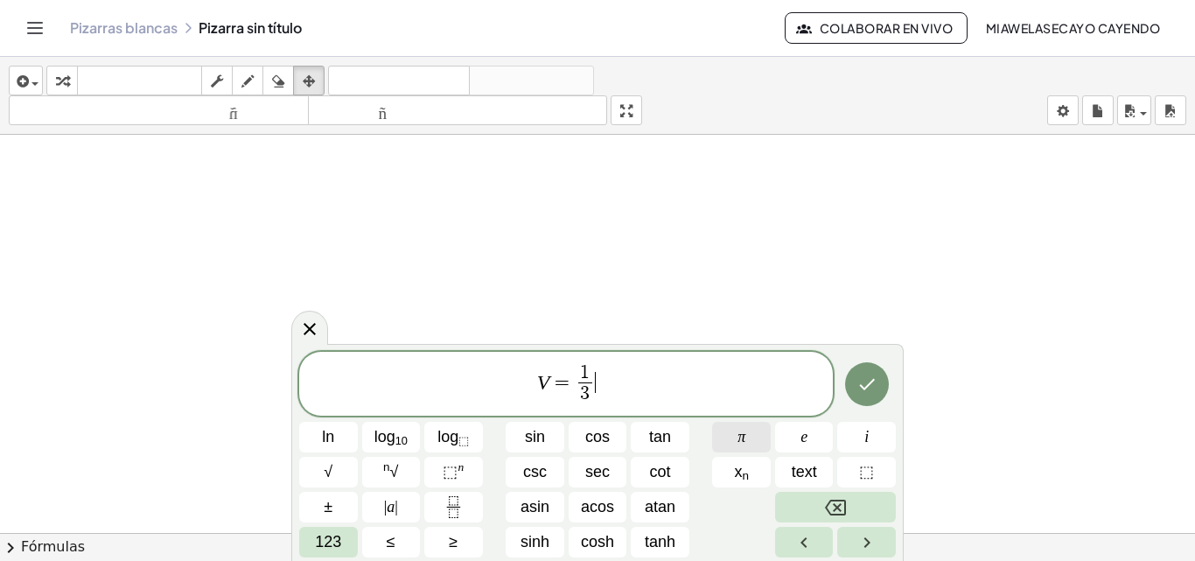
click at [753, 442] on button "π" at bounding box center [741, 437] width 59 height 31
click at [324, 541] on span "123" at bounding box center [328, 542] width 26 height 24
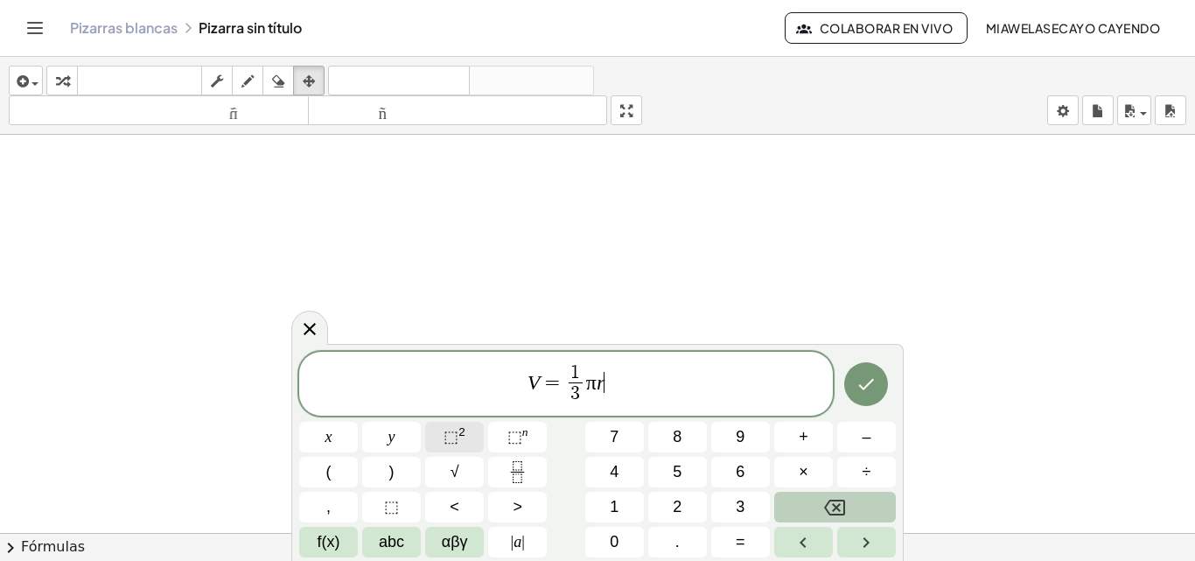
click at [445, 426] on span "⬚ 2" at bounding box center [455, 437] width 22 height 24
click at [868, 388] on icon "Done" at bounding box center [866, 384] width 21 height 21
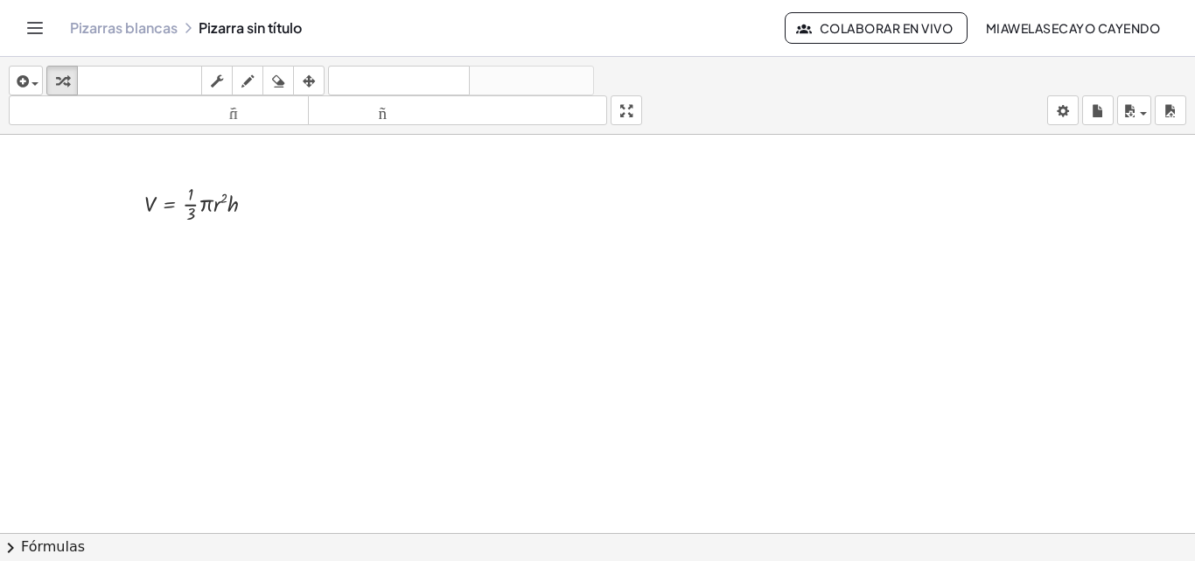
scroll to position [0, 0]
click at [27, 79] on icon "button" at bounding box center [21, 81] width 16 height 21
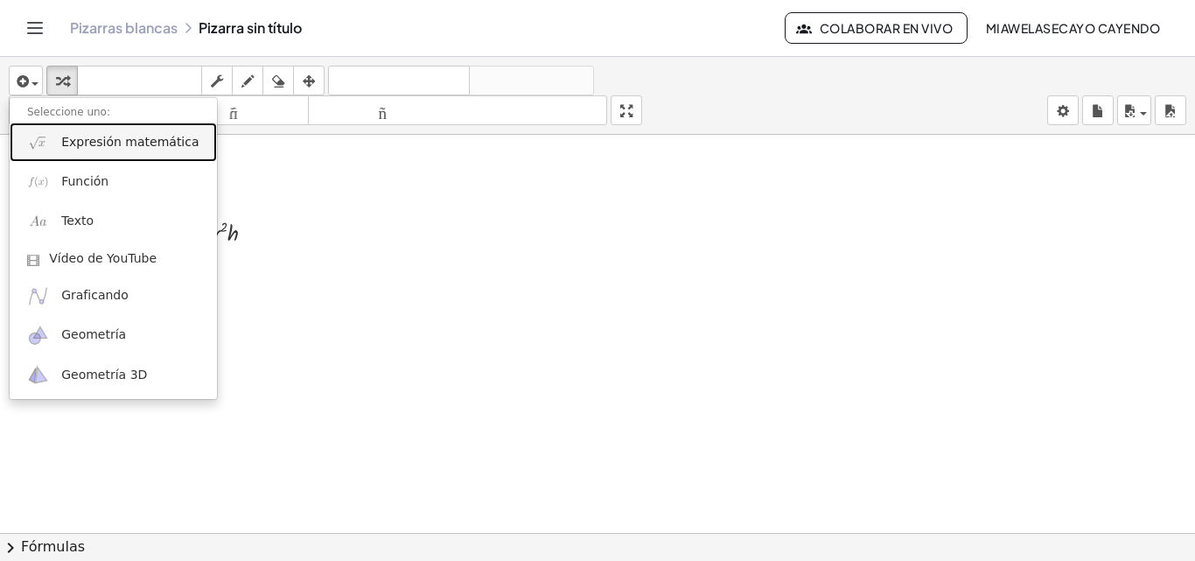
click at [58, 139] on link "Expresión matemática" at bounding box center [113, 141] width 207 height 39
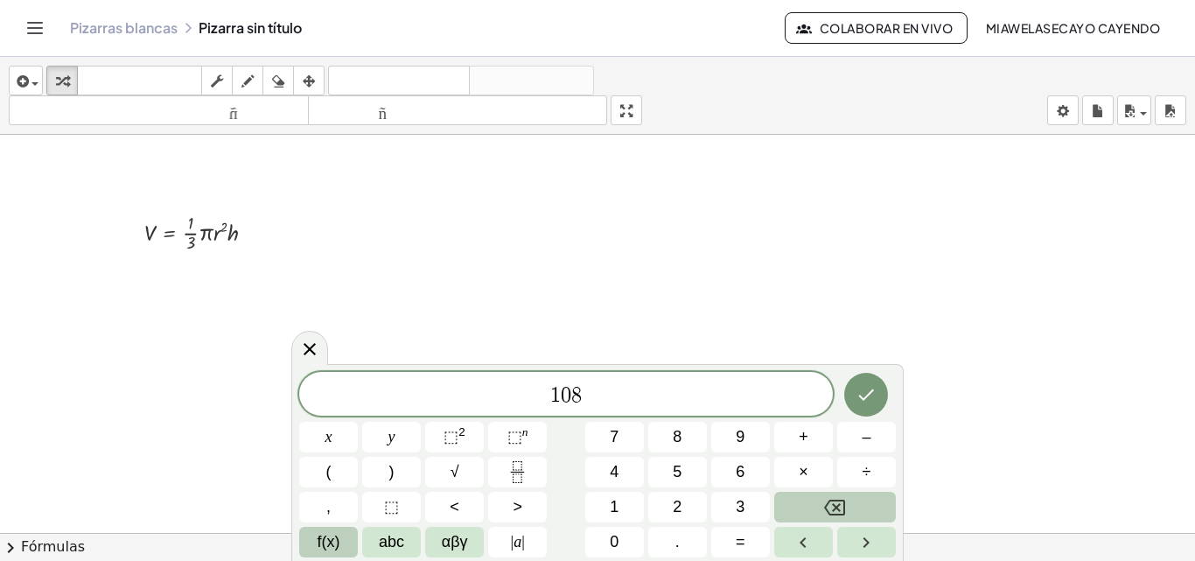
click at [333, 540] on span "f(x)" at bounding box center [329, 542] width 23 height 24
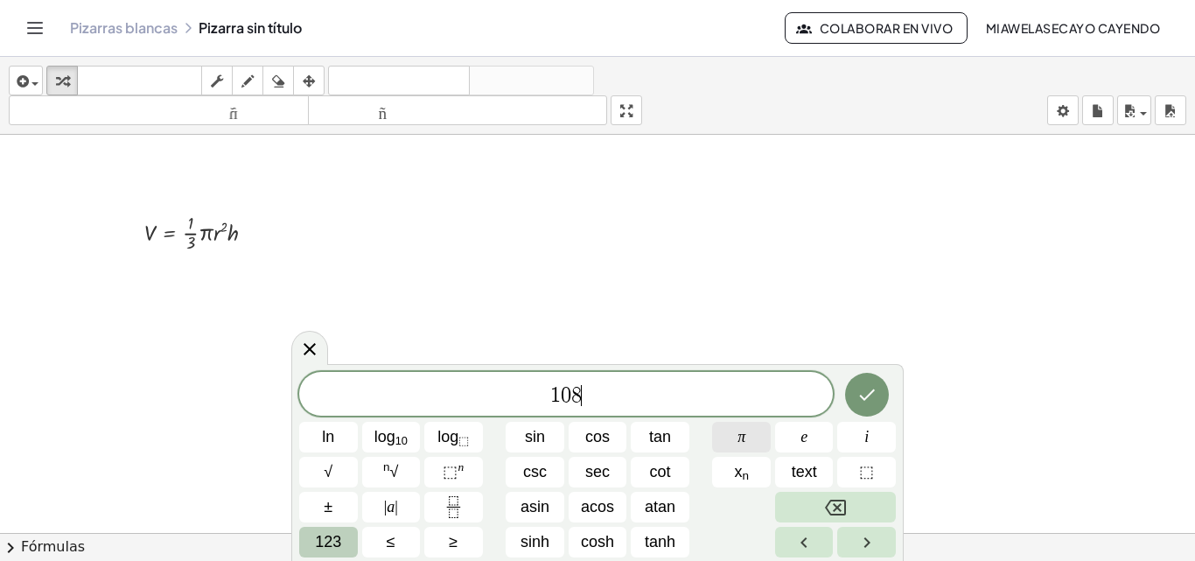
click at [727, 430] on button "π" at bounding box center [741, 437] width 59 height 31
click at [344, 539] on button "123" at bounding box center [328, 542] width 59 height 31
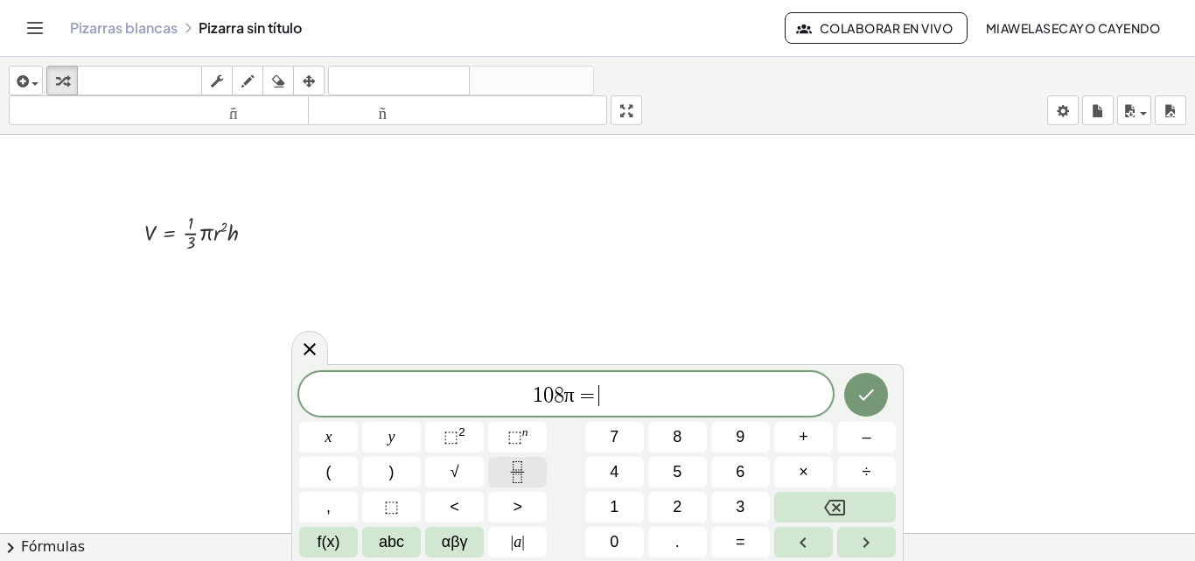
click at [524, 468] on icon "Fraction" at bounding box center [517, 472] width 22 height 22
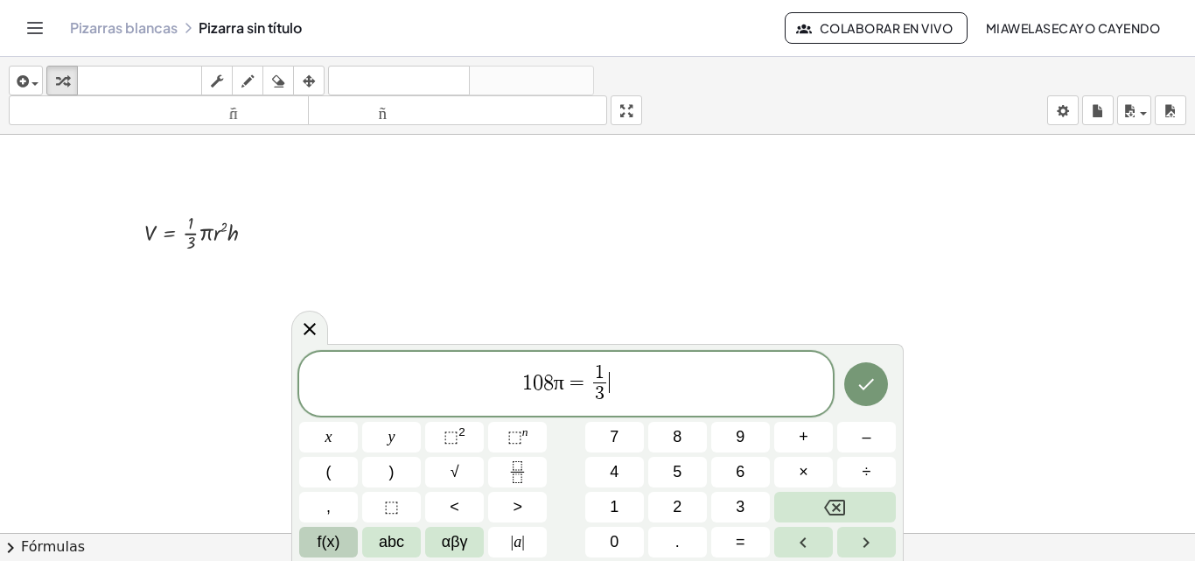
click at [332, 543] on span "f(x)" at bounding box center [329, 542] width 23 height 24
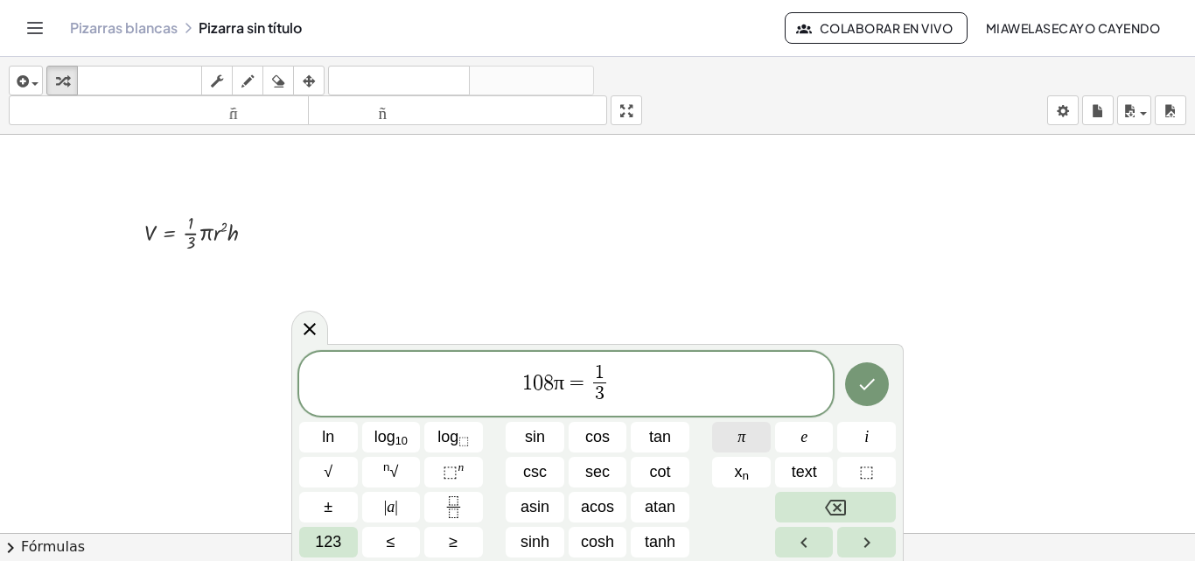
click at [750, 431] on button "π" at bounding box center [741, 437] width 59 height 31
click at [328, 533] on span "123" at bounding box center [328, 542] width 26 height 24
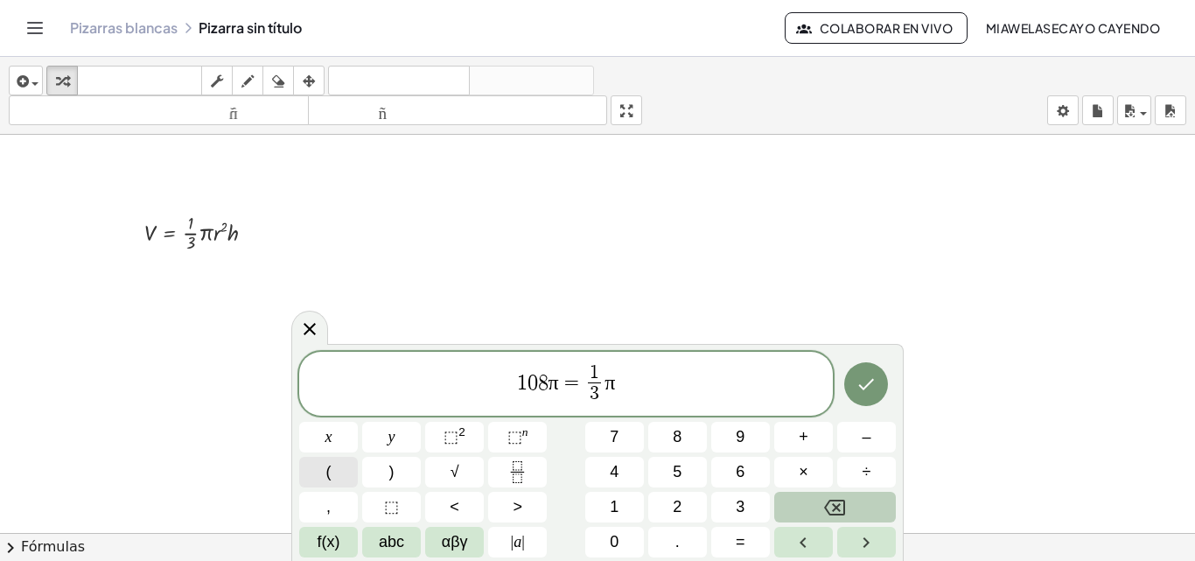
click at [338, 472] on button "(" at bounding box center [328, 472] width 59 height 31
click at [459, 435] on sup "2" at bounding box center [461, 431] width 7 height 13
click at [866, 374] on icon "Done" at bounding box center [866, 384] width 21 height 21
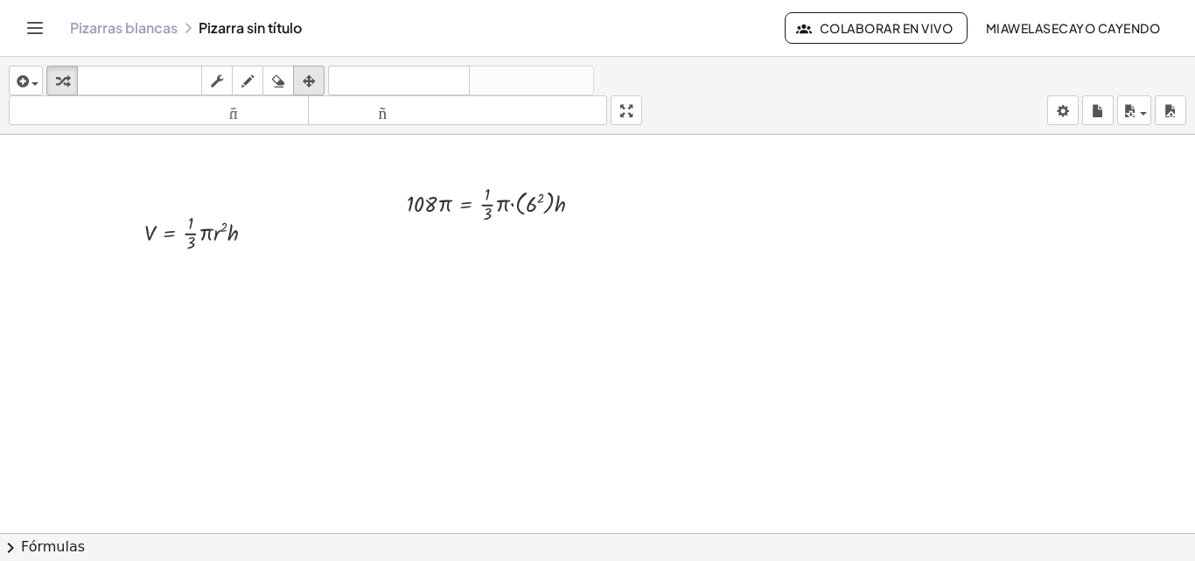
click at [310, 84] on icon "button" at bounding box center [309, 81] width 12 height 21
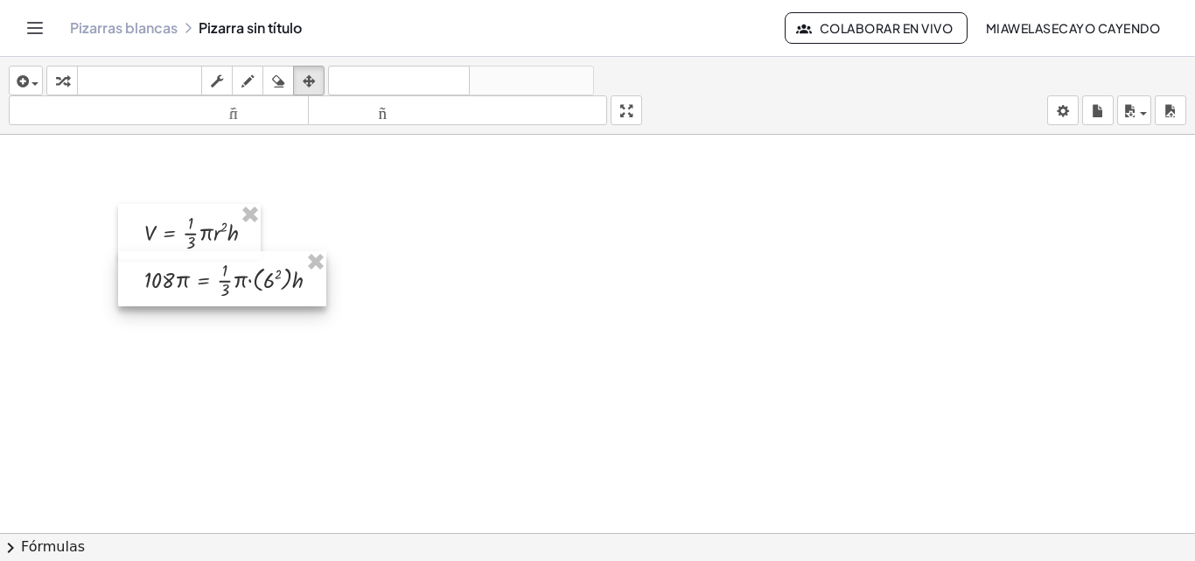
drag, startPoint x: 460, startPoint y: 191, endPoint x: 199, endPoint y: 267, distance: 272.4
click at [199, 267] on div at bounding box center [222, 278] width 208 height 55
click at [65, 75] on icon "button" at bounding box center [62, 81] width 12 height 21
click at [262, 278] on div at bounding box center [239, 278] width 207 height 46
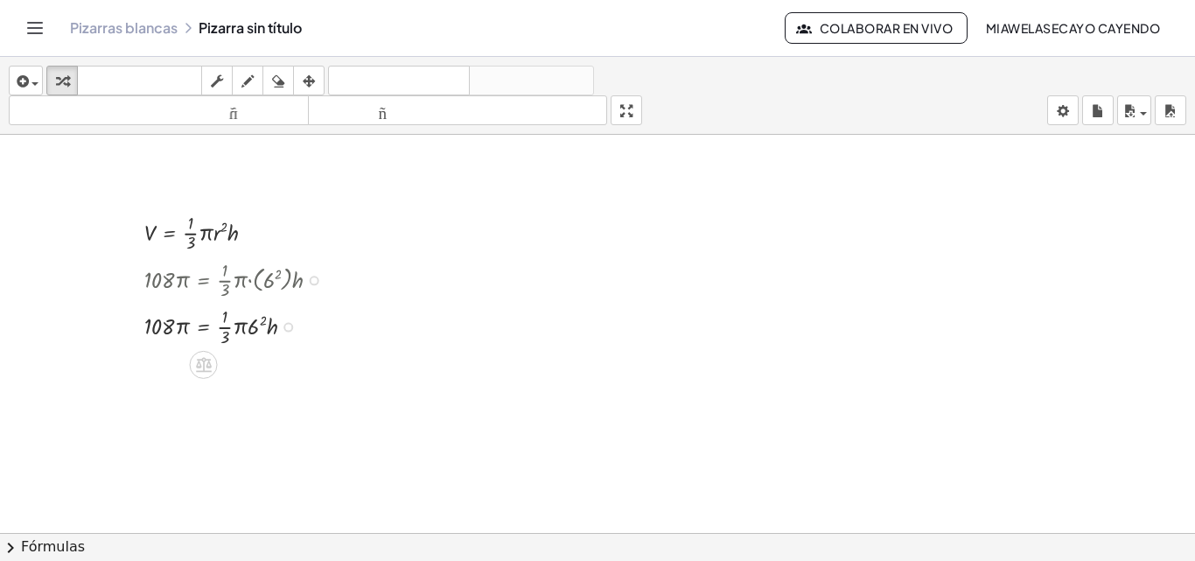
click at [258, 324] on div at bounding box center [239, 325] width 207 height 46
drag, startPoint x: 258, startPoint y: 370, endPoint x: 229, endPoint y: 383, distance: 31.7
drag, startPoint x: 226, startPoint y: 418, endPoint x: 248, endPoint y: 417, distance: 22.8
click at [248, 417] on div at bounding box center [239, 418] width 207 height 33
click at [272, 419] on div at bounding box center [271, 421] width 10 height 10
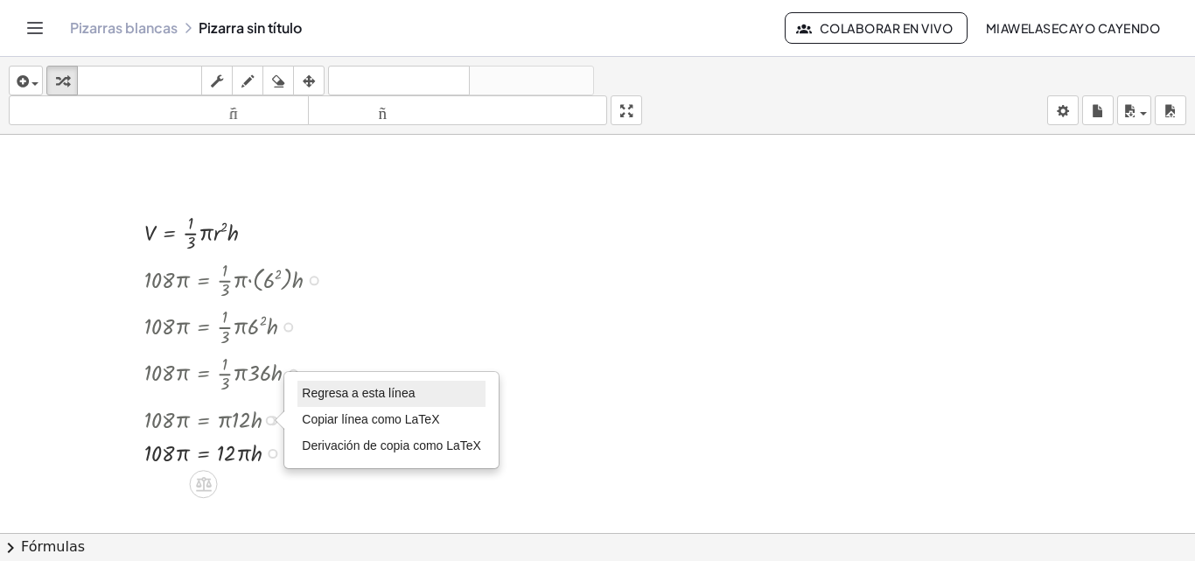
click at [354, 389] on font "Regresa a esta línea" at bounding box center [358, 393] width 113 height 14
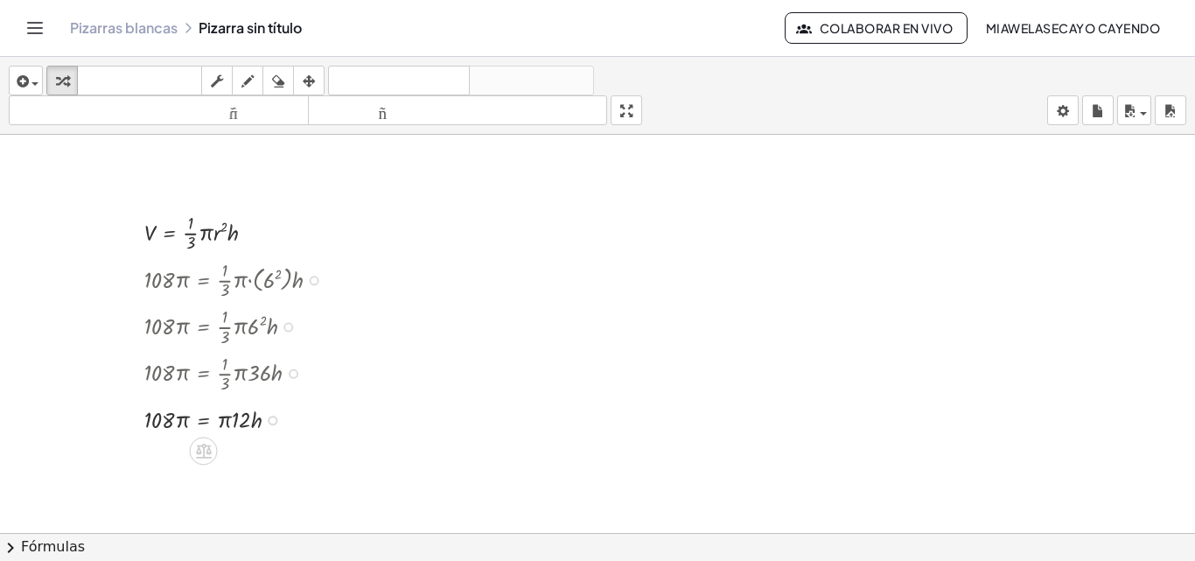
click at [272, 418] on div "Regresa a esta línea Copiar línea como LaTeX Derivación de copia como LaTeX" at bounding box center [273, 421] width 10 height 10
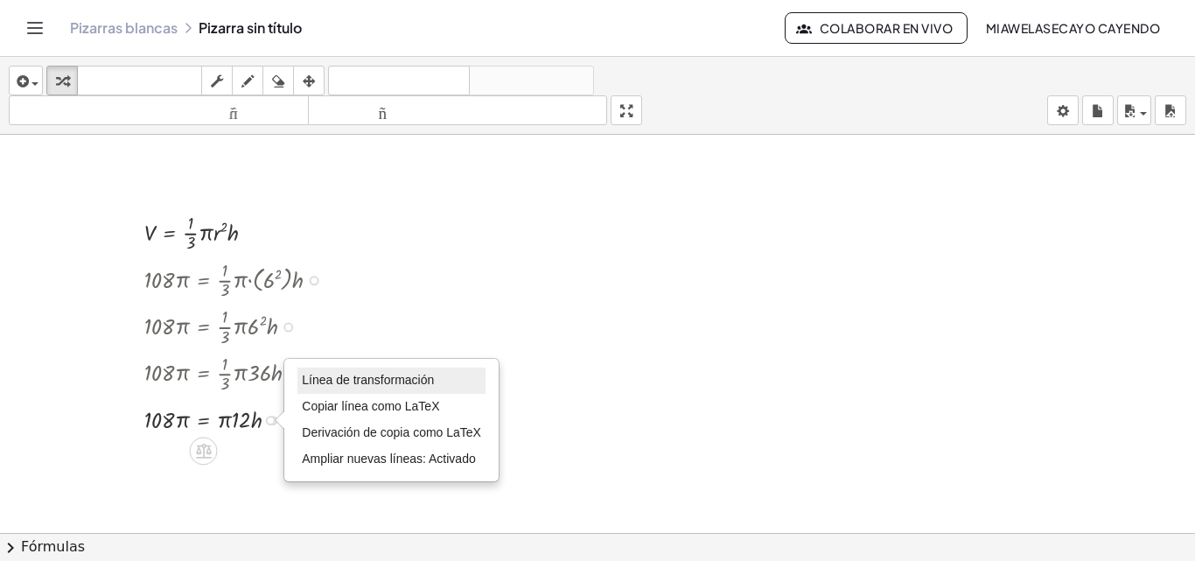
click at [436, 385] on li "Línea de transformación" at bounding box center [391, 380] width 188 height 26
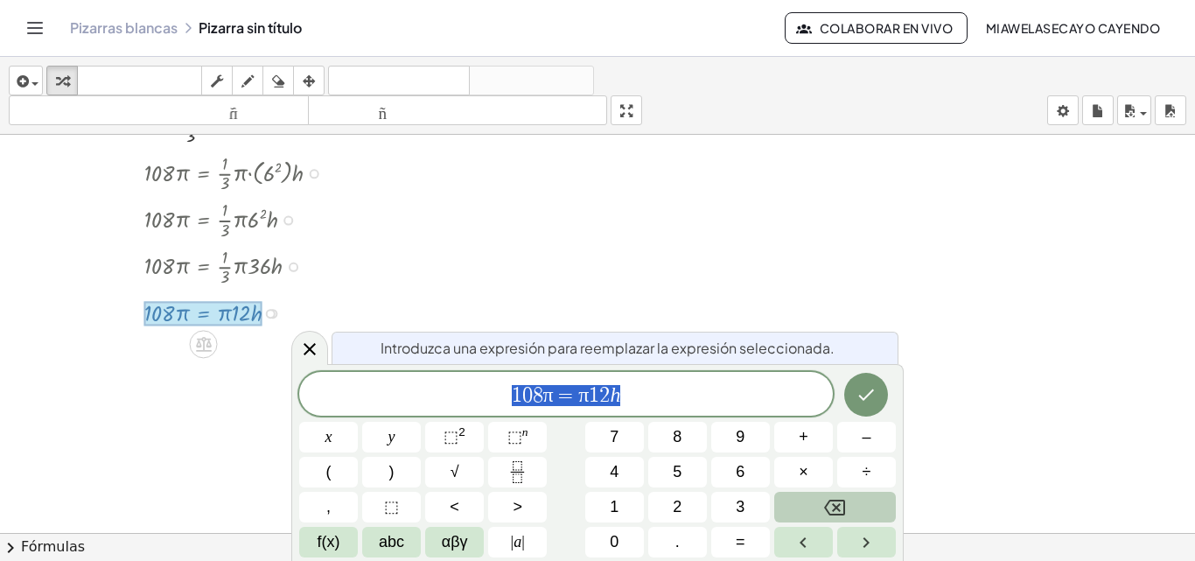
scroll to position [108, 0]
click at [324, 343] on div at bounding box center [309, 348] width 37 height 34
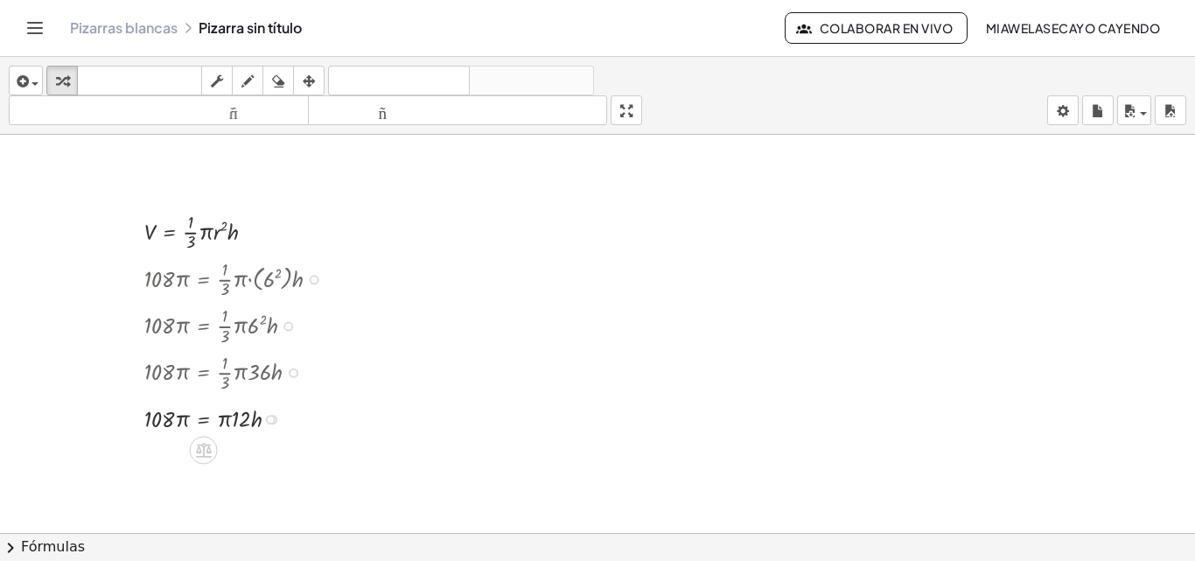
scroll to position [0, 0]
click at [275, 418] on div "Línea de transformación Copiar línea como LaTeX Derivación de copia como LaTeX …" at bounding box center [271, 421] width 10 height 10
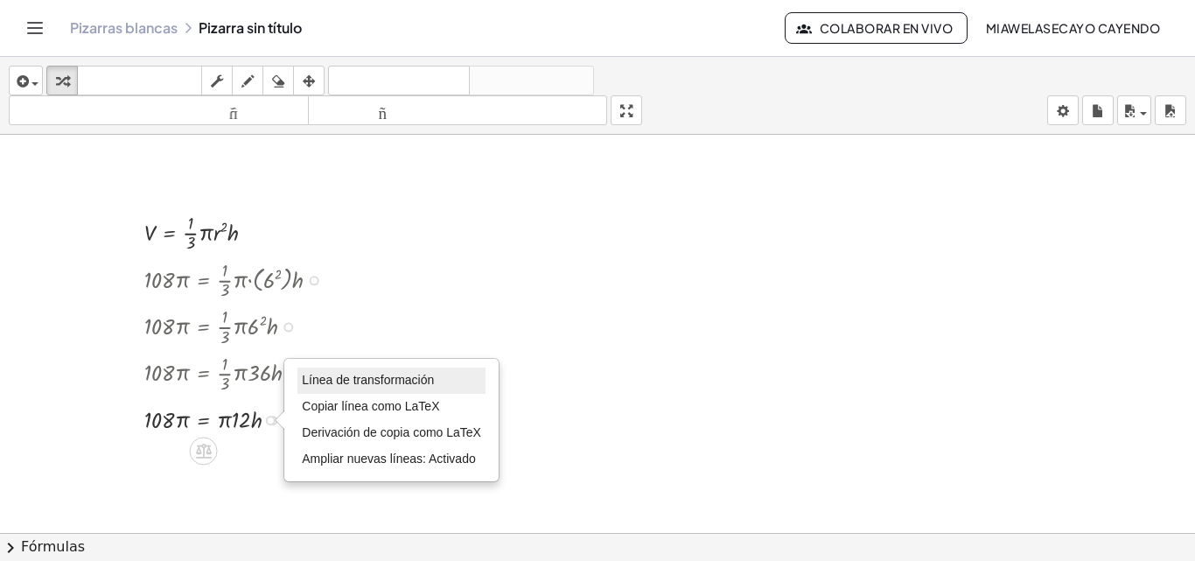
click at [335, 381] on font "Línea de transformación" at bounding box center [368, 380] width 132 height 14
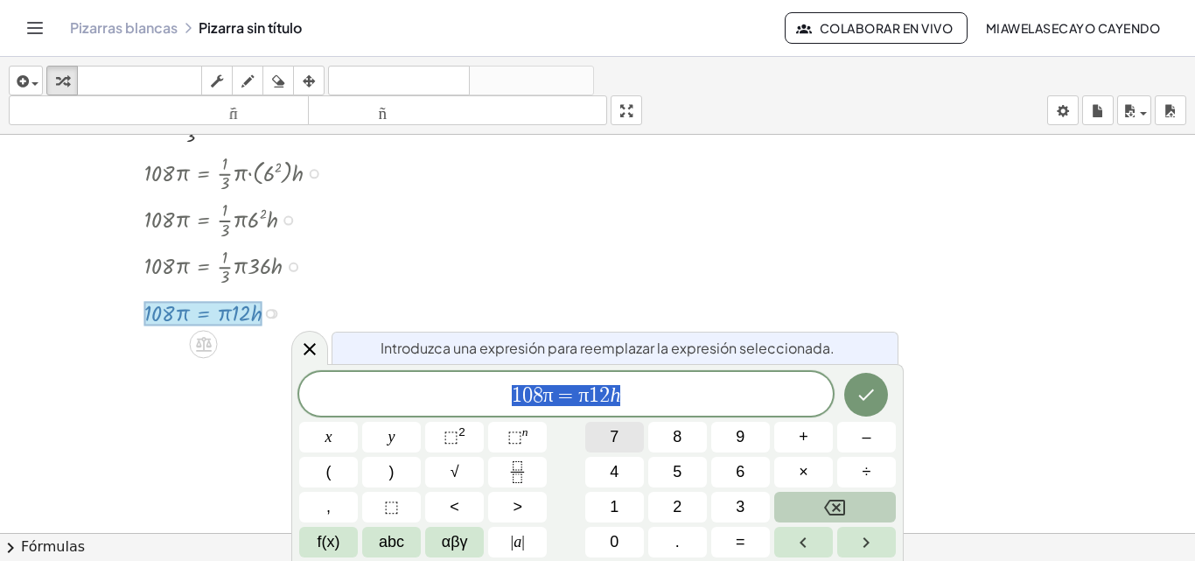
scroll to position [108, 0]
click at [319, 544] on span "f(x)" at bounding box center [329, 542] width 23 height 24
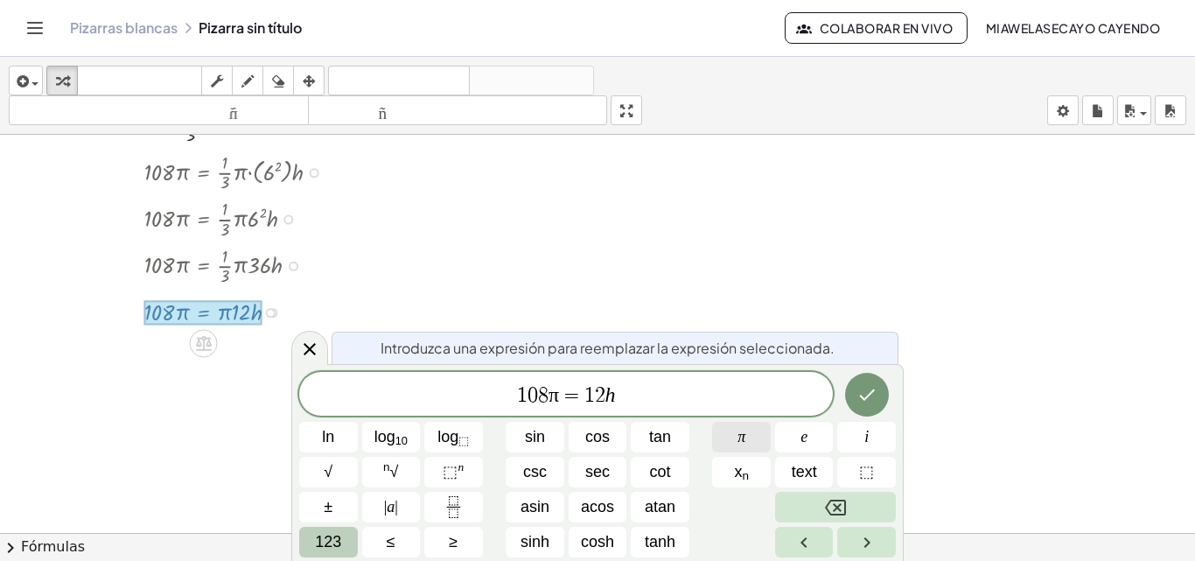
click at [739, 432] on span "π" at bounding box center [741, 437] width 8 height 24
click at [884, 371] on div "Introduzca una expresión para reemplazar la expresión seleccionada. 1 0 8 π = 1…" at bounding box center [597, 462] width 612 height 197
click at [869, 384] on icon "Done" at bounding box center [866, 394] width 21 height 21
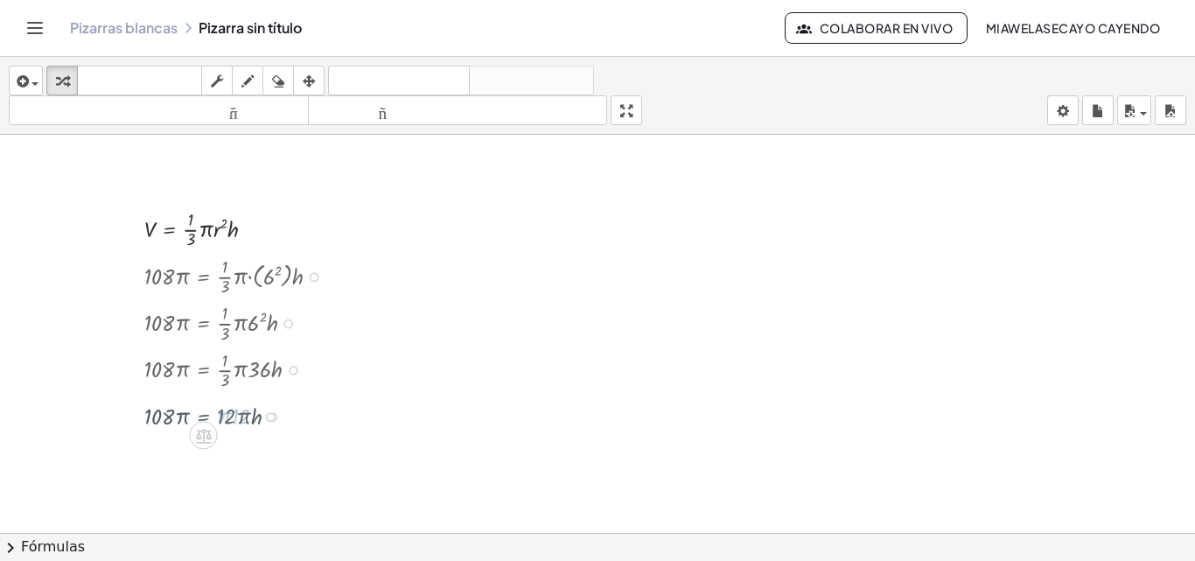
scroll to position [0, 0]
drag, startPoint x: 231, startPoint y: 453, endPoint x: 218, endPoint y: 450, distance: 13.6
click at [218, 450] on div at bounding box center [239, 451] width 207 height 33
click at [272, 422] on div at bounding box center [271, 421] width 10 height 10
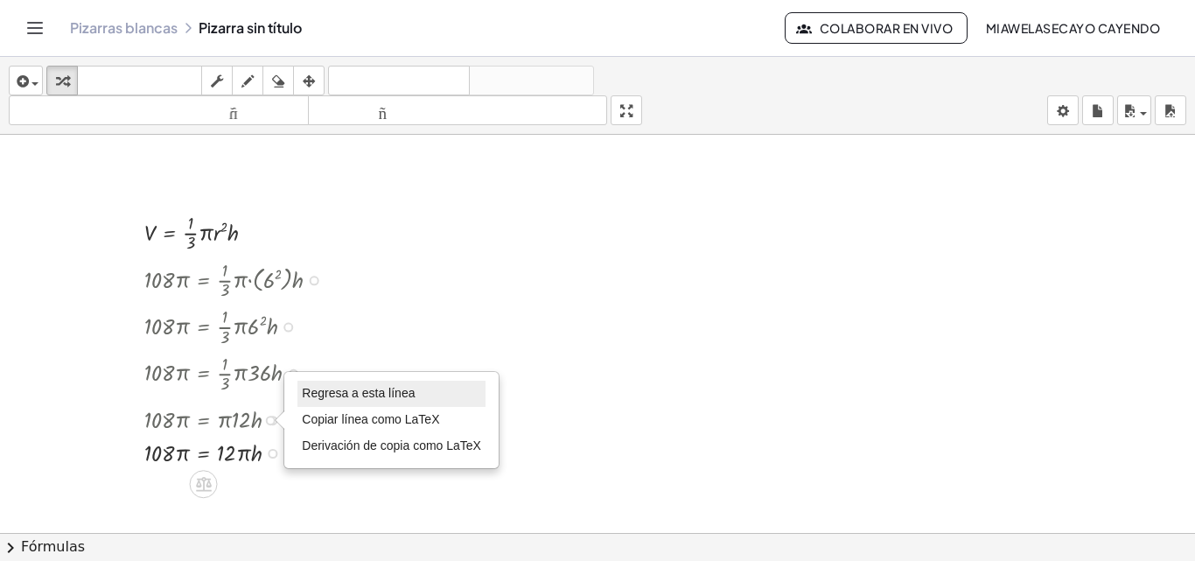
click at [353, 392] on font "Regresa a esta línea" at bounding box center [358, 393] width 113 height 14
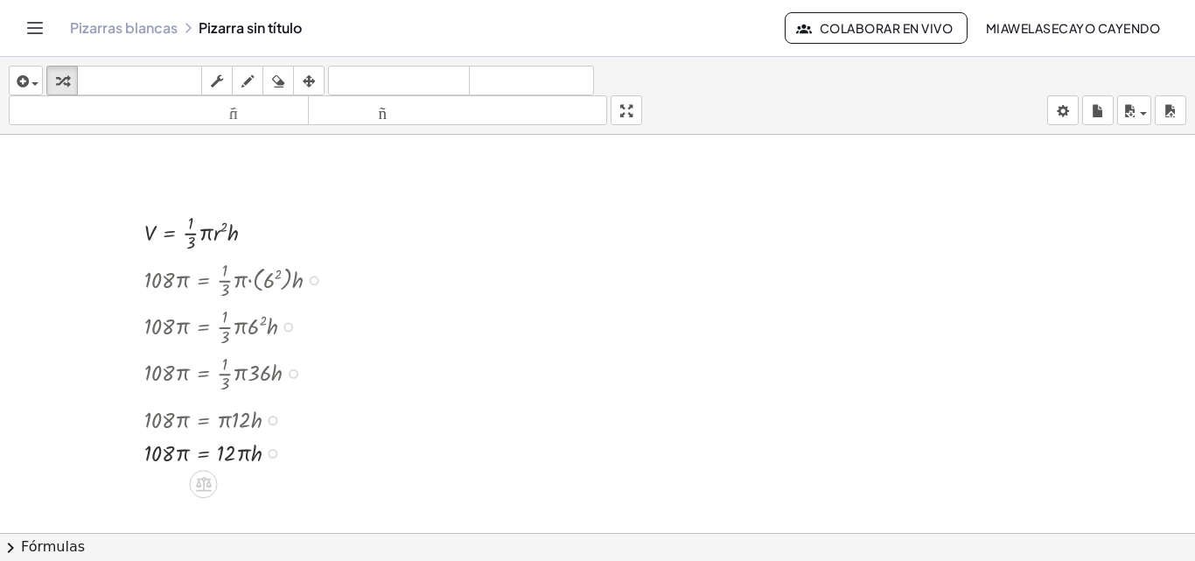
click at [269, 421] on div at bounding box center [273, 421] width 10 height 10
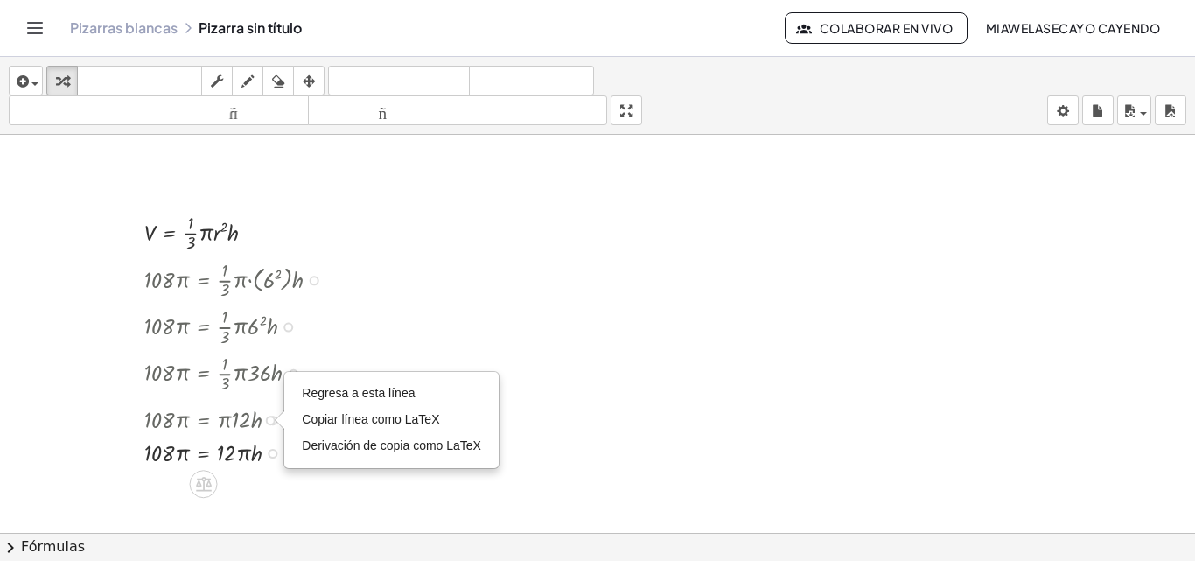
click at [269, 421] on div "Regresa a esta línea Copiar línea como LaTeX Derivación de copia como LaTeX" at bounding box center [271, 421] width 10 height 10
click at [273, 419] on div "Regresa a esta línea Copiar línea como LaTeX Derivación de copia como LaTeX" at bounding box center [271, 421] width 10 height 10
click at [17, 79] on icon "button" at bounding box center [21, 81] width 16 height 21
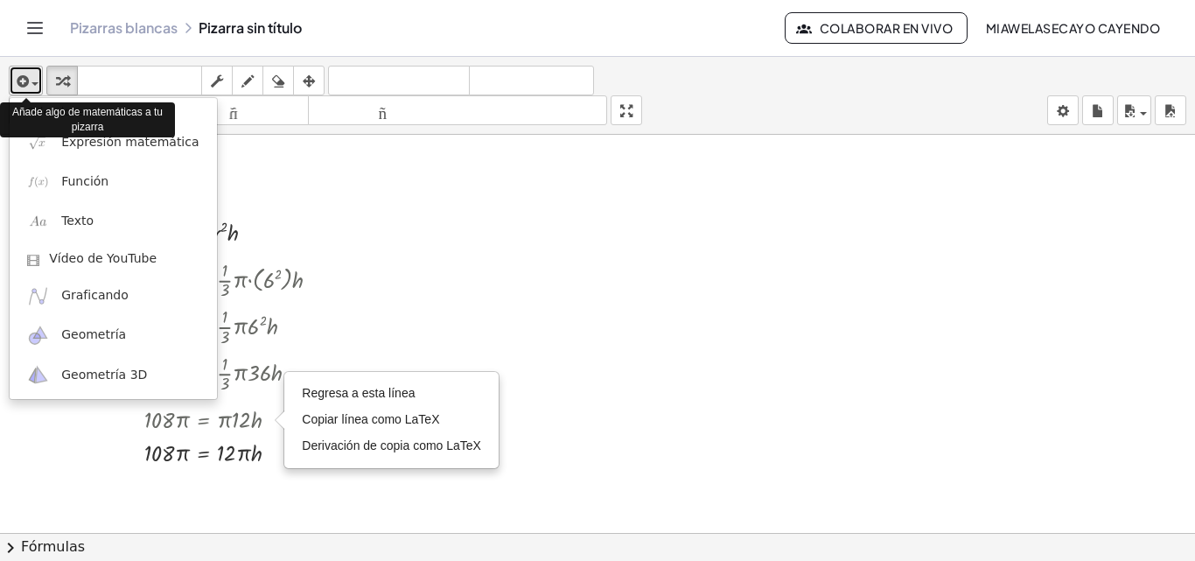
click at [17, 79] on icon "button" at bounding box center [21, 81] width 16 height 21
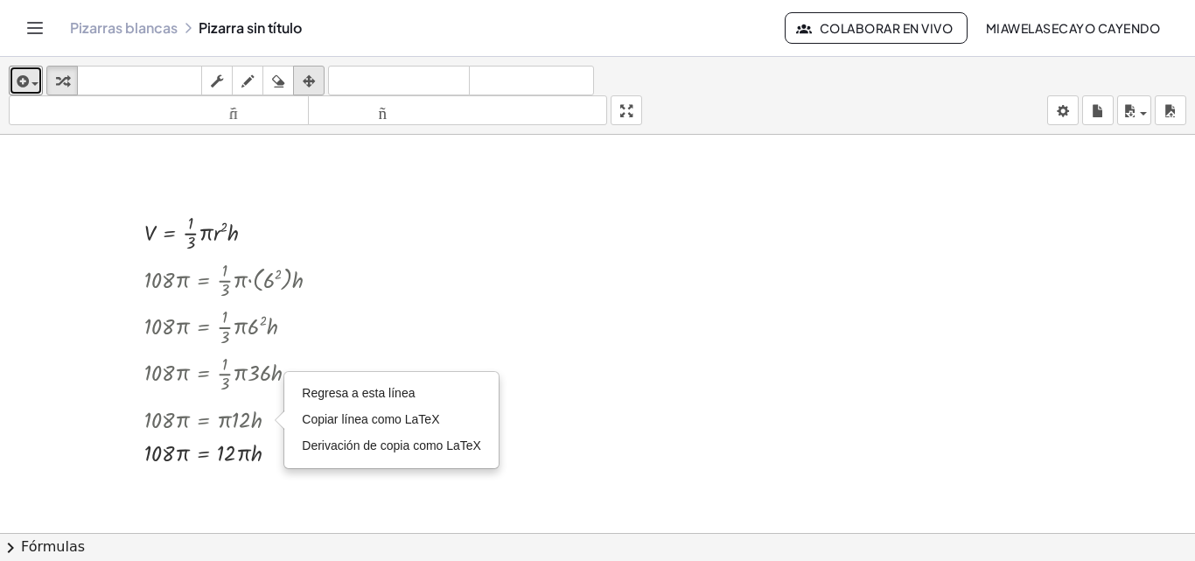
click at [314, 73] on icon "button" at bounding box center [309, 81] width 12 height 21
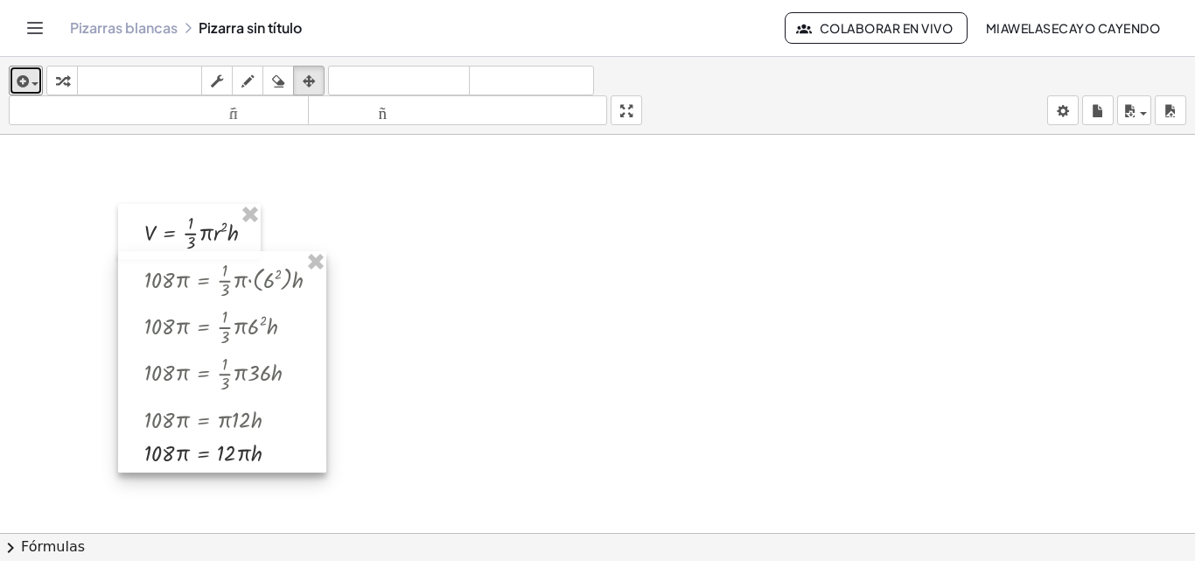
click at [185, 421] on div at bounding box center [222, 361] width 208 height 221
click at [315, 73] on icon "button" at bounding box center [309, 81] width 12 height 21
click at [23, 73] on icon "button" at bounding box center [21, 81] width 16 height 21
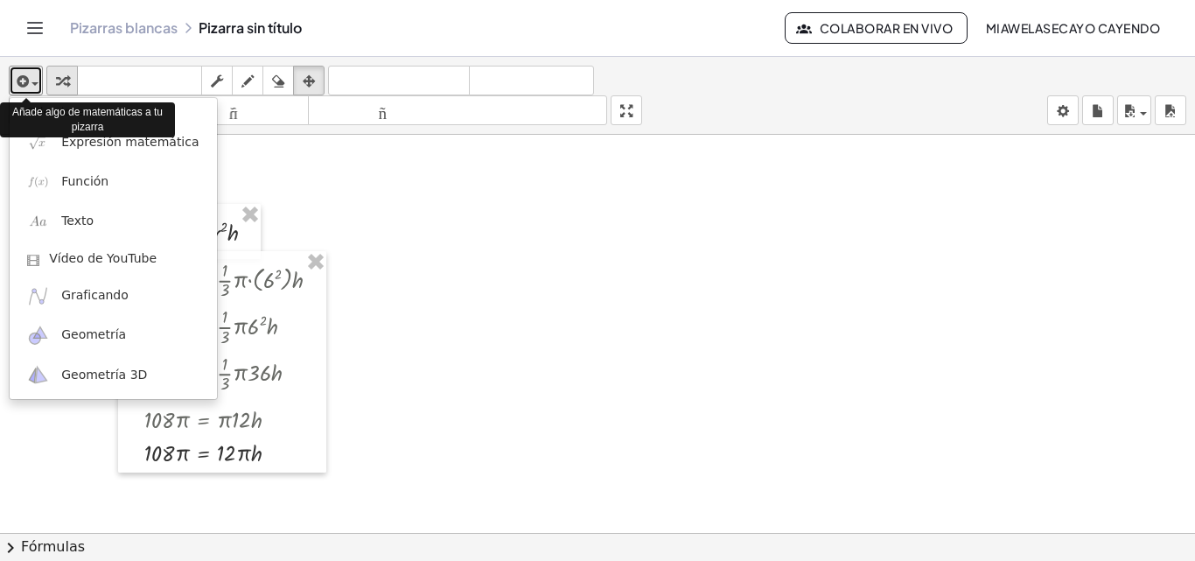
click at [46, 78] on button "transformar" at bounding box center [61, 81] width 31 height 30
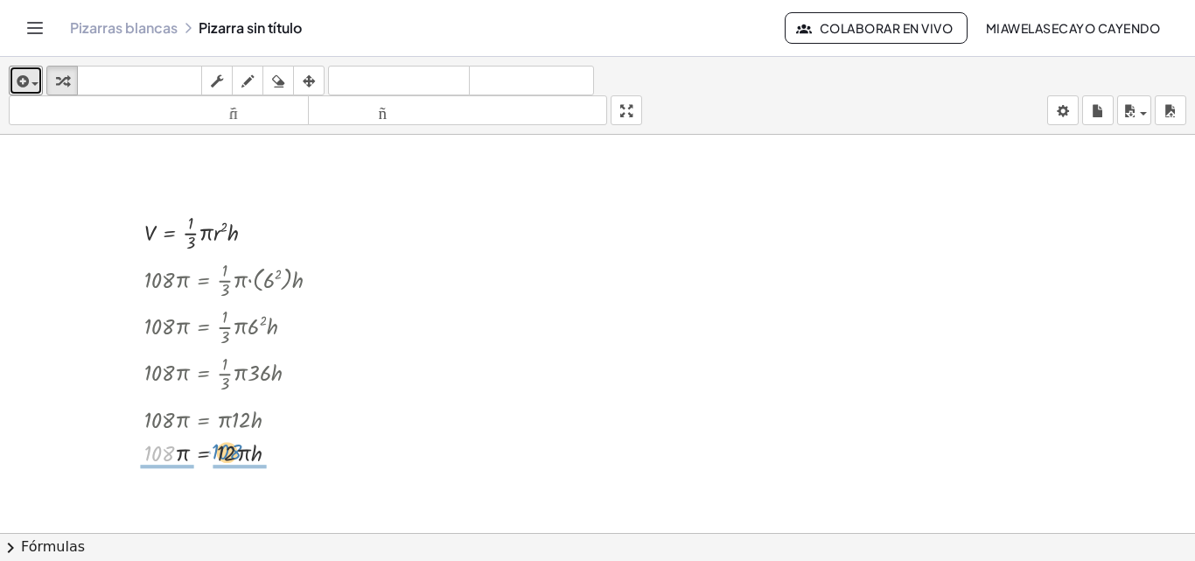
drag, startPoint x: 164, startPoint y: 454, endPoint x: 231, endPoint y: 454, distance: 67.4
click at [231, 454] on div at bounding box center [239, 451] width 207 height 33
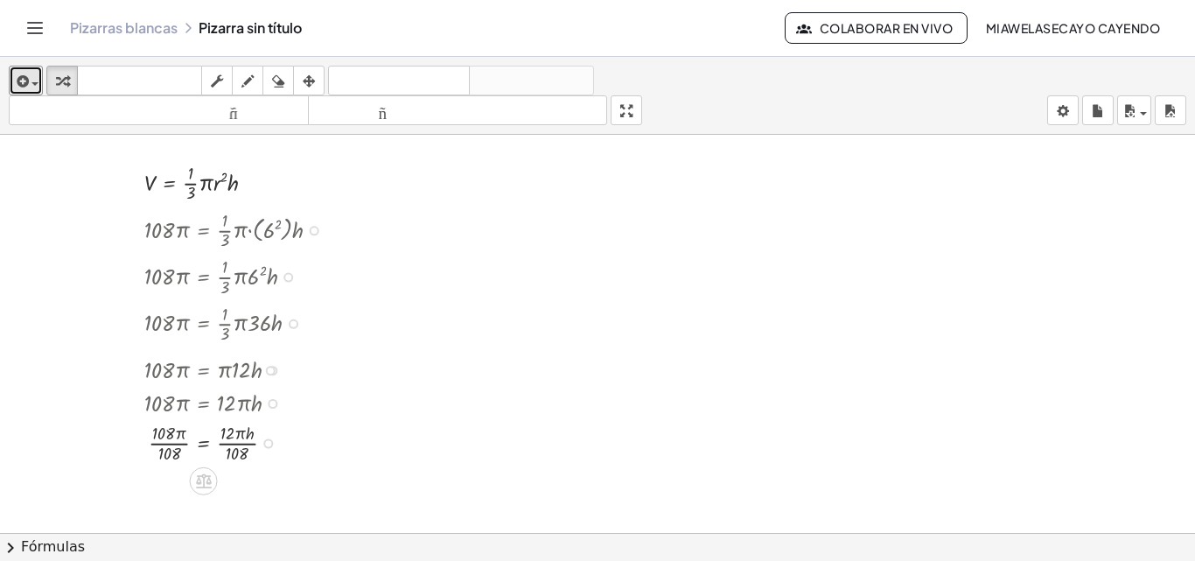
scroll to position [64, 0]
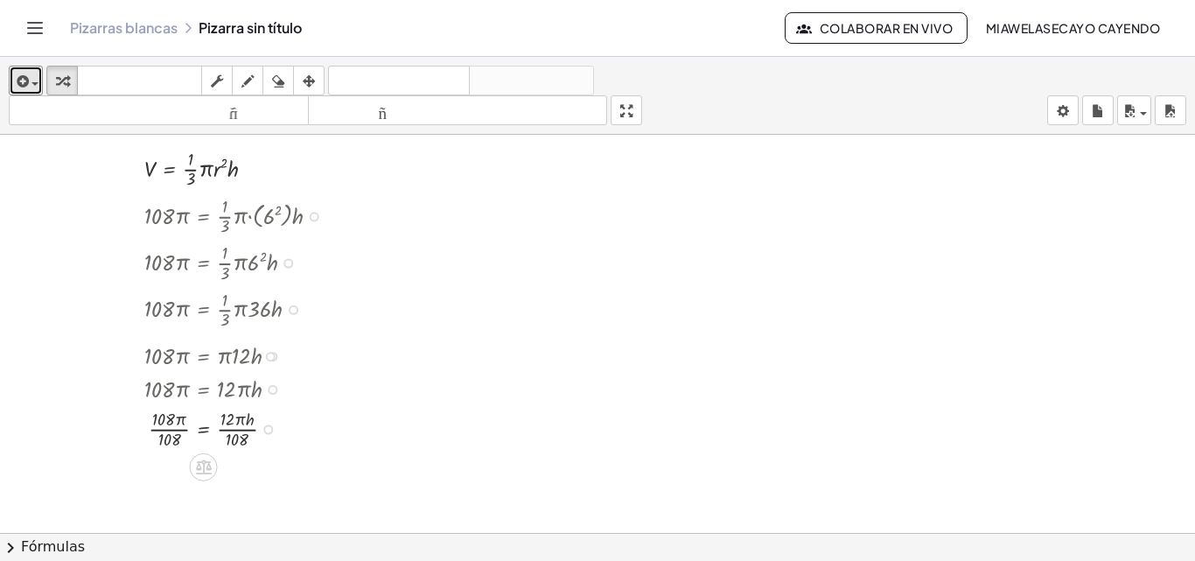
click at [166, 423] on div at bounding box center [239, 427] width 207 height 46
click at [167, 432] on div at bounding box center [239, 427] width 207 height 46
click at [170, 440] on div at bounding box center [239, 427] width 207 height 46
click at [241, 487] on div at bounding box center [239, 474] width 207 height 46
click at [235, 485] on div at bounding box center [239, 474] width 207 height 46
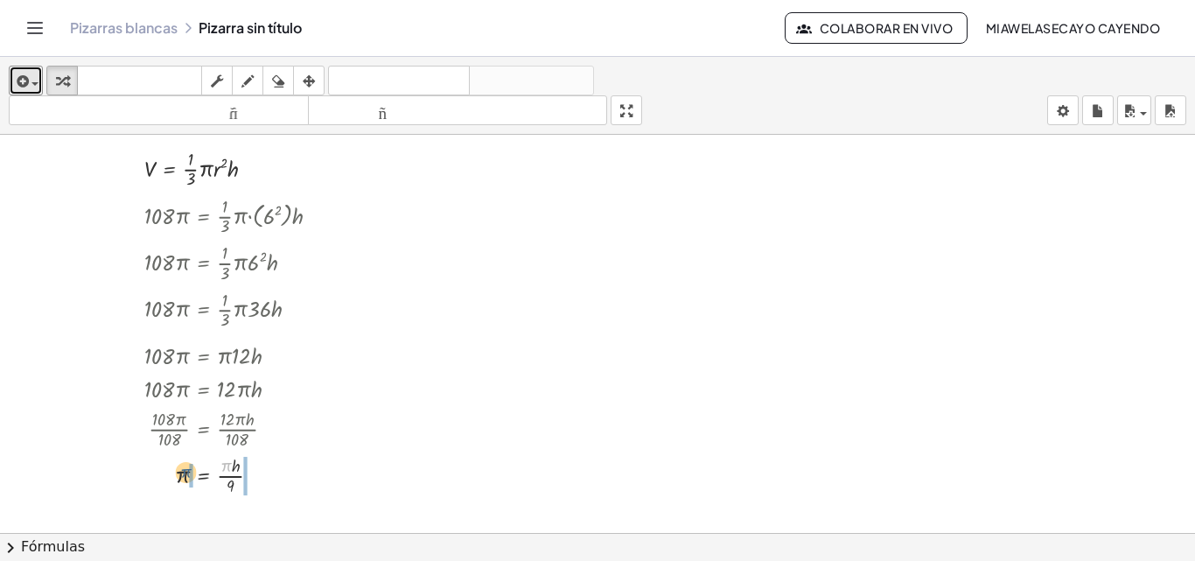
drag, startPoint x: 227, startPoint y: 464, endPoint x: 183, endPoint y: 472, distance: 44.6
click at [183, 472] on div at bounding box center [239, 474] width 207 height 46
drag, startPoint x: 164, startPoint y: 468, endPoint x: 180, endPoint y: 473, distance: 16.6
click at [180, 473] on div at bounding box center [239, 474] width 207 height 46
click at [175, 473] on div at bounding box center [239, 474] width 207 height 46
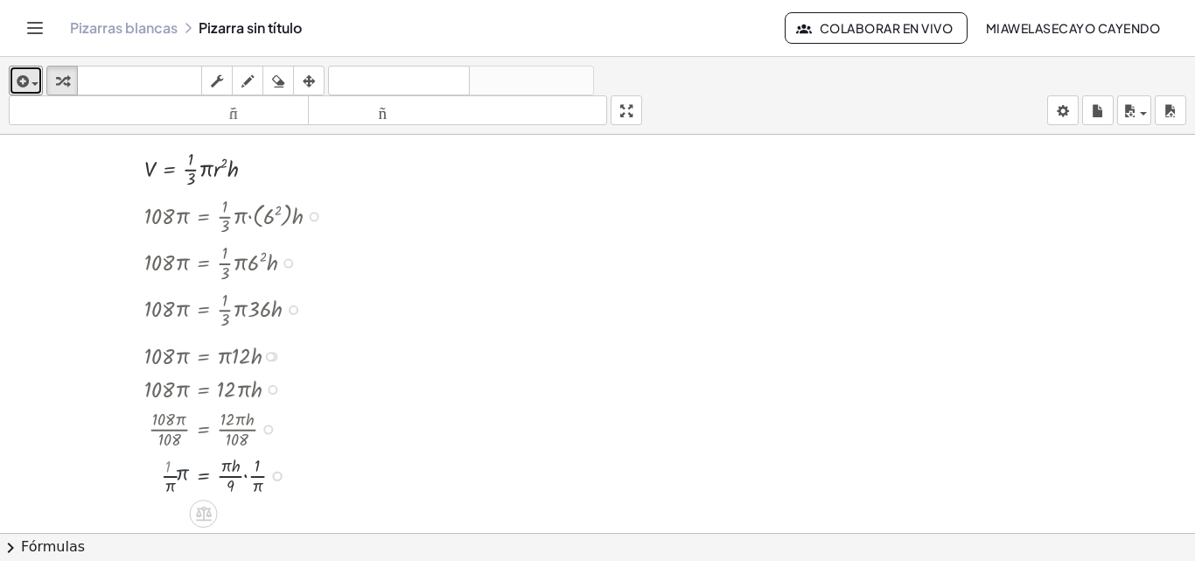
click at [180, 477] on div at bounding box center [239, 474] width 207 height 46
click at [181, 483] on div at bounding box center [239, 474] width 207 height 46
click at [222, 464] on div at bounding box center [239, 474] width 207 height 46
drag, startPoint x: 225, startPoint y: 485, endPoint x: 192, endPoint y: 475, distance: 34.6
click at [187, 476] on div at bounding box center [239, 474] width 207 height 46
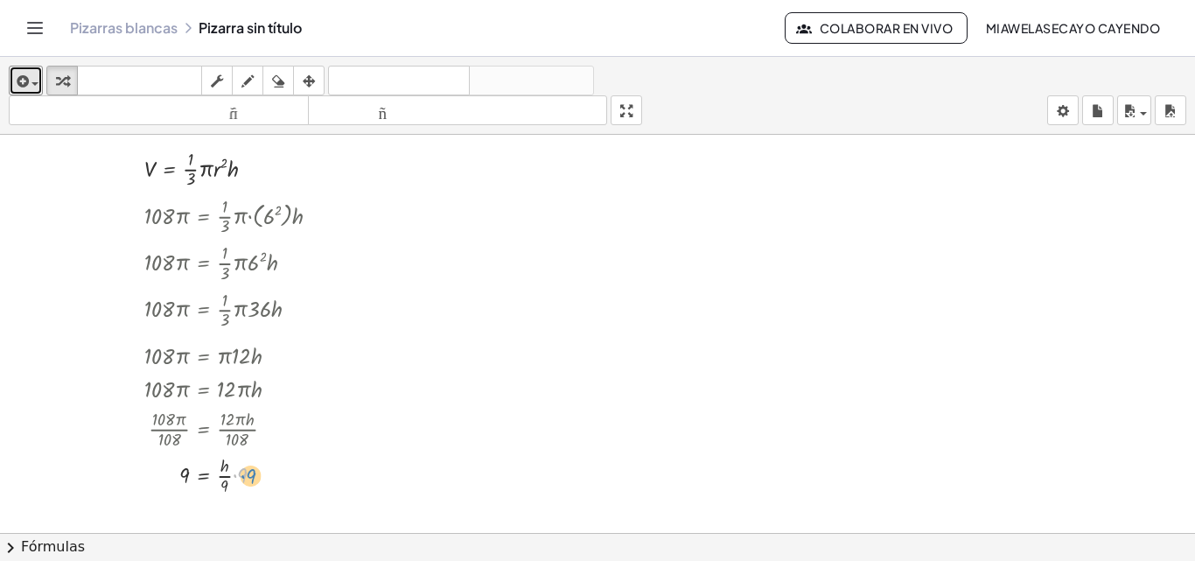
drag, startPoint x: 241, startPoint y: 475, endPoint x: 256, endPoint y: 476, distance: 15.8
click at [256, 476] on div at bounding box center [239, 474] width 207 height 46
click at [241, 475] on div at bounding box center [239, 474] width 207 height 46
click at [227, 472] on div at bounding box center [239, 474] width 207 height 46
click at [229, 485] on div at bounding box center [239, 474] width 207 height 46
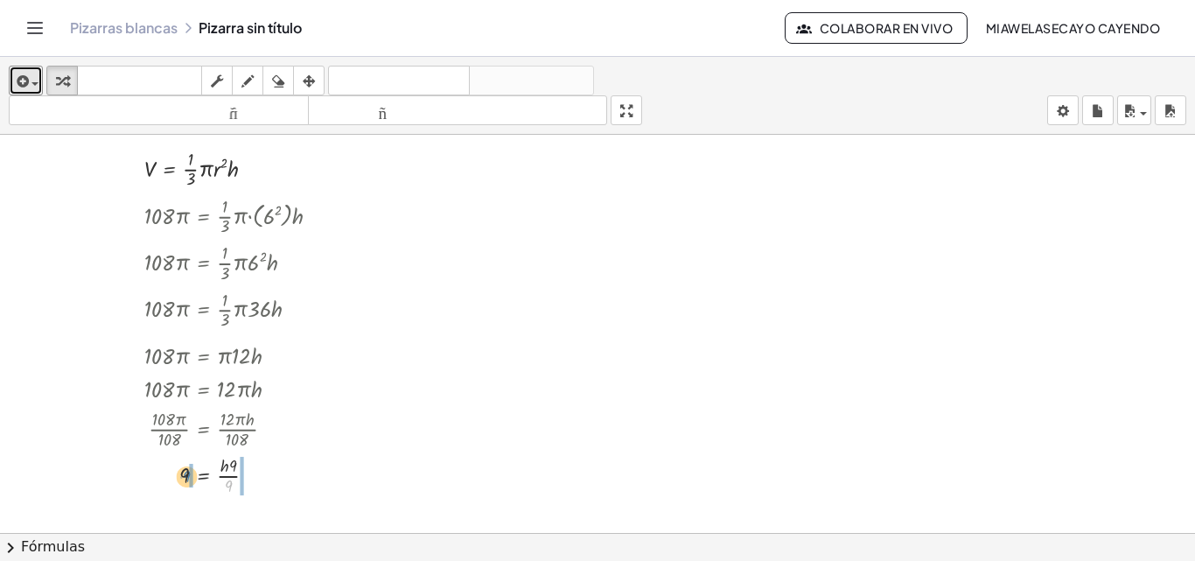
drag, startPoint x: 228, startPoint y: 485, endPoint x: 186, endPoint y: 476, distance: 43.1
click at [186, 476] on div at bounding box center [239, 474] width 207 height 46
click at [164, 473] on div at bounding box center [239, 474] width 207 height 46
click at [176, 472] on div at bounding box center [239, 474] width 207 height 46
drag, startPoint x: 248, startPoint y: 471, endPoint x: 228, endPoint y: 482, distance: 22.7
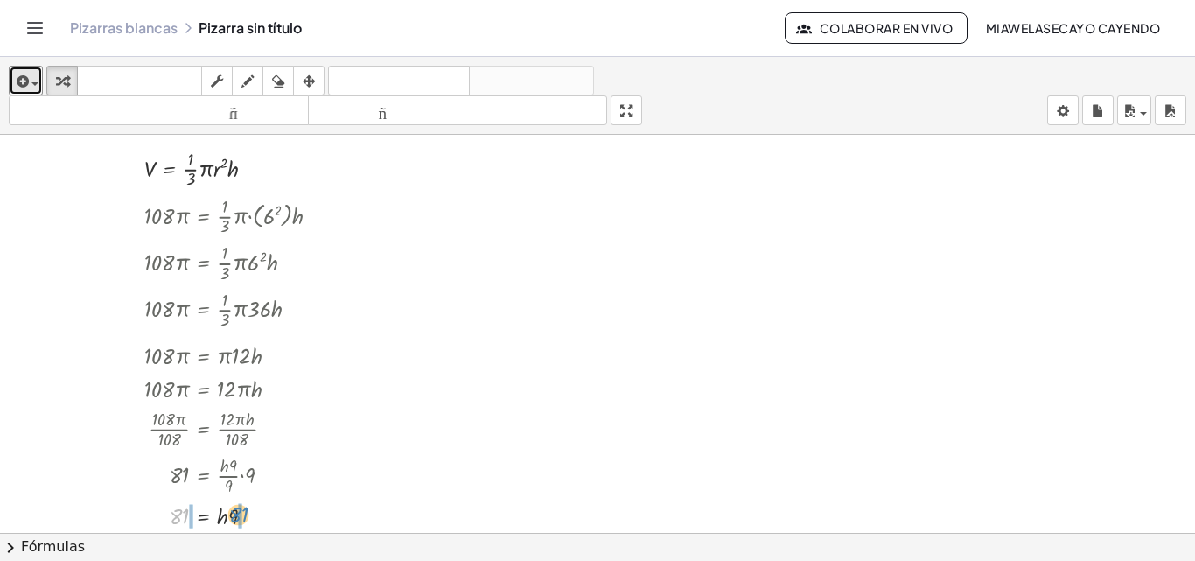
drag, startPoint x: 178, startPoint y: 513, endPoint x: 234, endPoint y: 512, distance: 56.9
click at [234, 512] on div at bounding box center [239, 514] width 207 height 33
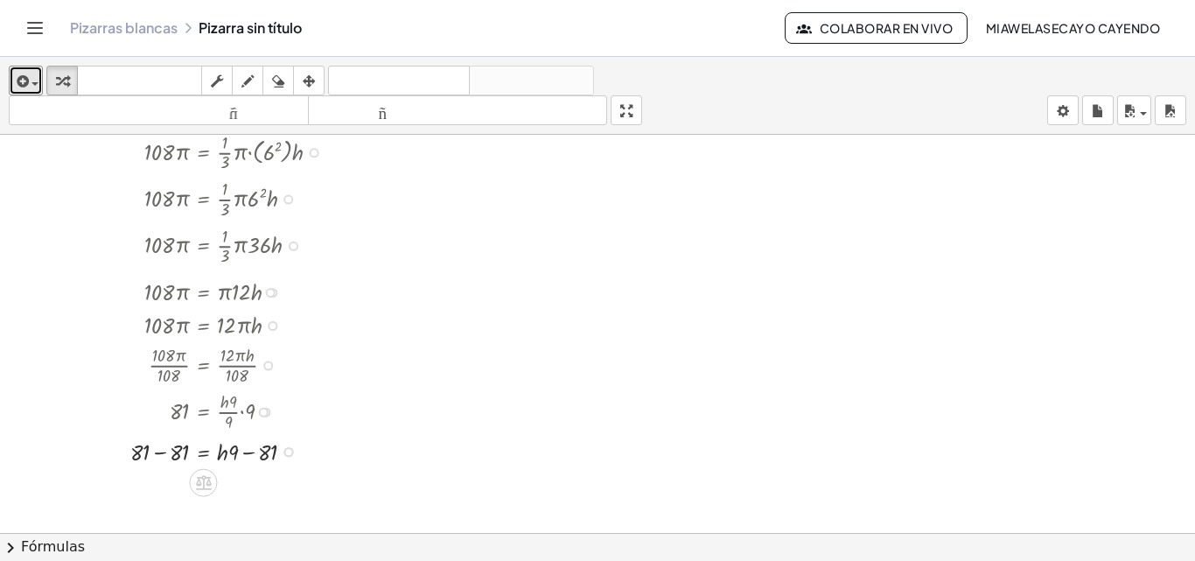
scroll to position [129, 0]
click at [262, 451] on div at bounding box center [232, 449] width 221 height 33
click at [279, 443] on div at bounding box center [232, 449] width 221 height 33
click at [239, 444] on div at bounding box center [232, 449] width 221 height 33
click at [234, 451] on div at bounding box center [232, 449] width 221 height 33
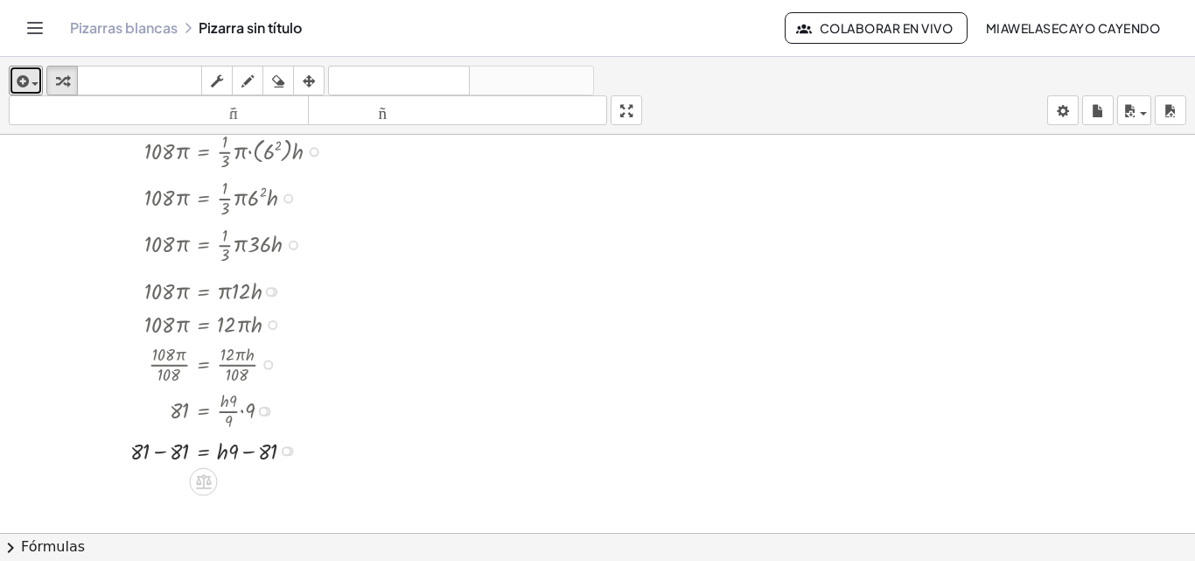
click at [177, 451] on div at bounding box center [232, 449] width 221 height 33
drag, startPoint x: 224, startPoint y: 484, endPoint x: 186, endPoint y: 486, distance: 37.7
click at [186, 486] on div at bounding box center [232, 482] width 221 height 33
click at [238, 490] on div at bounding box center [232, 482] width 221 height 46
click at [227, 468] on div at bounding box center [232, 482] width 221 height 46
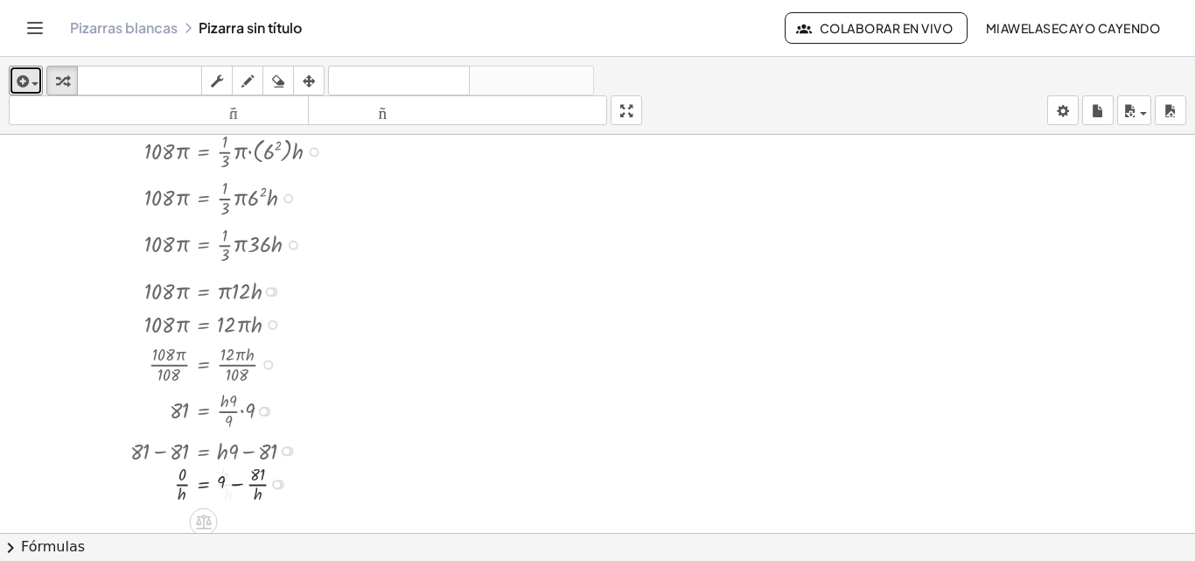
click at [260, 485] on div at bounding box center [232, 482] width 221 height 46
click at [180, 488] on div at bounding box center [232, 482] width 221 height 46
click at [181, 475] on div at bounding box center [232, 482] width 221 height 46
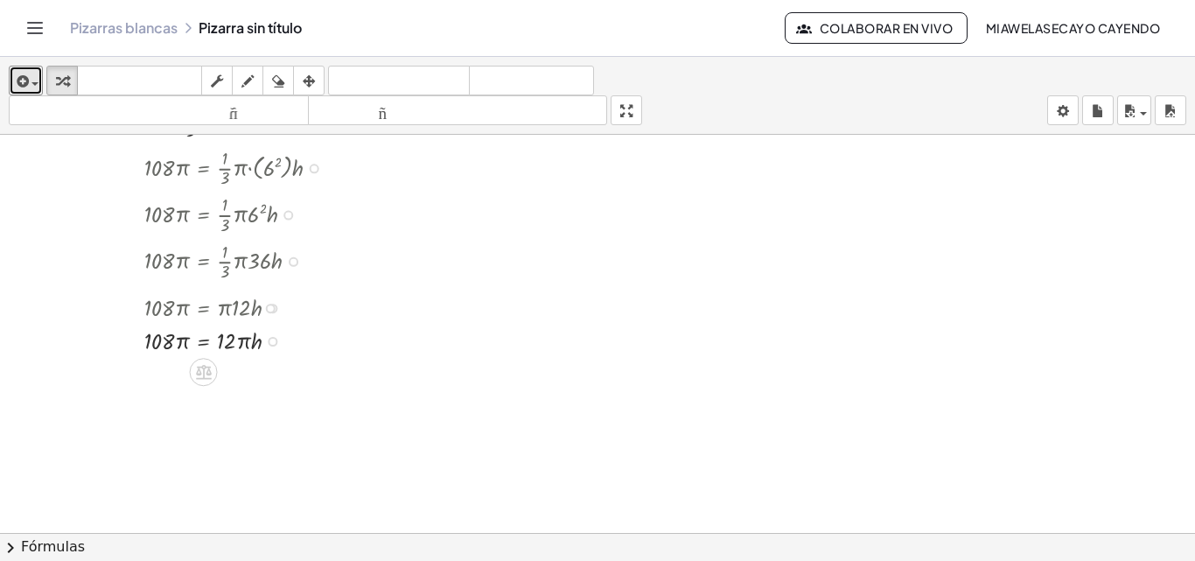
scroll to position [111, 0]
click at [166, 338] on div at bounding box center [239, 340] width 207 height 33
drag, startPoint x: 251, startPoint y: 341, endPoint x: 137, endPoint y: 342, distance: 113.7
click at [137, 342] on div "· 108 · π = · · 1 · 3 · π · ( 6 2 ) · h · 108 · π = · · 1 · 3 · π · 6 2 · h · 1…" at bounding box center [222, 250] width 208 height 221
click at [158, 344] on div at bounding box center [239, 340] width 216 height 33
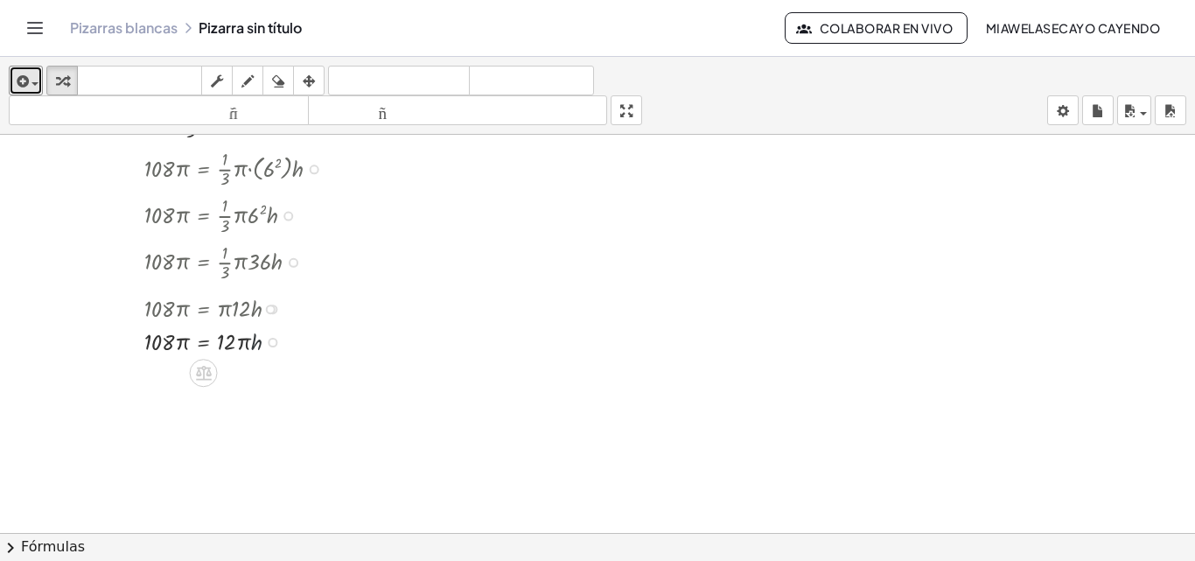
click at [267, 338] on div at bounding box center [239, 340] width 216 height 33
click at [275, 344] on div at bounding box center [273, 343] width 10 height 10
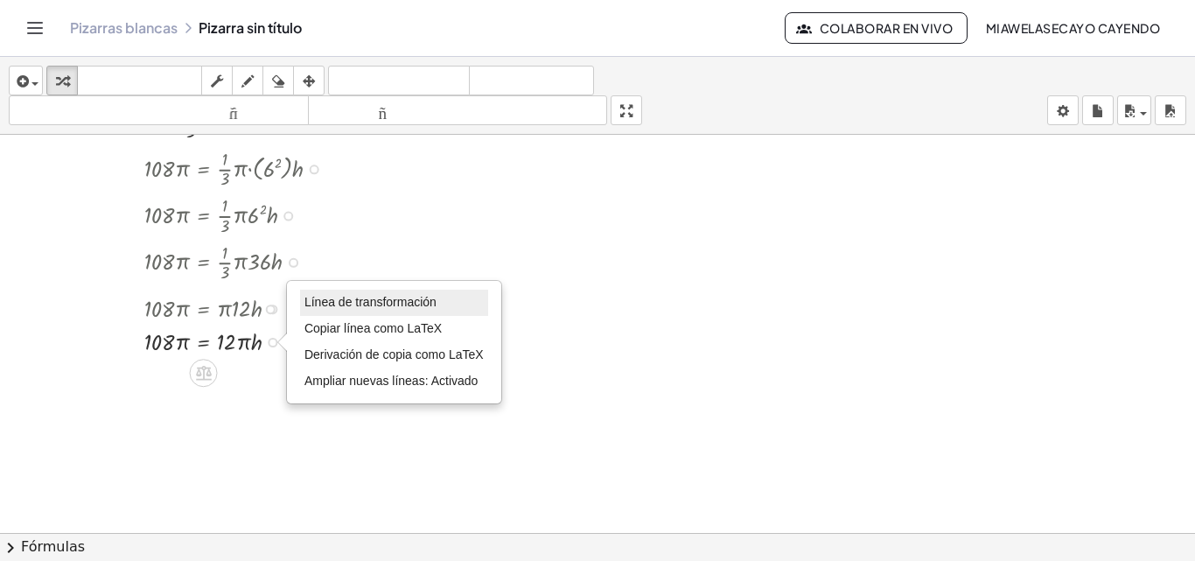
click at [426, 305] on font "Línea de transformación" at bounding box center [370, 302] width 132 height 14
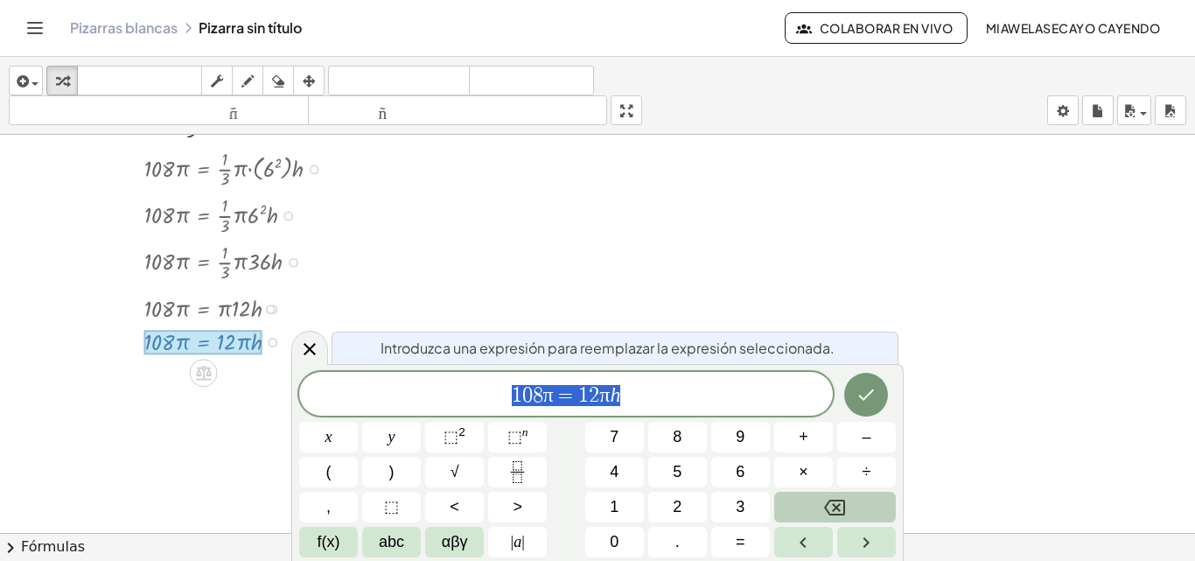
click at [549, 412] on div "1 0 8 π = 1 2 π h" at bounding box center [566, 394] width 534 height 44
click at [647, 405] on span "1 0 8 π ​ = 1 2 π h" at bounding box center [566, 395] width 534 height 24
click at [304, 332] on div at bounding box center [309, 348] width 37 height 34
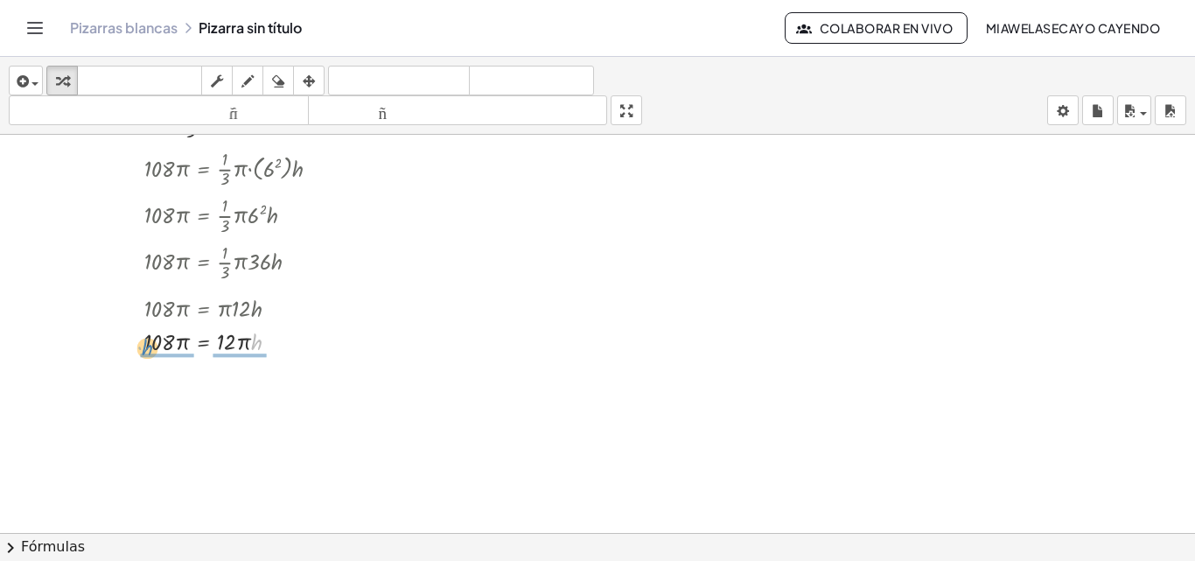
drag, startPoint x: 256, startPoint y: 341, endPoint x: 143, endPoint y: 347, distance: 113.9
click at [143, 347] on div "· 108 · π = · · 1 · 3 · π · ( 6 2 ) · h · 108 · π = · · 1 · 3 · π · 6 2 · h · 1…" at bounding box center [222, 250] width 208 height 221
click at [234, 382] on div at bounding box center [239, 380] width 207 height 46
click at [243, 369] on div at bounding box center [239, 380] width 207 height 46
drag, startPoint x: 250, startPoint y: 371, endPoint x: 238, endPoint y: 388, distance: 21.4
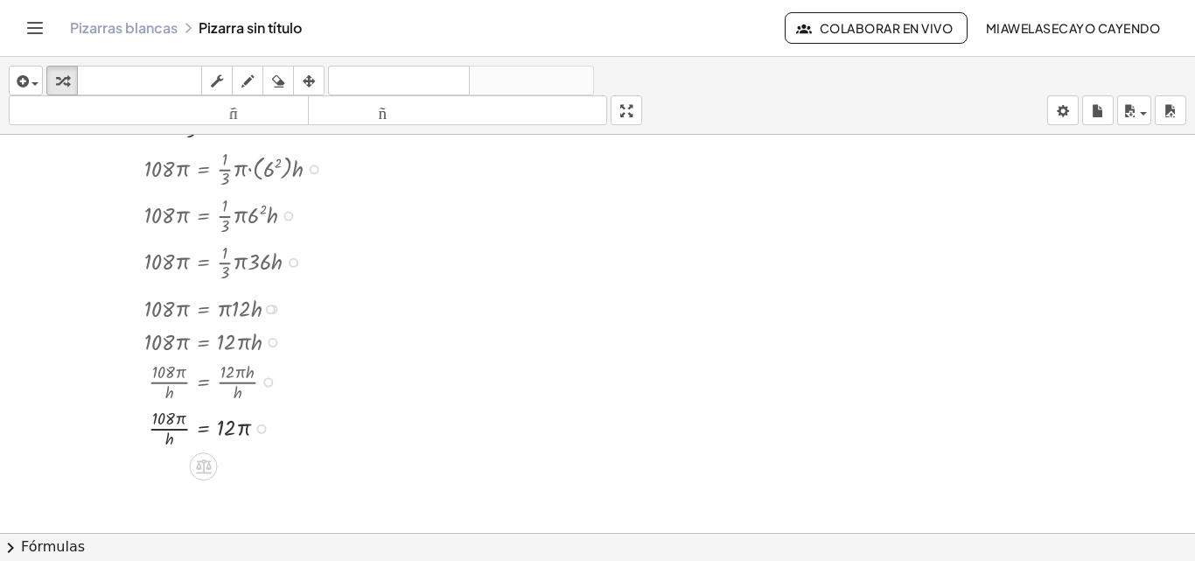
click at [172, 418] on div at bounding box center [239, 426] width 207 height 46
click at [157, 417] on div at bounding box center [239, 426] width 207 height 46
click at [174, 431] on div at bounding box center [239, 426] width 207 height 46
click at [164, 440] on div at bounding box center [239, 426] width 207 height 46
drag, startPoint x: 166, startPoint y: 414, endPoint x: 270, endPoint y: 425, distance: 104.7
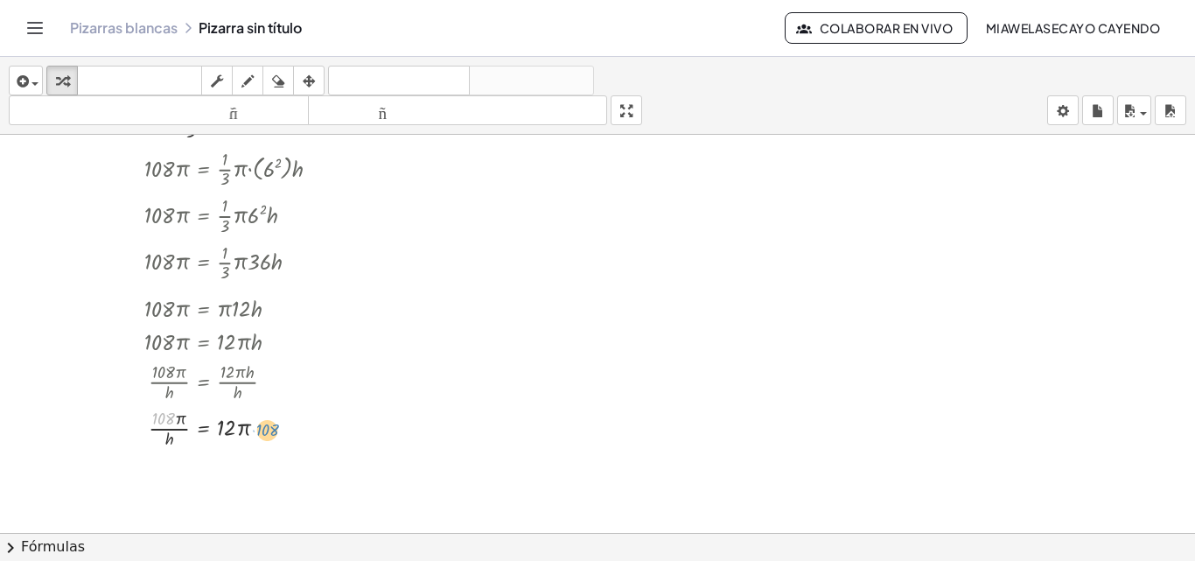
click at [270, 425] on div at bounding box center [239, 426] width 207 height 46
drag, startPoint x: 224, startPoint y: 428, endPoint x: 237, endPoint y: 432, distance: 13.8
click at [237, 432] on div at bounding box center [239, 426] width 207 height 46
drag, startPoint x: 182, startPoint y: 416, endPoint x: 247, endPoint y: 422, distance: 65.0
click at [247, 422] on div at bounding box center [239, 426] width 207 height 46
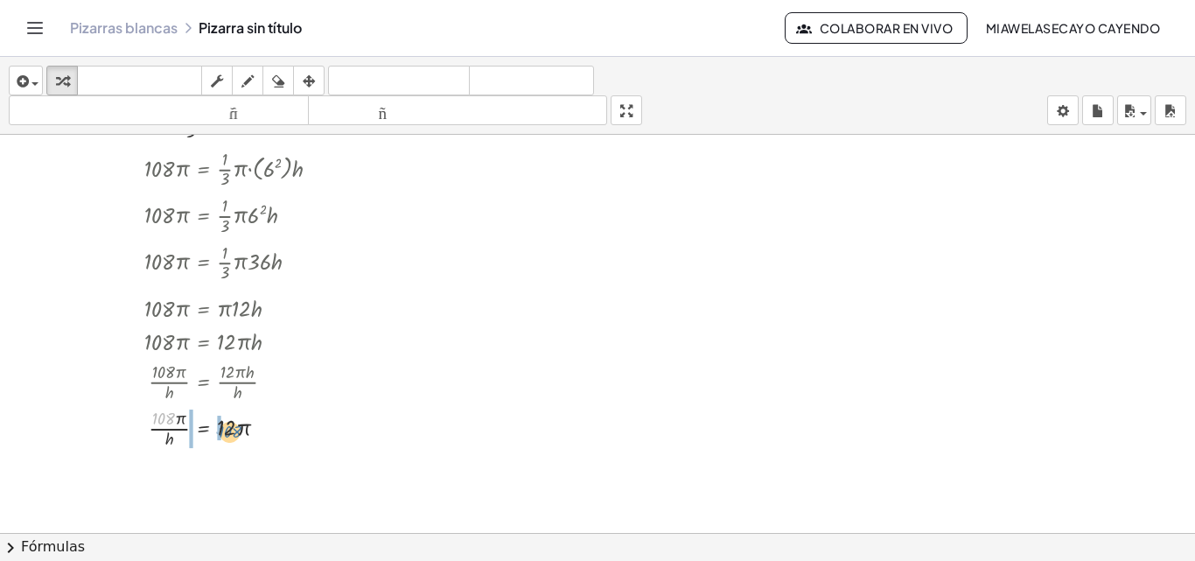
drag, startPoint x: 157, startPoint y: 414, endPoint x: 222, endPoint y: 423, distance: 66.3
click at [222, 423] on div at bounding box center [239, 426] width 207 height 46
drag, startPoint x: 222, startPoint y: 429, endPoint x: 159, endPoint y: 418, distance: 63.9
click at [159, 418] on div at bounding box center [239, 426] width 207 height 46
click at [160, 419] on div at bounding box center [239, 426] width 207 height 46
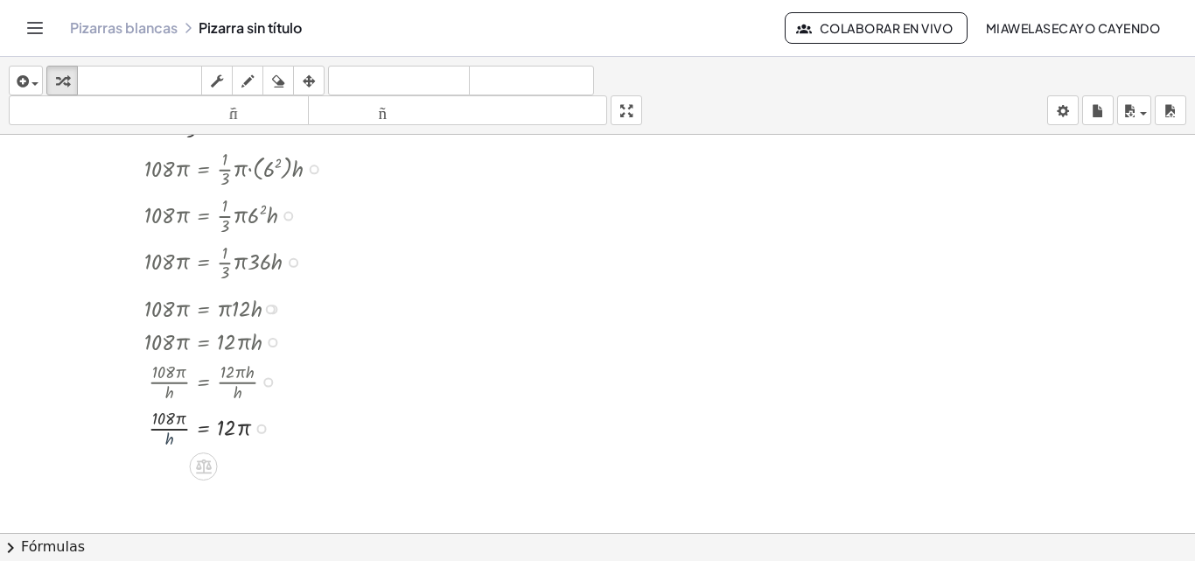
drag, startPoint x: 168, startPoint y: 434, endPoint x: 180, endPoint y: 436, distance: 12.4
click at [180, 437] on div at bounding box center [239, 426] width 207 height 46
drag, startPoint x: 166, startPoint y: 444, endPoint x: 148, endPoint y: 421, distance: 29.2
click at [148, 421] on div at bounding box center [239, 426] width 207 height 46
click at [255, 345] on div at bounding box center [239, 340] width 207 height 33
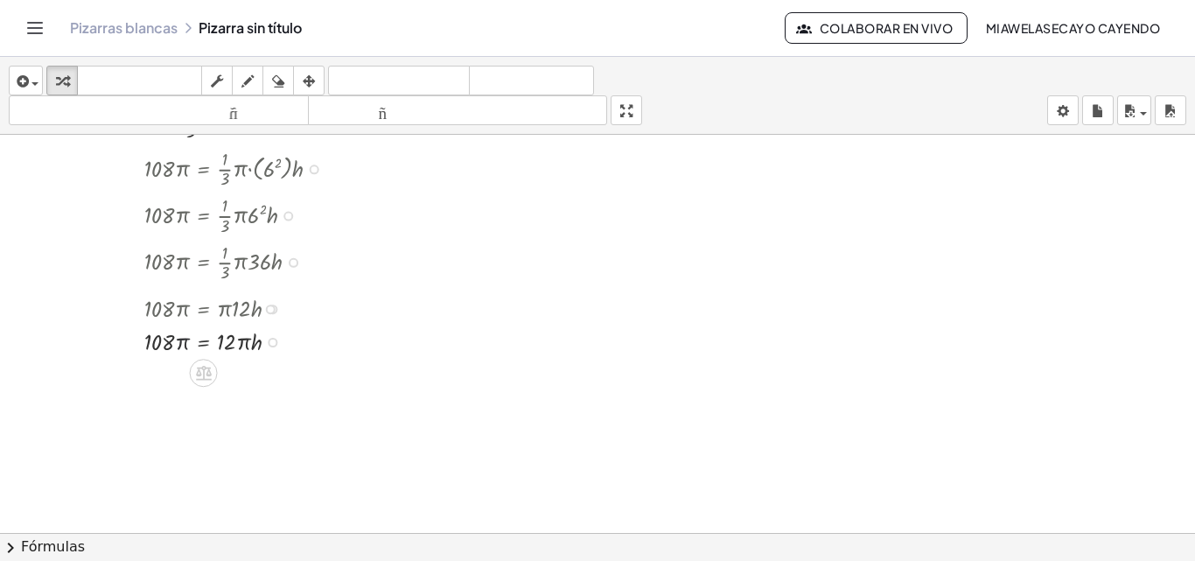
click at [178, 346] on div at bounding box center [239, 340] width 207 height 33
click at [157, 339] on div at bounding box center [239, 340] width 207 height 33
click at [158, 341] on div at bounding box center [239, 340] width 207 height 33
click at [10, 73] on button "insertar" at bounding box center [26, 81] width 34 height 30
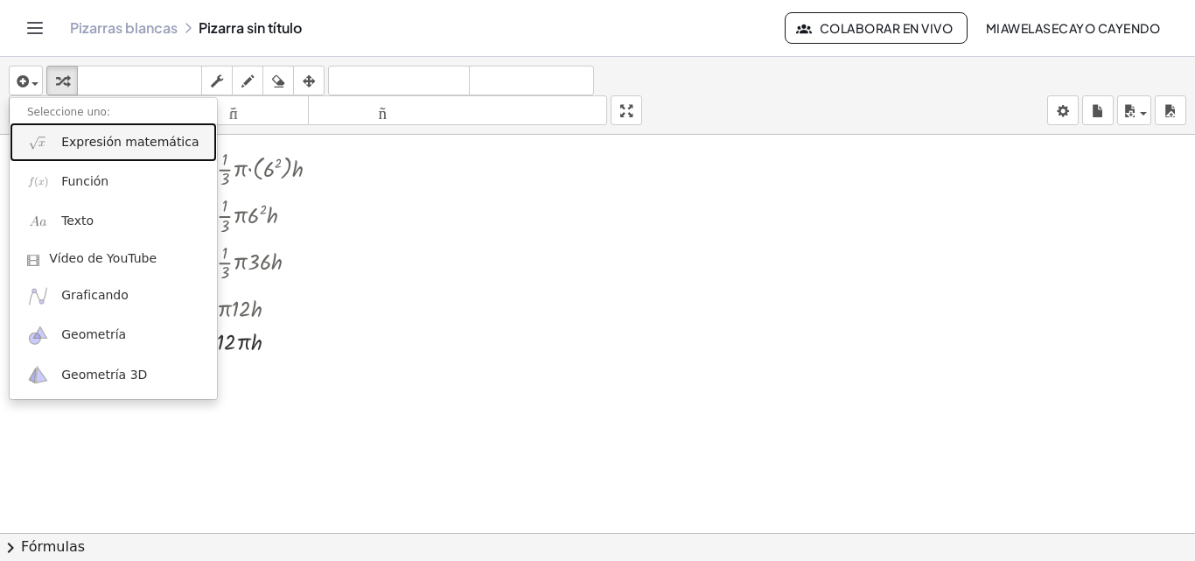
click at [79, 138] on font "Expresión matemática" at bounding box center [129, 142] width 137 height 14
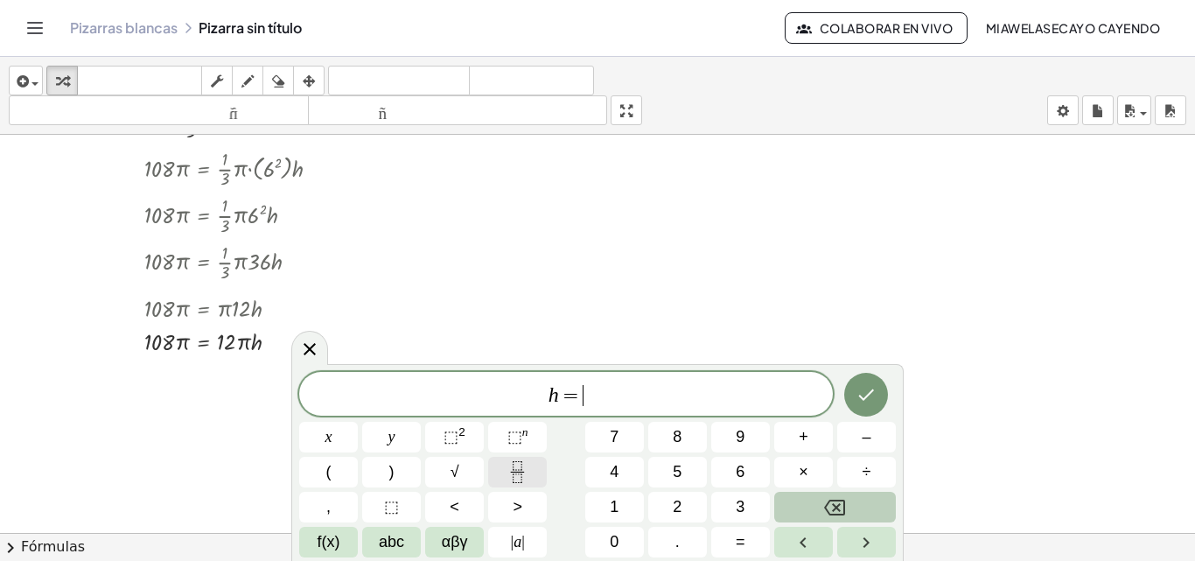
click at [514, 476] on icon "Fraction" at bounding box center [517, 472] width 22 height 22
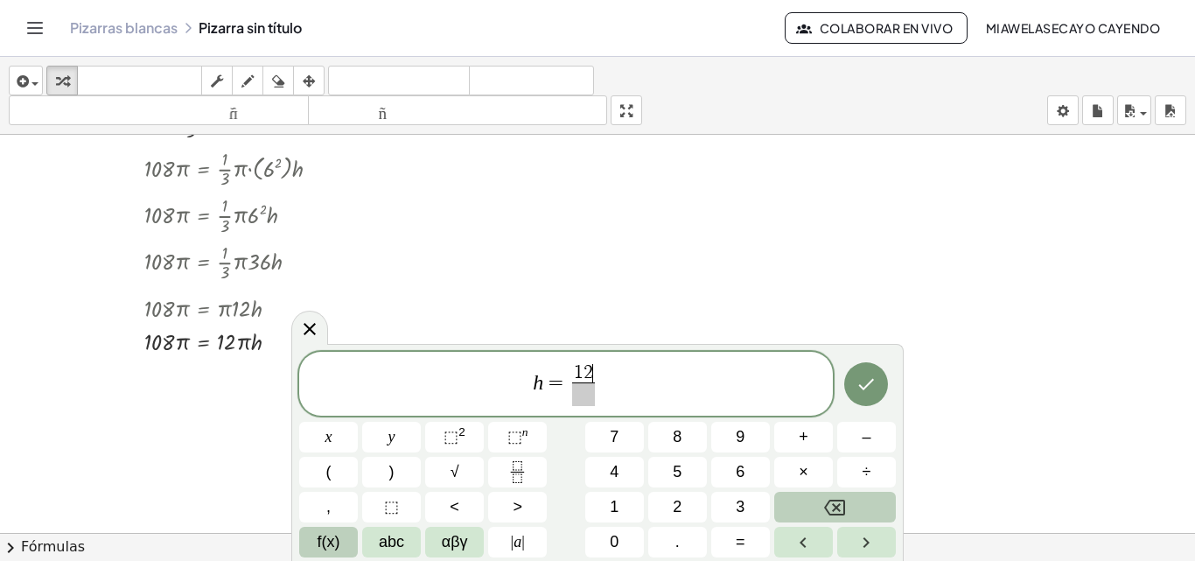
click at [325, 555] on button "f(x)" at bounding box center [328, 542] width 59 height 31
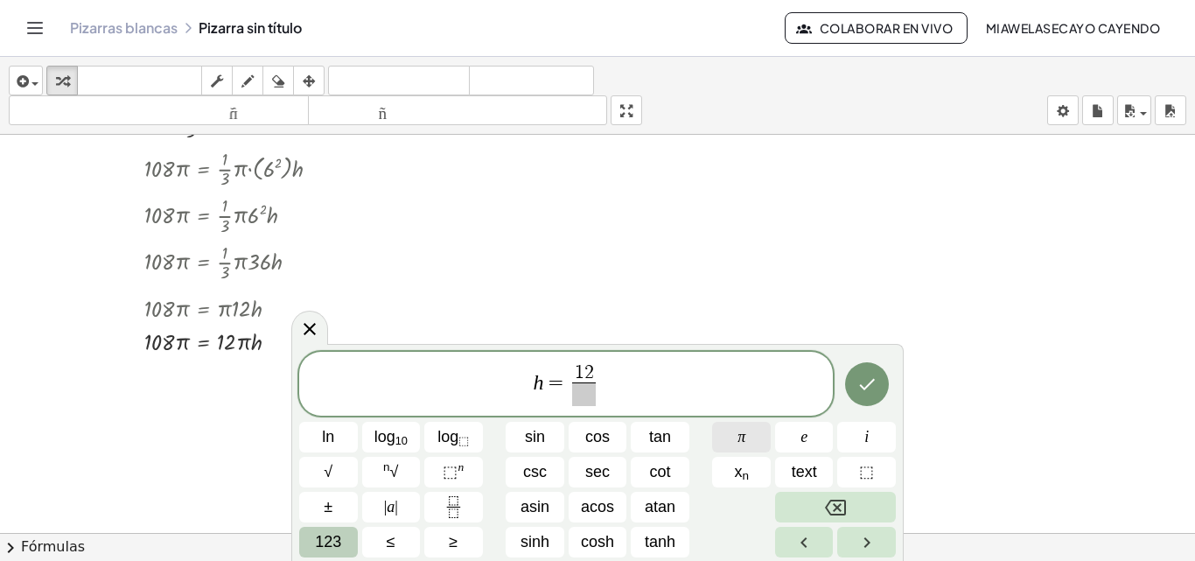
click at [756, 440] on button "π" at bounding box center [741, 437] width 59 height 31
click at [333, 539] on span "123" at bounding box center [328, 542] width 26 height 24
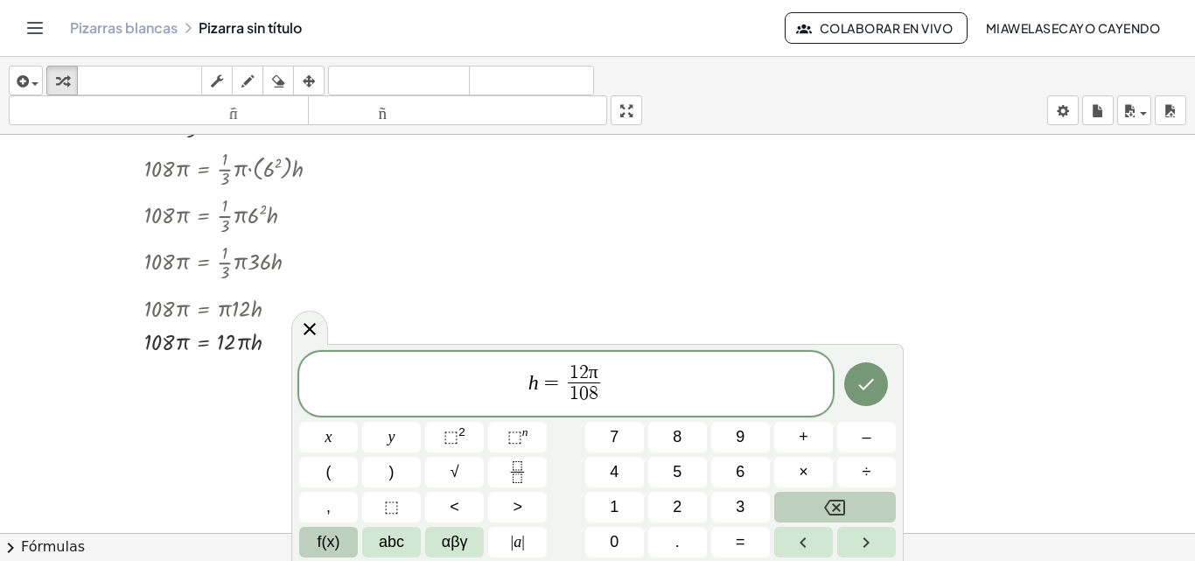
click at [346, 540] on button "f(x)" at bounding box center [328, 542] width 59 height 31
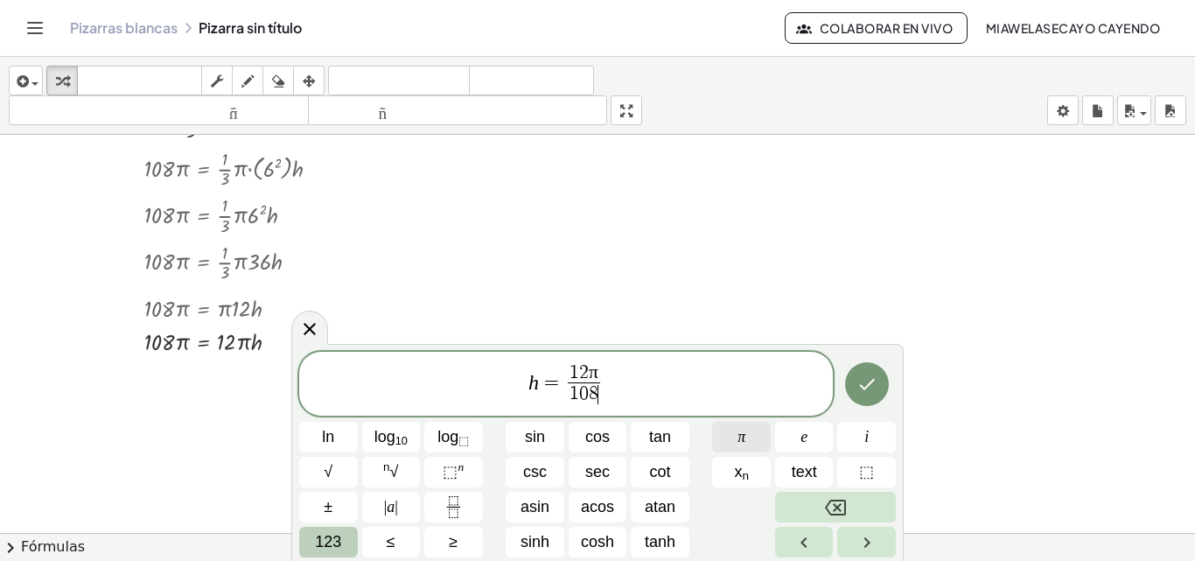
click at [738, 427] on span "π" at bounding box center [741, 437] width 8 height 24
click at [336, 544] on span "123" at bounding box center [328, 542] width 26 height 24
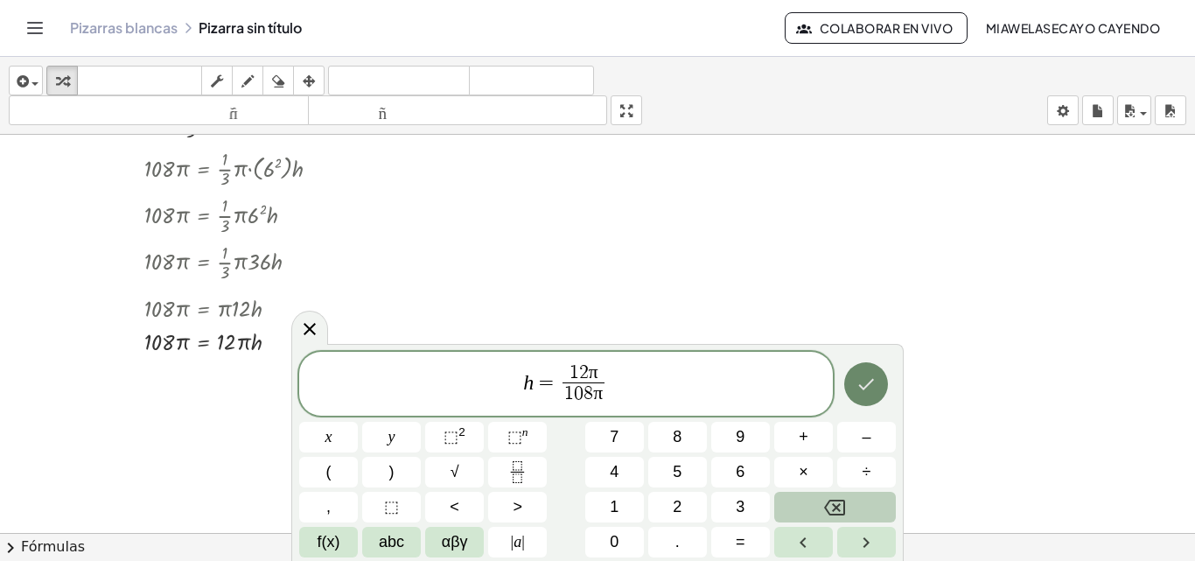
click at [870, 388] on icon "Done" at bounding box center [866, 384] width 21 height 21
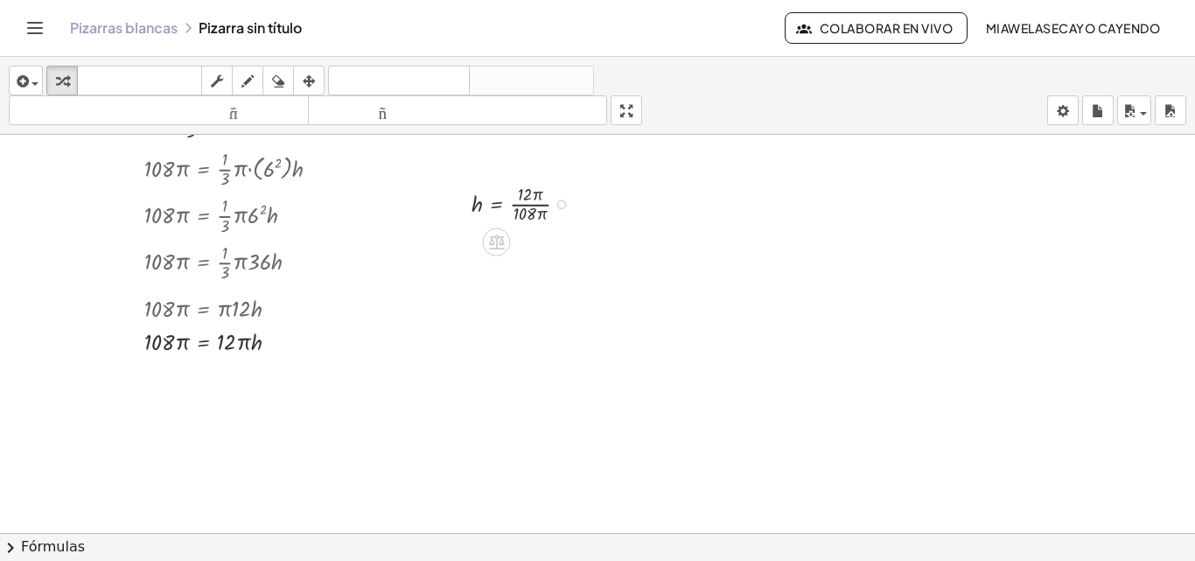
click at [490, 190] on div at bounding box center [527, 202] width 128 height 46
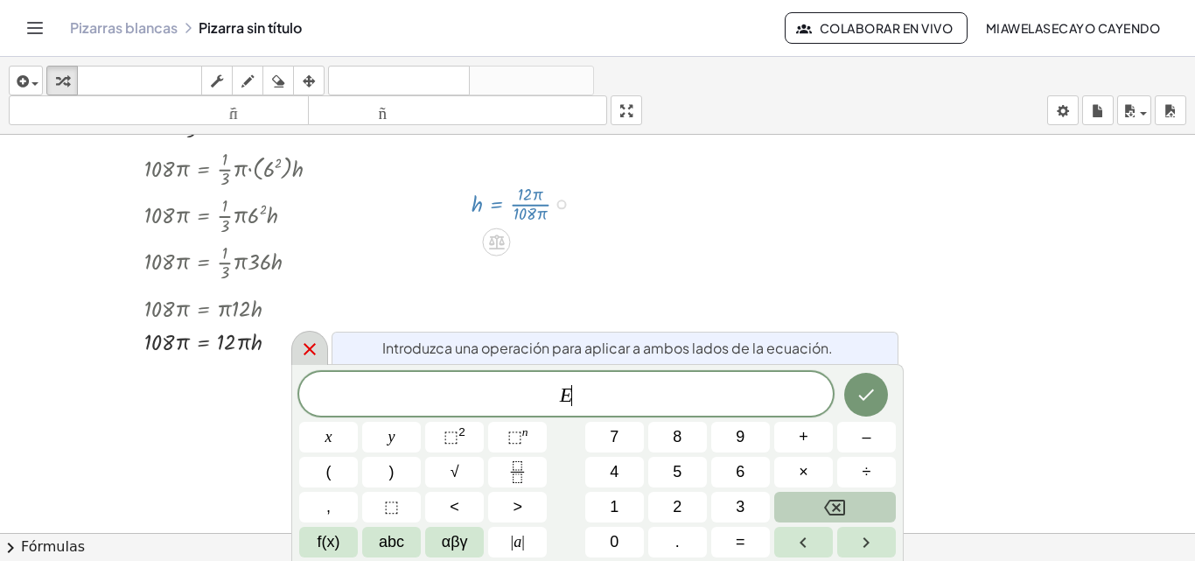
click at [297, 346] on div at bounding box center [309, 348] width 37 height 34
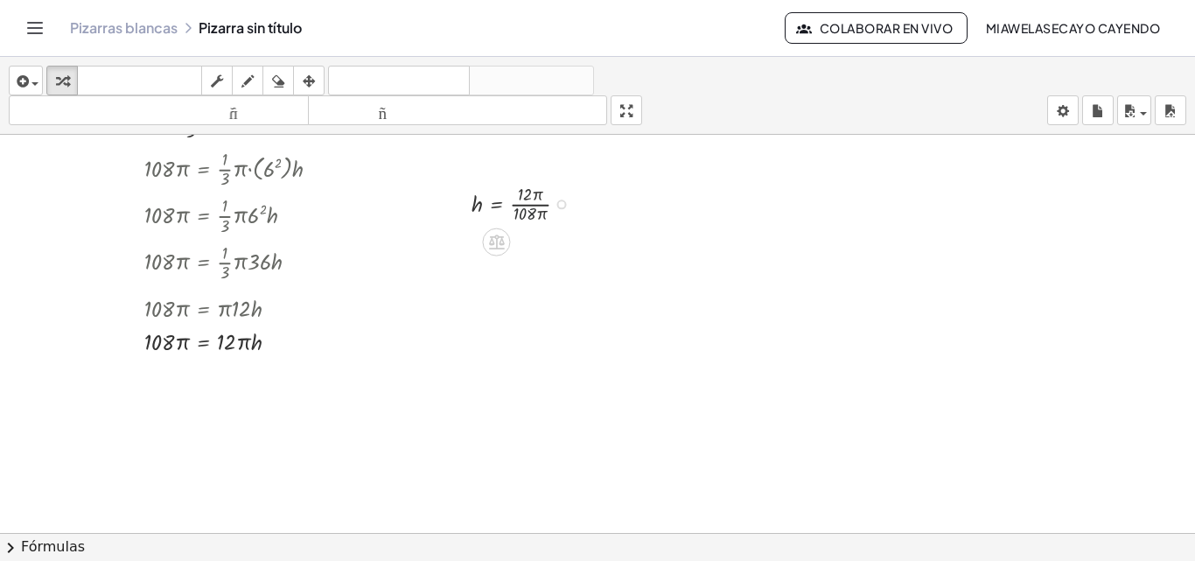
click at [527, 212] on div at bounding box center [527, 202] width 128 height 46
click at [527, 192] on div at bounding box center [527, 202] width 128 height 46
drag, startPoint x: 523, startPoint y: 211, endPoint x: 523, endPoint y: 201, distance: 9.6
drag, startPoint x: 537, startPoint y: 194, endPoint x: 546, endPoint y: 215, distance: 22.7
drag, startPoint x: 522, startPoint y: 239, endPoint x: 525, endPoint y: 260, distance: 21.2
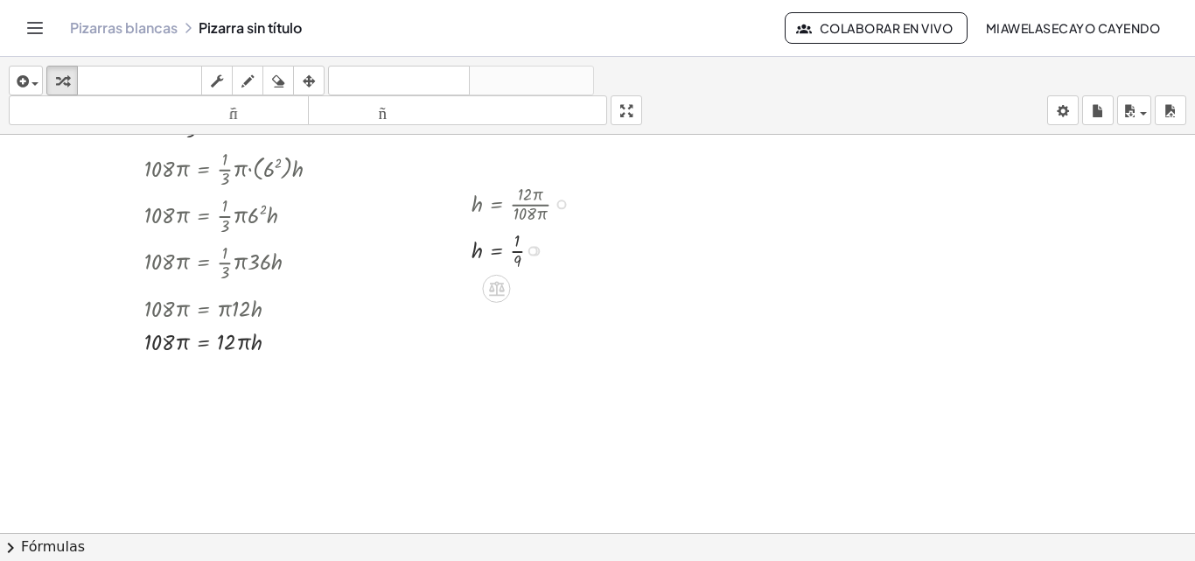
click at [517, 234] on div at bounding box center [527, 249] width 128 height 46
click at [517, 254] on div at bounding box center [527, 249] width 128 height 46
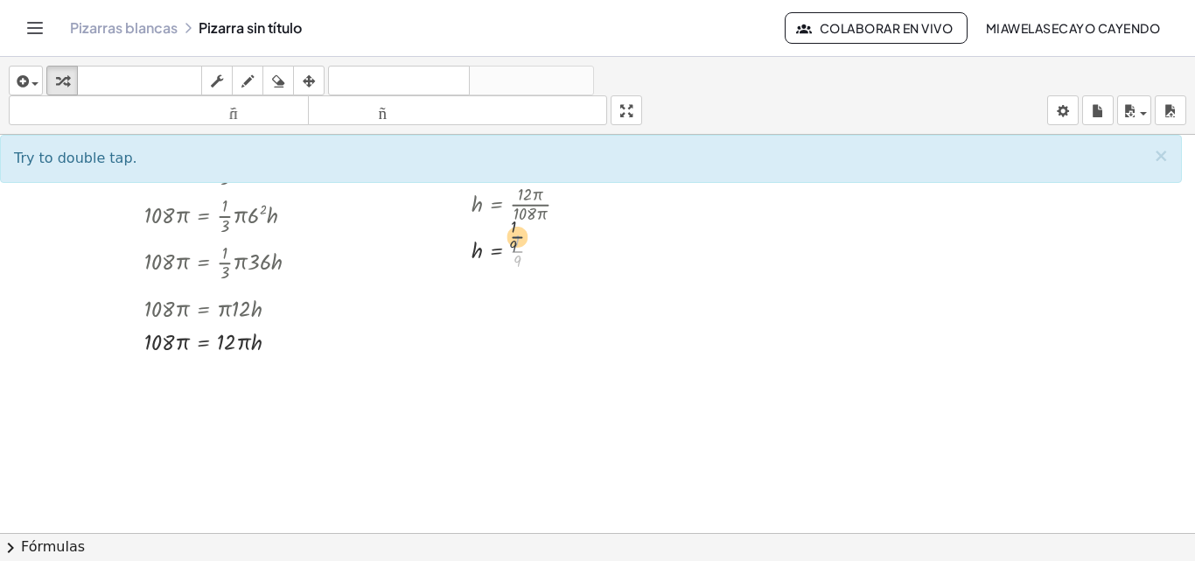
drag, startPoint x: 517, startPoint y: 254, endPoint x: 517, endPoint y: 241, distance: 13.1
click at [517, 241] on div at bounding box center [527, 249] width 128 height 46
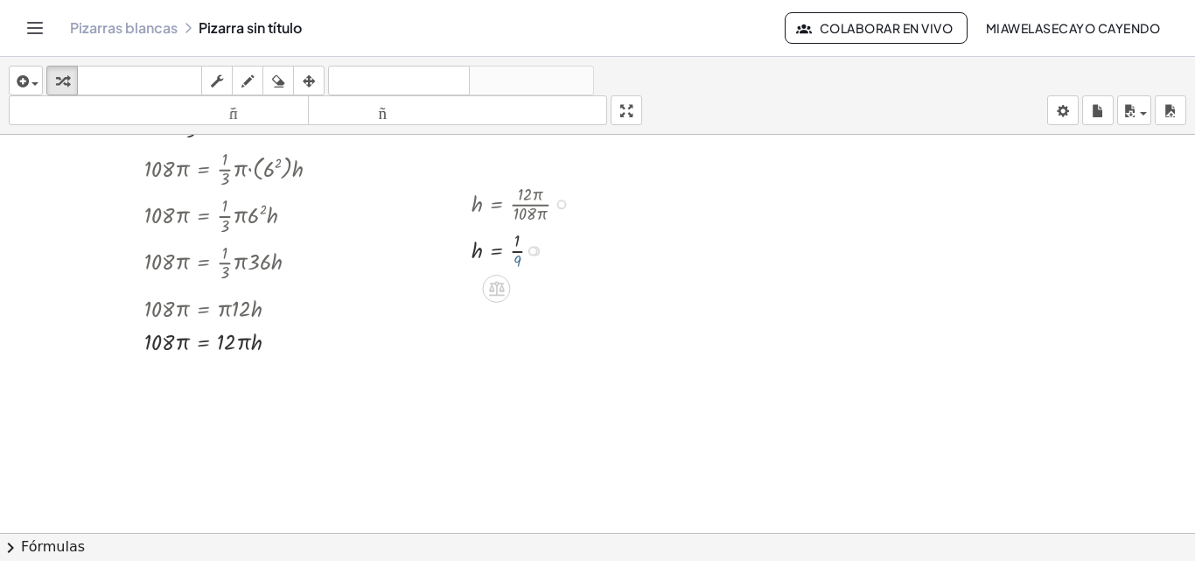
drag, startPoint x: 513, startPoint y: 262, endPoint x: 516, endPoint y: 253, distance: 10.0
click at [516, 253] on div at bounding box center [527, 249] width 128 height 46
click at [516, 248] on div at bounding box center [527, 249] width 128 height 46
drag, startPoint x: 518, startPoint y: 258, endPoint x: 516, endPoint y: 238, distance: 20.2
click at [516, 238] on div at bounding box center [527, 249] width 128 height 46
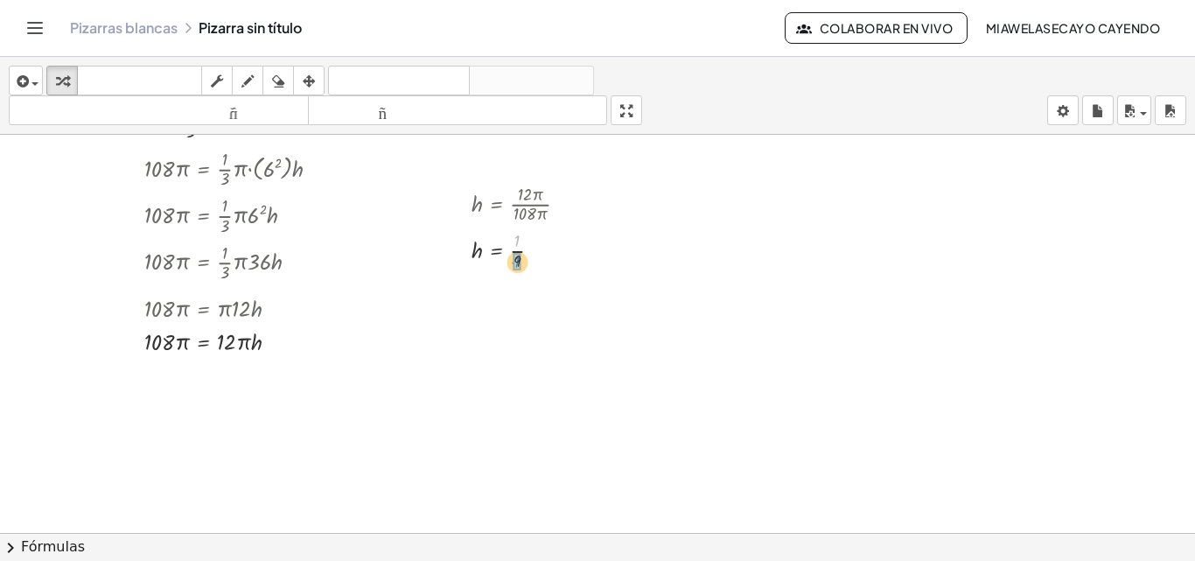
drag, startPoint x: 516, startPoint y: 237, endPoint x: 516, endPoint y: 259, distance: 21.9
drag, startPoint x: 516, startPoint y: 261, endPoint x: 516, endPoint y: 240, distance: 21.0
click at [516, 240] on div at bounding box center [527, 249] width 128 height 46
click at [17, 85] on icon "button" at bounding box center [21, 81] width 16 height 21
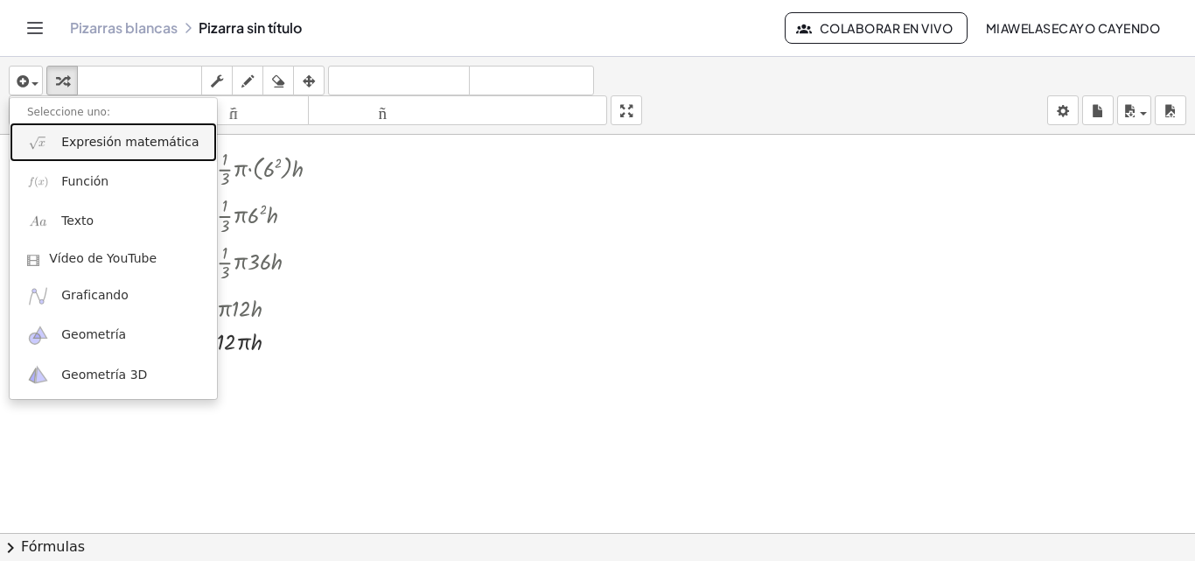
click at [115, 143] on font "Expresión matemática" at bounding box center [129, 142] width 137 height 14
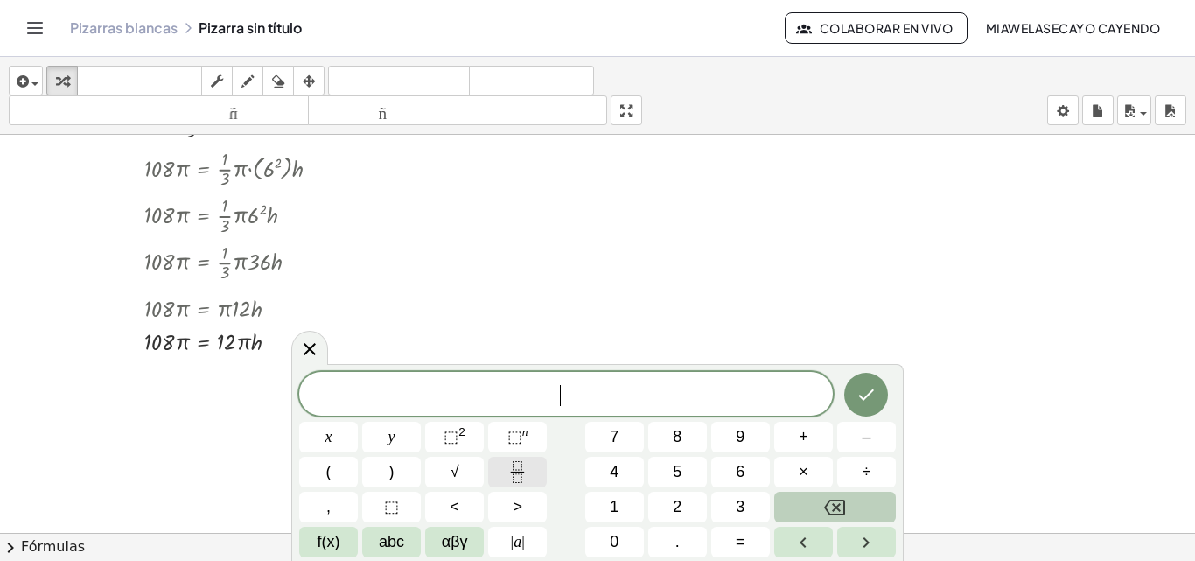
click at [517, 472] on icon "Fraction" at bounding box center [517, 472] width 22 height 22
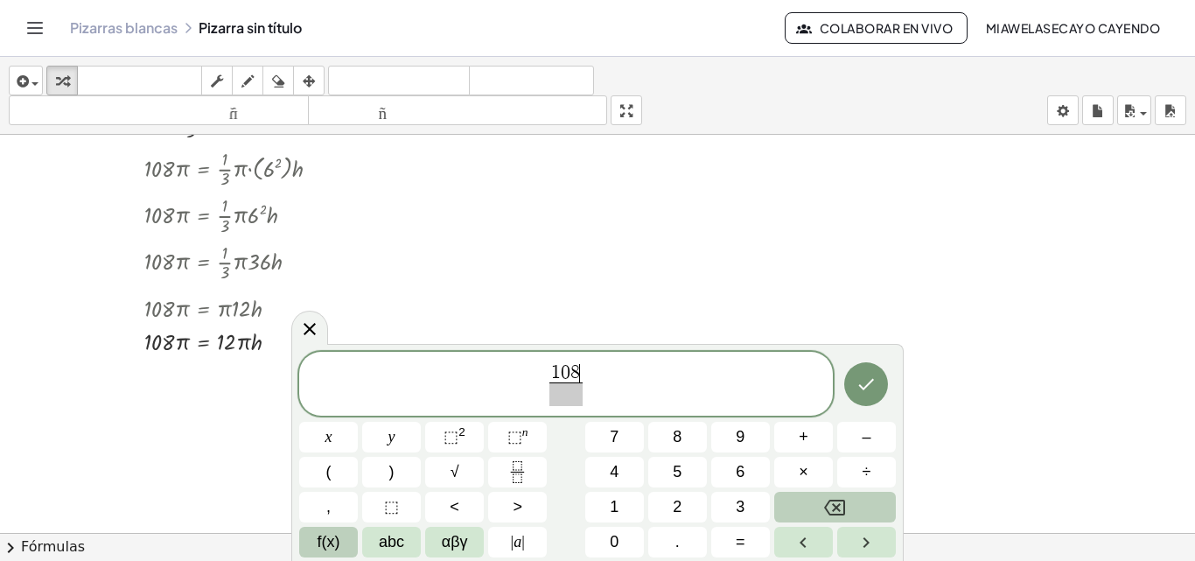
click at [338, 527] on button "f(x)" at bounding box center [328, 542] width 59 height 31
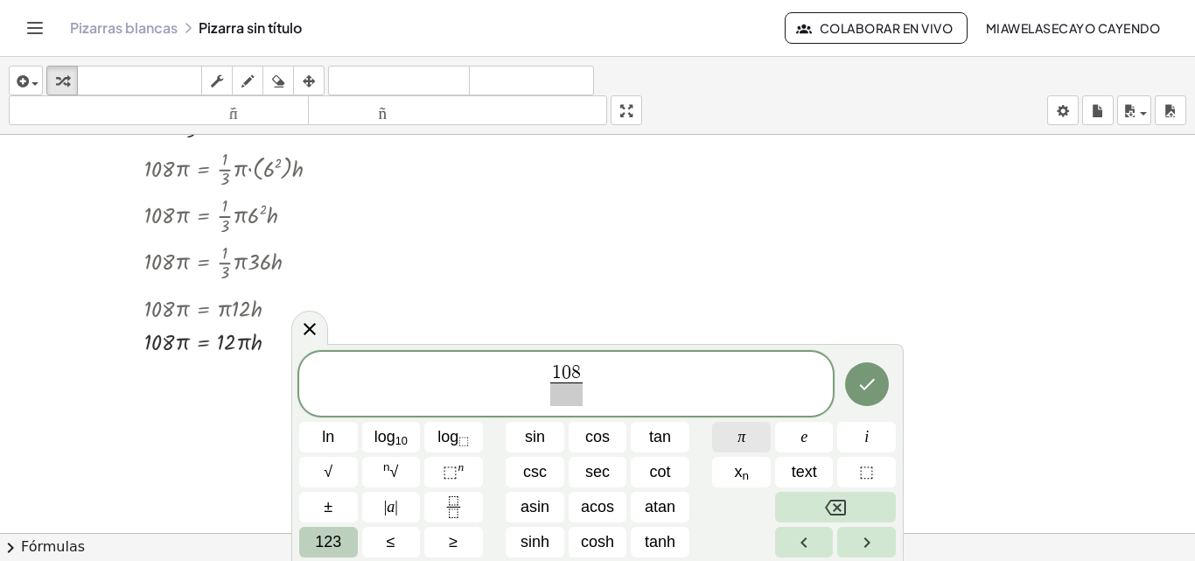
click at [748, 442] on button "π" at bounding box center [741, 437] width 59 height 31
click at [744, 444] on span "π" at bounding box center [741, 437] width 8 height 24
click at [340, 541] on span "123" at bounding box center [328, 542] width 26 height 24
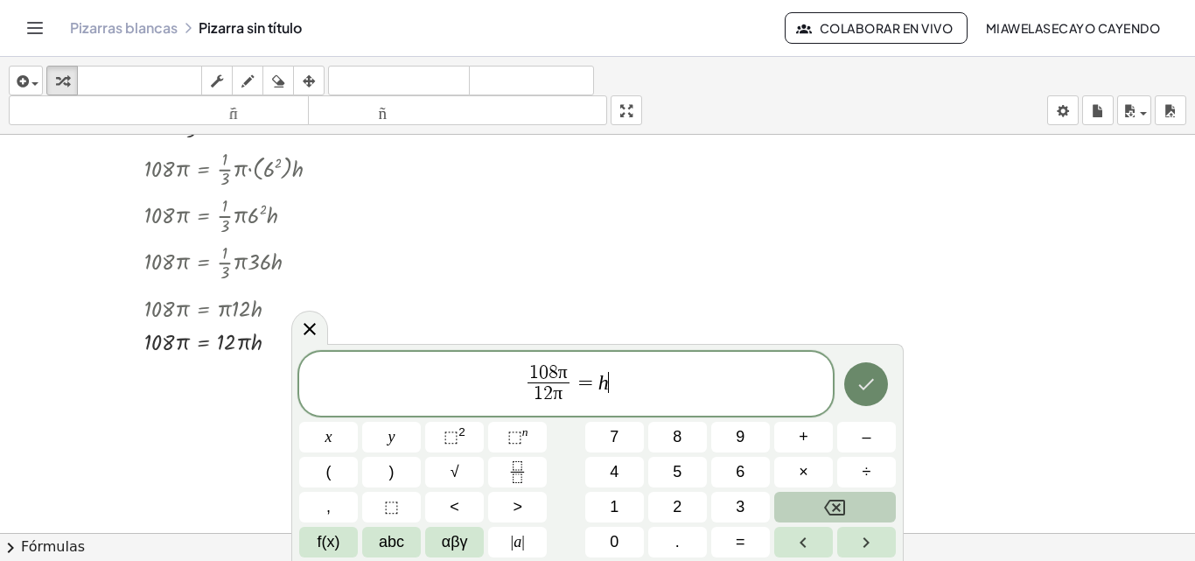
click at [870, 384] on icon "Done" at bounding box center [867, 384] width 16 height 11
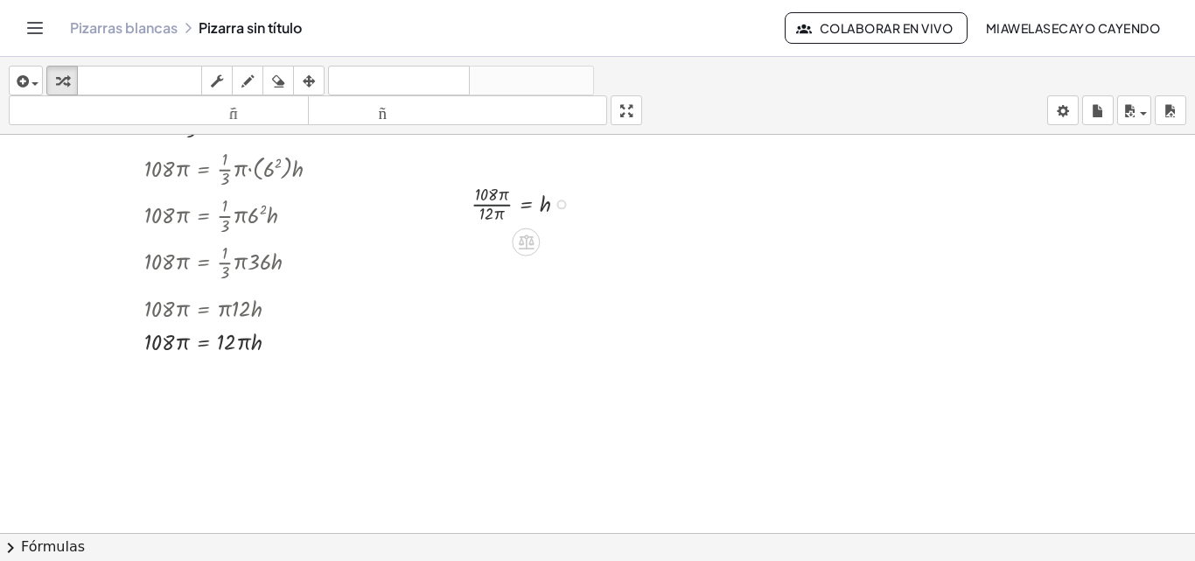
click at [497, 203] on div at bounding box center [527, 202] width 128 height 46
click at [484, 212] on div at bounding box center [527, 202] width 128 height 46
drag, startPoint x: 503, startPoint y: 186, endPoint x: 502, endPoint y: 200, distance: 14.0
click at [502, 200] on div at bounding box center [527, 202] width 128 height 46
click at [499, 209] on div at bounding box center [527, 202] width 128 height 46
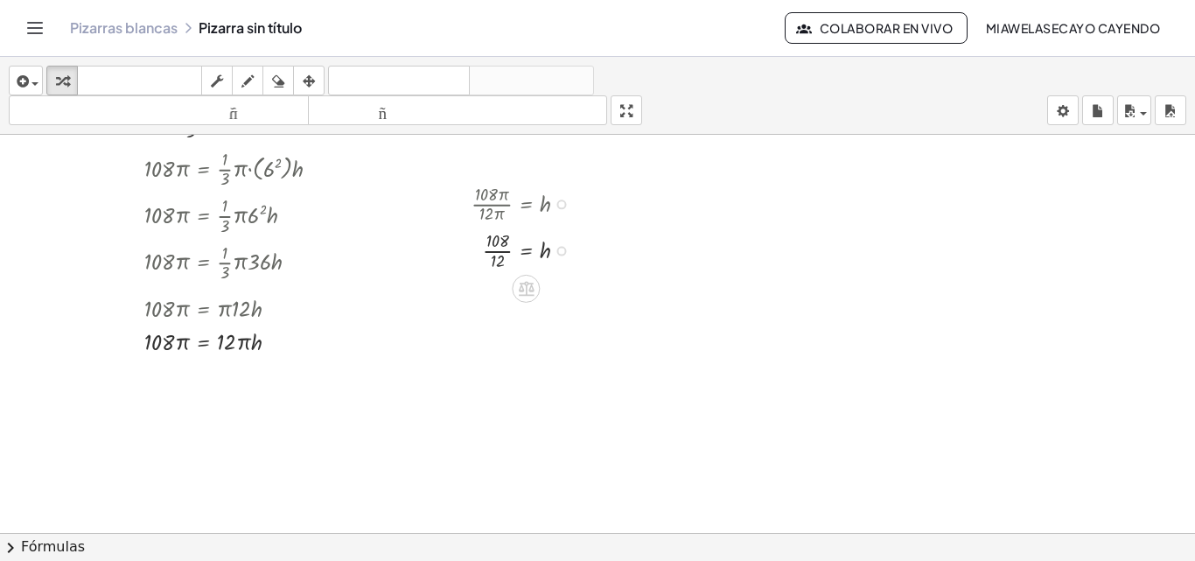
click at [495, 260] on div at bounding box center [527, 249] width 128 height 46
click at [294, 79] on button "borrar" at bounding box center [277, 81] width 31 height 30
click at [313, 74] on icon "button" at bounding box center [309, 81] width 12 height 21
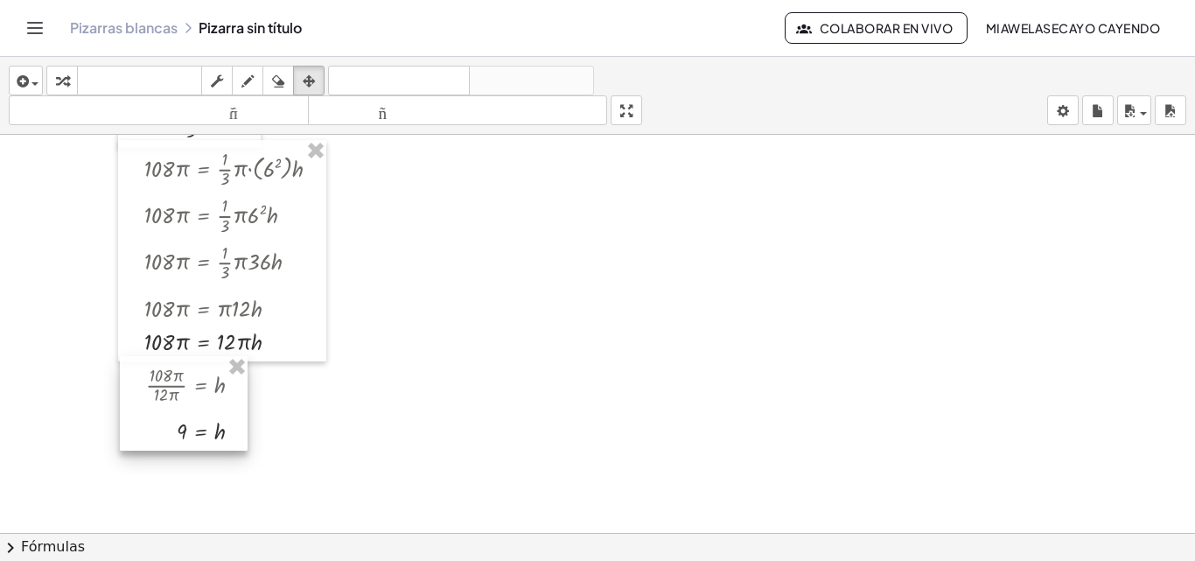
drag, startPoint x: 542, startPoint y: 211, endPoint x: 216, endPoint y: 393, distance: 373.6
click at [216, 393] on div at bounding box center [184, 403] width 128 height 94
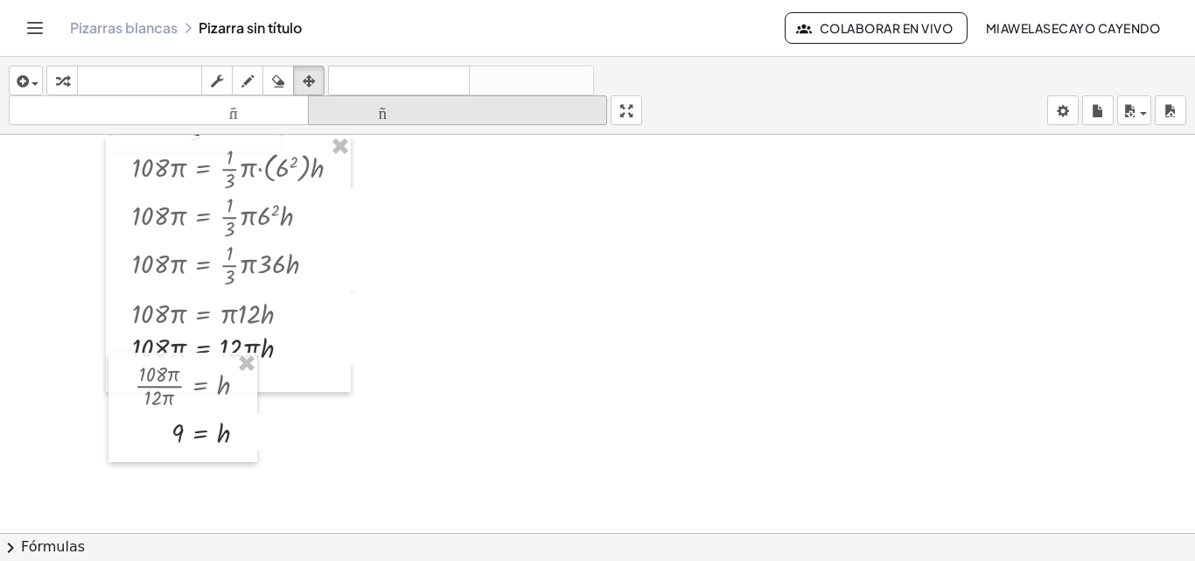
click at [391, 114] on font "tamaño_del_formato" at bounding box center [457, 110] width 291 height 17
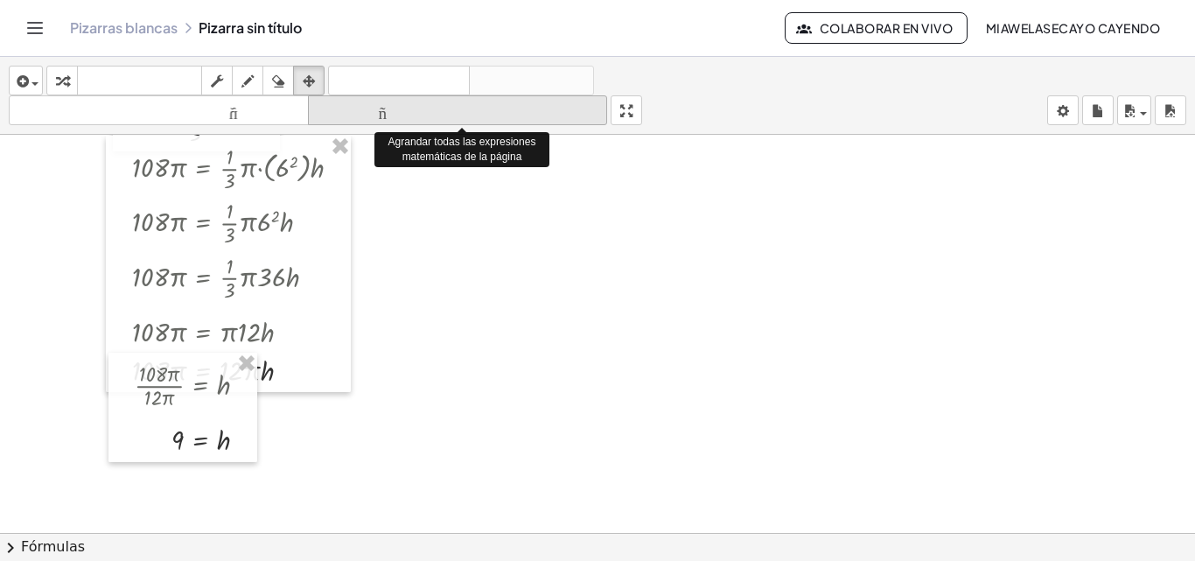
click at [391, 111] on font "tamaño_del_formato" at bounding box center [457, 110] width 291 height 17
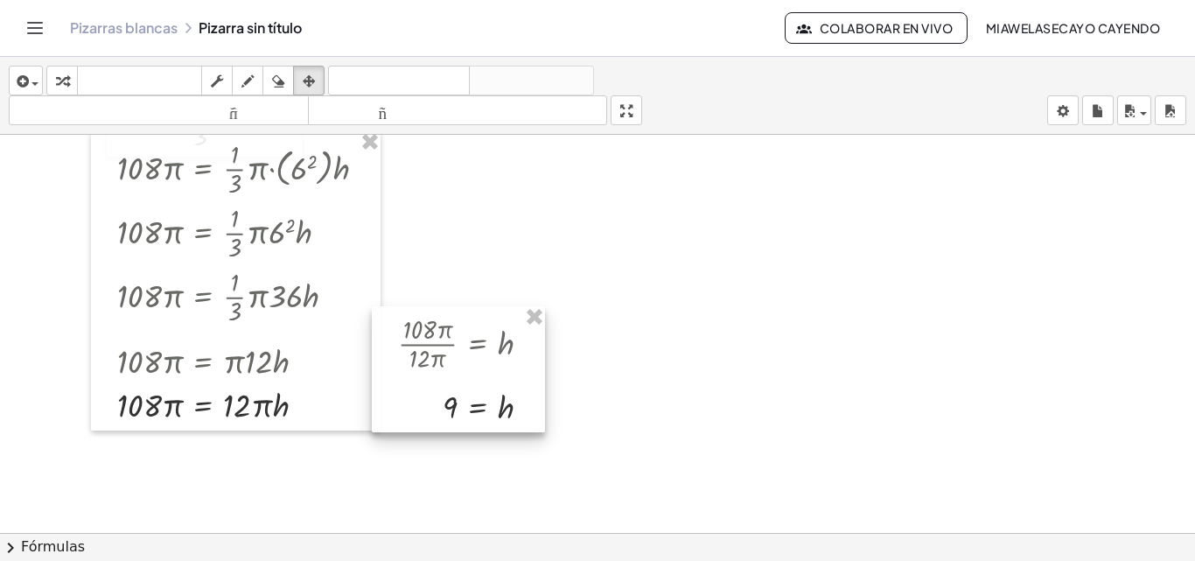
drag, startPoint x: 179, startPoint y: 411, endPoint x: 457, endPoint y: 370, distance: 280.3
click at [457, 370] on div at bounding box center [458, 369] width 173 height 126
click at [743, 371] on div at bounding box center [597, 422] width 1195 height 796
click at [100, 75] on font "teclado" at bounding box center [139, 81] width 116 height 17
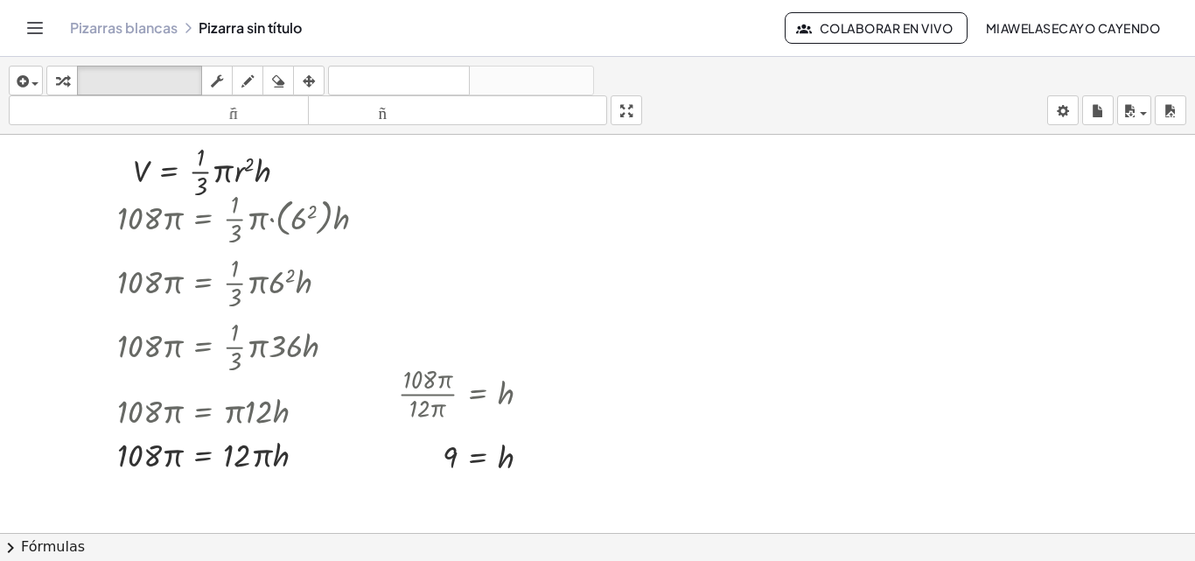
scroll to position [56, 0]
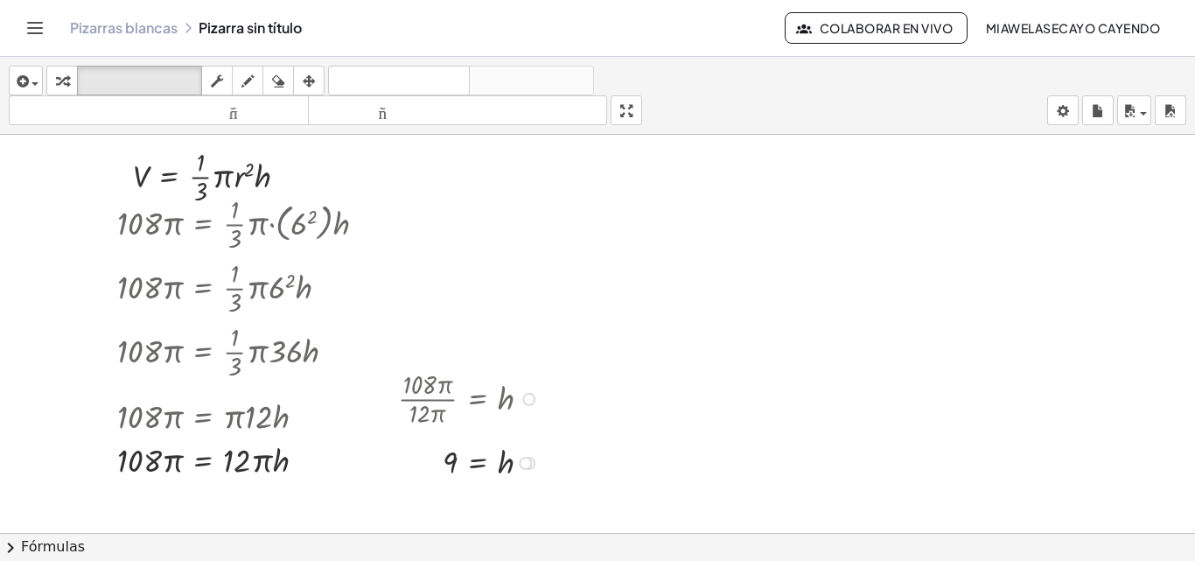
click at [414, 423] on div at bounding box center [471, 398] width 164 height 64
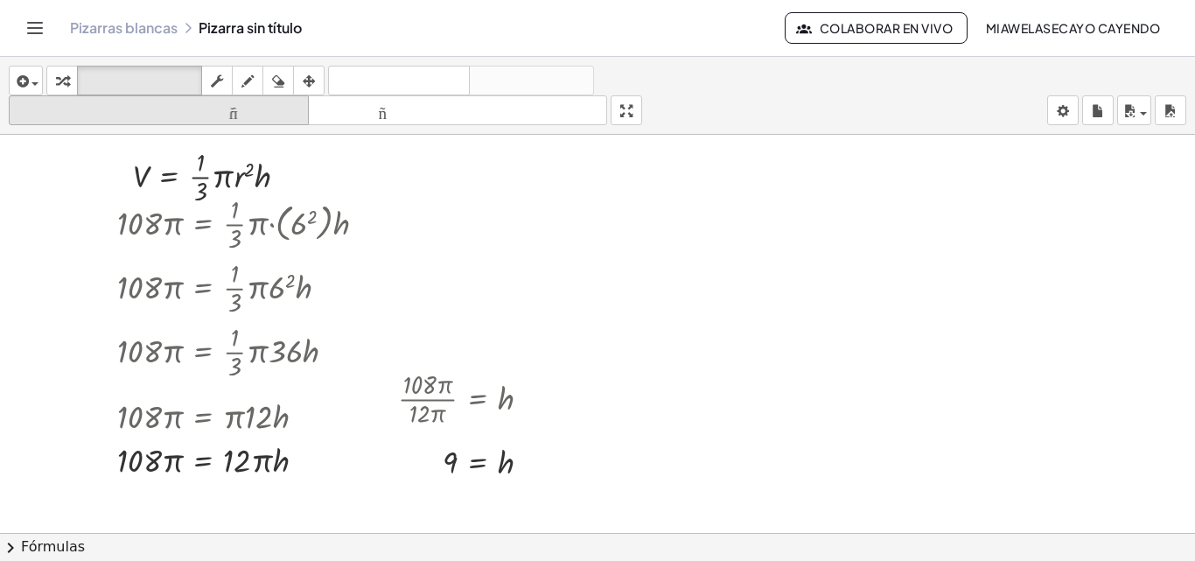
click at [252, 108] on font "tamaño_del_formato" at bounding box center [158, 110] width 291 height 17
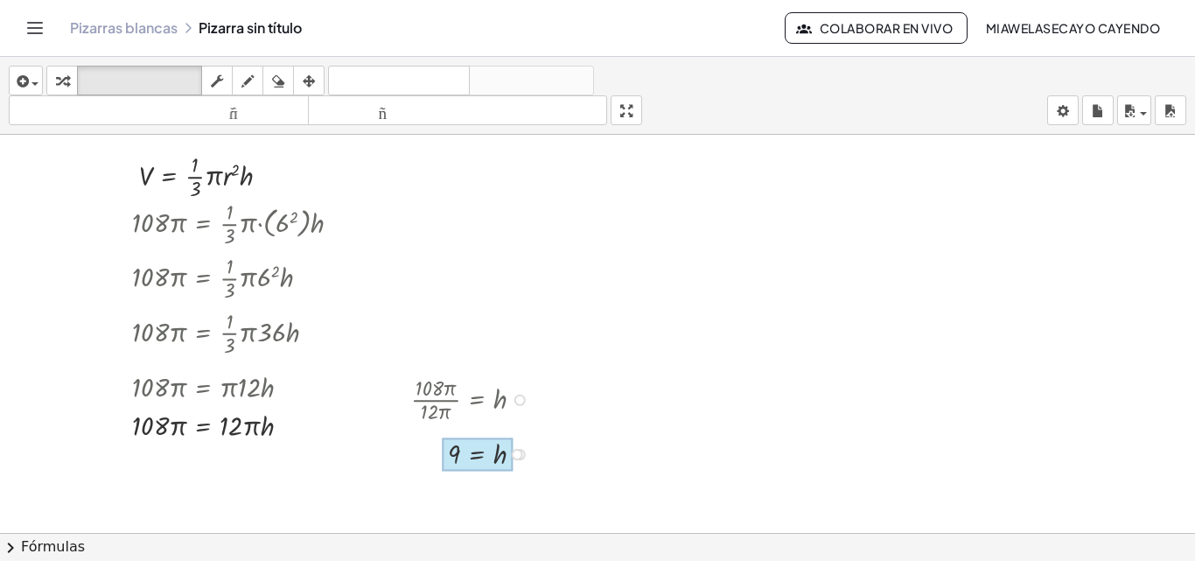
click at [464, 452] on div at bounding box center [478, 454] width 71 height 34
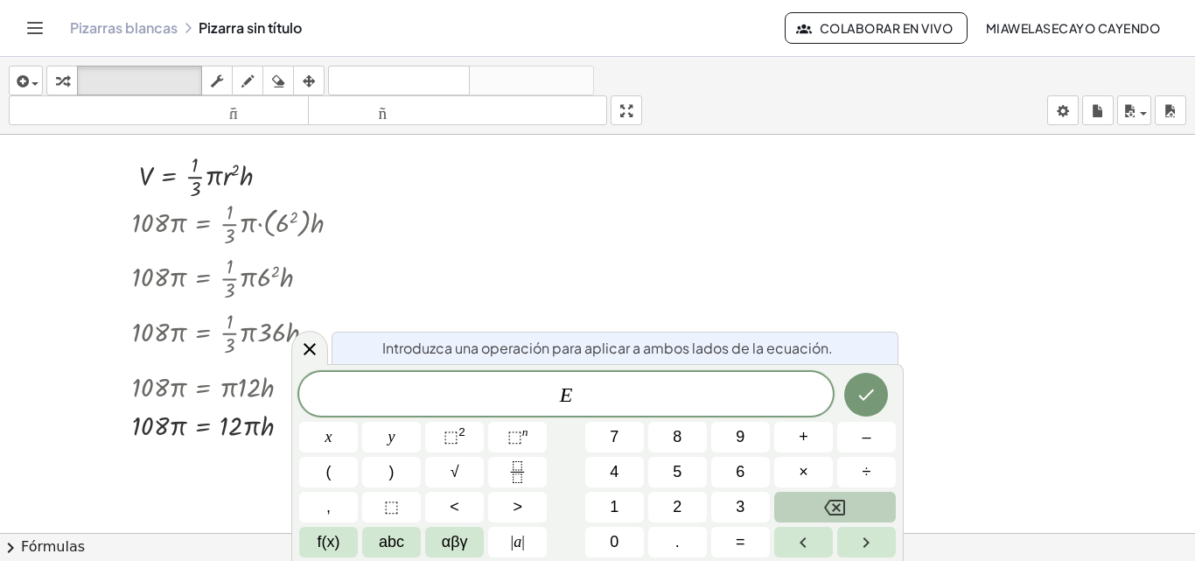
click at [835, 248] on div at bounding box center [597, 477] width 1195 height 796
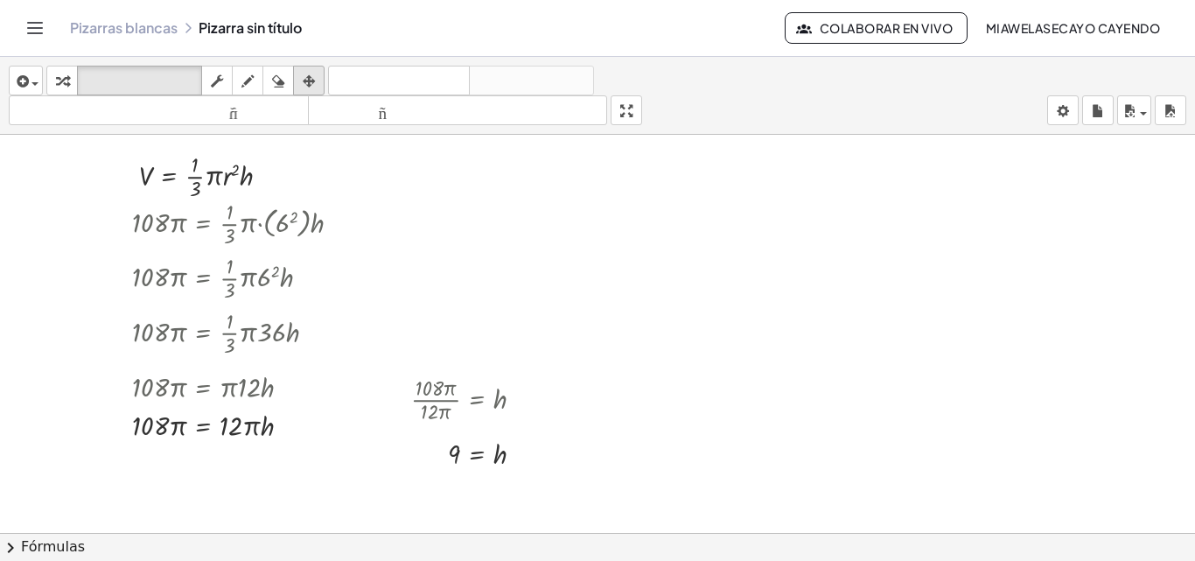
click at [311, 83] on icon "button" at bounding box center [309, 81] width 12 height 21
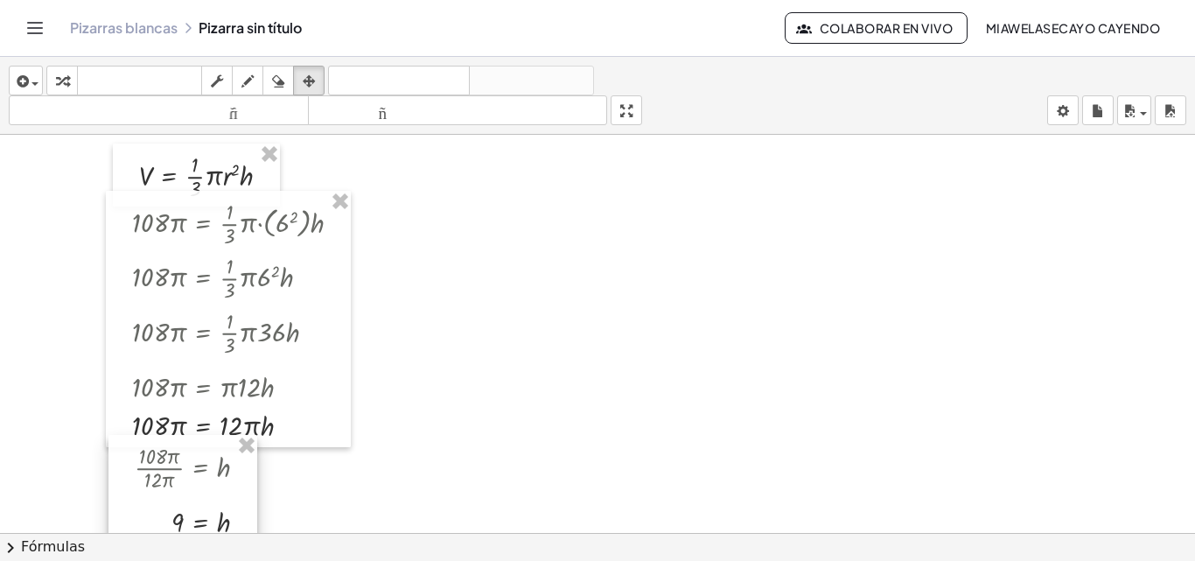
drag, startPoint x: 473, startPoint y: 418, endPoint x: 197, endPoint y: 485, distance: 284.5
click at [197, 485] on div at bounding box center [182, 489] width 149 height 109
click at [434, 438] on div at bounding box center [597, 477] width 1195 height 796
click at [102, 73] on font "teclado" at bounding box center [139, 81] width 116 height 17
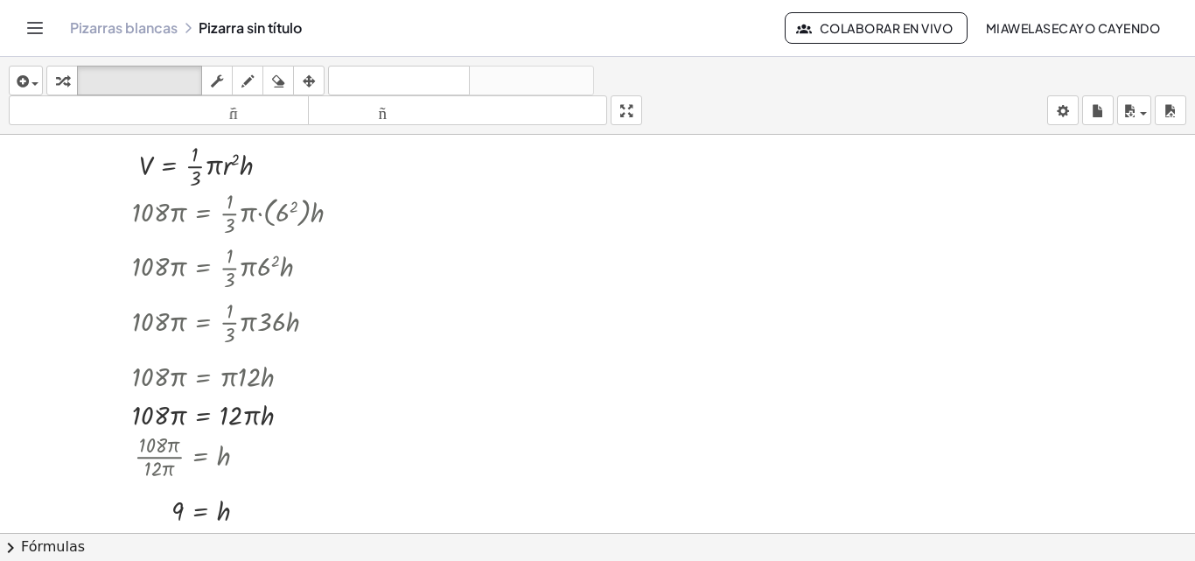
scroll to position [70, 0]
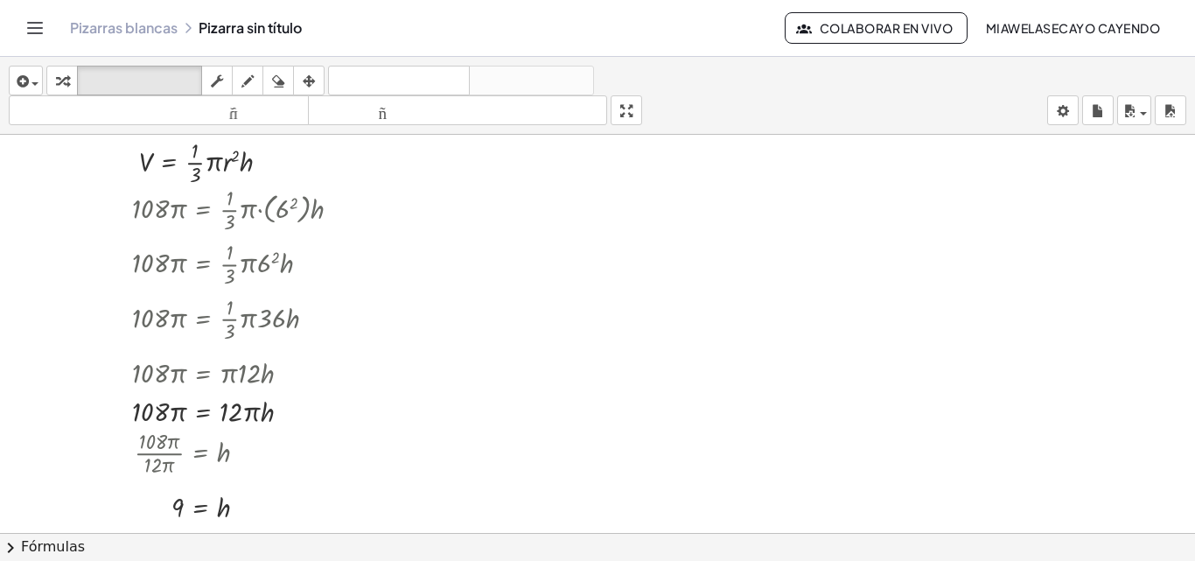
click at [793, 154] on div at bounding box center [597, 463] width 1195 height 796
click at [742, 331] on div at bounding box center [597, 463] width 1195 height 796
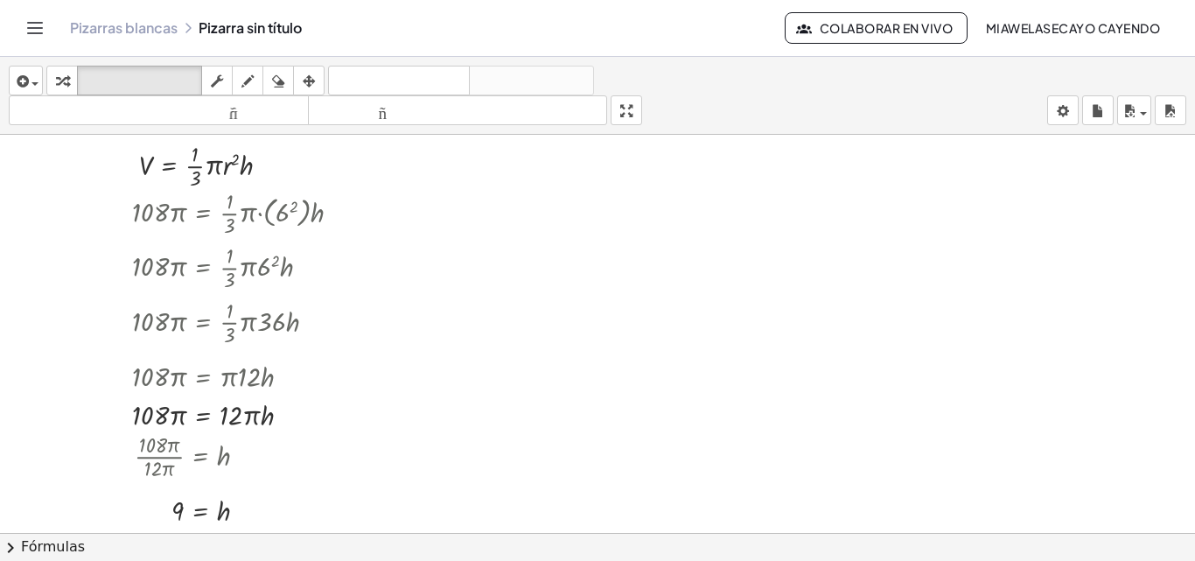
scroll to position [65, 0]
click at [381, 82] on font "deshacer" at bounding box center [398, 81] width 133 height 17
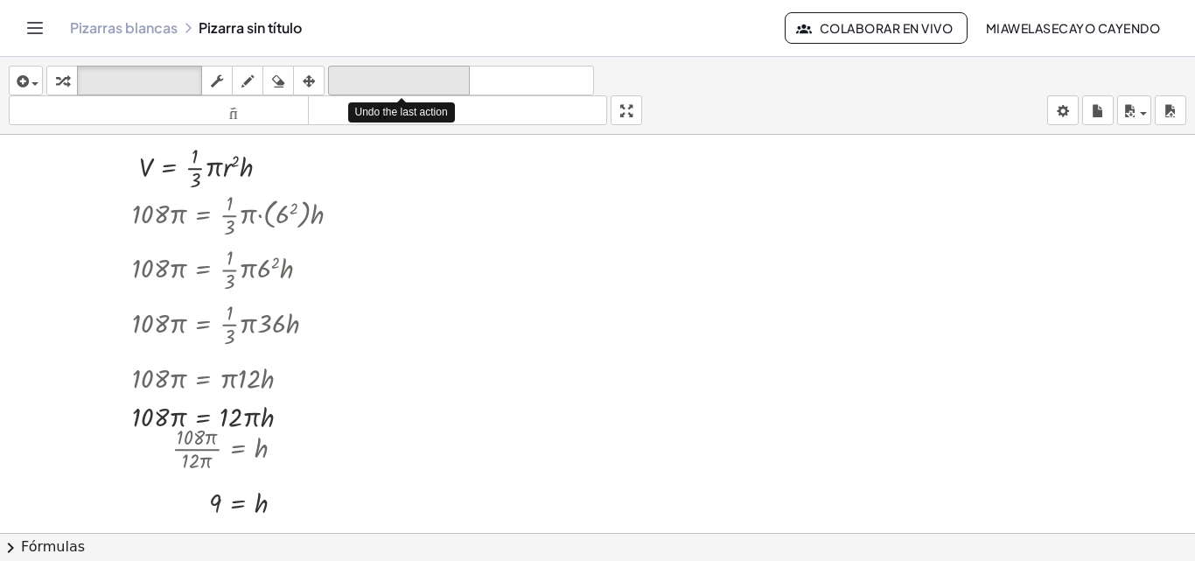
click at [381, 82] on font "deshacer" at bounding box center [398, 81] width 133 height 17
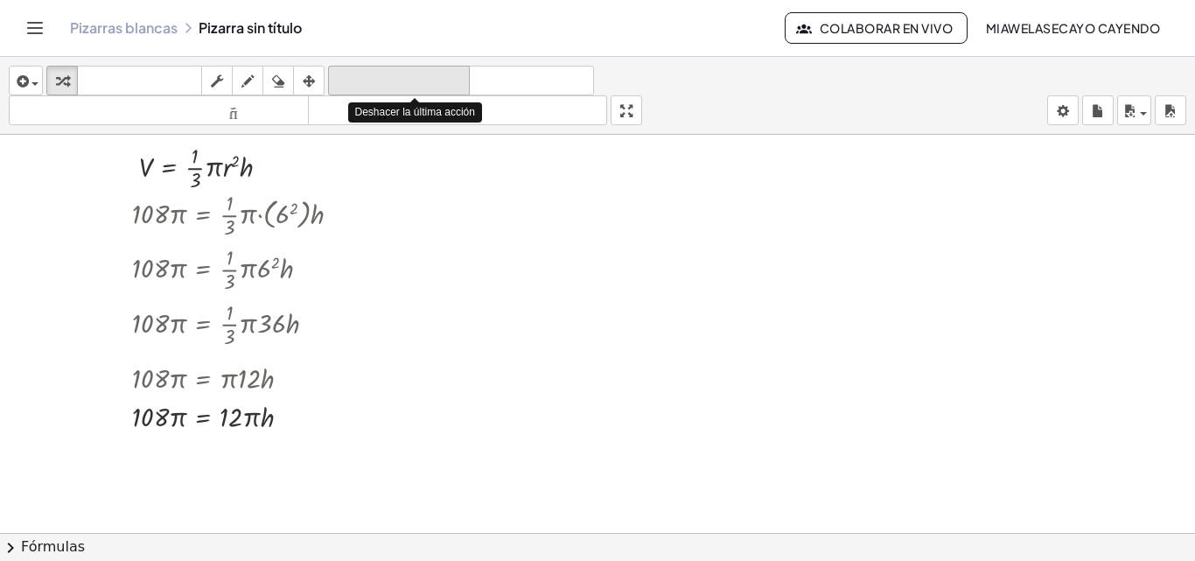
click at [381, 82] on font "deshacer" at bounding box center [398, 81] width 133 height 17
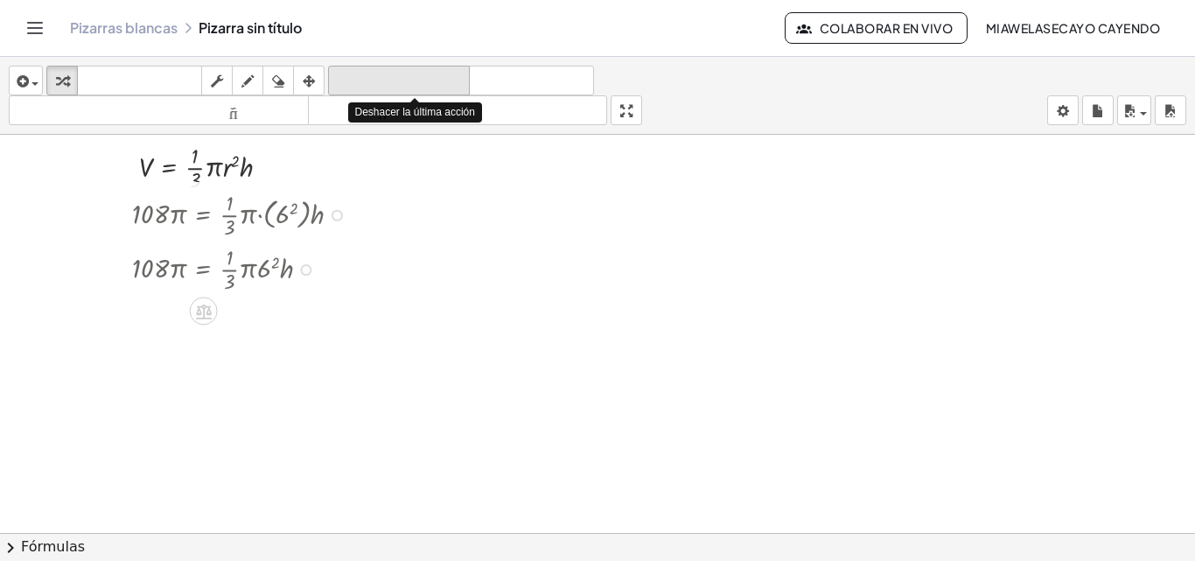
click at [381, 82] on font "deshacer" at bounding box center [398, 81] width 133 height 17
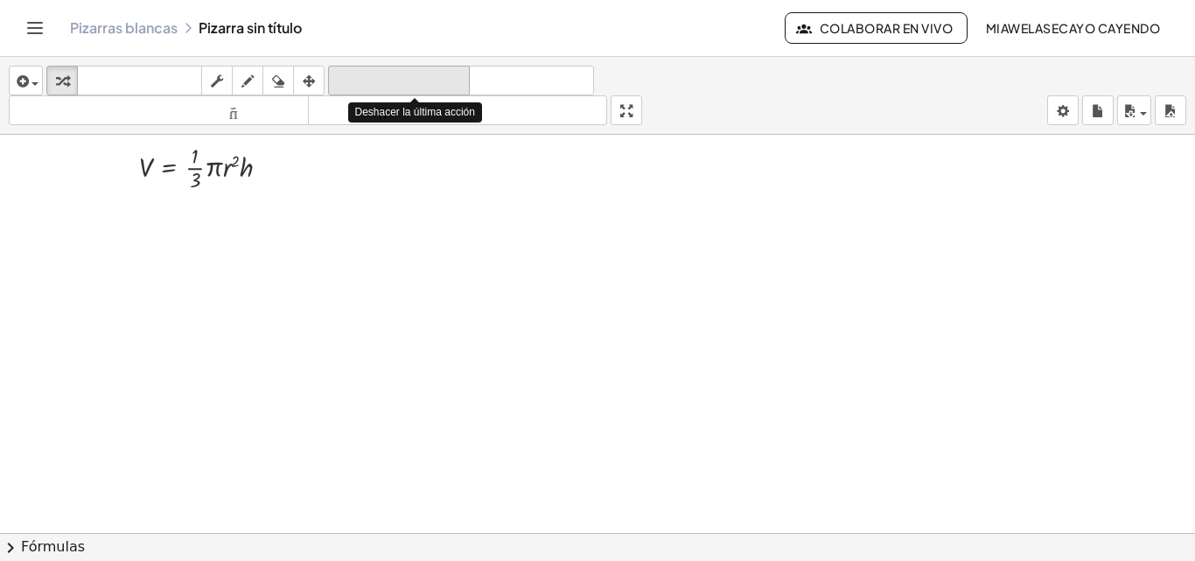
click at [381, 82] on font "deshacer" at bounding box center [398, 81] width 133 height 17
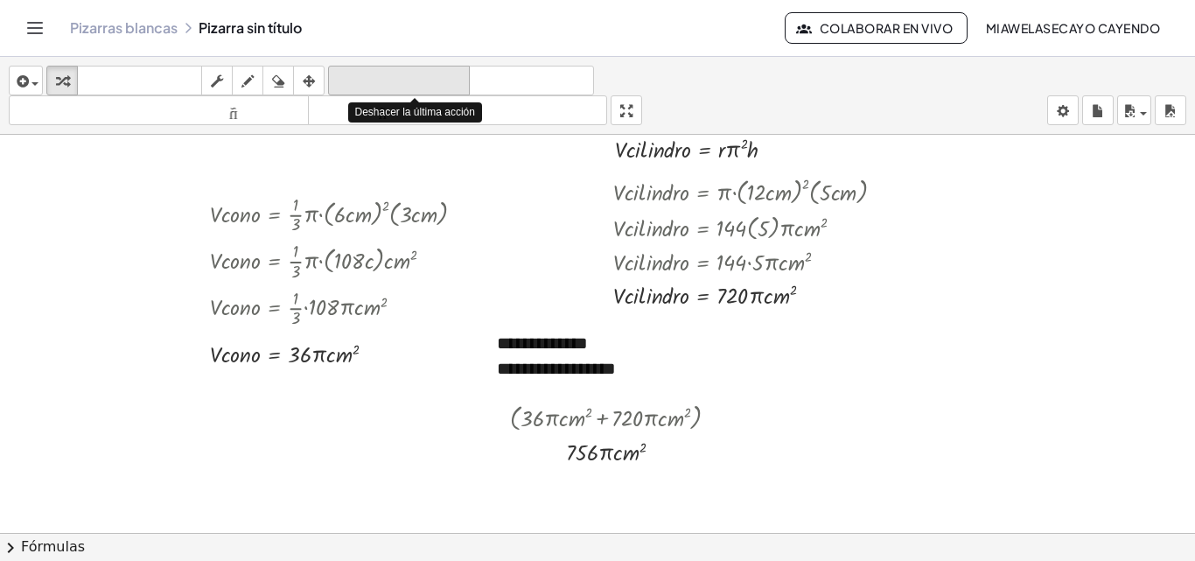
click at [381, 82] on font "deshacer" at bounding box center [398, 81] width 133 height 17
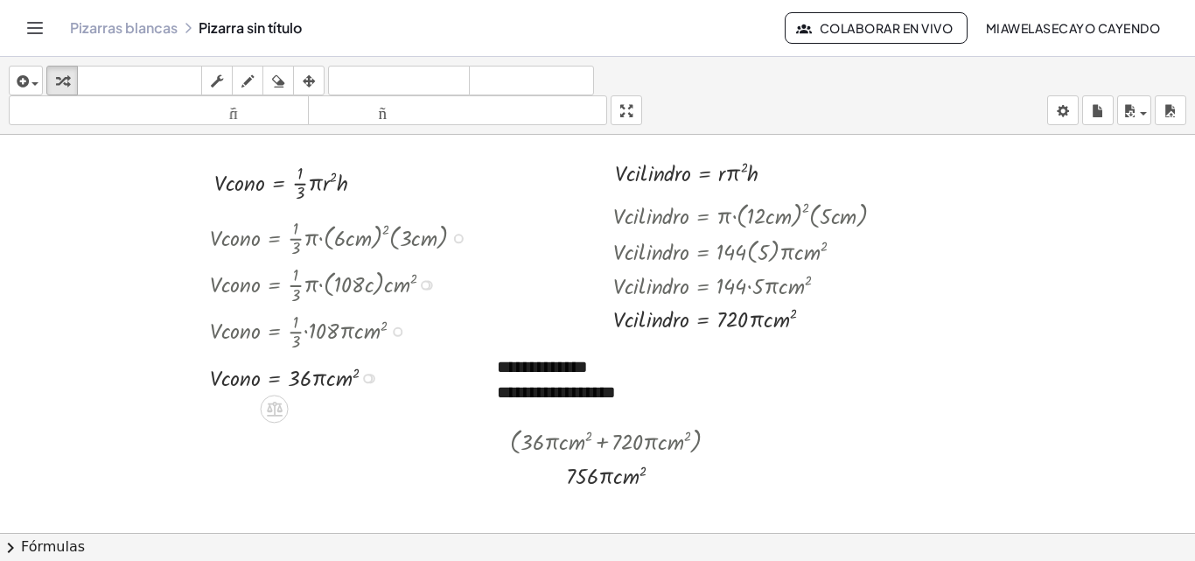
scroll to position [38, 0]
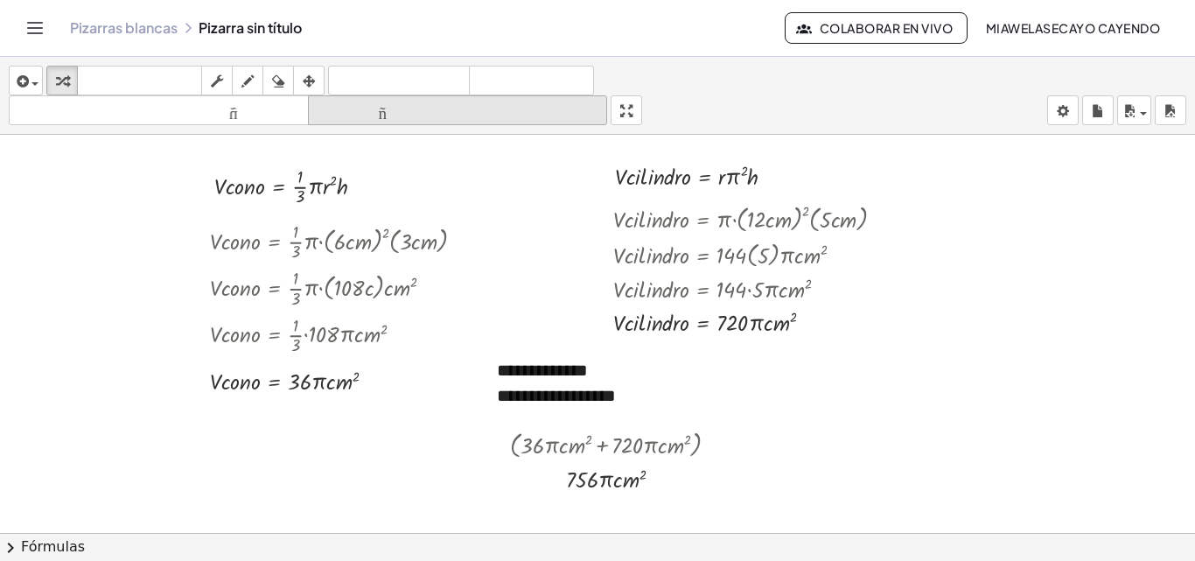
click at [397, 118] on font "tamaño_del_formato" at bounding box center [457, 110] width 291 height 17
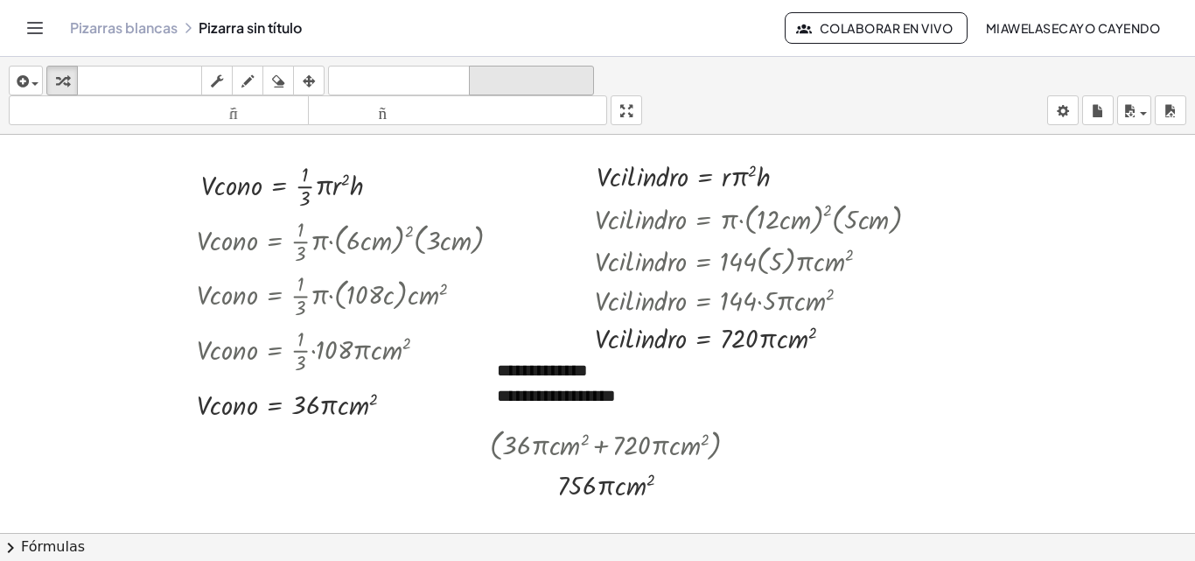
click at [513, 73] on font "rehacer" at bounding box center [531, 81] width 116 height 17
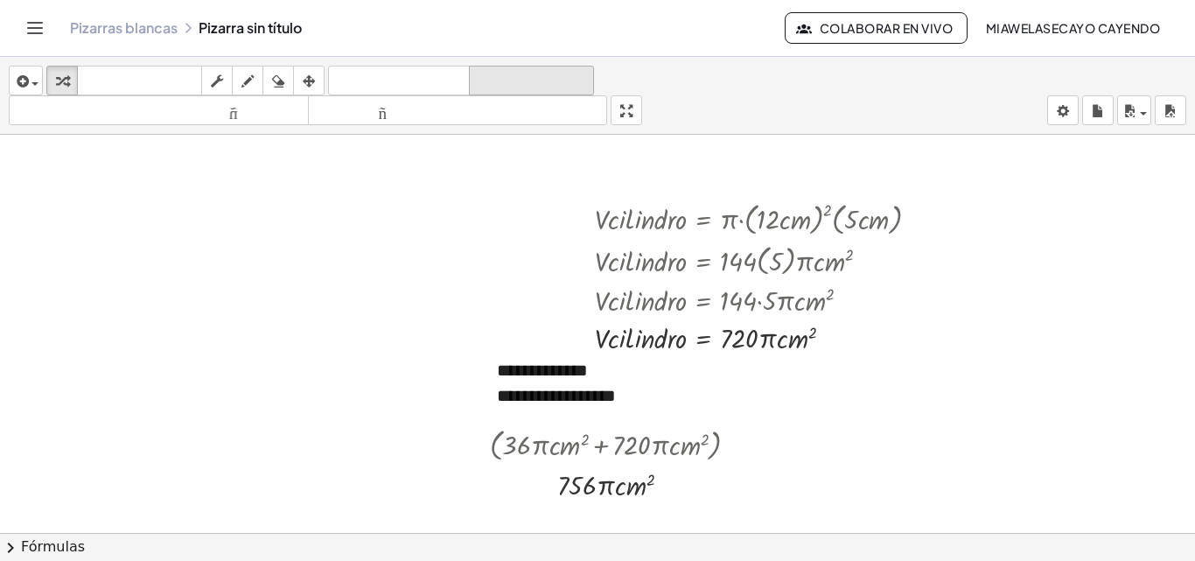
click at [513, 73] on font "rehacer" at bounding box center [531, 81] width 116 height 17
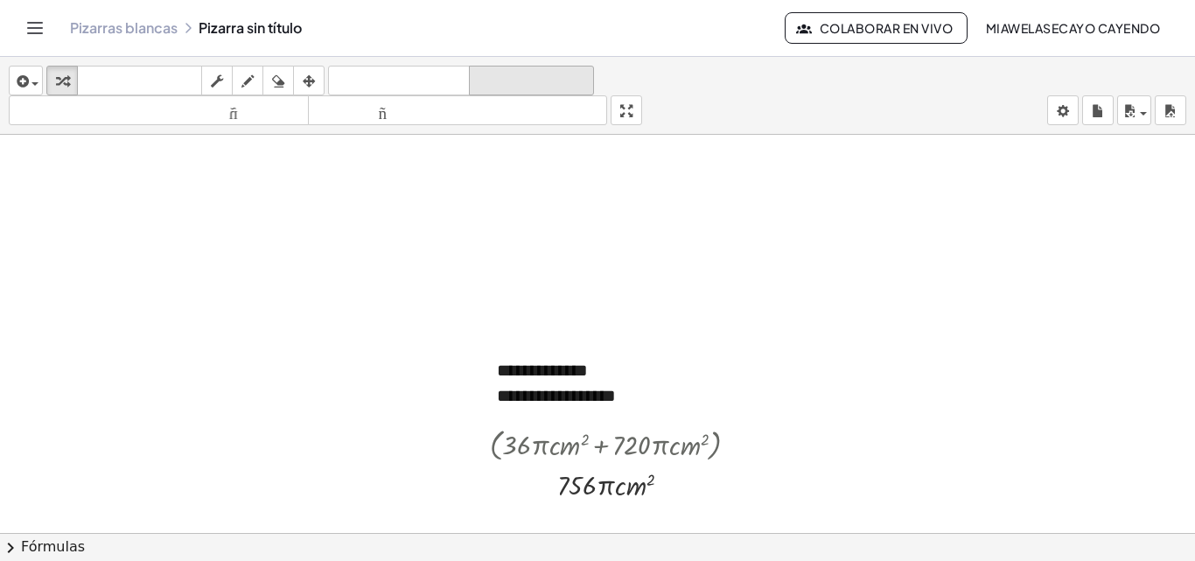
click at [513, 73] on font "rehacer" at bounding box center [531, 81] width 116 height 17
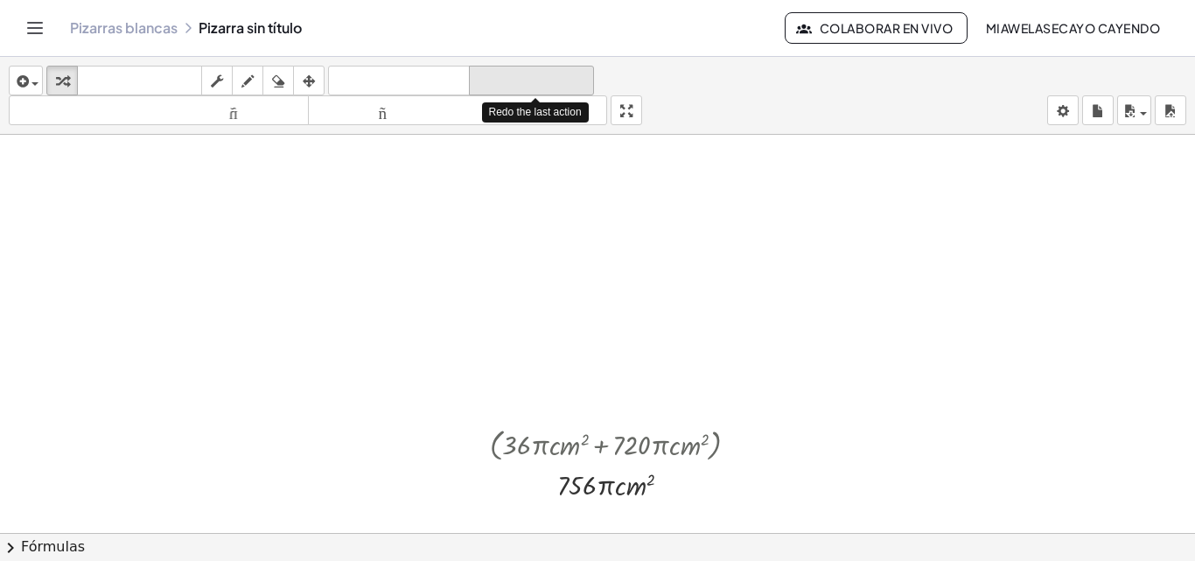
click at [513, 73] on font "rehacer" at bounding box center [531, 81] width 116 height 17
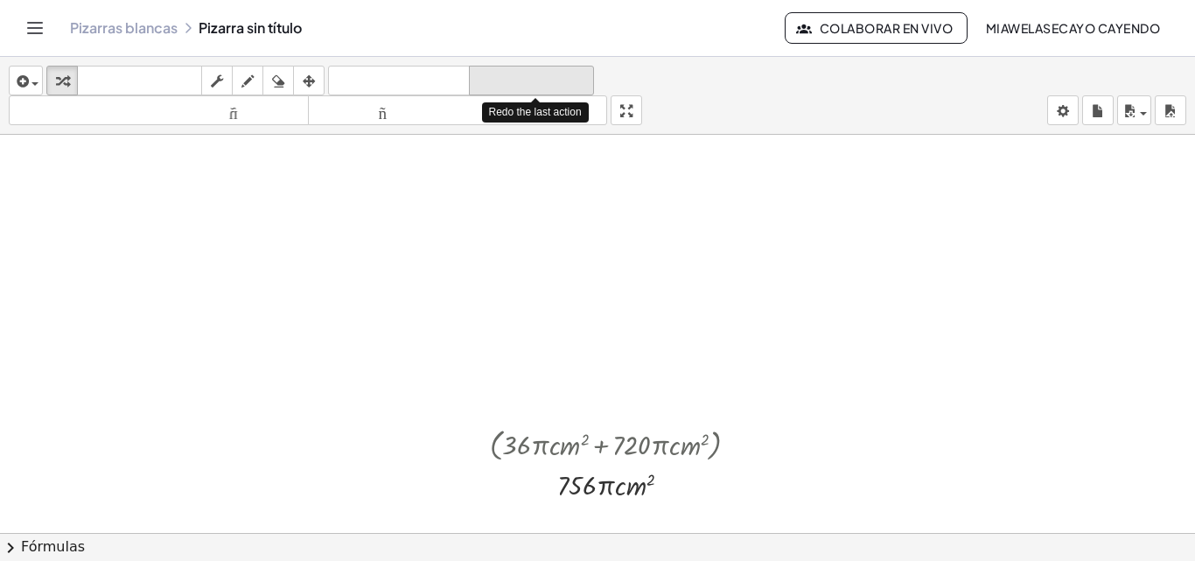
click at [513, 73] on font "rehacer" at bounding box center [531, 81] width 116 height 17
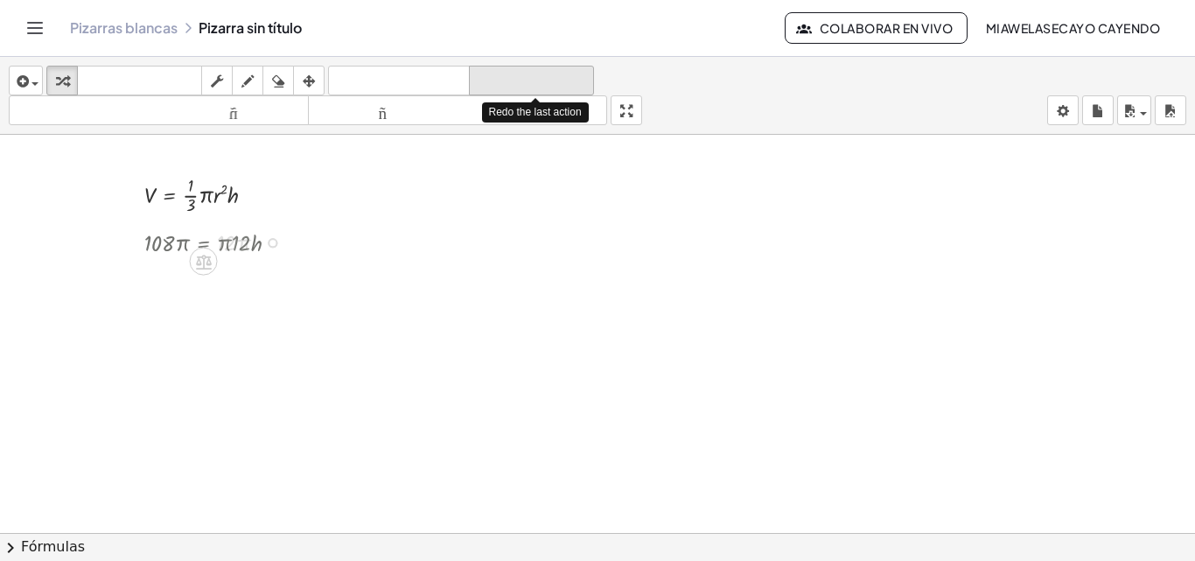
click at [513, 73] on font "rehacer" at bounding box center [531, 81] width 116 height 17
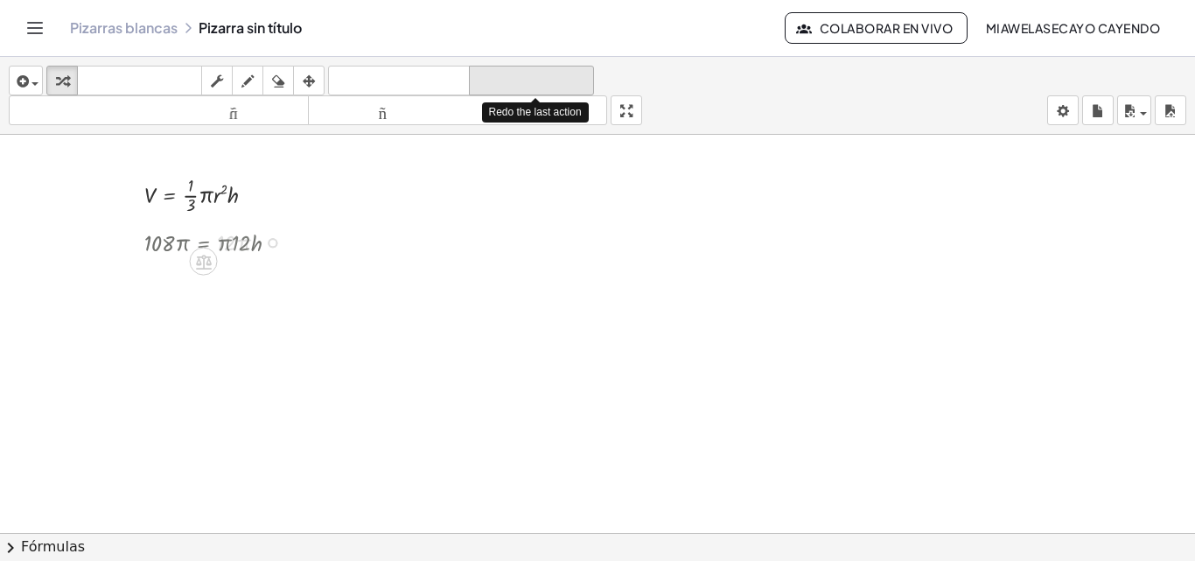
click at [513, 73] on font "rehacer" at bounding box center [531, 81] width 116 height 17
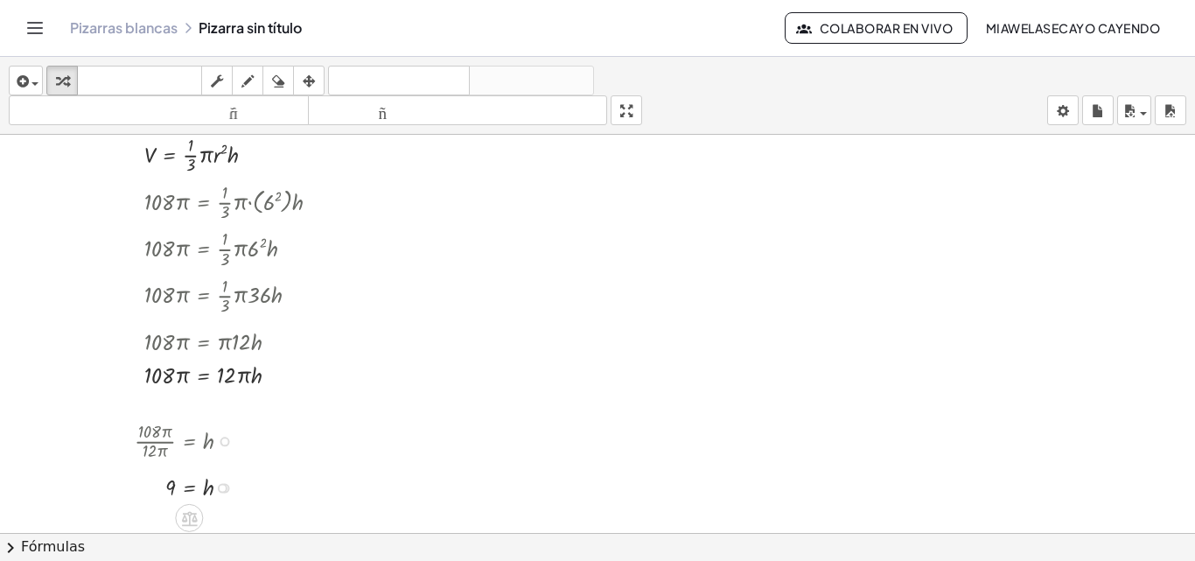
scroll to position [77, 0]
click at [977, 174] on div at bounding box center [597, 456] width 1195 height 796
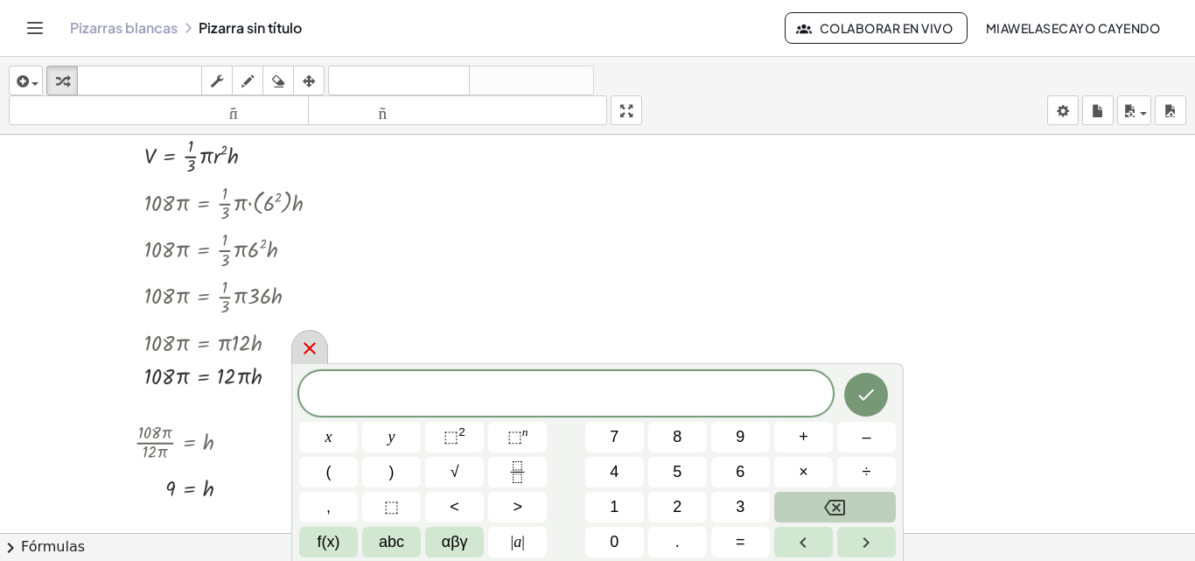
click at [312, 350] on icon at bounding box center [309, 348] width 21 height 21
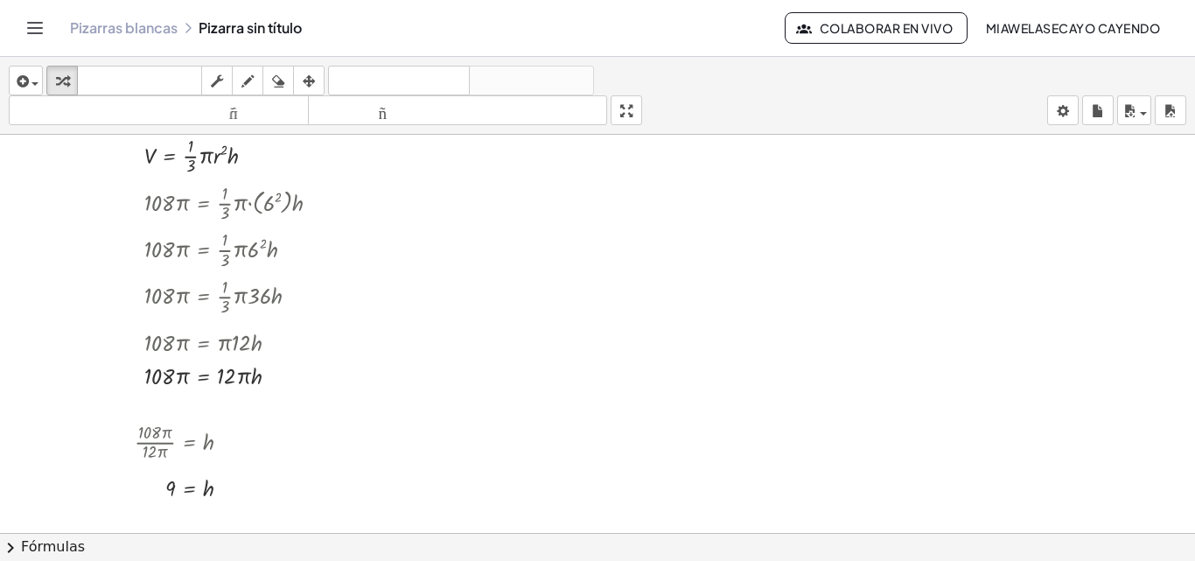
click at [827, 94] on div "insertar Seleccione uno: Expresión matemática Función Texto Vídeo de YouTube Gr…" at bounding box center [597, 96] width 1195 height 78
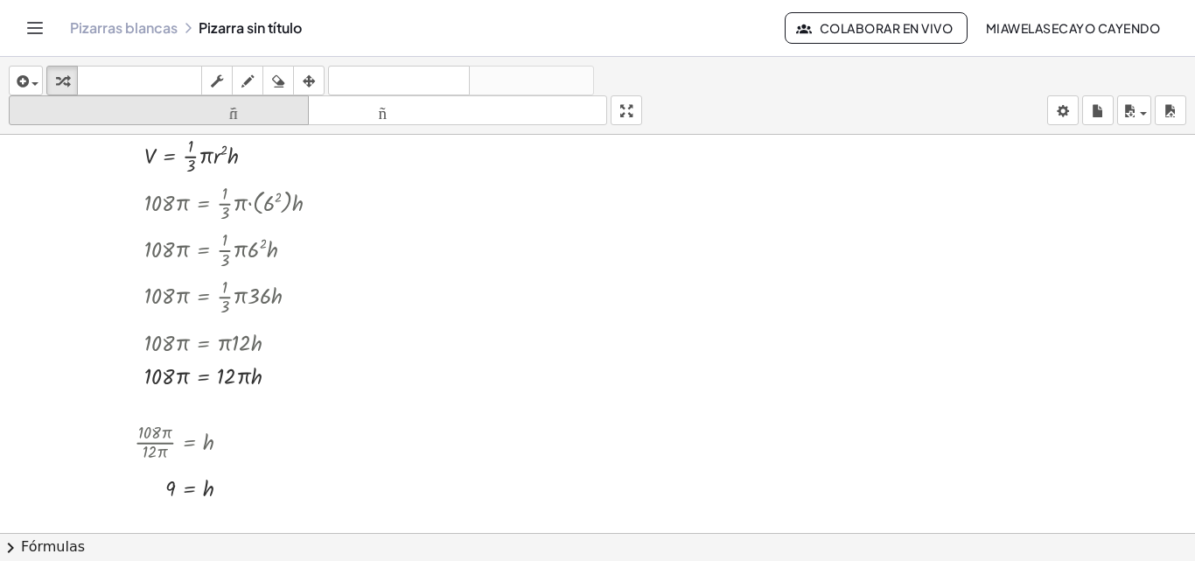
click at [313, 78] on icon "button" at bounding box center [309, 81] width 12 height 21
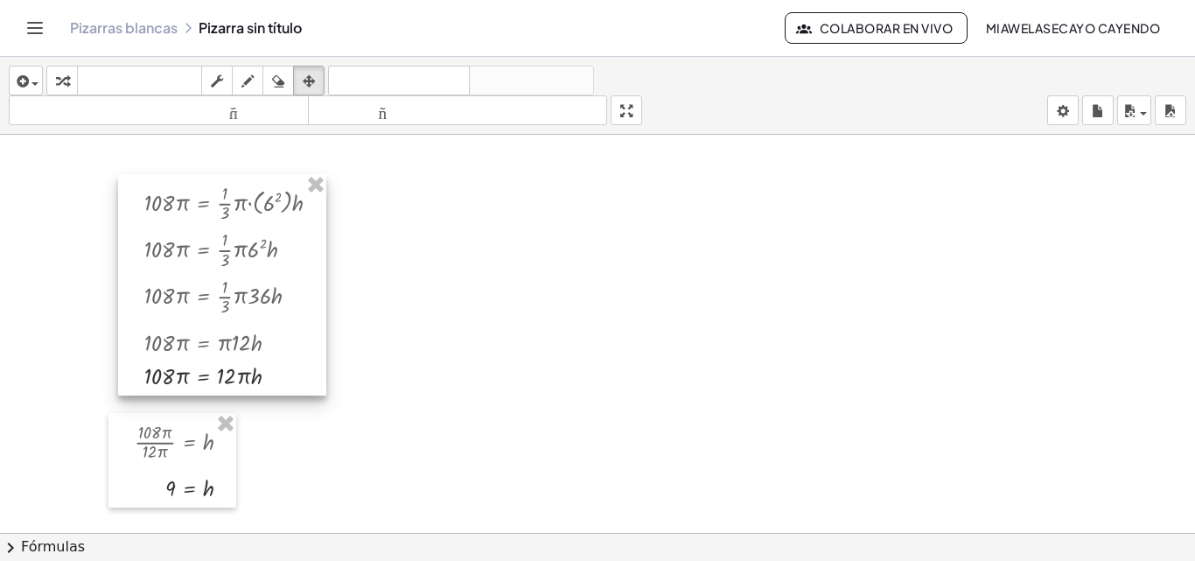
click at [314, 198] on div at bounding box center [222, 284] width 208 height 221
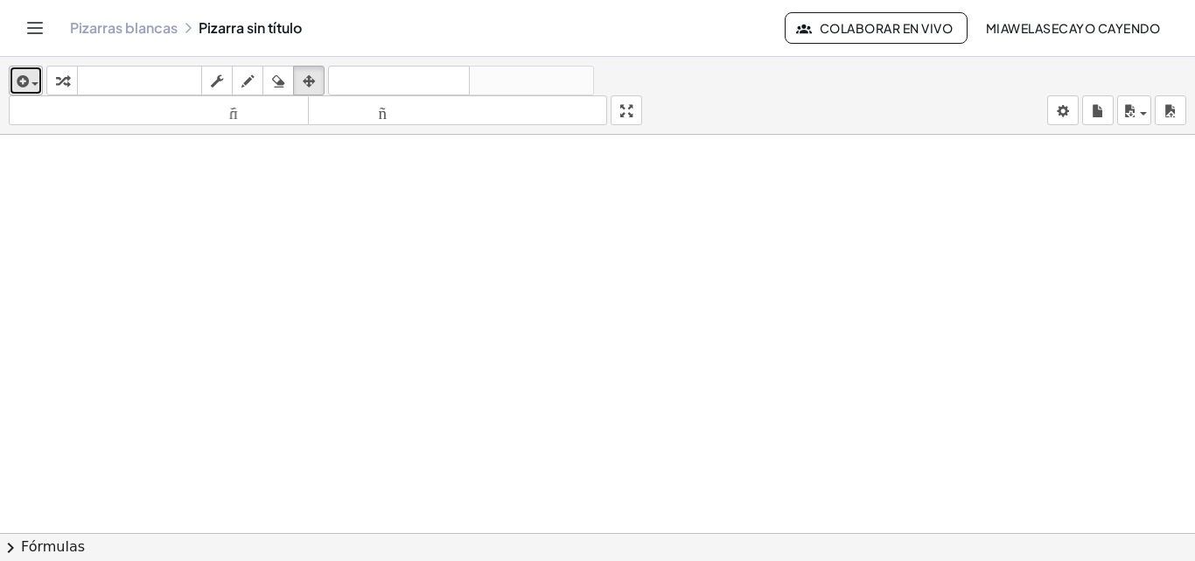
click at [28, 69] on button "insertar" at bounding box center [26, 81] width 34 height 30
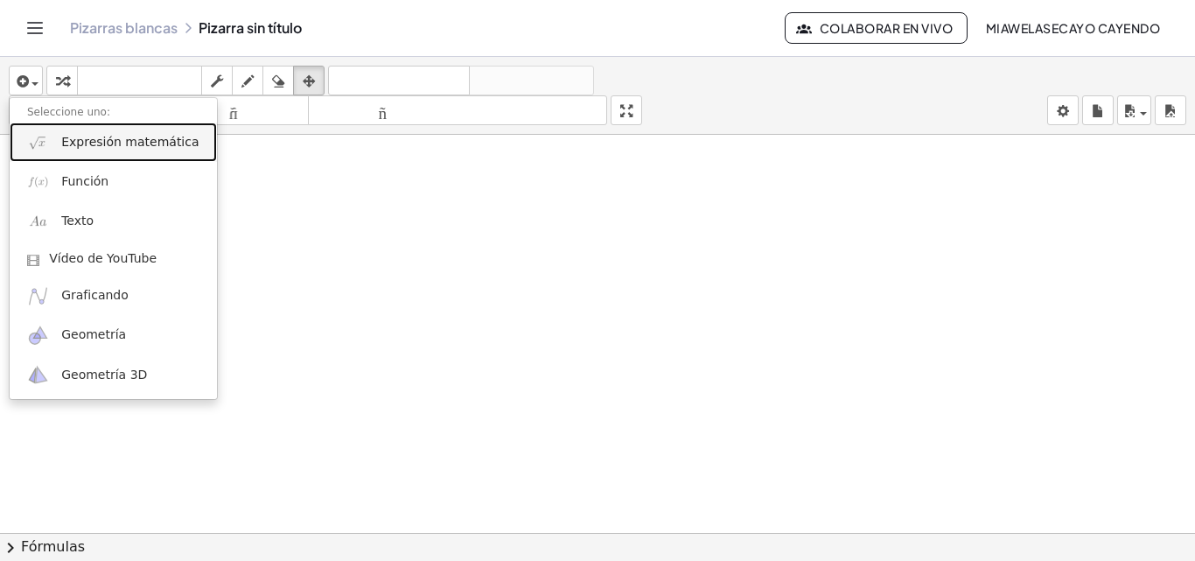
click at [74, 144] on font "Expresión matemática" at bounding box center [129, 142] width 137 height 14
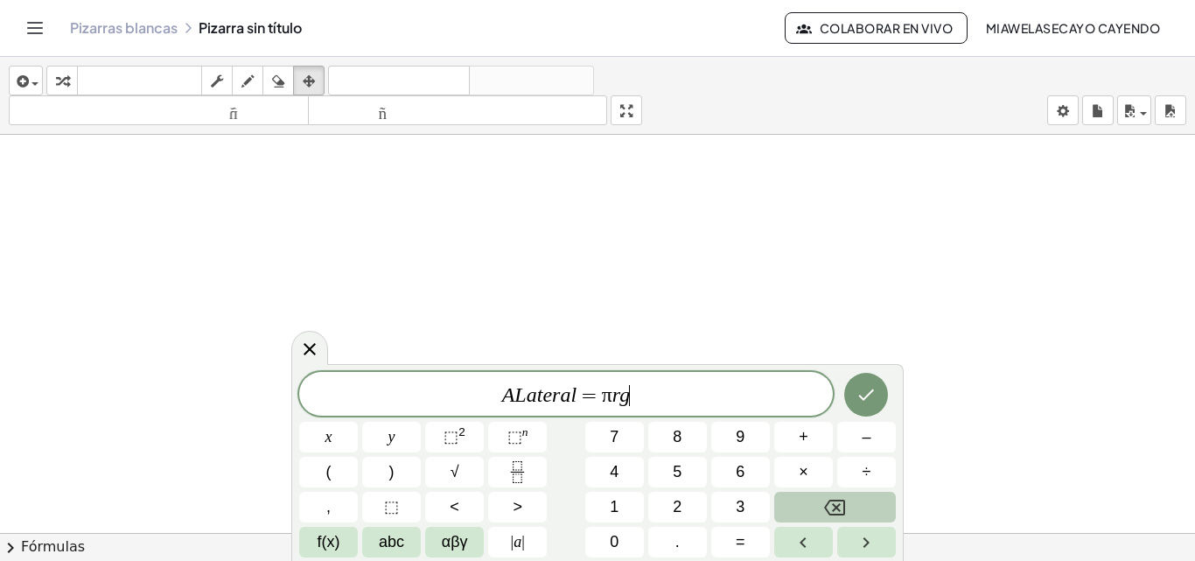
click at [524, 395] on var "L" at bounding box center [519, 394] width 11 height 23
click at [864, 403] on icon "Hecho" at bounding box center [866, 394] width 21 height 21
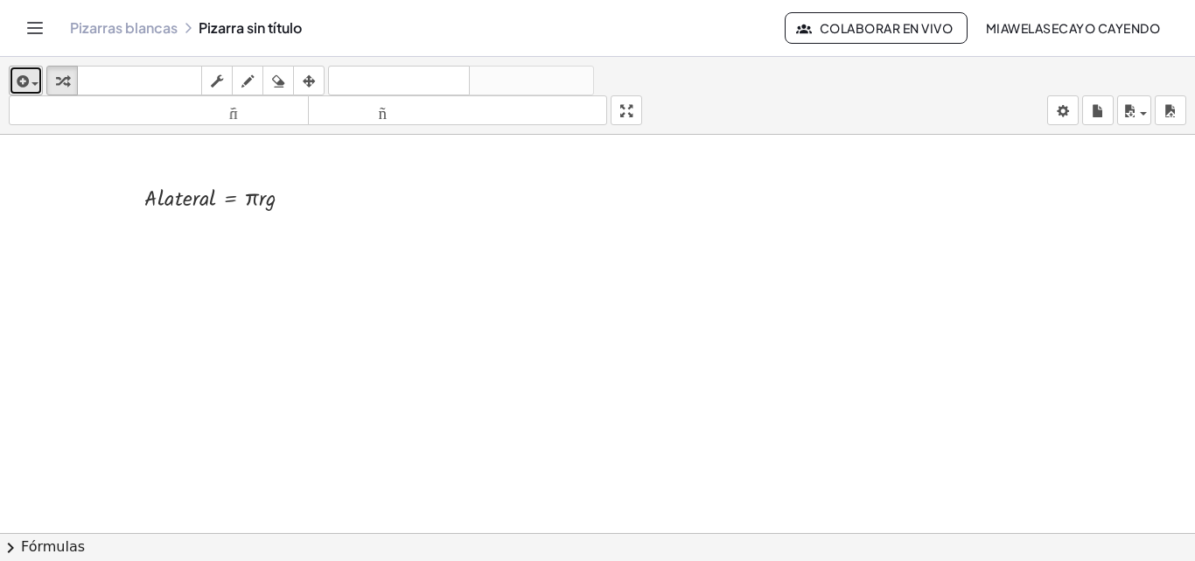
click at [31, 79] on span "button" at bounding box center [30, 83] width 3 height 12
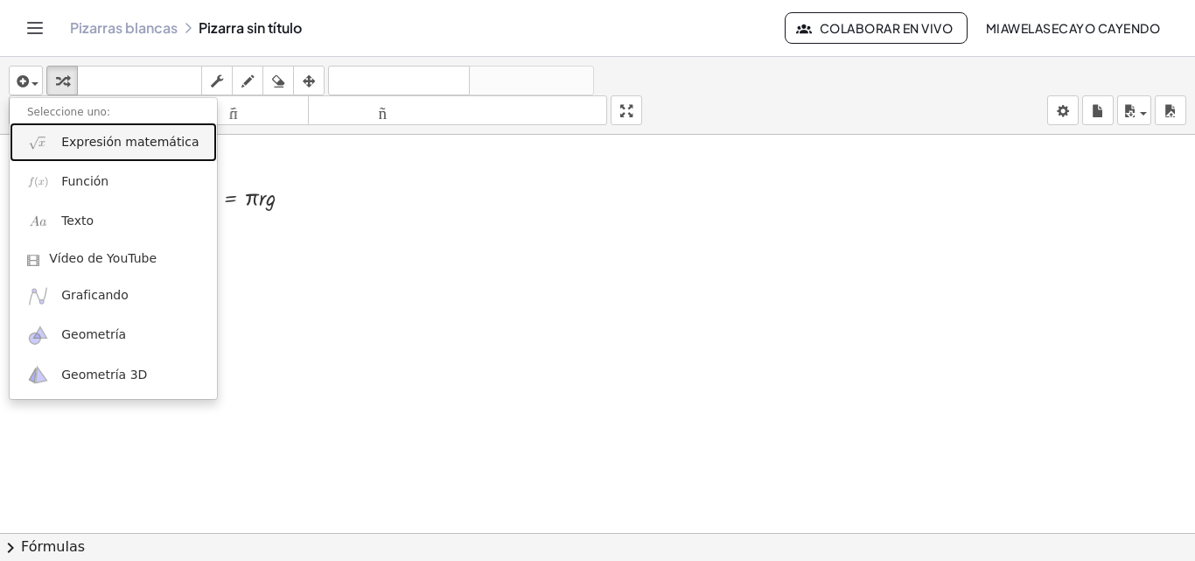
click at [90, 147] on font "Expresión matemática" at bounding box center [129, 142] width 137 height 14
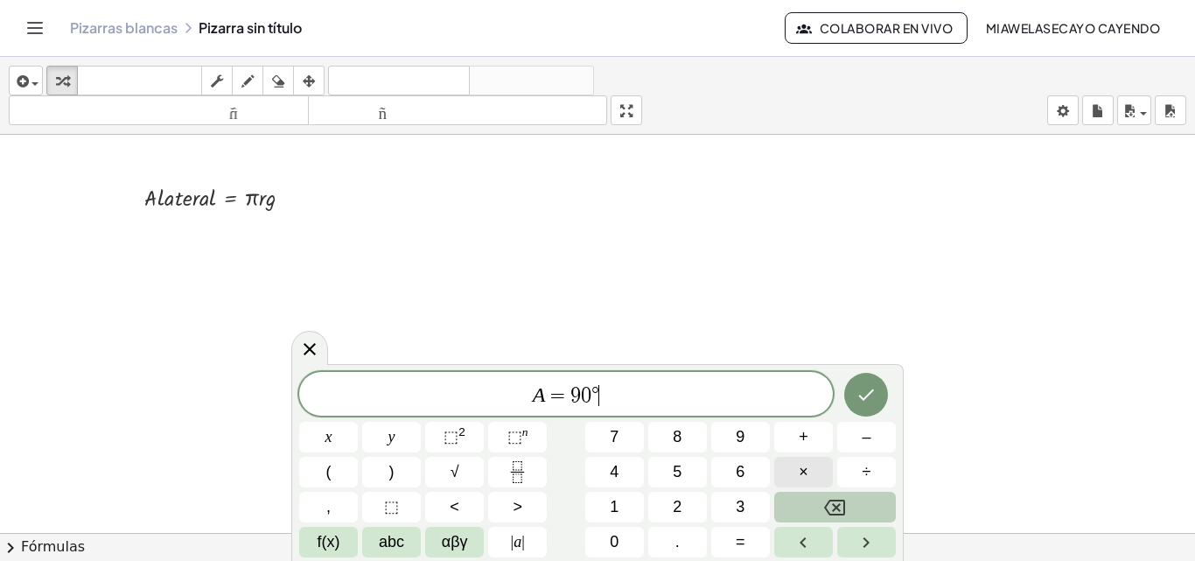
click at [813, 470] on button "×" at bounding box center [803, 472] width 59 height 31
click at [339, 538] on span "f(x)" at bounding box center [329, 542] width 23 height 24
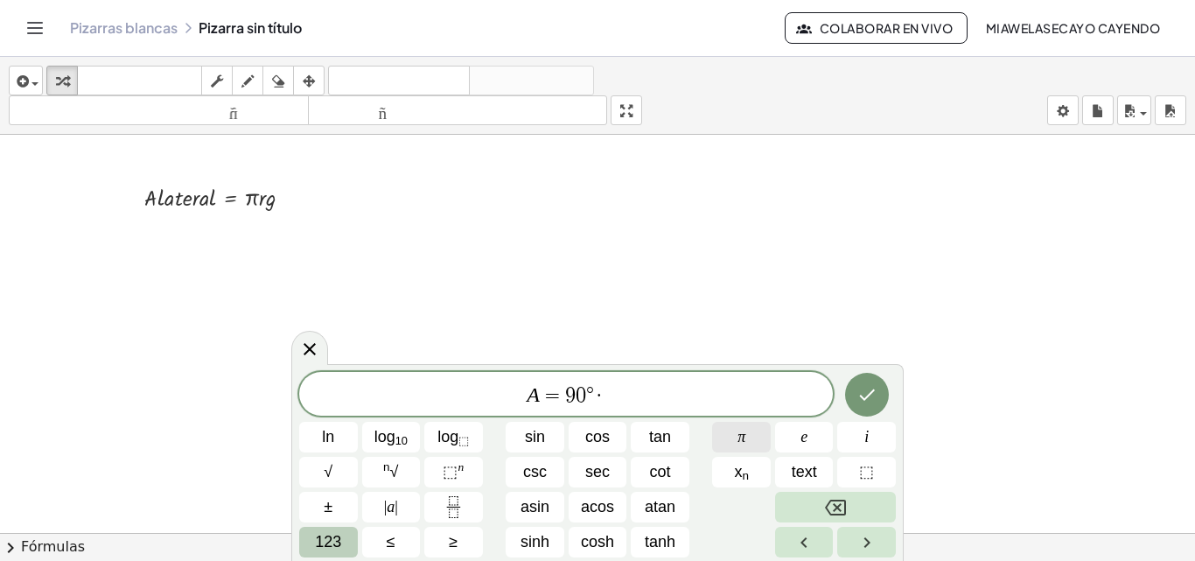
click at [739, 430] on span "π" at bounding box center [741, 437] width 8 height 24
click at [319, 531] on span "123" at bounding box center [328, 542] width 26 height 24
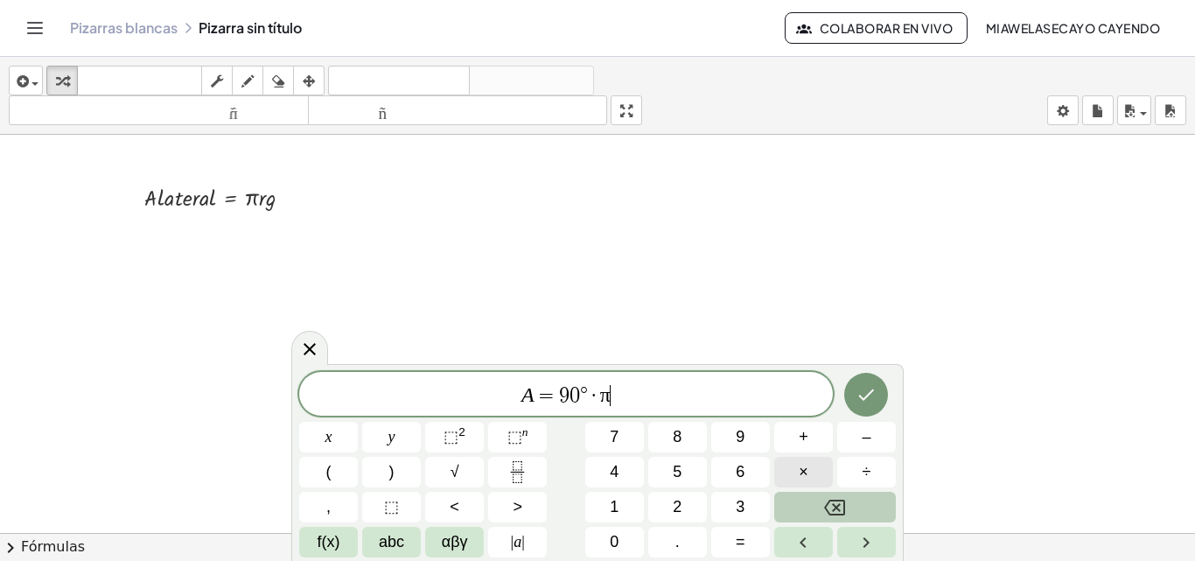
click at [795, 471] on button "×" at bounding box center [803, 472] width 59 height 31
click at [874, 395] on icon "Done" at bounding box center [866, 394] width 21 height 21
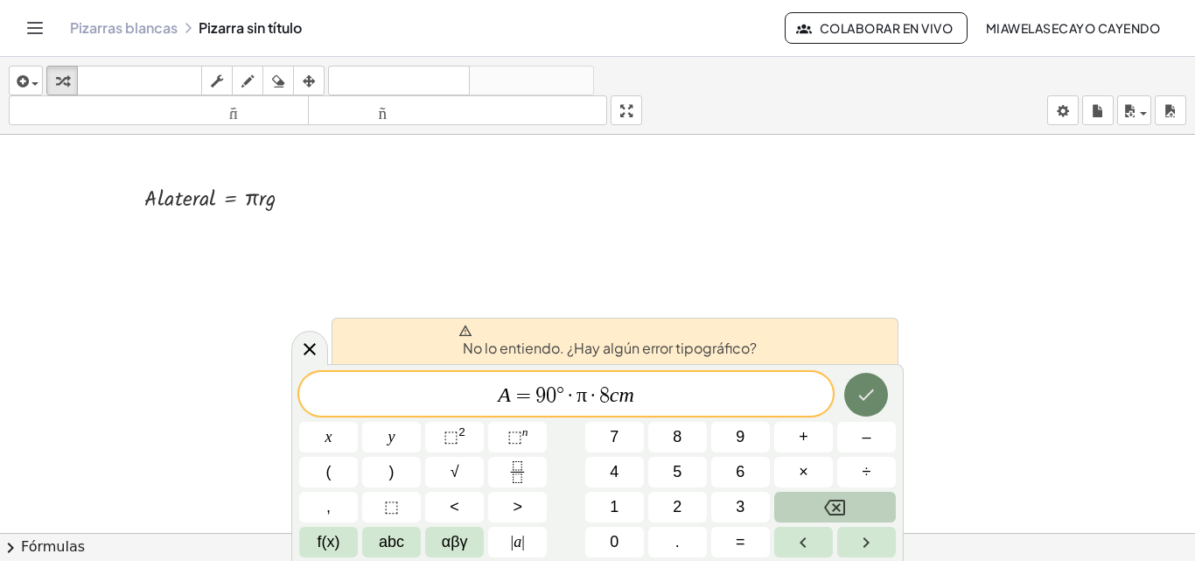
click at [861, 404] on icon "Hecho" at bounding box center [866, 394] width 21 height 21
click at [536, 362] on div "No lo entiendo. ¿Hay algún error tipográfico?" at bounding box center [615, 341] width 567 height 46
click at [589, 409] on div "A = 9 0 ° · π · 8 c m" at bounding box center [566, 394] width 534 height 44
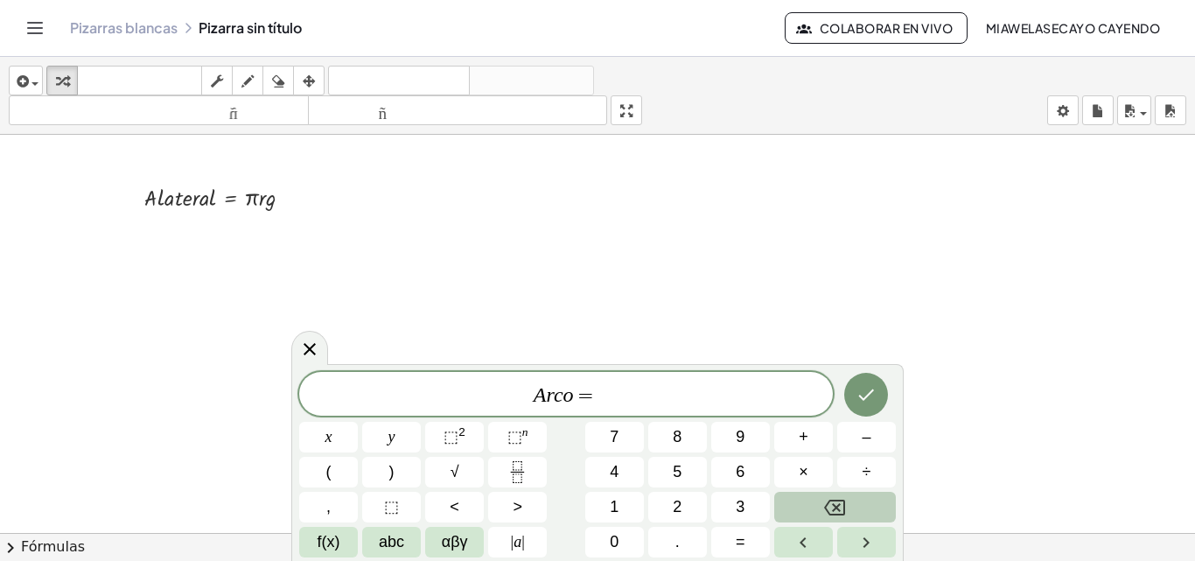
click at [270, 198] on div at bounding box center [225, 195] width 179 height 33
click at [596, 395] on span "=" at bounding box center [586, 395] width 25 height 21
click at [320, 541] on span "f(x)" at bounding box center [329, 542] width 23 height 24
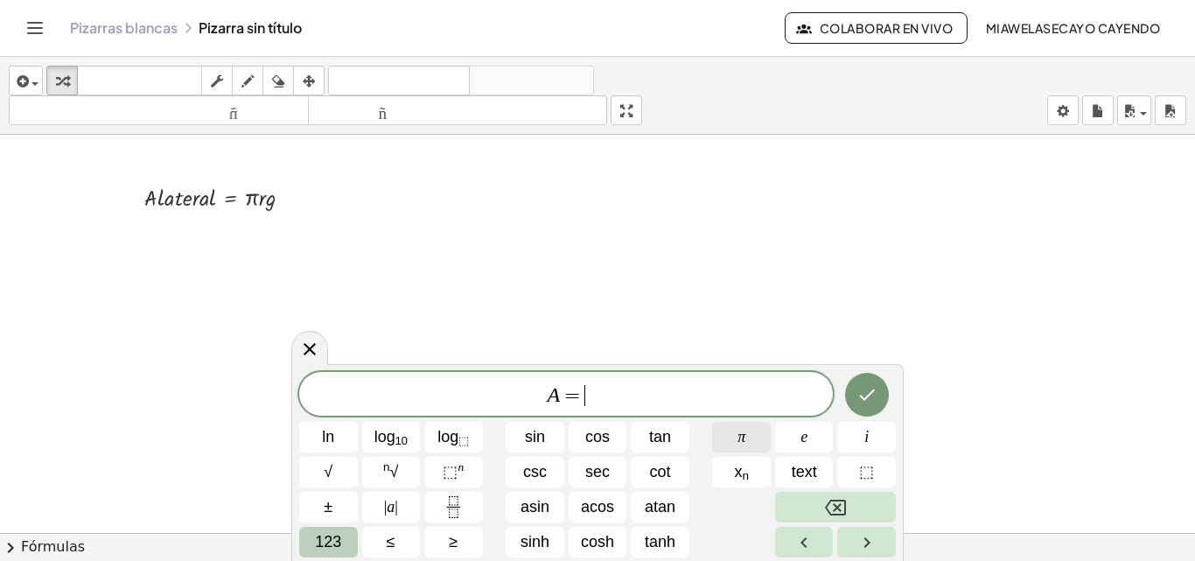
click at [744, 440] on span "π" at bounding box center [741, 437] width 8 height 24
click at [332, 541] on span "123" at bounding box center [328, 542] width 26 height 24
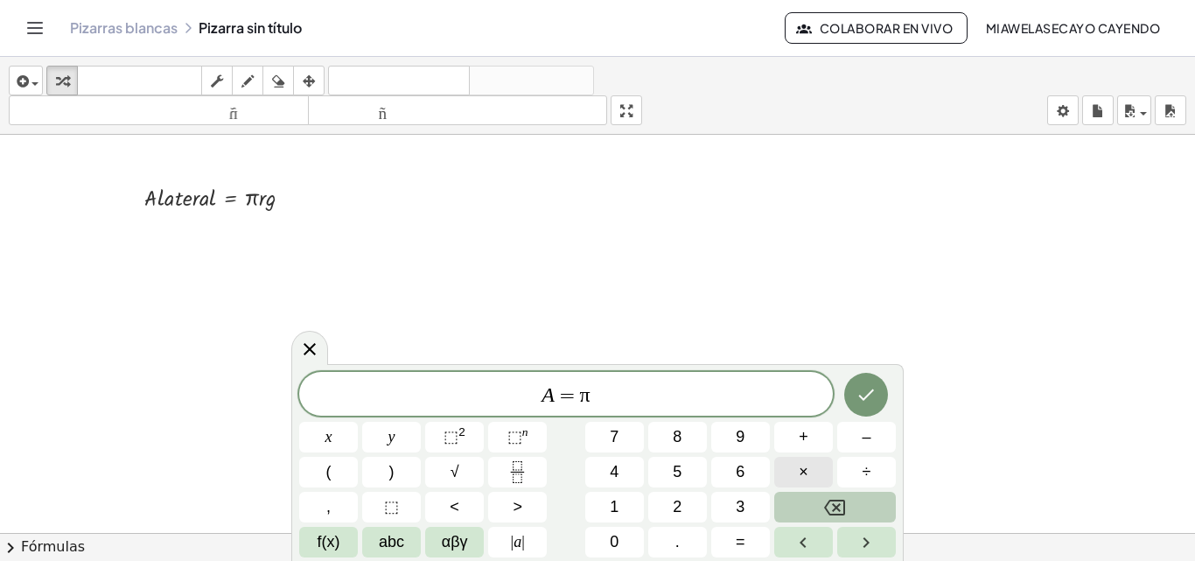
click at [817, 473] on button "×" at bounding box center [803, 472] width 59 height 31
click at [815, 472] on button "×" at bounding box center [803, 472] width 59 height 31
click at [873, 392] on icon "Done" at bounding box center [866, 394] width 21 height 21
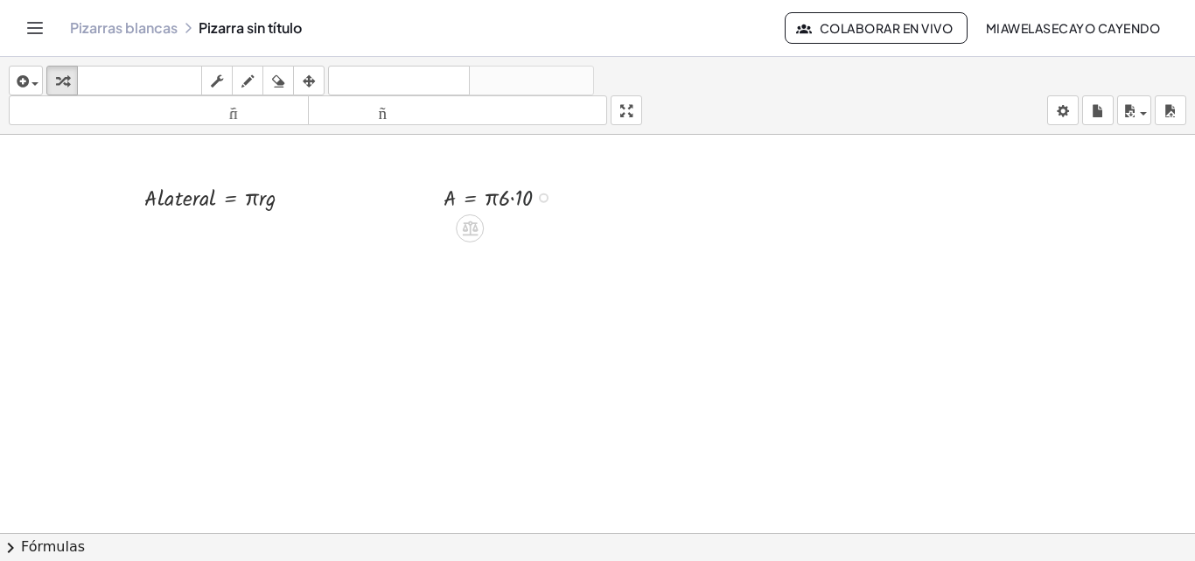
click at [519, 197] on div at bounding box center [503, 195] width 137 height 33
drag, startPoint x: 509, startPoint y: 227, endPoint x: 487, endPoint y: 231, distance: 22.1
click at [311, 79] on icon "button" at bounding box center [309, 81] width 12 height 21
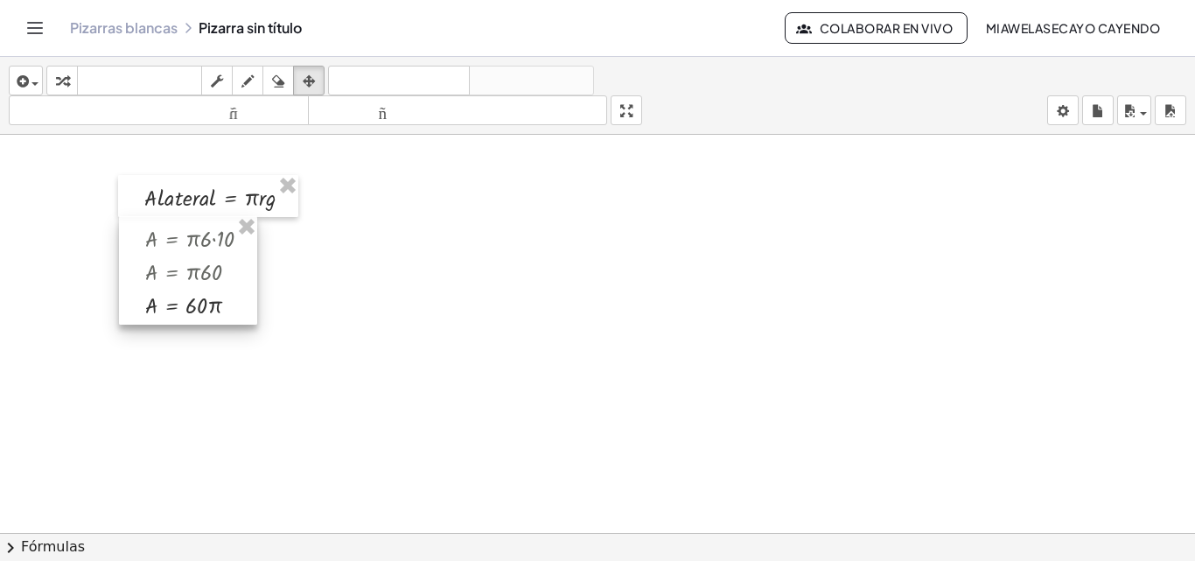
drag, startPoint x: 497, startPoint y: 184, endPoint x: 199, endPoint y: 225, distance: 301.1
click at [199, 225] on div at bounding box center [188, 270] width 138 height 108
click at [391, 277] on div at bounding box center [597, 456] width 1195 height 796
click at [359, 309] on div at bounding box center [597, 456] width 1195 height 796
click at [15, 79] on icon "button" at bounding box center [21, 81] width 16 height 21
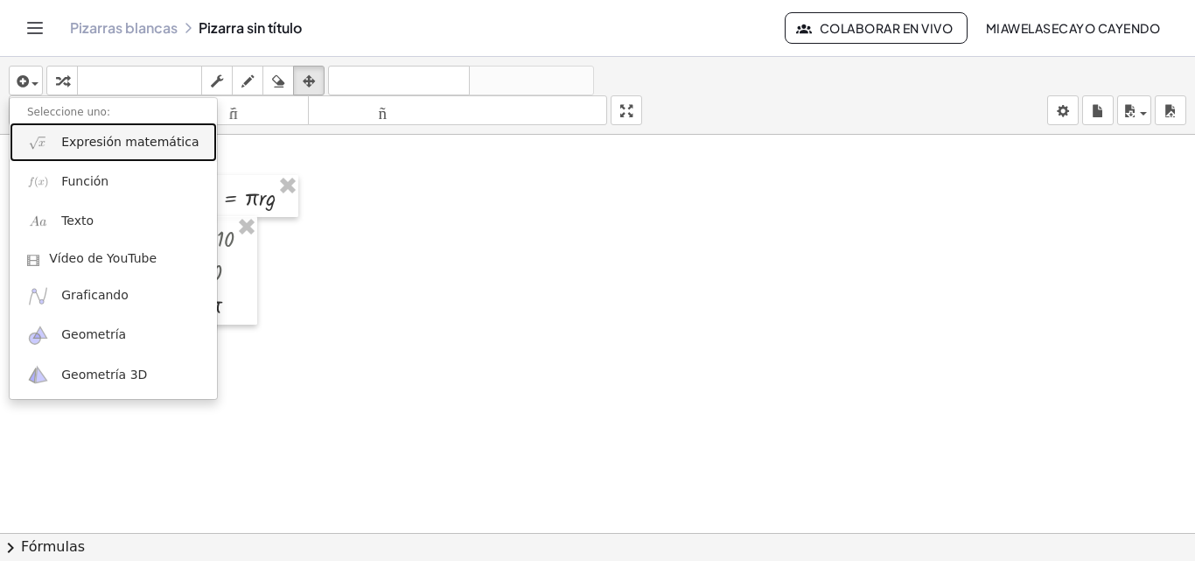
click at [91, 154] on link "Expresión matemática" at bounding box center [113, 141] width 207 height 39
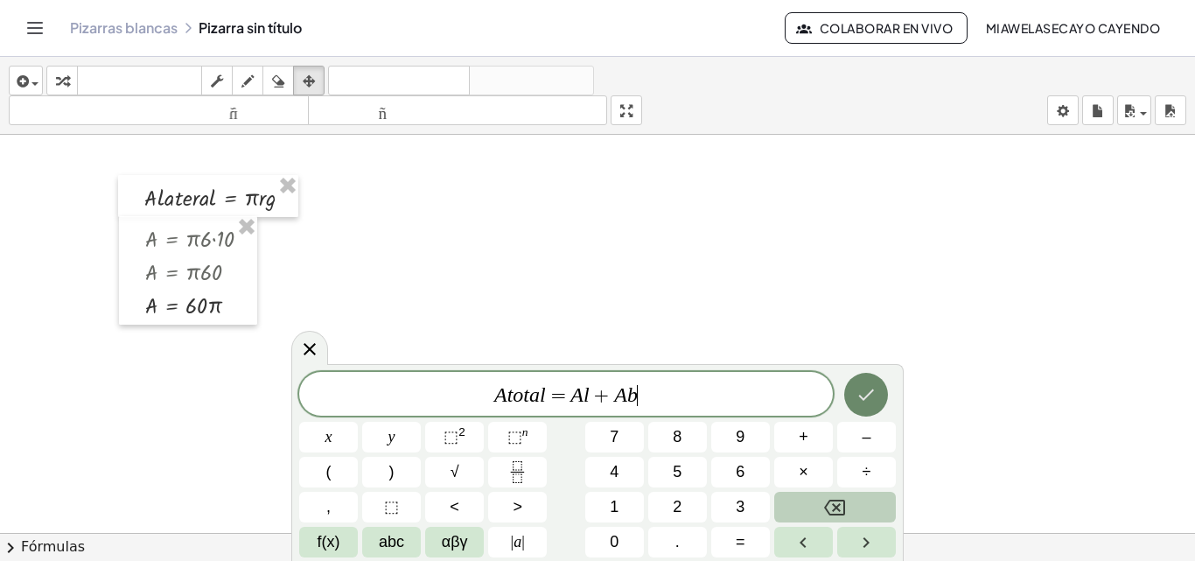
click at [851, 381] on button "Hecho" at bounding box center [866, 395] width 44 height 44
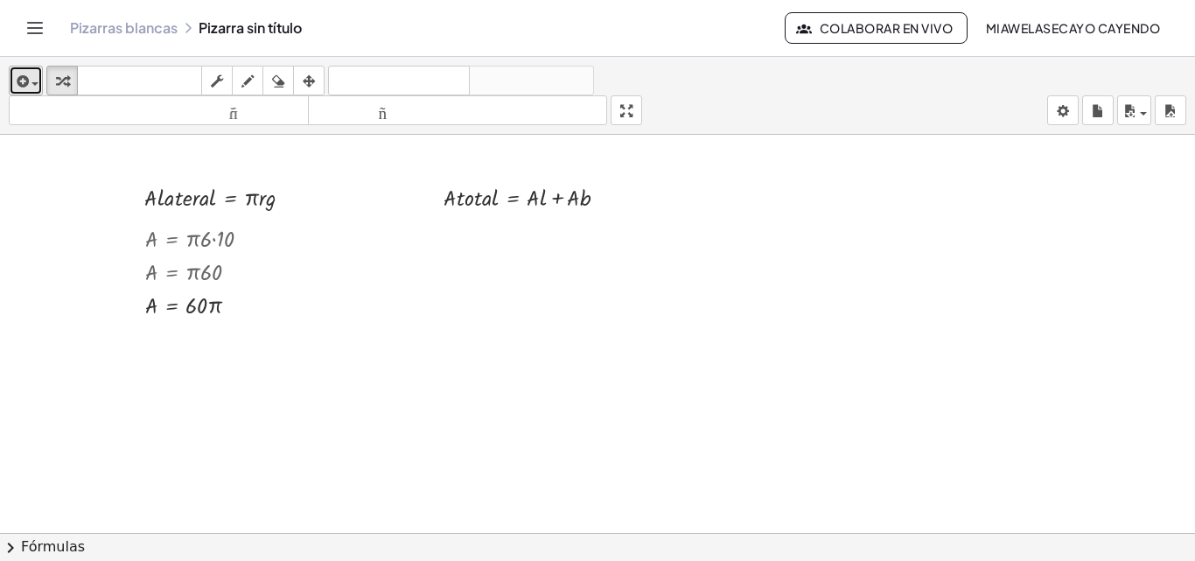
click at [31, 74] on div "button" at bounding box center [25, 80] width 25 height 21
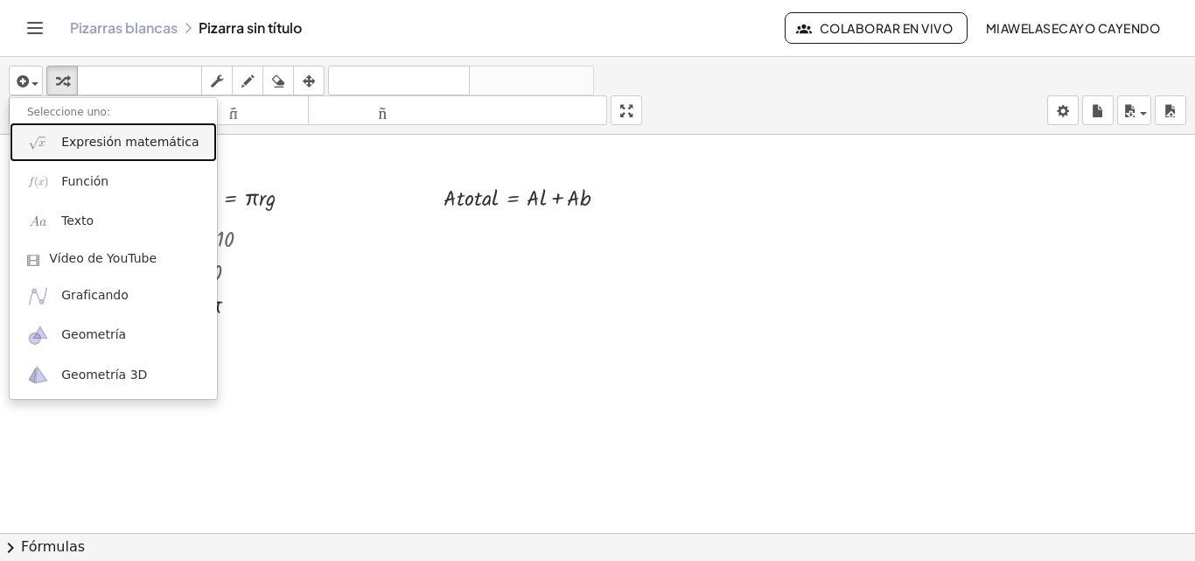
click at [75, 148] on font "Expresión matemática" at bounding box center [129, 142] width 137 height 14
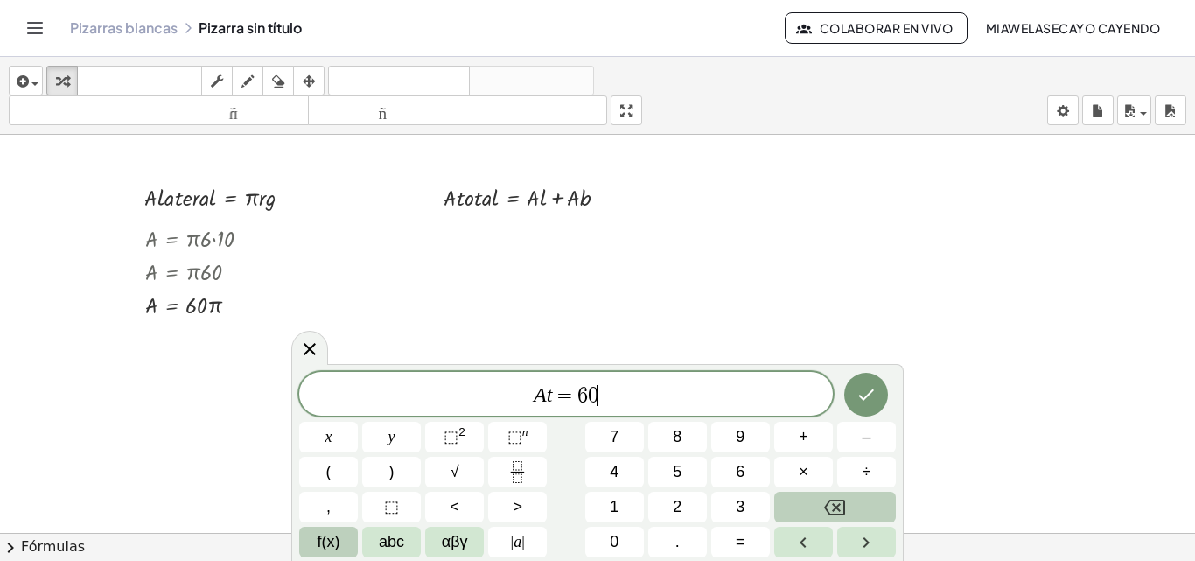
click at [331, 542] on span "f(x)" at bounding box center [329, 542] width 23 height 24
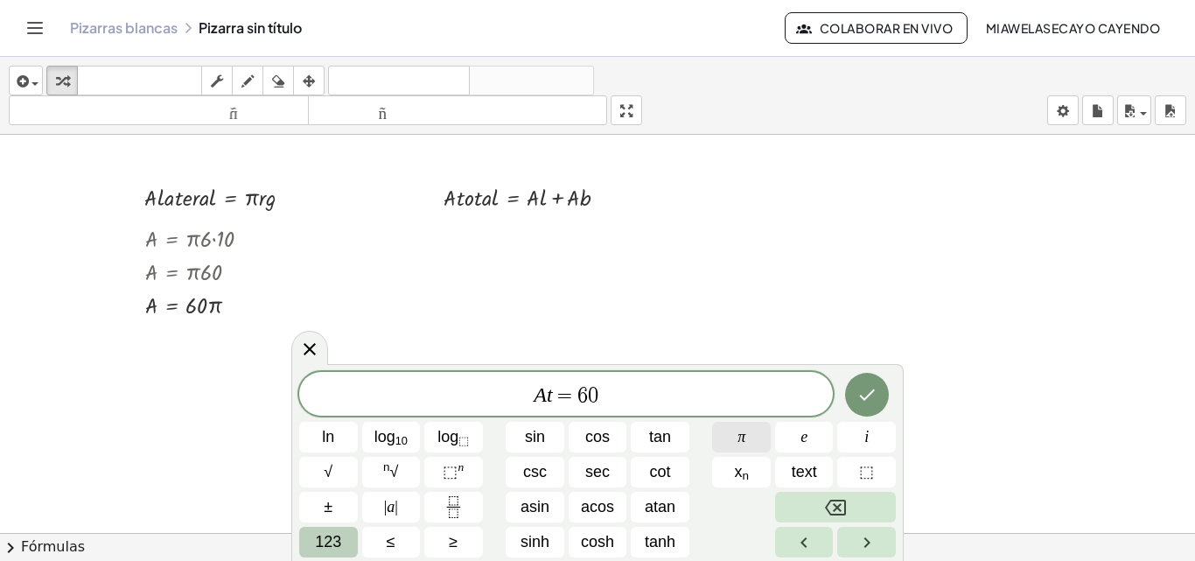
click at [745, 426] on span "π" at bounding box center [741, 437] width 8 height 24
click at [325, 538] on span "123" at bounding box center [328, 542] width 26 height 24
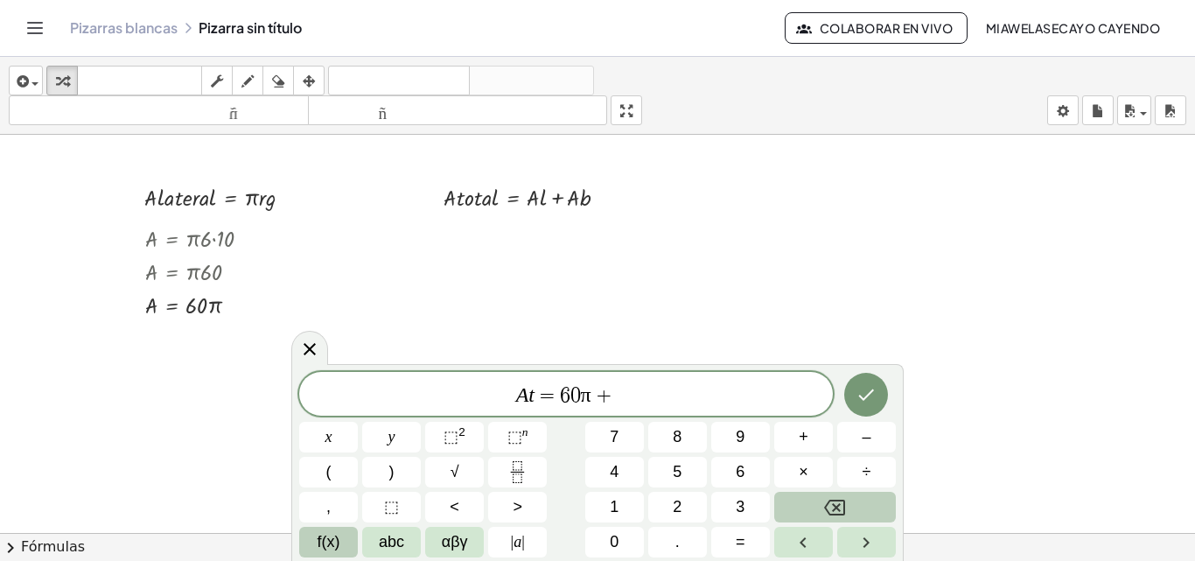
click at [349, 532] on button "f(x)" at bounding box center [328, 542] width 59 height 31
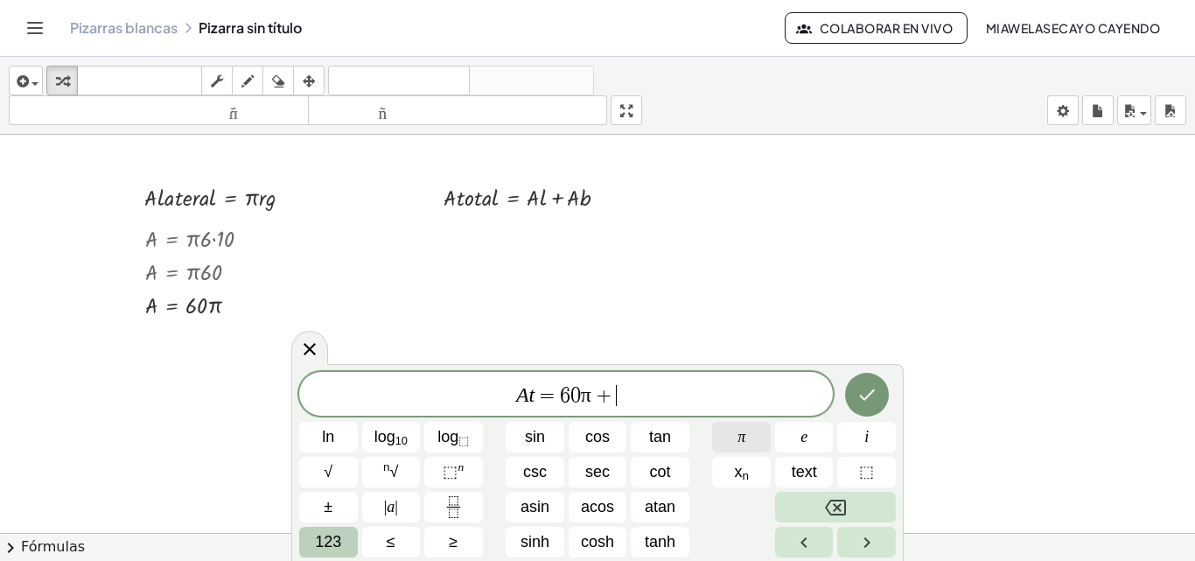
click at [742, 437] on span "π" at bounding box center [741, 437] width 8 height 24
click at [346, 538] on button "123" at bounding box center [328, 542] width 59 height 31
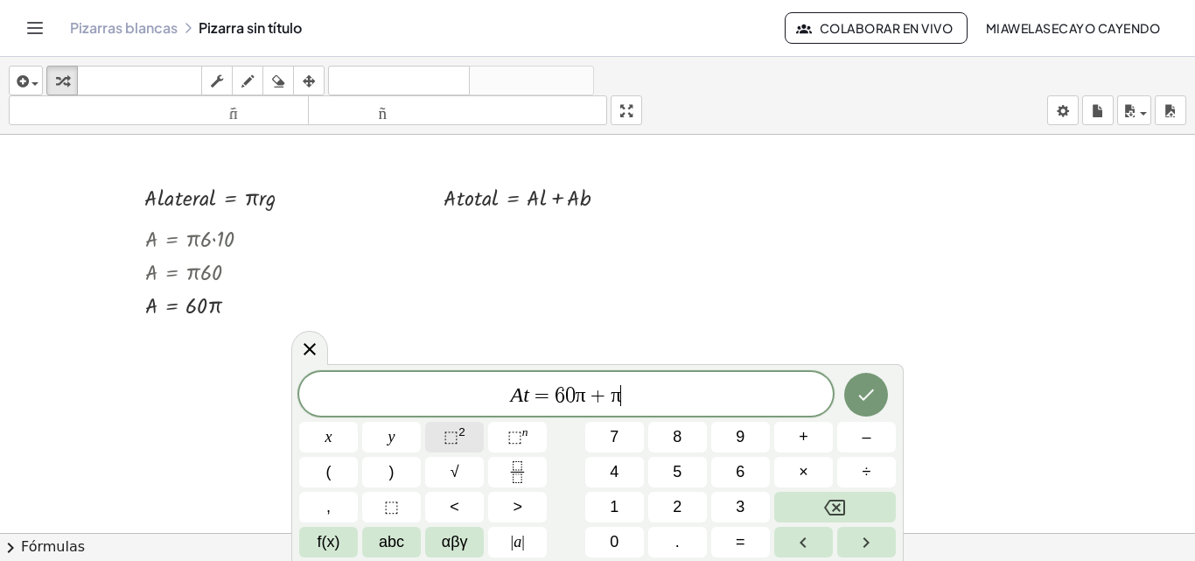
click at [455, 437] on span "⬚" at bounding box center [451, 436] width 15 height 17
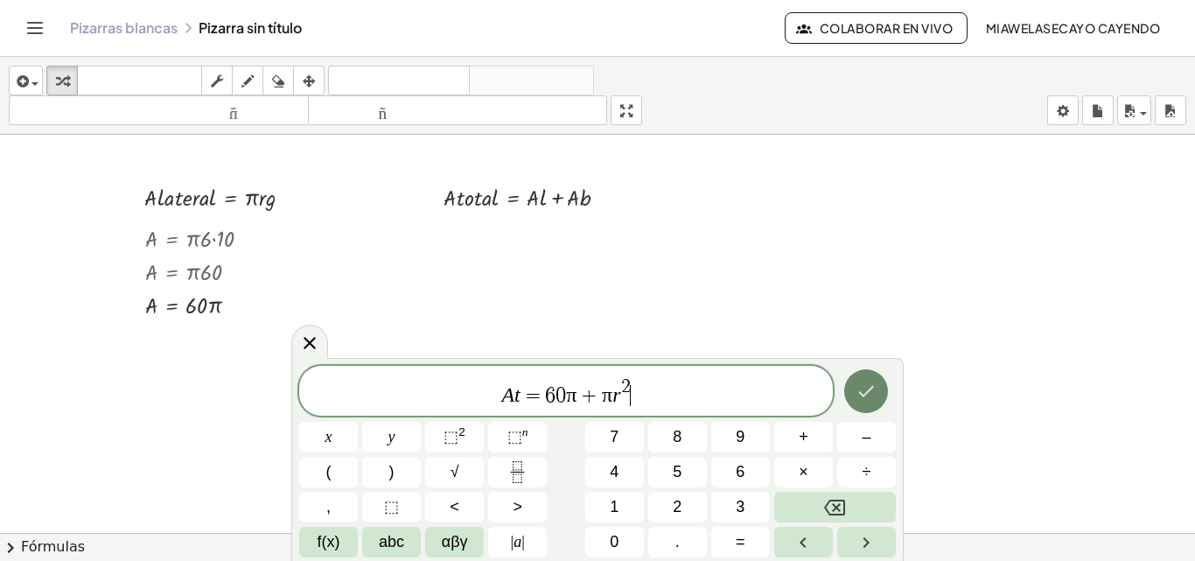
click at [860, 387] on icon "Done" at bounding box center [866, 391] width 21 height 21
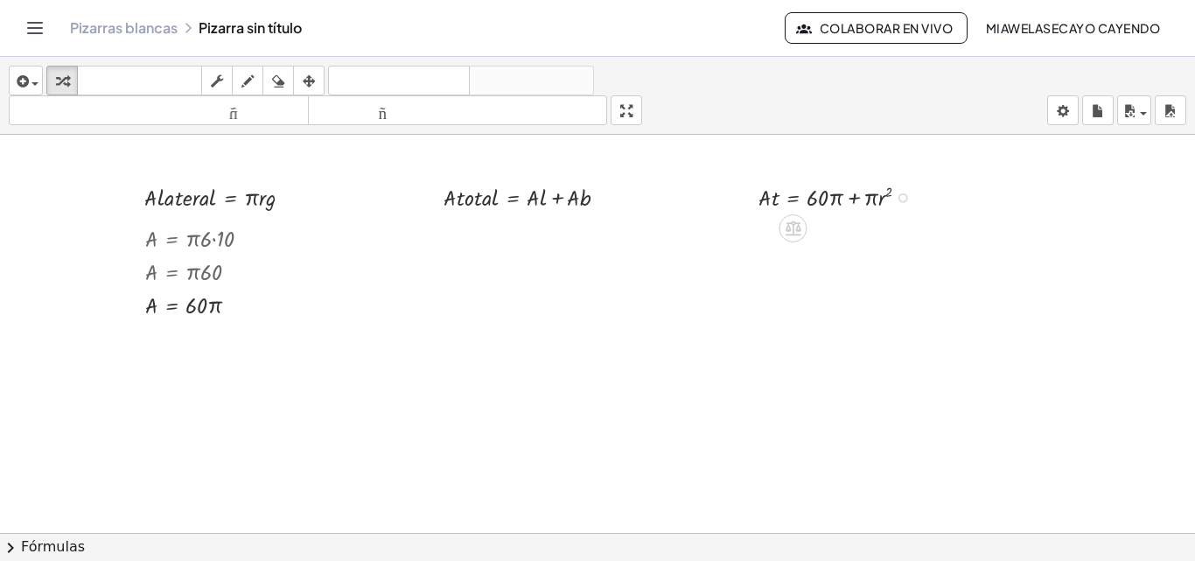
click at [901, 197] on div at bounding box center [903, 198] width 10 height 10
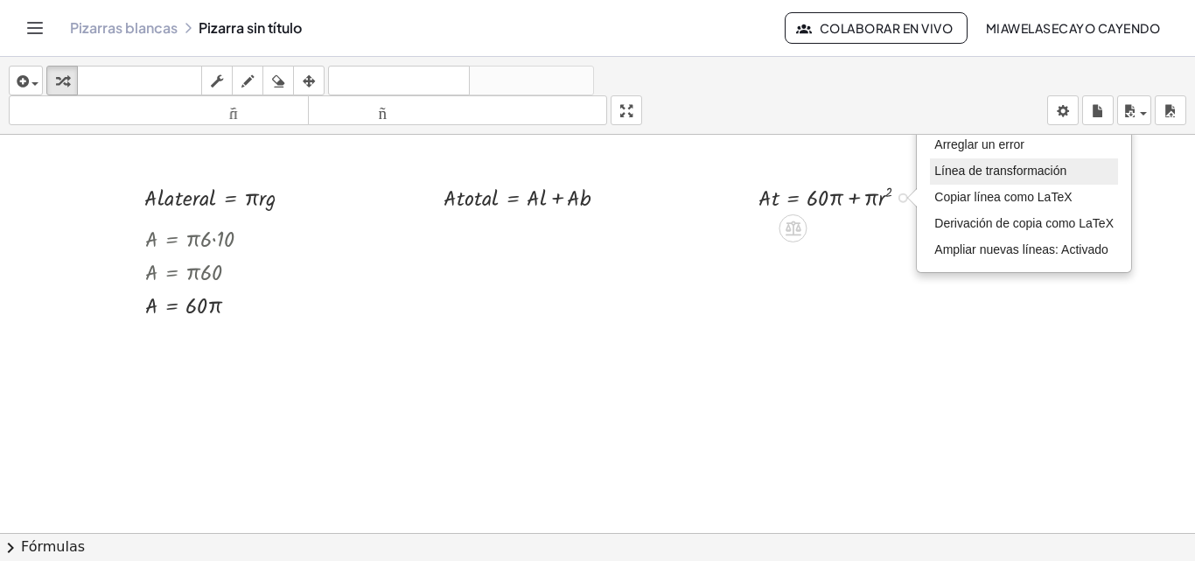
click at [977, 172] on font "Línea de transformación" at bounding box center [1000, 171] width 132 height 14
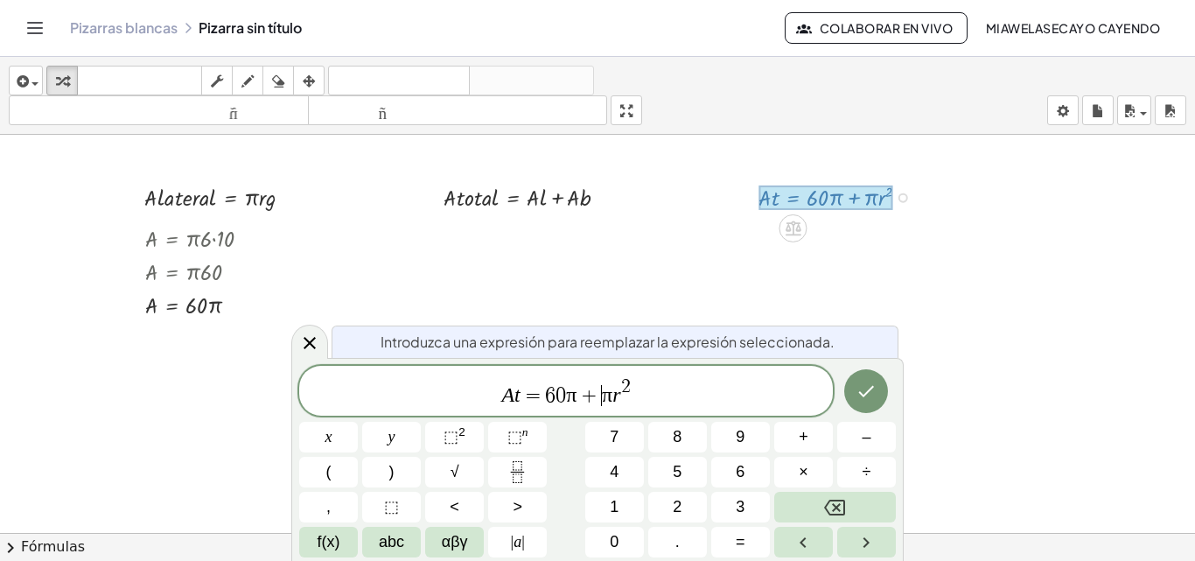
drag, startPoint x: 599, startPoint y: 397, endPoint x: 702, endPoint y: 416, distance: 104.8
click at [455, 437] on span "⬚" at bounding box center [451, 436] width 15 height 17
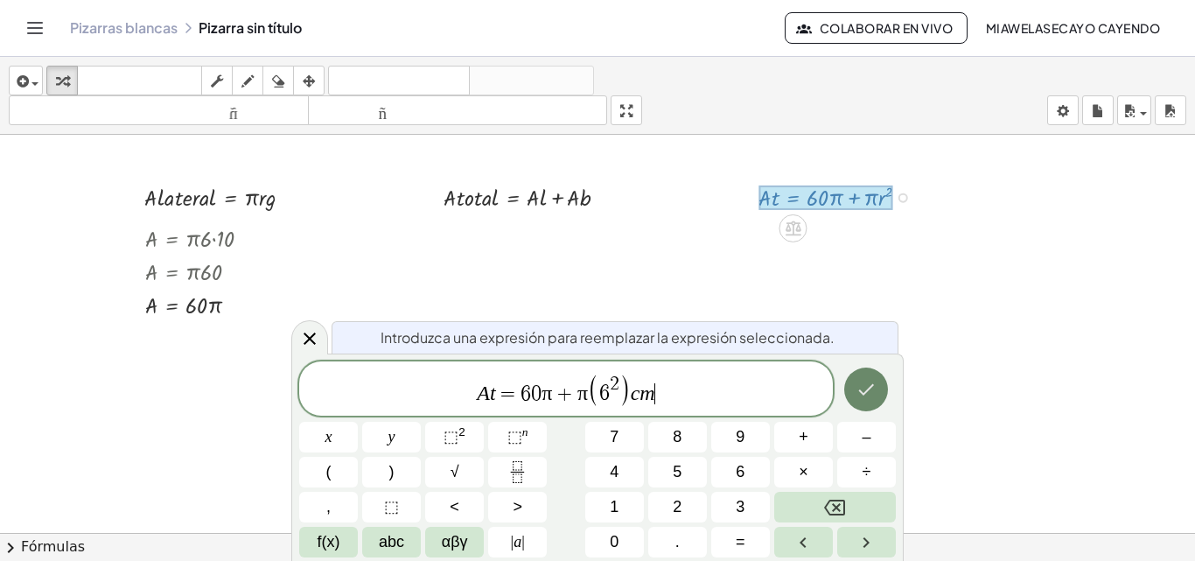
click at [856, 394] on icon "Hecho" at bounding box center [866, 389] width 21 height 21
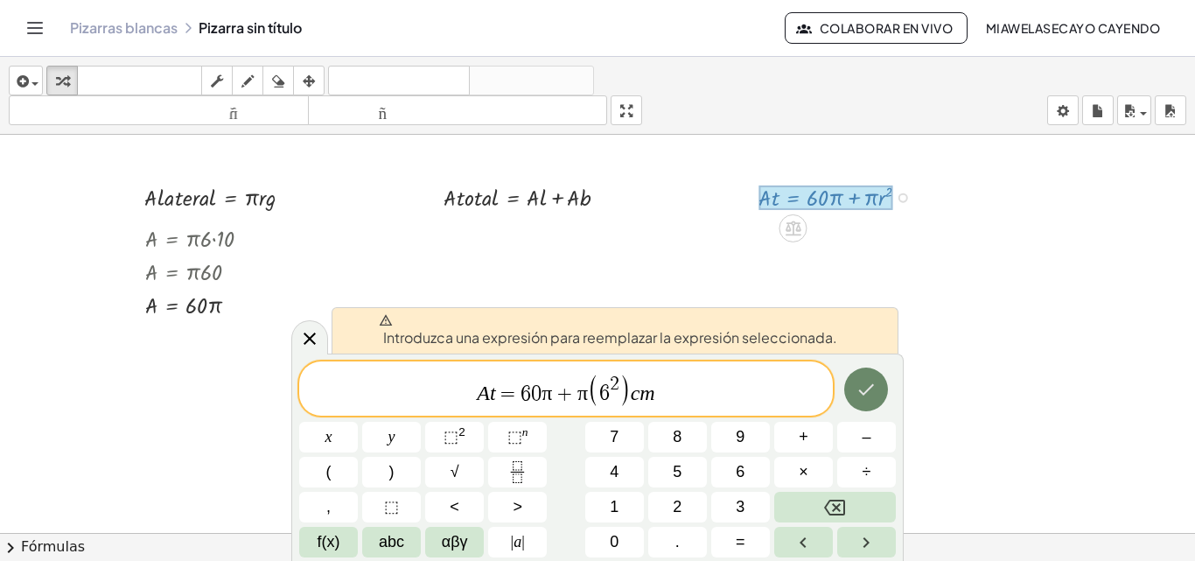
click at [854, 377] on button "Hecho" at bounding box center [866, 389] width 44 height 44
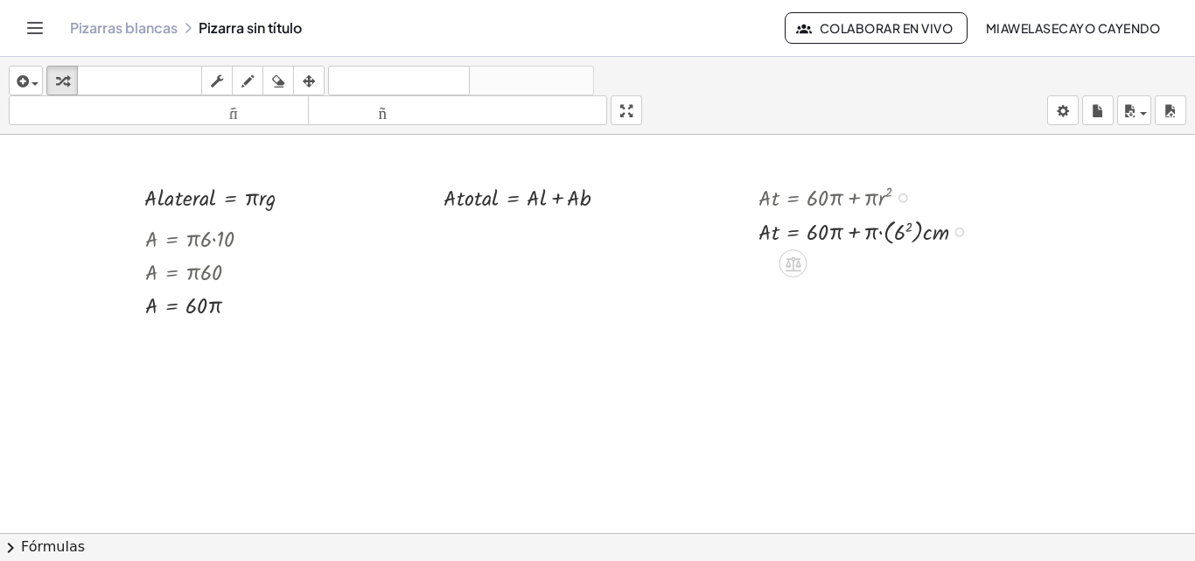
scroll to position [16, 0]
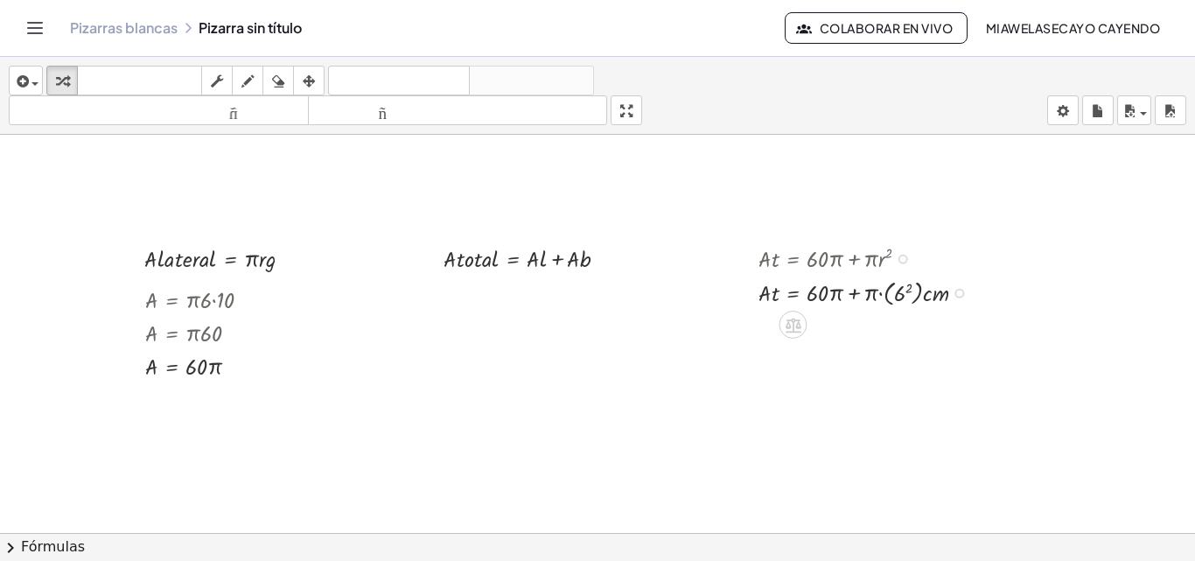
click at [900, 290] on div at bounding box center [869, 291] width 239 height 35
click at [818, 326] on div at bounding box center [869, 325] width 239 height 33
click at [876, 325] on div at bounding box center [869, 325] width 239 height 33
click at [911, 331] on div at bounding box center [869, 325] width 239 height 33
click at [898, 290] on div at bounding box center [869, 291] width 239 height 35
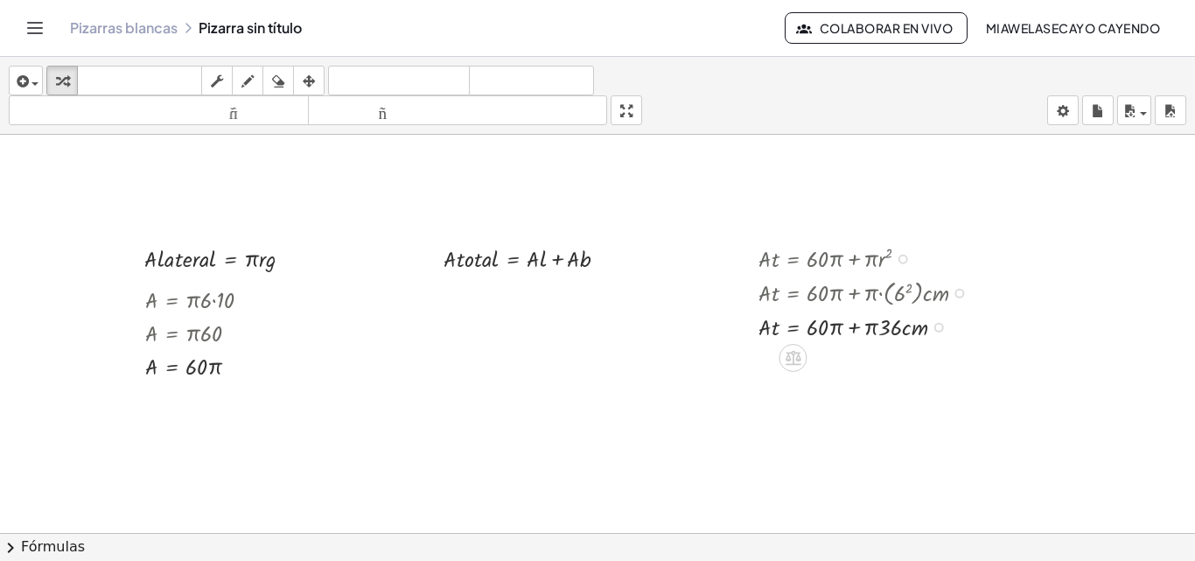
click at [892, 331] on div at bounding box center [869, 325] width 239 height 33
click at [820, 325] on div at bounding box center [869, 325] width 239 height 33
click at [937, 324] on div at bounding box center [939, 328] width 10 height 10
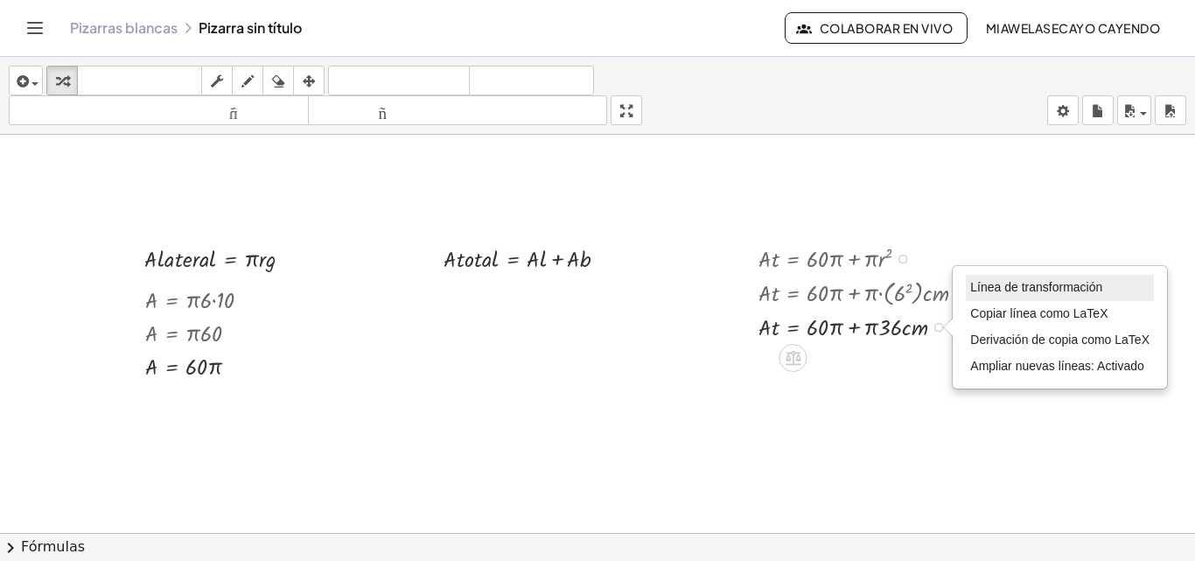
click at [1016, 292] on font "Línea de transformación" at bounding box center [1036, 287] width 132 height 14
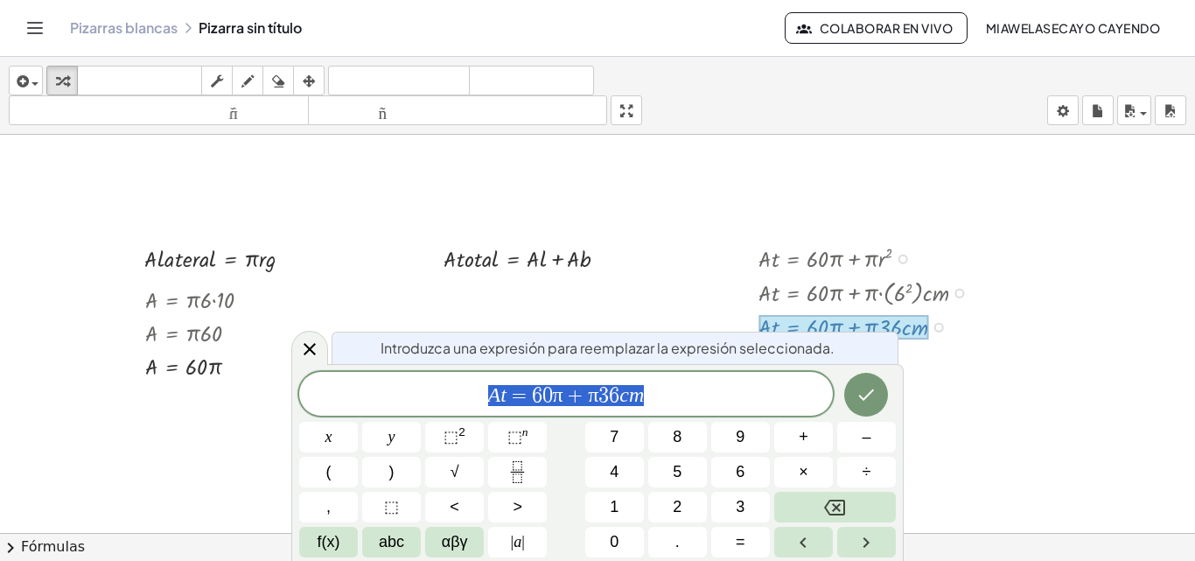
click at [704, 391] on span "A t = 6 0 π + π 3 6 c m" at bounding box center [566, 395] width 534 height 24
click at [860, 396] on icon "Hecho" at bounding box center [866, 392] width 21 height 21
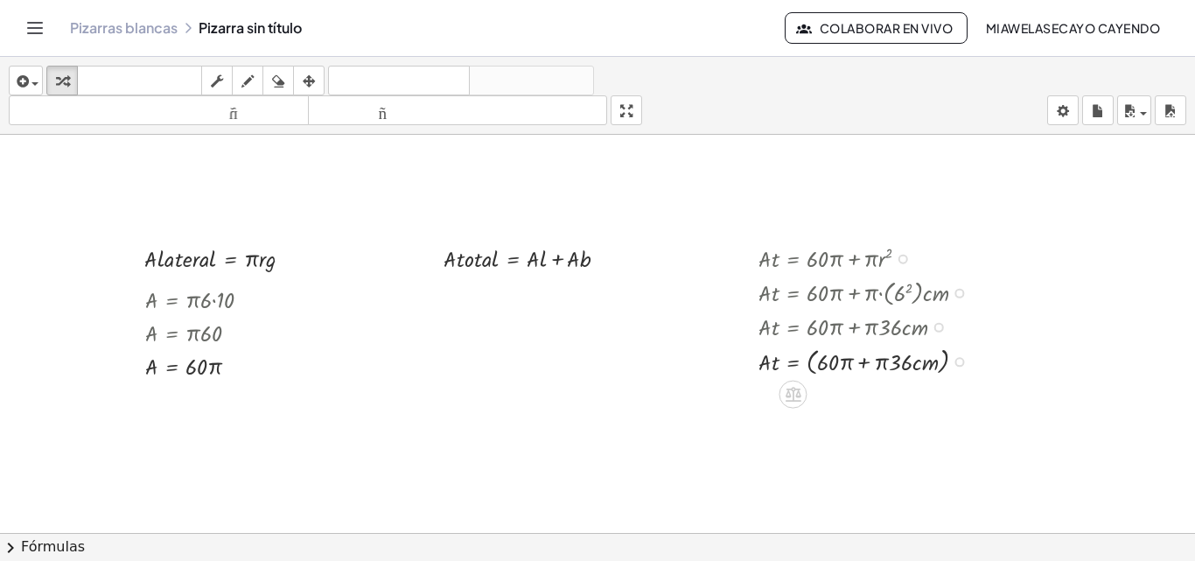
drag, startPoint x: 874, startPoint y: 328, endPoint x: 875, endPoint y: 364, distance: 35.9
click at [793, 259] on div "· A · t = + · 60 · π + · π · r 2 · A · t = + · 60 · π + · π · ( 6 2 ) · c · m ·…" at bounding box center [793, 259] width 0 height 0
click at [875, 362] on div at bounding box center [869, 360] width 239 height 36
click at [842, 361] on div at bounding box center [869, 360] width 239 height 36
click at [899, 360] on div at bounding box center [869, 360] width 239 height 36
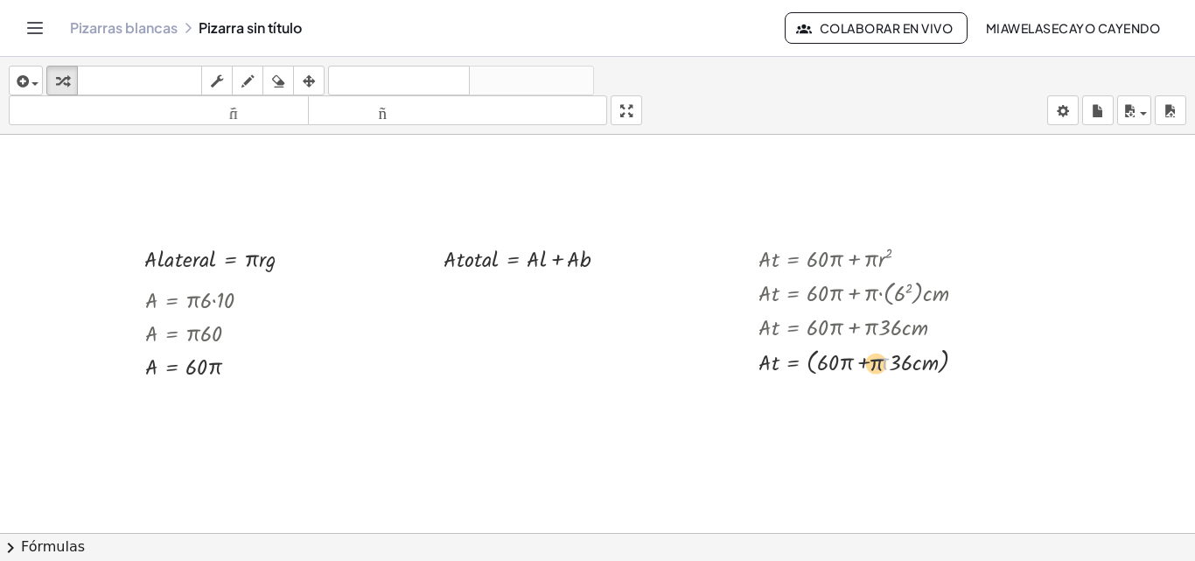
drag, startPoint x: 877, startPoint y: 355, endPoint x: 865, endPoint y: 359, distance: 12.7
click at [865, 359] on div at bounding box center [869, 360] width 239 height 36
drag, startPoint x: 845, startPoint y: 360, endPoint x: 884, endPoint y: 360, distance: 38.5
click at [860, 395] on div at bounding box center [869, 396] width 239 height 36
click at [832, 396] on div at bounding box center [869, 396] width 239 height 36
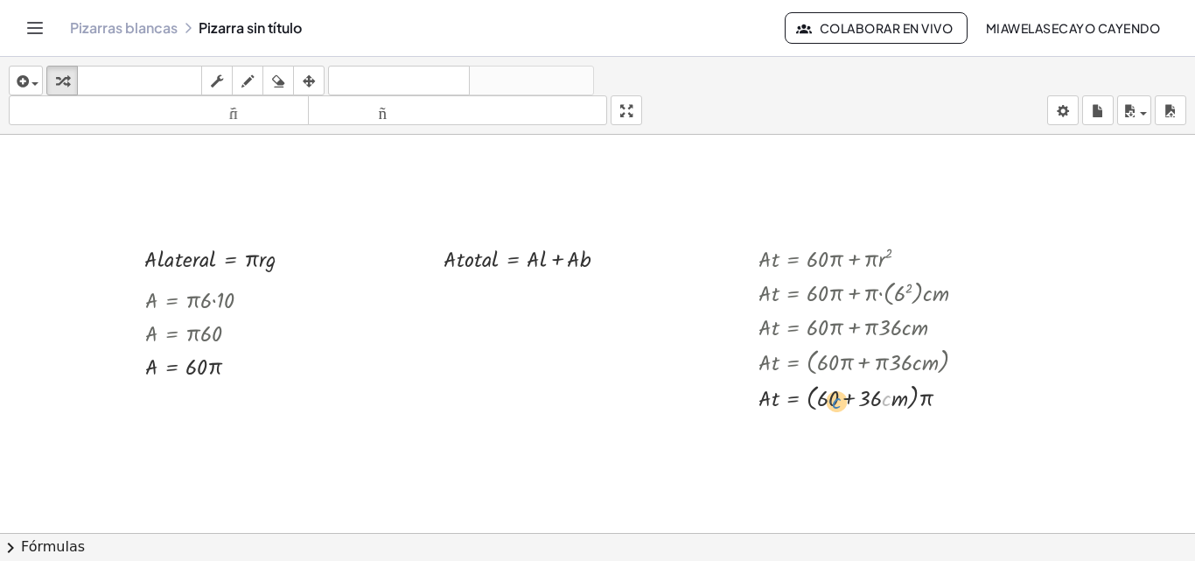
drag, startPoint x: 883, startPoint y: 396, endPoint x: 824, endPoint y: 398, distance: 58.6
click at [824, 398] on div at bounding box center [869, 396] width 239 height 36
drag, startPoint x: 824, startPoint y: 393, endPoint x: 864, endPoint y: 390, distance: 40.3
click at [908, 437] on div at bounding box center [869, 433] width 239 height 36
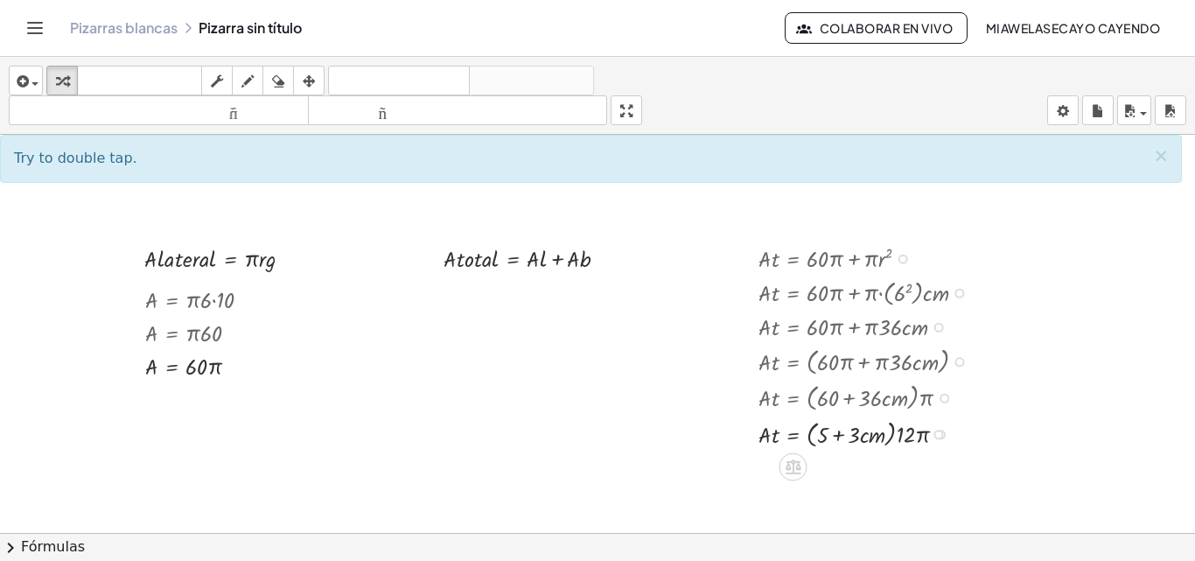
click at [848, 437] on div at bounding box center [869, 433] width 239 height 36
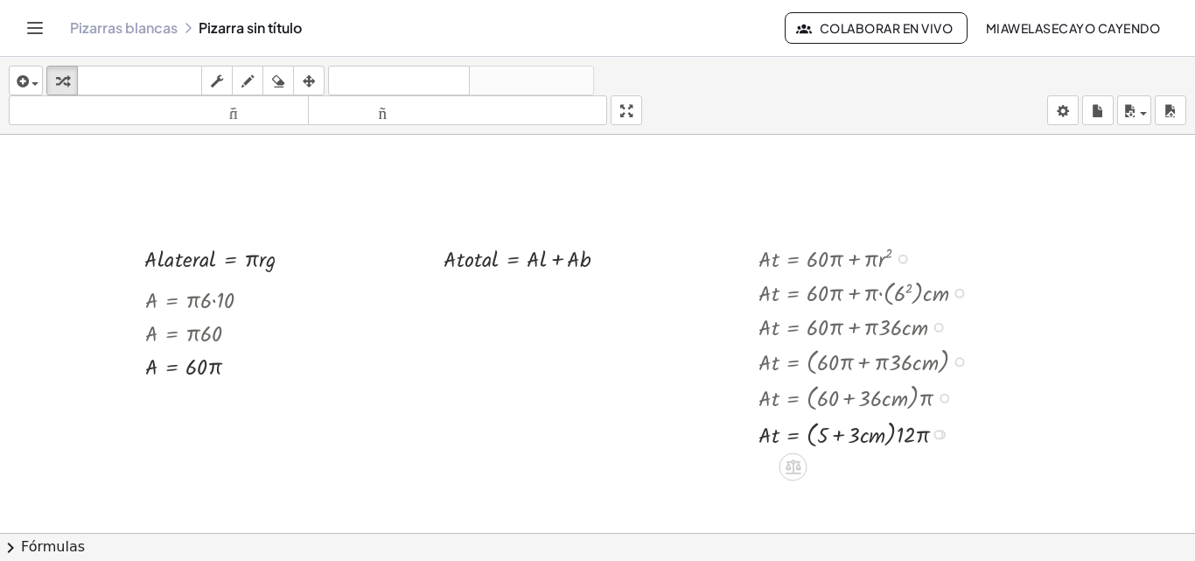
click at [850, 436] on div at bounding box center [869, 433] width 239 height 36
drag, startPoint x: 854, startPoint y: 436, endPoint x: 828, endPoint y: 434, distance: 25.4
click at [828, 434] on div at bounding box center [869, 433] width 239 height 36
click at [956, 365] on div at bounding box center [959, 362] width 10 height 10
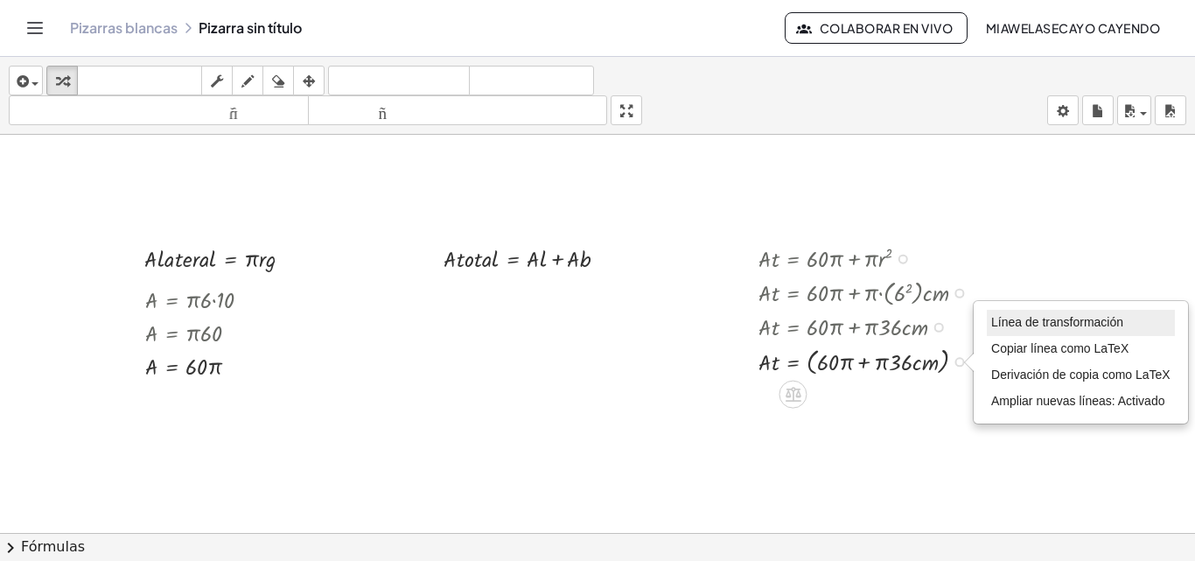
click at [1069, 324] on font "Línea de transformación" at bounding box center [1057, 322] width 132 height 14
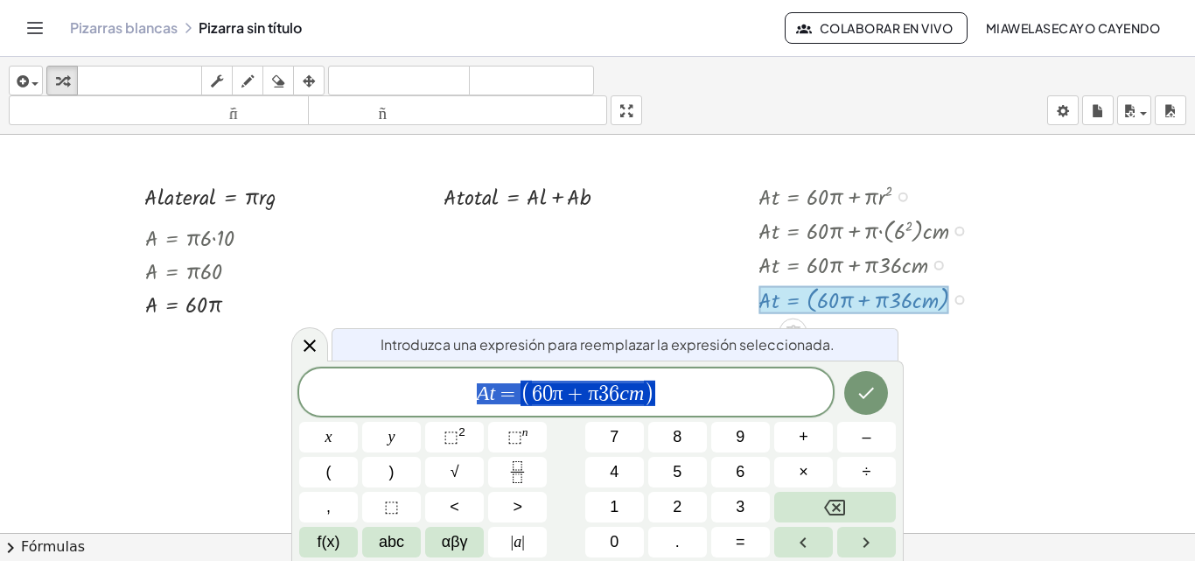
scroll to position [78, 0]
click at [327, 540] on span "f(x)" at bounding box center [329, 542] width 23 height 24
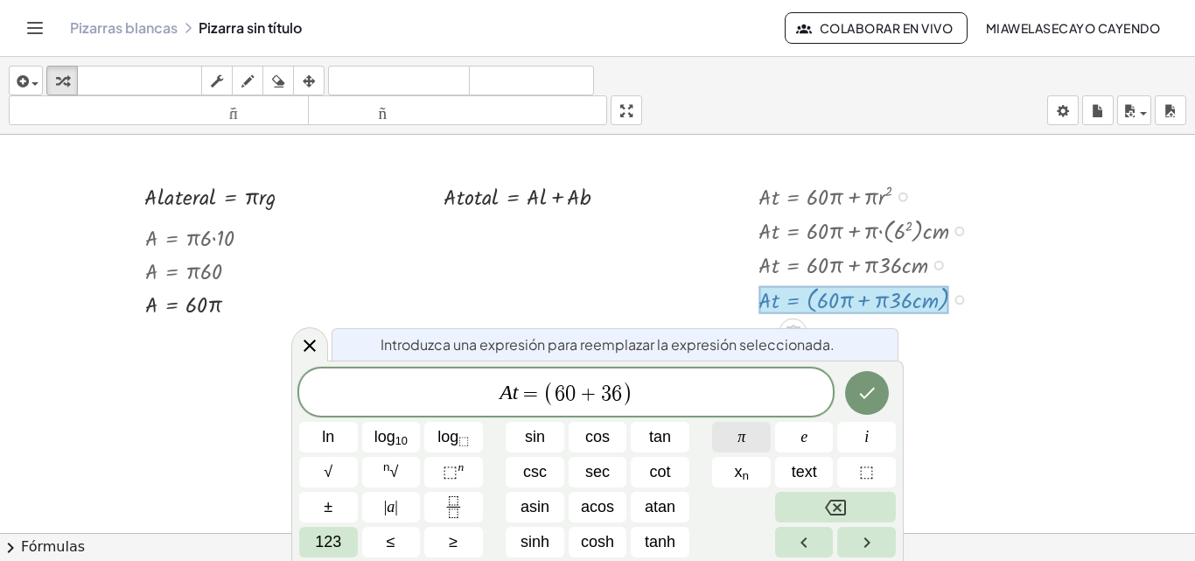
click at [746, 440] on button "π" at bounding box center [741, 437] width 59 height 31
click at [331, 536] on span "123" at bounding box center [328, 542] width 26 height 24
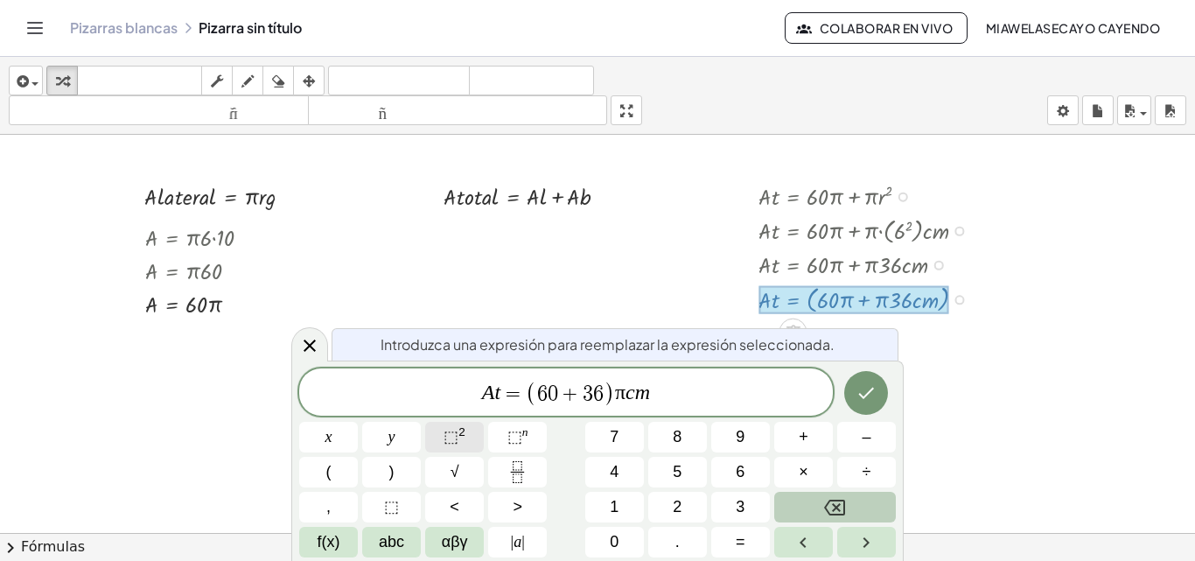
click at [469, 436] on button "⬚ 2" at bounding box center [454, 437] width 59 height 31
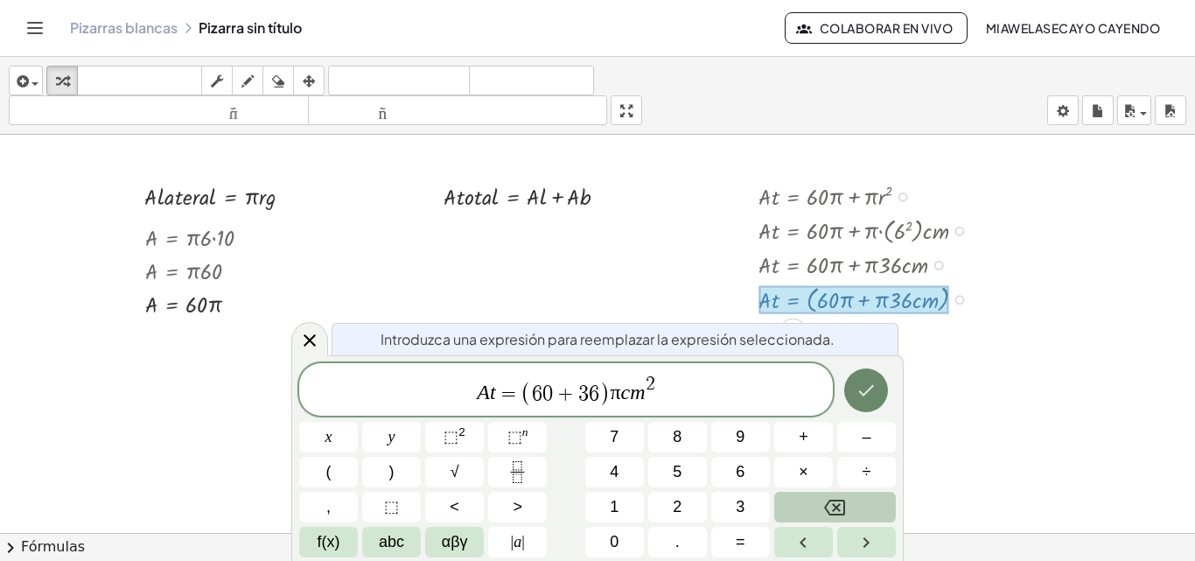
click at [884, 385] on button "Done" at bounding box center [866, 390] width 44 height 44
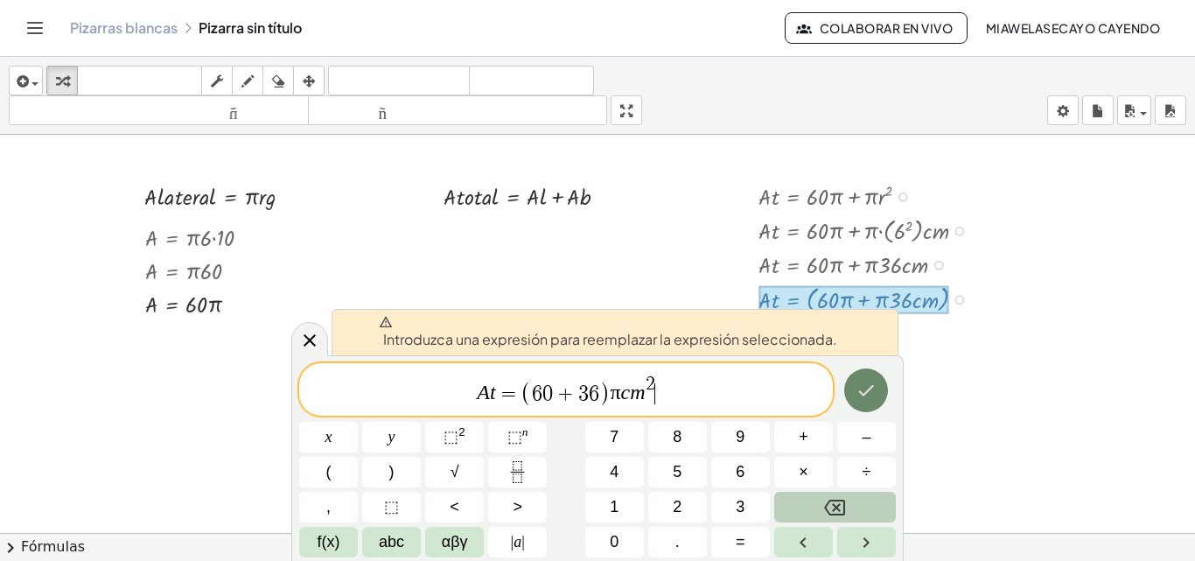
click at [874, 398] on icon "Done" at bounding box center [866, 390] width 21 height 21
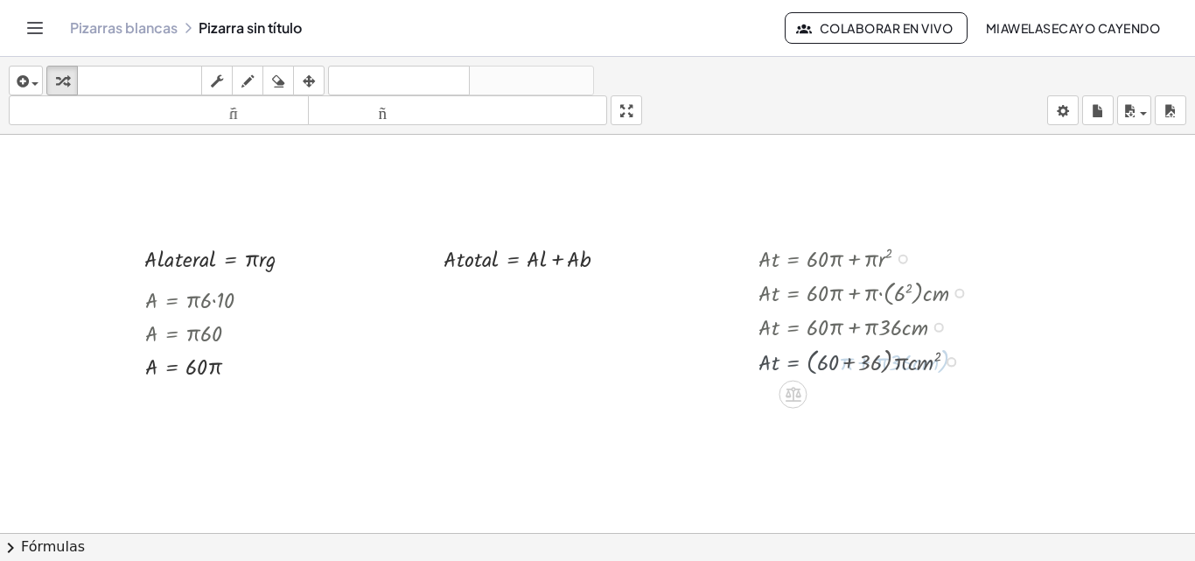
scroll to position [16, 0]
click at [953, 364] on div at bounding box center [869, 360] width 239 height 36
click at [956, 363] on div at bounding box center [959, 362] width 10 height 10
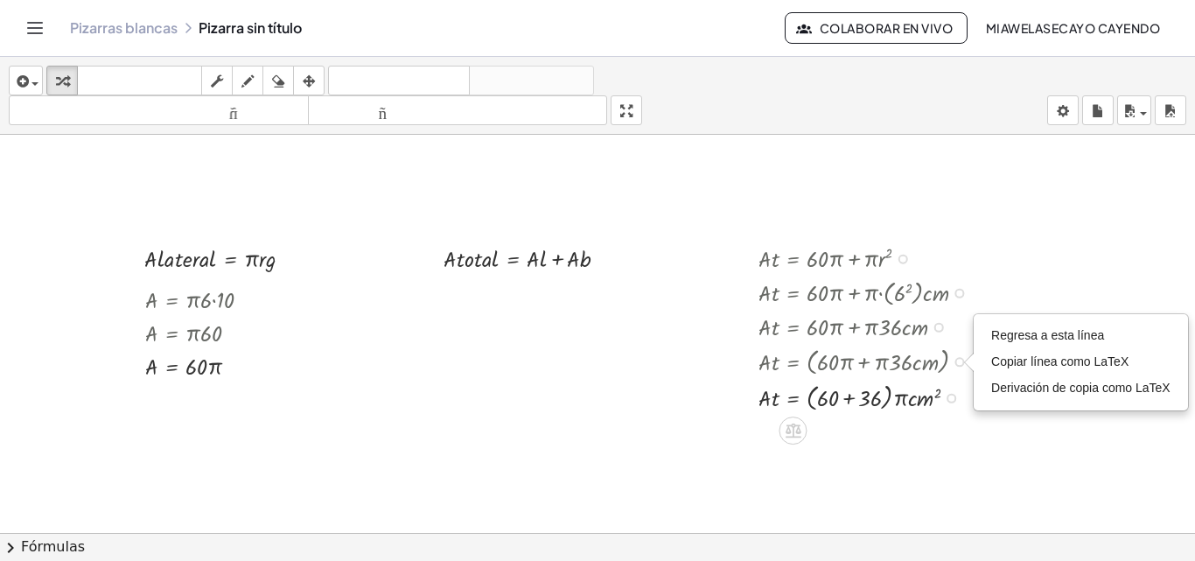
click at [957, 359] on div "Regresa a esta línea Copiar línea como LaTeX Derivación de copia como LaTeX" at bounding box center [959, 362] width 10 height 10
click at [845, 428] on div at bounding box center [597, 517] width 1195 height 796
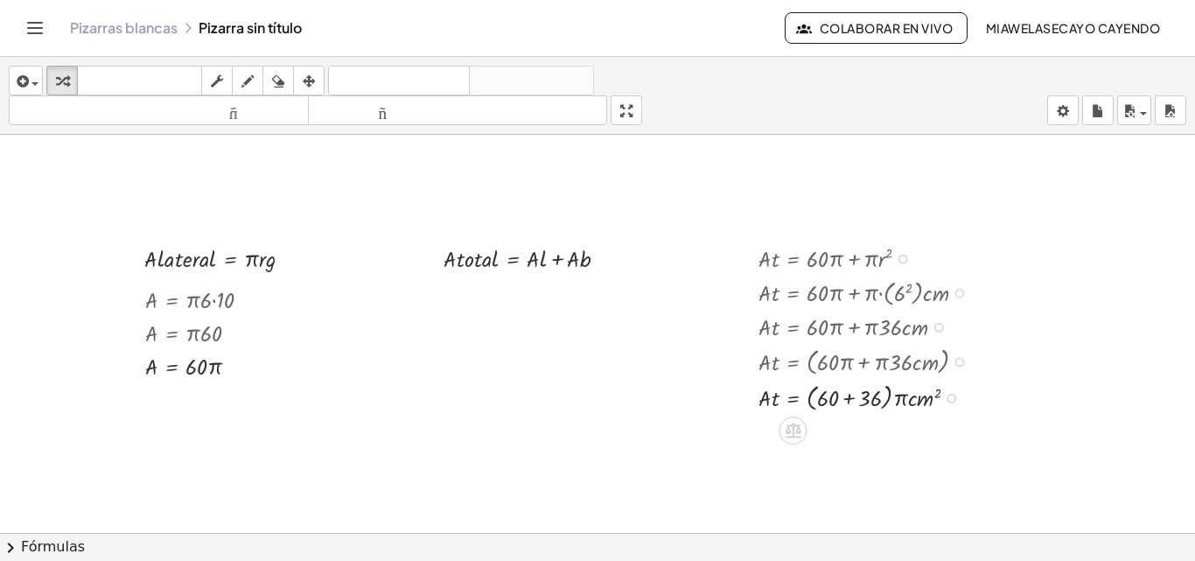
click at [835, 394] on div at bounding box center [869, 396] width 239 height 36
click at [840, 398] on div at bounding box center [869, 396] width 239 height 36
click at [860, 400] on div at bounding box center [869, 396] width 239 height 33
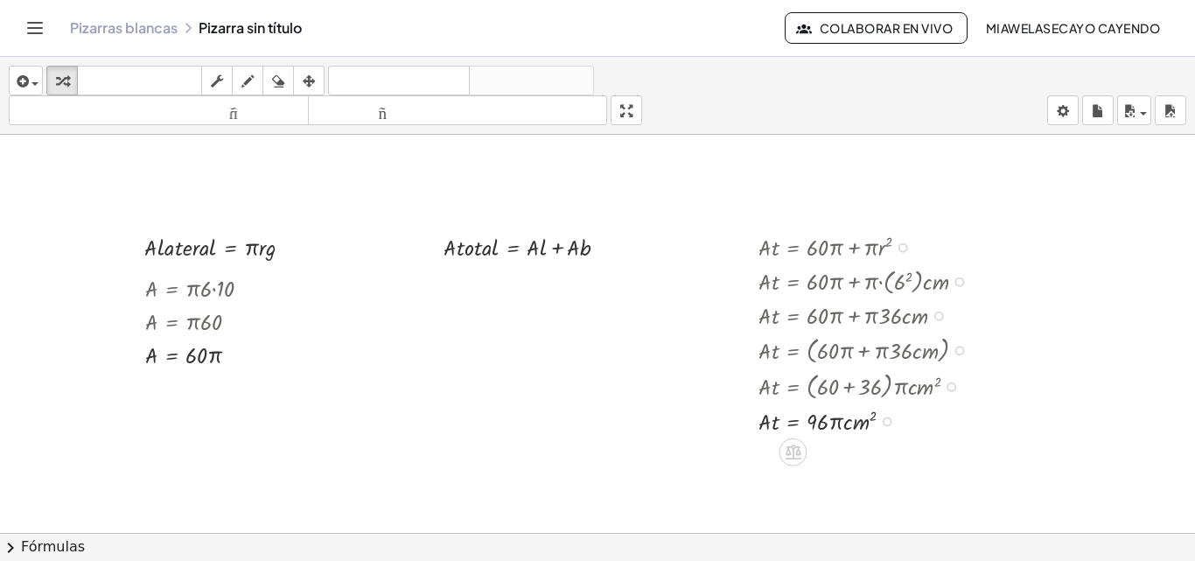
scroll to position [0, 0]
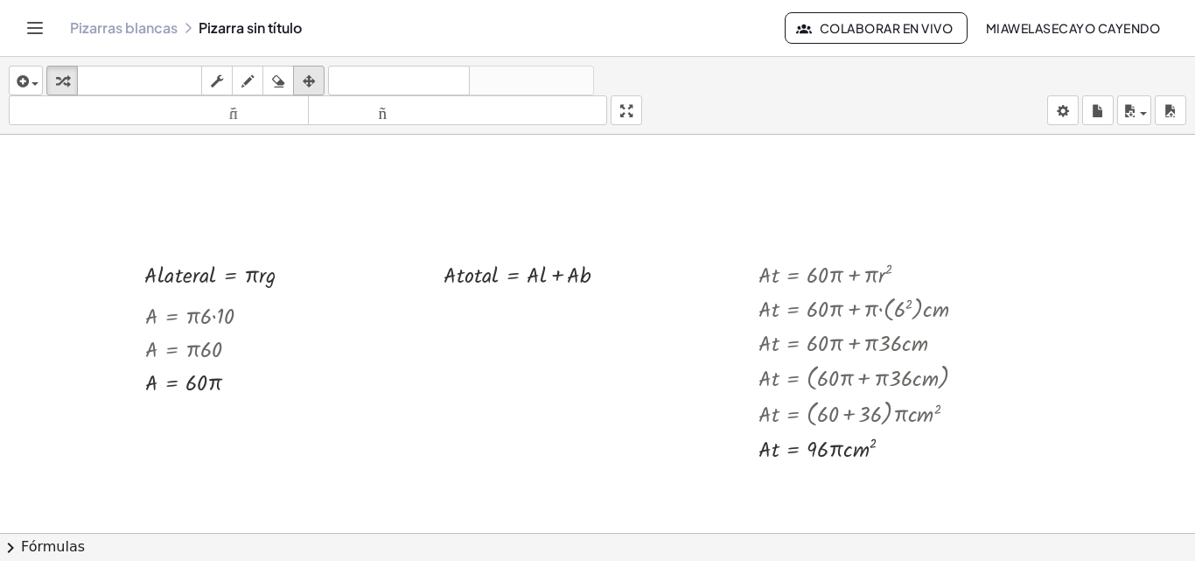
click at [307, 81] on icon "button" at bounding box center [309, 81] width 12 height 21
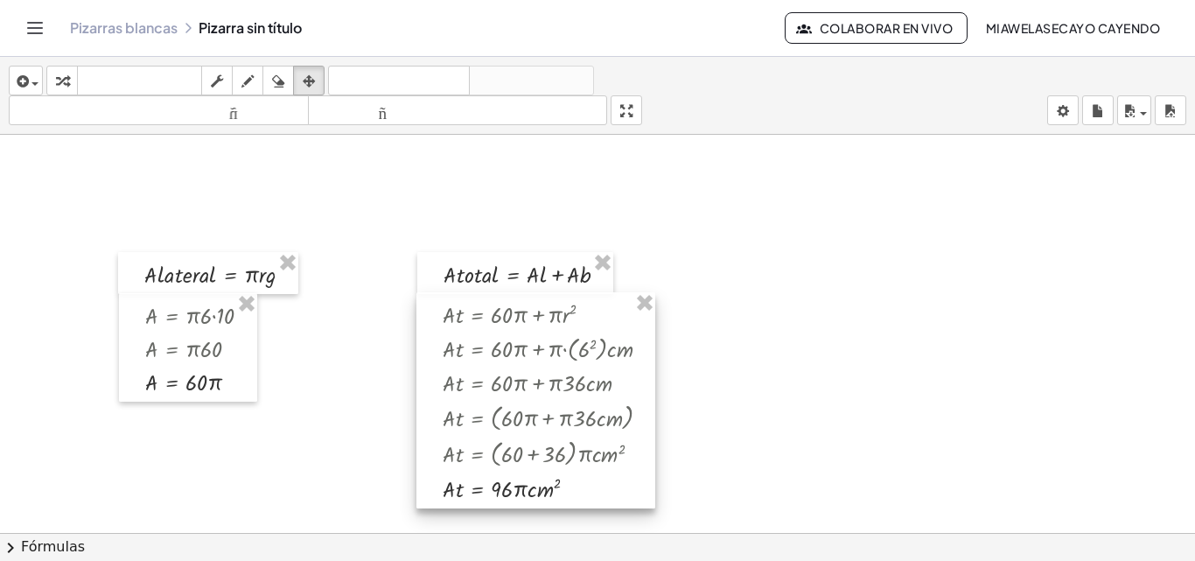
drag, startPoint x: 800, startPoint y: 310, endPoint x: 484, endPoint y: 351, distance: 319.3
click at [484, 351] on div at bounding box center [535, 400] width 239 height 216
click at [781, 392] on div at bounding box center [597, 533] width 1195 height 796
click at [56, 86] on icon "button" at bounding box center [62, 81] width 12 height 21
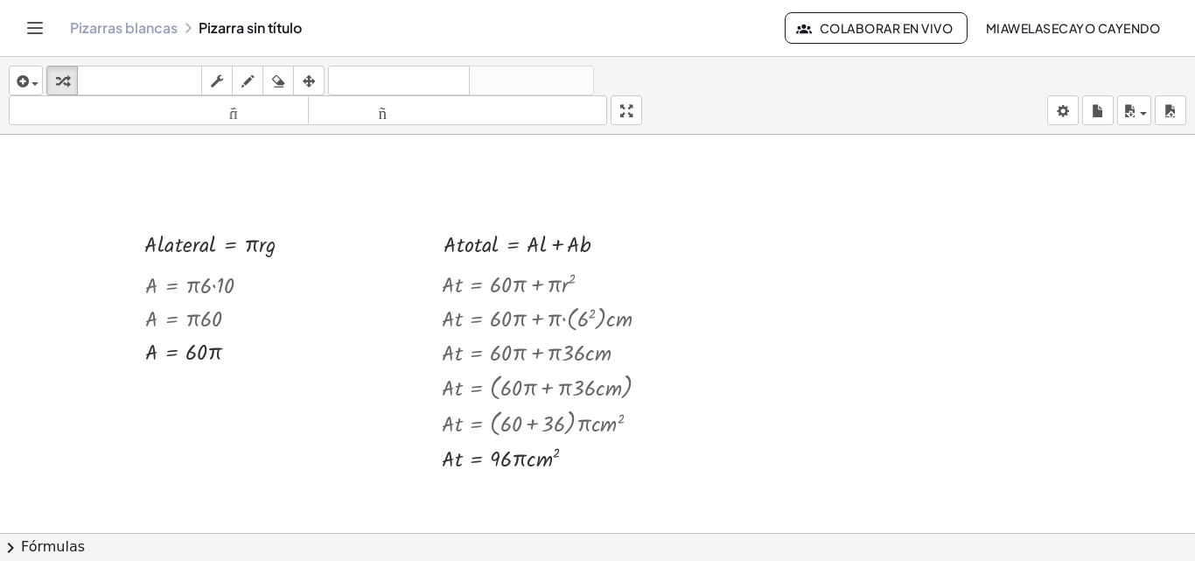
scroll to position [31, 0]
click at [314, 78] on icon "button" at bounding box center [309, 81] width 12 height 21
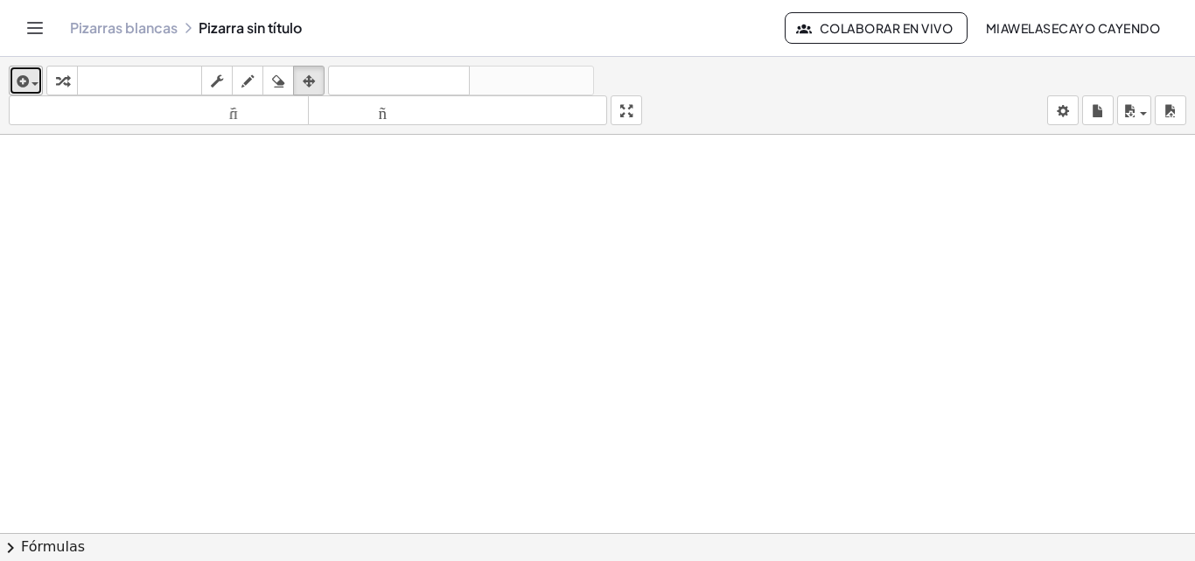
click at [19, 79] on icon "button" at bounding box center [21, 81] width 16 height 21
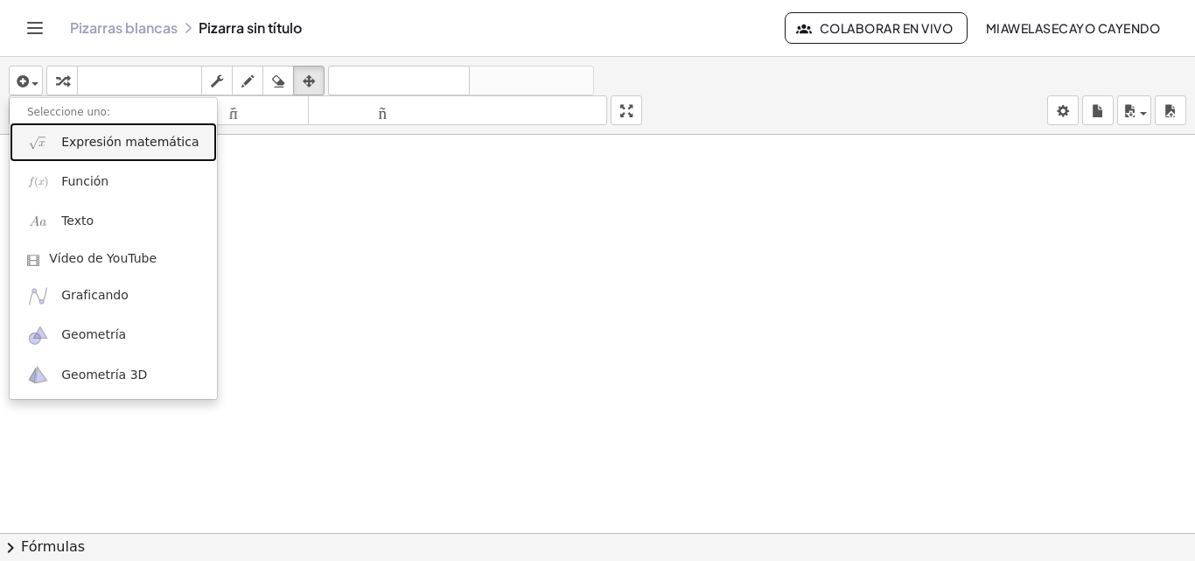
click at [93, 149] on font "Expresión matemática" at bounding box center [129, 142] width 137 height 14
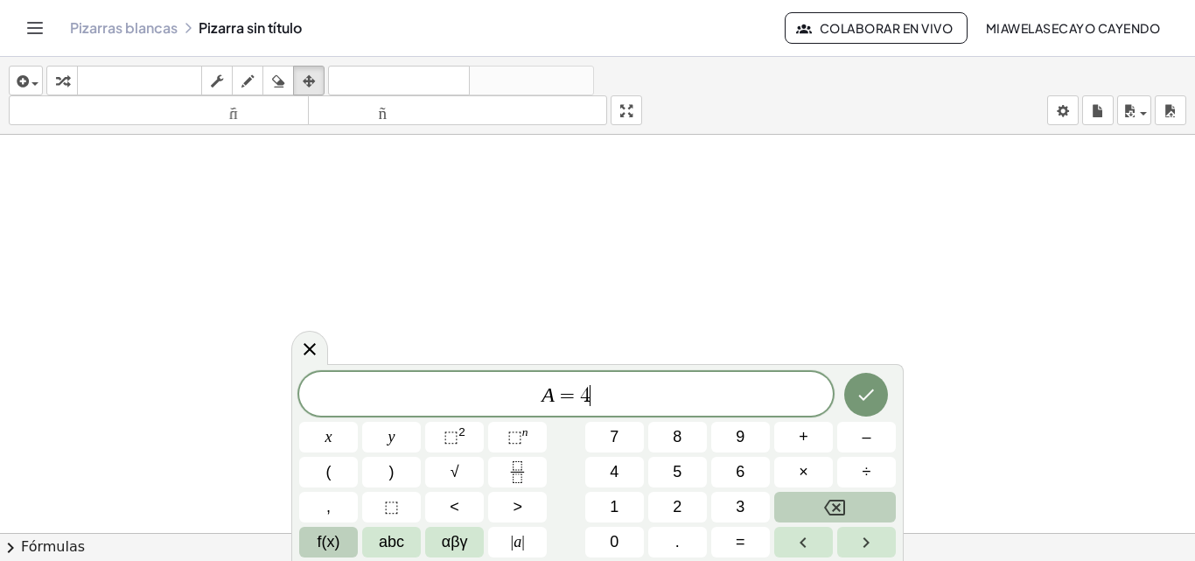
click at [327, 537] on span "f(x)" at bounding box center [329, 542] width 23 height 24
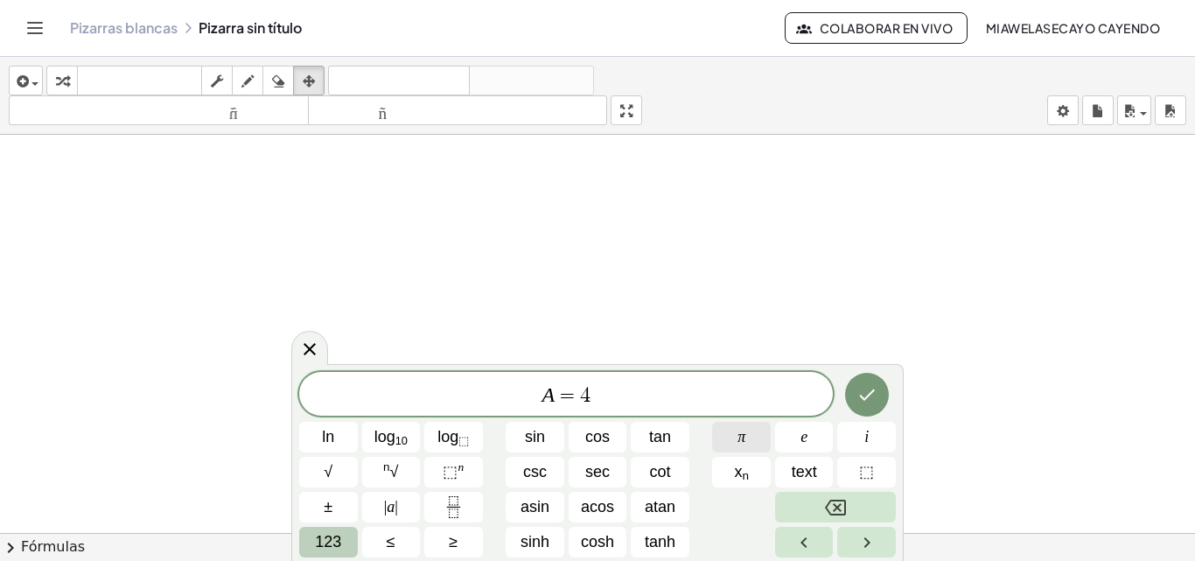
click at [739, 436] on span "π" at bounding box center [741, 437] width 8 height 24
click at [339, 535] on span "123" at bounding box center [328, 542] width 26 height 24
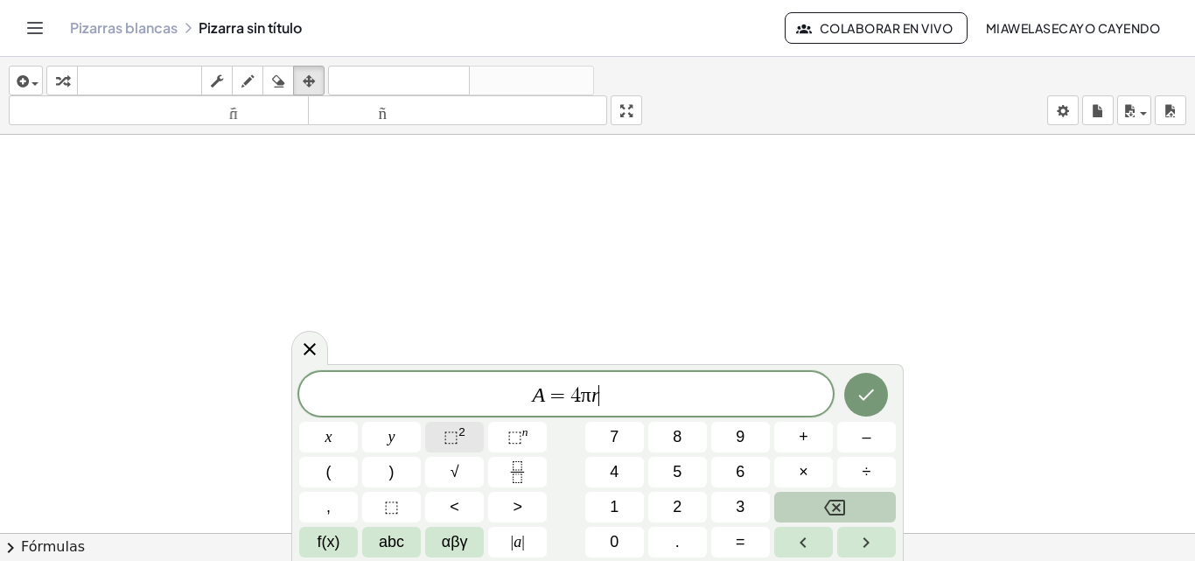
click at [454, 432] on span "⬚" at bounding box center [451, 436] width 15 height 17
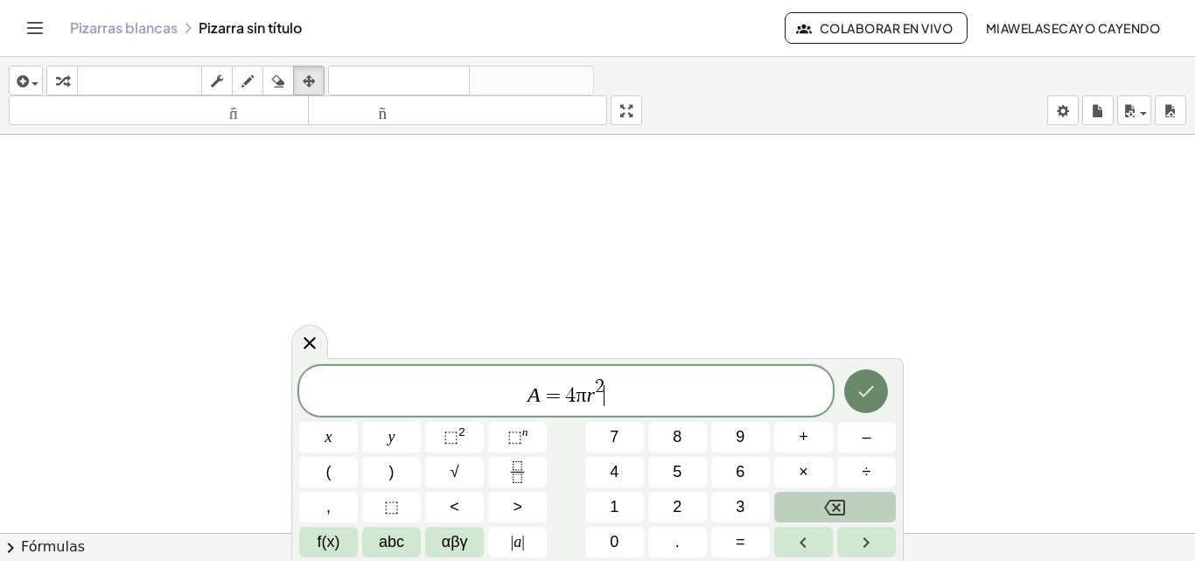
click at [870, 392] on icon "Done" at bounding box center [866, 391] width 21 height 21
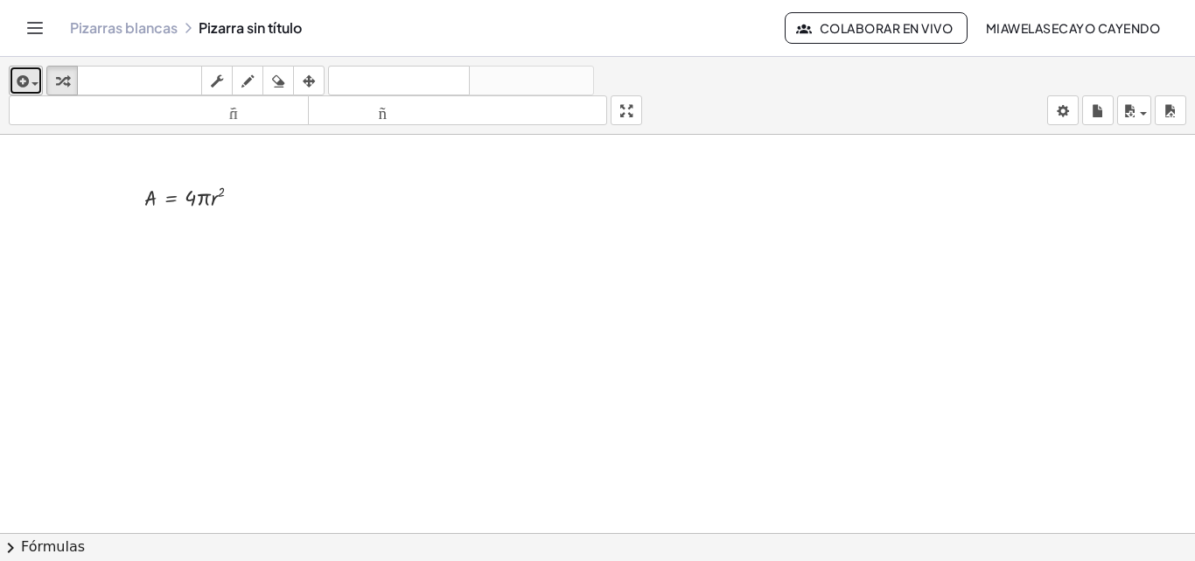
click at [25, 84] on icon "button" at bounding box center [21, 81] width 16 height 21
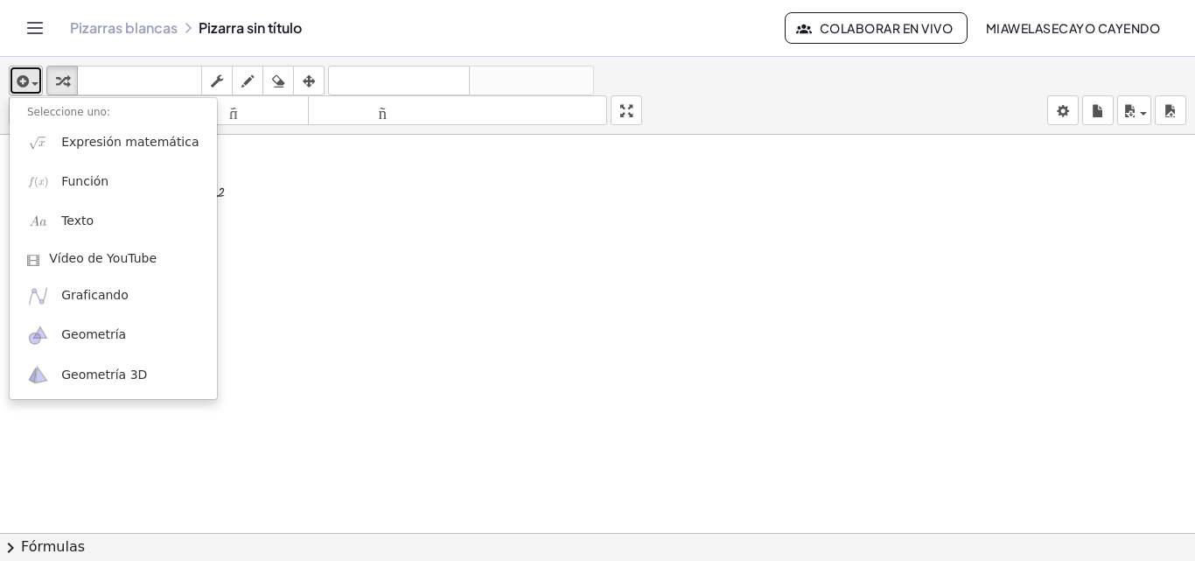
click at [28, 87] on icon "button" at bounding box center [21, 81] width 16 height 21
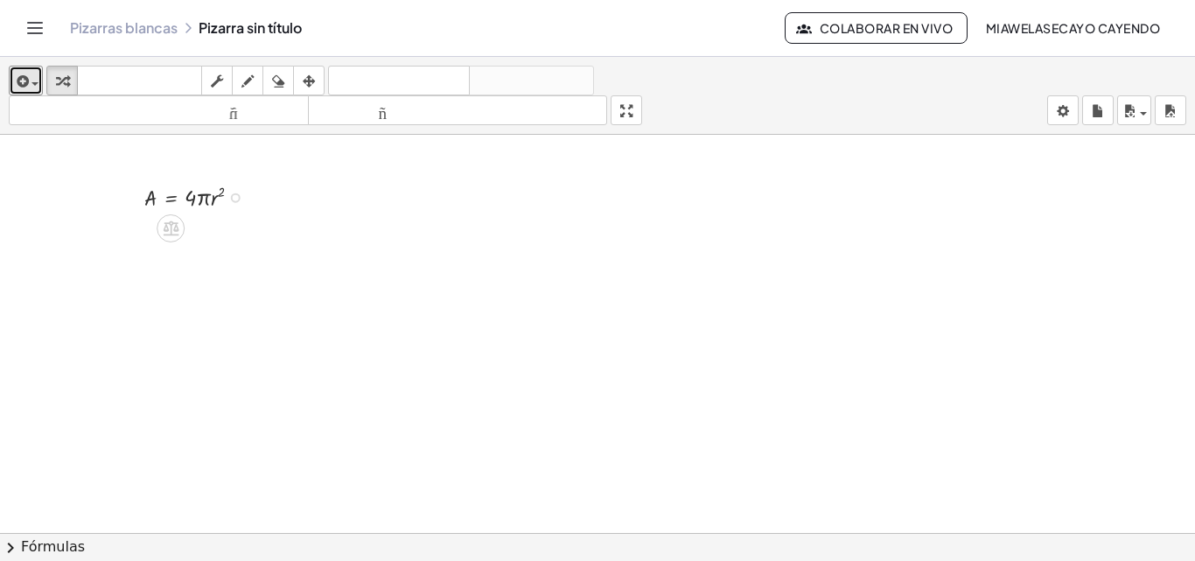
click at [234, 199] on div at bounding box center [236, 198] width 10 height 10
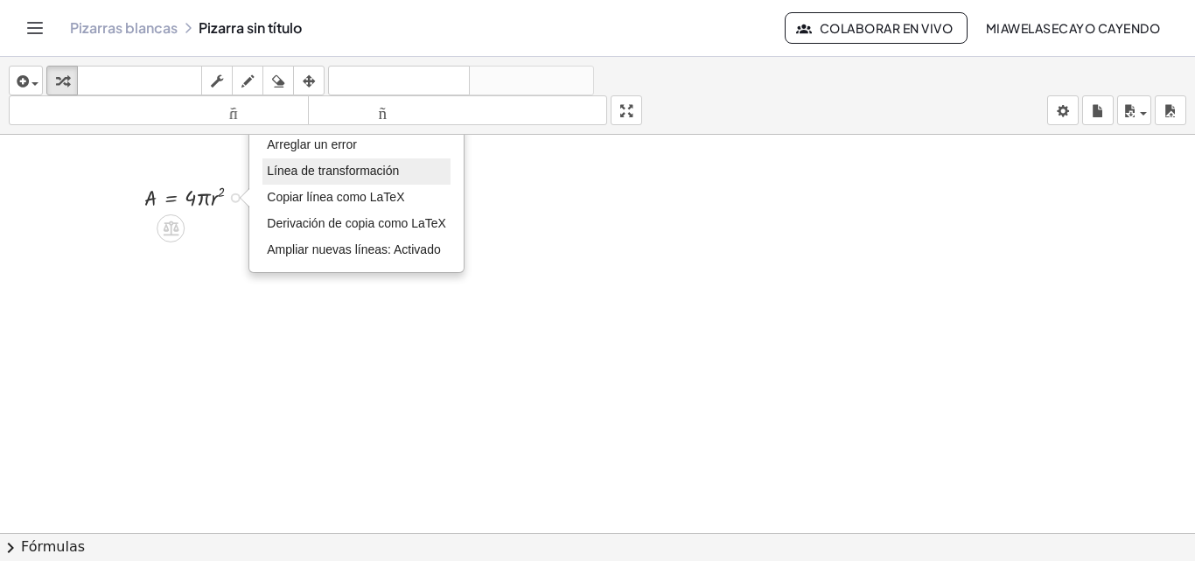
click at [362, 181] on li "Línea de transformación" at bounding box center [356, 171] width 188 height 26
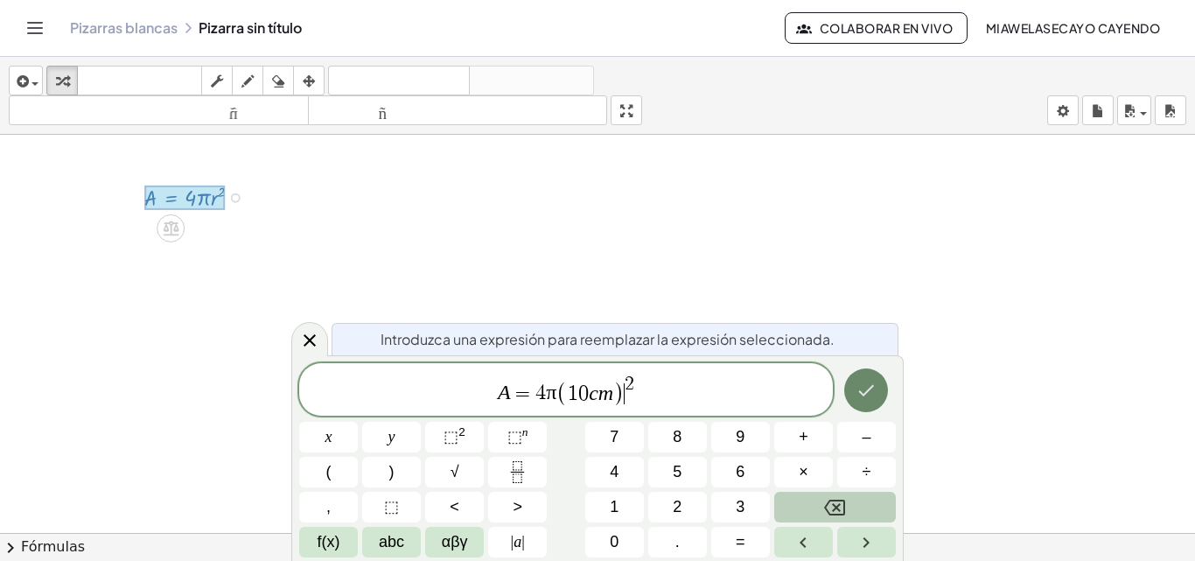
click at [866, 393] on icon "Hecho" at bounding box center [867, 390] width 16 height 11
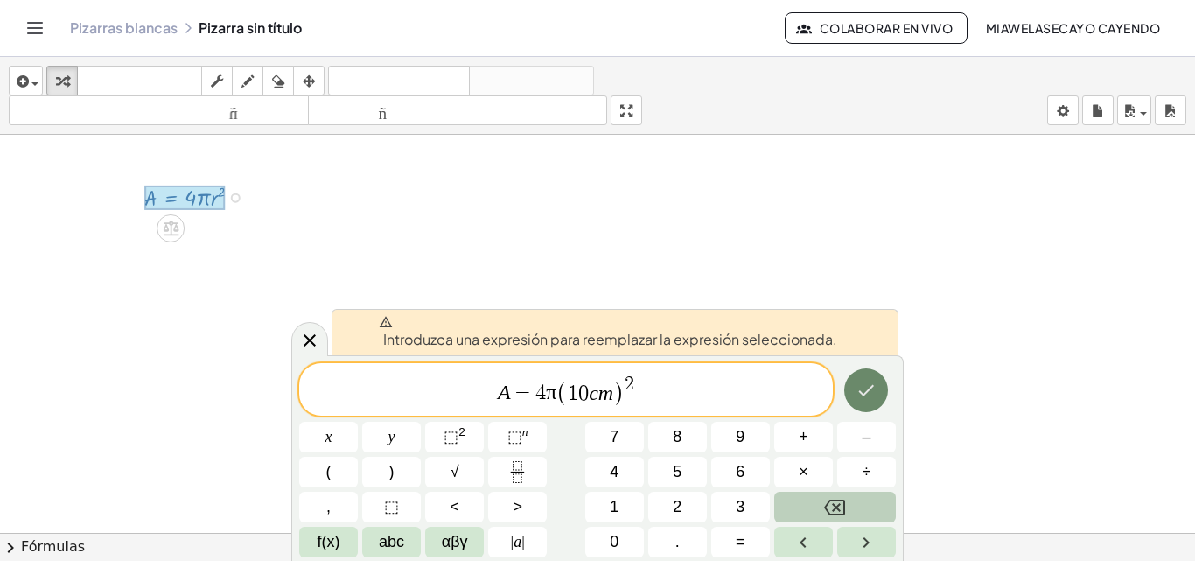
click at [854, 396] on button "Hecho" at bounding box center [866, 390] width 44 height 44
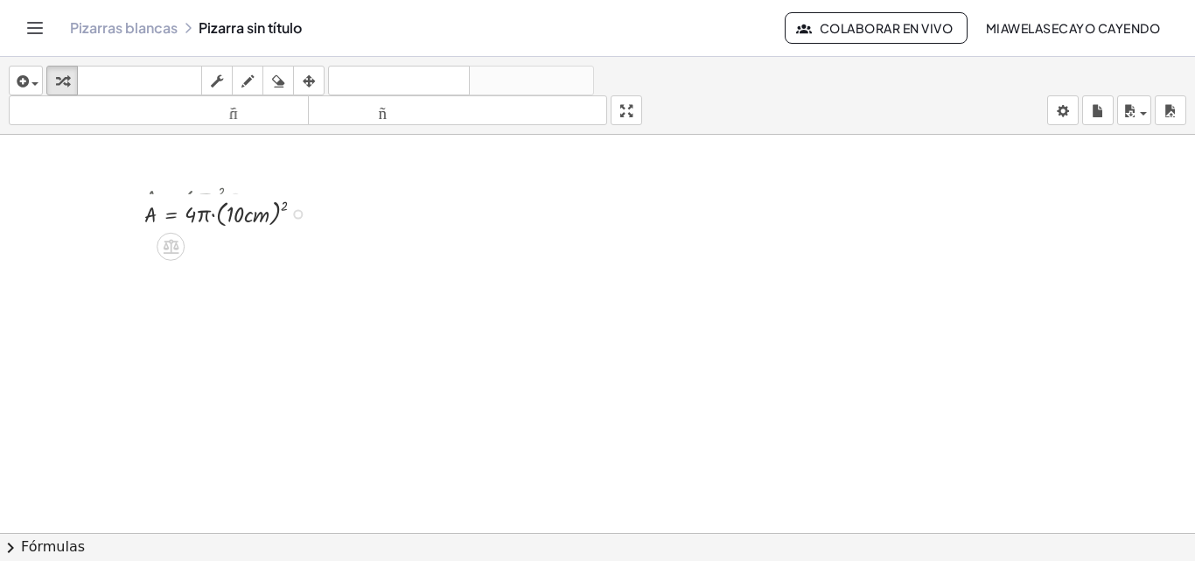
scroll to position [0, 0]
click at [275, 257] on div at bounding box center [232, 261] width 192 height 36
click at [238, 262] on div at bounding box center [232, 261] width 192 height 36
drag, startPoint x: 238, startPoint y: 262, endPoint x: 286, endPoint y: 255, distance: 48.8
click at [288, 255] on div at bounding box center [232, 261] width 192 height 36
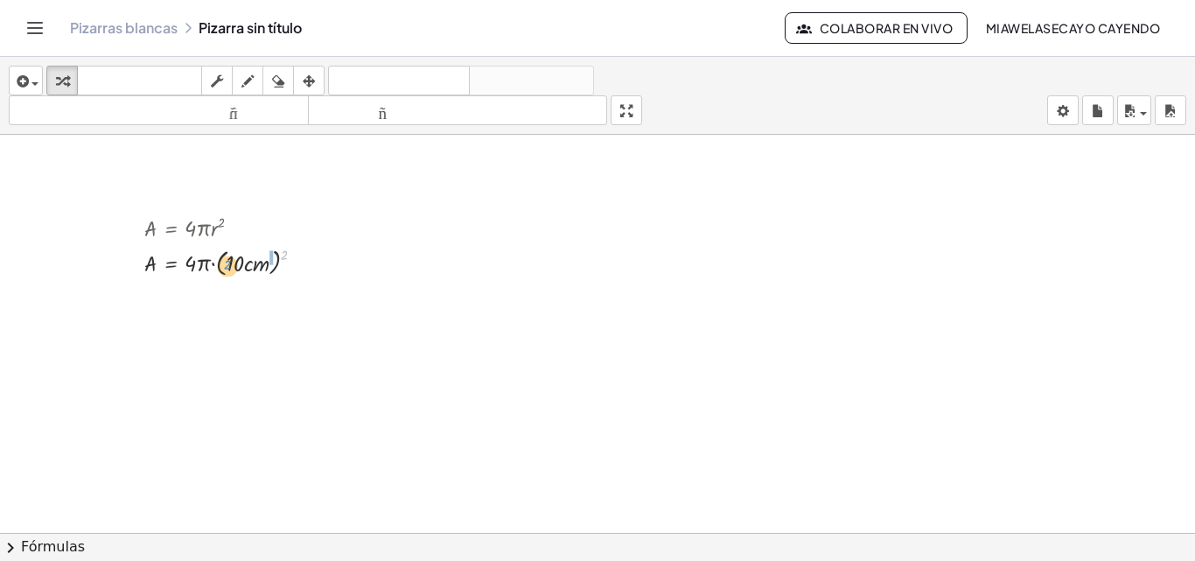
drag, startPoint x: 284, startPoint y: 255, endPoint x: 238, endPoint y: 270, distance: 49.0
click at [238, 270] on div at bounding box center [232, 261] width 192 height 36
click at [297, 267] on div at bounding box center [298, 263] width 10 height 10
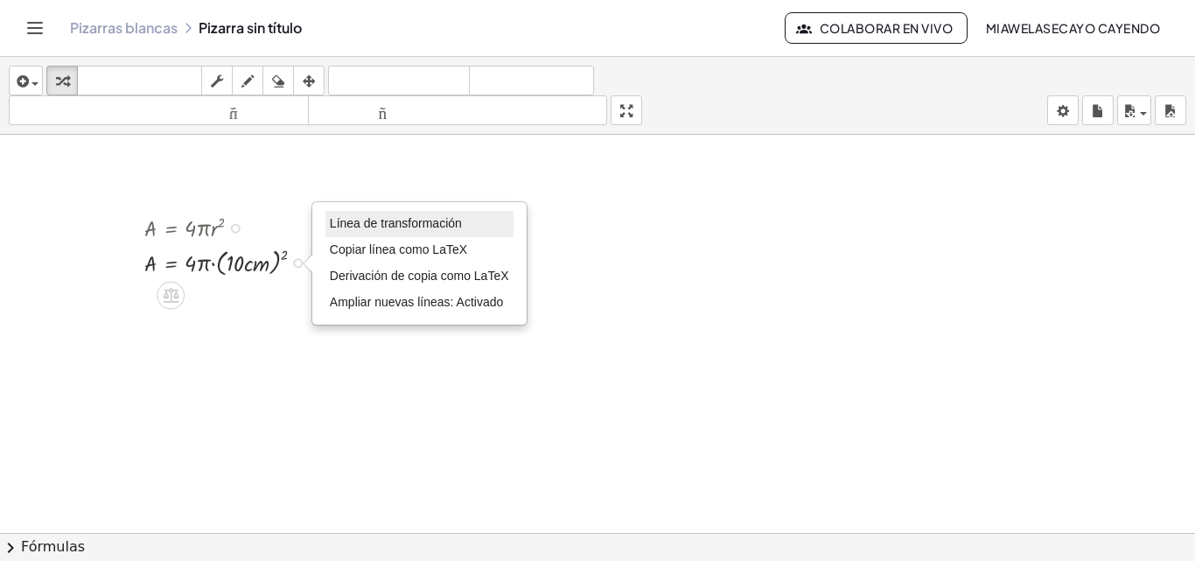
click at [419, 227] on font "Línea de transformación" at bounding box center [396, 223] width 132 height 14
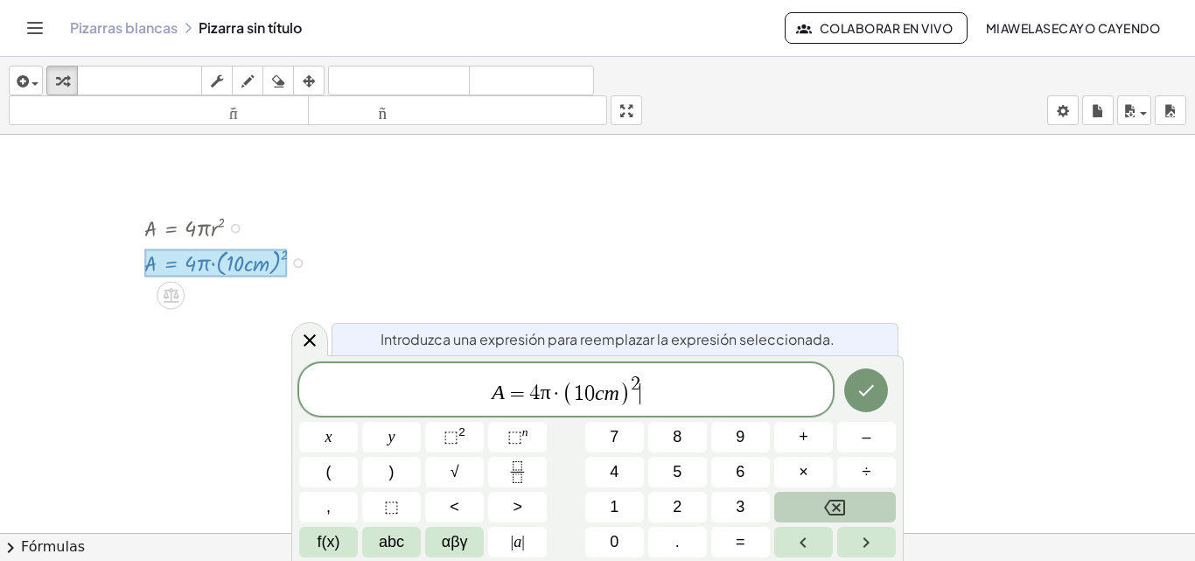
click at [672, 412] on div "A = 4 π · ( 1 0 c m ) 2 ​" at bounding box center [566, 389] width 534 height 52
click at [798, 436] on button "+" at bounding box center [803, 437] width 59 height 31
click at [819, 472] on button "×" at bounding box center [803, 472] width 59 height 31
click at [872, 386] on icon "Hecho" at bounding box center [866, 391] width 21 height 21
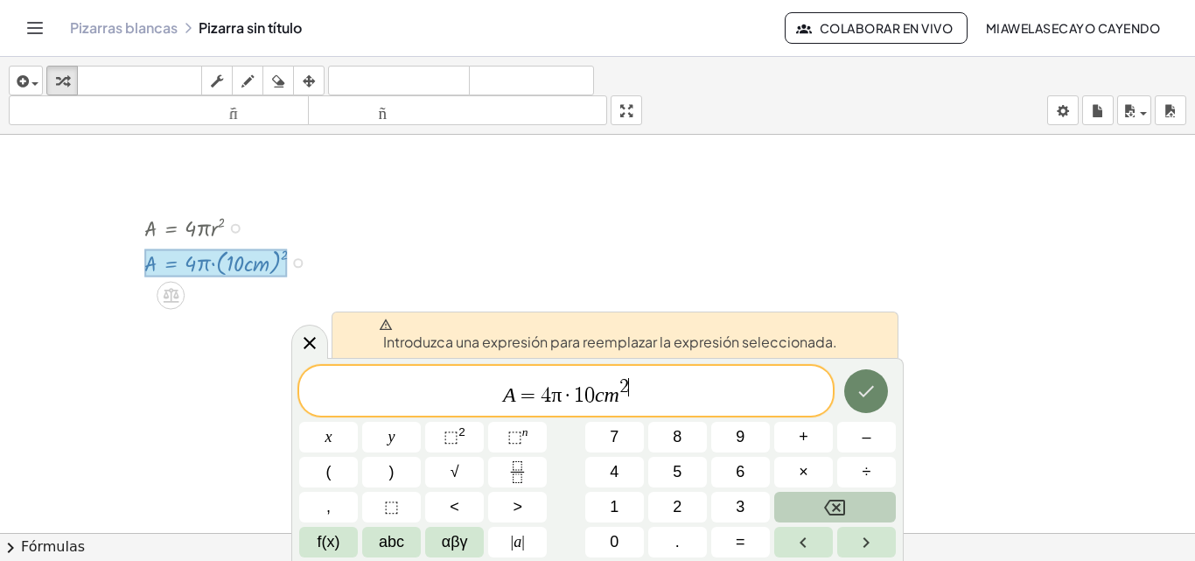
click at [855, 400] on button "Hecho" at bounding box center [866, 391] width 44 height 44
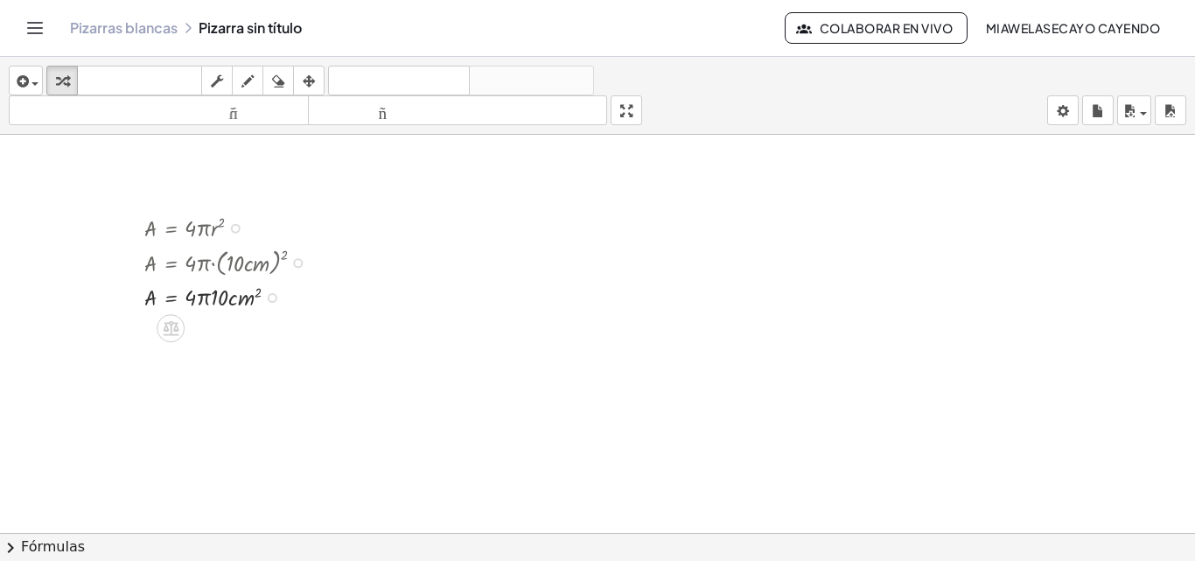
click at [234, 296] on div at bounding box center [232, 295] width 192 height 33
click at [249, 298] on div at bounding box center [232, 295] width 192 height 33
click at [256, 292] on div at bounding box center [232, 295] width 192 height 33
drag, startPoint x: 216, startPoint y: 297, endPoint x: 261, endPoint y: 297, distance: 44.6
click at [261, 297] on div at bounding box center [232, 295] width 192 height 33
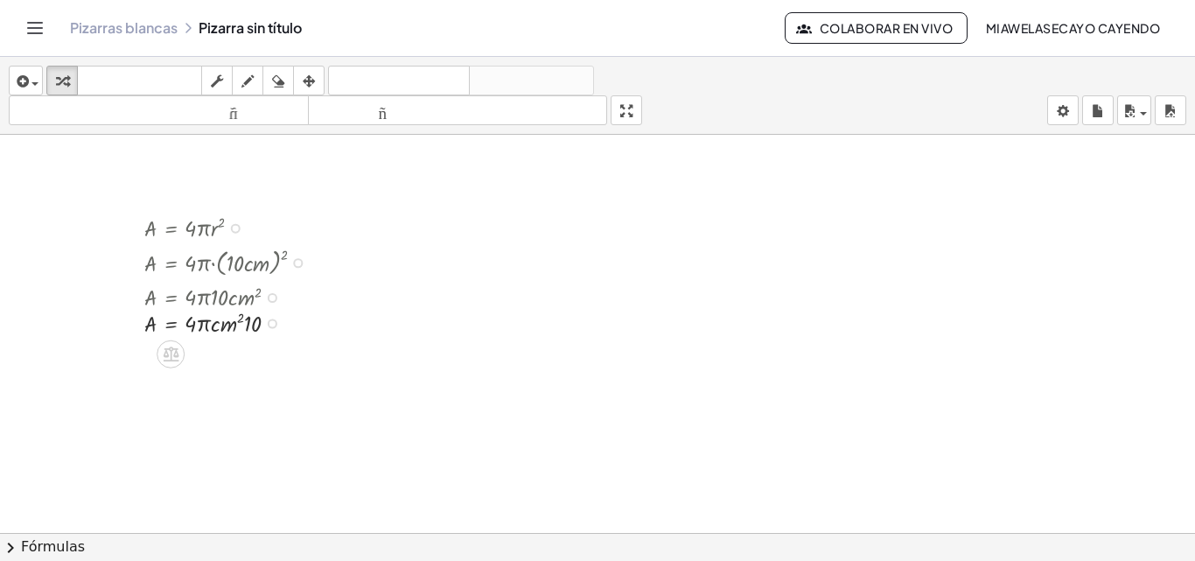
click at [244, 296] on div at bounding box center [232, 295] width 192 height 33
click at [298, 260] on div at bounding box center [298, 263] width 10 height 10
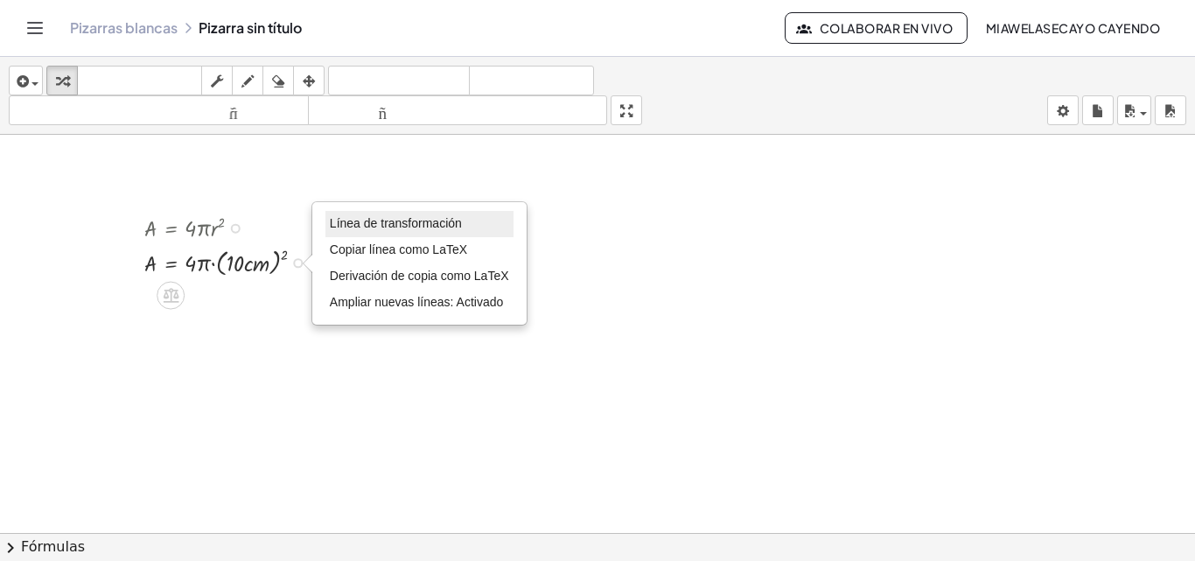
click at [405, 228] on font "Línea de transformación" at bounding box center [396, 223] width 132 height 14
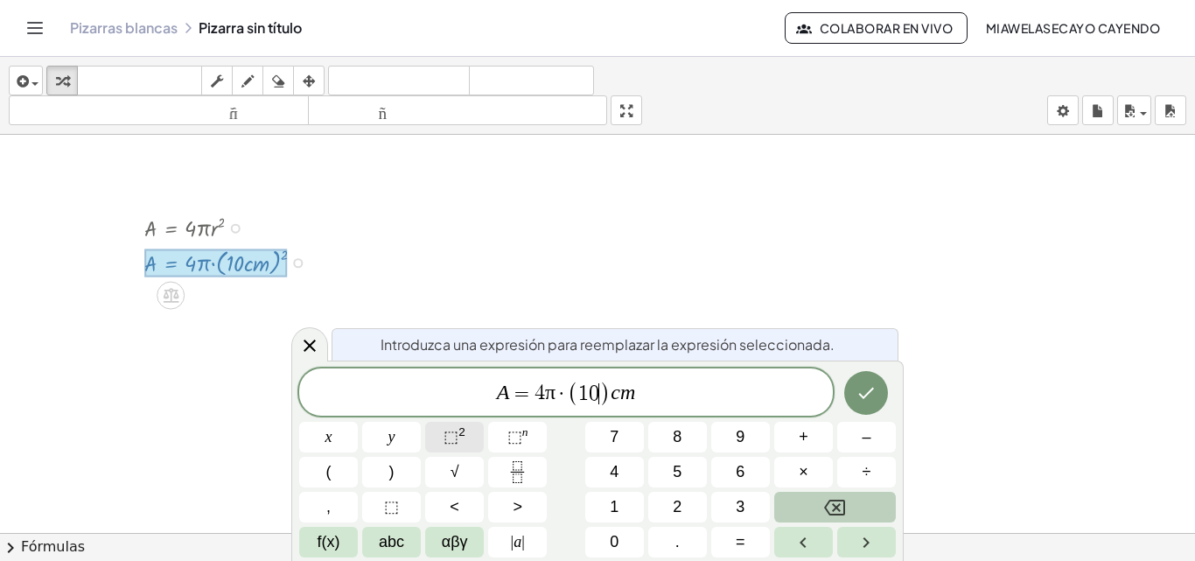
click at [454, 432] on span "⬚" at bounding box center [451, 436] width 15 height 17
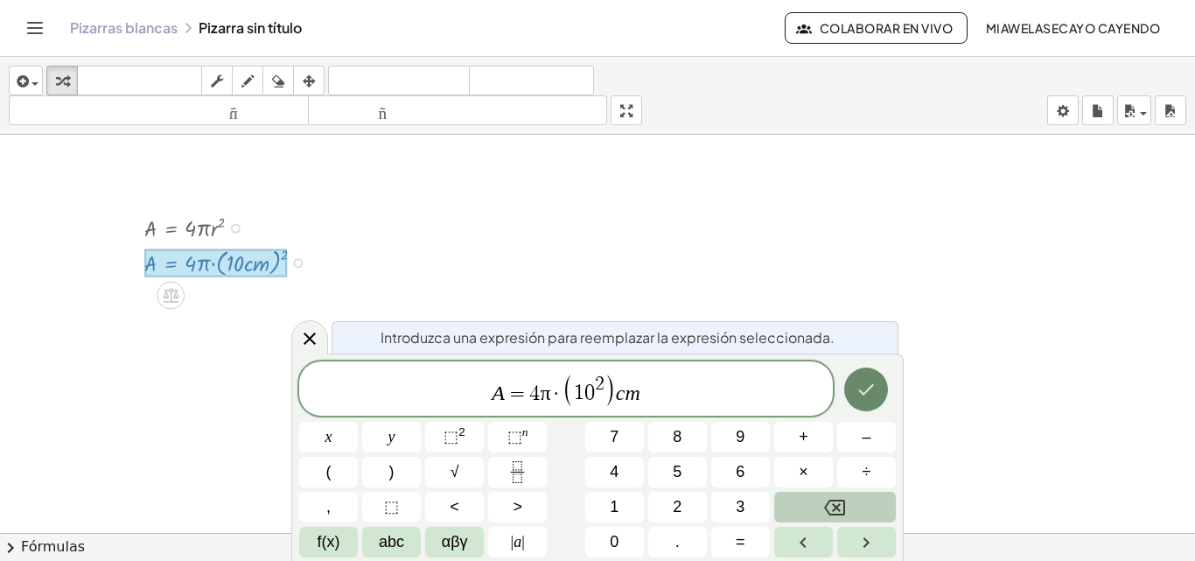
click at [870, 392] on icon "Hecho" at bounding box center [866, 389] width 21 height 21
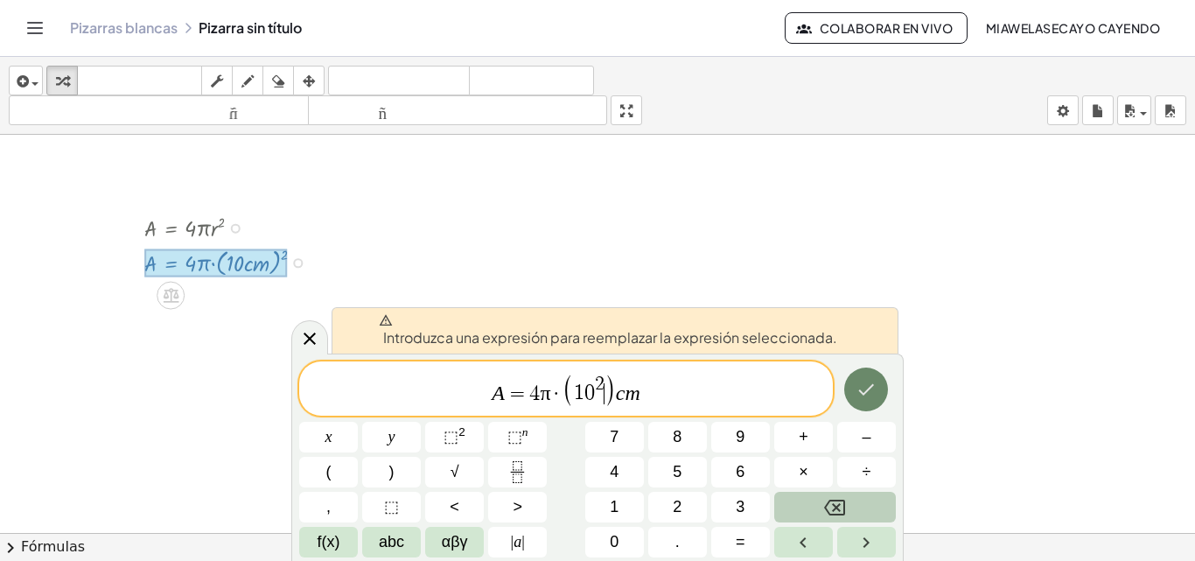
click at [859, 397] on icon "Hecho" at bounding box center [866, 389] width 21 height 21
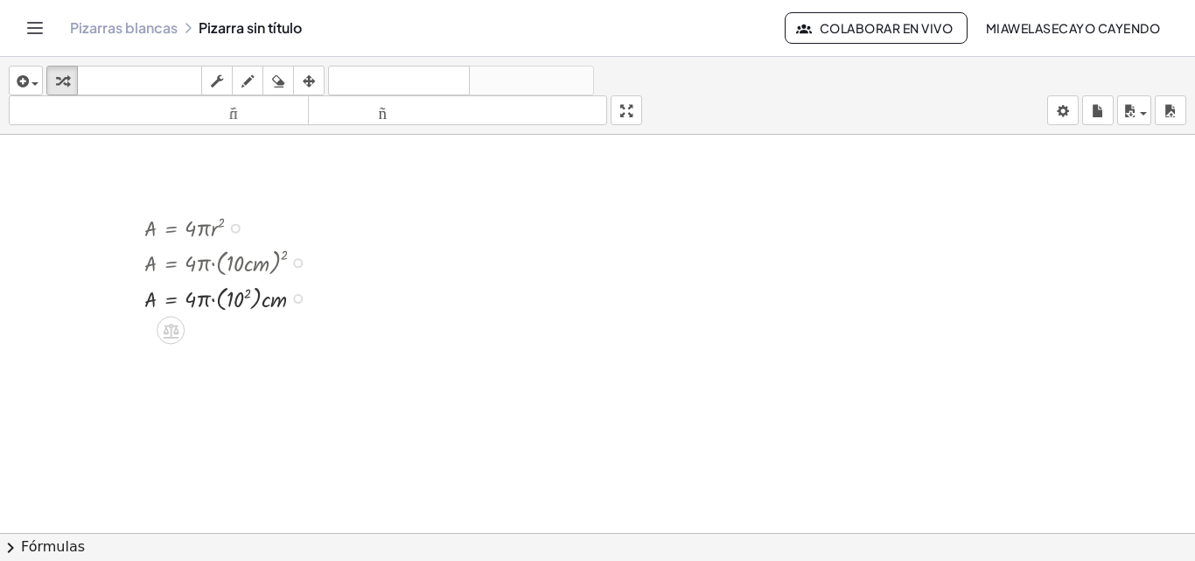
click at [297, 262] on div at bounding box center [298, 263] width 10 height 10
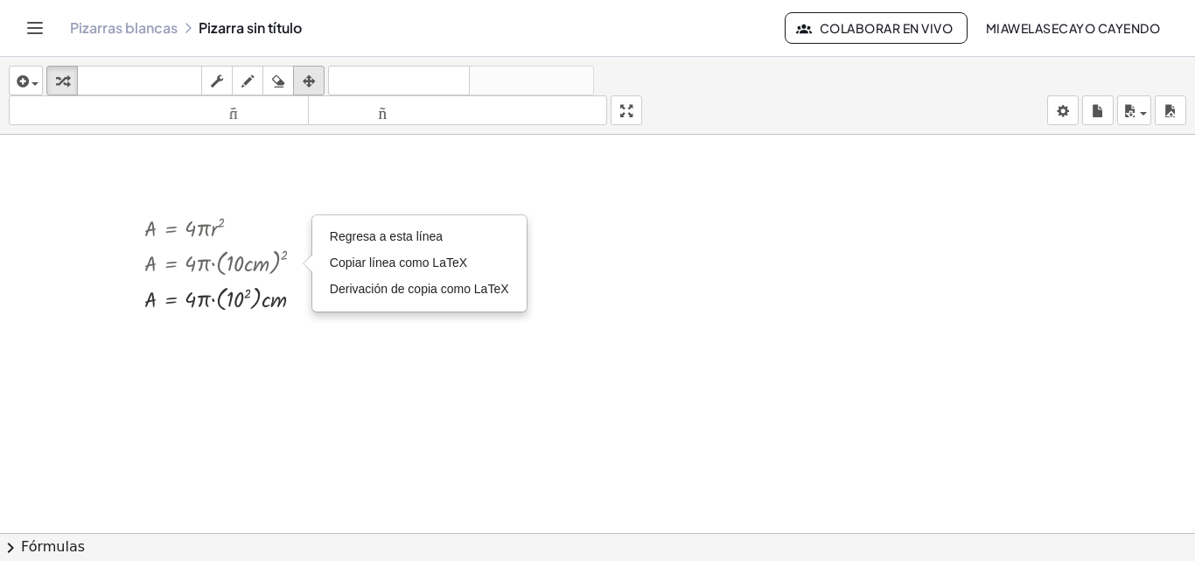
click at [311, 73] on icon "button" at bounding box center [309, 81] width 12 height 21
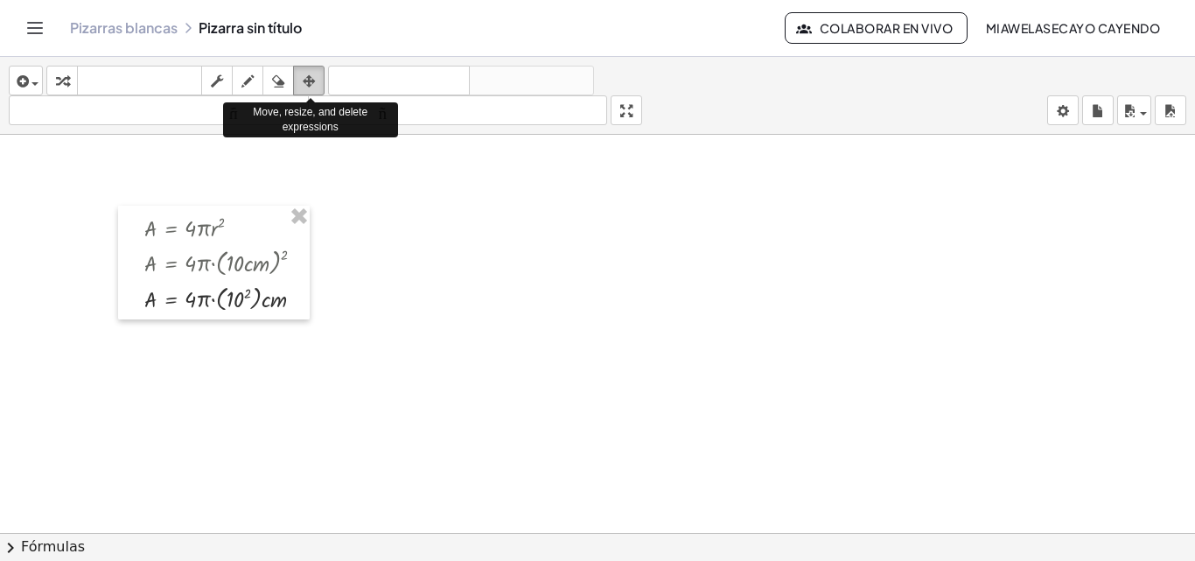
click at [313, 74] on icon "button" at bounding box center [309, 81] width 12 height 21
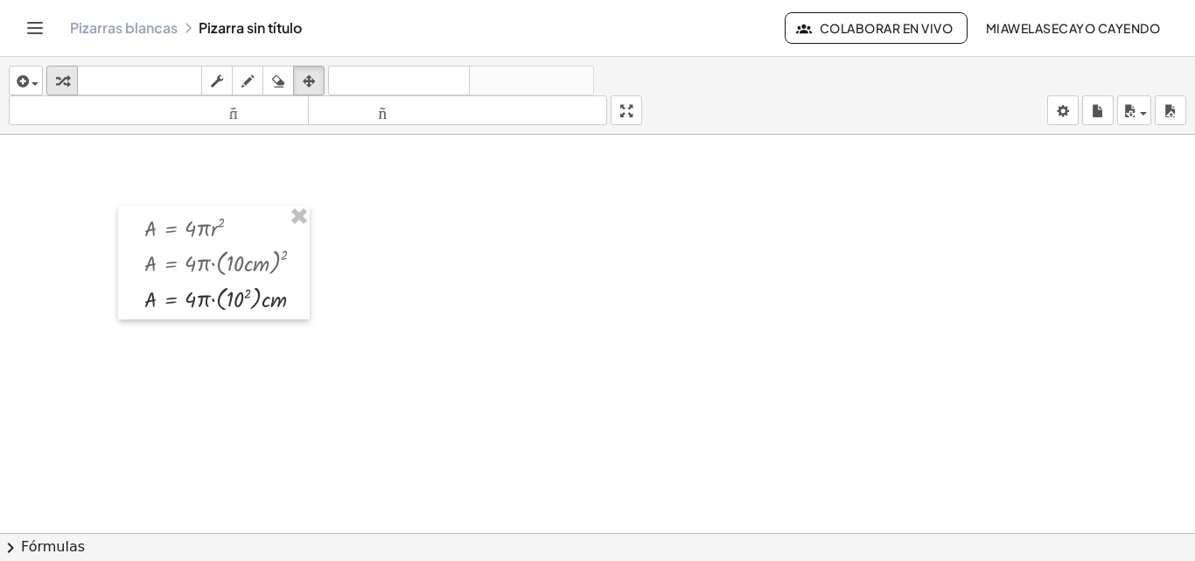
click at [74, 72] on button "transformar" at bounding box center [61, 81] width 31 height 30
click at [234, 297] on div at bounding box center [232, 296] width 192 height 35
click at [228, 333] on div at bounding box center [232, 331] width 192 height 33
drag, startPoint x: 189, startPoint y: 331, endPoint x: 223, endPoint y: 332, distance: 34.2
drag, startPoint x: 188, startPoint y: 366, endPoint x: 220, endPoint y: 365, distance: 32.4
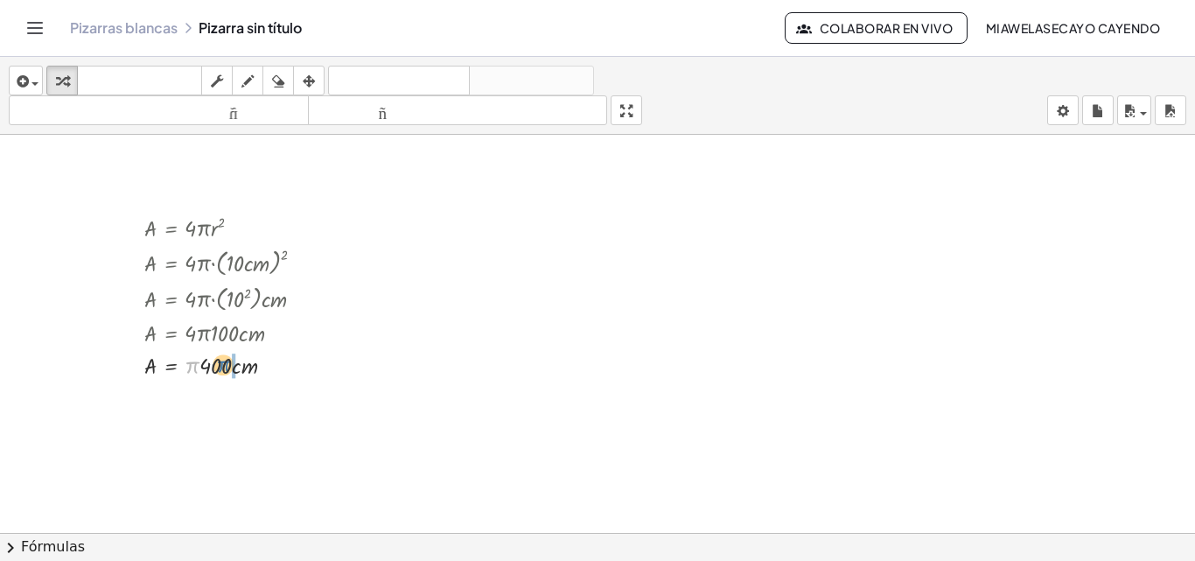
click at [220, 365] on div at bounding box center [232, 363] width 192 height 33
click at [417, 412] on div at bounding box center [597, 533] width 1195 height 796
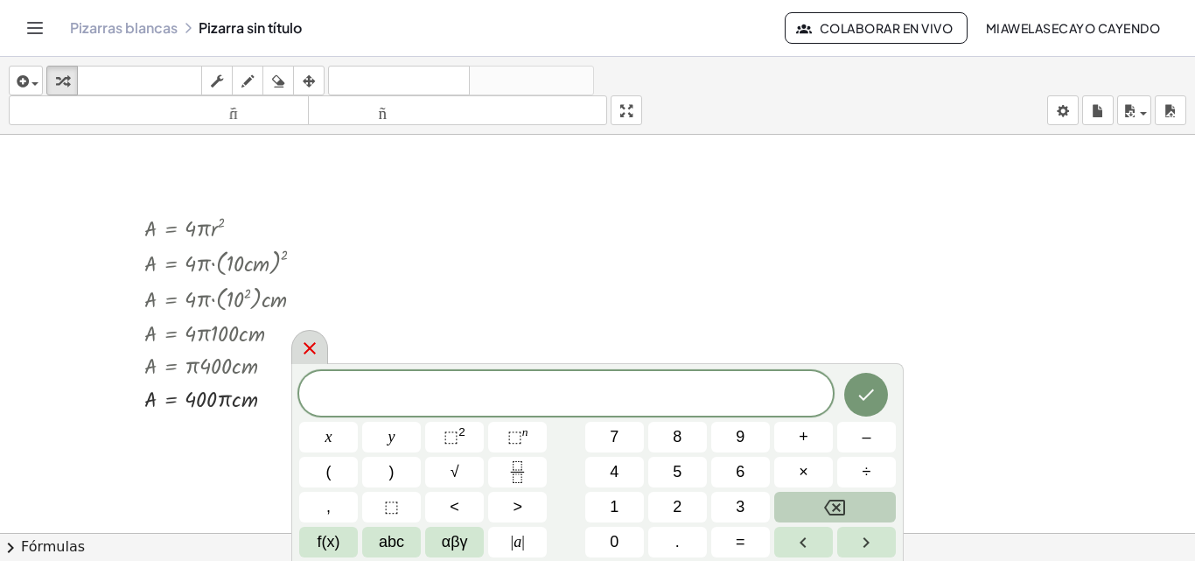
click at [325, 352] on div at bounding box center [309, 347] width 37 height 34
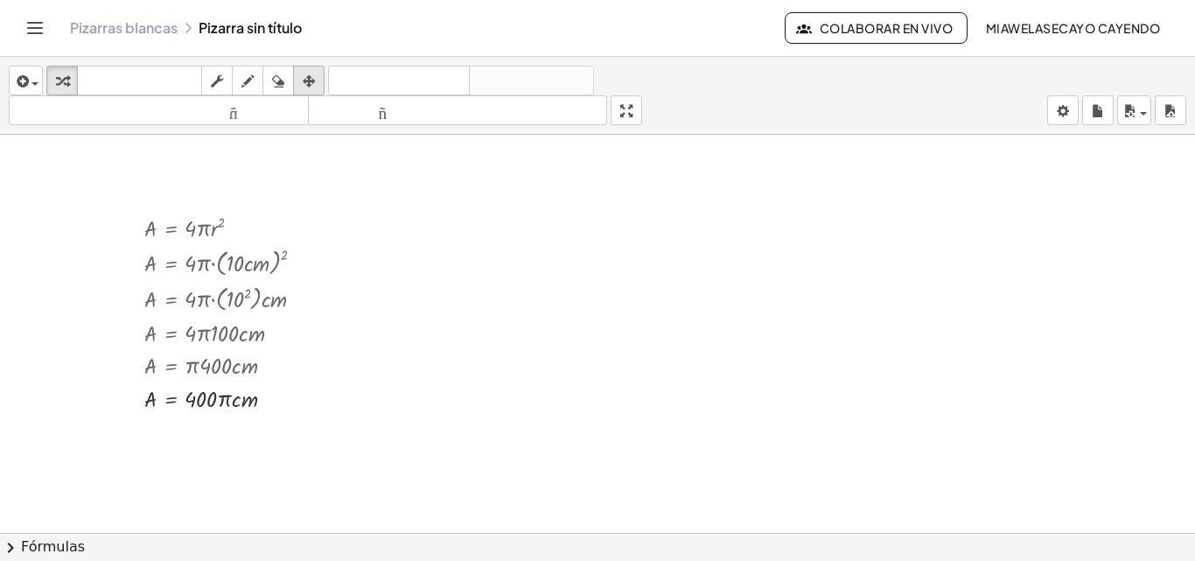
click at [305, 78] on icon "button" at bounding box center [309, 81] width 12 height 21
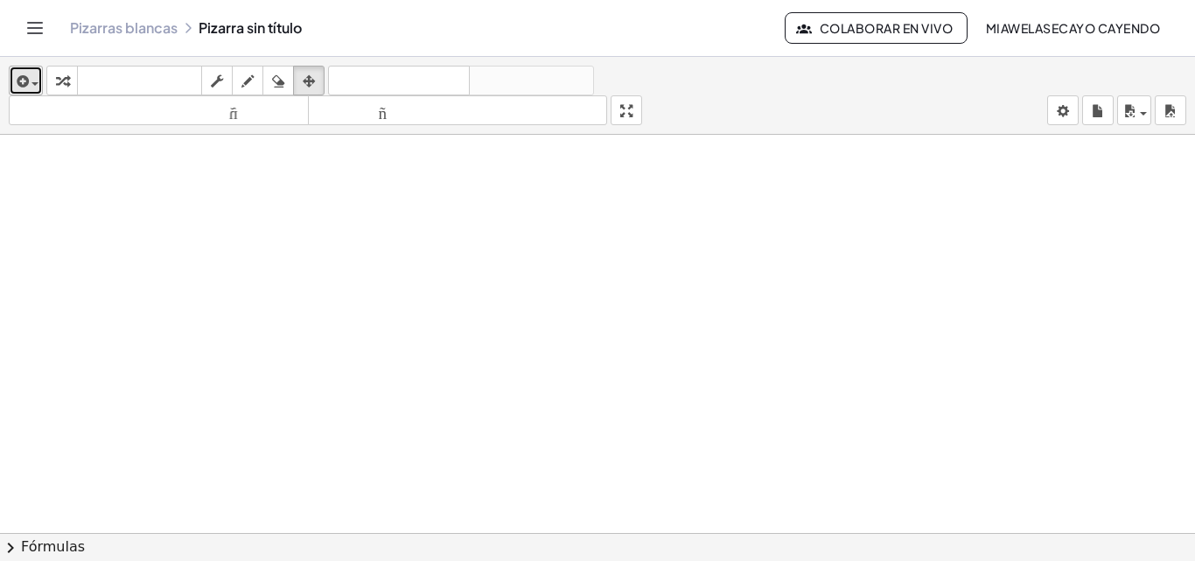
click at [31, 80] on span "button" at bounding box center [30, 83] width 3 height 12
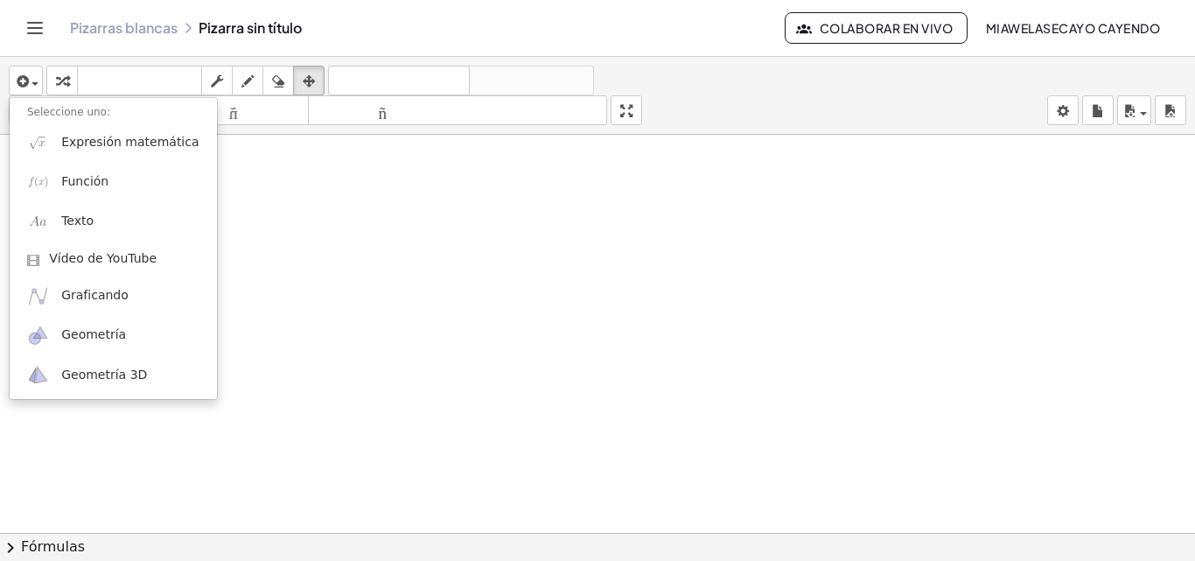
click at [113, 141] on div "Add some math to your whiteboard" at bounding box center [87, 120] width 175 height 44
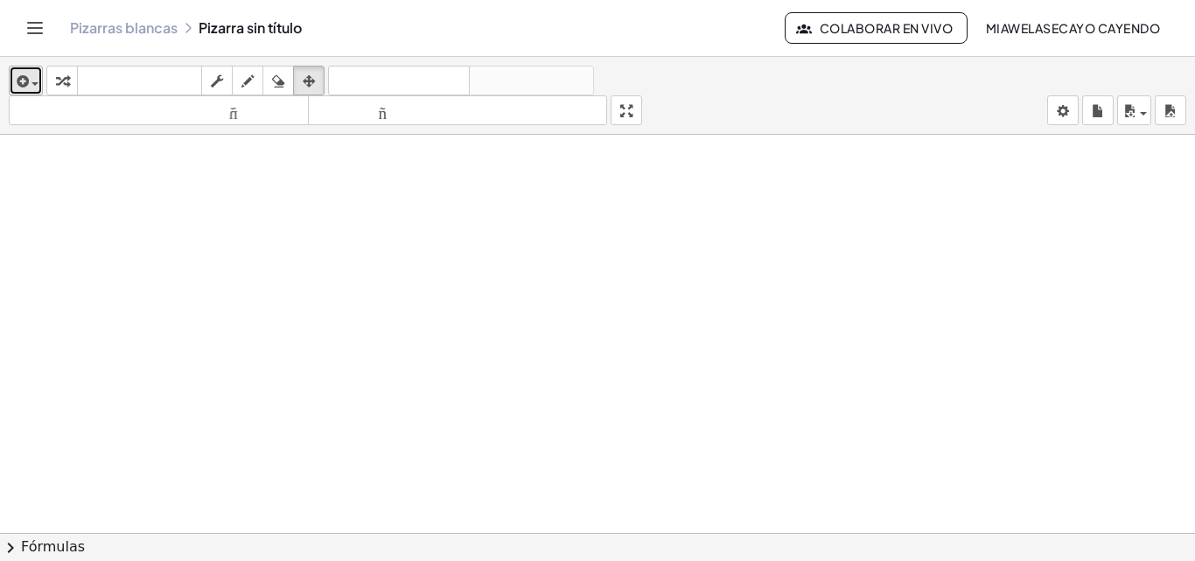
click at [32, 81] on div "button" at bounding box center [25, 80] width 25 height 21
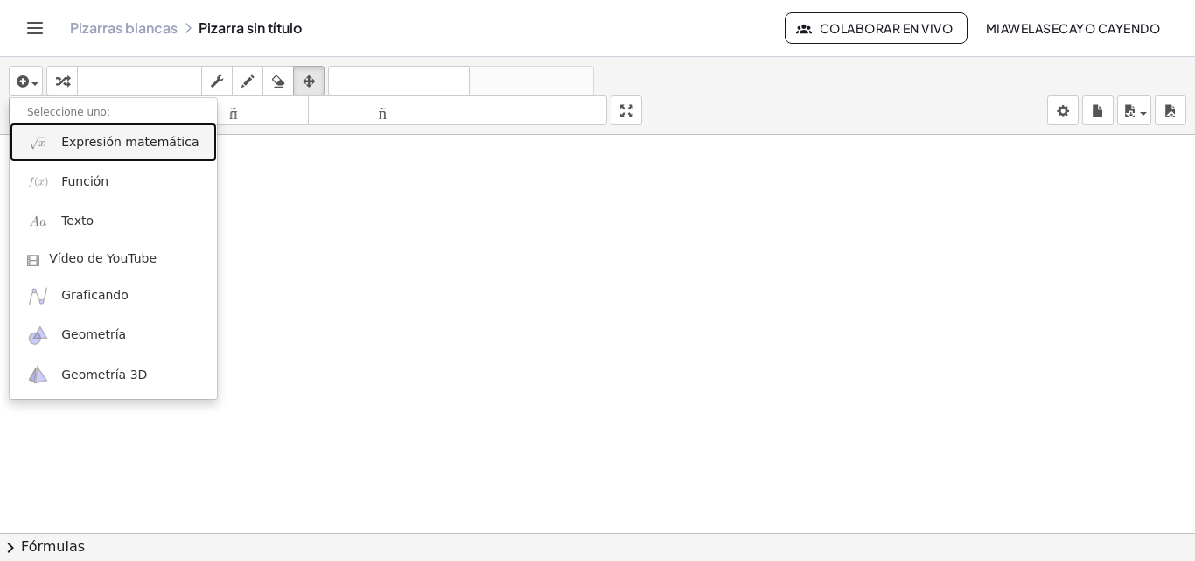
click at [99, 148] on font "Expresión matemática" at bounding box center [129, 142] width 137 height 14
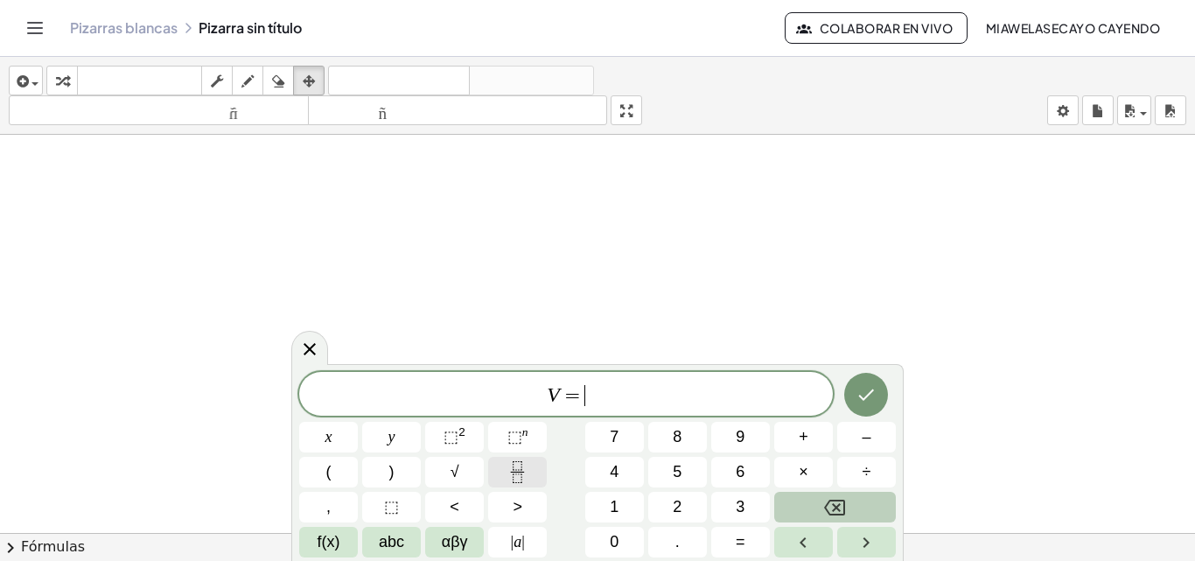
click at [504, 464] on button "Fraction" at bounding box center [517, 472] width 59 height 31
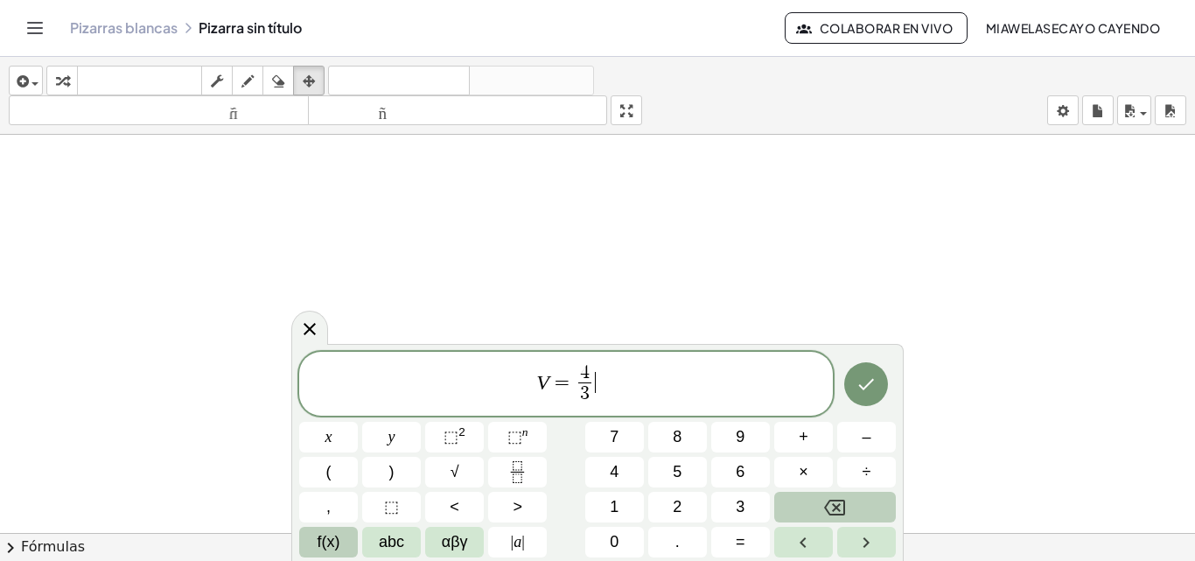
click at [318, 536] on span "f(x)" at bounding box center [329, 542] width 23 height 24
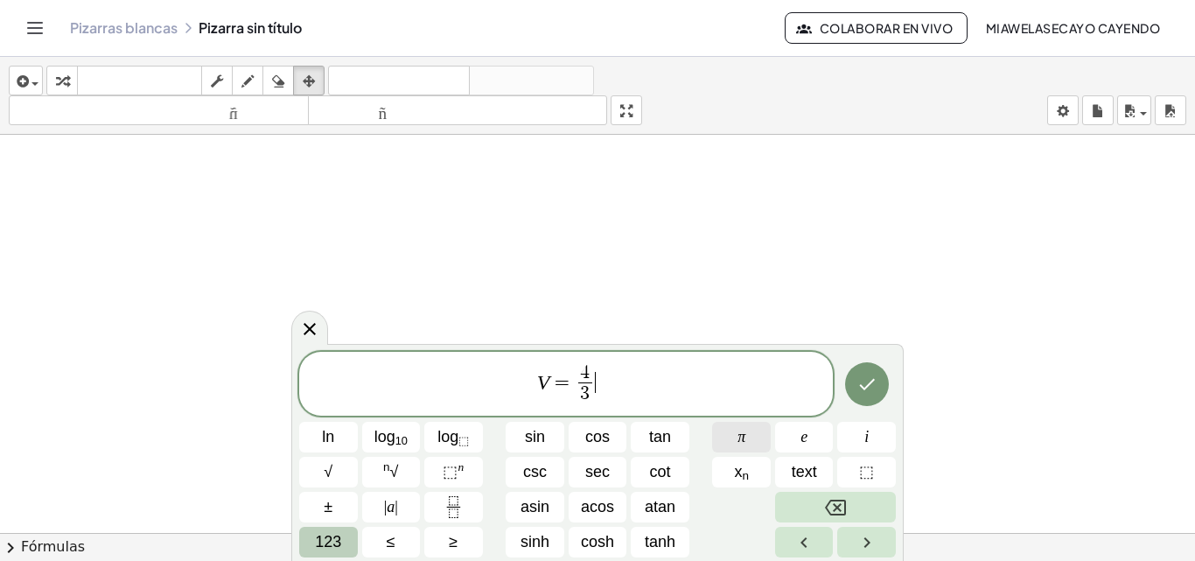
click at [753, 440] on button "π" at bounding box center [741, 437] width 59 height 31
click at [329, 538] on span "123" at bounding box center [328, 542] width 26 height 24
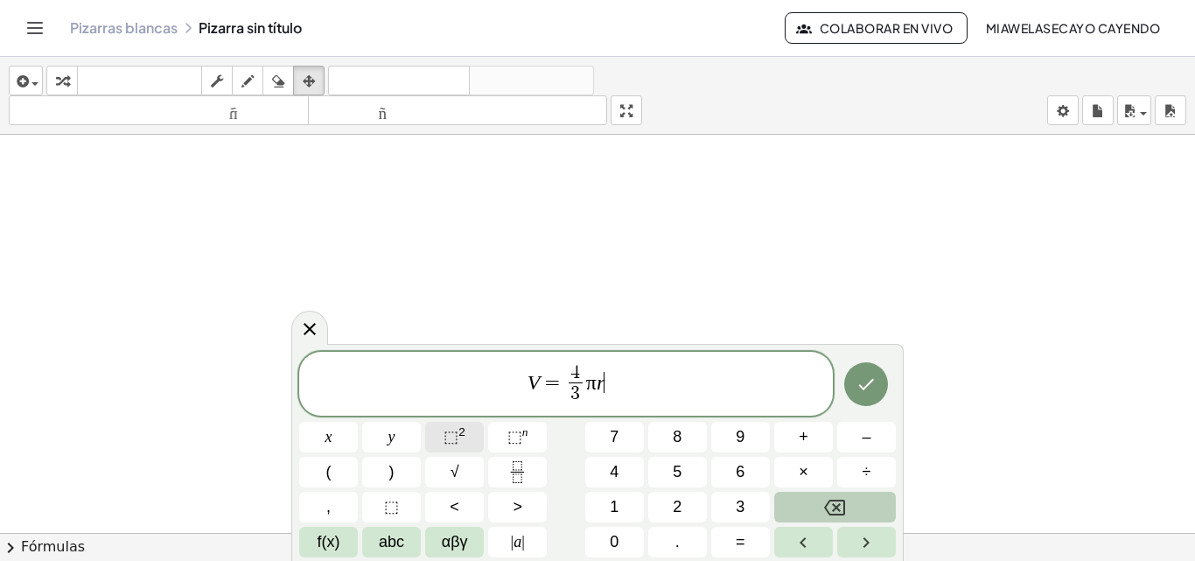
click at [452, 436] on span "⬚" at bounding box center [451, 436] width 15 height 17
click at [882, 395] on button "Done" at bounding box center [866, 384] width 44 height 44
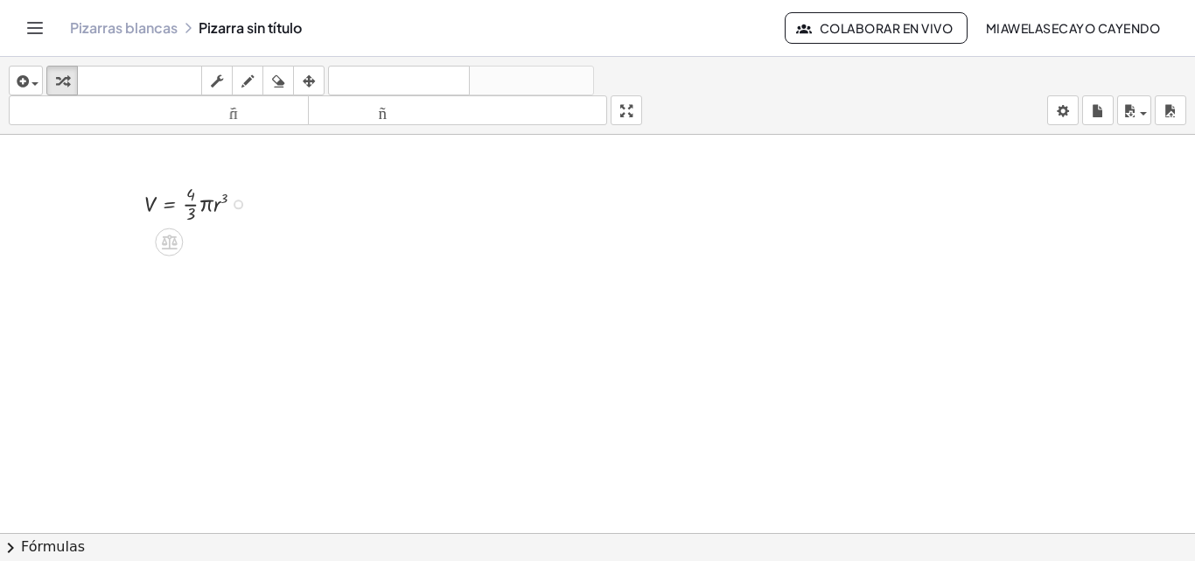
click at [180, 211] on div at bounding box center [201, 202] width 131 height 46
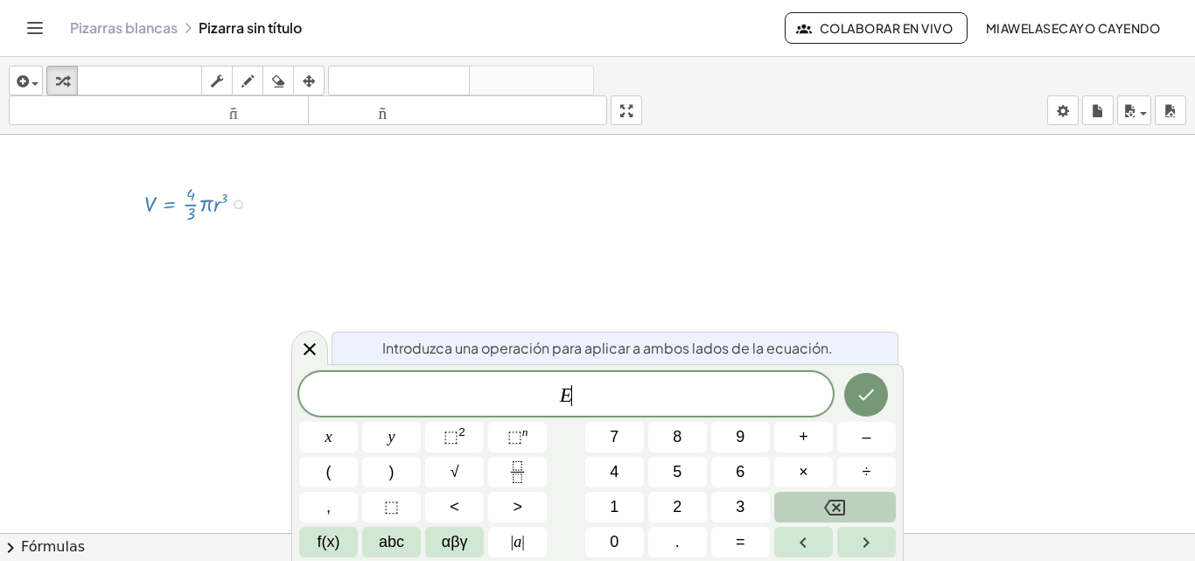
click at [241, 201] on div at bounding box center [239, 204] width 10 height 10
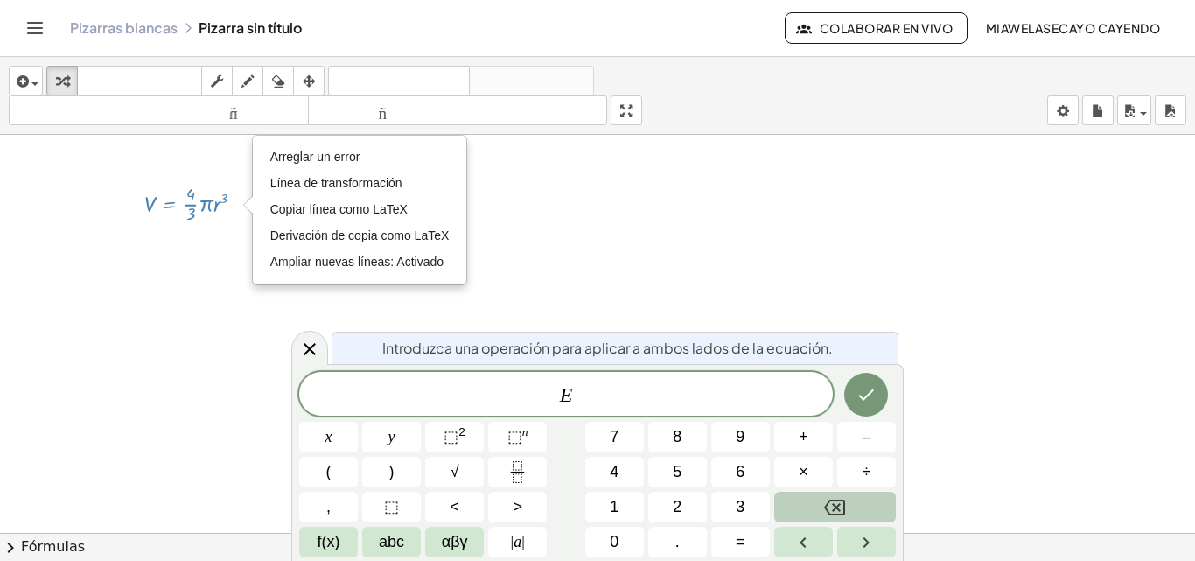
click at [488, 387] on span "E ​" at bounding box center [566, 395] width 534 height 24
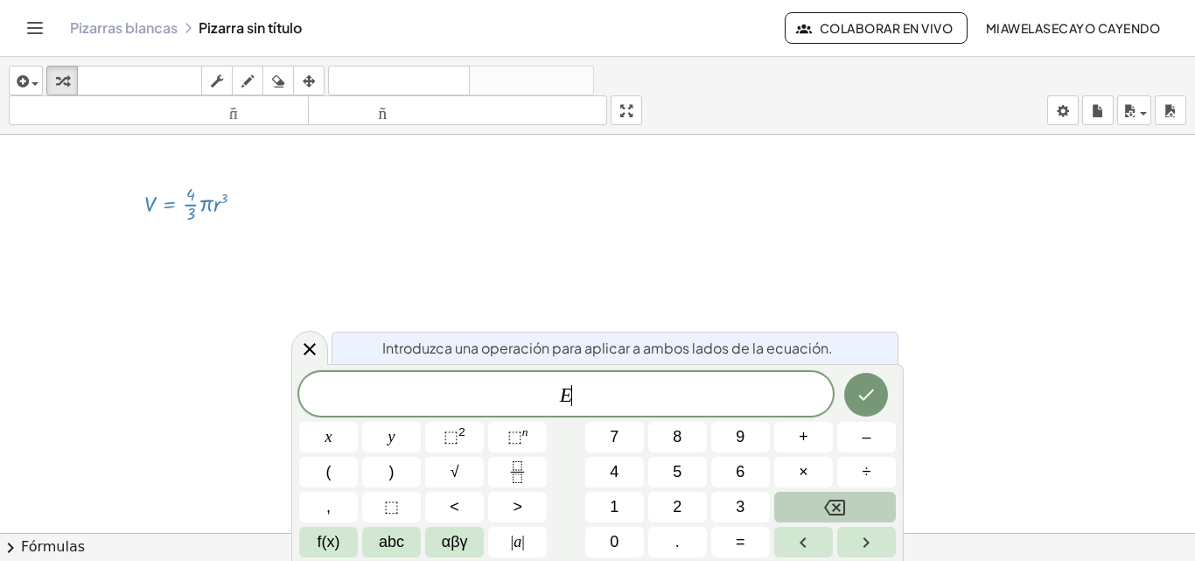
click at [675, 383] on span "E ​" at bounding box center [566, 395] width 534 height 24
click at [226, 197] on div at bounding box center [201, 202] width 131 height 46
click at [236, 201] on div "Arreglar un error Línea de transformación Copiar línea como LaTeX Derivación de…" at bounding box center [239, 204] width 10 height 10
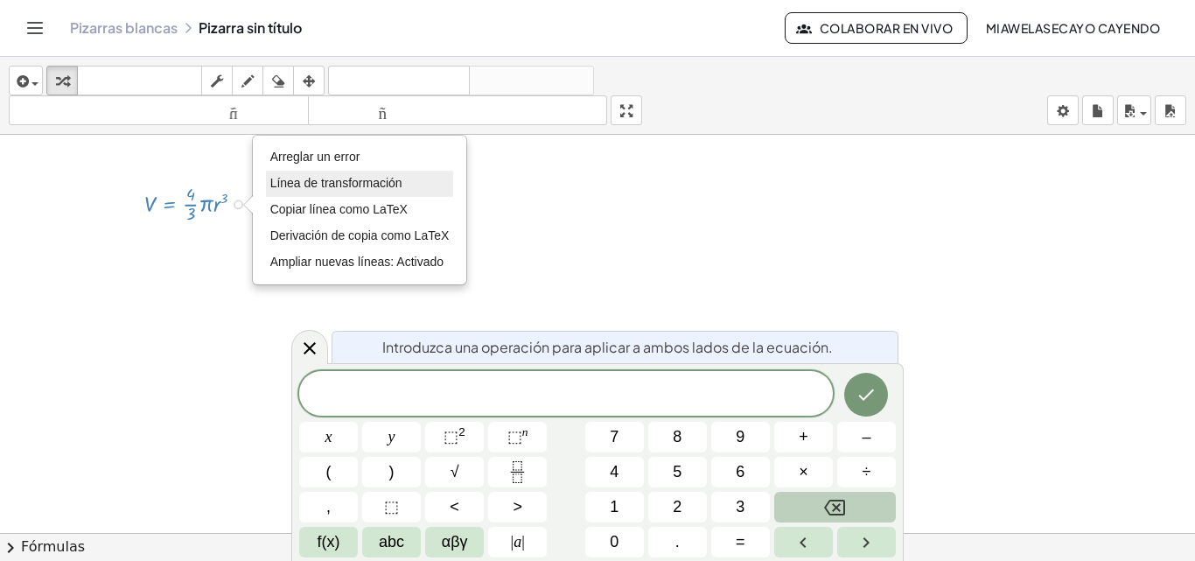
click at [334, 184] on font "Línea de transformación" at bounding box center [336, 183] width 132 height 14
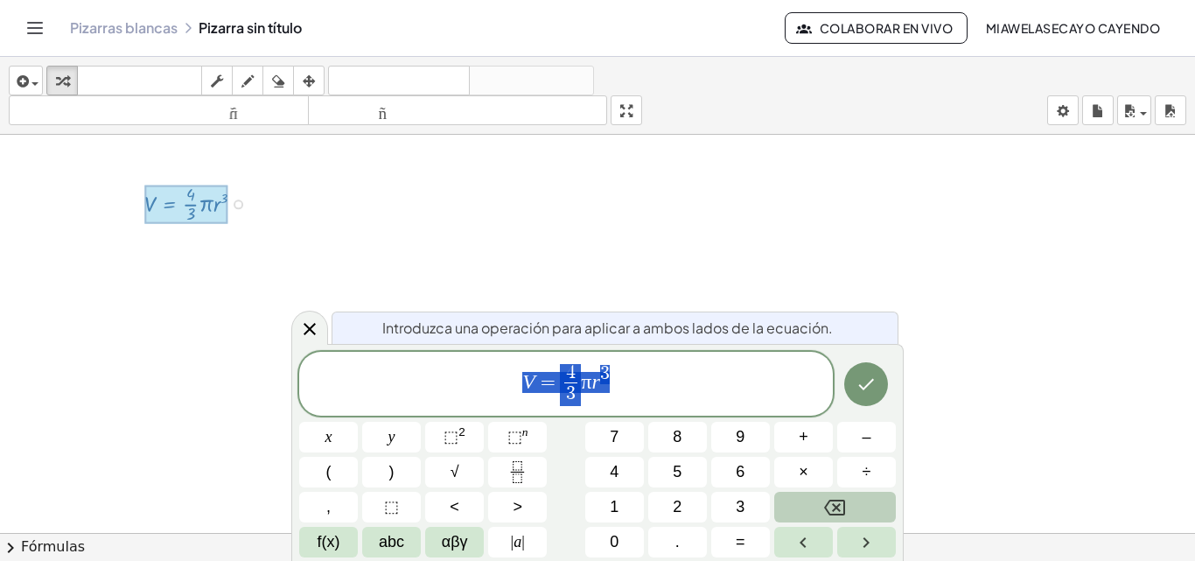
click at [636, 385] on span "V = 4 3 ​ π r 3" at bounding box center [566, 385] width 534 height 46
click at [853, 375] on button "Hecho" at bounding box center [866, 384] width 44 height 44
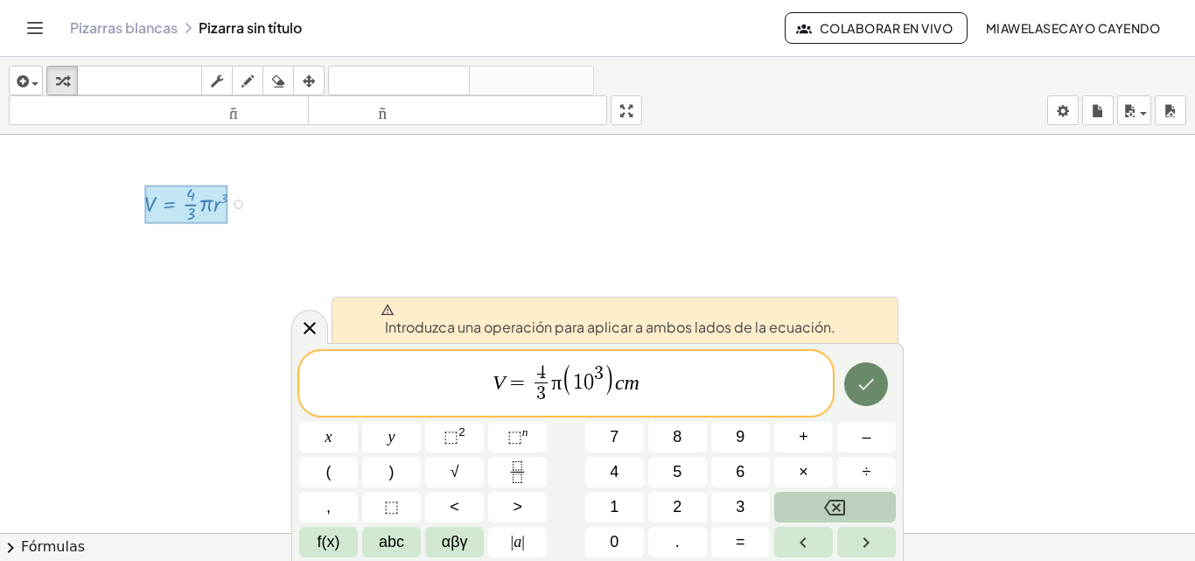
click at [873, 396] on button "Hecho" at bounding box center [866, 384] width 44 height 44
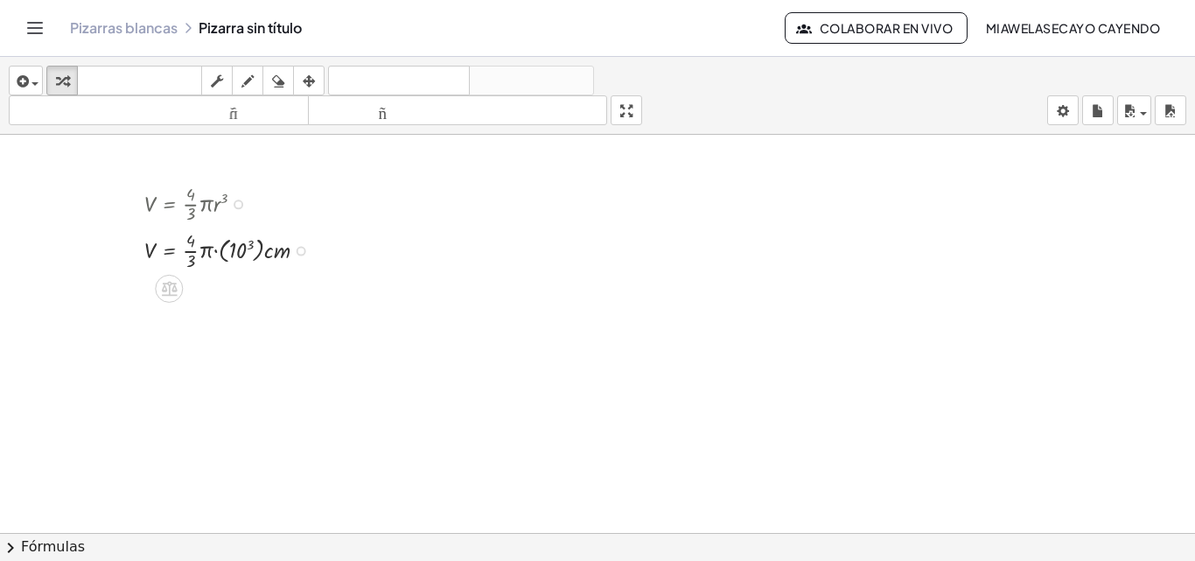
click at [228, 249] on div at bounding box center [233, 249] width 194 height 46
click at [230, 297] on div at bounding box center [233, 296] width 194 height 46
drag, startPoint x: 228, startPoint y: 345, endPoint x: 183, endPoint y: 332, distance: 47.1
click at [183, 332] on div at bounding box center [233, 342] width 194 height 46
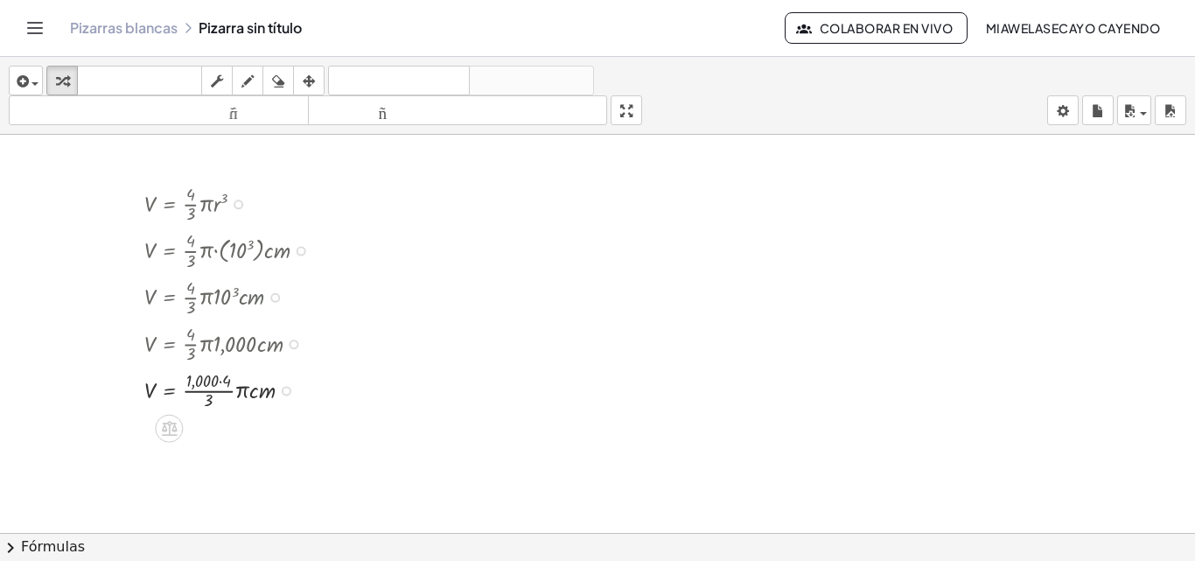
click at [213, 378] on div at bounding box center [233, 389] width 194 height 46
drag, startPoint x: 201, startPoint y: 374, endPoint x: 217, endPoint y: 383, distance: 18.0
click at [217, 383] on div at bounding box center [233, 389] width 194 height 46
drag, startPoint x: 224, startPoint y: 380, endPoint x: 209, endPoint y: 378, distance: 15.0
click at [263, 437] on div at bounding box center [233, 435] width 194 height 46
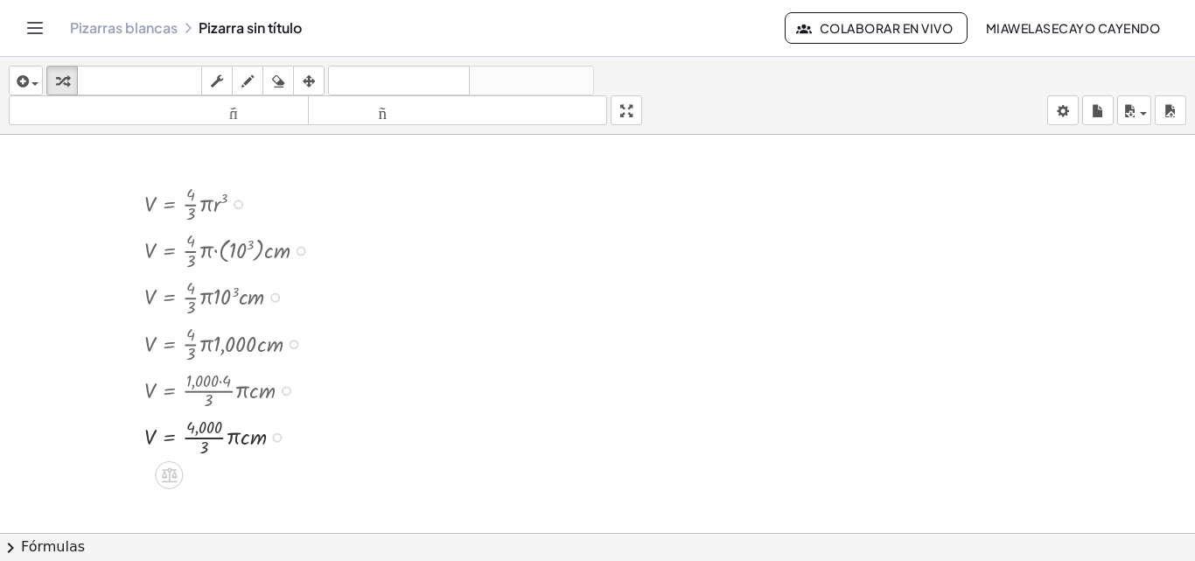
click at [282, 437] on div "Arreglar un error Línea de transformación Copiar línea como LaTeX Derivación de…" at bounding box center [277, 438] width 10 height 10
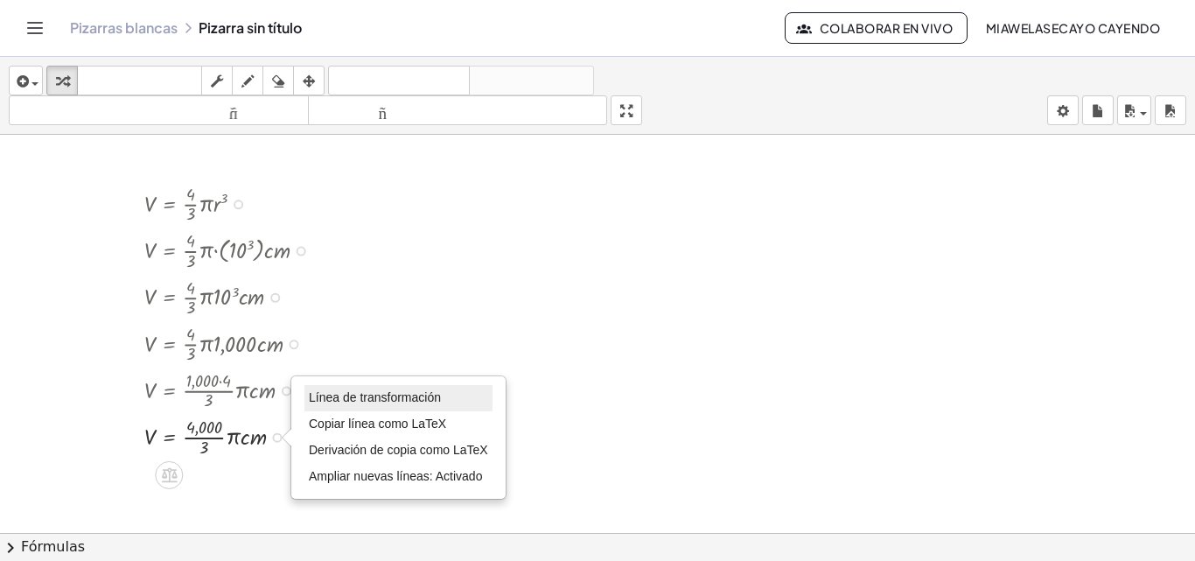
click at [441, 397] on li "Línea de transformación" at bounding box center [398, 398] width 188 height 26
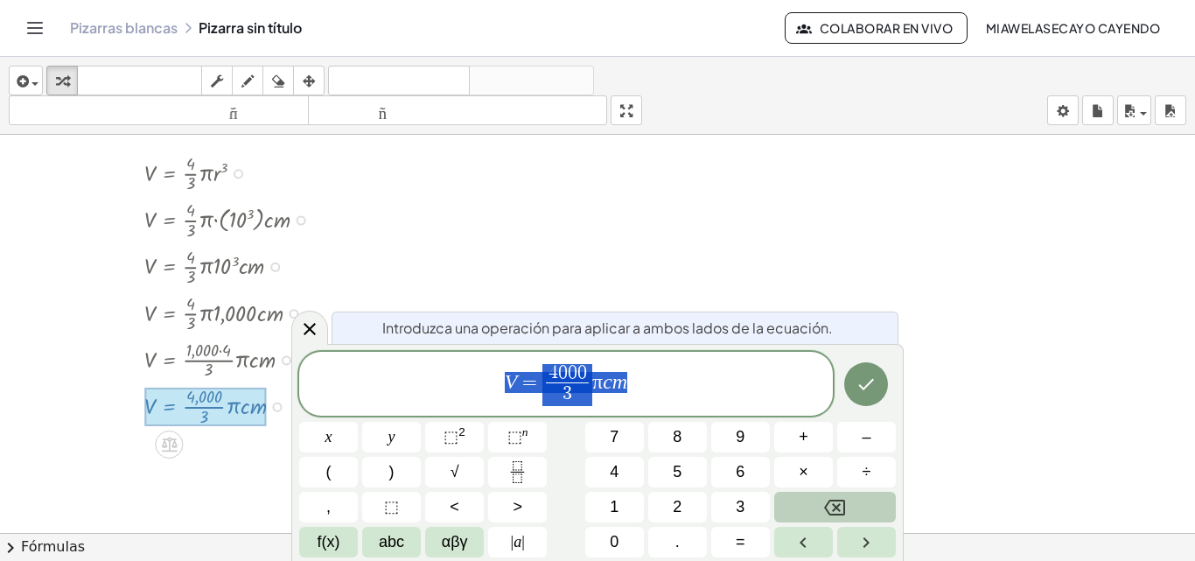
scroll to position [31, 0]
click at [468, 433] on button "⬚ 2" at bounding box center [454, 437] width 59 height 31
click at [857, 401] on button "Hecho" at bounding box center [866, 384] width 44 height 44
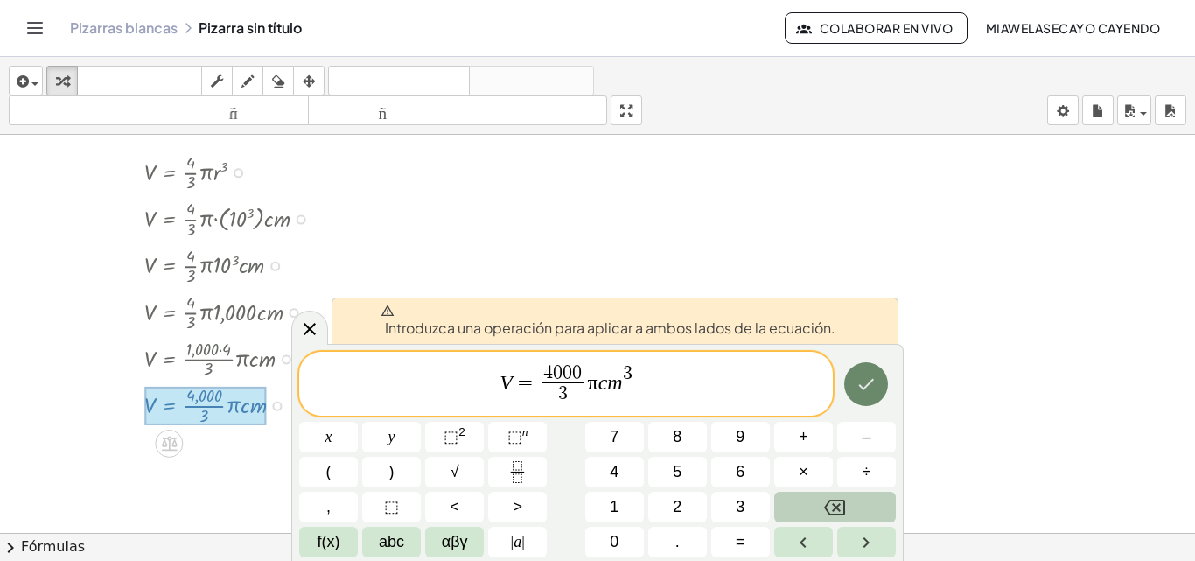
click at [857, 401] on button "Hecho" at bounding box center [866, 384] width 44 height 44
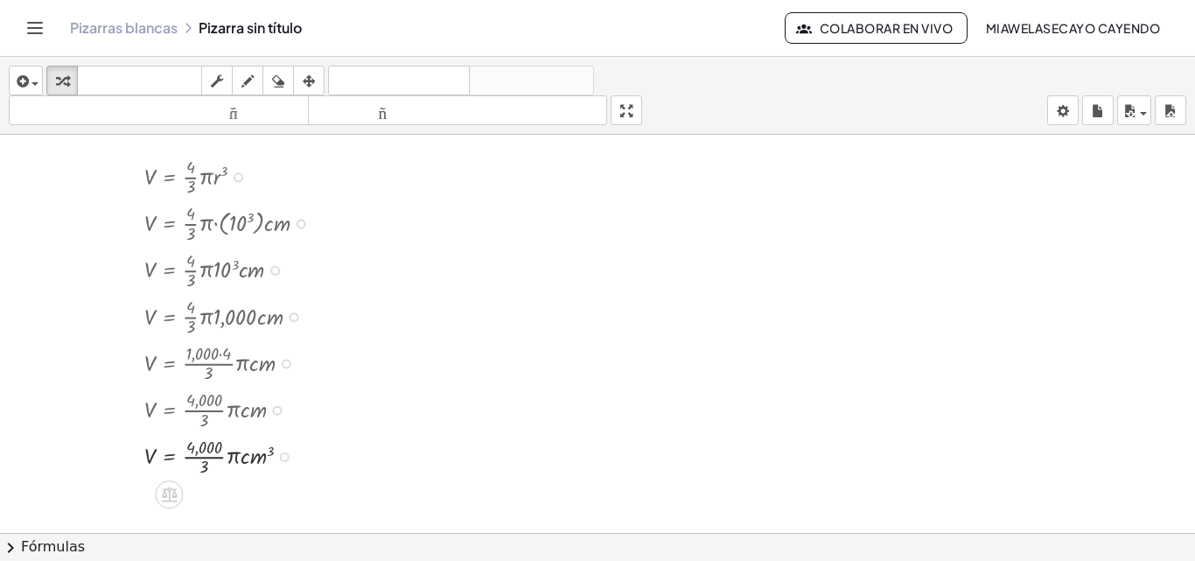
scroll to position [22, 0]
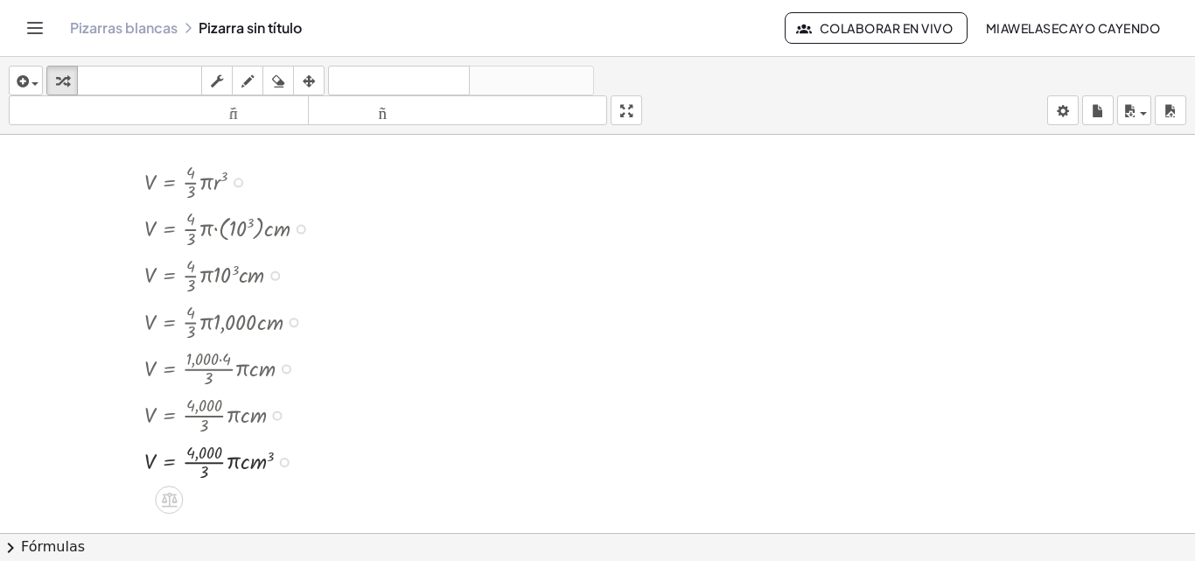
click at [838, 95] on div "insertar Seleccione uno: Expresión matemática Función Texto Vídeo de YouTube Gr…" at bounding box center [597, 96] width 1195 height 78
click at [835, 90] on div "insertar Seleccione uno: Expresión matemática Función Texto Vídeo de YouTube Gr…" at bounding box center [597, 96] width 1195 height 78
click at [835, 97] on div "insertar Seleccione uno: Expresión matemática Función Texto Vídeo de YouTube Gr…" at bounding box center [597, 96] width 1195 height 78
click at [835, 98] on div "insertar Seleccione uno: Expresión matemática Función Texto Vídeo de YouTube Gr…" at bounding box center [597, 96] width 1195 height 78
click at [302, 227] on div at bounding box center [302, 230] width 10 height 10
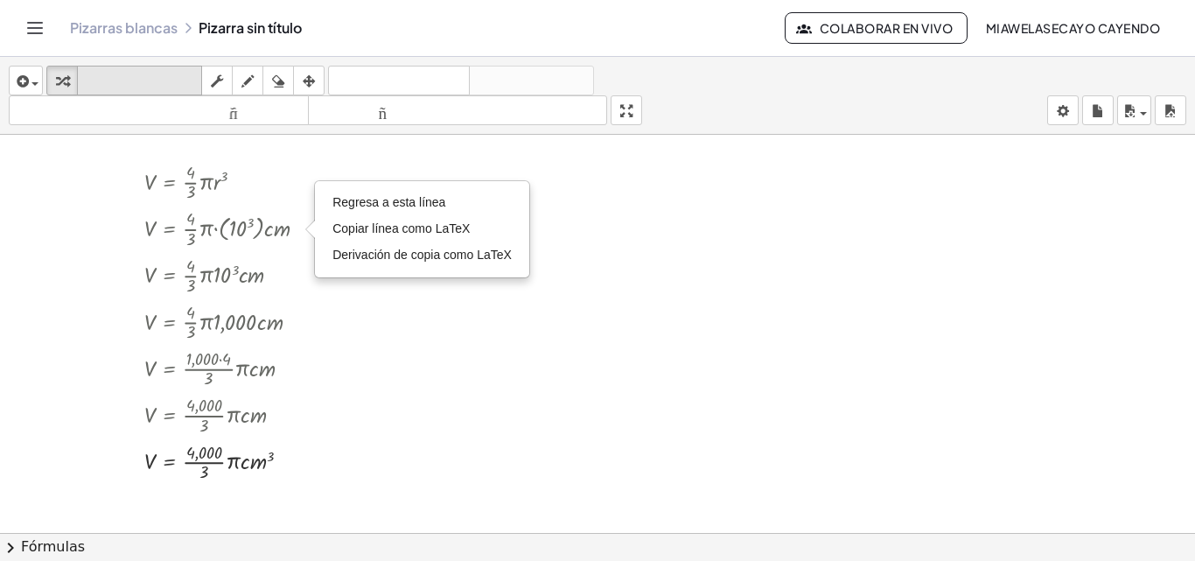
click at [129, 73] on font "teclado" at bounding box center [139, 81] width 116 height 17
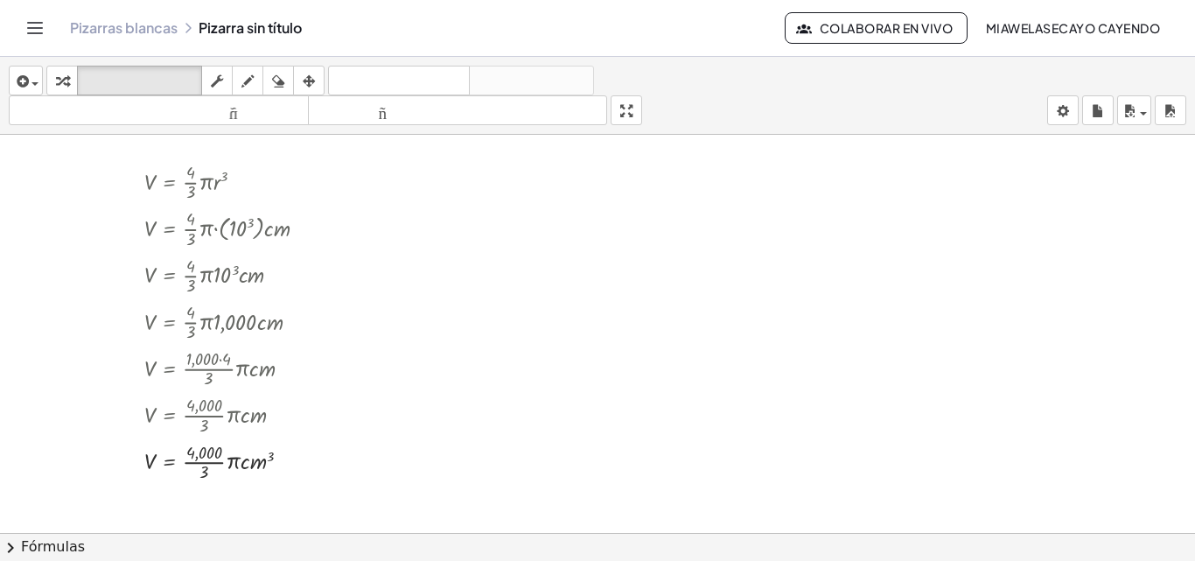
click at [814, 86] on div "insertar Seleccione uno: Expresión matemática Función Texto Vídeo de YouTube Gr…" at bounding box center [597, 96] width 1195 height 78
click at [910, 86] on div "insertar Seleccione uno: Expresión matemática Función Texto Vídeo de YouTube Gr…" at bounding box center [597, 96] width 1195 height 78
